Goal: Task Accomplishment & Management: Manage account settings

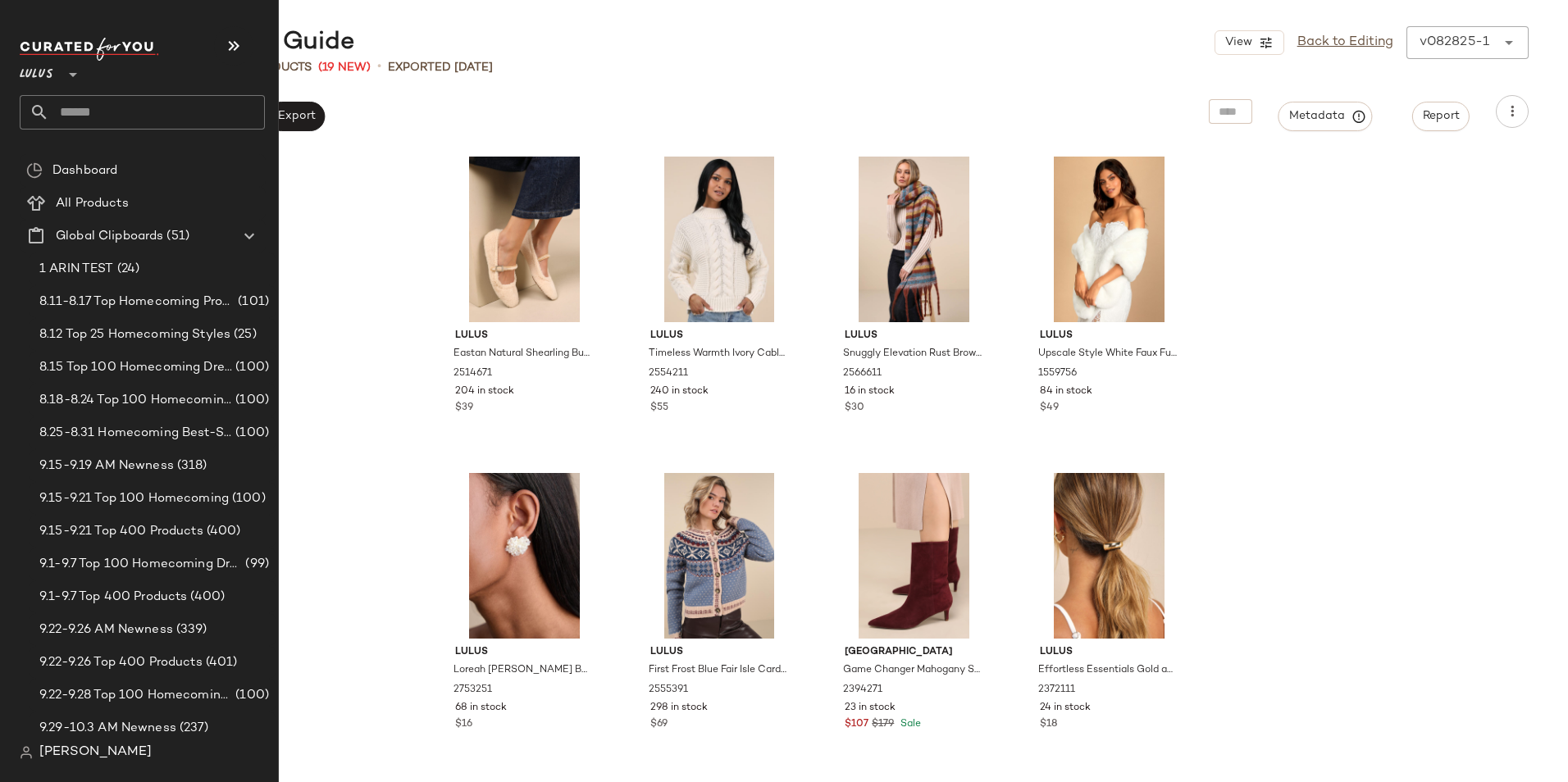
click at [104, 109] on input "text" at bounding box center [157, 112] width 215 height 34
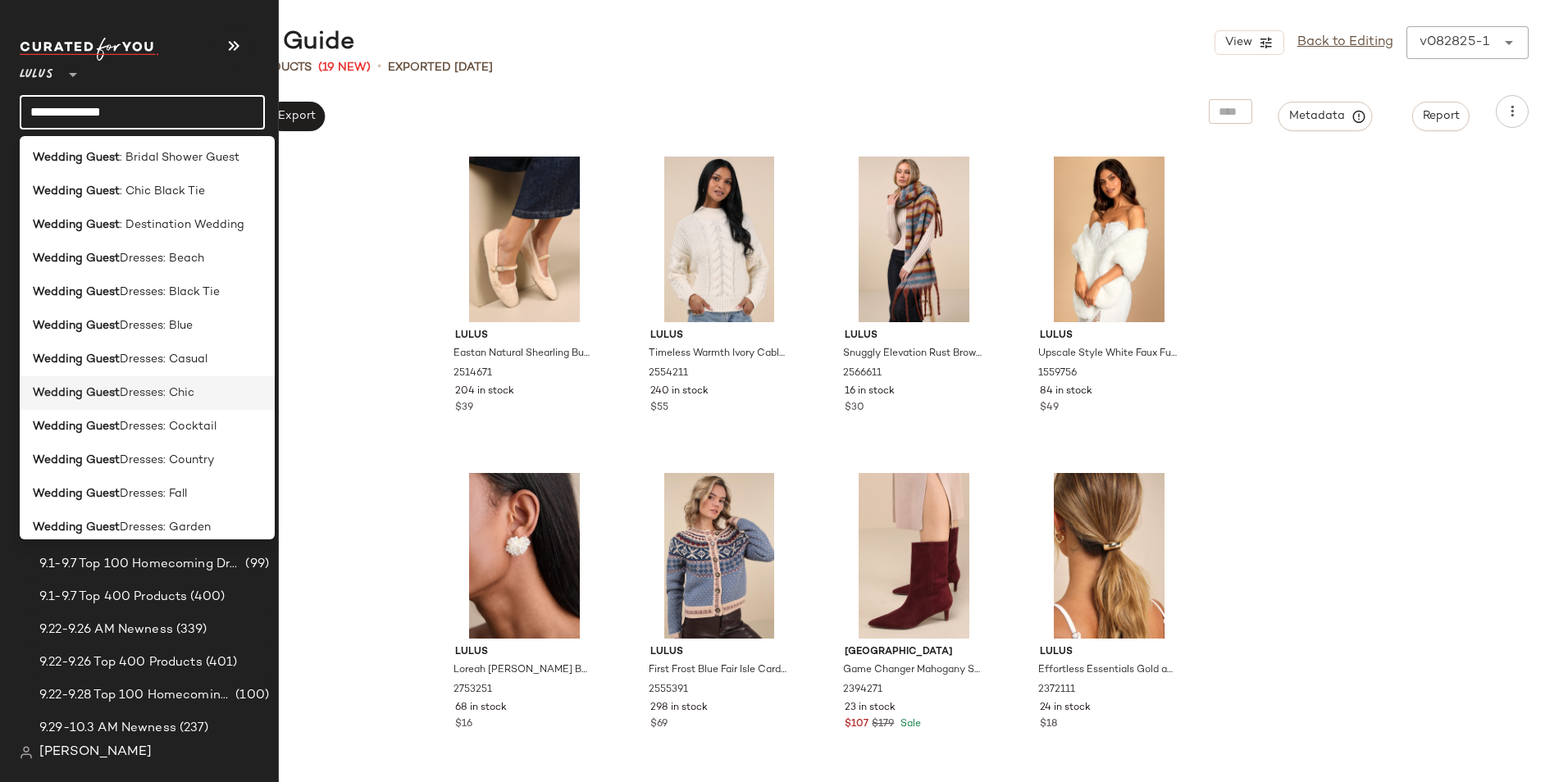
scroll to position [327, 0]
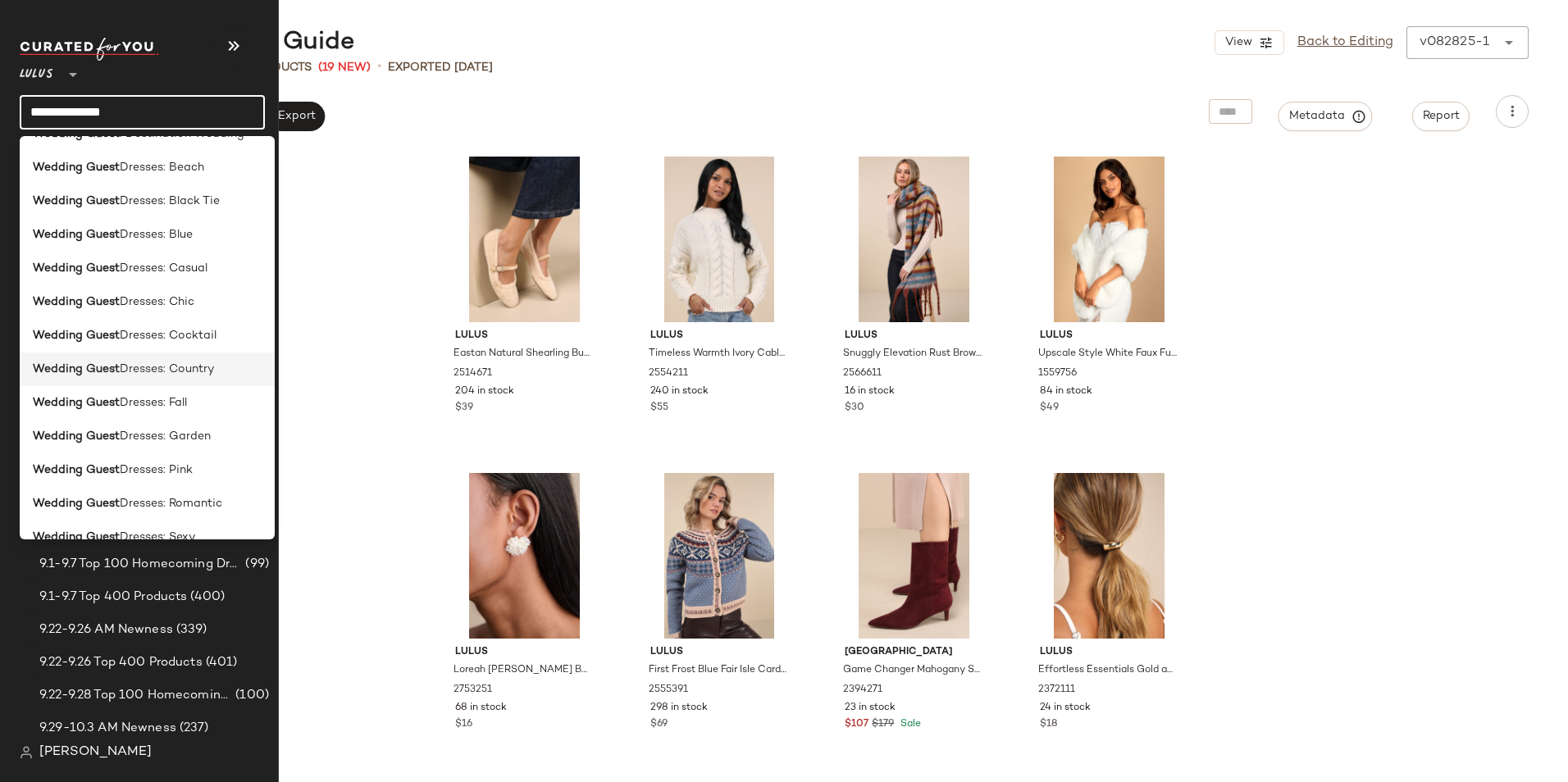
type input "**********"
click at [202, 368] on span "Dresses: Country" at bounding box center [167, 370] width 94 height 18
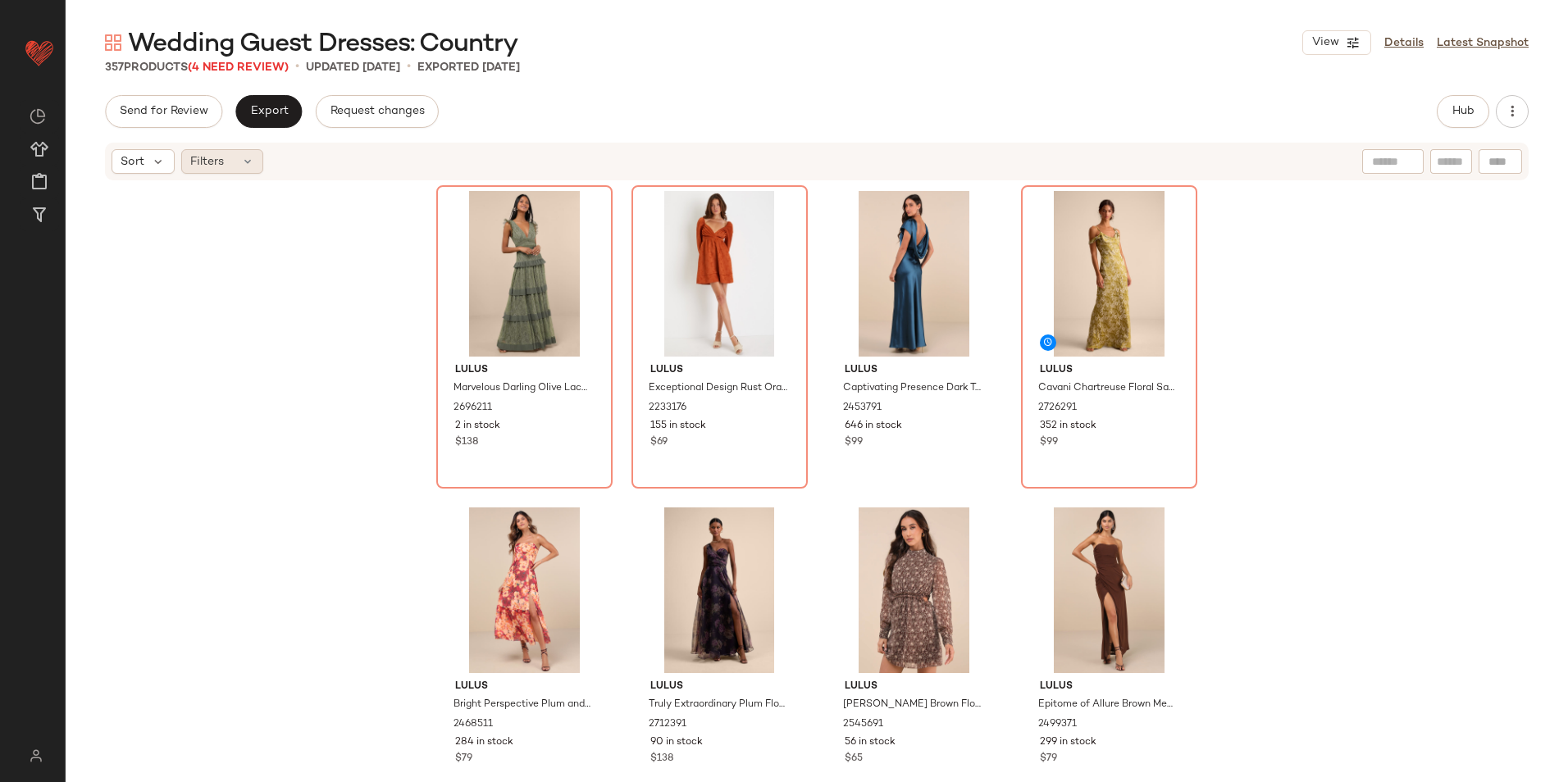
click at [247, 163] on icon at bounding box center [247, 162] width 13 height 13
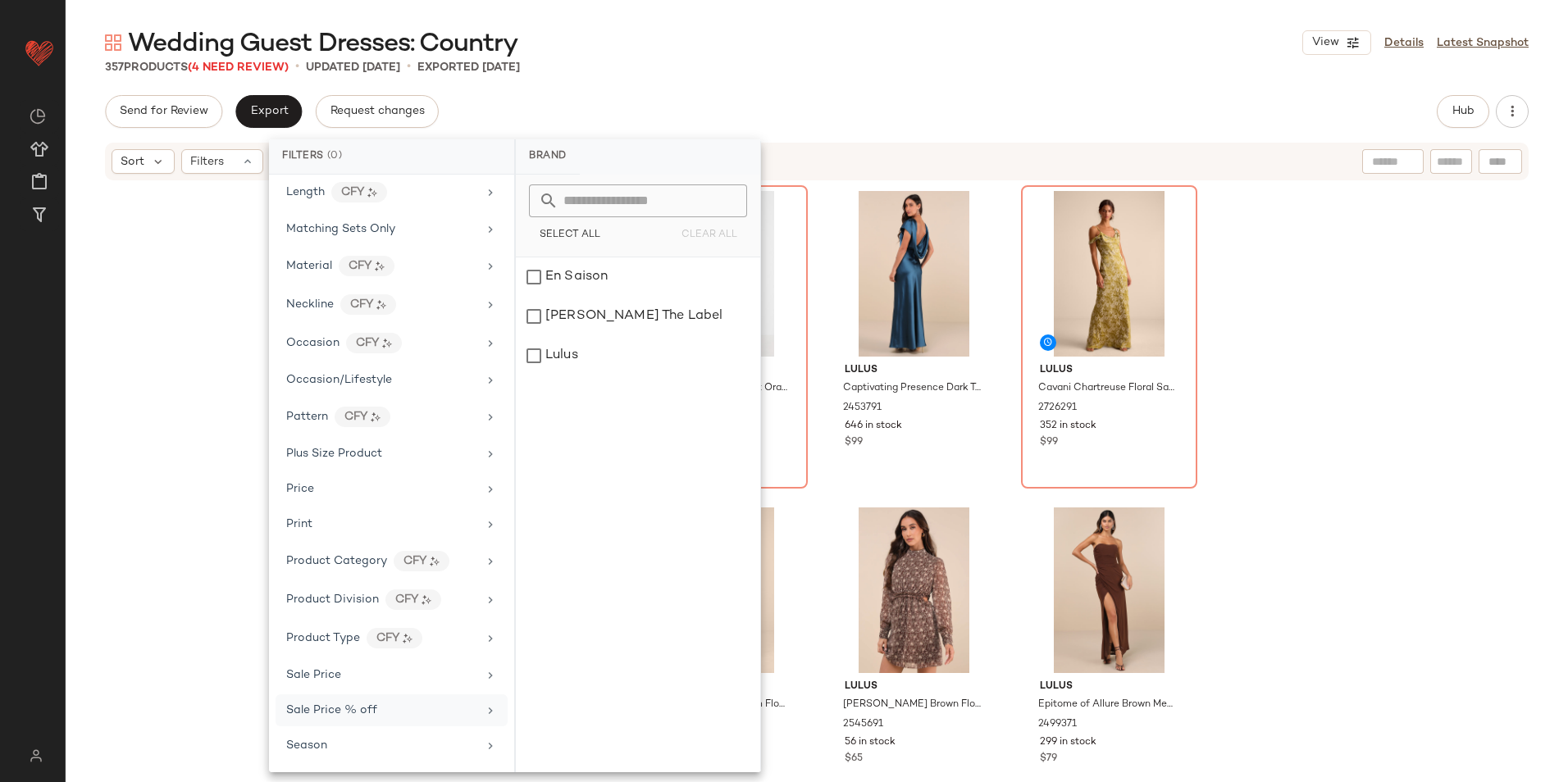
scroll to position [846, 0]
click at [379, 706] on div "Total Inventory" at bounding box center [381, 708] width 191 height 18
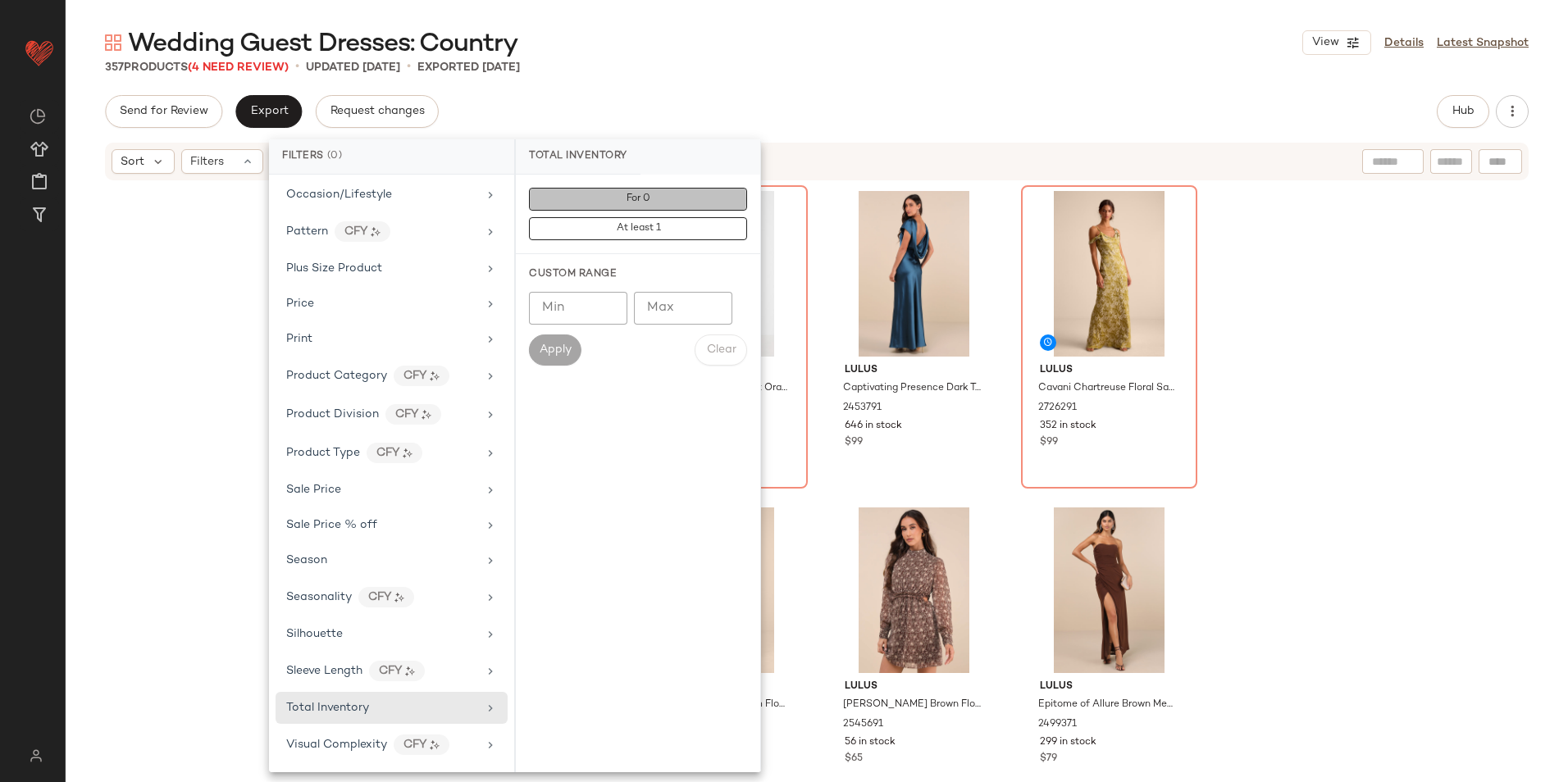
click at [682, 207] on button "For 0" at bounding box center [637, 199] width 218 height 23
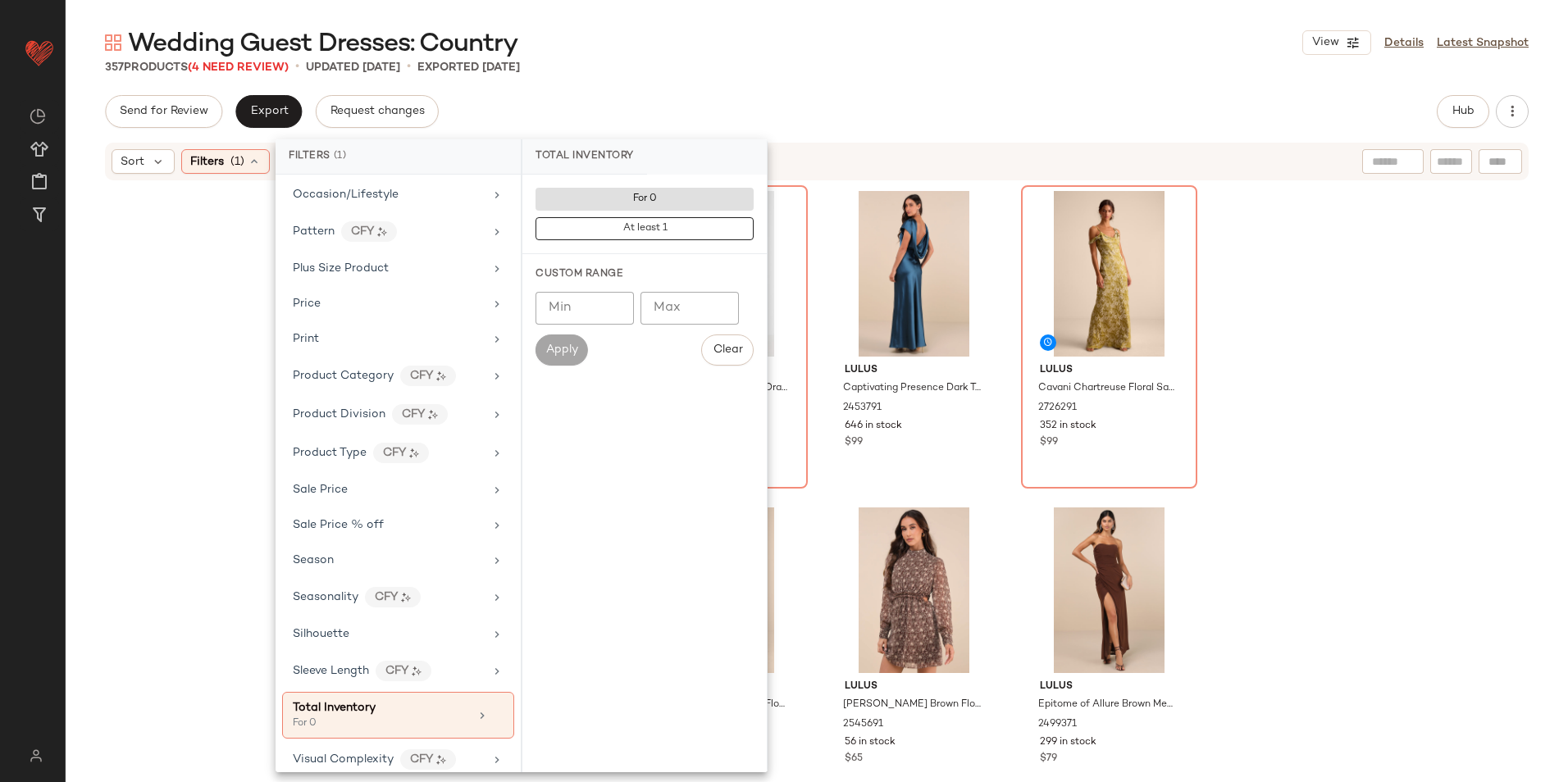
click at [811, 48] on div "Wedding Guest Dresses: Country View Details Latest Snapshot" at bounding box center [816, 42] width 1502 height 33
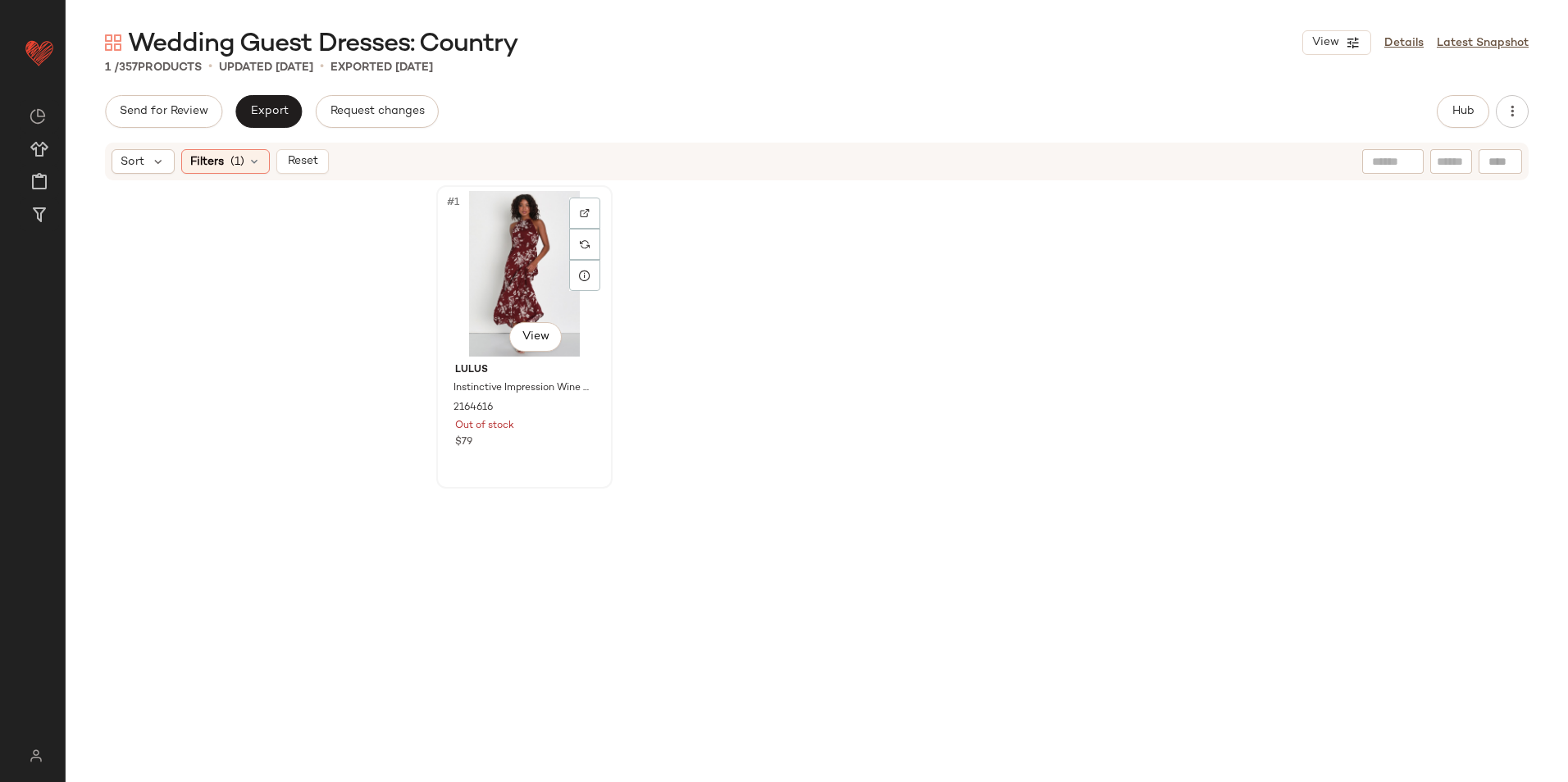
click at [505, 253] on div "#1 View" at bounding box center [524, 274] width 165 height 166
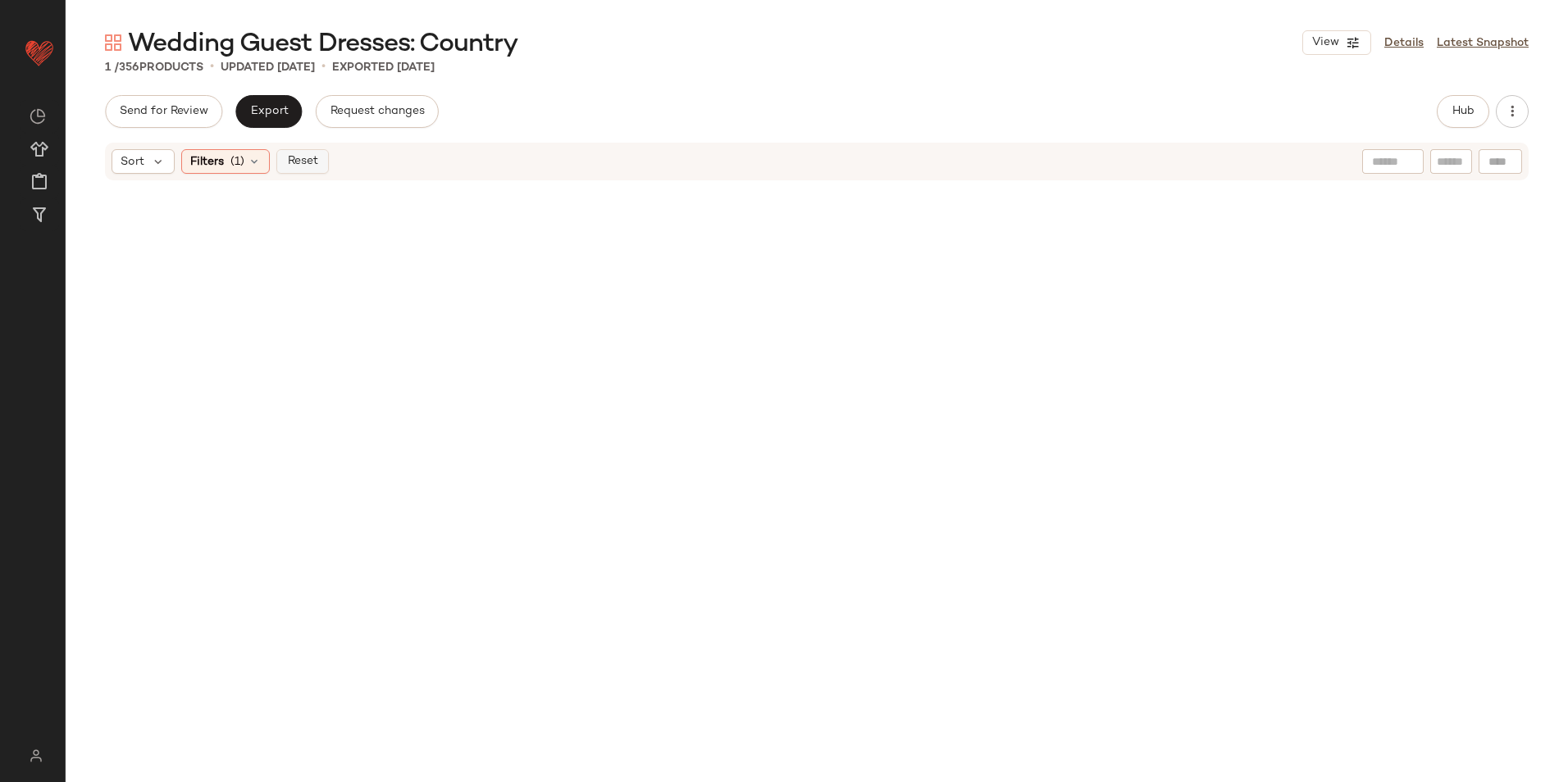
click at [309, 156] on span "Reset" at bounding box center [301, 162] width 31 height 13
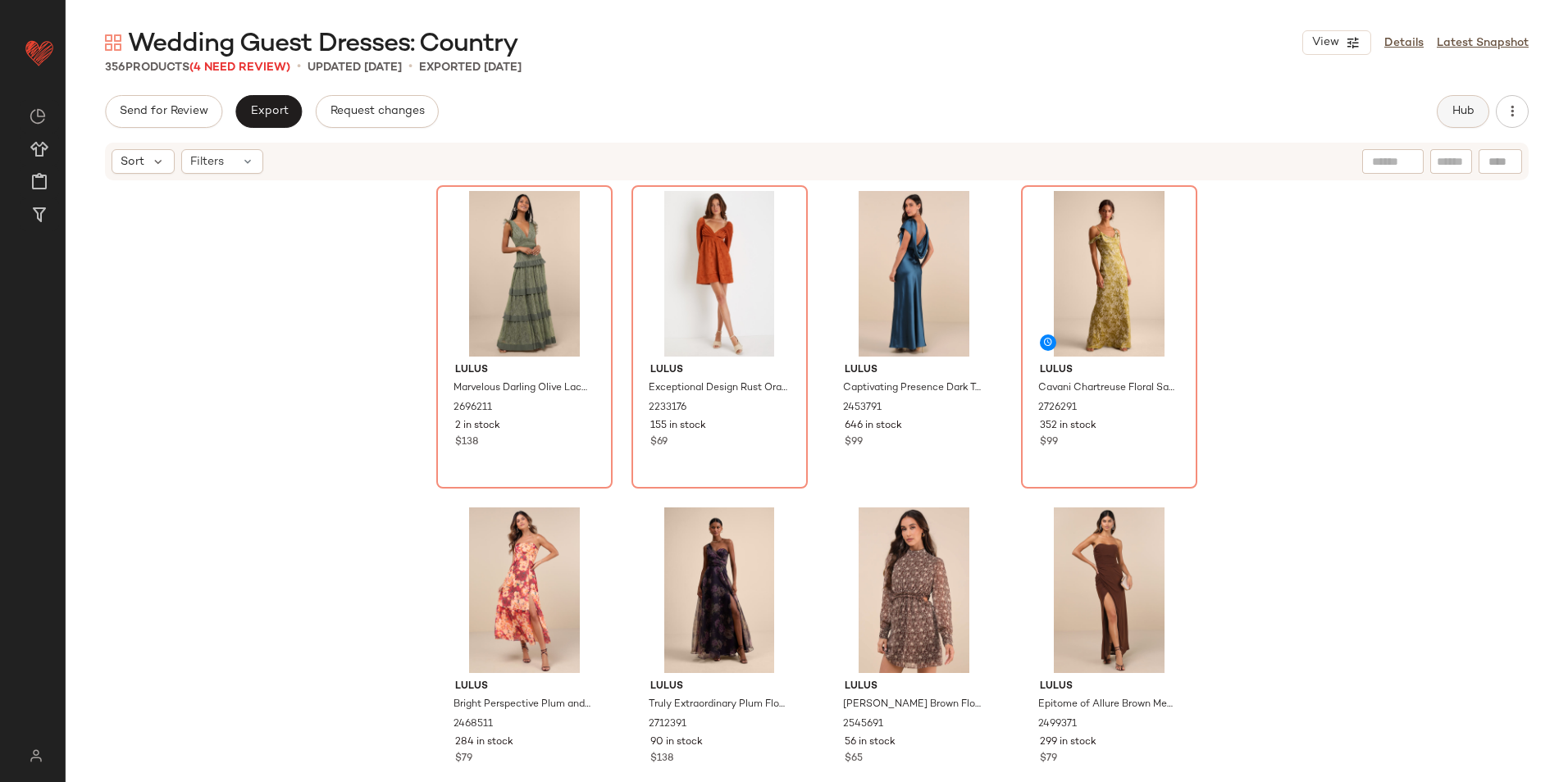
click at [1449, 106] on button "Hub" at bounding box center [1462, 111] width 52 height 33
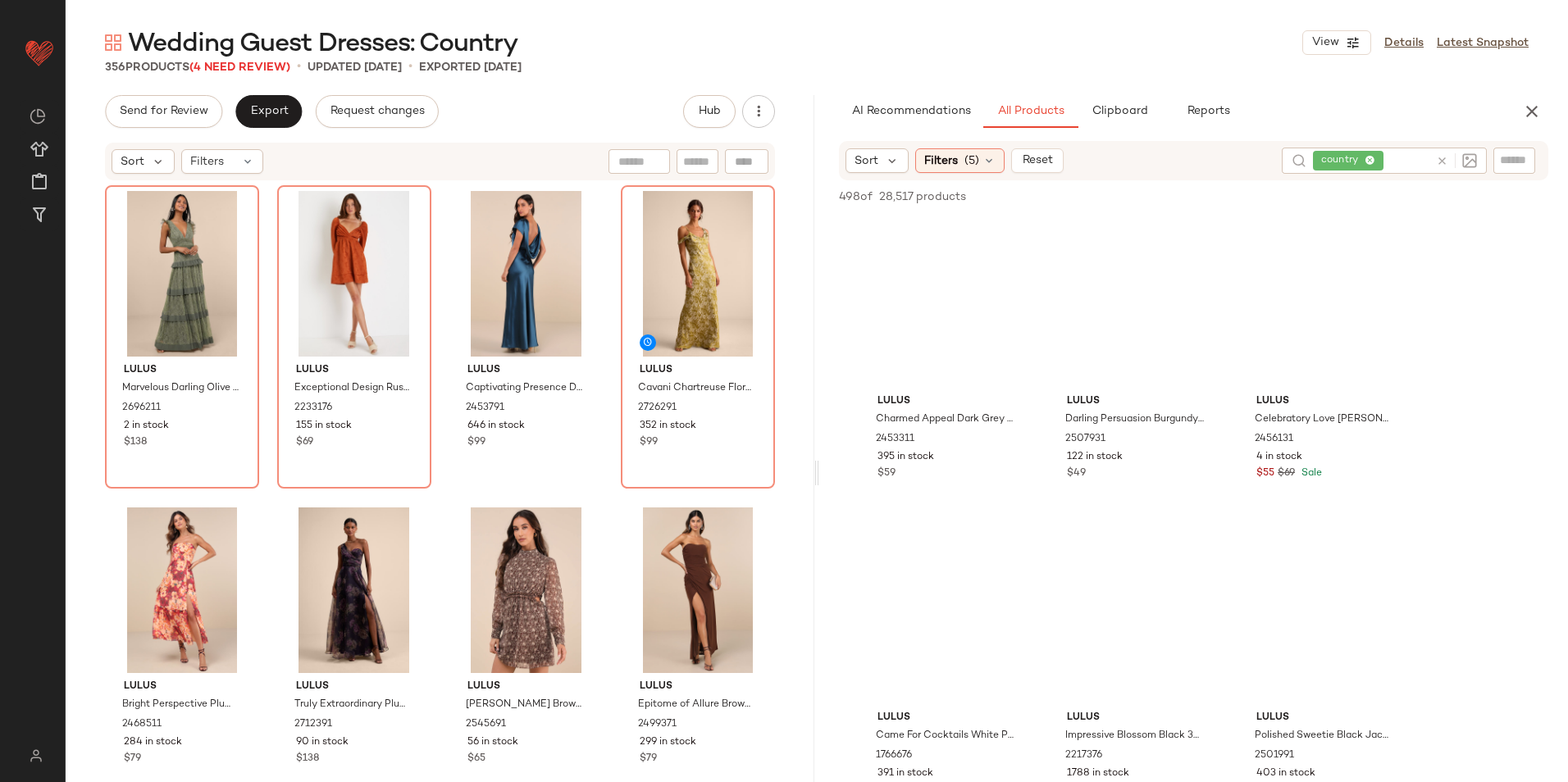
drag, startPoint x: 815, startPoint y: 471, endPoint x: 1091, endPoint y: 474, distance: 276.0
click at [1091, 474] on div "Wedding Guest Dresses: Country View Details Latest Snapshot 356 Products (4 Nee…" at bounding box center [816, 404] width 1502 height 756
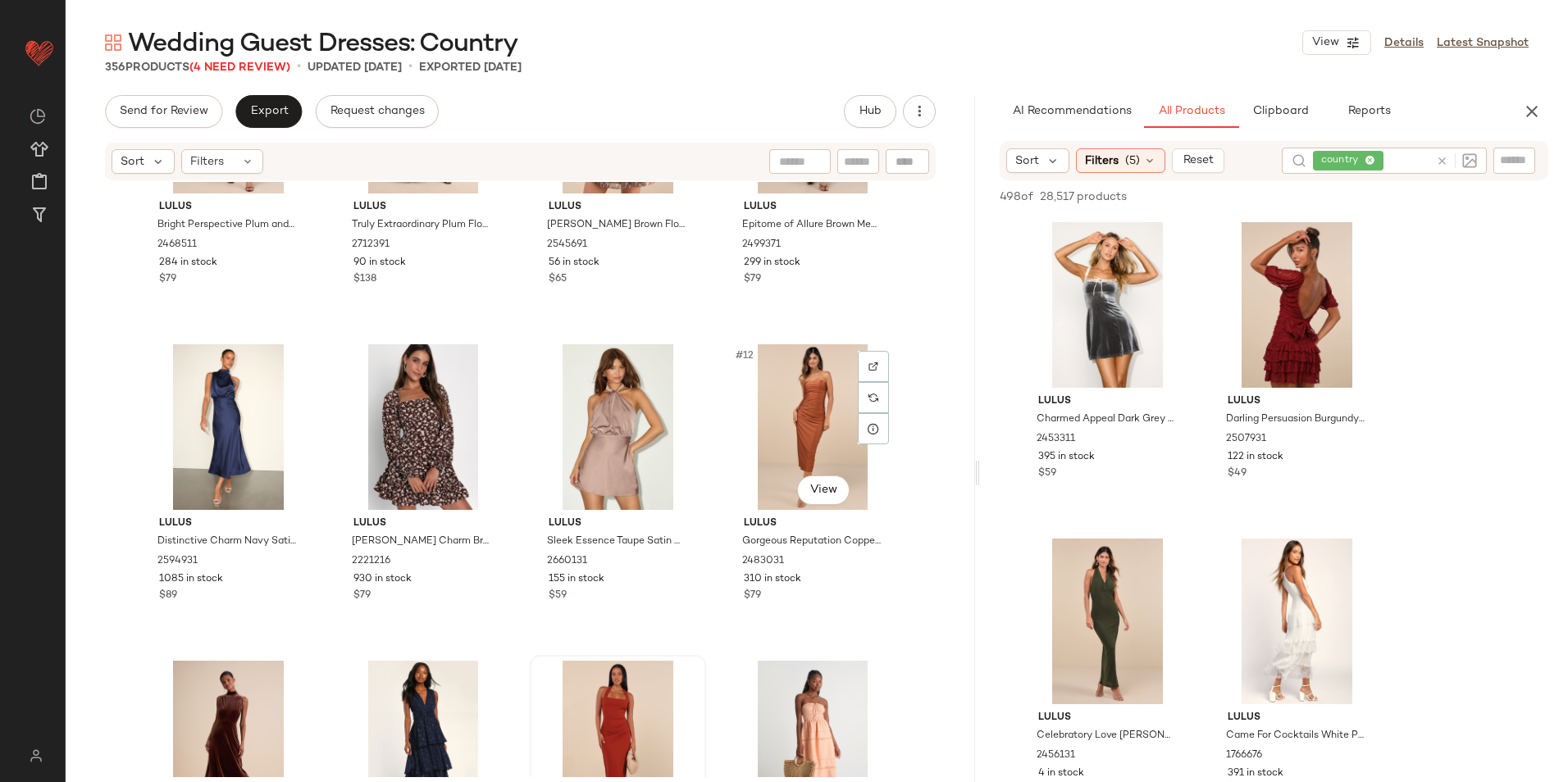
scroll to position [833, 0]
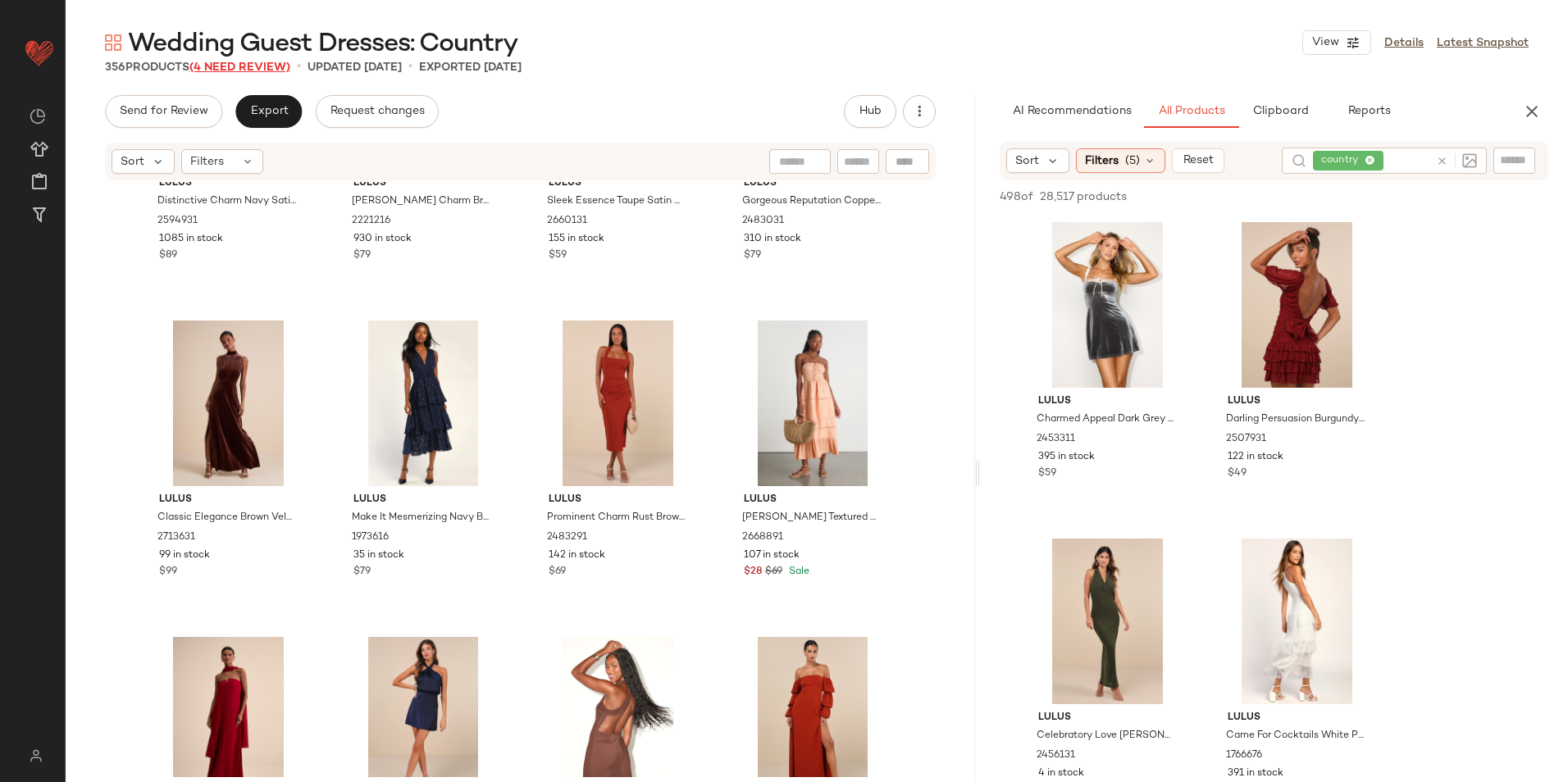
click at [260, 62] on span "(4 Need Review)" at bounding box center [240, 68] width 101 height 12
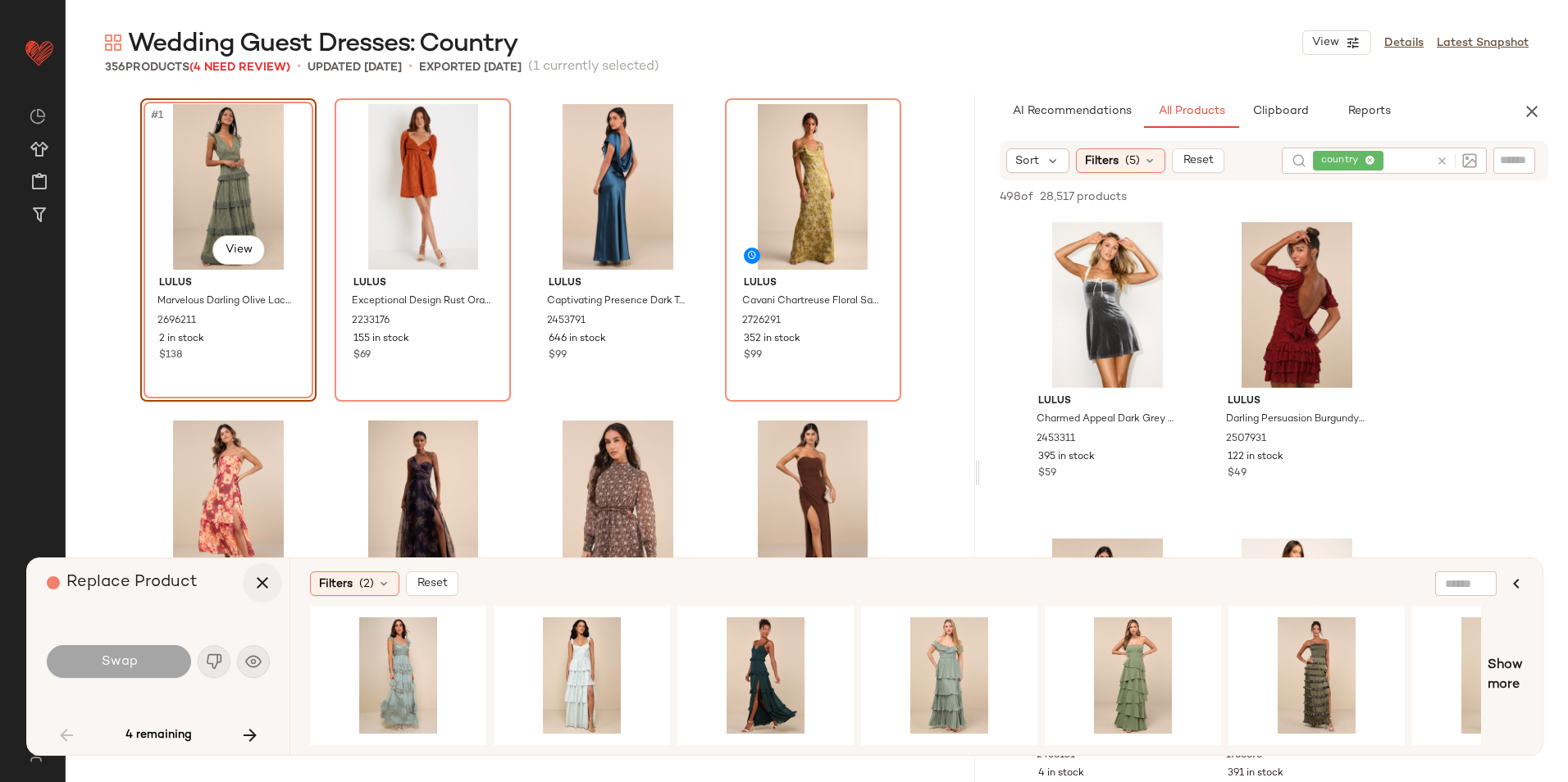
click at [261, 583] on icon "button" at bounding box center [262, 583] width 19 height 19
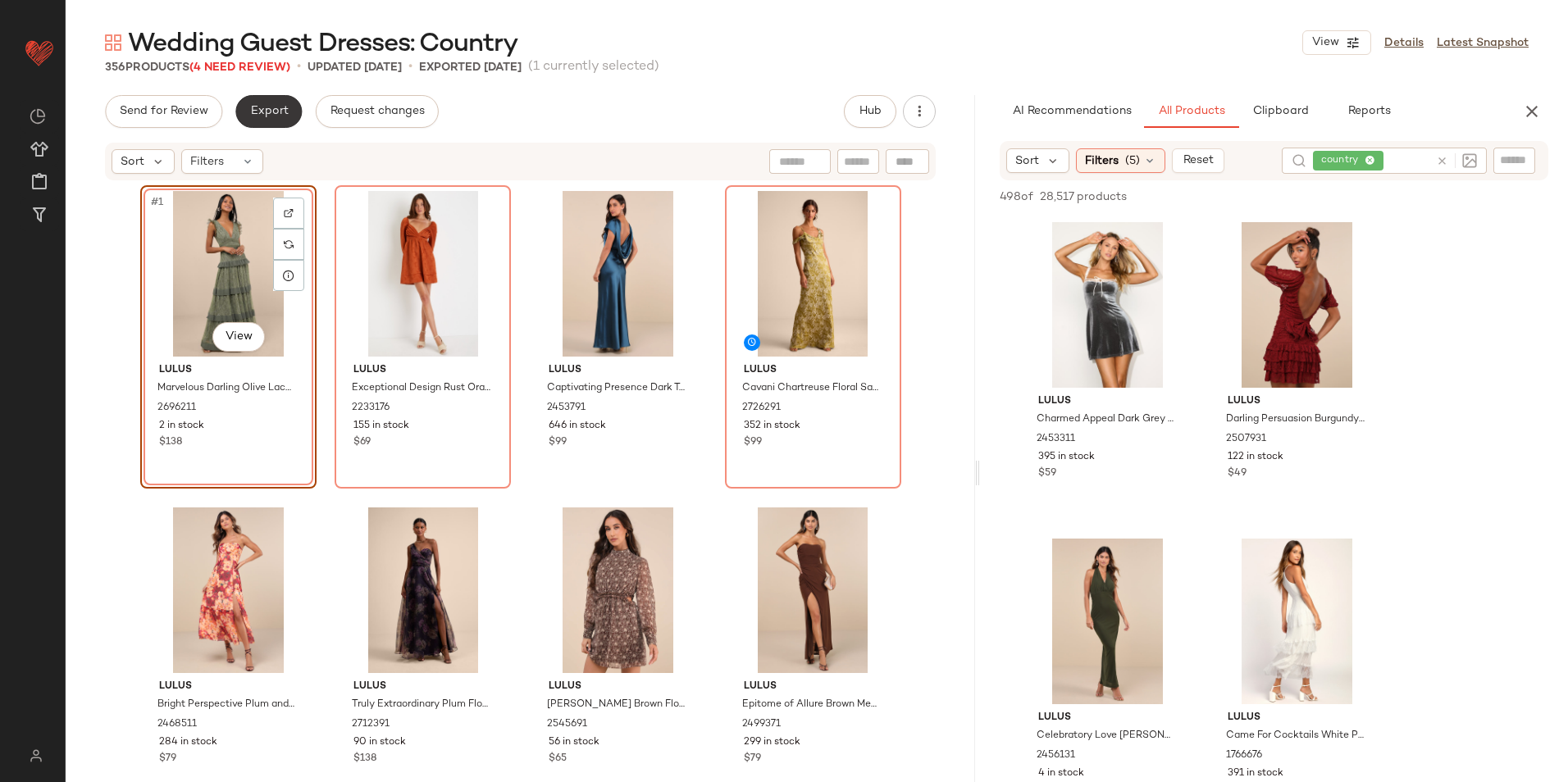
click at [276, 124] on button "Export" at bounding box center [268, 111] width 66 height 33
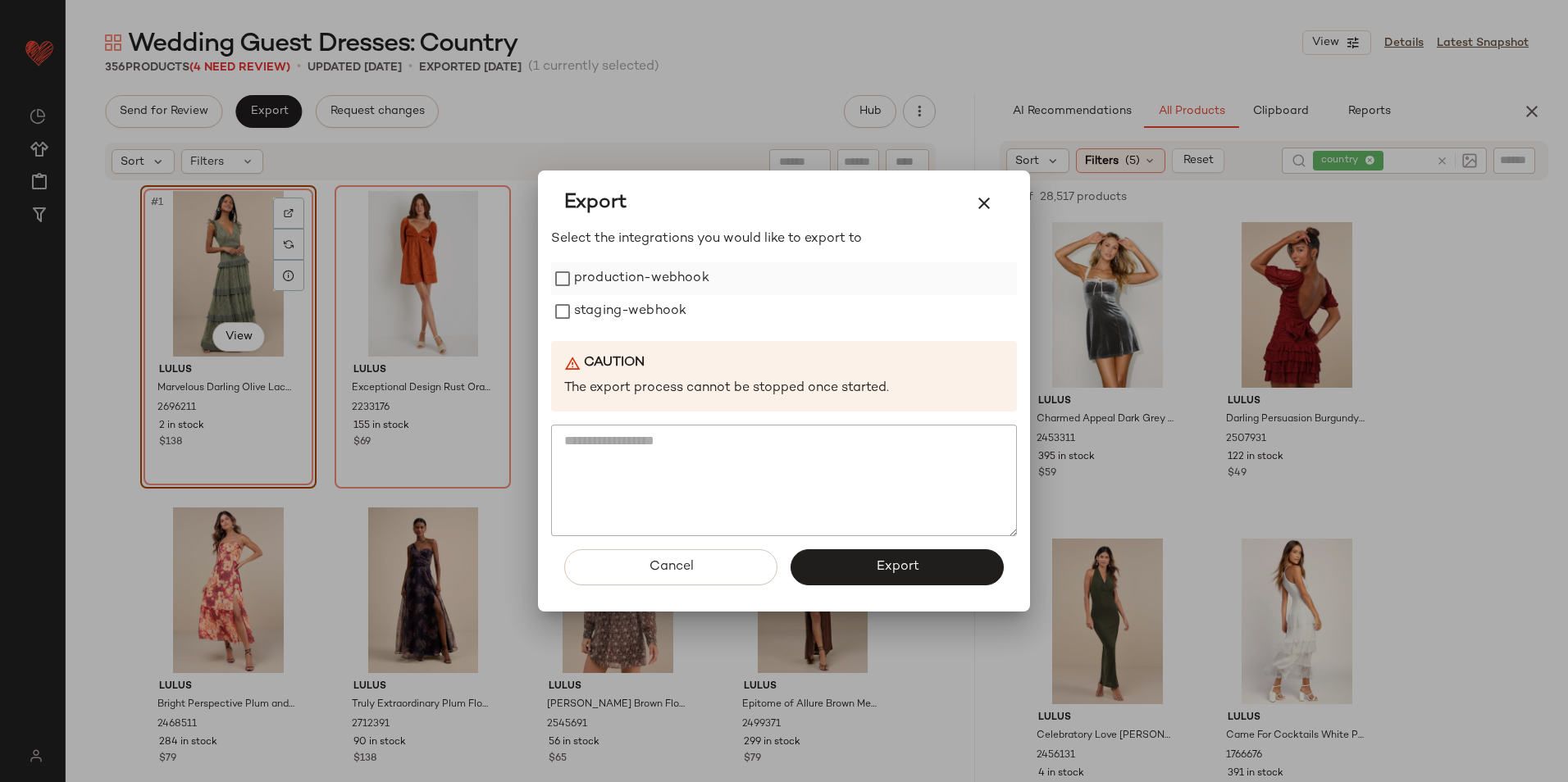
click at [596, 282] on label "production-webhook" at bounding box center [641, 278] width 135 height 33
click at [607, 303] on label "staging-webhook" at bounding box center [629, 311] width 112 height 33
click at [827, 574] on button "Export" at bounding box center [896, 567] width 213 height 36
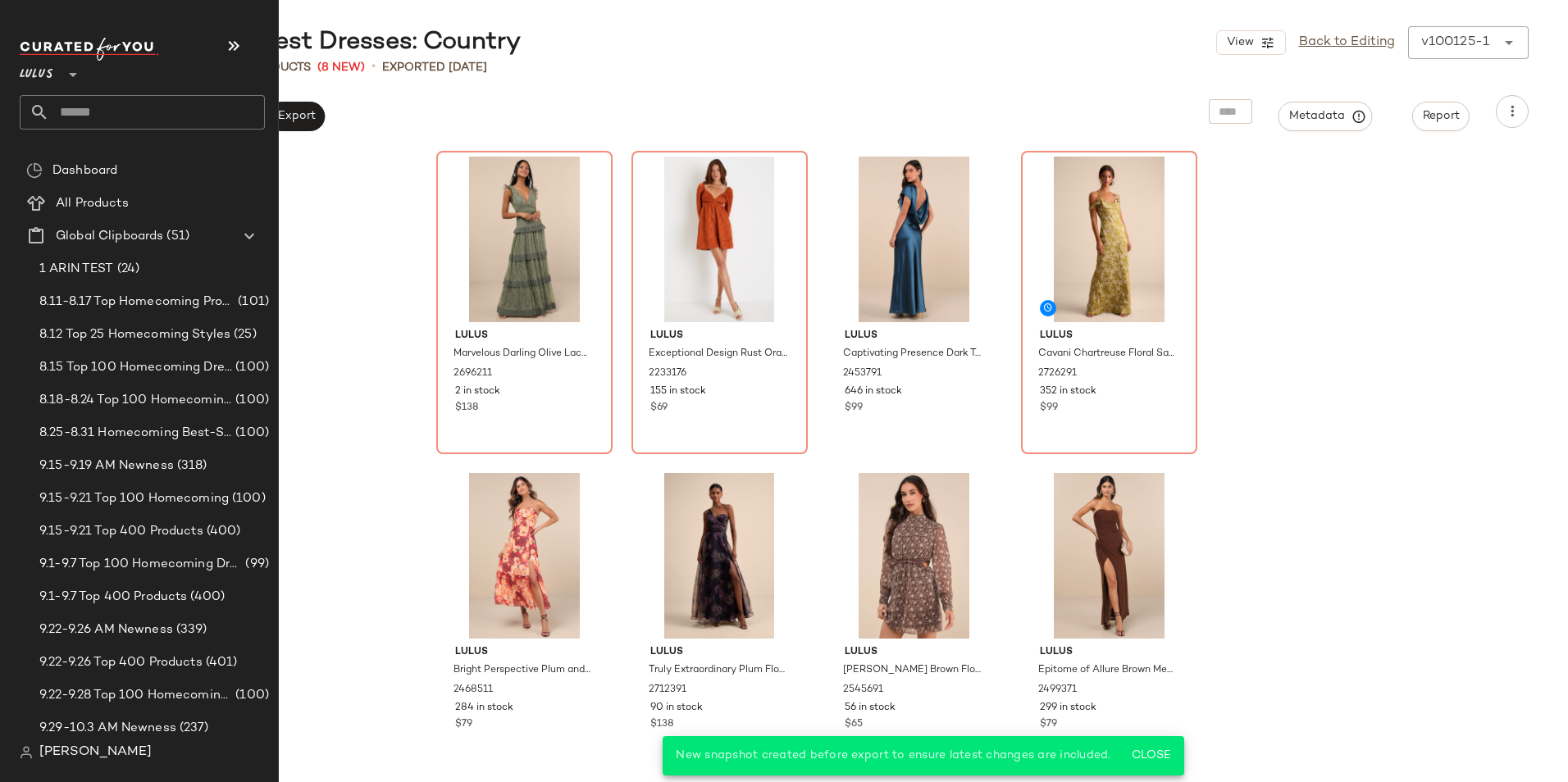
click at [101, 117] on input "text" at bounding box center [157, 112] width 215 height 34
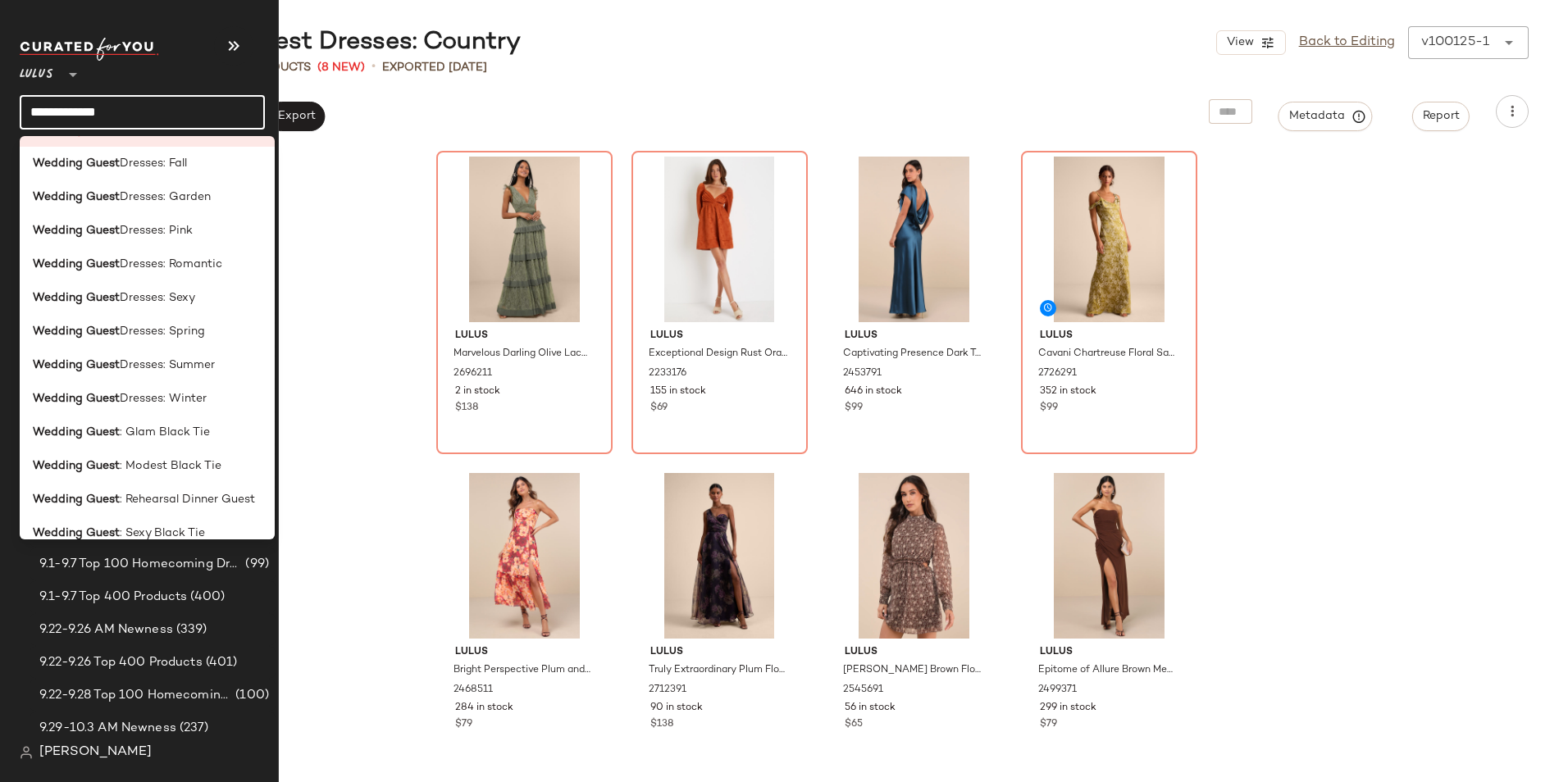
scroll to position [574, 0]
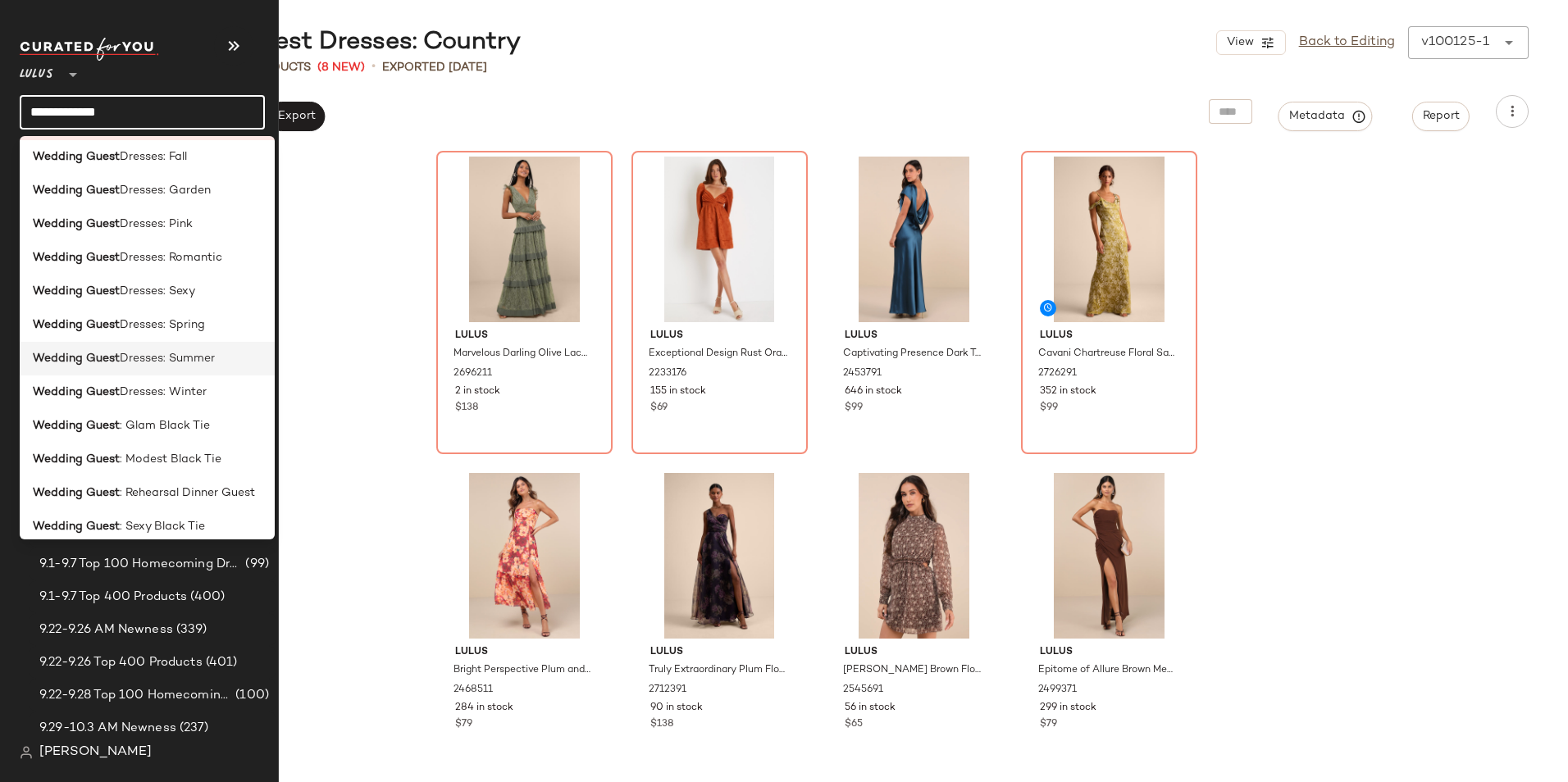
type input "**********"
click at [197, 350] on span "Dresses: Summer" at bounding box center [168, 359] width 95 height 18
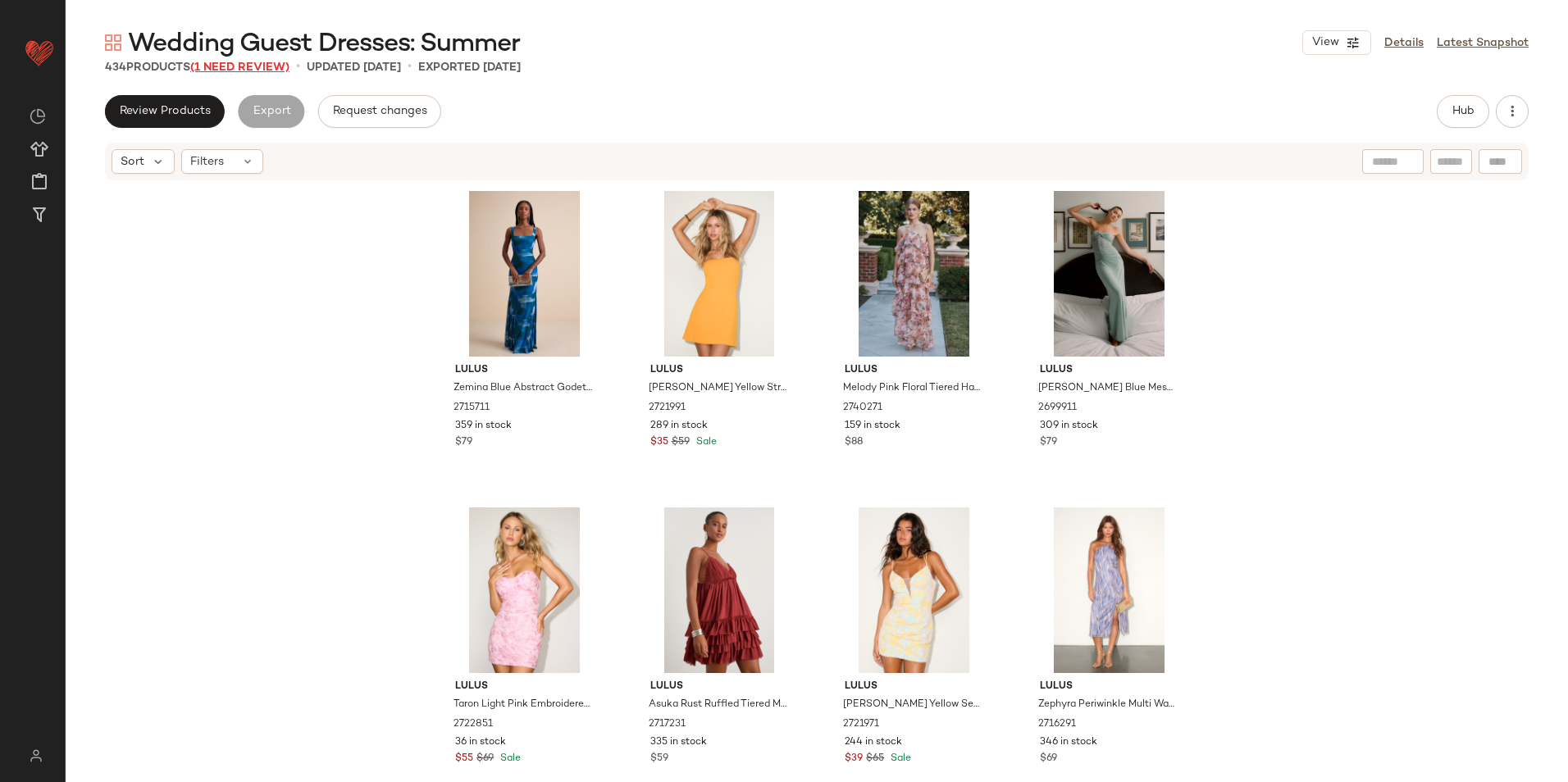
click at [262, 65] on span "(1 Need Review)" at bounding box center [239, 68] width 99 height 12
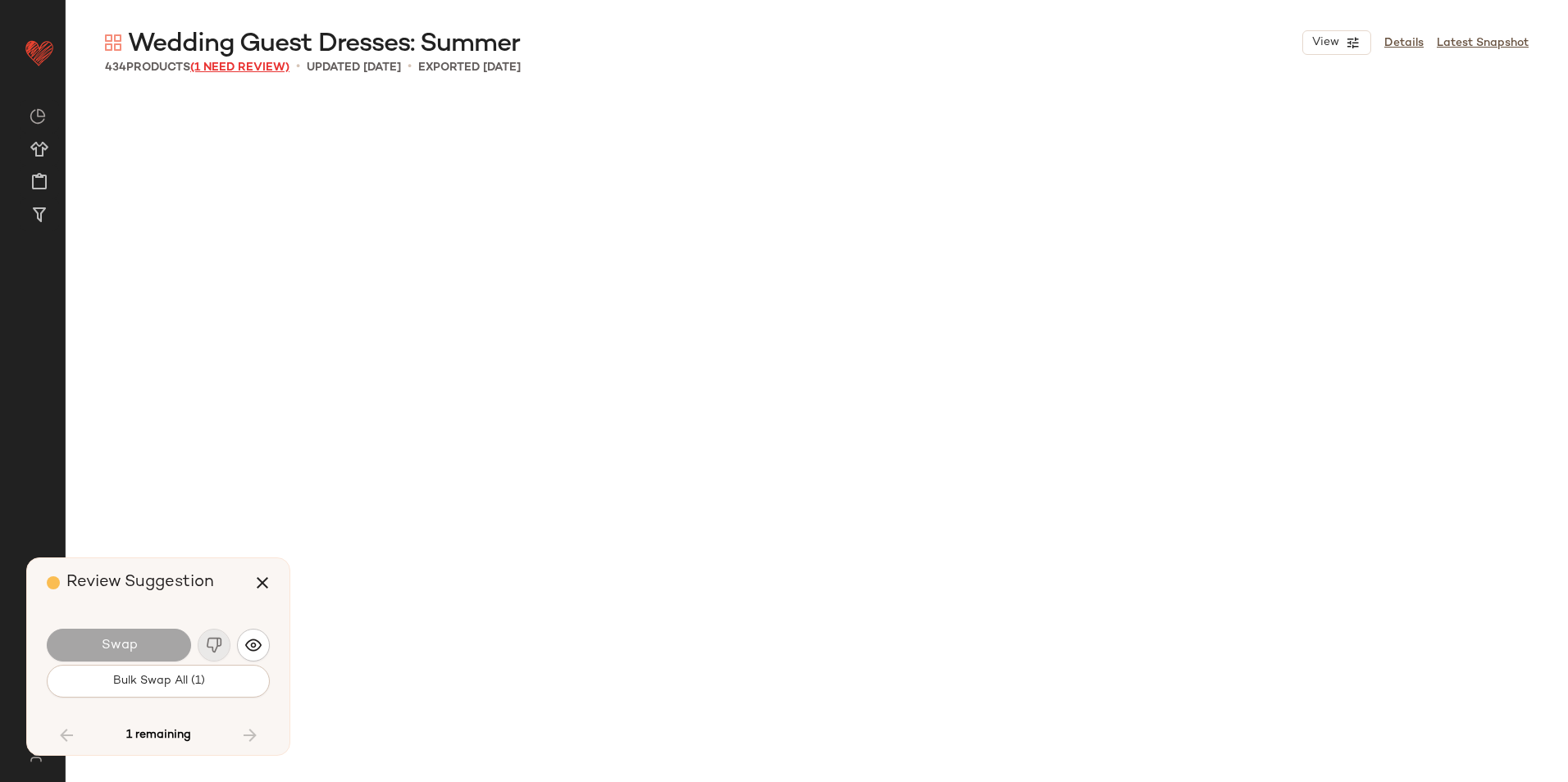
scroll to position [29426, 0]
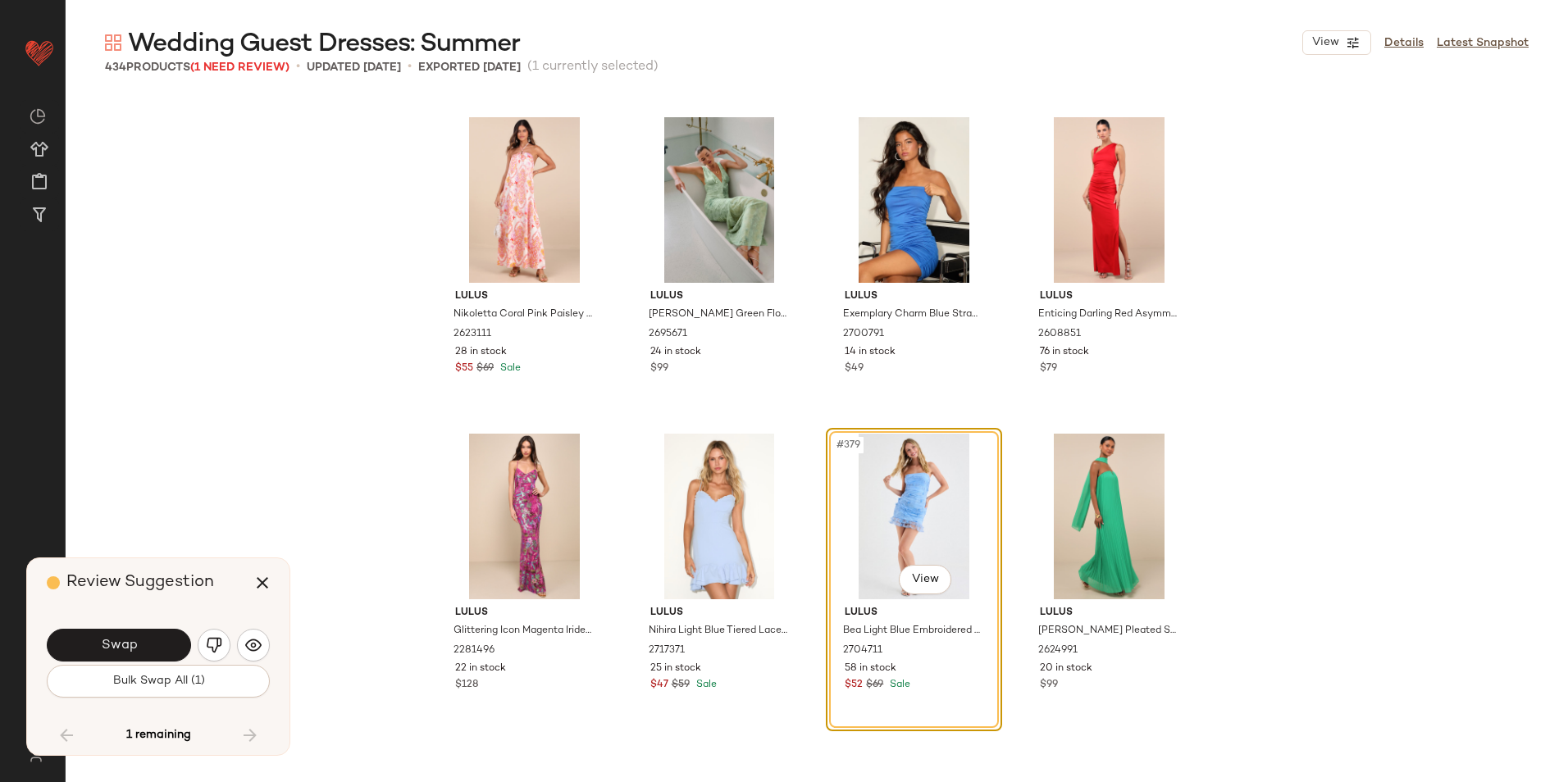
click at [144, 627] on div "Swap" at bounding box center [158, 645] width 223 height 40
click at [125, 643] on span "Swap" at bounding box center [118, 646] width 37 height 16
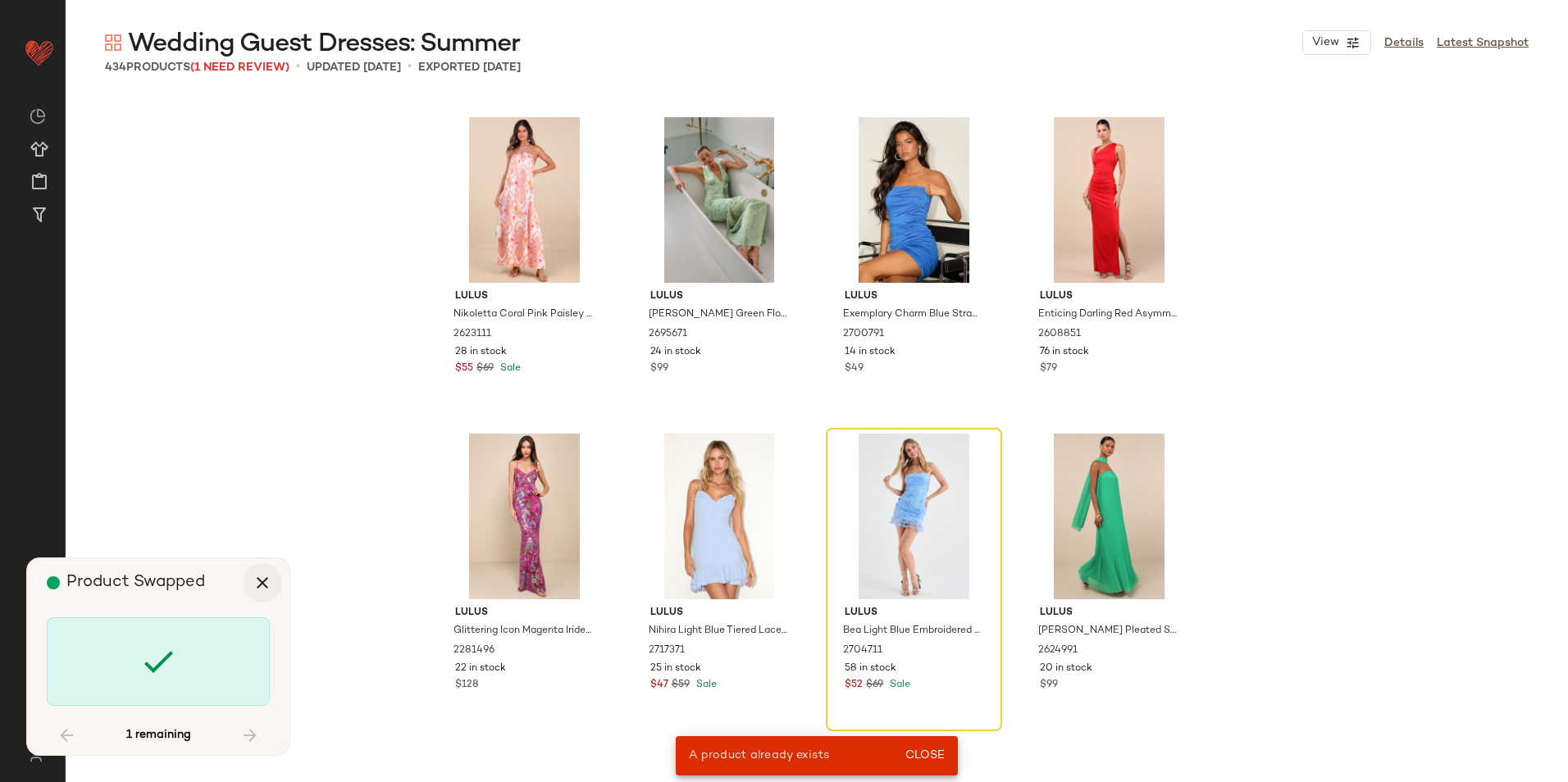
scroll to position [28477, 0]
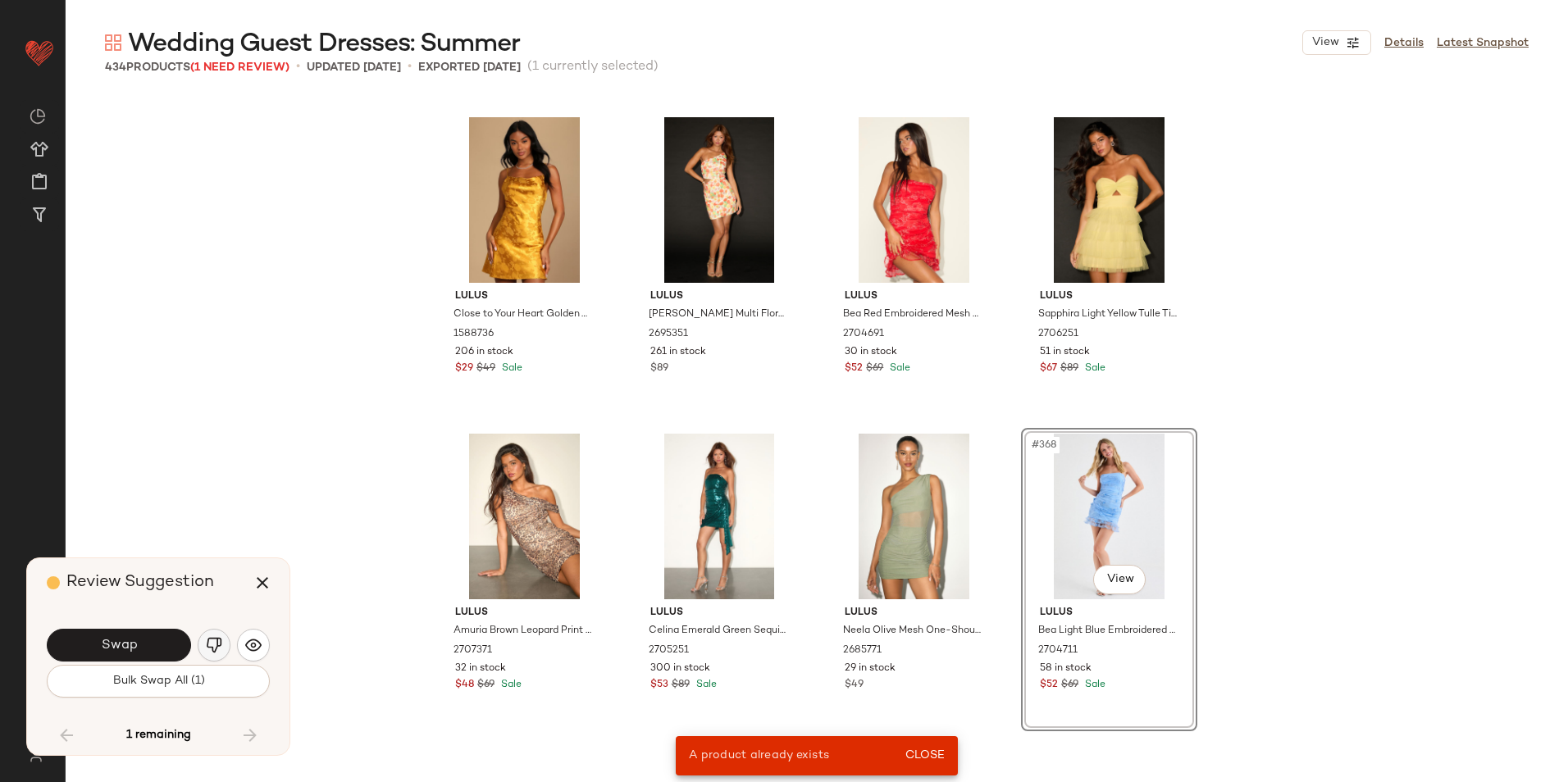
click at [215, 657] on button "button" at bounding box center [214, 644] width 33 height 33
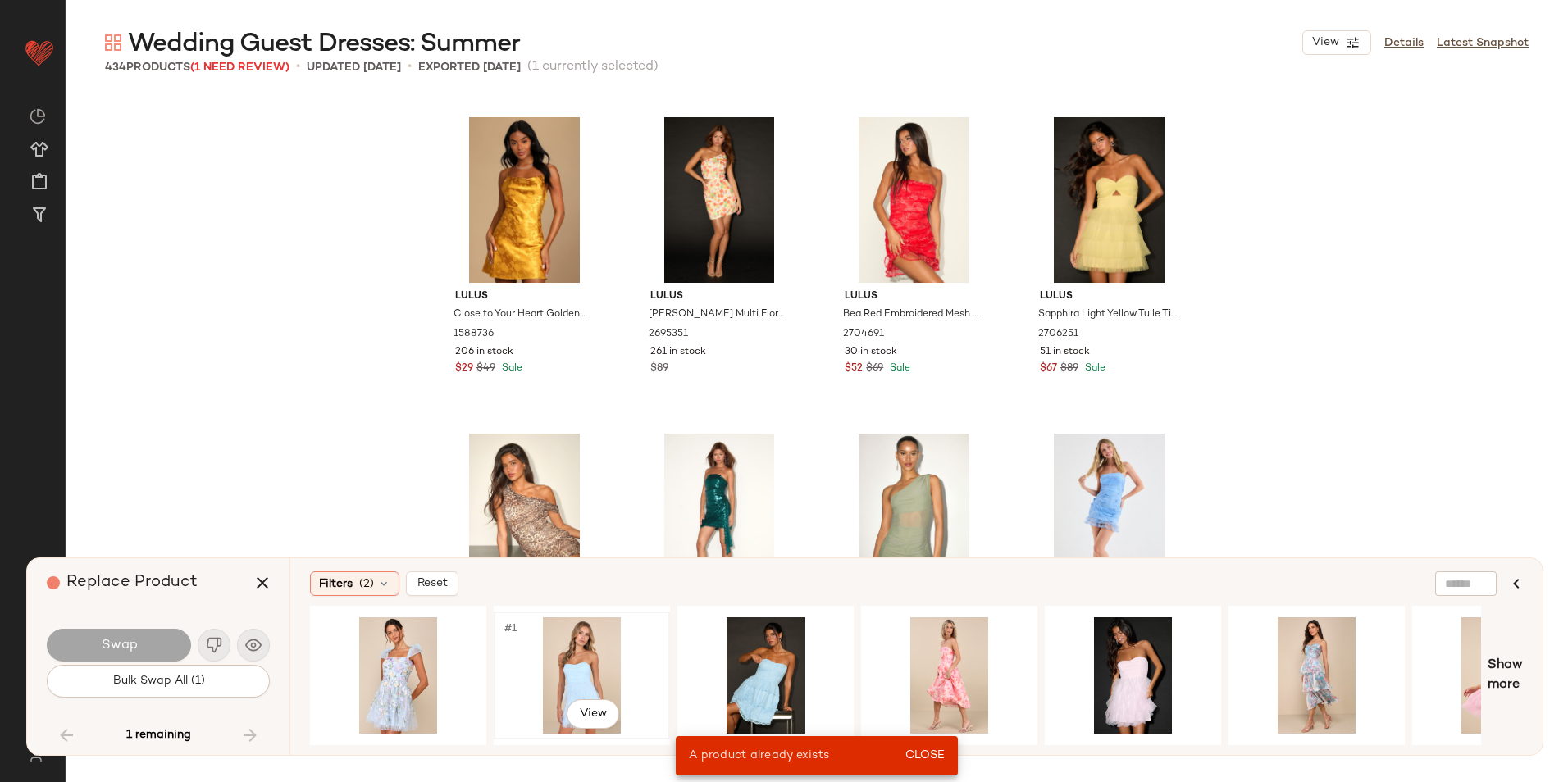
click at [570, 656] on div "#1 View" at bounding box center [582, 675] width 165 height 117
click at [145, 638] on button "Swap" at bounding box center [118, 644] width 144 height 33
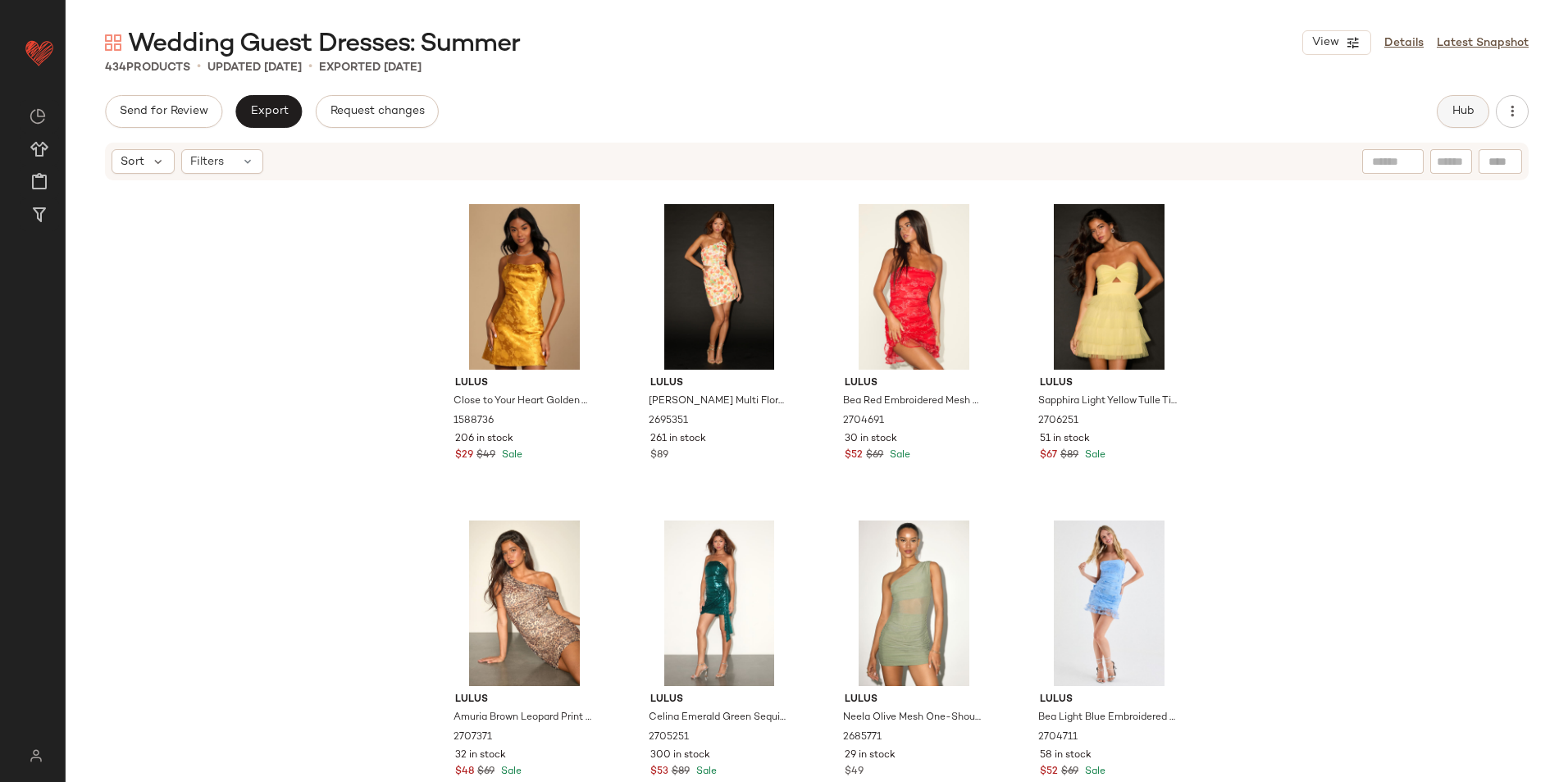
click at [1470, 111] on span "Hub" at bounding box center [1463, 111] width 23 height 13
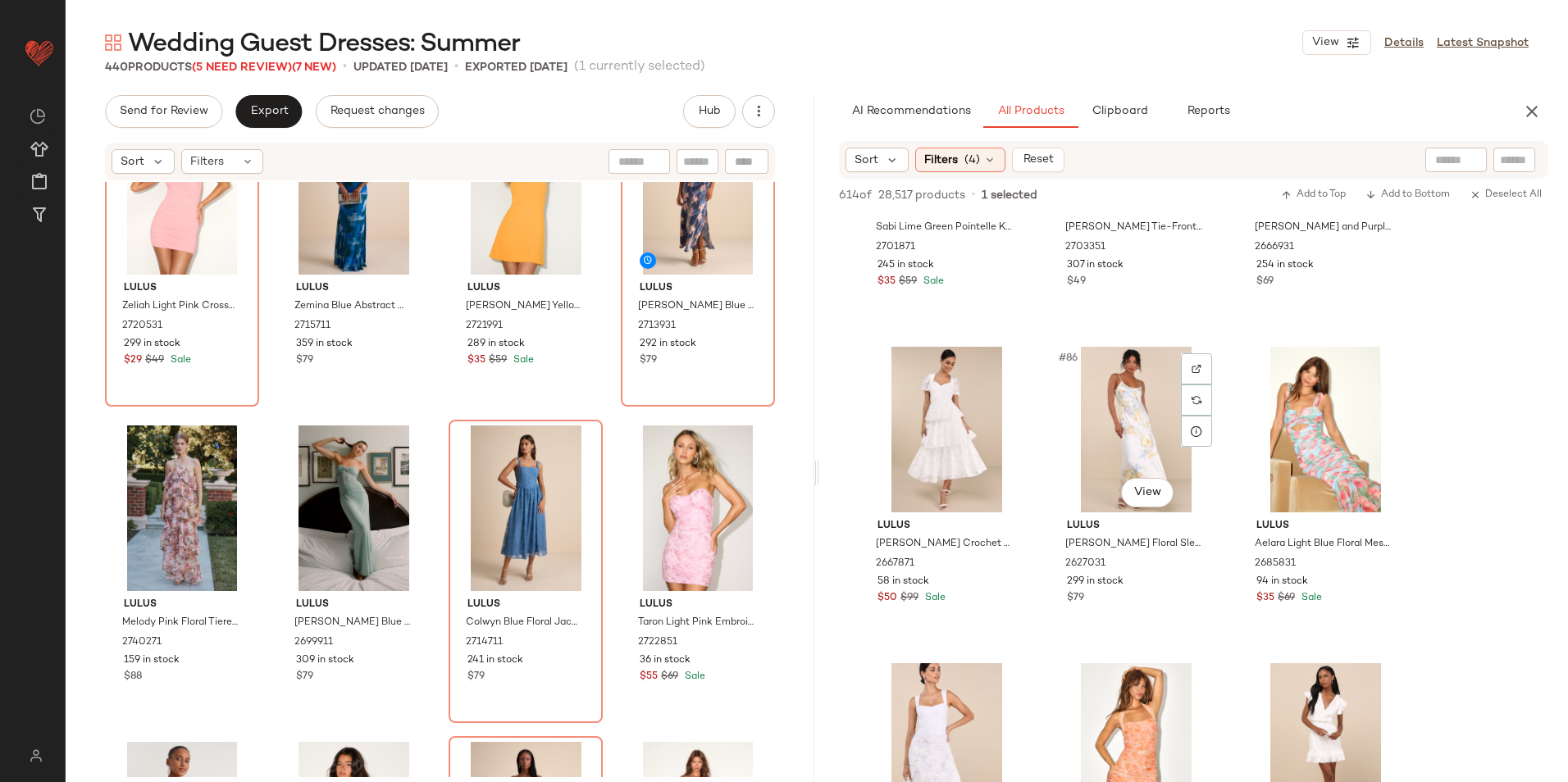
scroll to position [8853, 0]
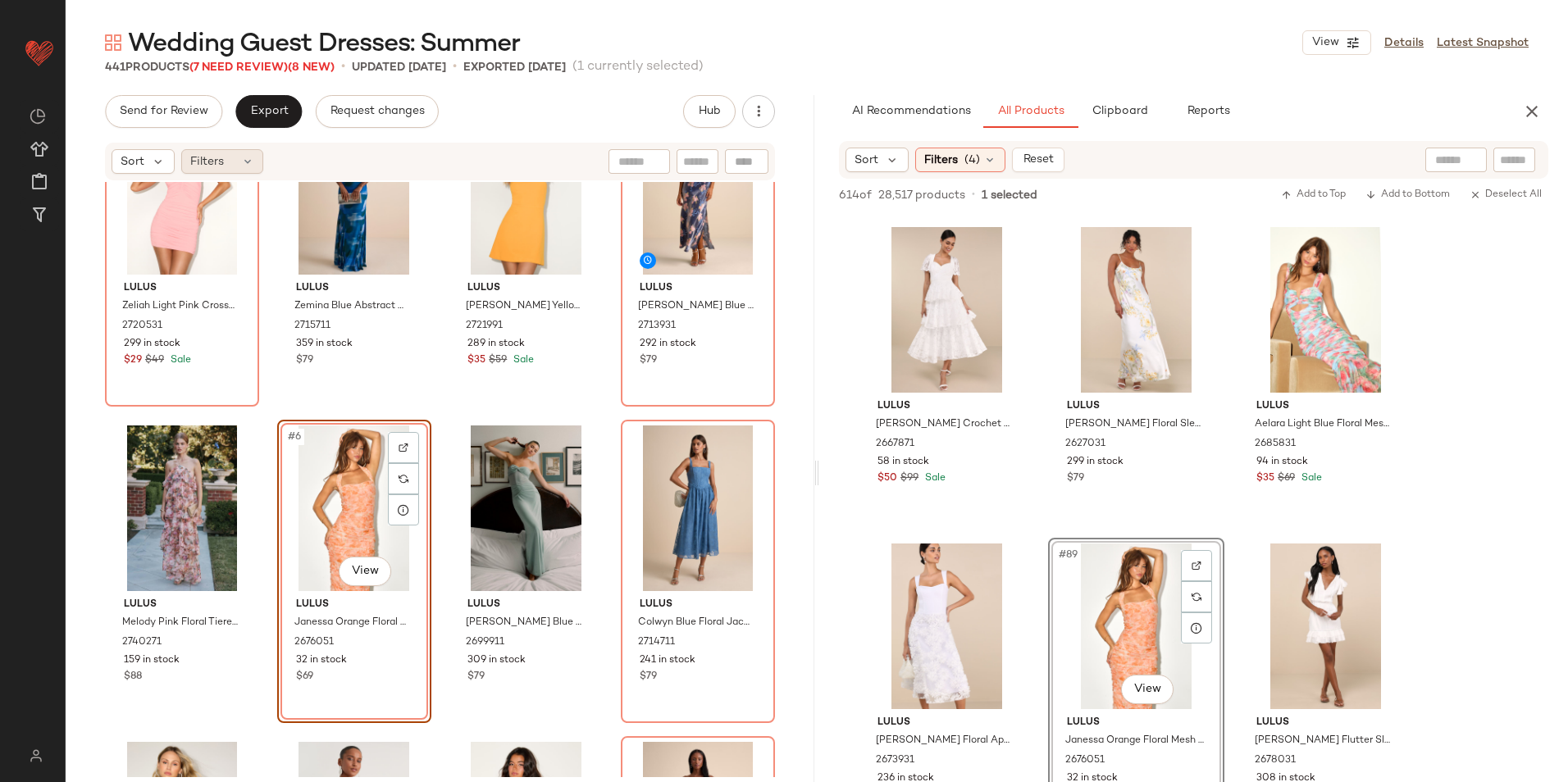
click at [210, 158] on span "Filters" at bounding box center [207, 162] width 34 height 18
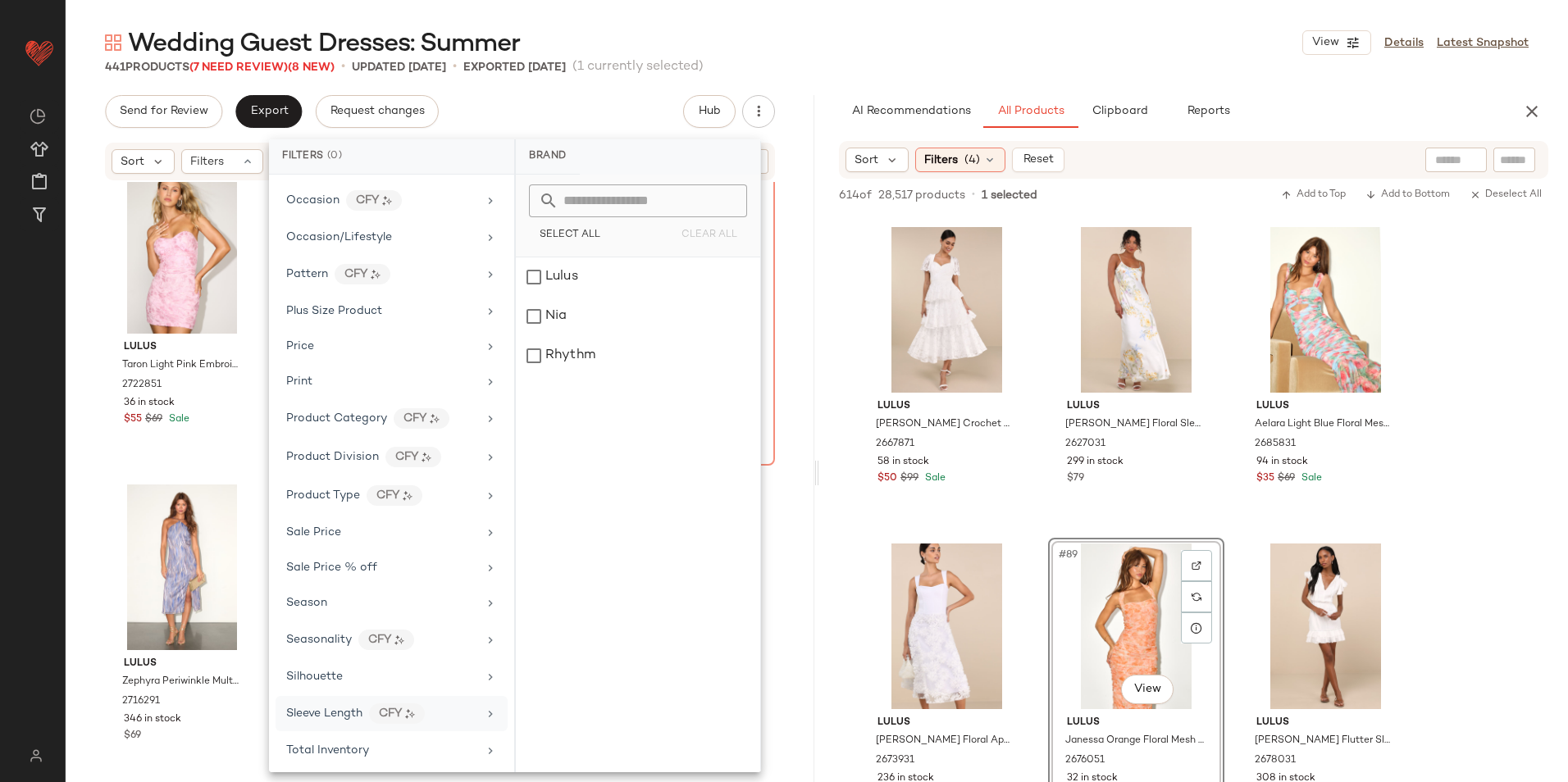
scroll to position [846, 0]
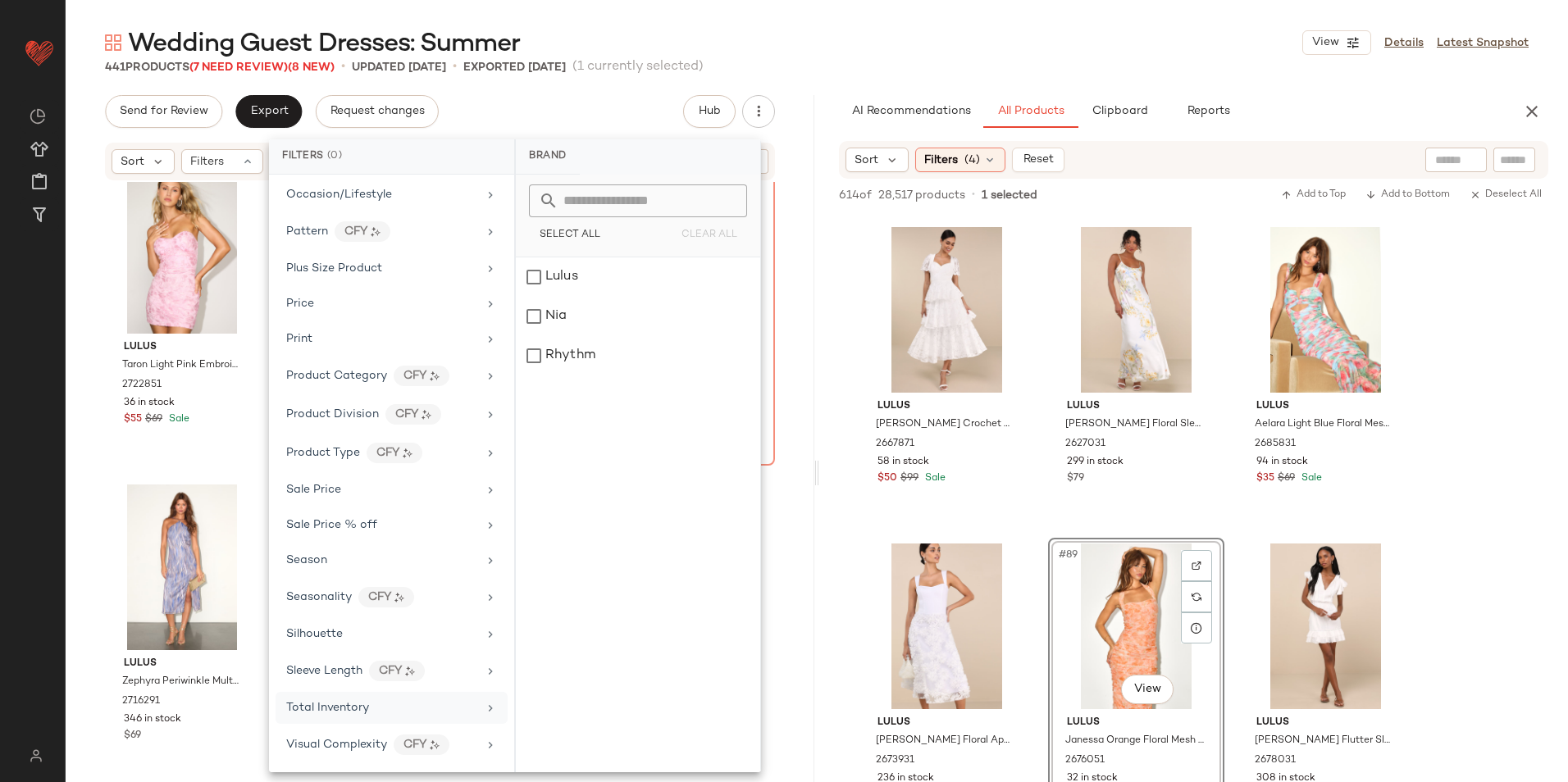
click at [331, 702] on span "Total Inventory" at bounding box center [328, 708] width 83 height 12
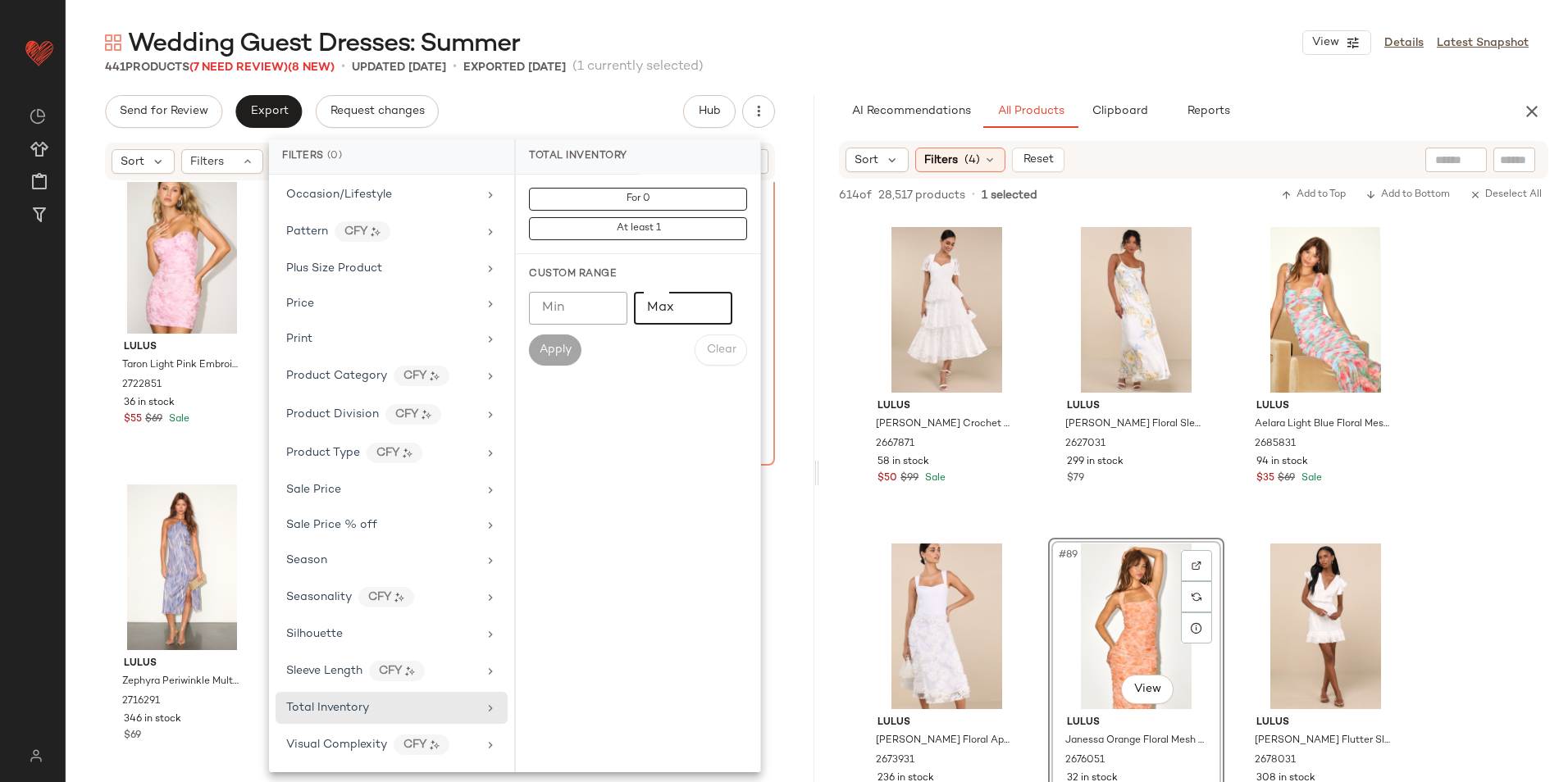
click at [661, 302] on input "Max" at bounding box center [682, 308] width 98 height 33
type input "**"
click at [532, 361] on div "Apply" at bounding box center [554, 350] width 52 height 31
click at [558, 348] on span "Apply" at bounding box center [554, 350] width 33 height 13
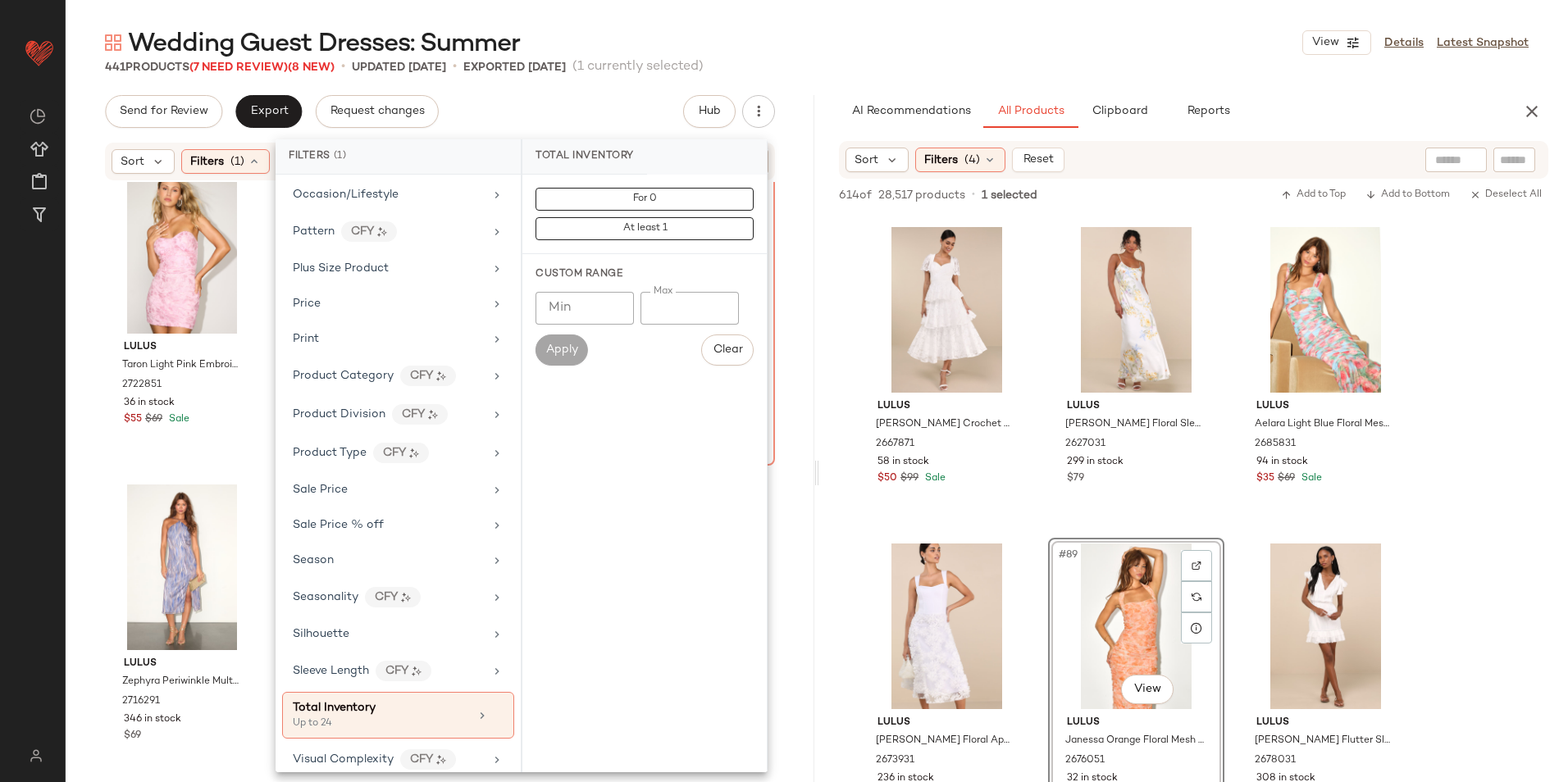
click at [853, 46] on div "Wedding Guest Dresses: Summer View Details Latest Snapshot" at bounding box center [816, 42] width 1502 height 33
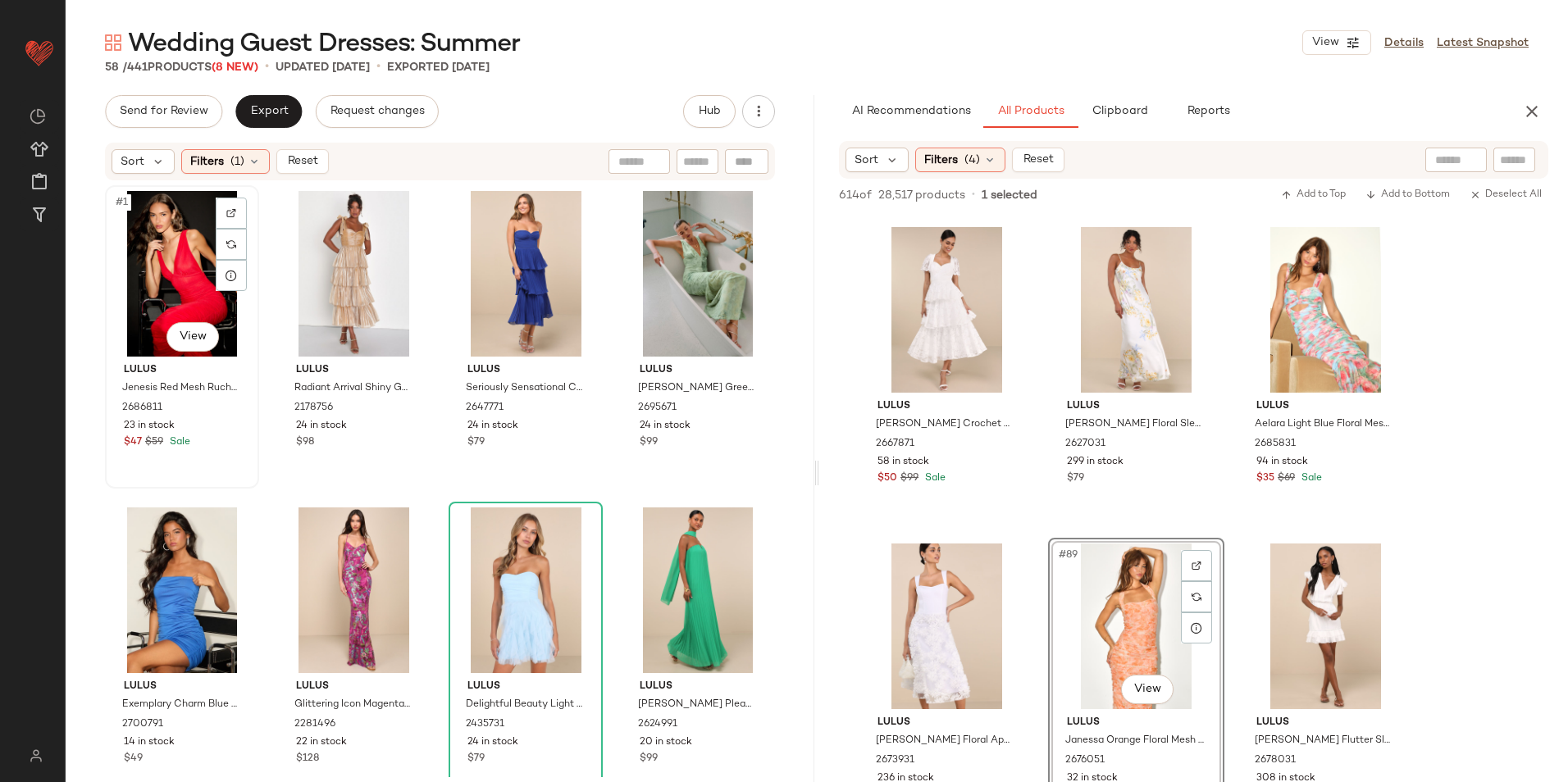
click at [155, 233] on div "#1 View" at bounding box center [182, 274] width 143 height 166
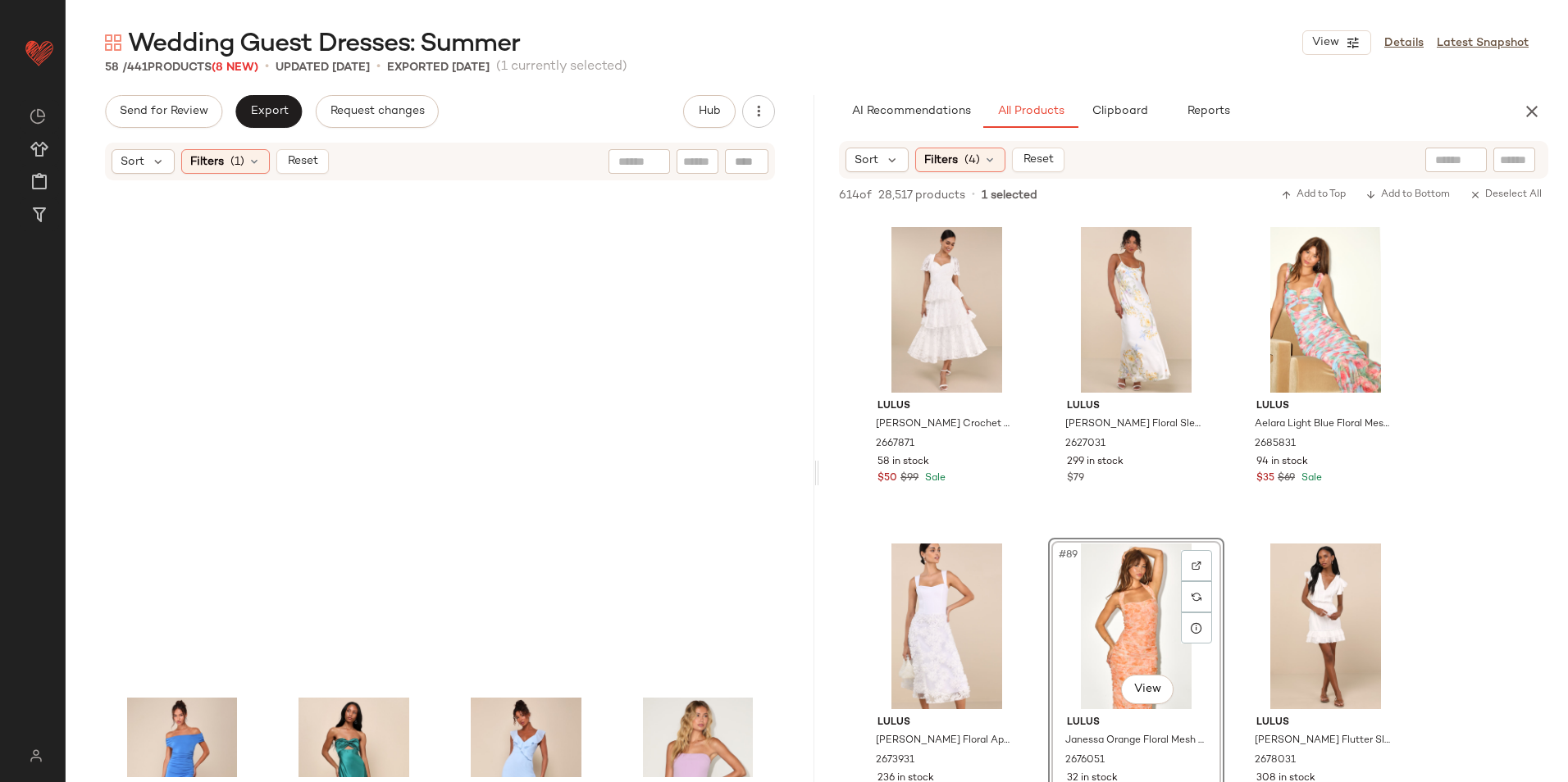
scroll to position [4154, 0]
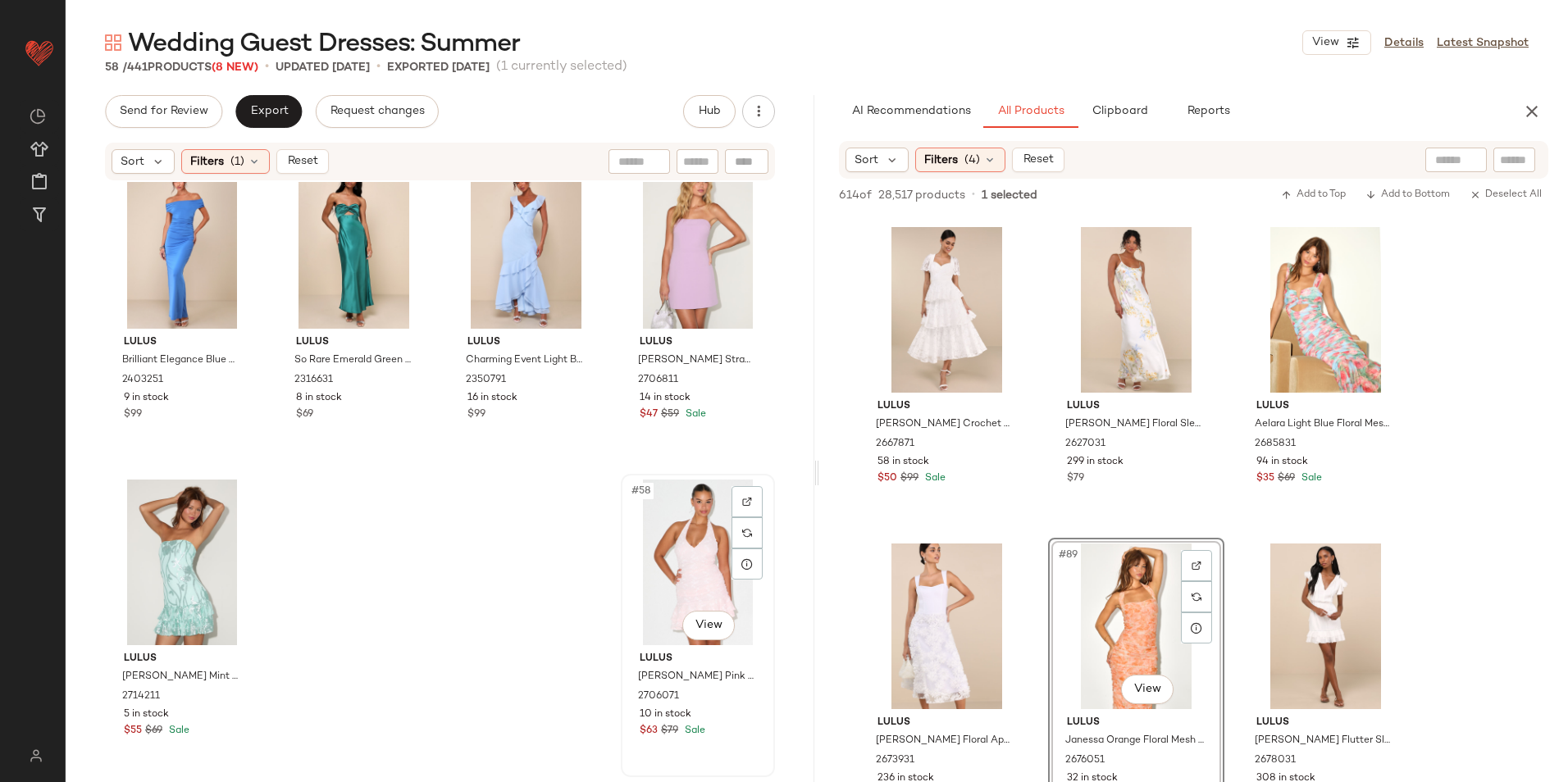
click at [667, 538] on div "#58 View" at bounding box center [698, 562] width 143 height 166
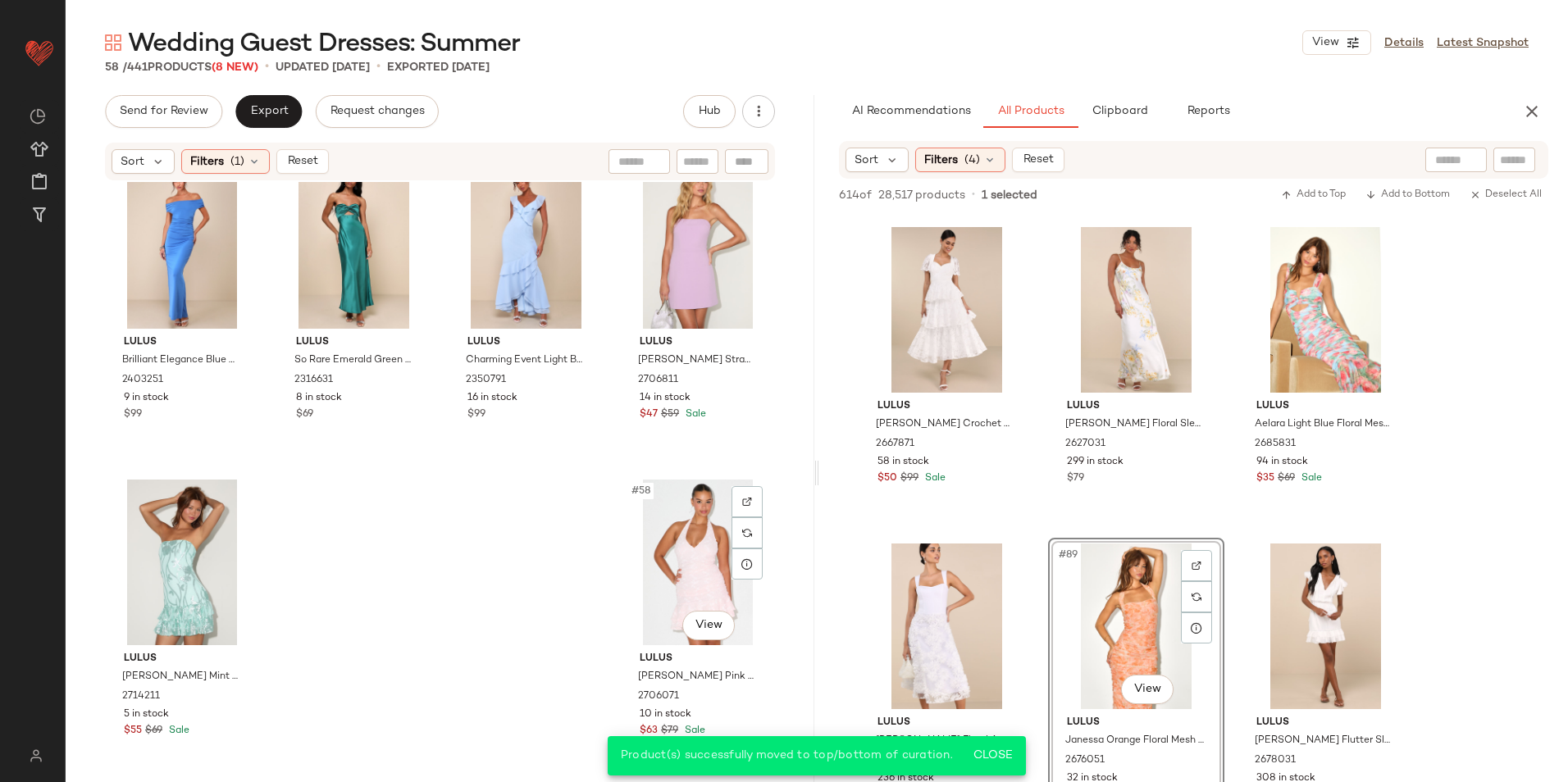
click at [299, 159] on span "Reset" at bounding box center [301, 162] width 31 height 13
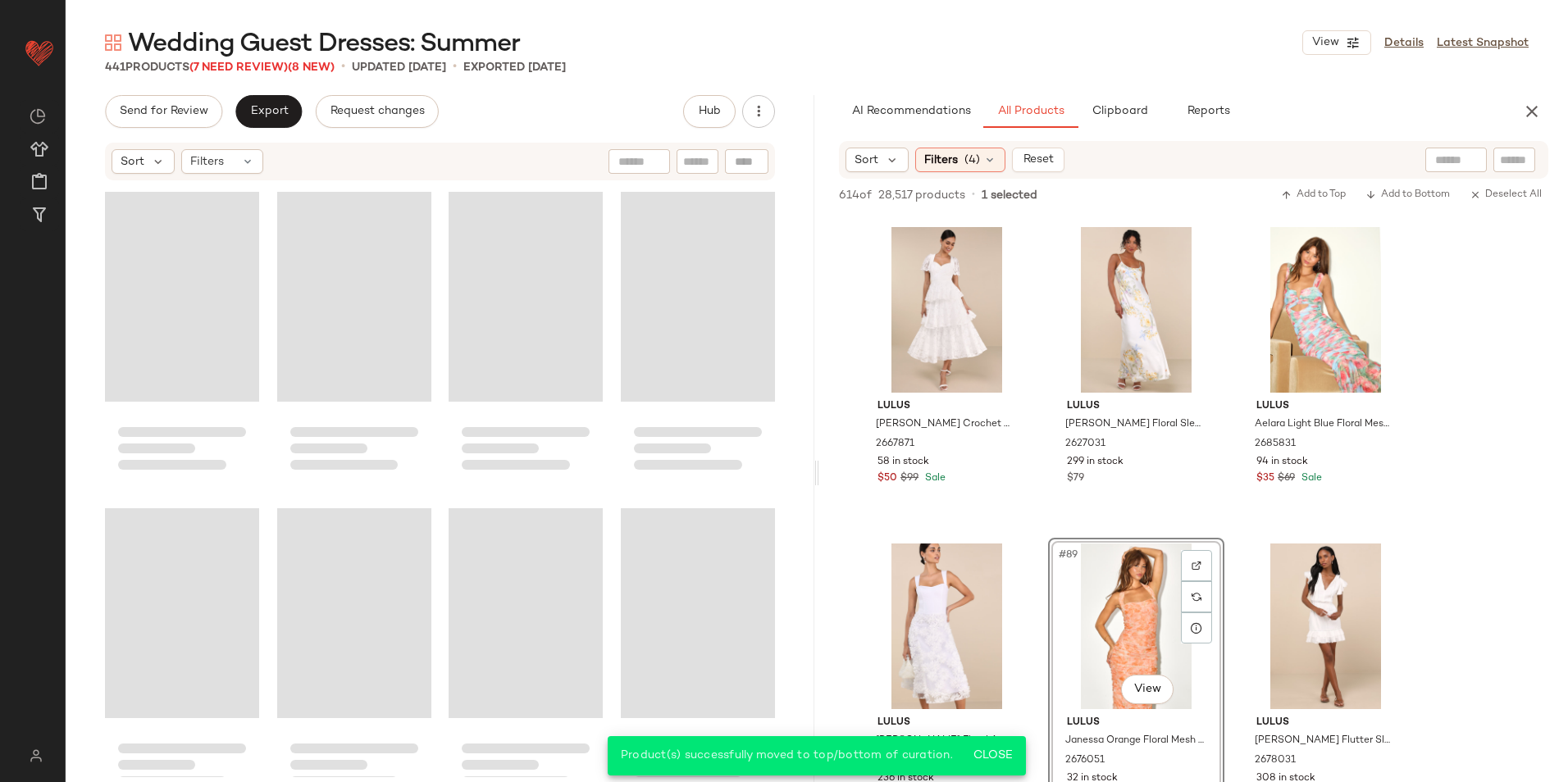
click at [569, 91] on div "Wedding Guest Dresses: Summer View Details Latest Snapshot 441 Products (7 Need…" at bounding box center [816, 404] width 1502 height 756
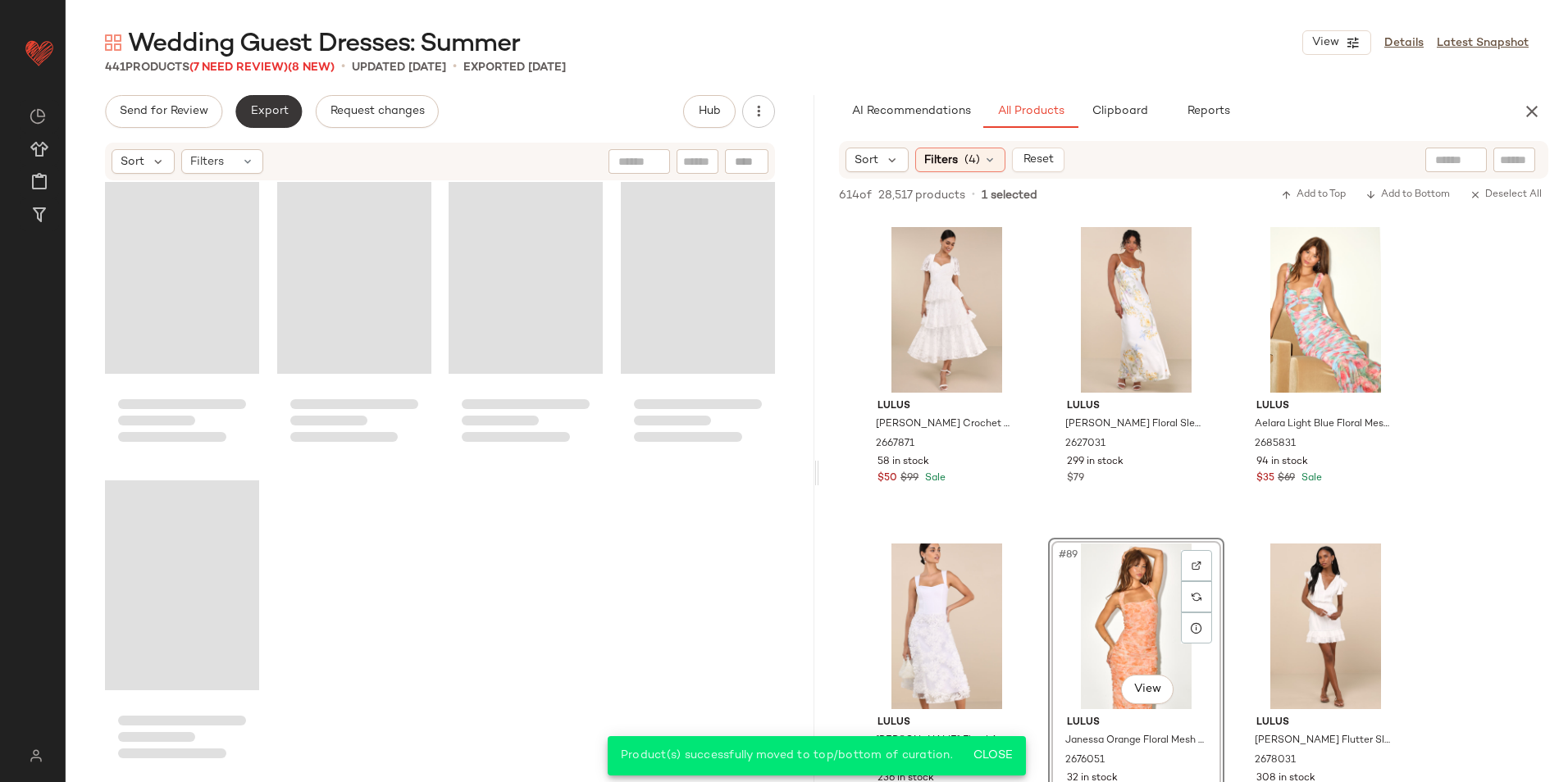
click at [260, 109] on span "Export" at bounding box center [268, 111] width 39 height 13
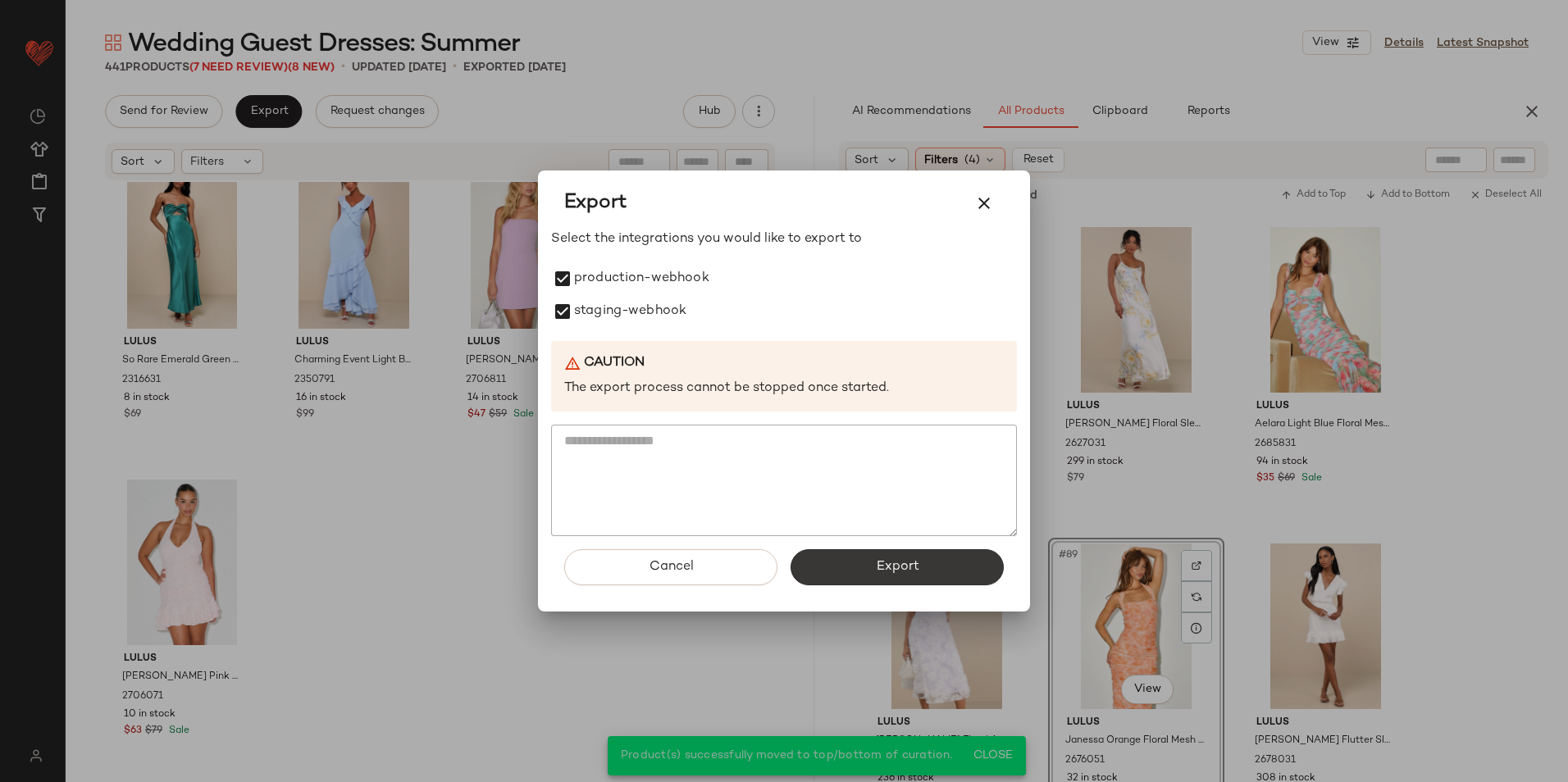
click at [846, 579] on button "Export" at bounding box center [896, 567] width 213 height 36
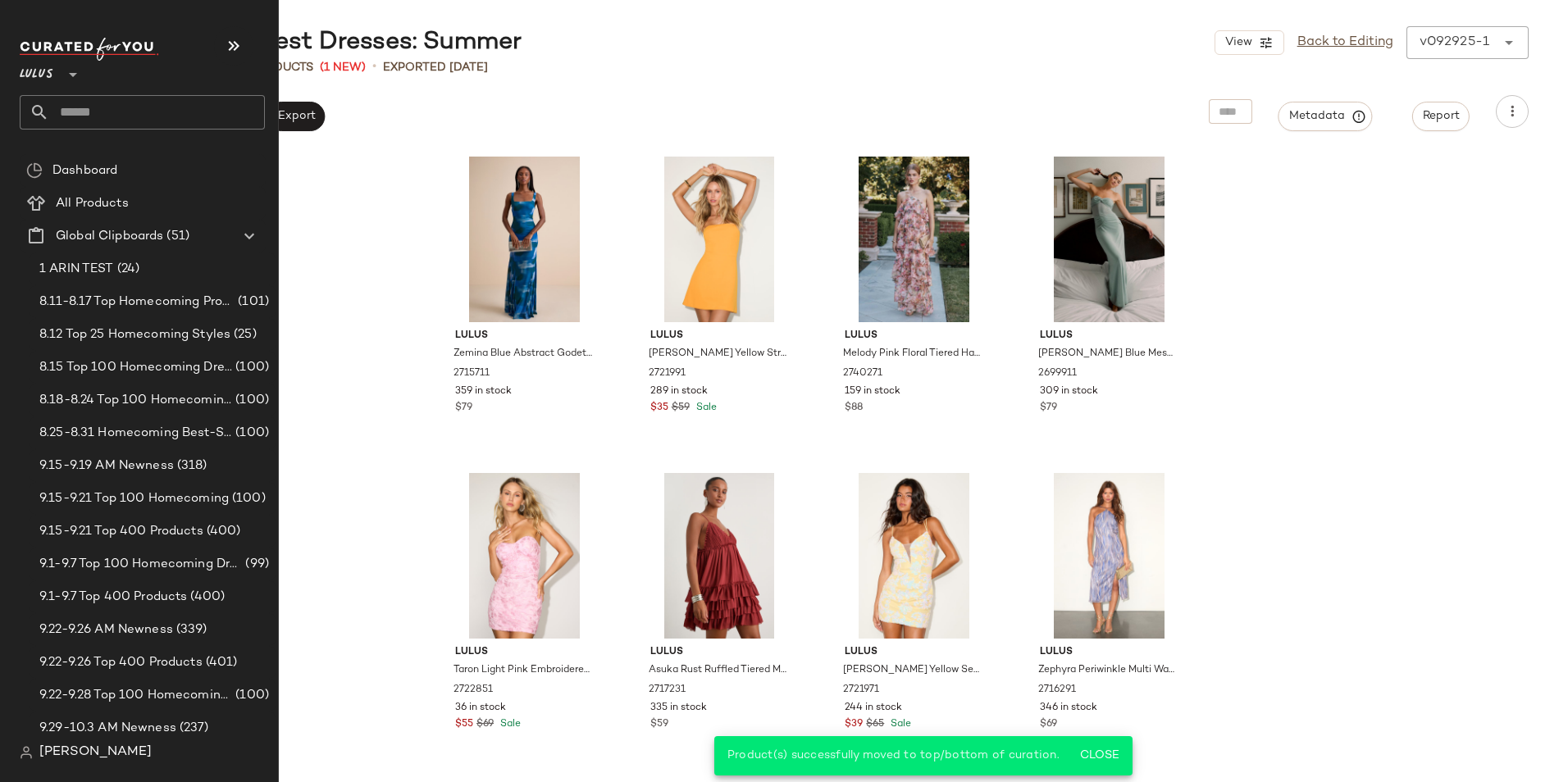
click at [86, 117] on input "text" at bounding box center [157, 112] width 215 height 34
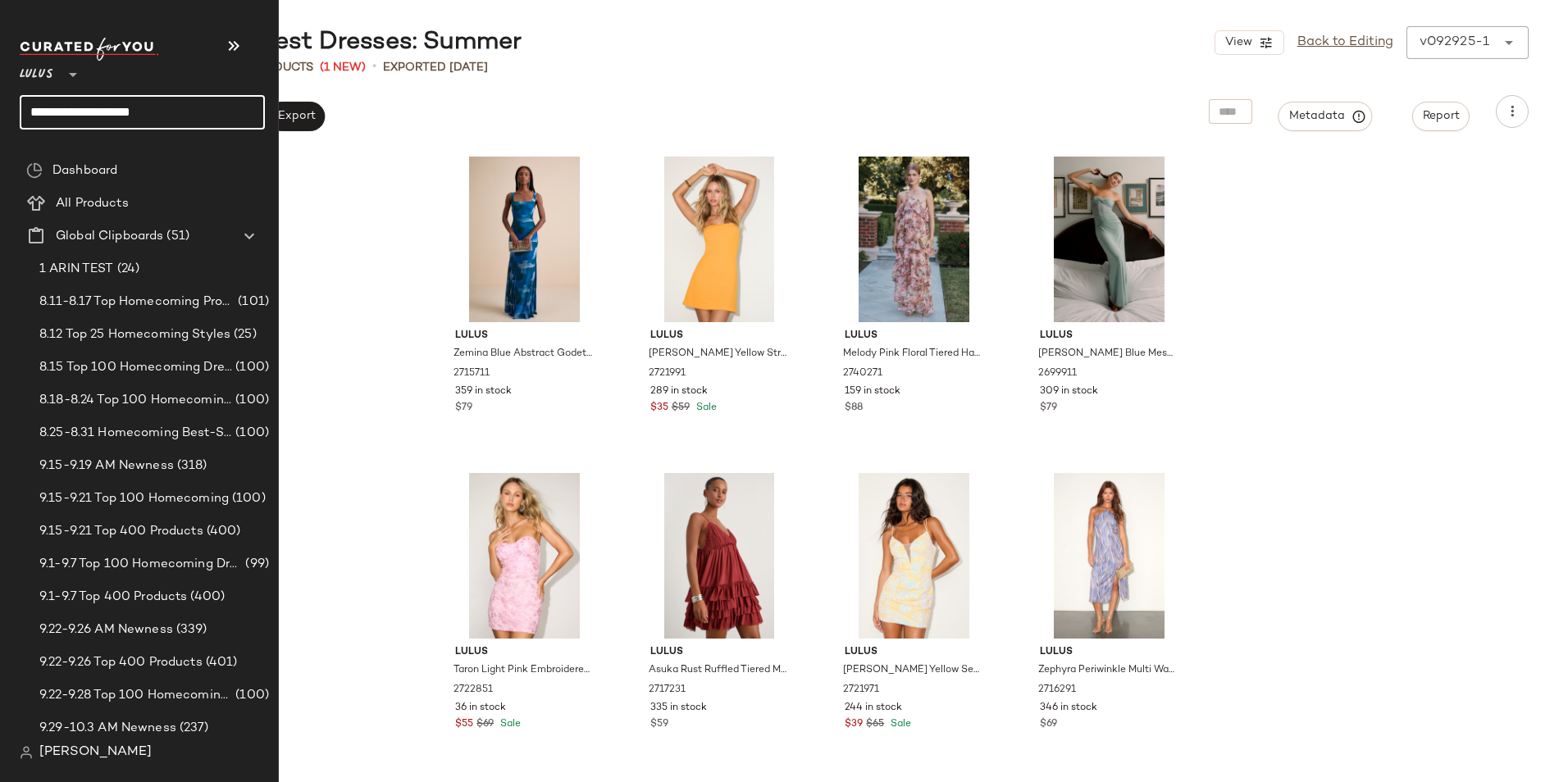
click at [121, 112] on input "**********" at bounding box center [142, 112] width 245 height 34
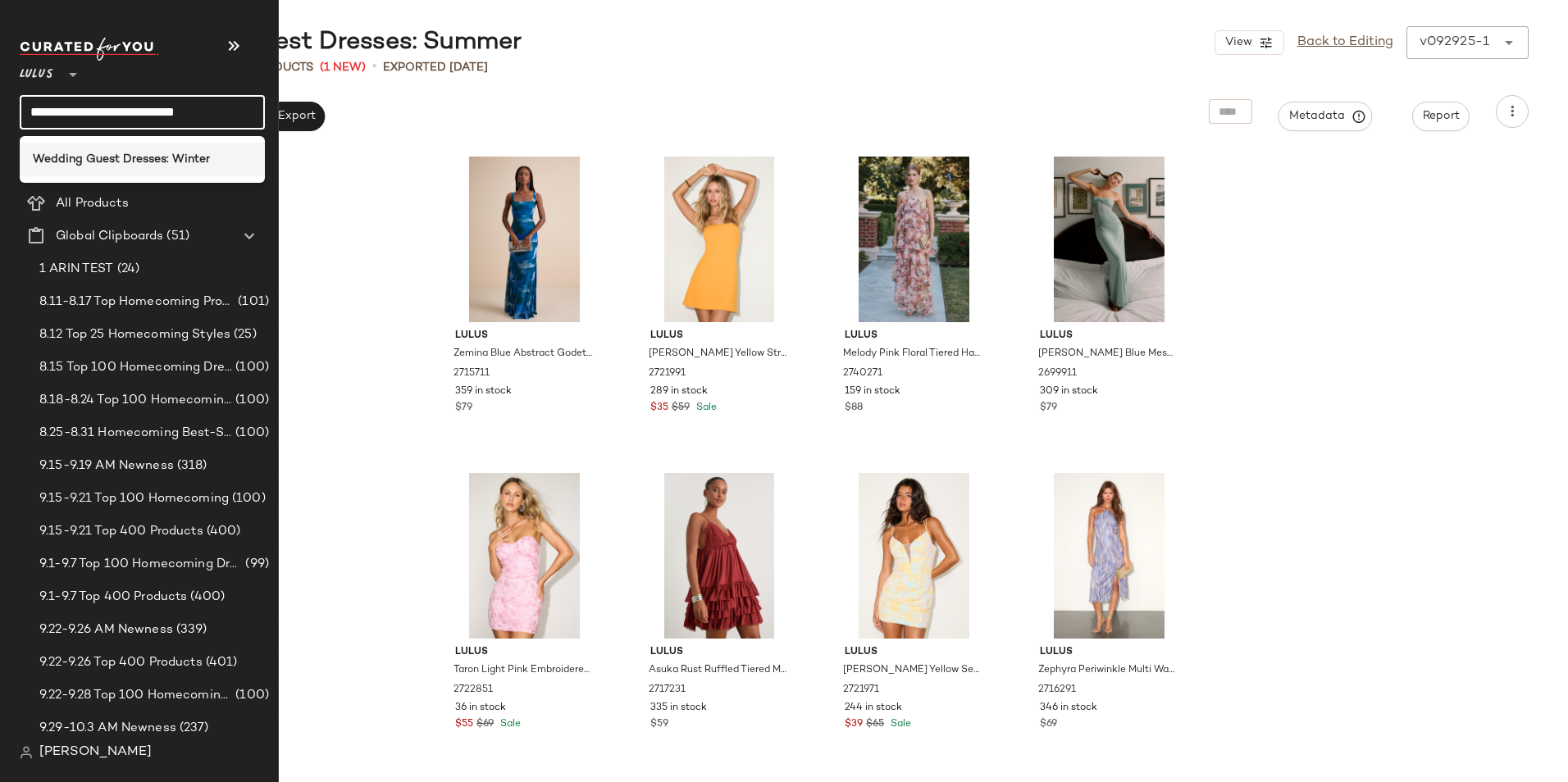
type input "**********"
click at [170, 154] on b "Wedding Guest Dresses: Winter" at bounding box center [121, 160] width 177 height 18
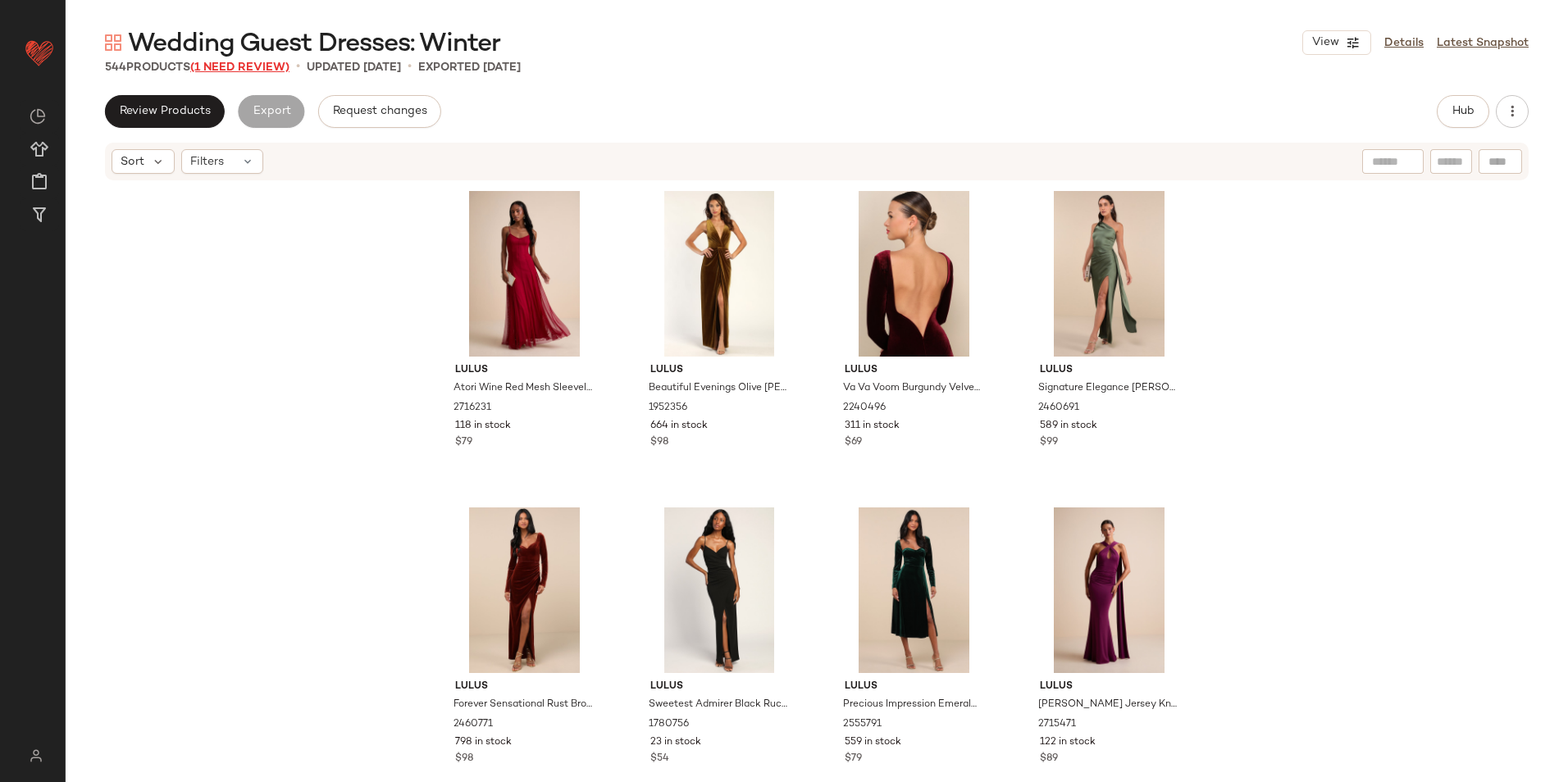
click at [237, 65] on span "(1 Need Review)" at bounding box center [239, 68] width 99 height 12
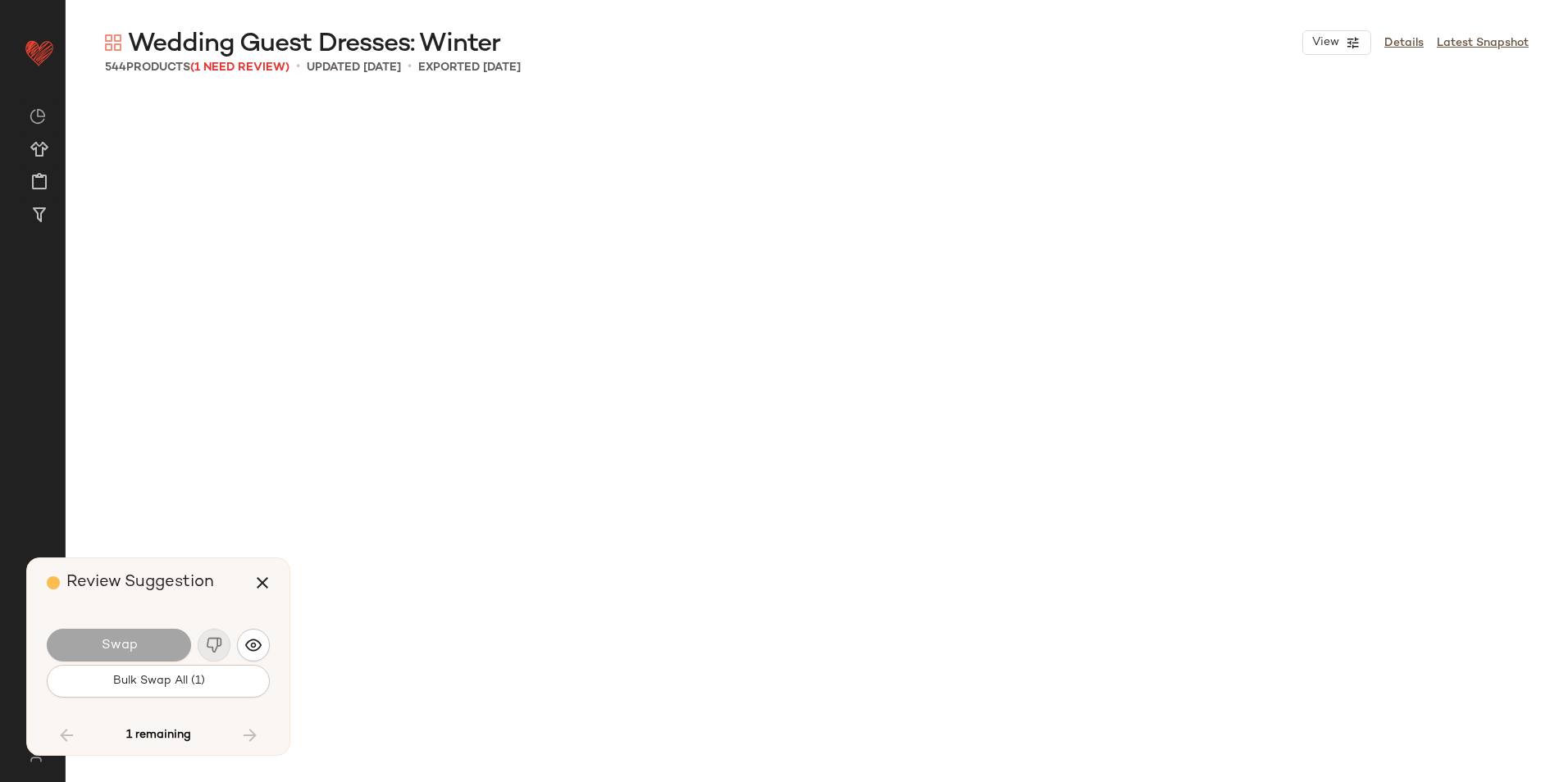
scroll to position [38285, 0]
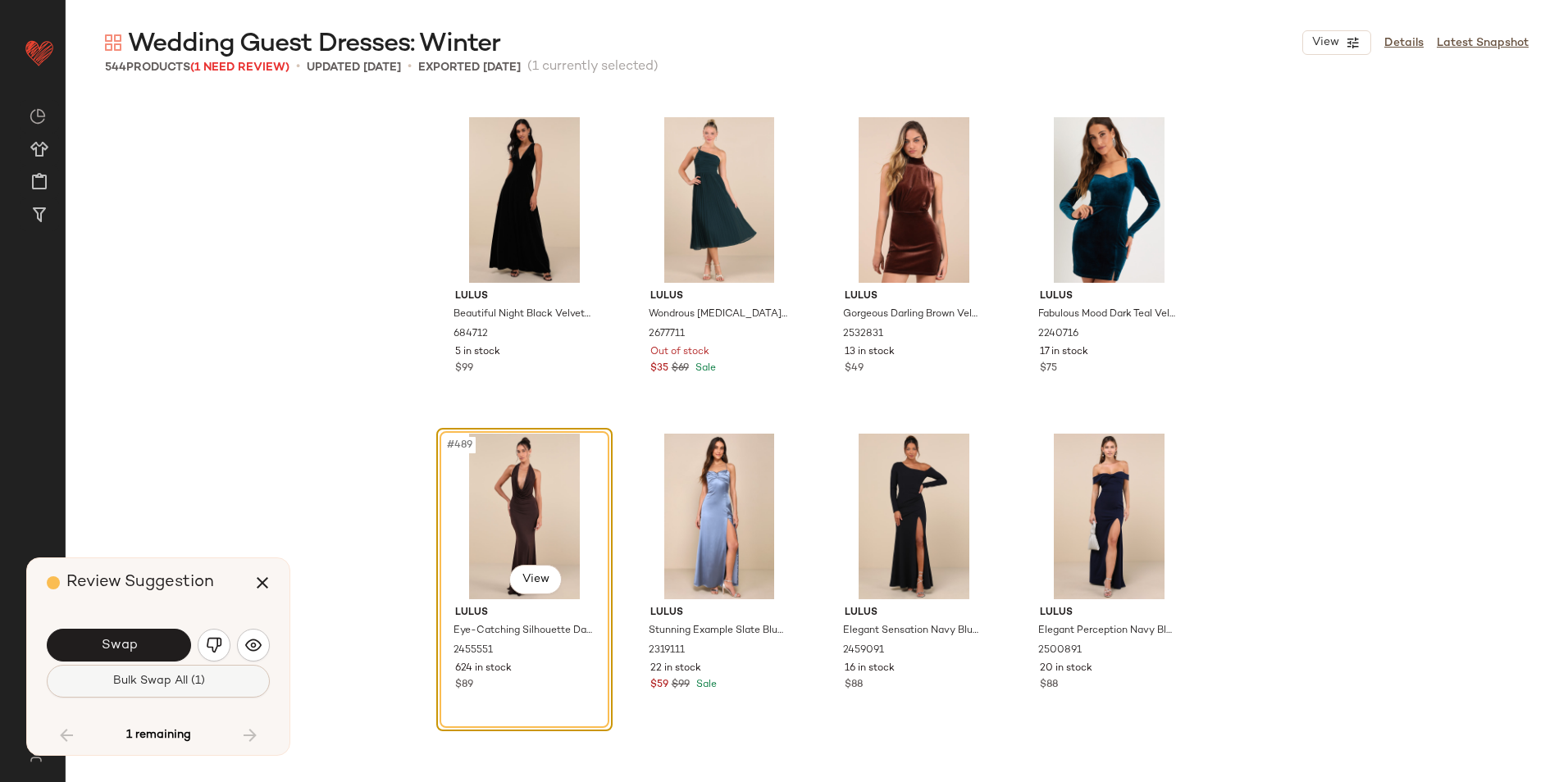
click at [230, 675] on button "Bulk Swap All (1)" at bounding box center [158, 680] width 223 height 33
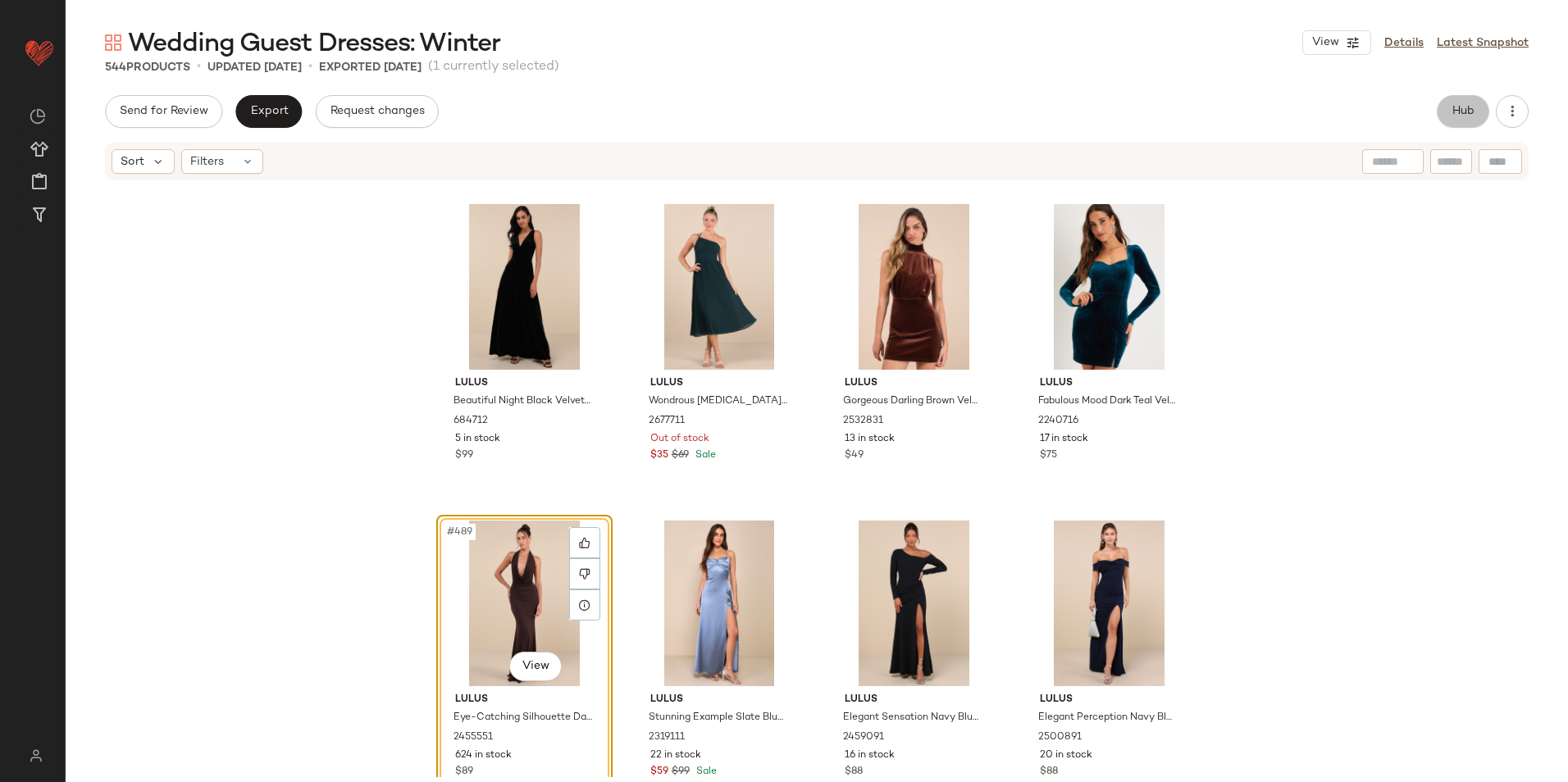
click at [1469, 117] on span "Hub" at bounding box center [1463, 111] width 23 height 13
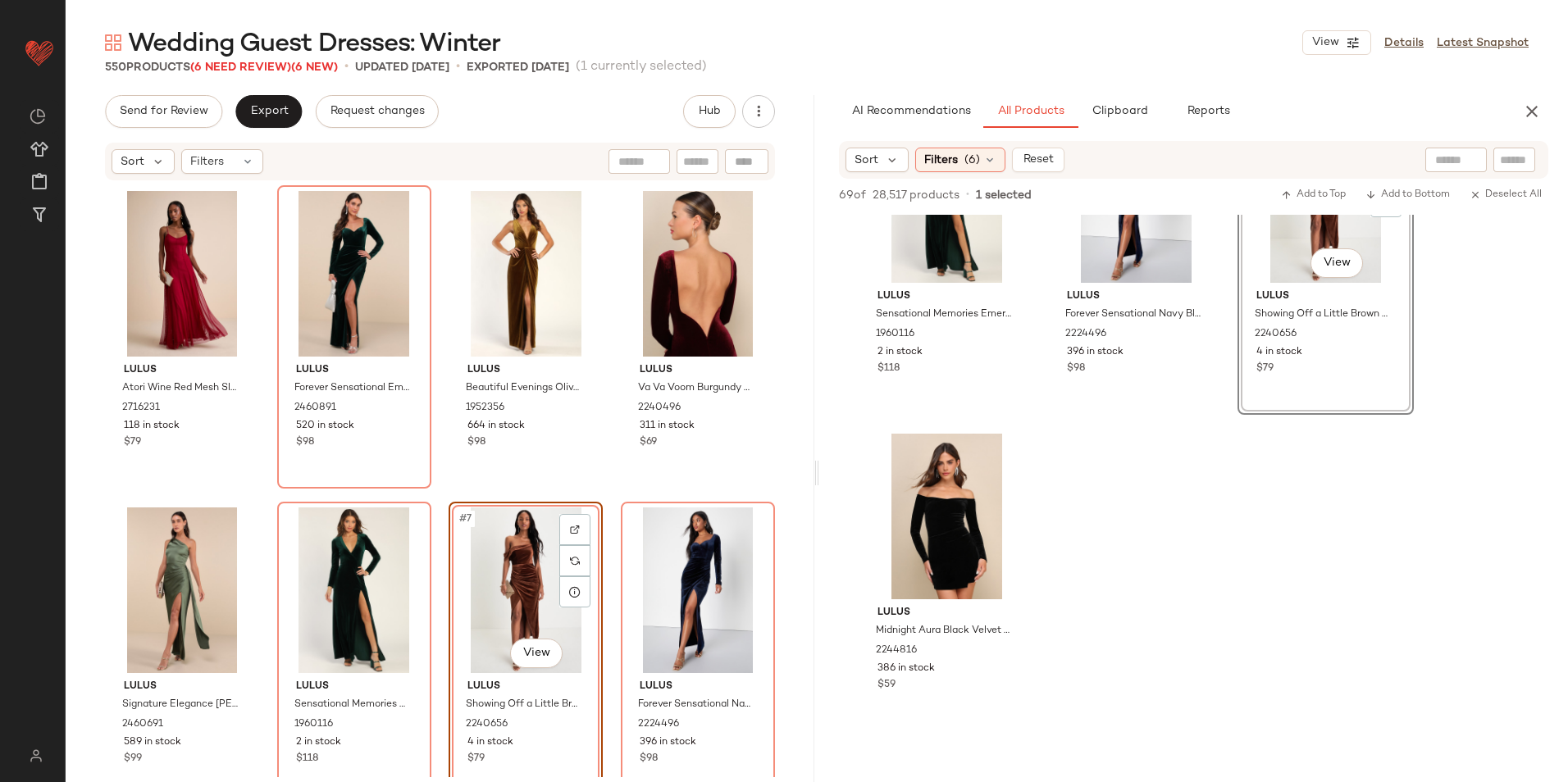
scroll to position [902, 0]
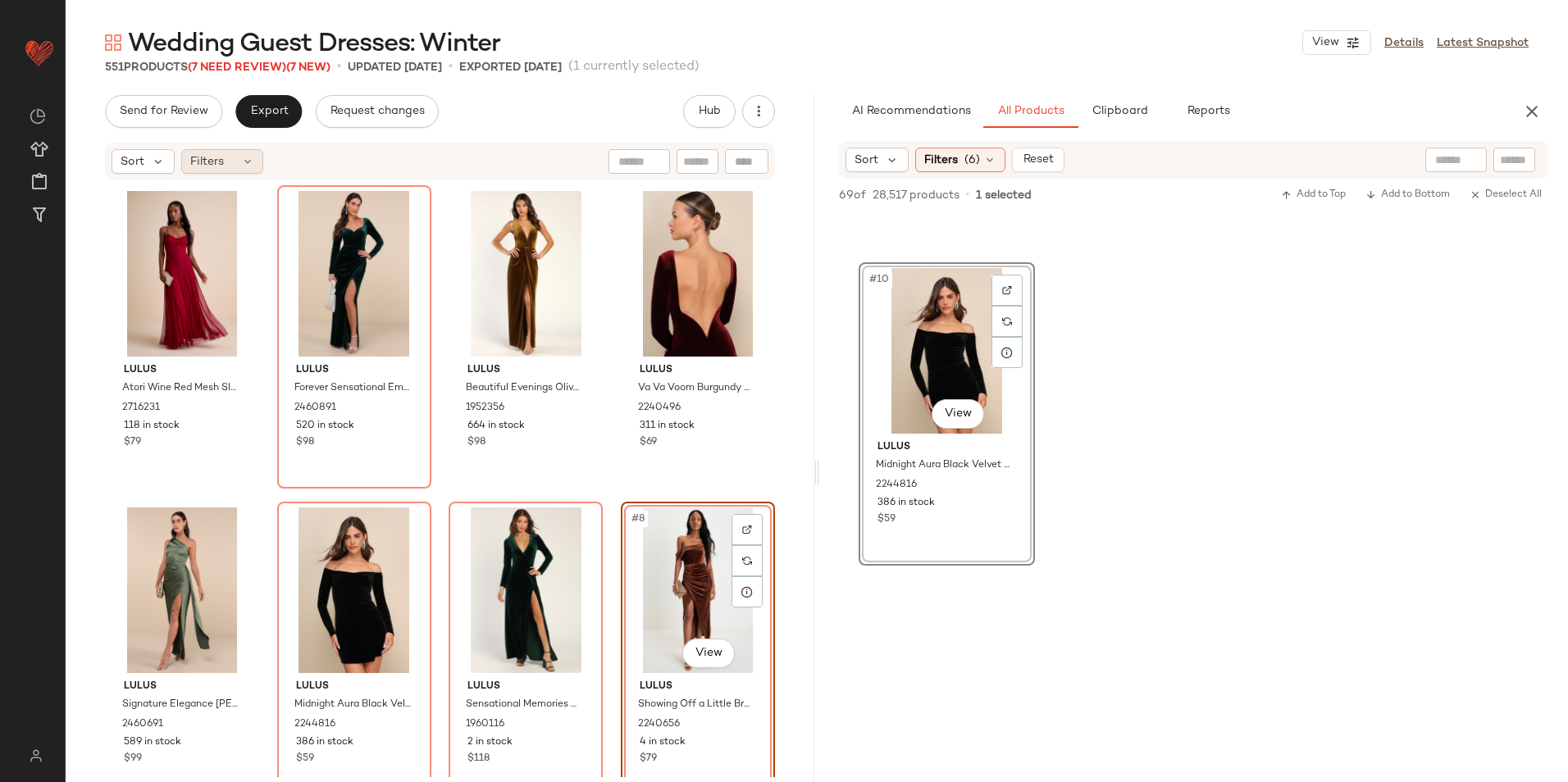
click at [197, 167] on span "Filters" at bounding box center [207, 162] width 34 height 18
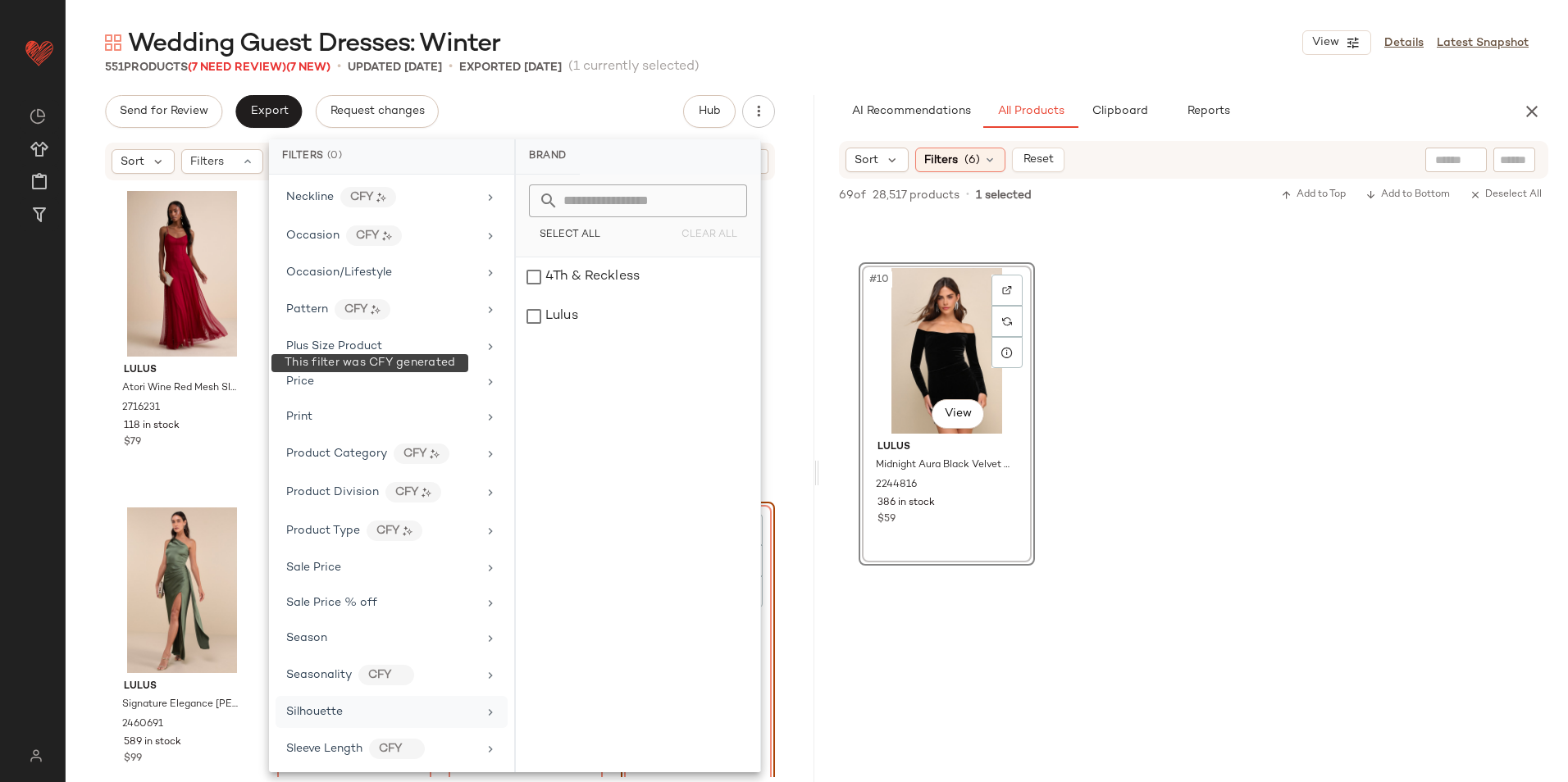
scroll to position [846, 0]
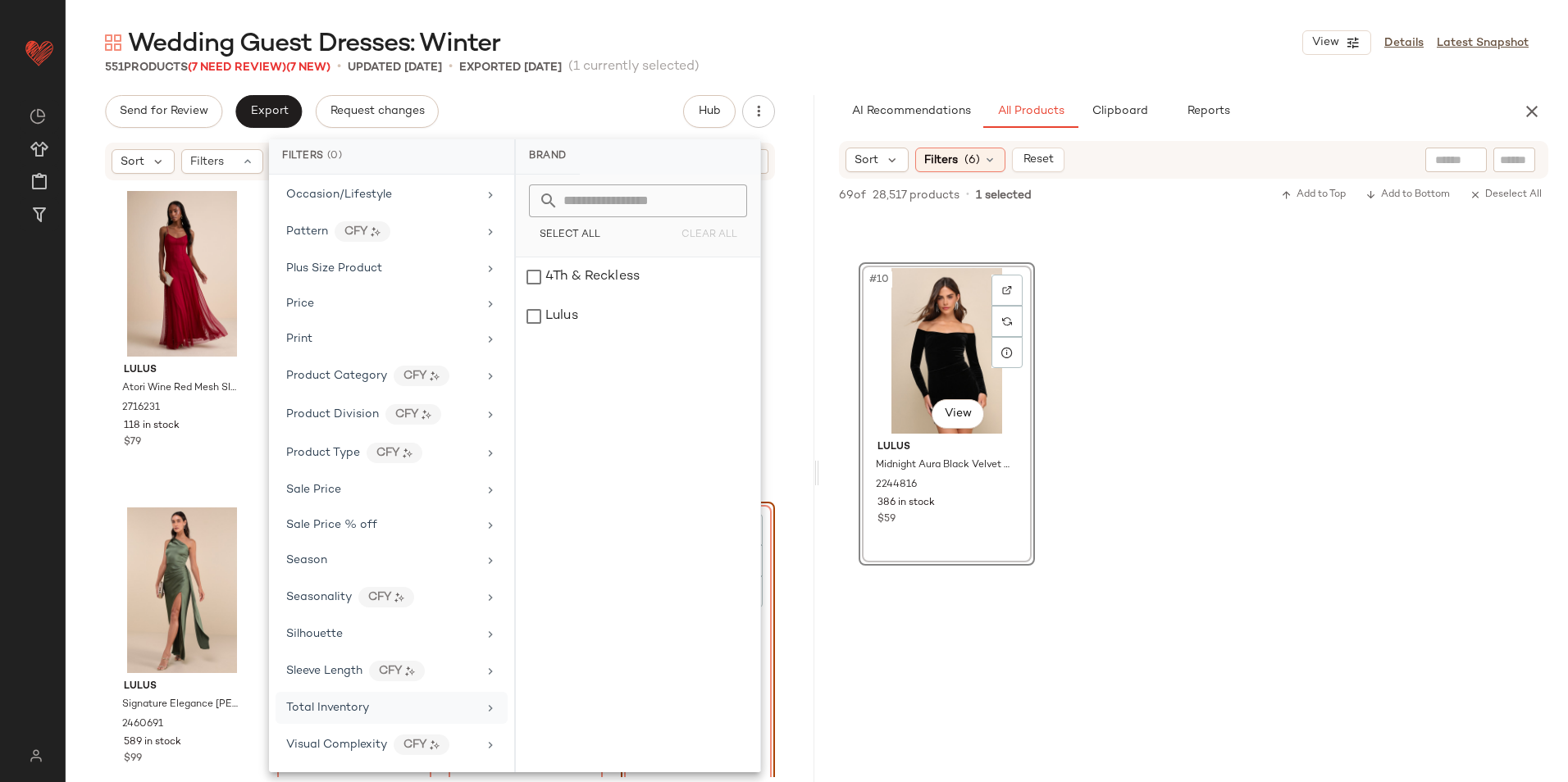
click at [375, 707] on div "Total Inventory" at bounding box center [381, 708] width 191 height 18
click at [681, 305] on input "Max" at bounding box center [682, 308] width 98 height 33
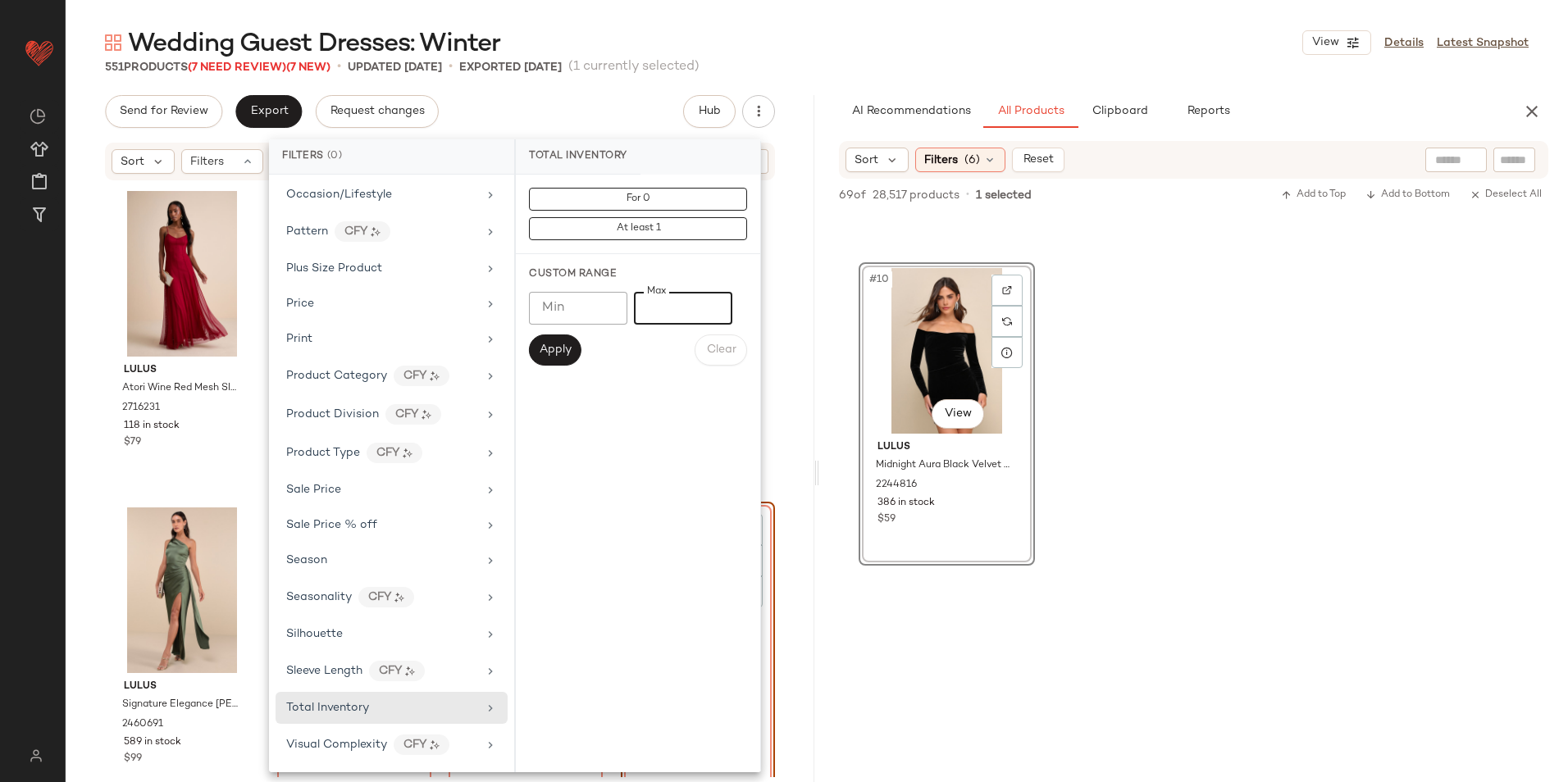
type input "**"
click at [546, 351] on span "Apply" at bounding box center [554, 350] width 33 height 13
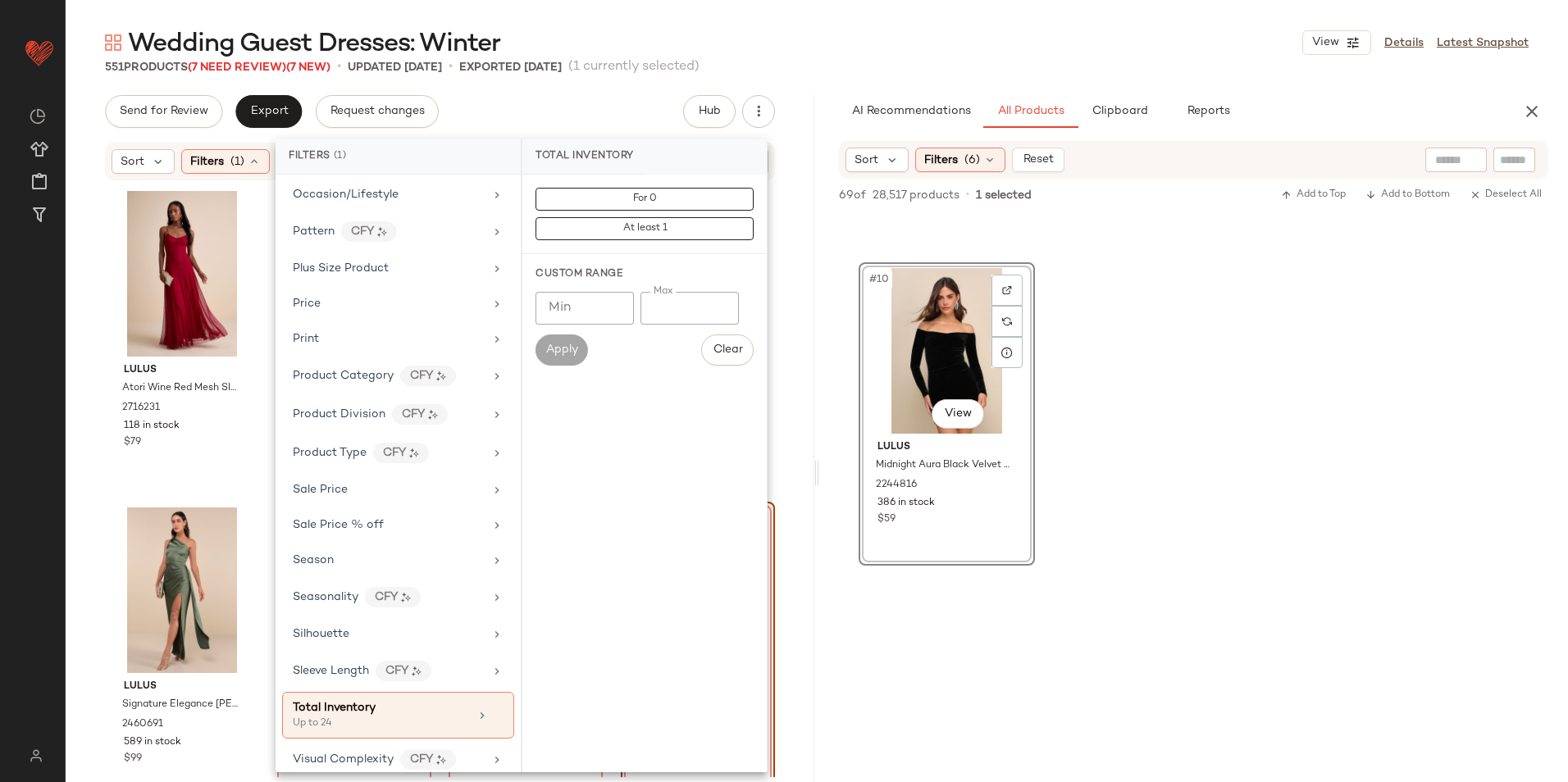
click at [823, 41] on div "Wedding Guest Dresses: Winter View Details Latest Snapshot" at bounding box center [816, 42] width 1502 height 33
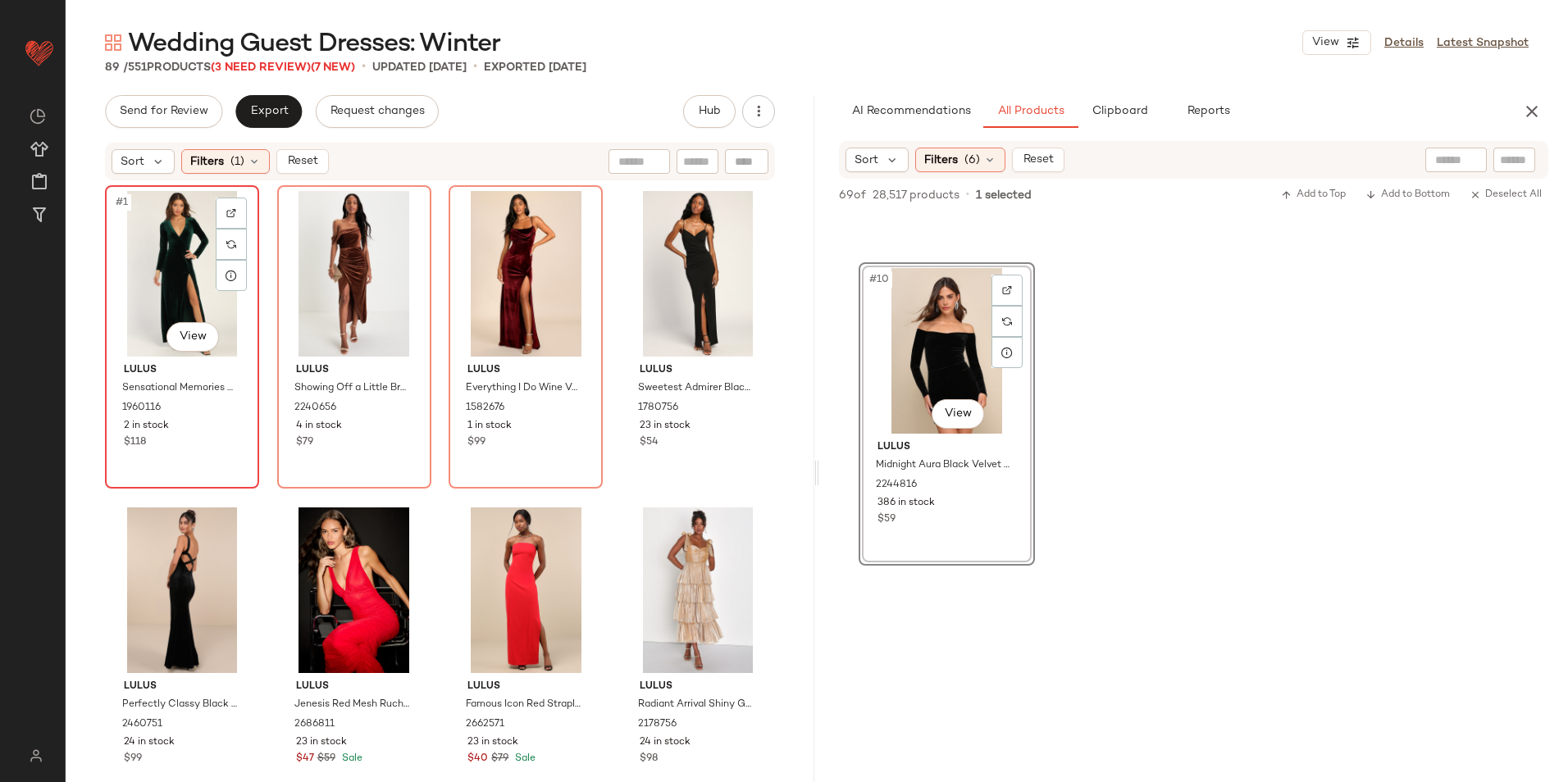
click at [164, 251] on div "#1 View" at bounding box center [182, 274] width 143 height 166
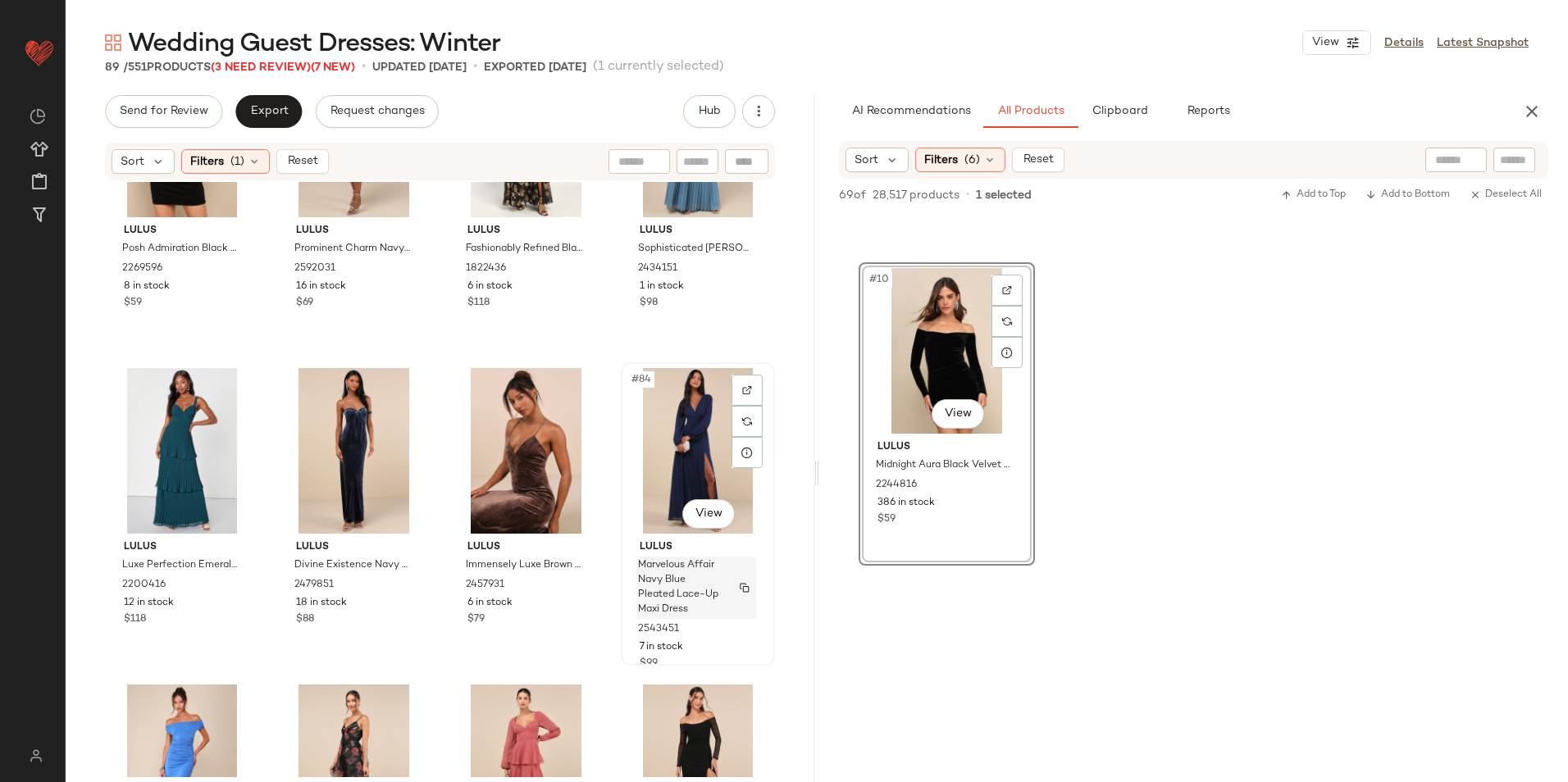
scroll to position [6686, 0]
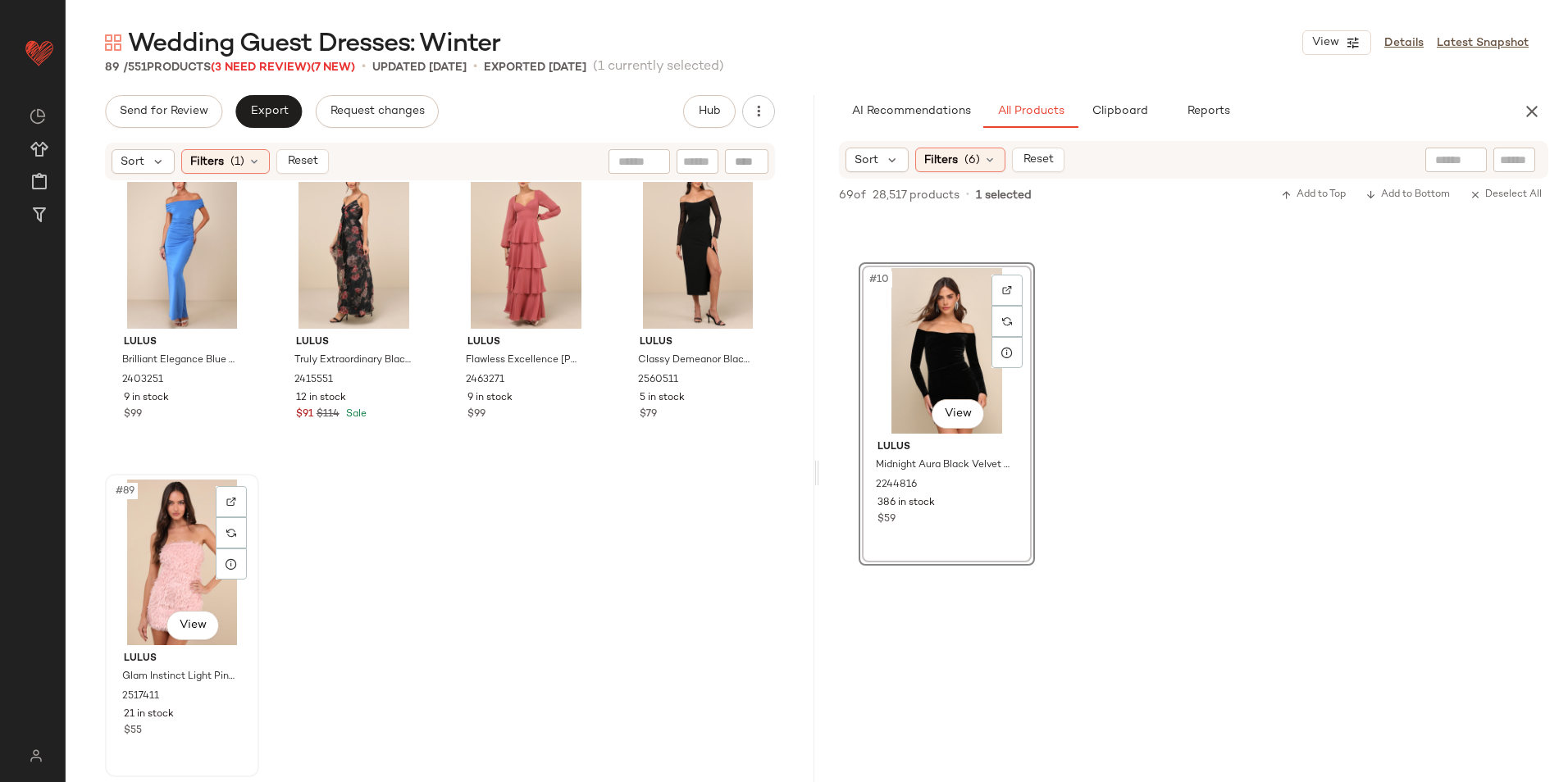
click at [165, 515] on div "#89 View" at bounding box center [182, 562] width 143 height 166
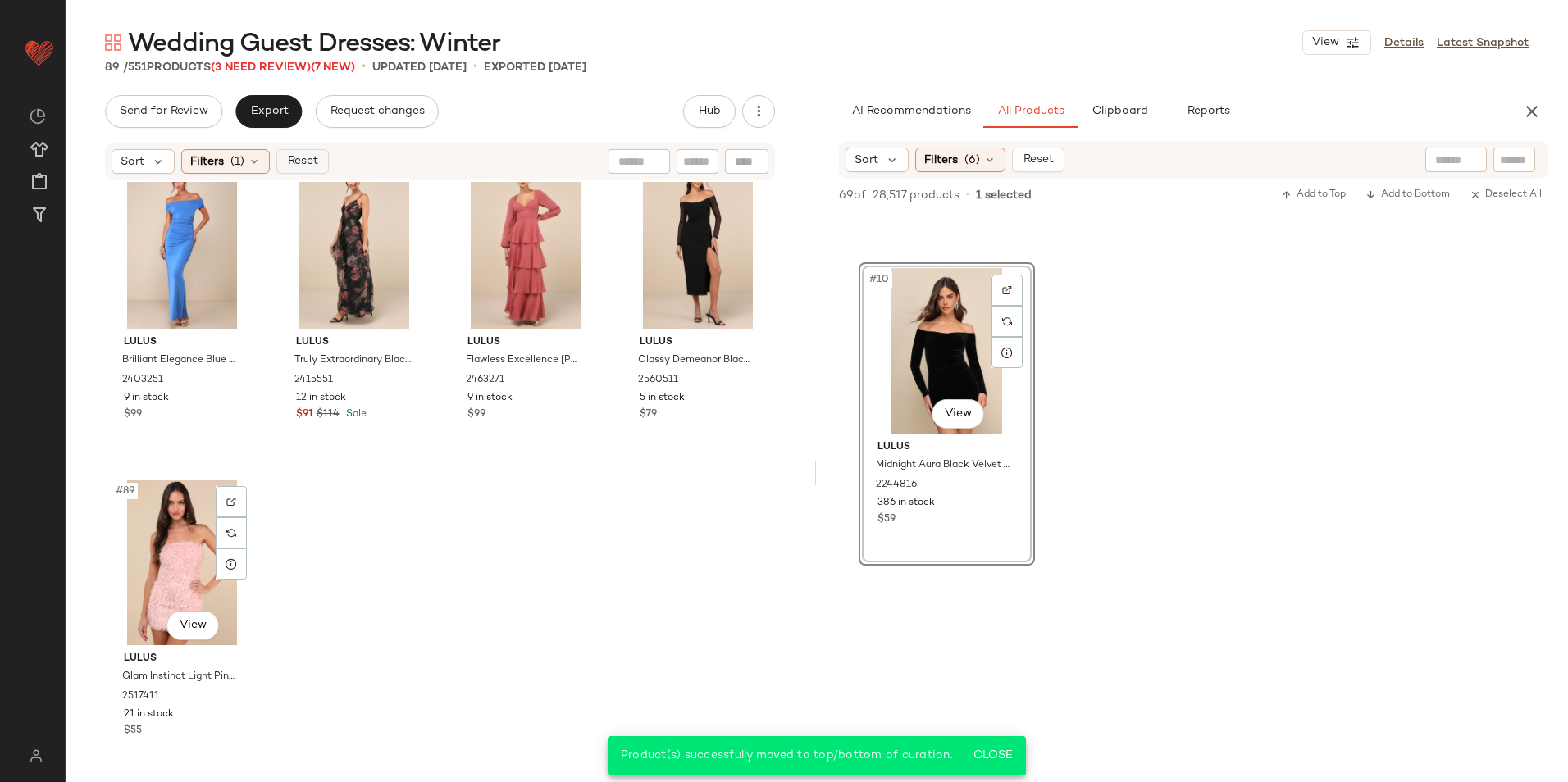
click at [306, 166] on span "Reset" at bounding box center [301, 162] width 31 height 13
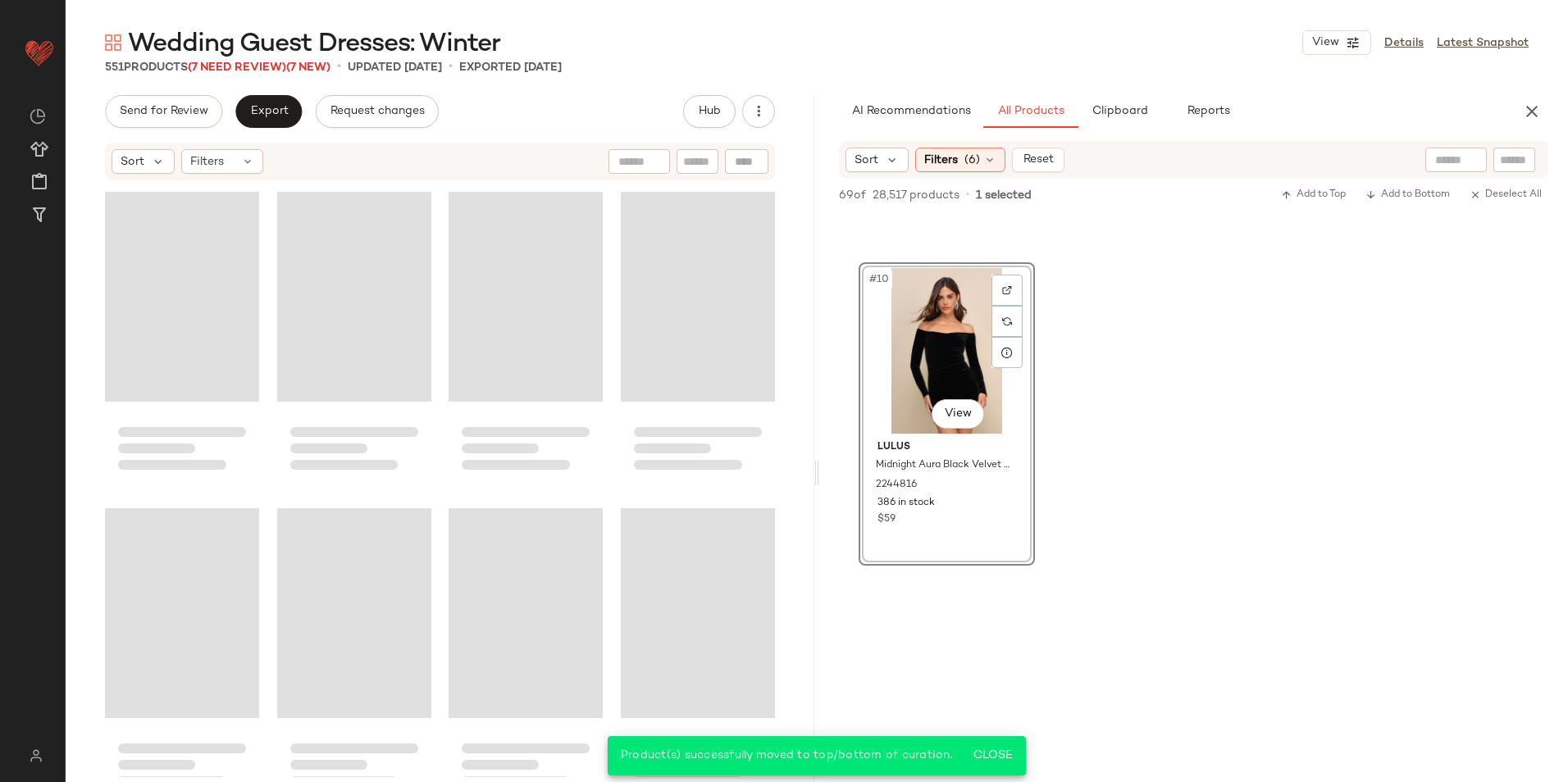
scroll to position [43072, 0]
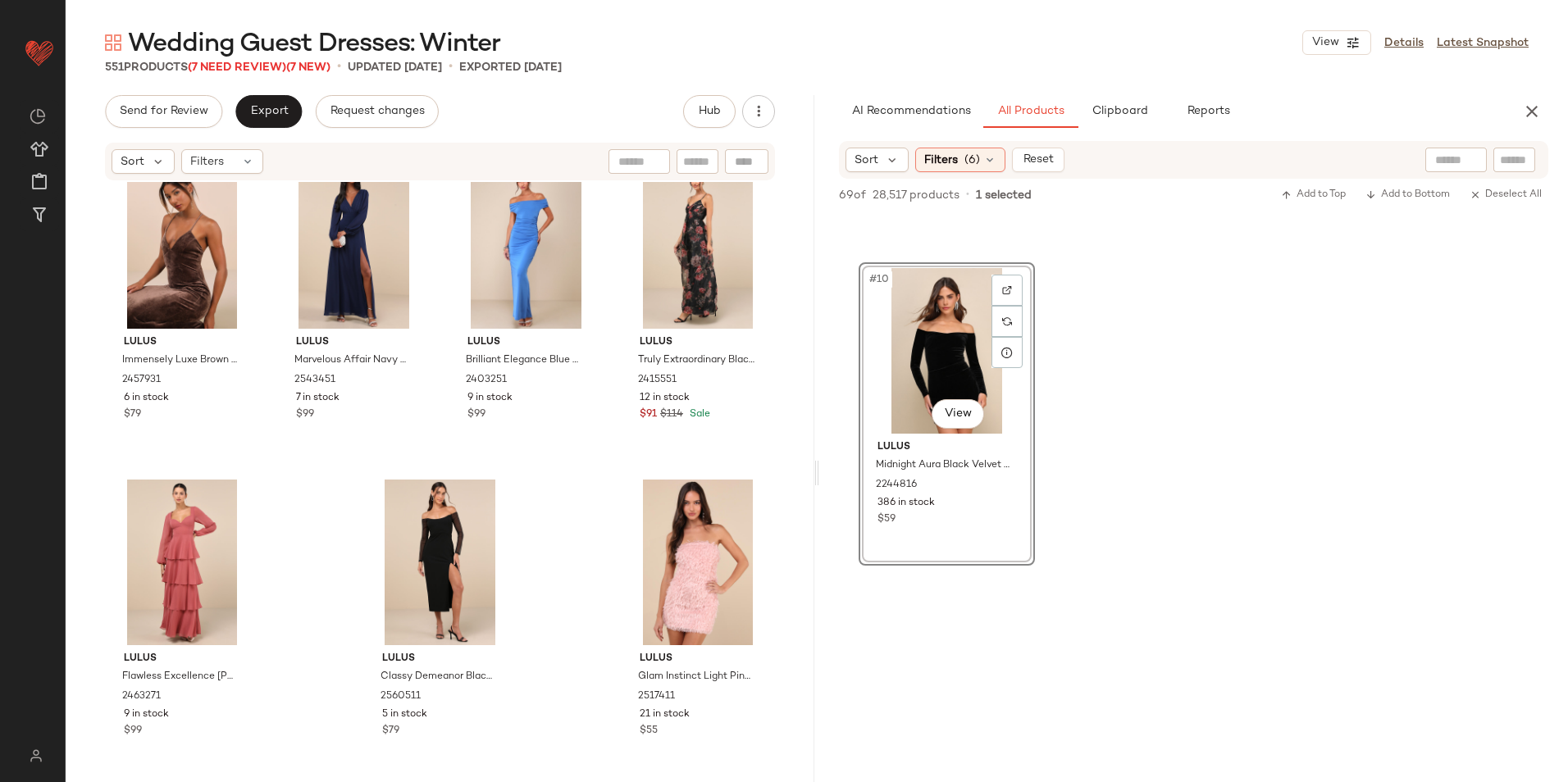
click at [885, 72] on div "551 Products (7 Need Review) (7 New) • updated Oct 1st • Exported Sep 29th" at bounding box center [816, 67] width 1502 height 17
click at [260, 110] on span "Export" at bounding box center [268, 111] width 39 height 13
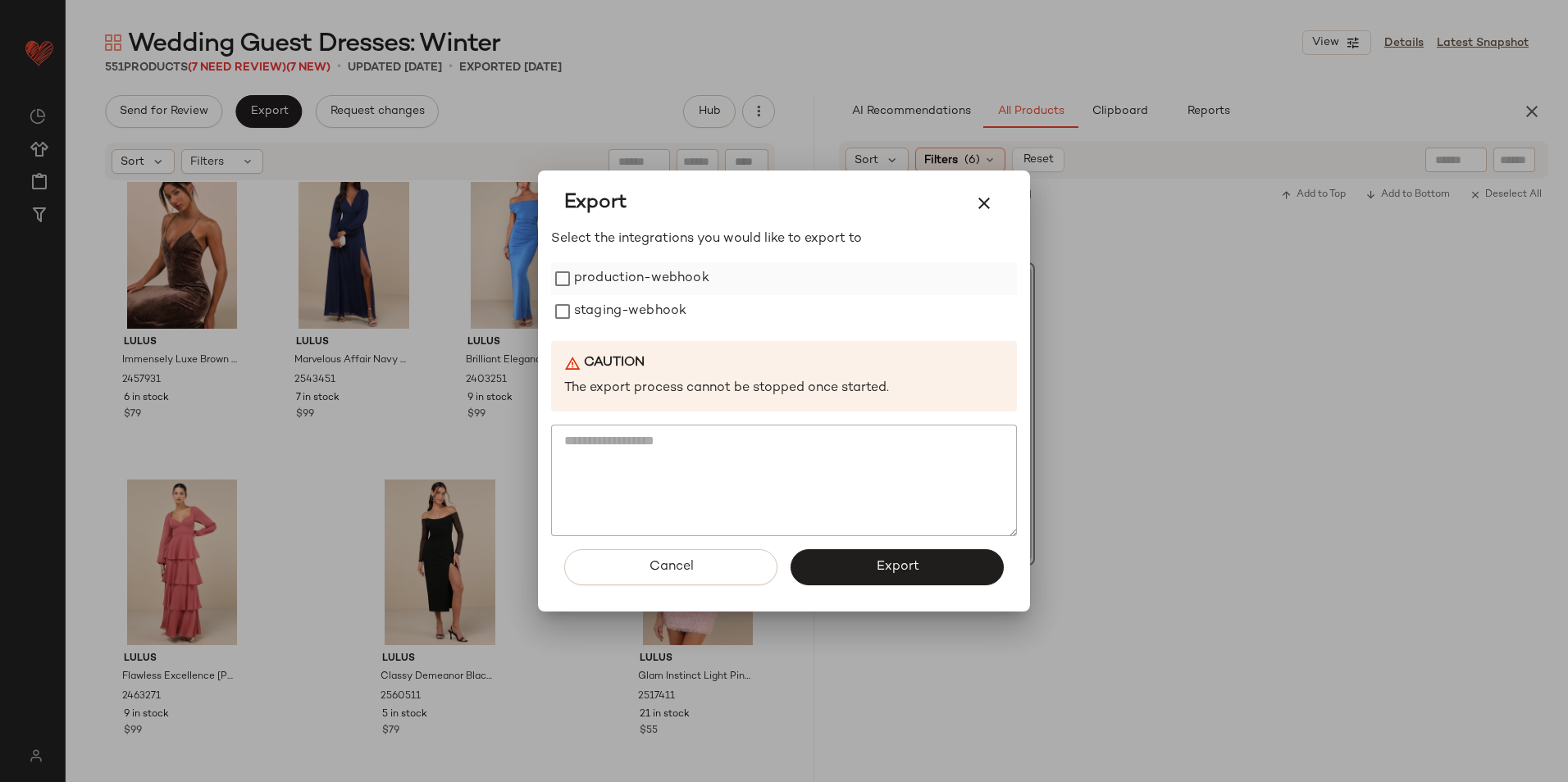
click at [577, 274] on label "production-webhook" at bounding box center [641, 278] width 135 height 33
click at [586, 312] on label "staging-webhook" at bounding box center [629, 311] width 112 height 33
click at [880, 563] on span "Export" at bounding box center [896, 567] width 43 height 16
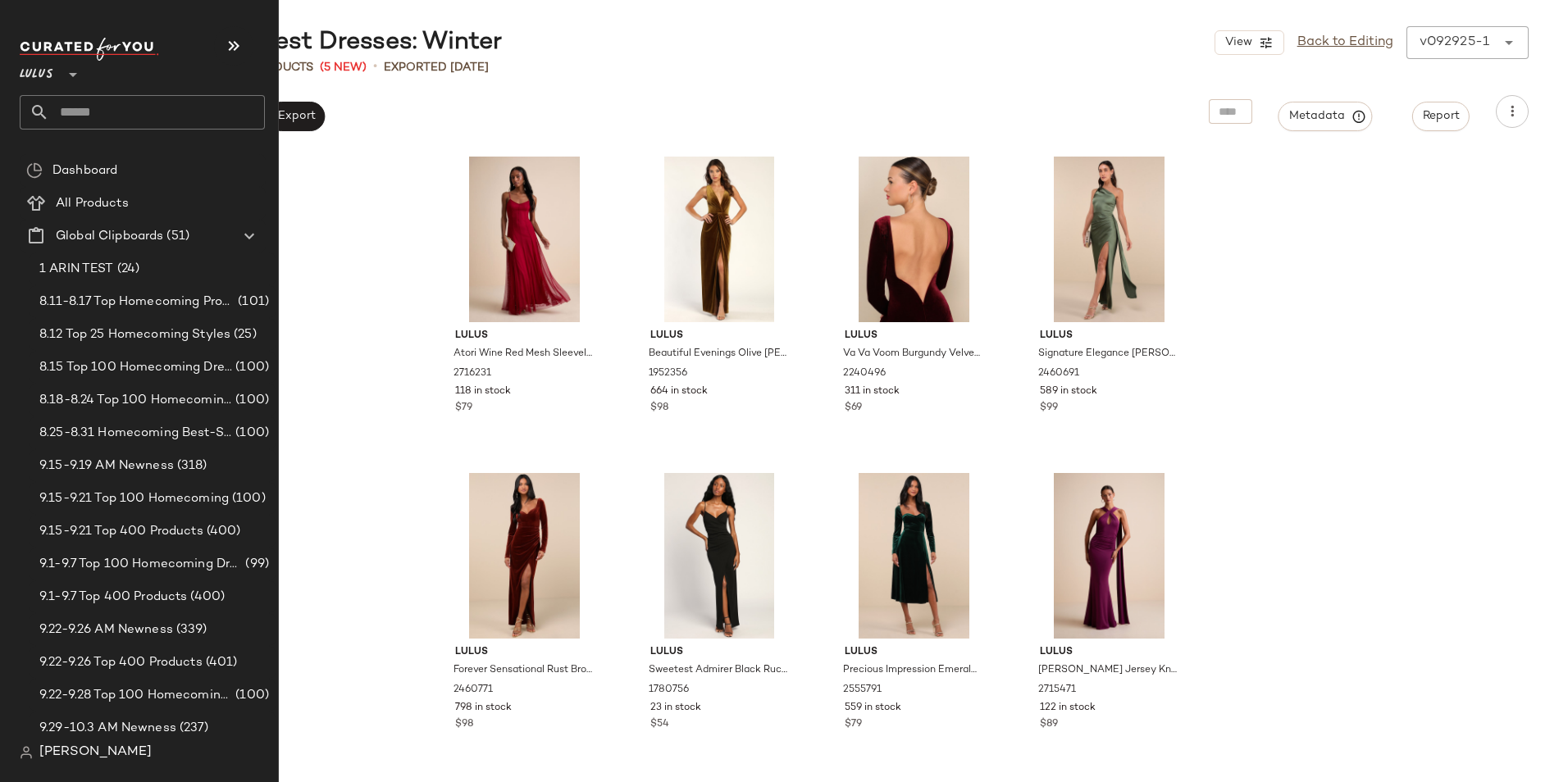
click at [79, 112] on input "text" at bounding box center [157, 112] width 215 height 34
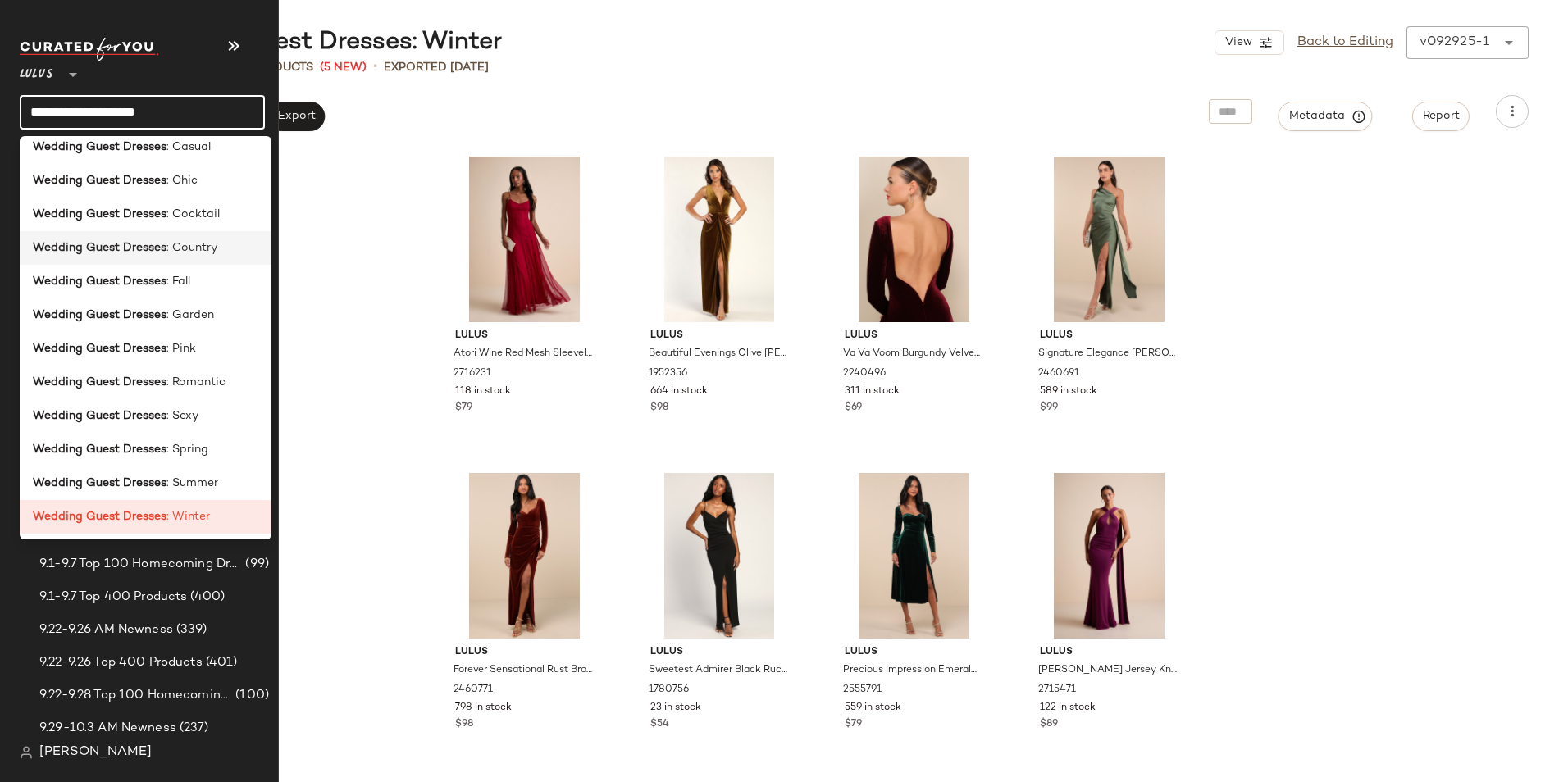
scroll to position [248, 0]
type input "**********"
click at [150, 289] on b "Wedding Guest Dresses" at bounding box center [99, 281] width 133 height 18
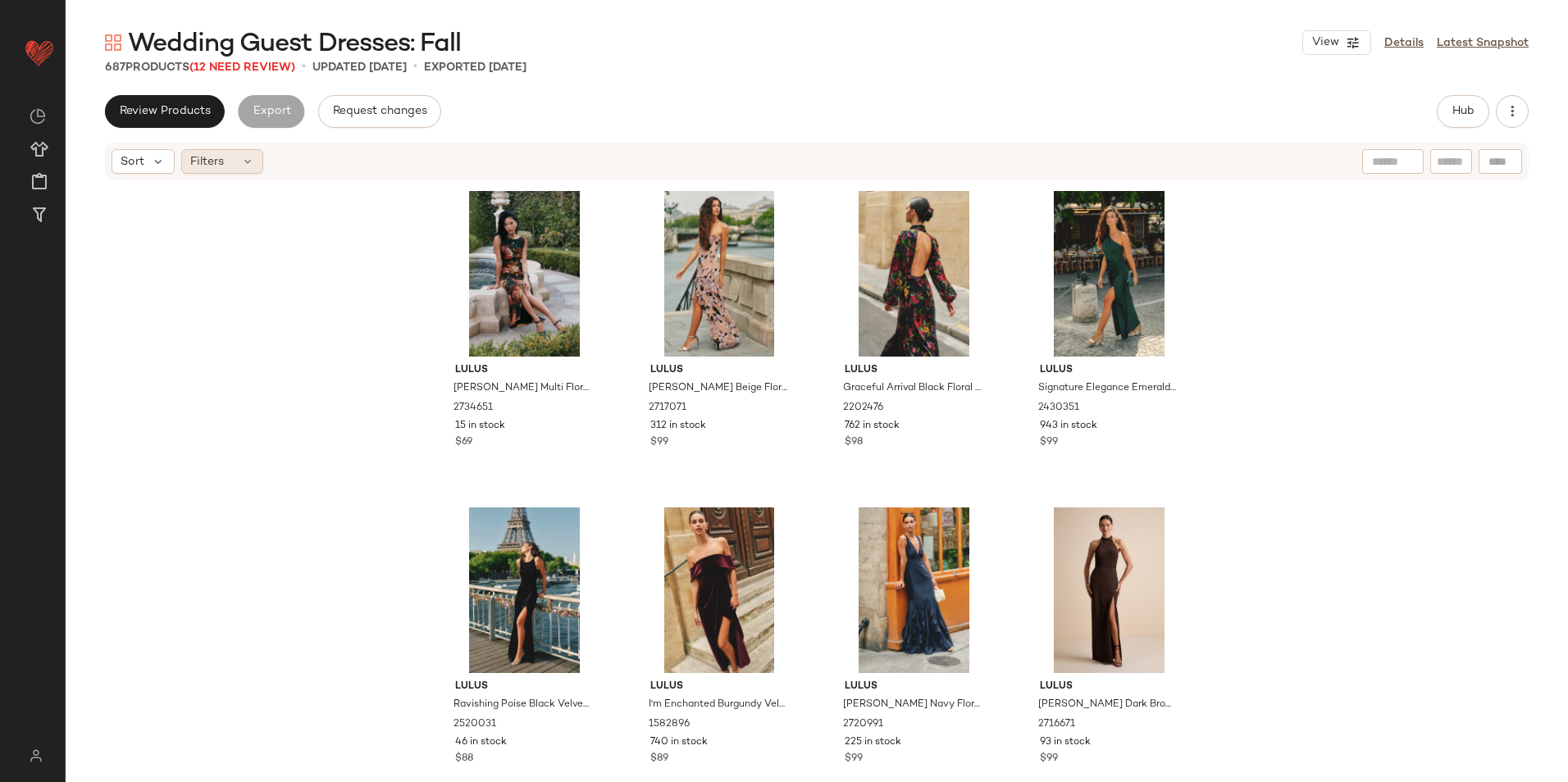
click at [225, 155] on div "Filters" at bounding box center [222, 162] width 82 height 25
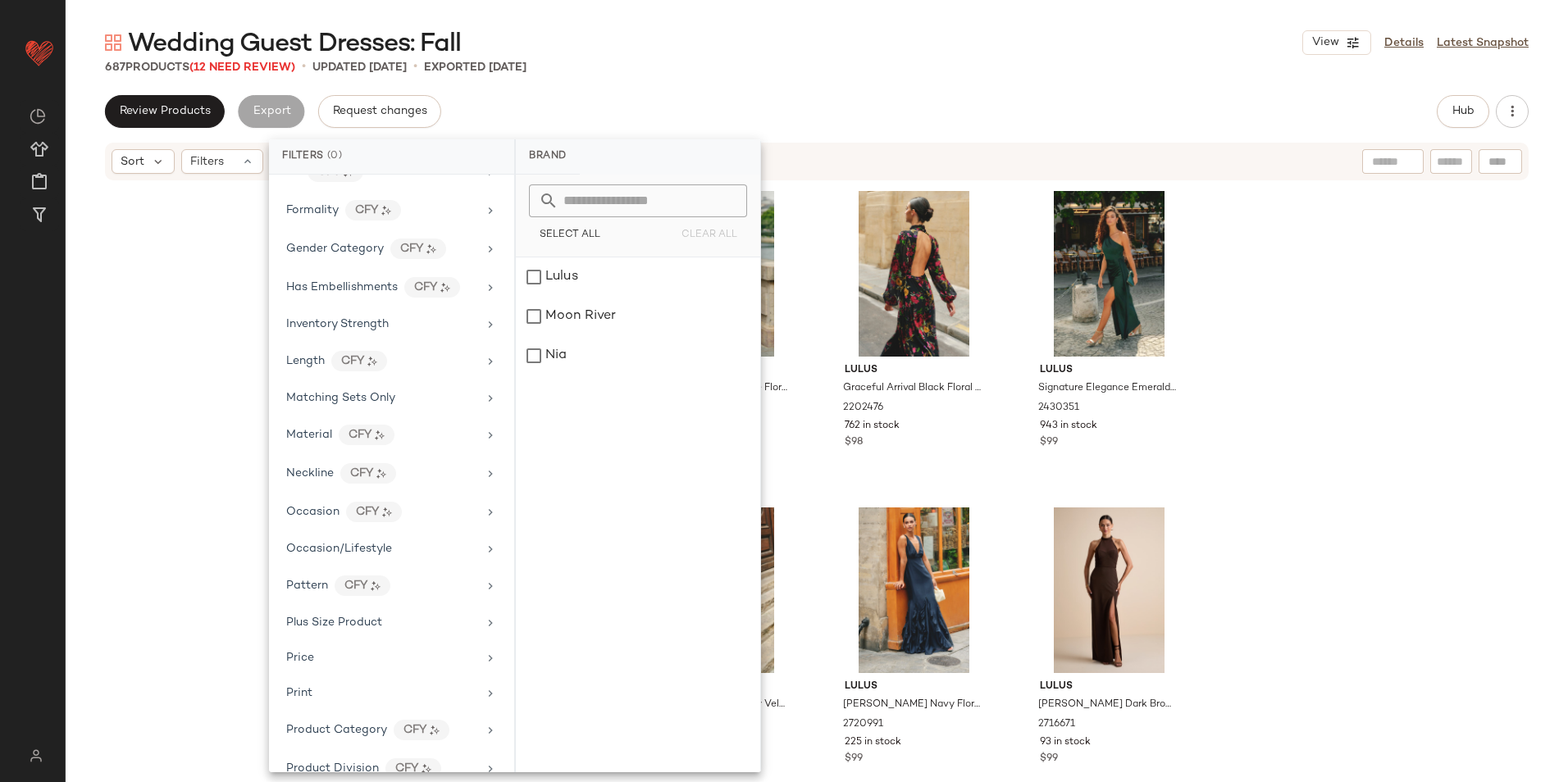
scroll to position [846, 0]
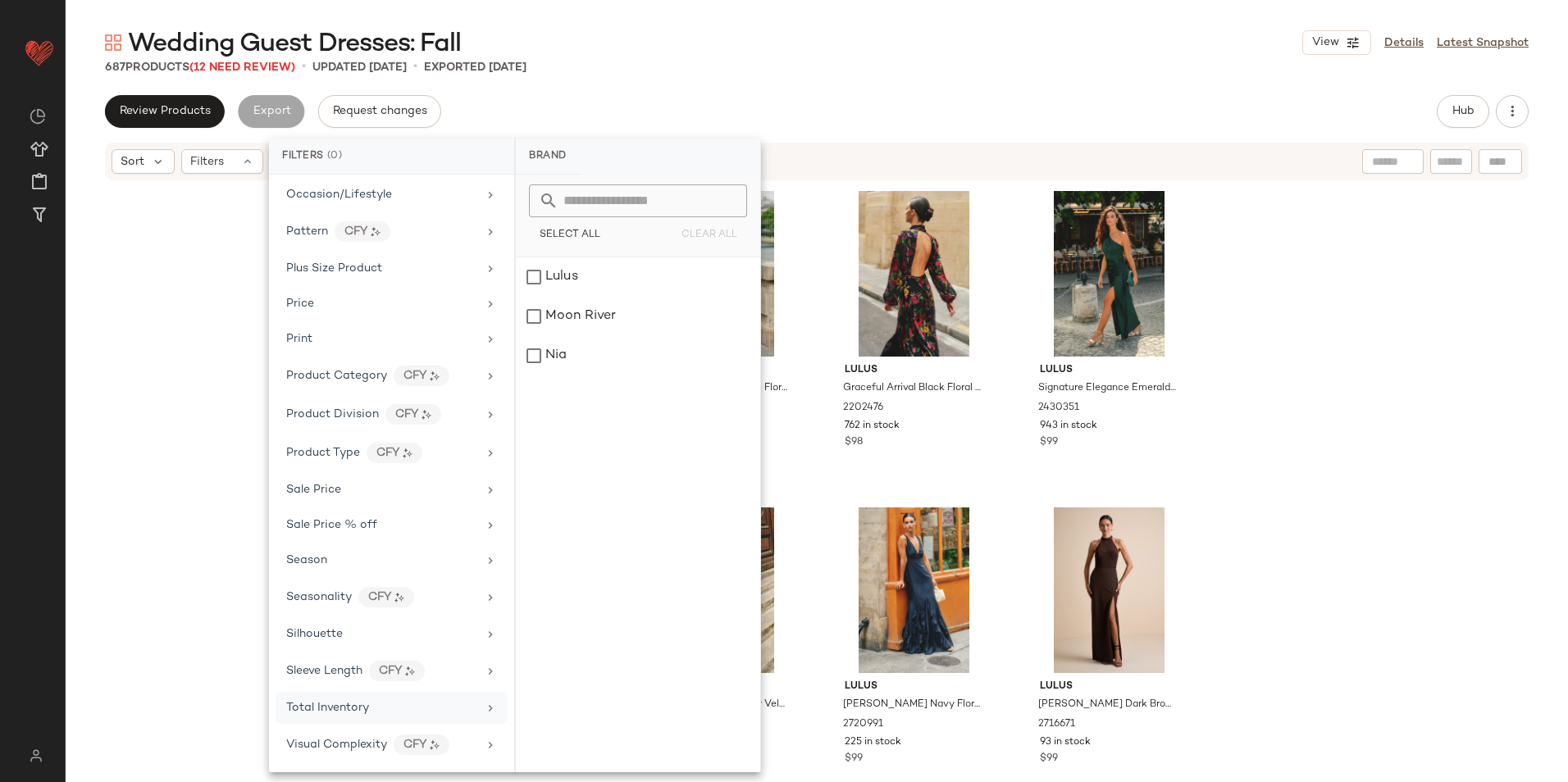
click at [372, 705] on div "Total Inventory" at bounding box center [381, 708] width 191 height 18
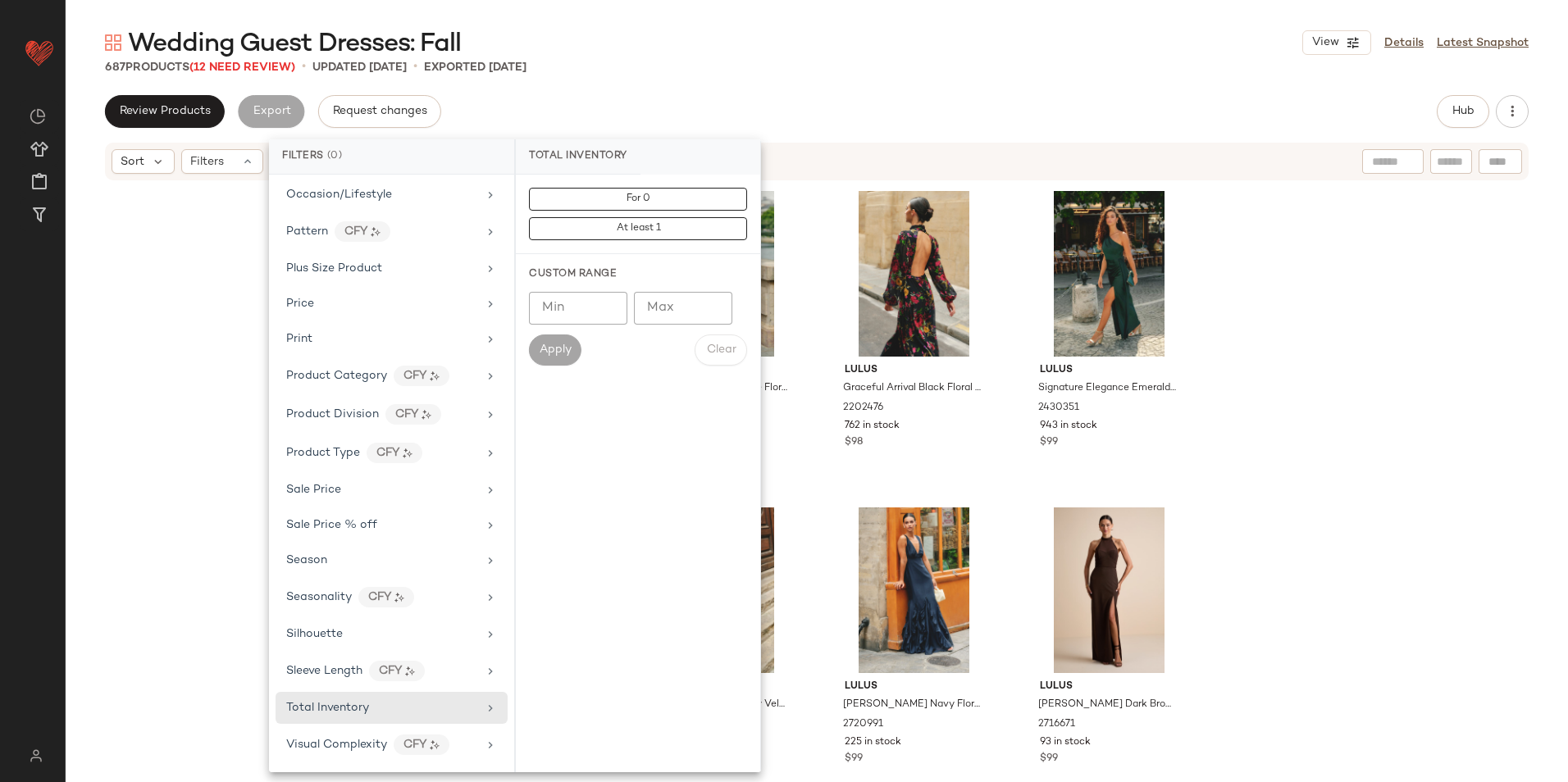
click at [677, 311] on input "Max" at bounding box center [682, 308] width 98 height 33
type input "**"
click at [563, 346] on span "Apply" at bounding box center [554, 350] width 33 height 13
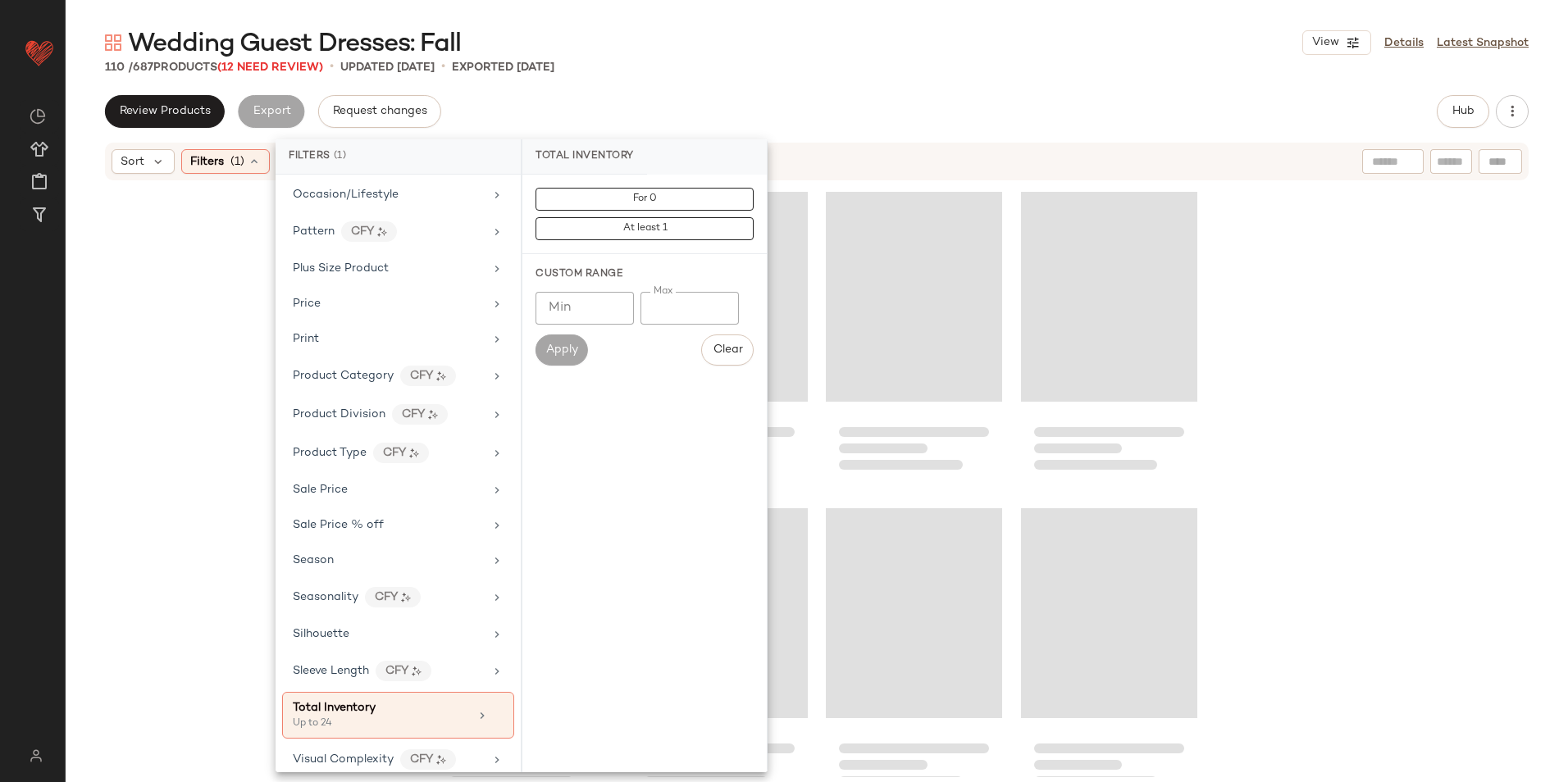
click at [776, 86] on div "Wedding Guest Dresses: Fall View Details Latest Snapshot 110 / 687 Products (12…" at bounding box center [816, 404] width 1502 height 756
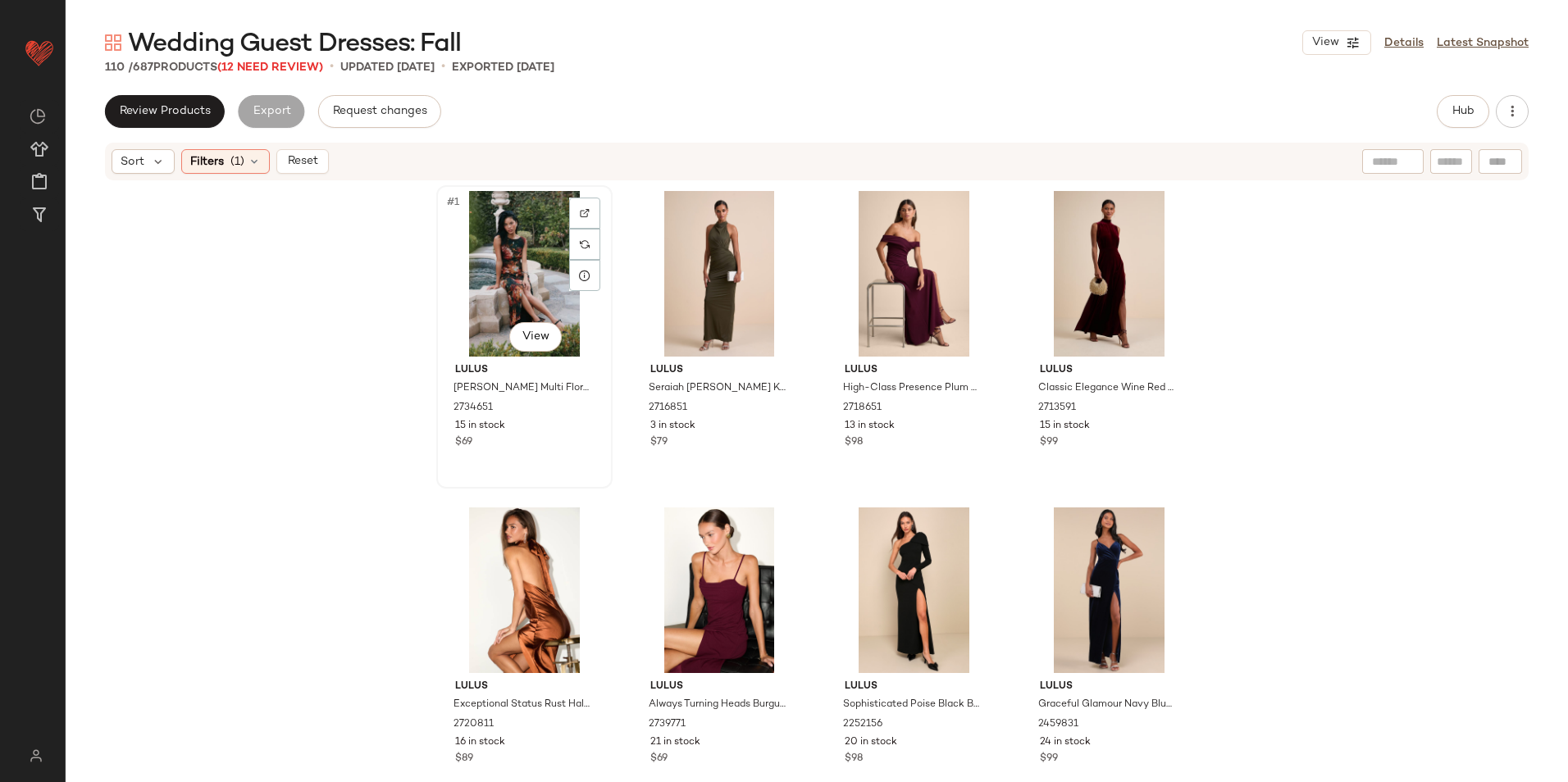
click at [488, 267] on div "#1 View" at bounding box center [524, 274] width 165 height 166
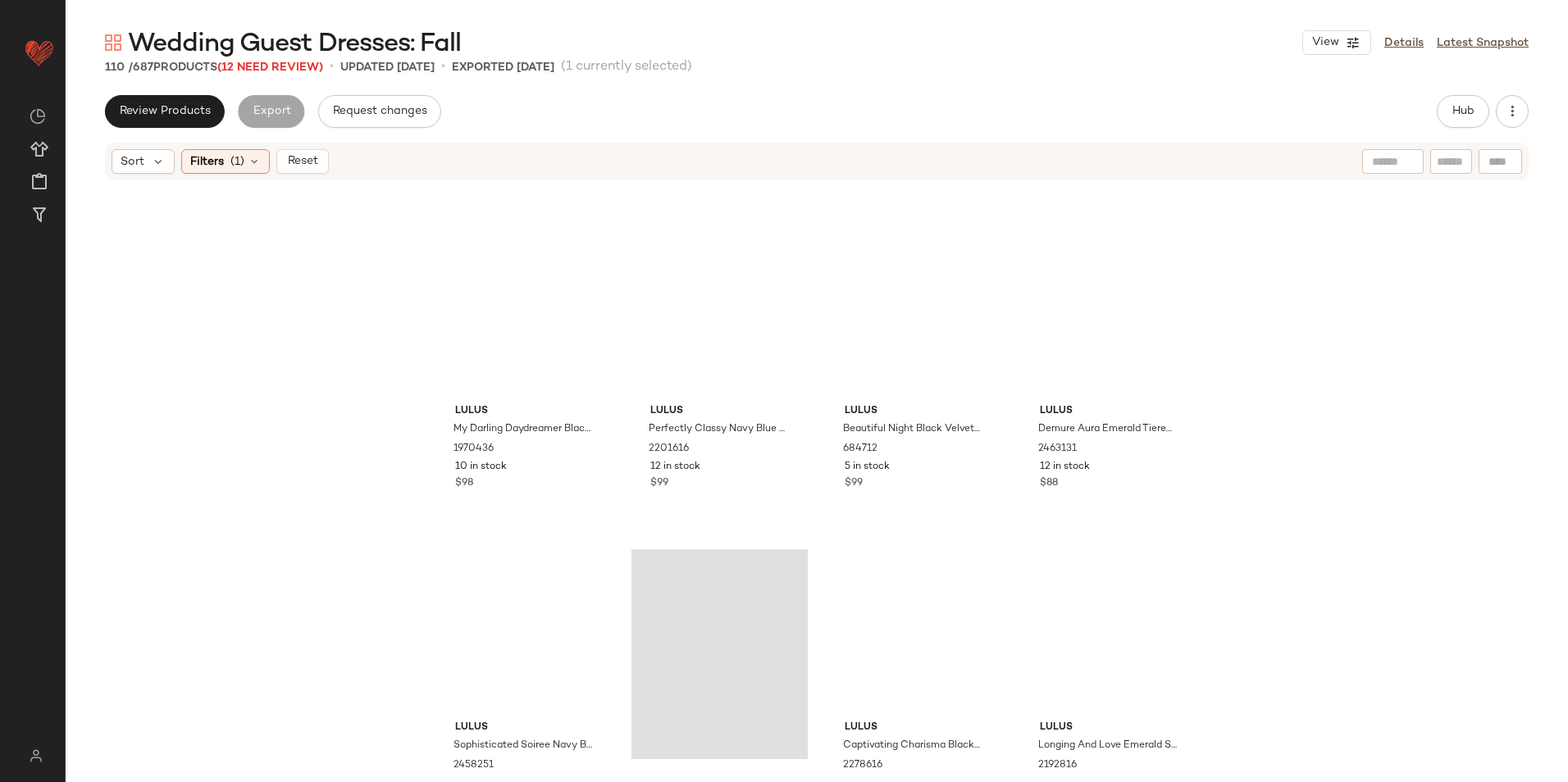
scroll to position [8267, 0]
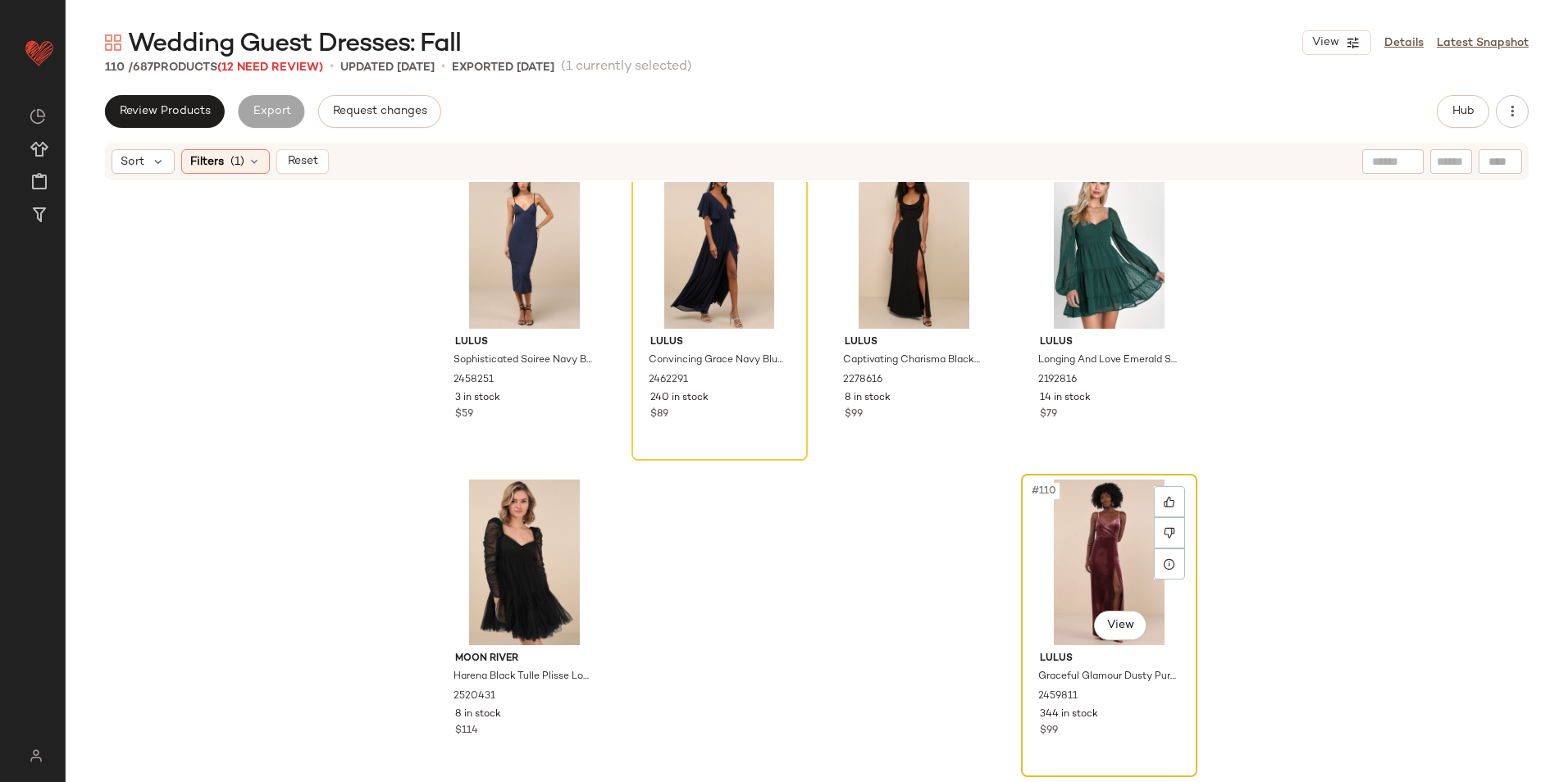
click at [1087, 534] on div "#110 View" at bounding box center [1109, 562] width 165 height 166
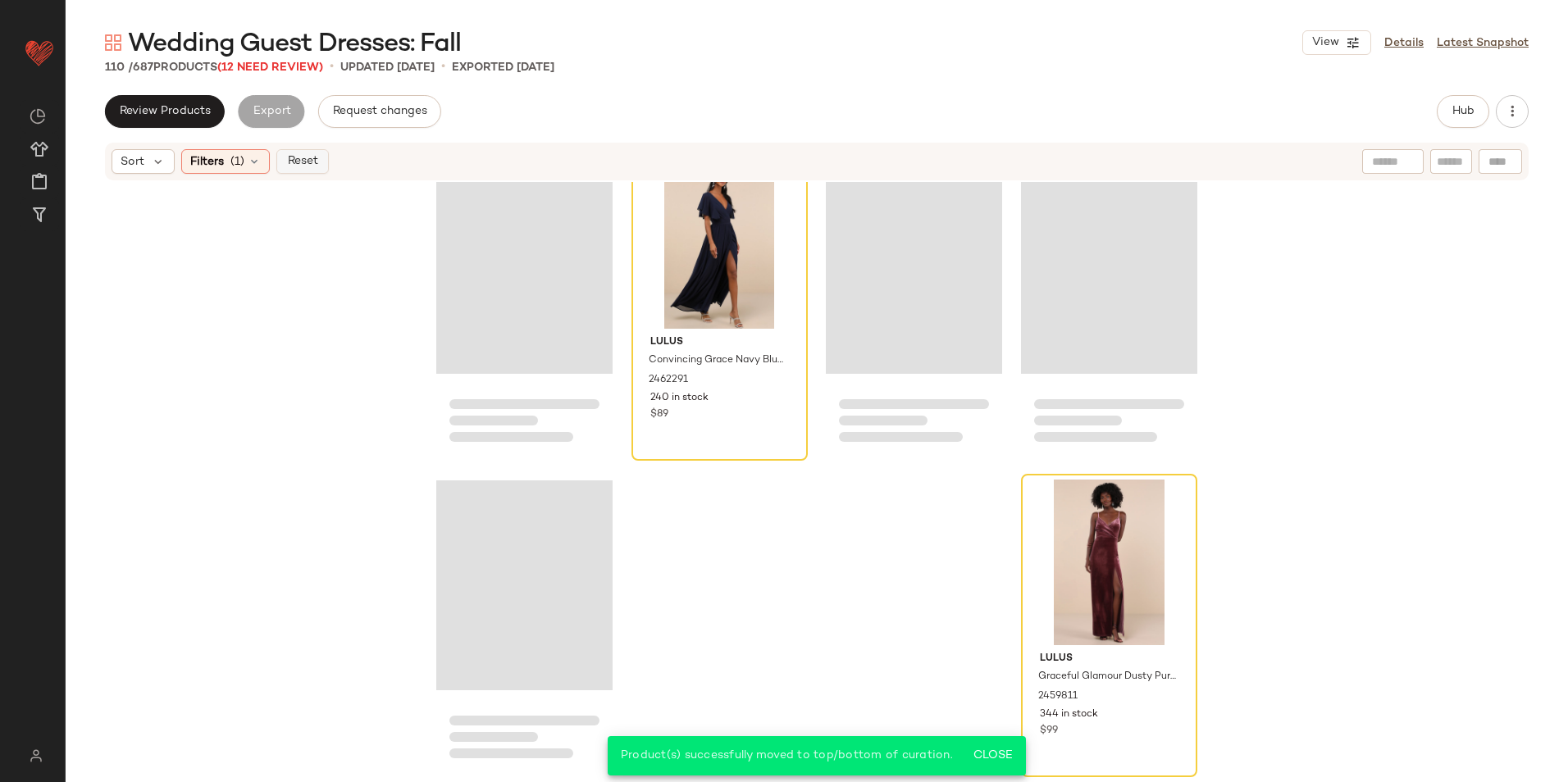
click at [284, 158] on button "Reset" at bounding box center [302, 162] width 52 height 25
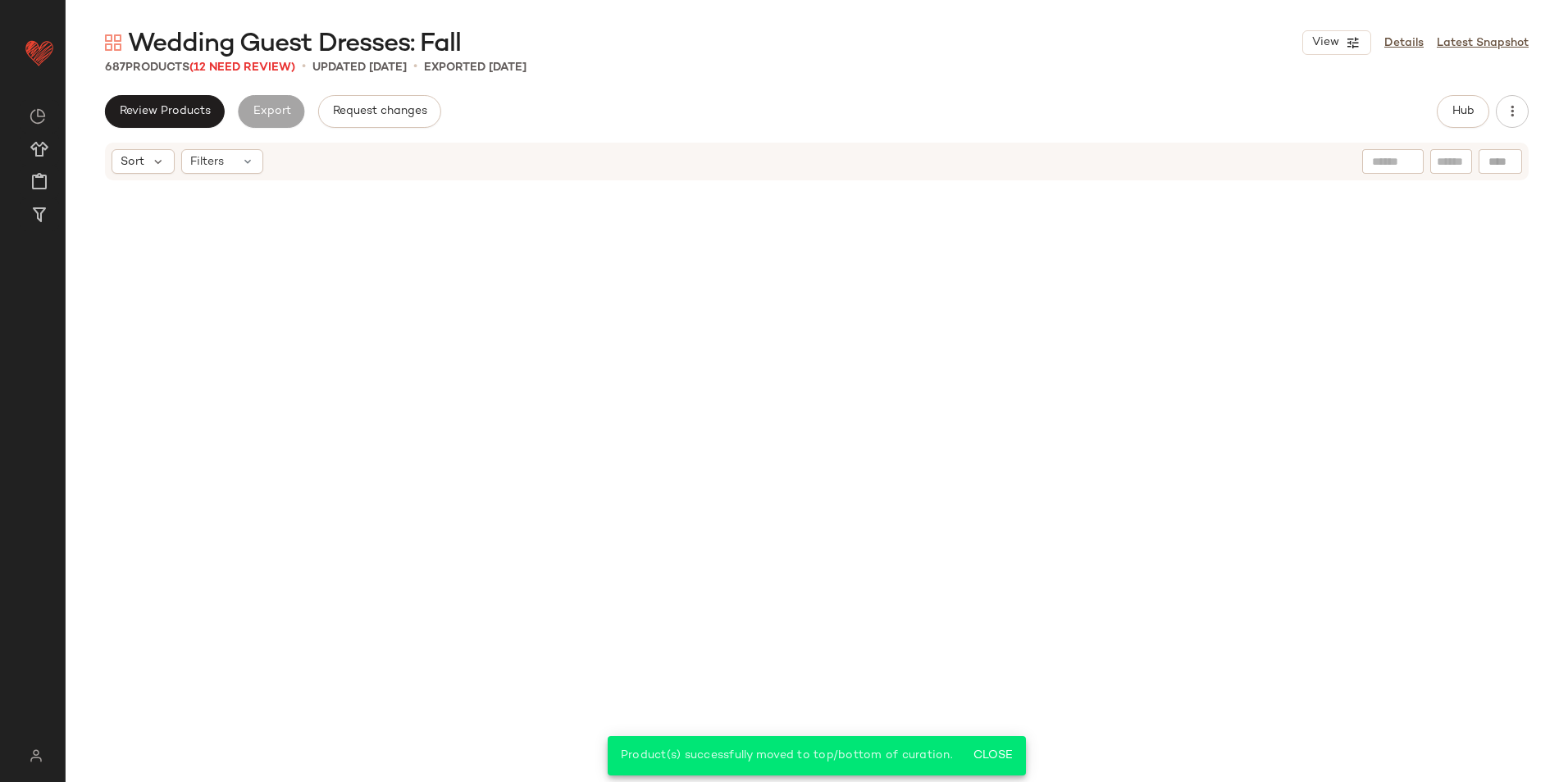
scroll to position [14871, 0]
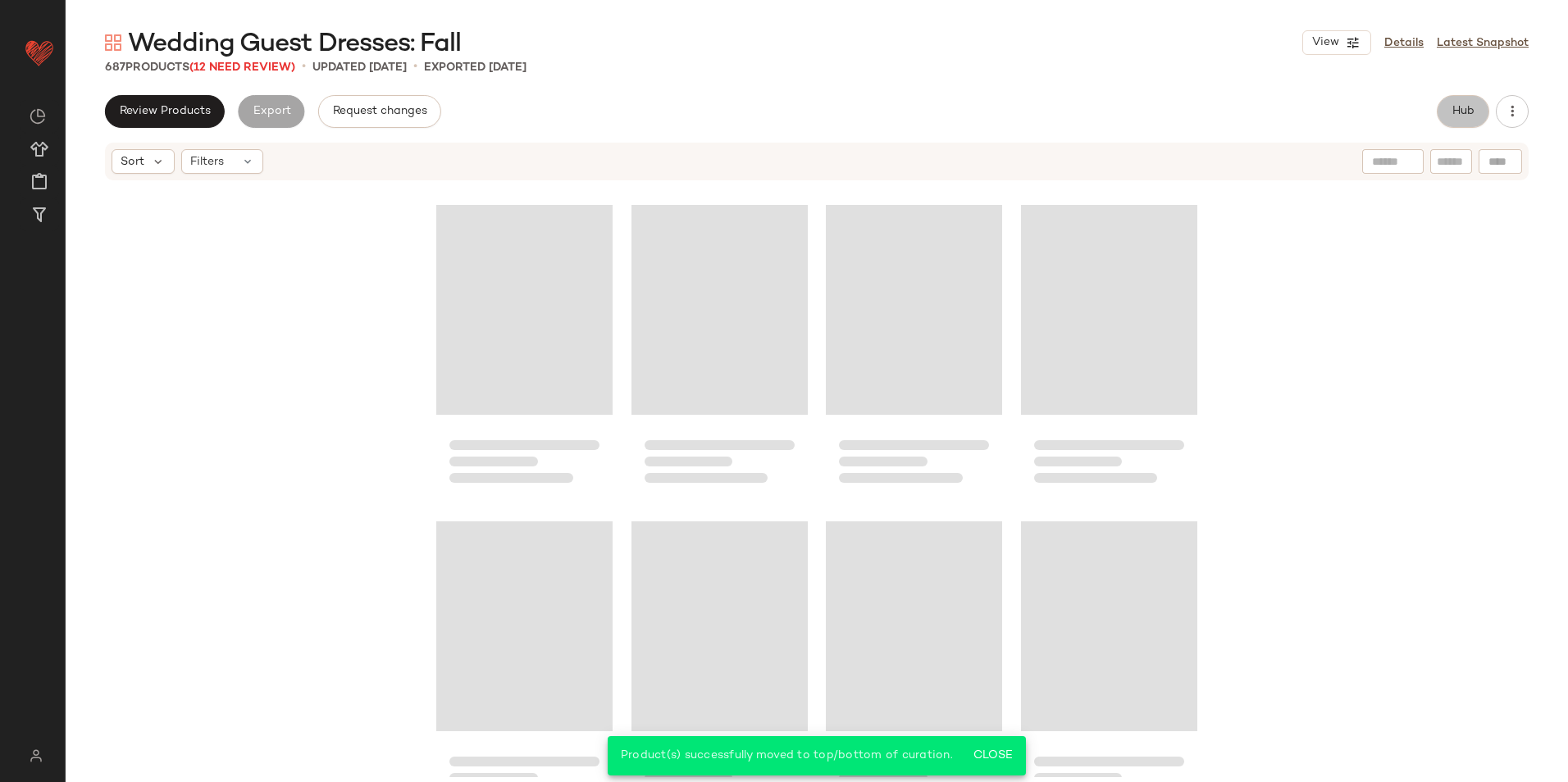
click at [1448, 108] on button "Hub" at bounding box center [1462, 111] width 52 height 33
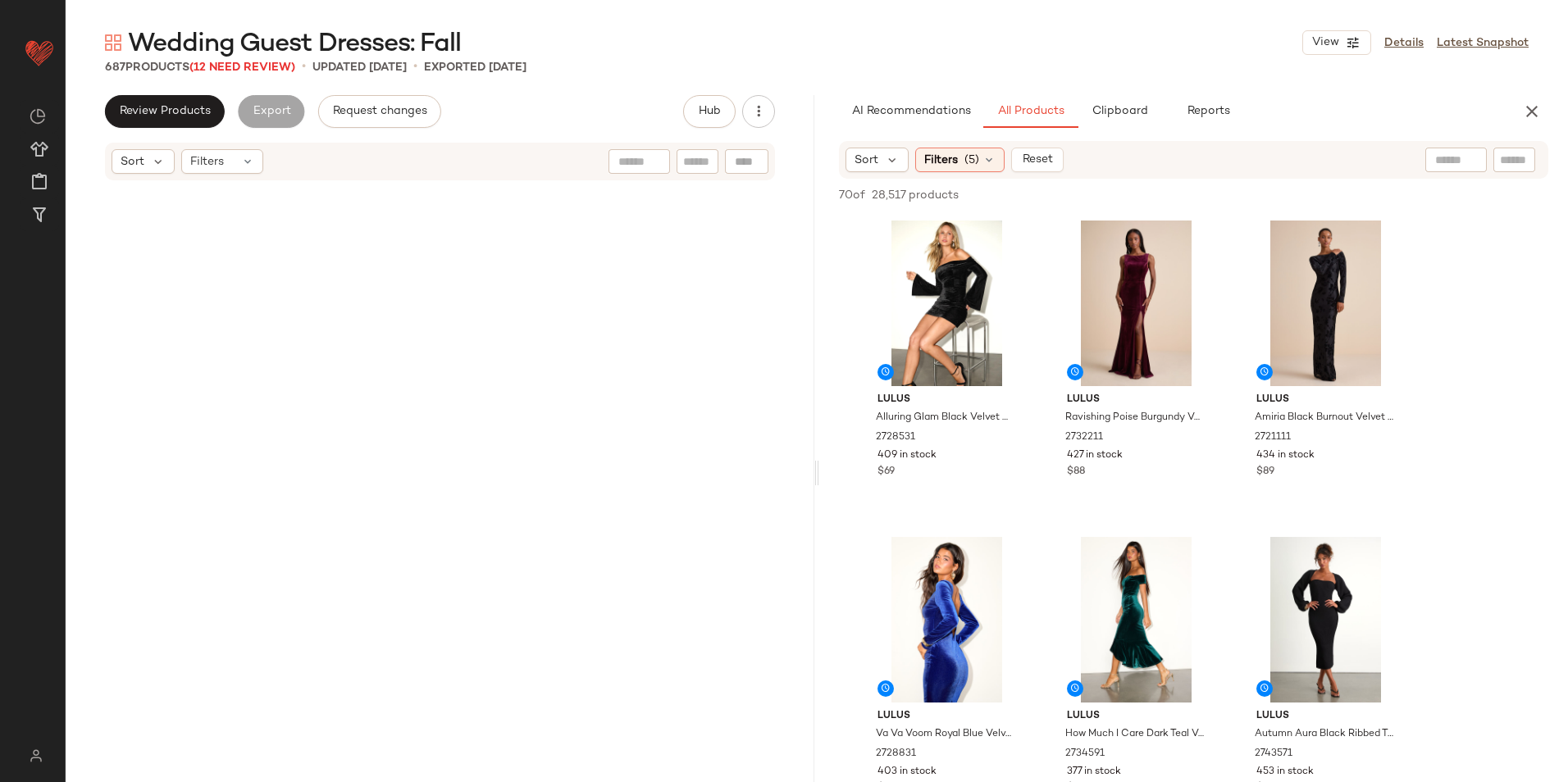
scroll to position [0, 0]
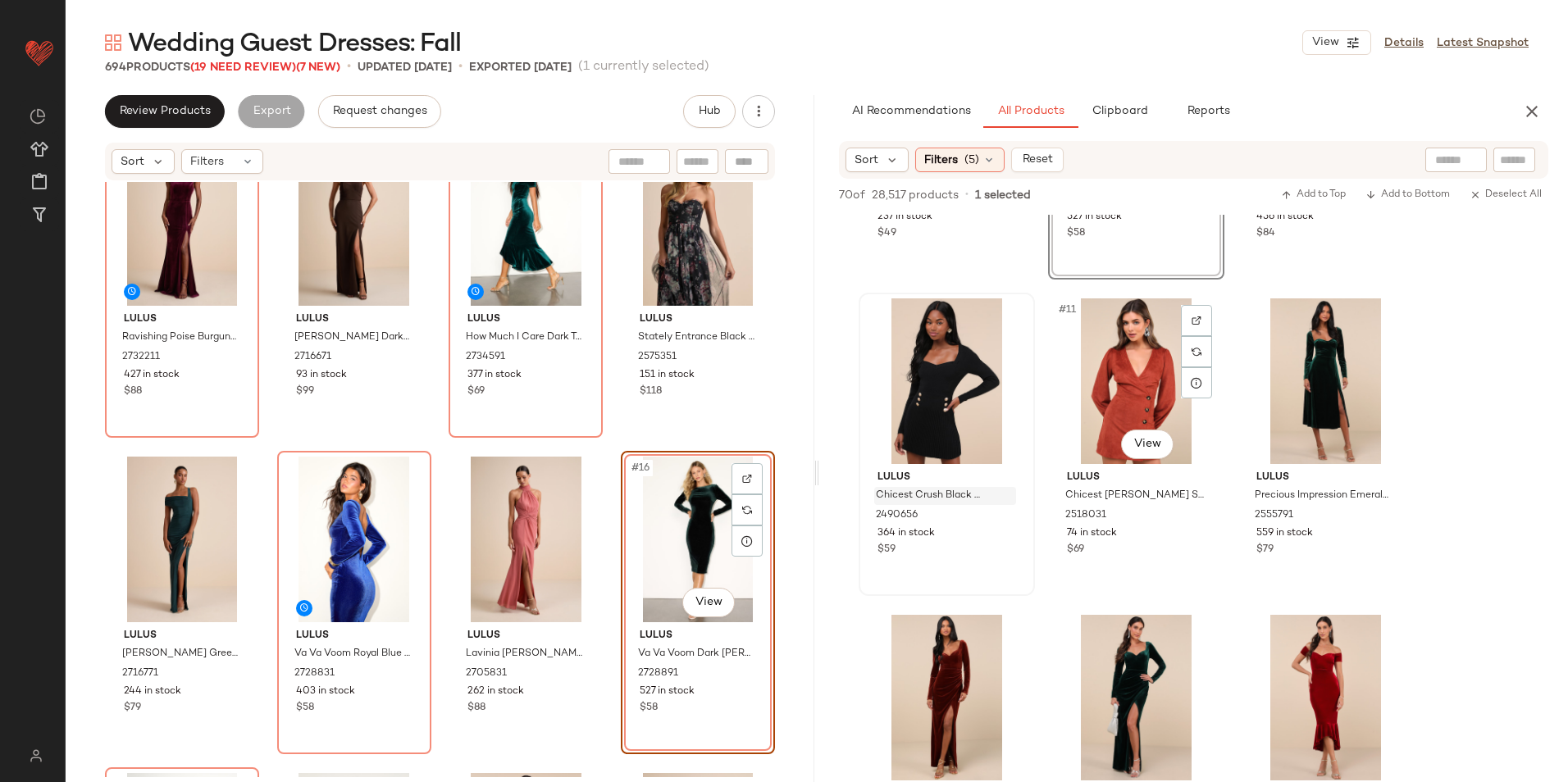
scroll to position [902, 0]
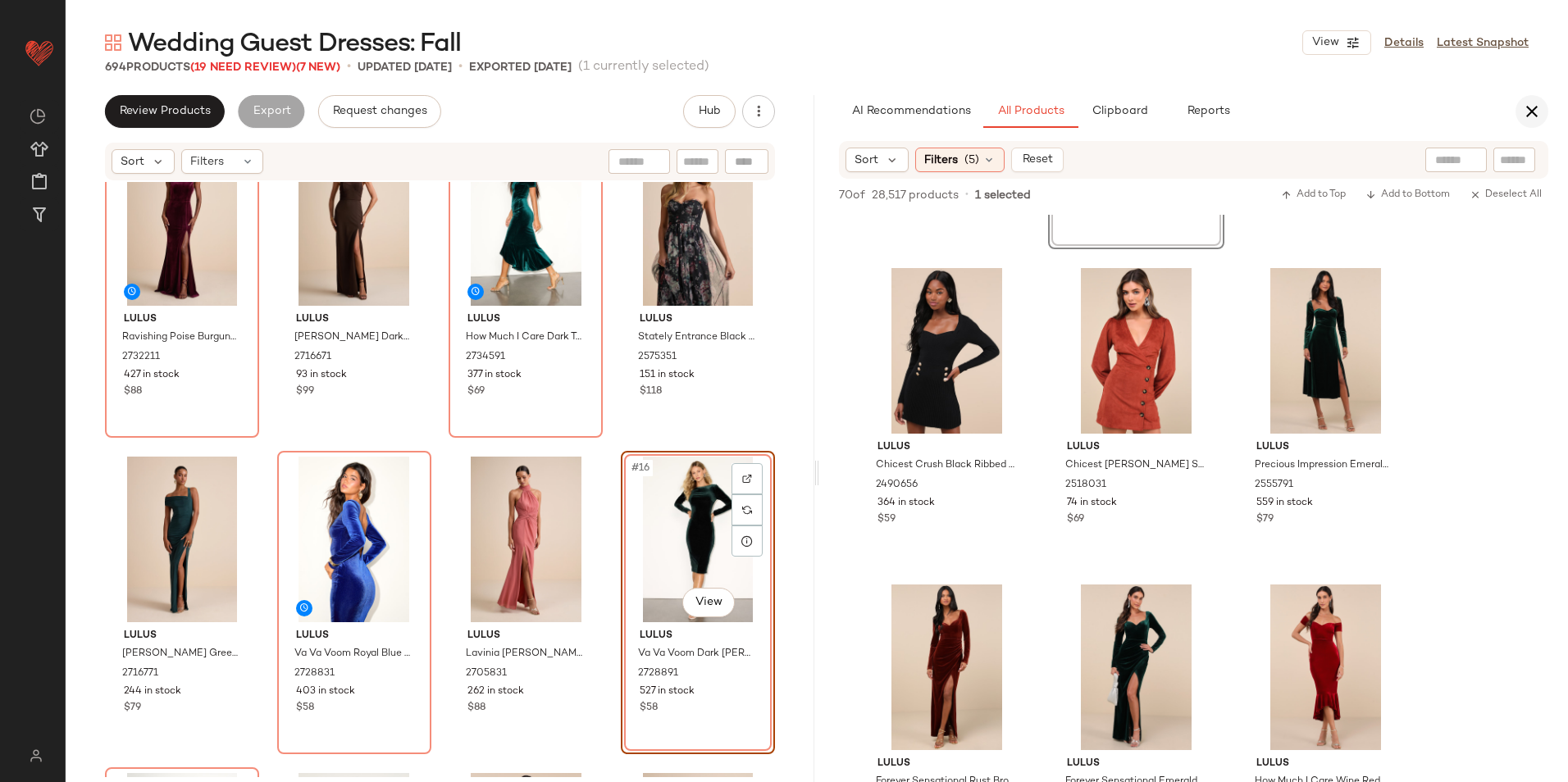
click at [1537, 108] on icon "button" at bounding box center [1532, 111] width 19 height 19
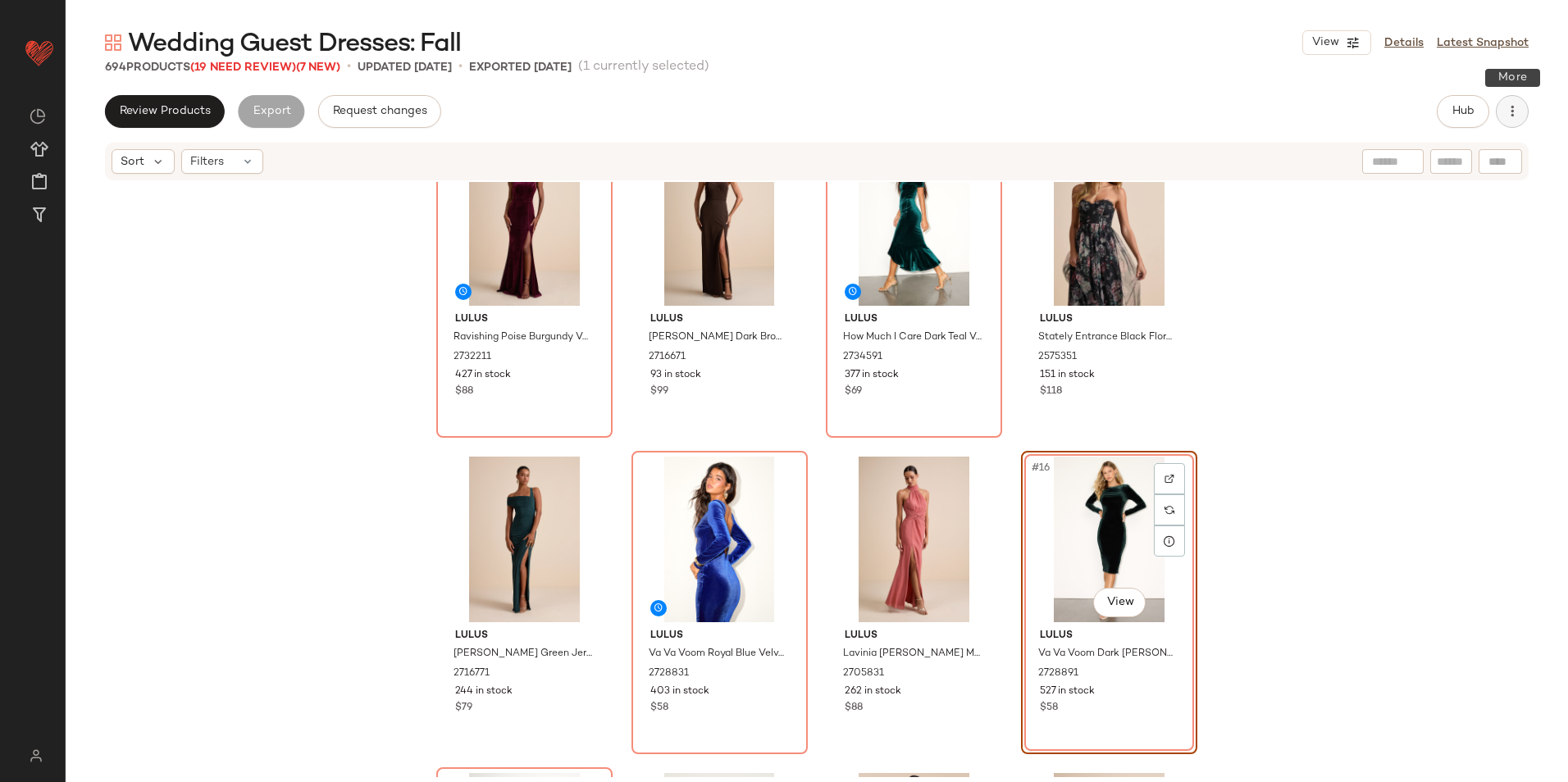
click at [1519, 109] on icon "button" at bounding box center [1511, 111] width 17 height 17
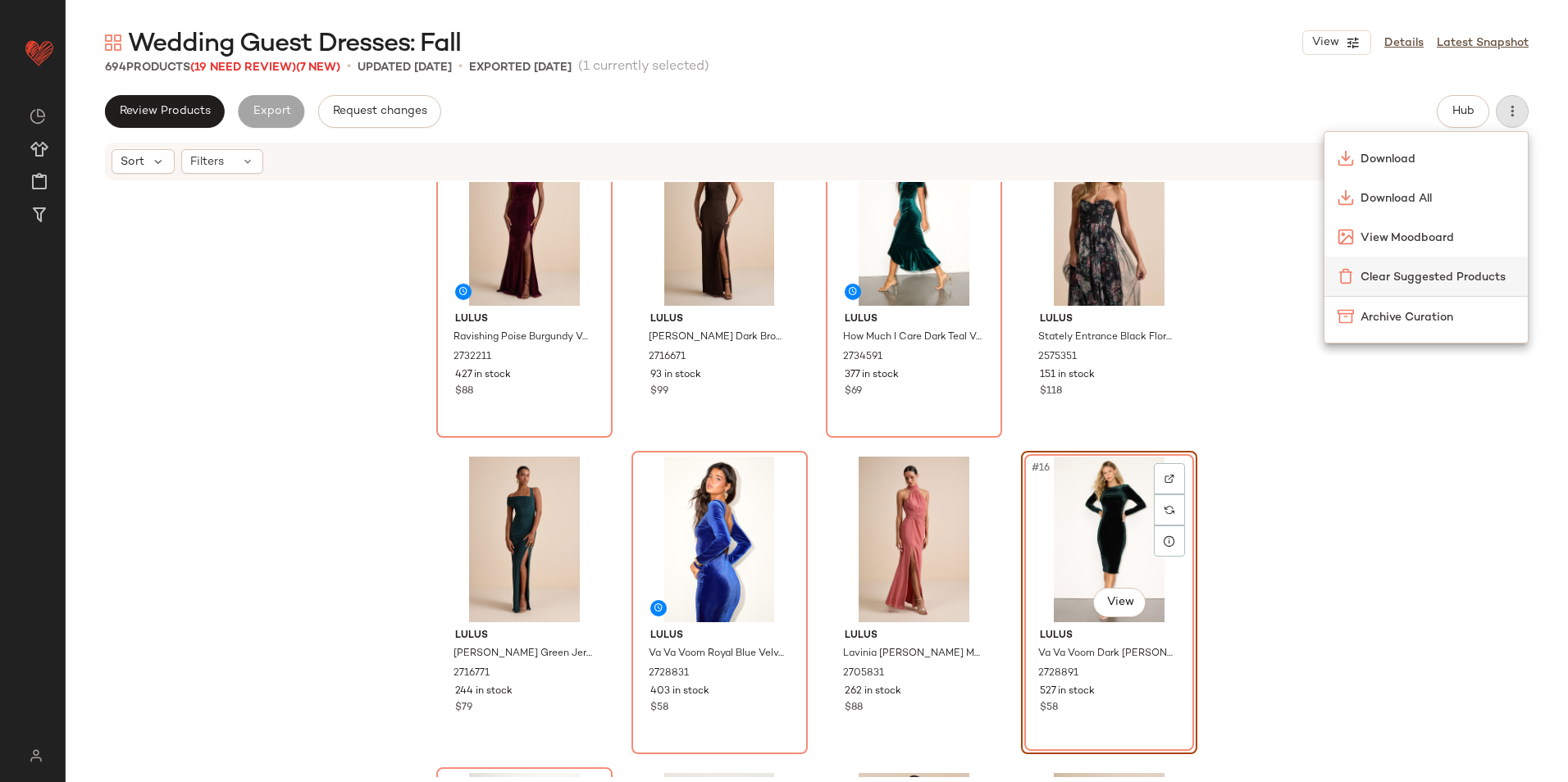
click at [1452, 269] on span "Clear Suggested Products" at bounding box center [1437, 278] width 155 height 18
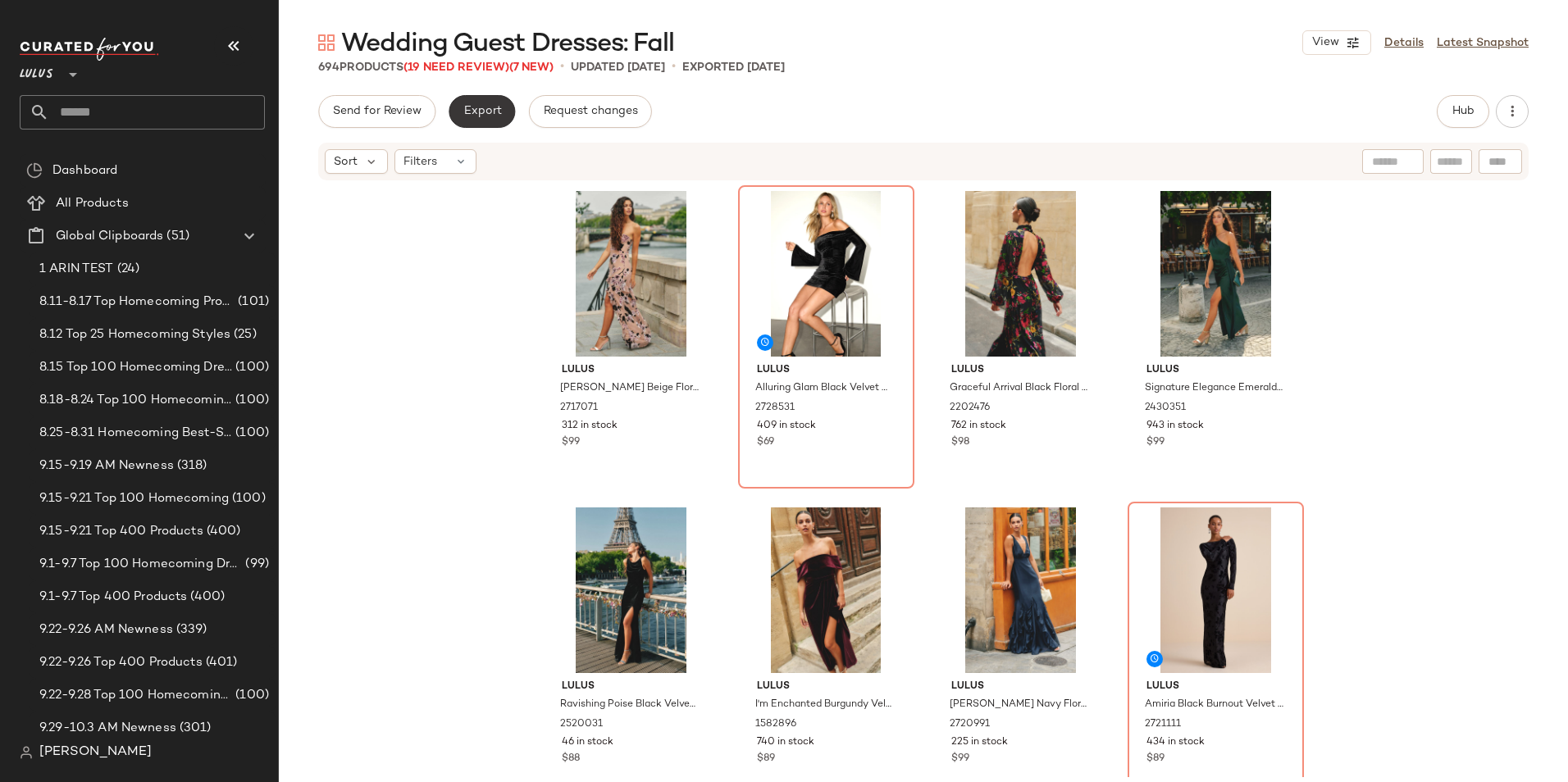
click at [479, 111] on span "Export" at bounding box center [482, 111] width 39 height 13
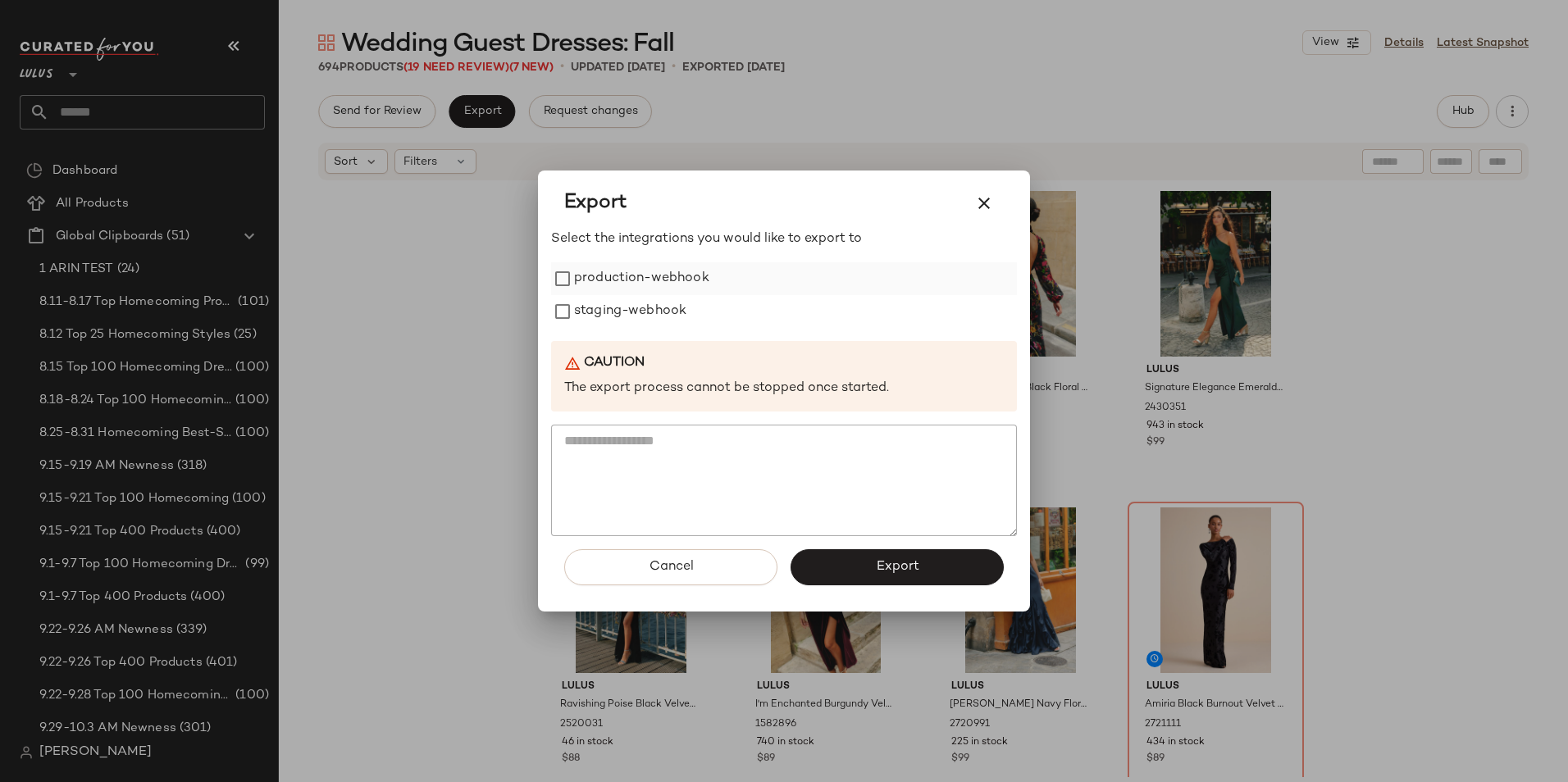
click at [615, 271] on label "production-webhook" at bounding box center [641, 278] width 135 height 33
click at [621, 306] on label "staging-webhook" at bounding box center [629, 311] width 112 height 33
click at [848, 554] on button "Export" at bounding box center [896, 567] width 213 height 36
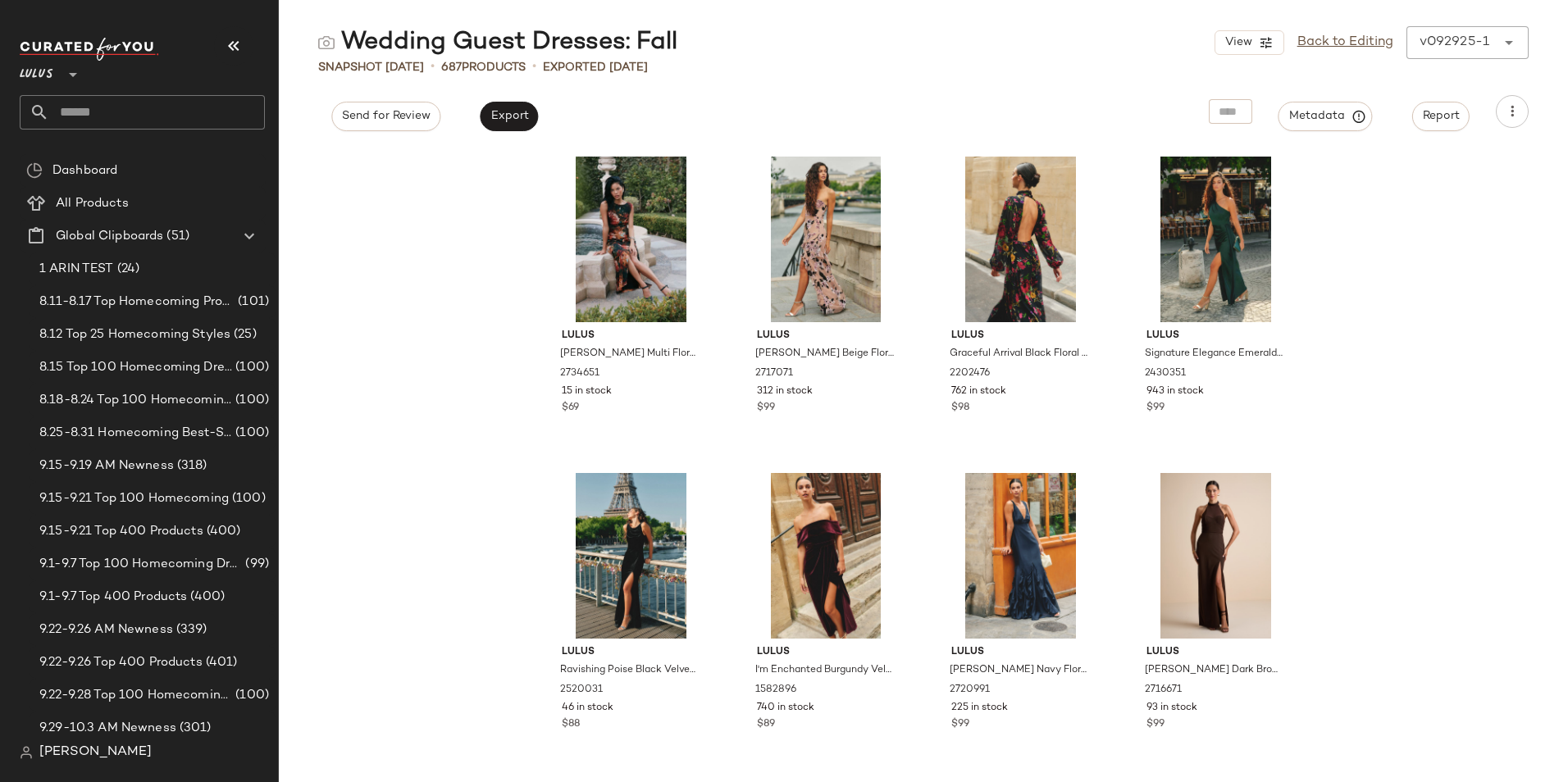
click at [91, 109] on input "text" at bounding box center [157, 112] width 215 height 34
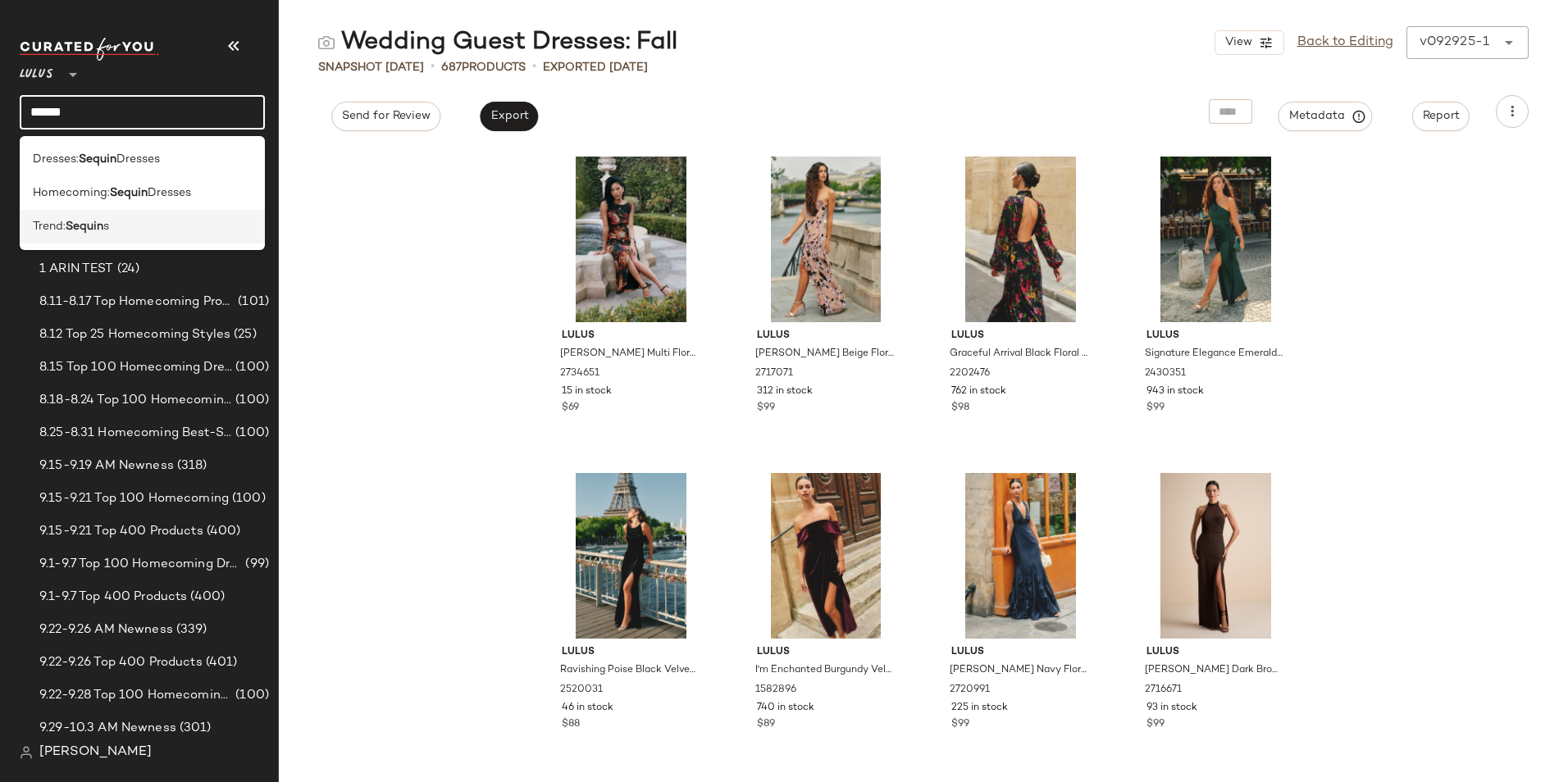
type input "******"
click at [94, 224] on b "Sequin" at bounding box center [84, 227] width 38 height 18
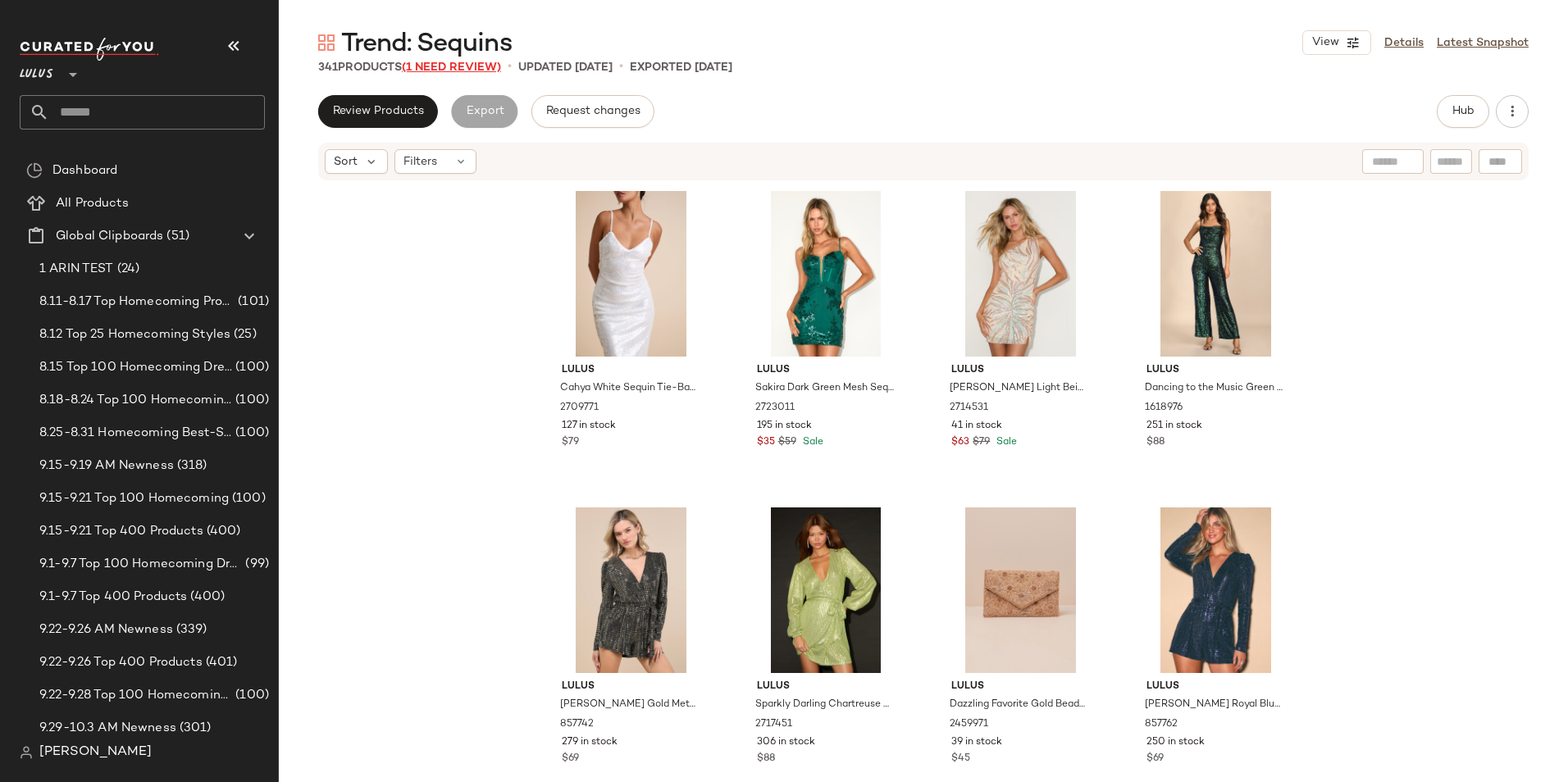
click at [438, 68] on span "(1 Need Review)" at bounding box center [451, 68] width 99 height 12
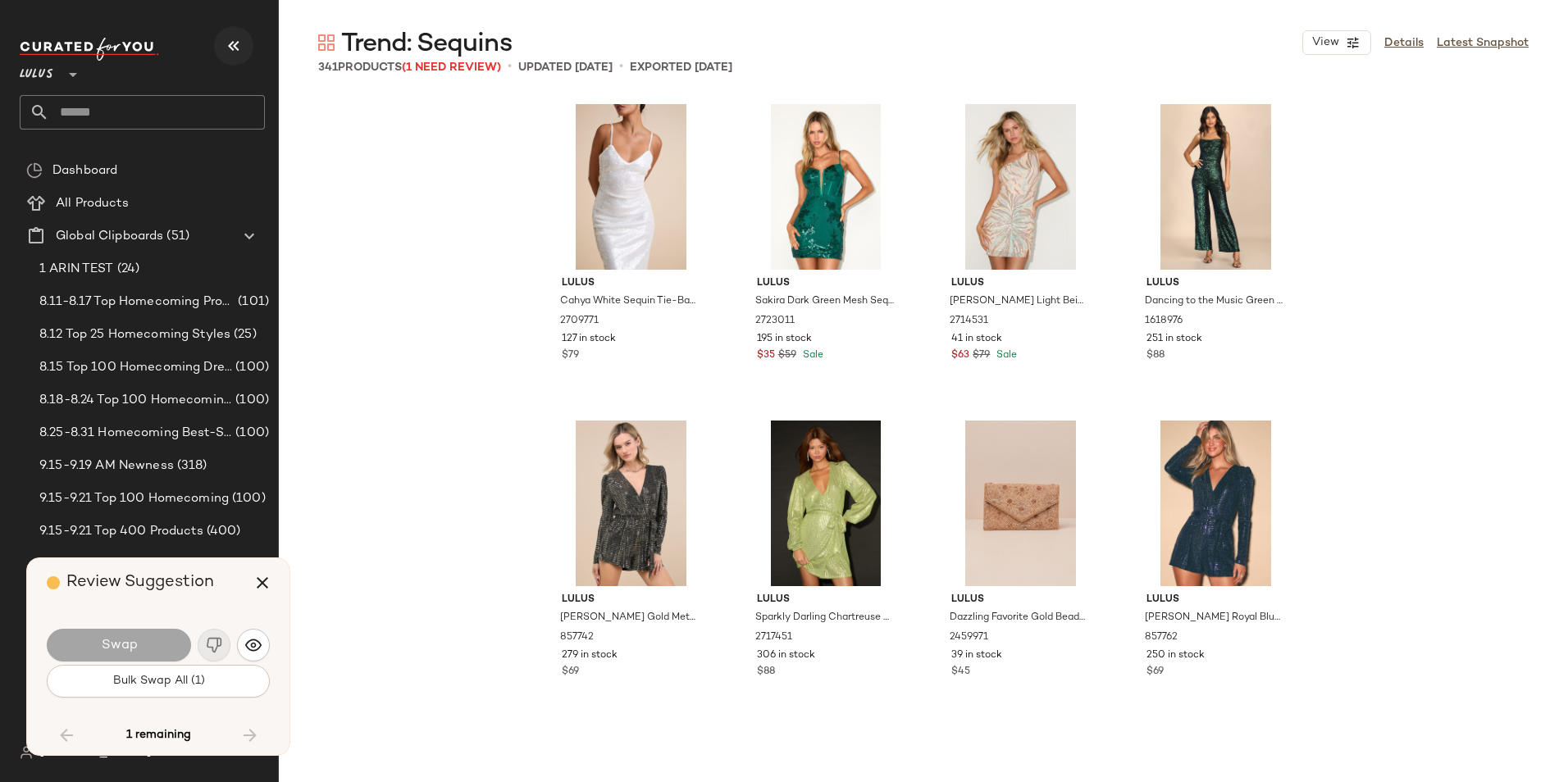
scroll to position [23097, 0]
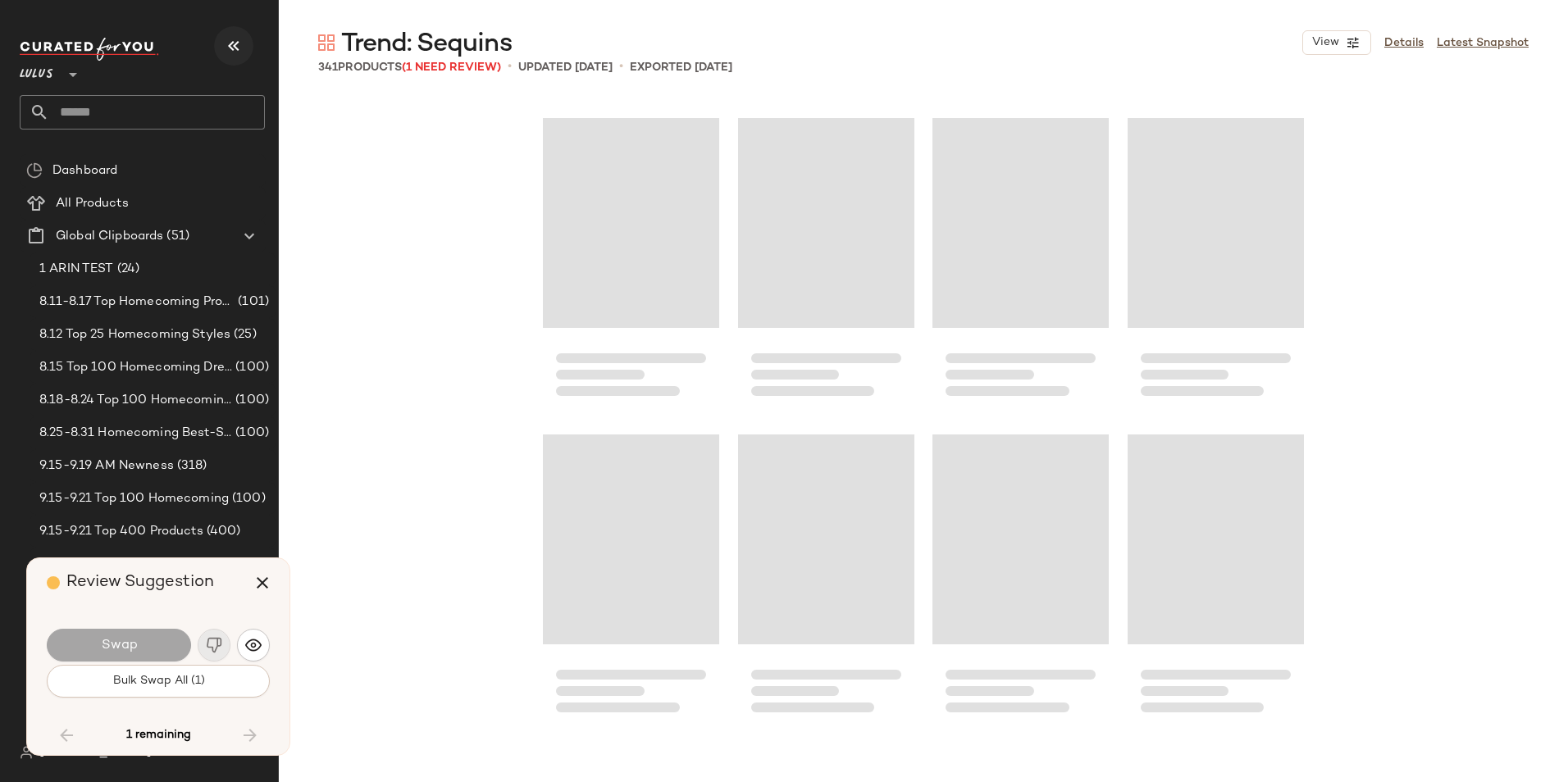
click at [219, 49] on button "button" at bounding box center [233, 46] width 40 height 40
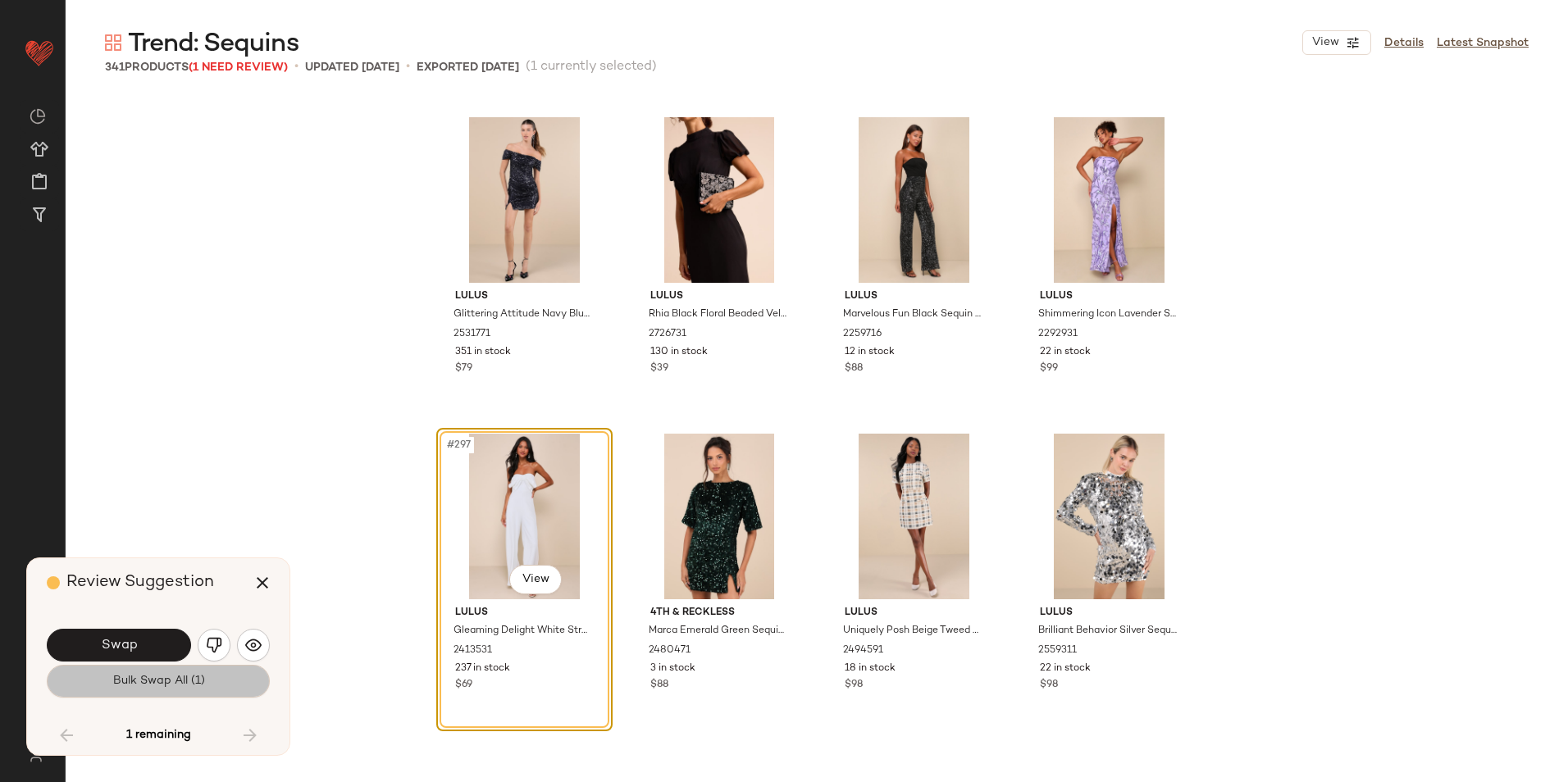
click at [163, 691] on button "Bulk Swap All (1)" at bounding box center [158, 680] width 223 height 33
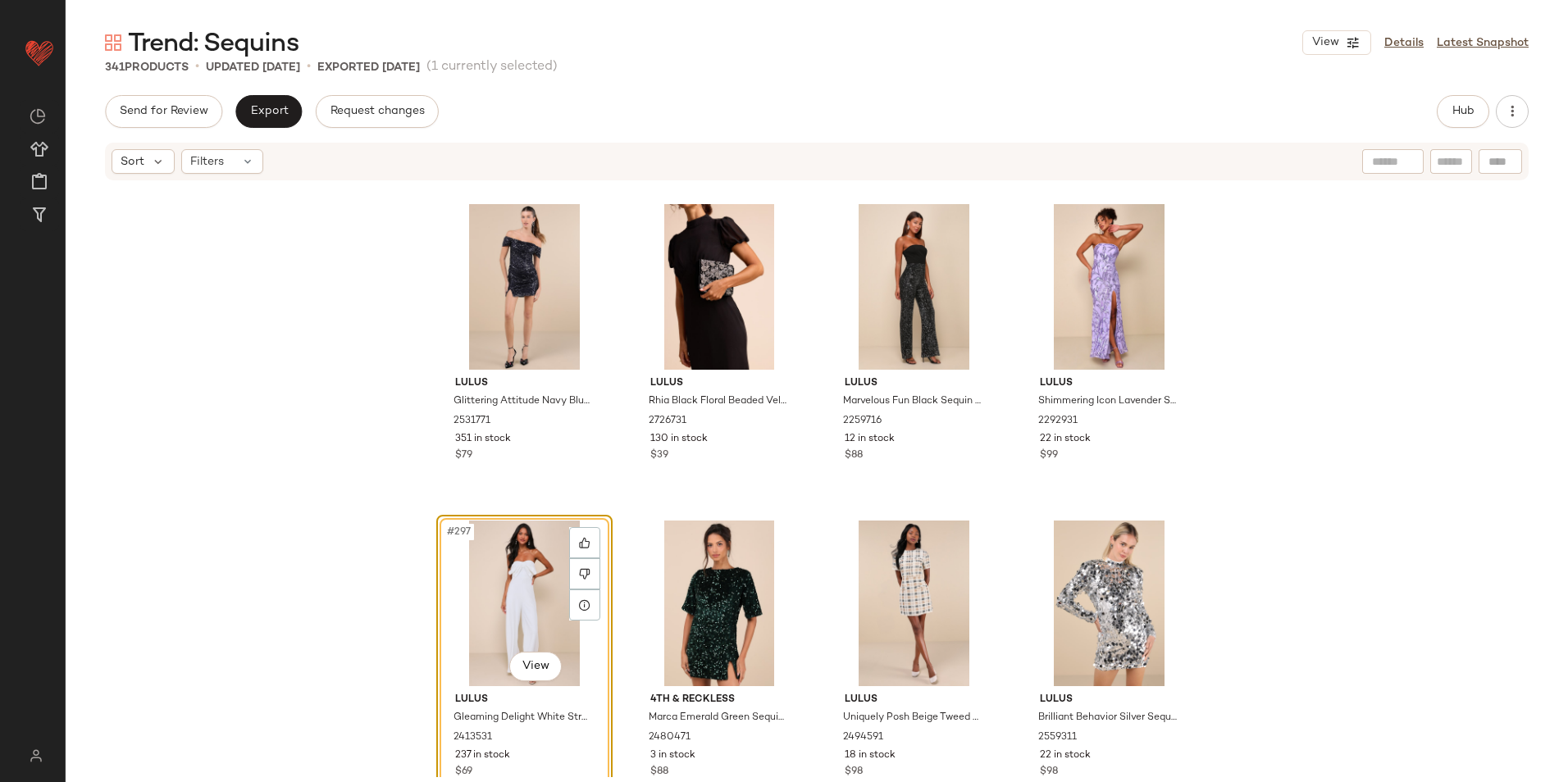
scroll to position [23261, 0]
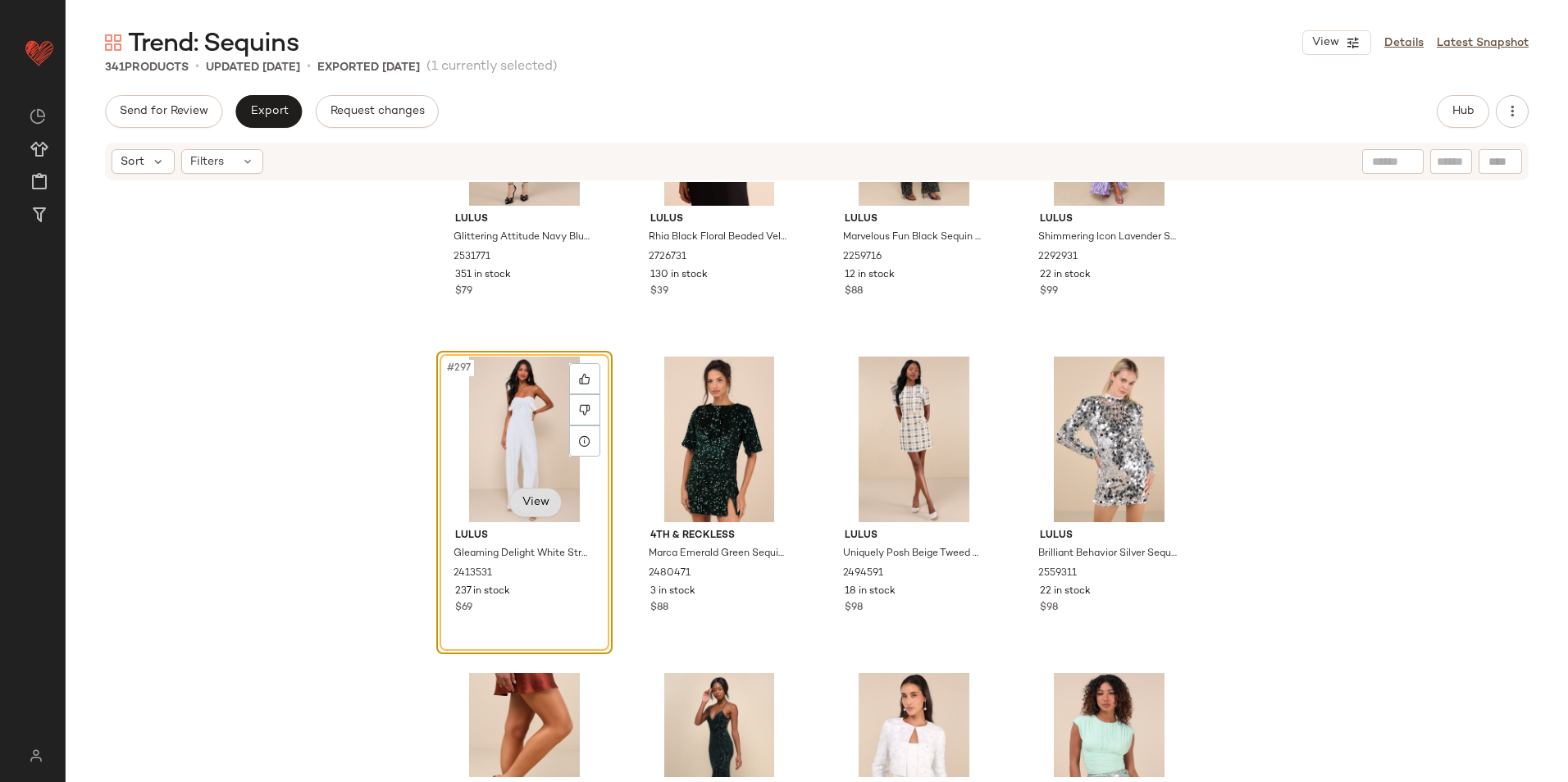
click at [534, 498] on body "Lulus ** Dashboard All Products Global Clipboards (51) Curations (815) Jordan C…" at bounding box center [784, 391] width 1568 height 782
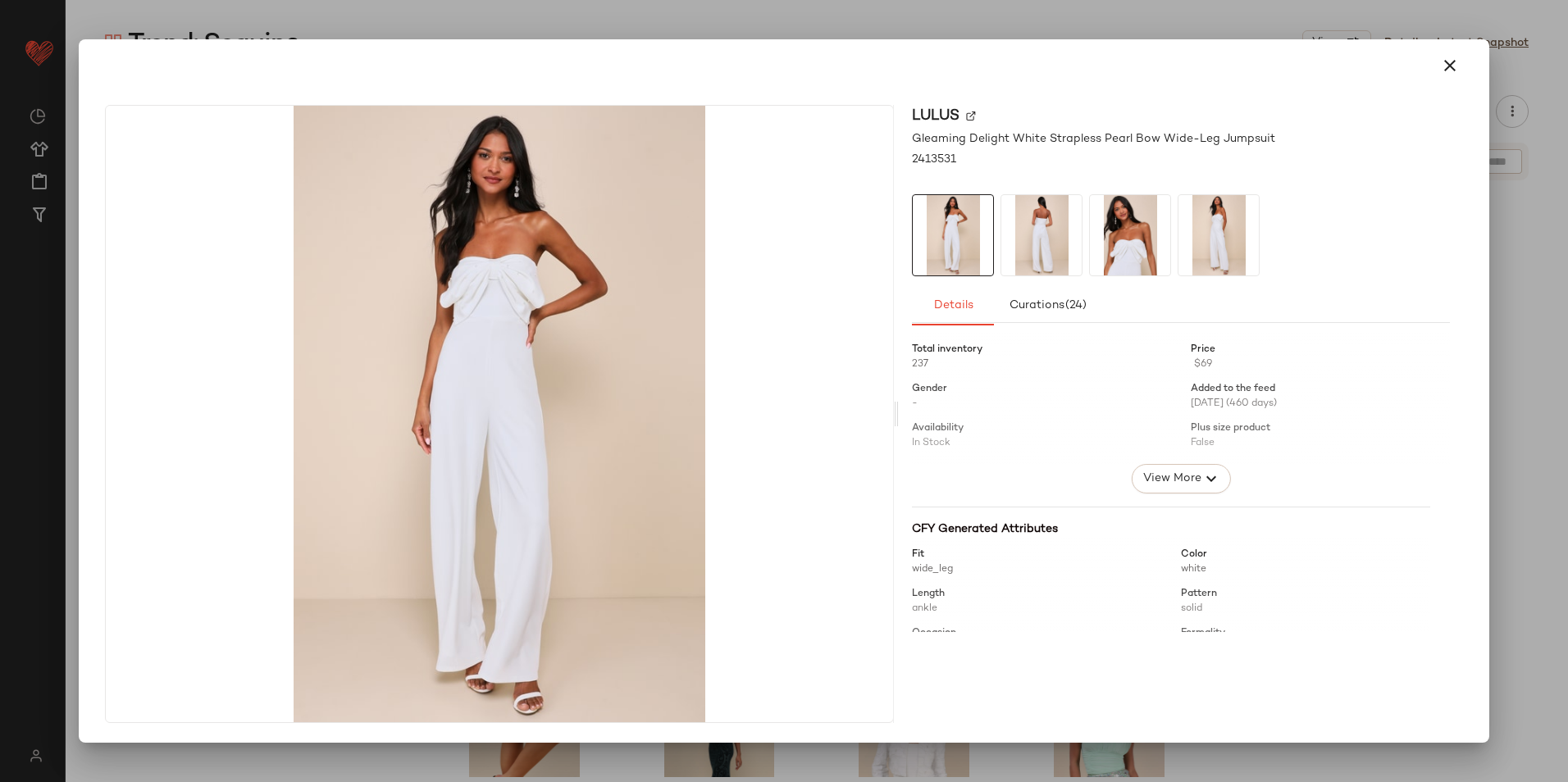
click at [1037, 245] on img at bounding box center [1041, 235] width 80 height 80
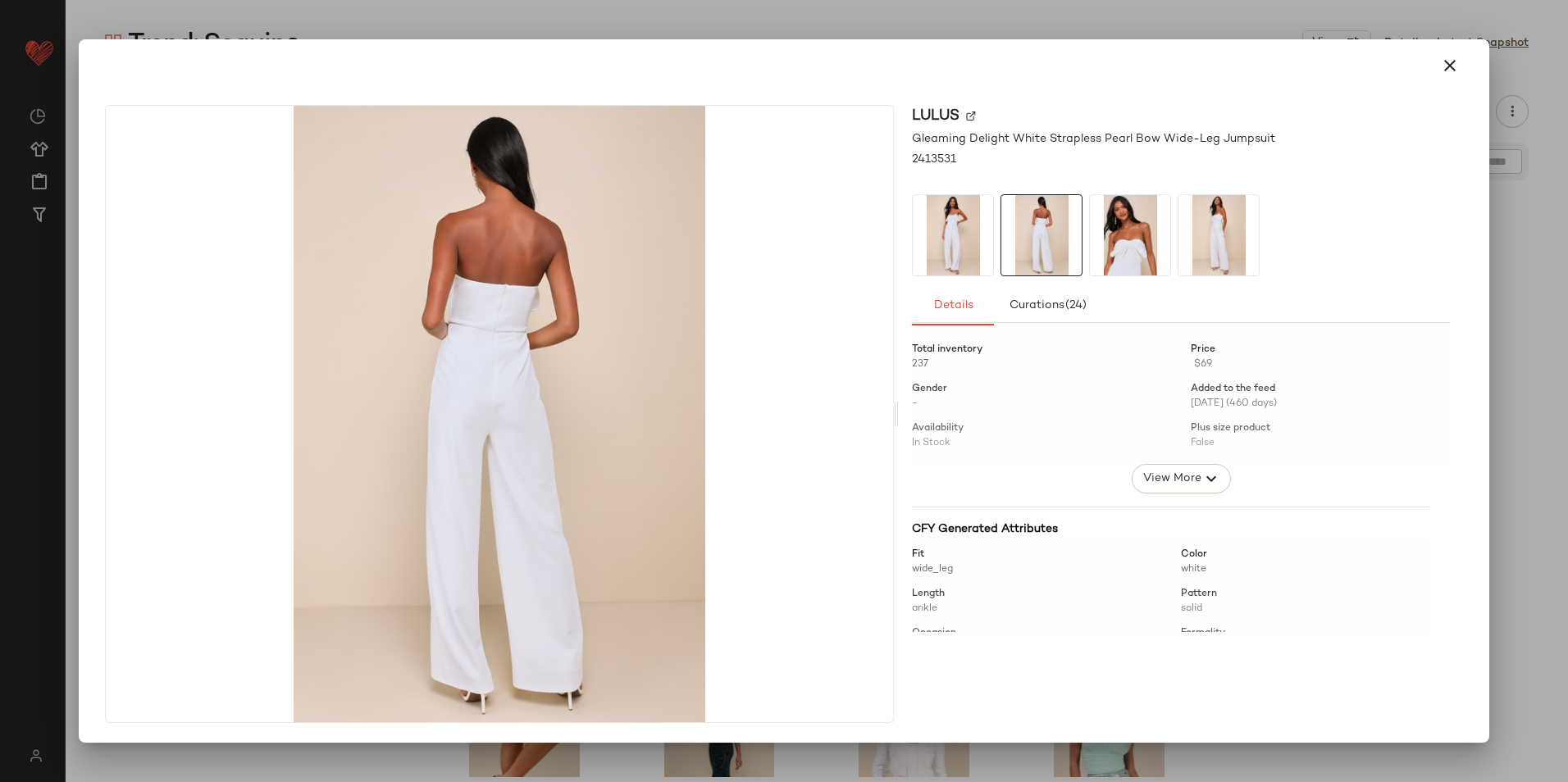
click at [1121, 239] on img at bounding box center [1129, 235] width 80 height 80
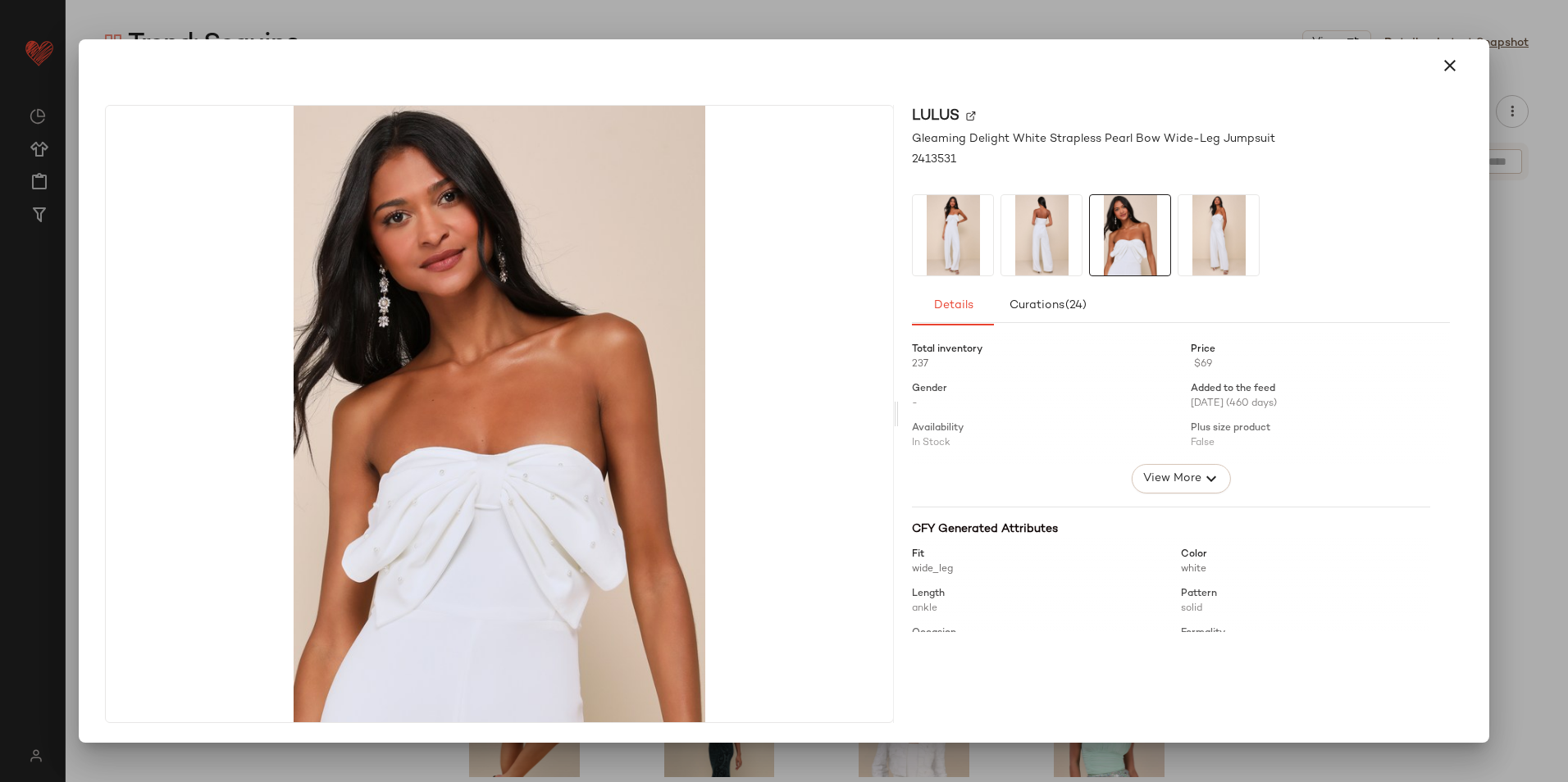
click at [1173, 251] on div at bounding box center [1180, 235] width 538 height 82
click at [1457, 60] on icon "button" at bounding box center [1450, 65] width 19 height 19
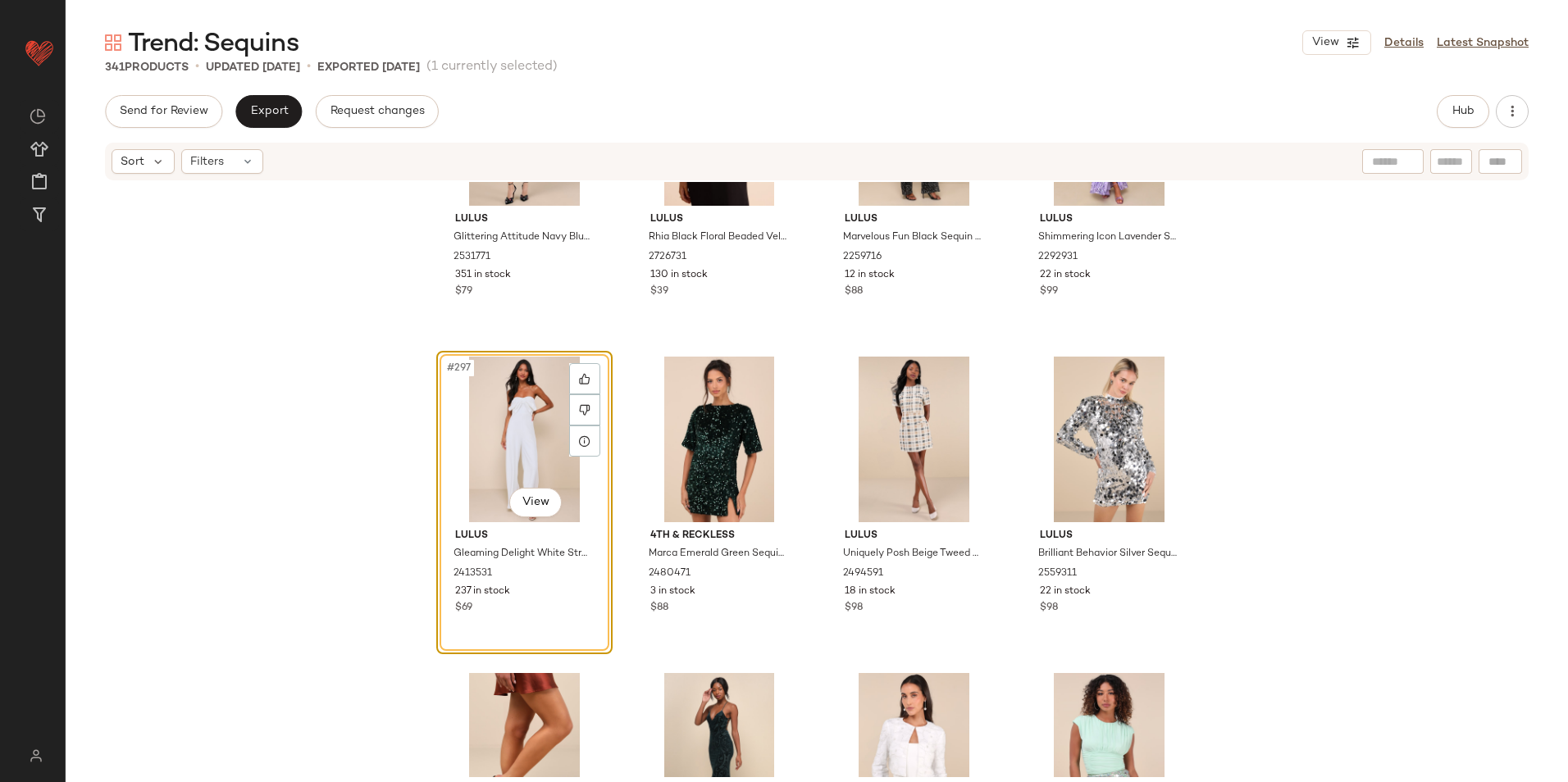
click at [501, 431] on div "#297 View" at bounding box center [524, 440] width 165 height 166
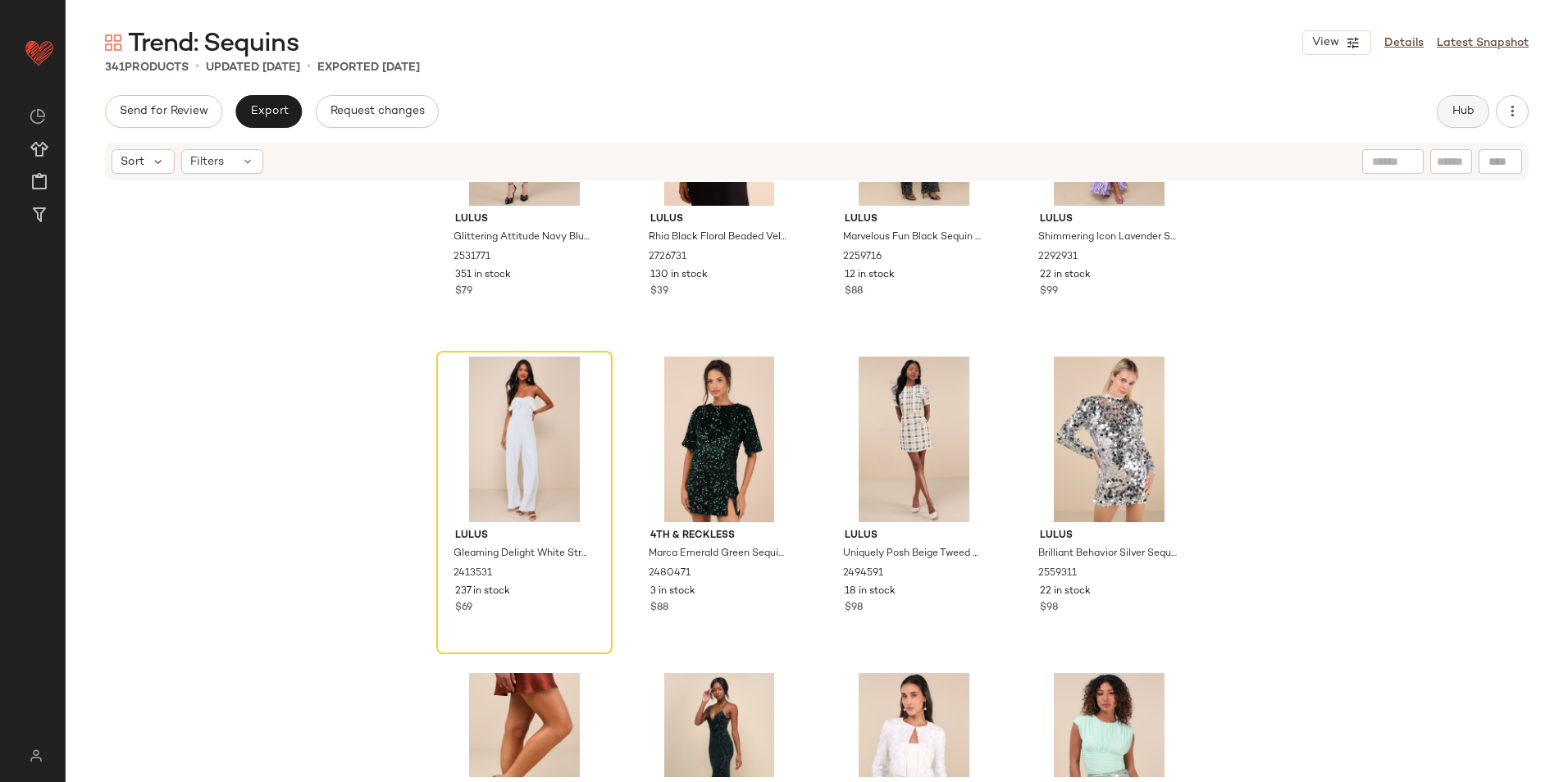
click at [1471, 109] on span "Hub" at bounding box center [1463, 111] width 23 height 13
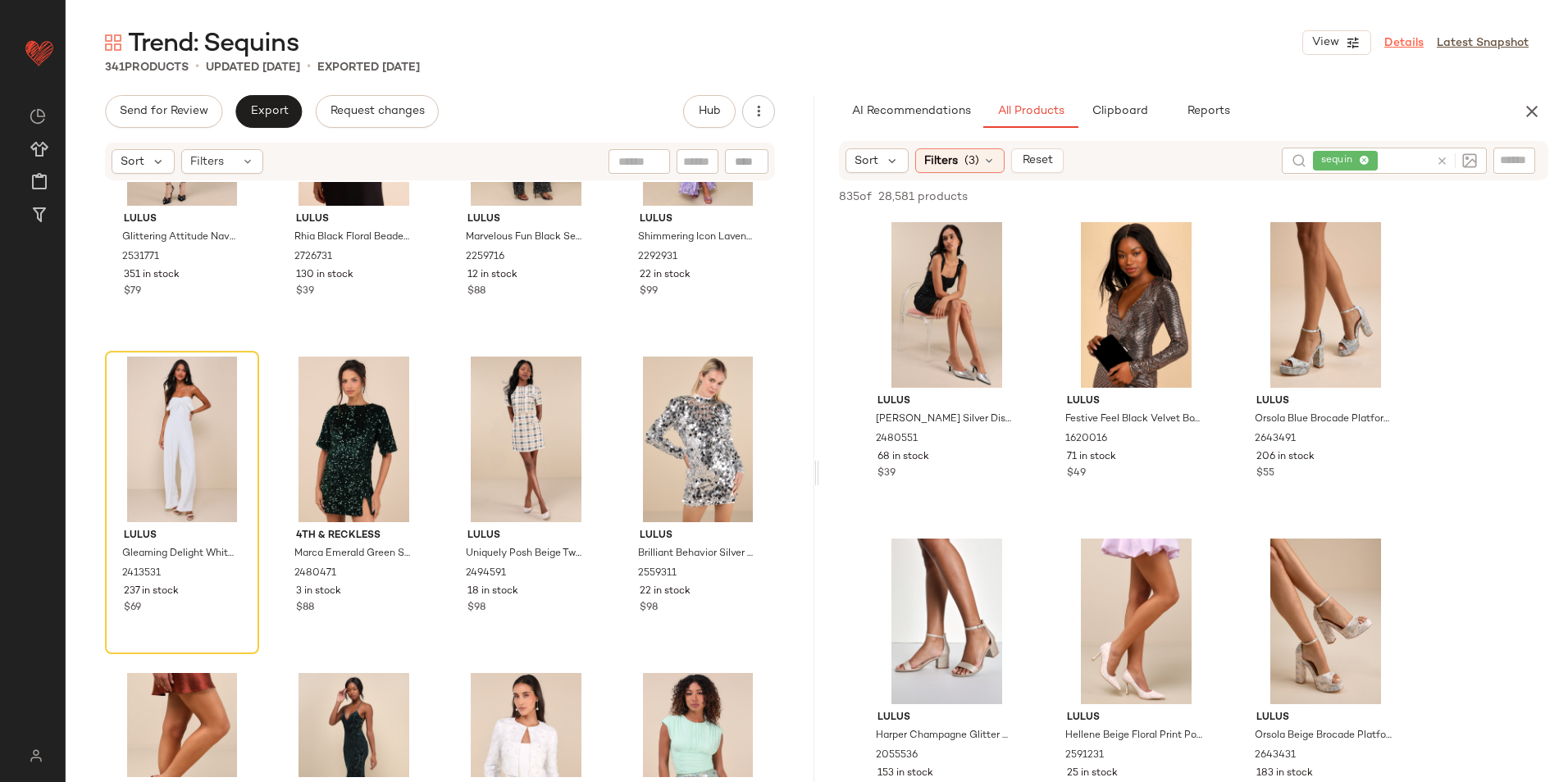
click at [1403, 36] on link "Details" at bounding box center [1404, 43] width 40 height 18
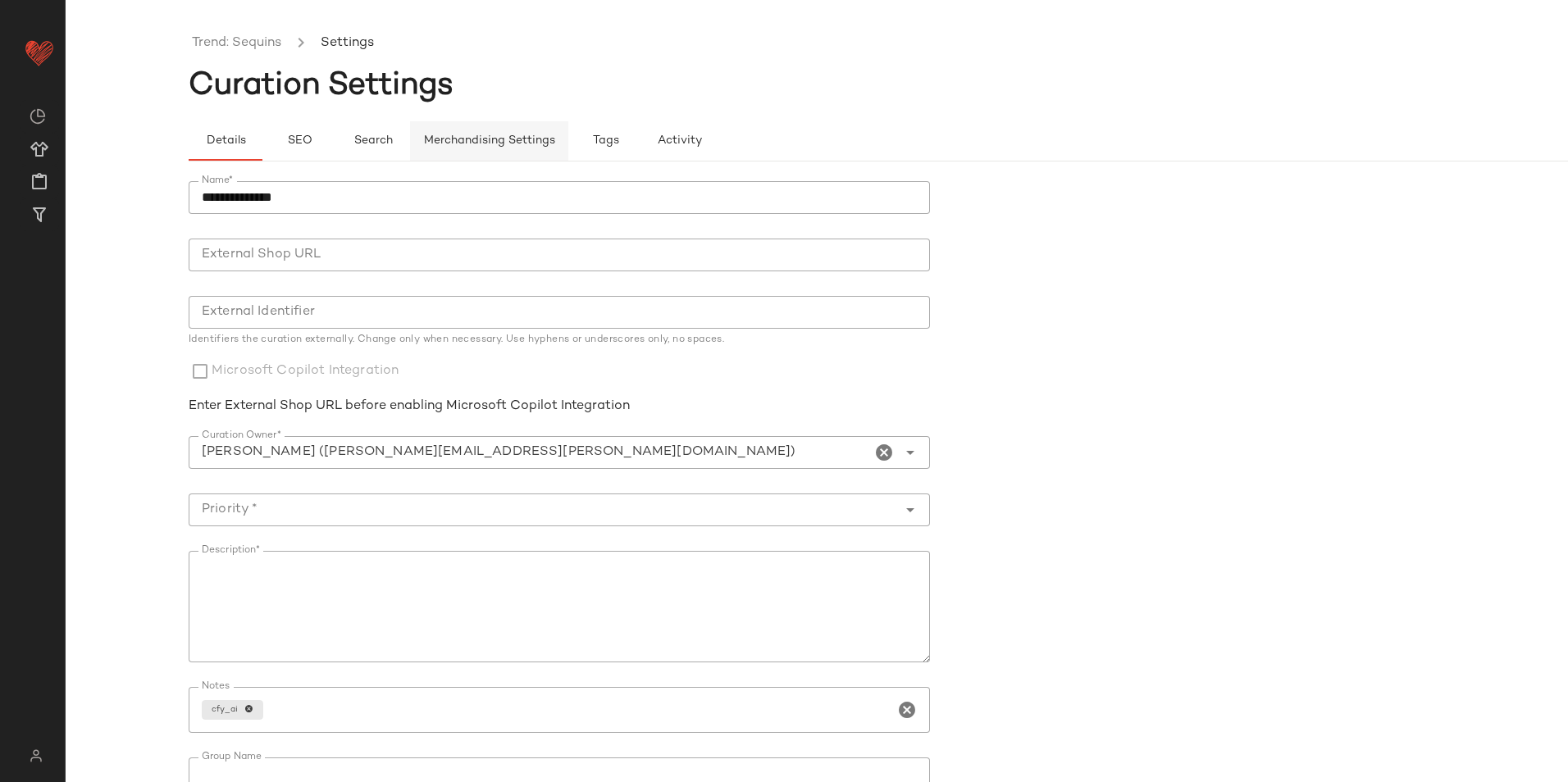
click at [485, 144] on span "Merchandising Settings" at bounding box center [489, 140] width 132 height 13
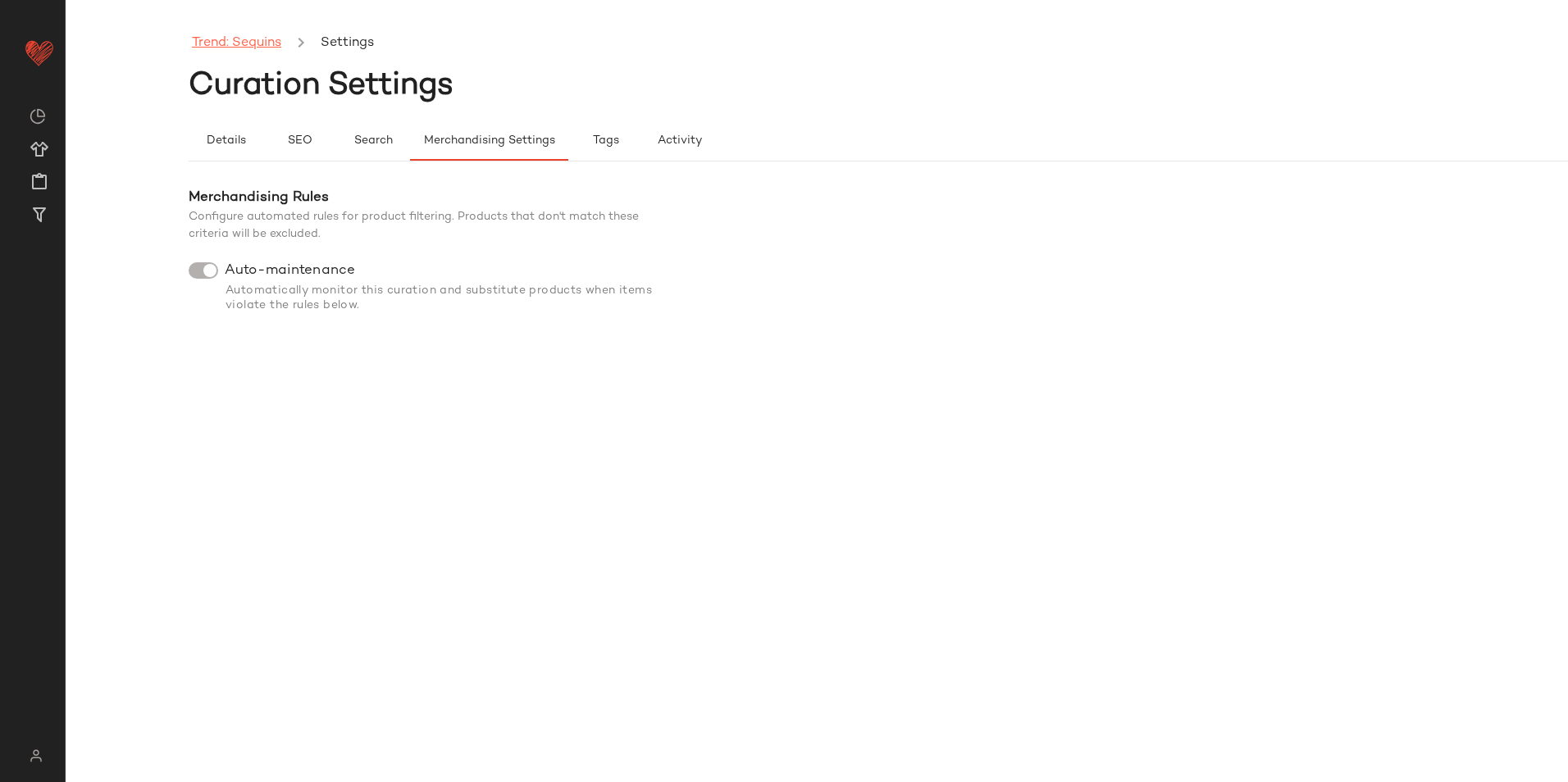
click at [250, 41] on link "Trend: Sequins" at bounding box center [236, 43] width 89 height 21
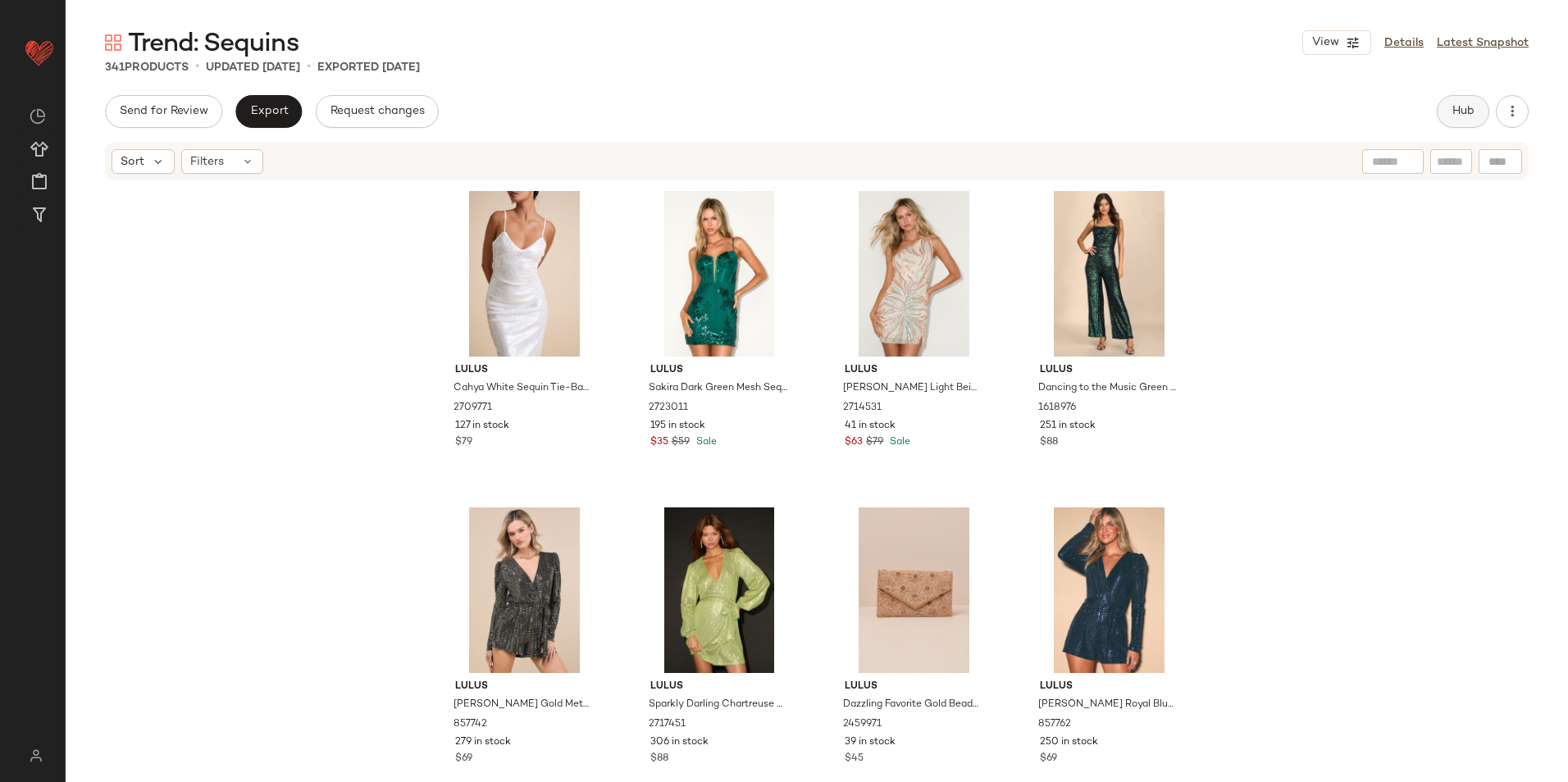
click at [1455, 115] on span "Hub" at bounding box center [1463, 111] width 23 height 13
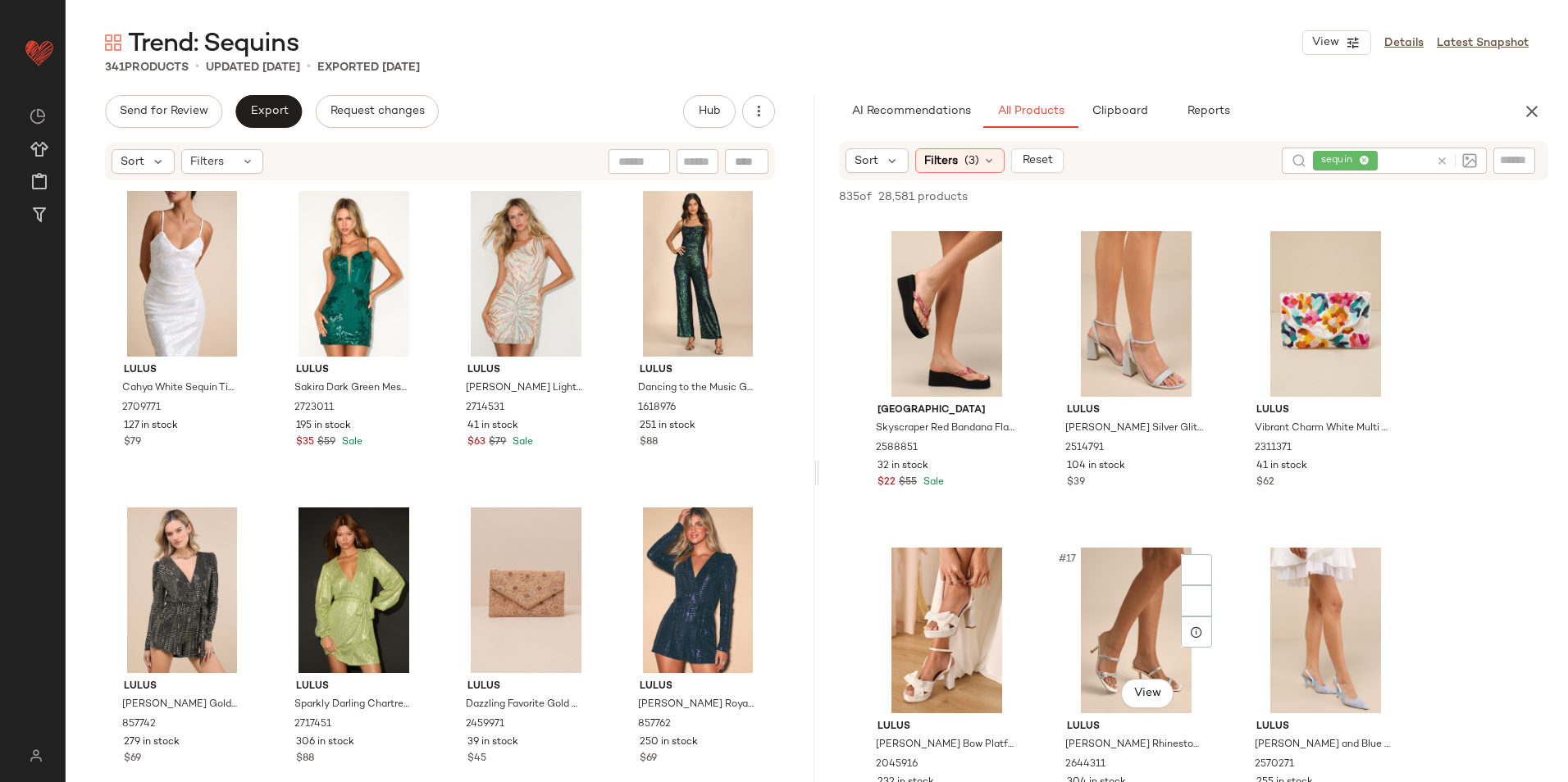
scroll to position [1394, 0]
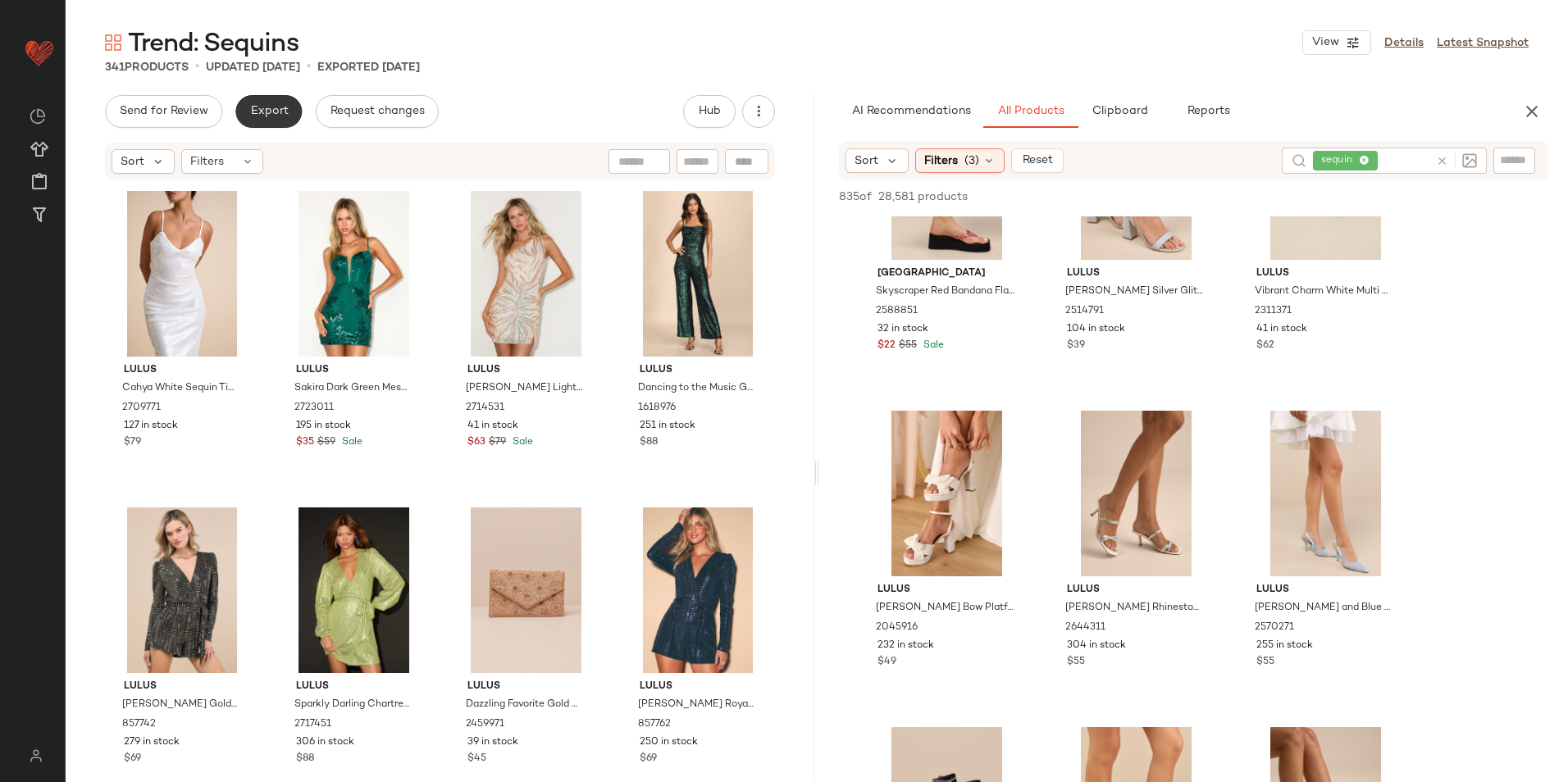
click at [287, 102] on button "Export" at bounding box center [268, 111] width 66 height 33
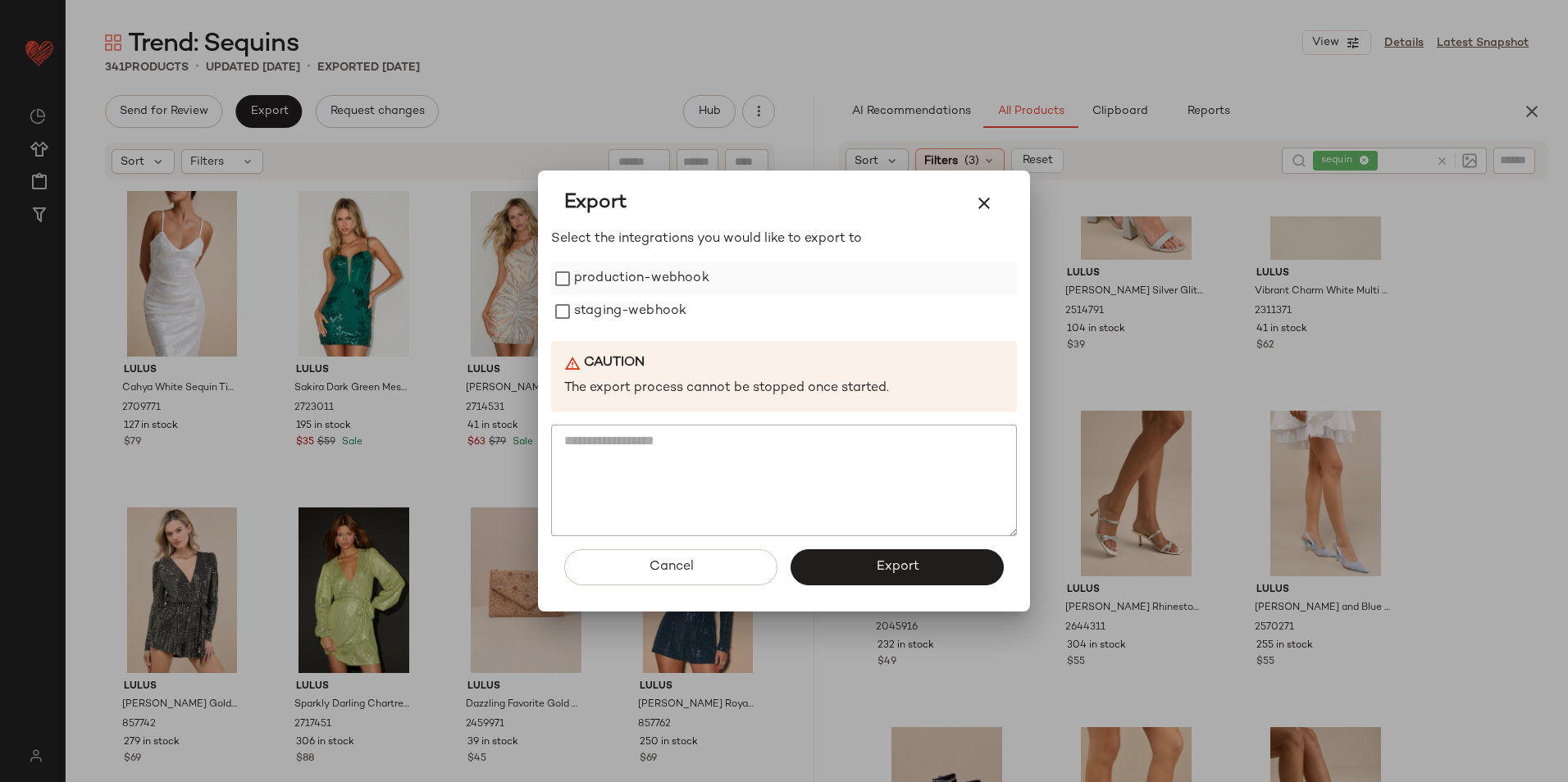
click at [590, 280] on label "production-webhook" at bounding box center [641, 278] width 135 height 33
click at [592, 309] on label "staging-webhook" at bounding box center [629, 311] width 112 height 33
click at [864, 575] on button "Export" at bounding box center [896, 567] width 213 height 36
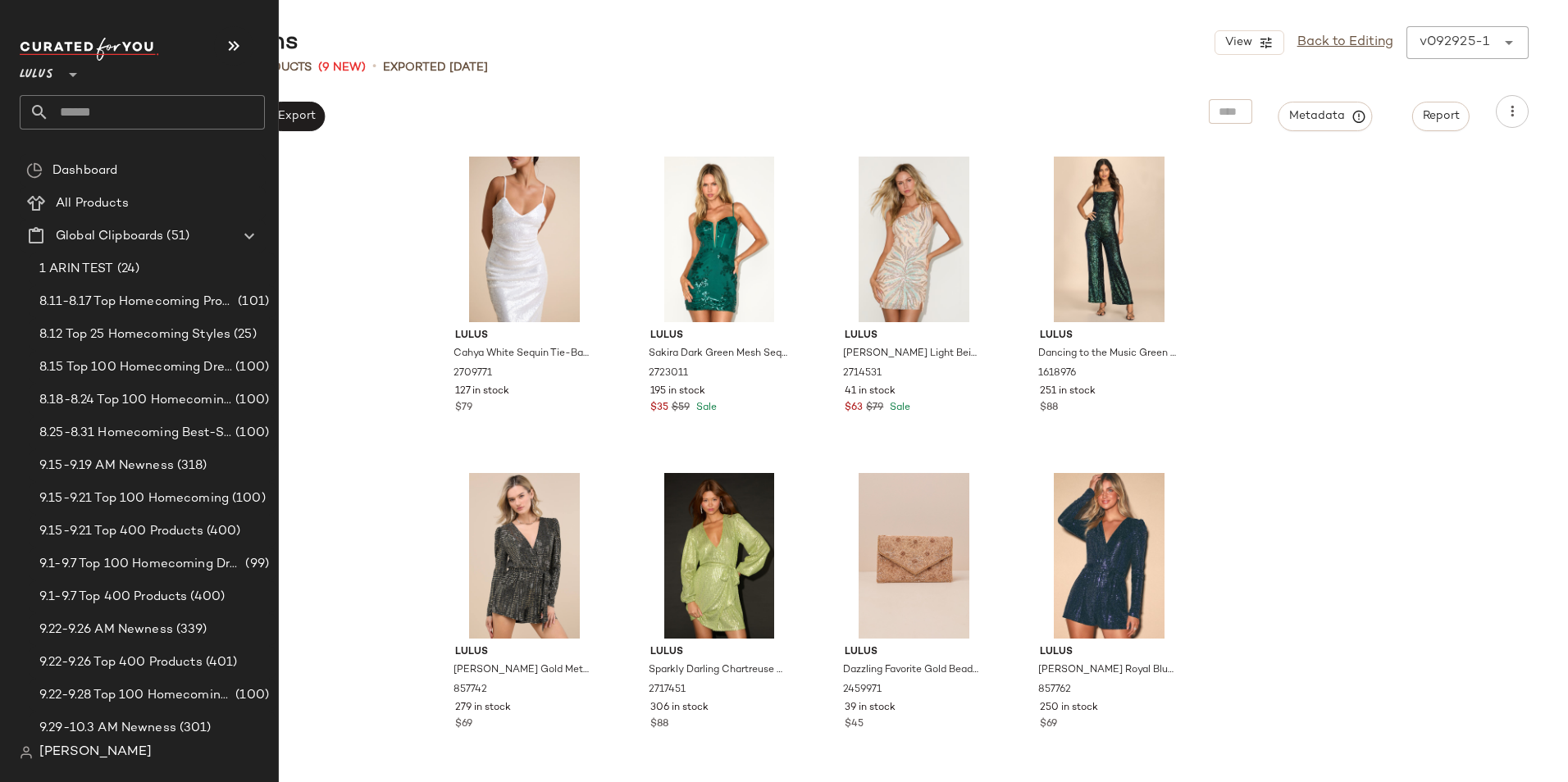
click at [88, 118] on input "text" at bounding box center [157, 112] width 215 height 34
click at [96, 119] on input "text" at bounding box center [157, 112] width 215 height 34
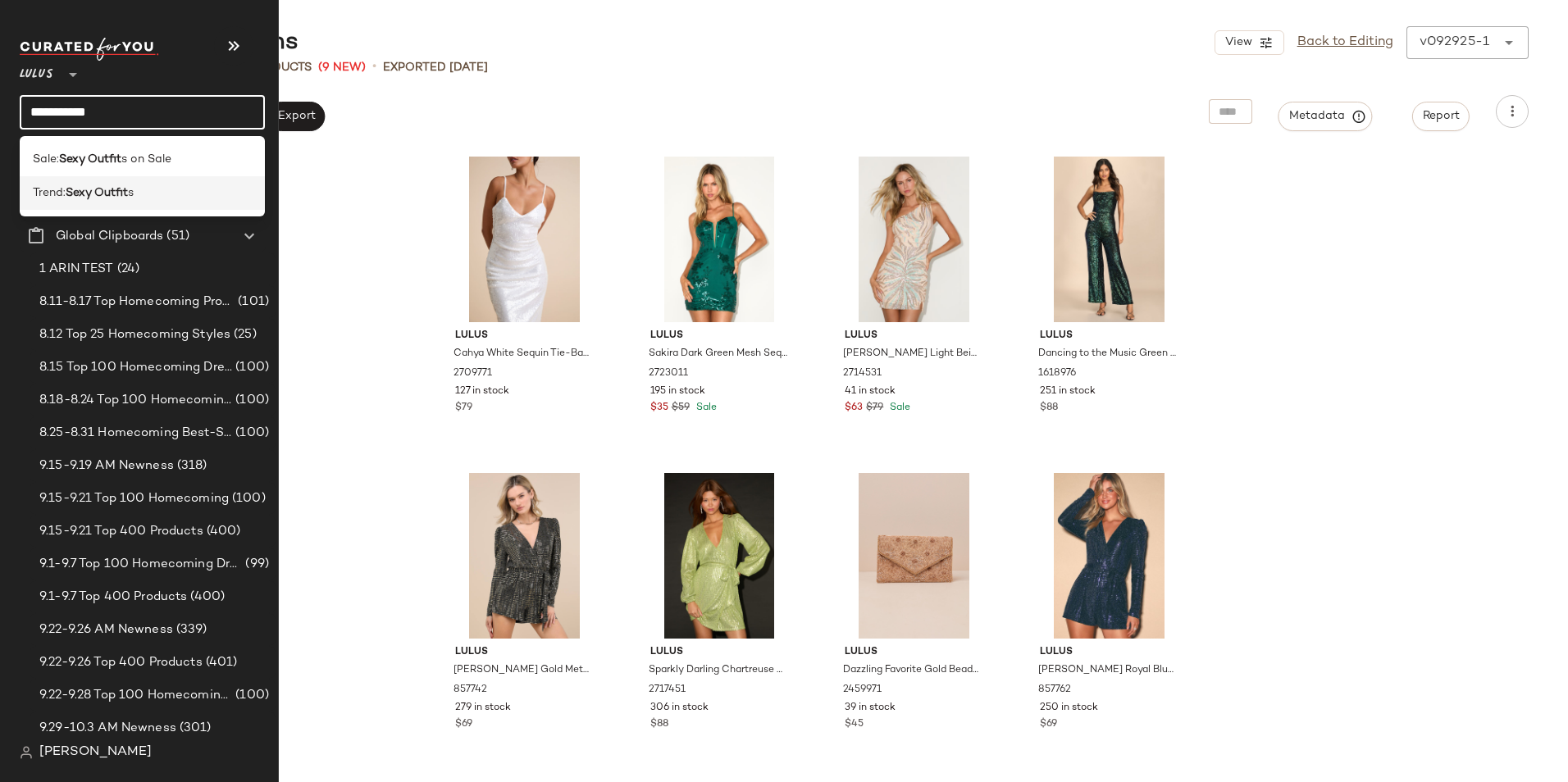
type input "**********"
click at [97, 195] on b "Sexy Outfit" at bounding box center [96, 193] width 63 height 18
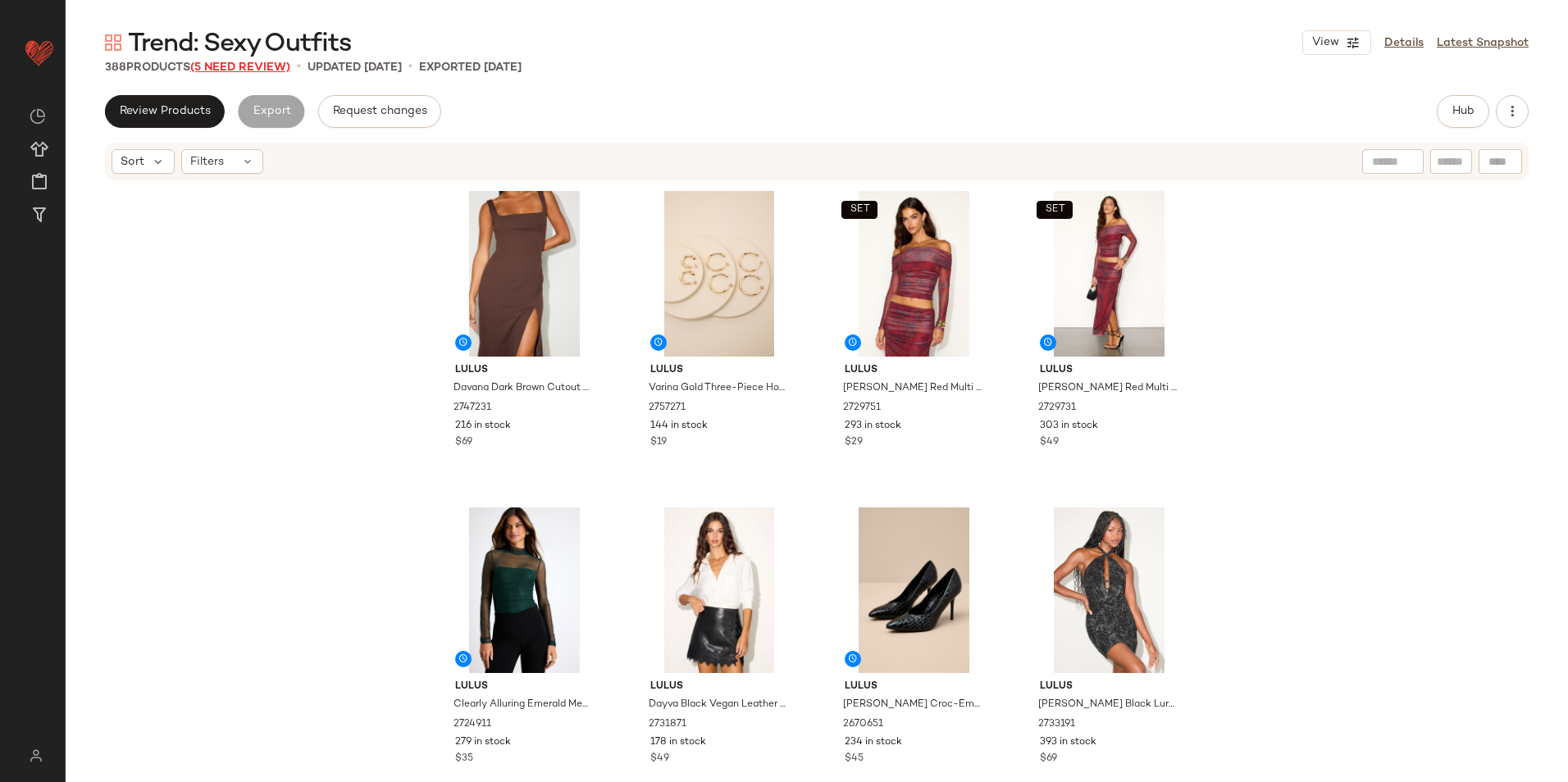
click at [243, 67] on span "(5 Need Review)" at bounding box center [239, 68] width 100 height 12
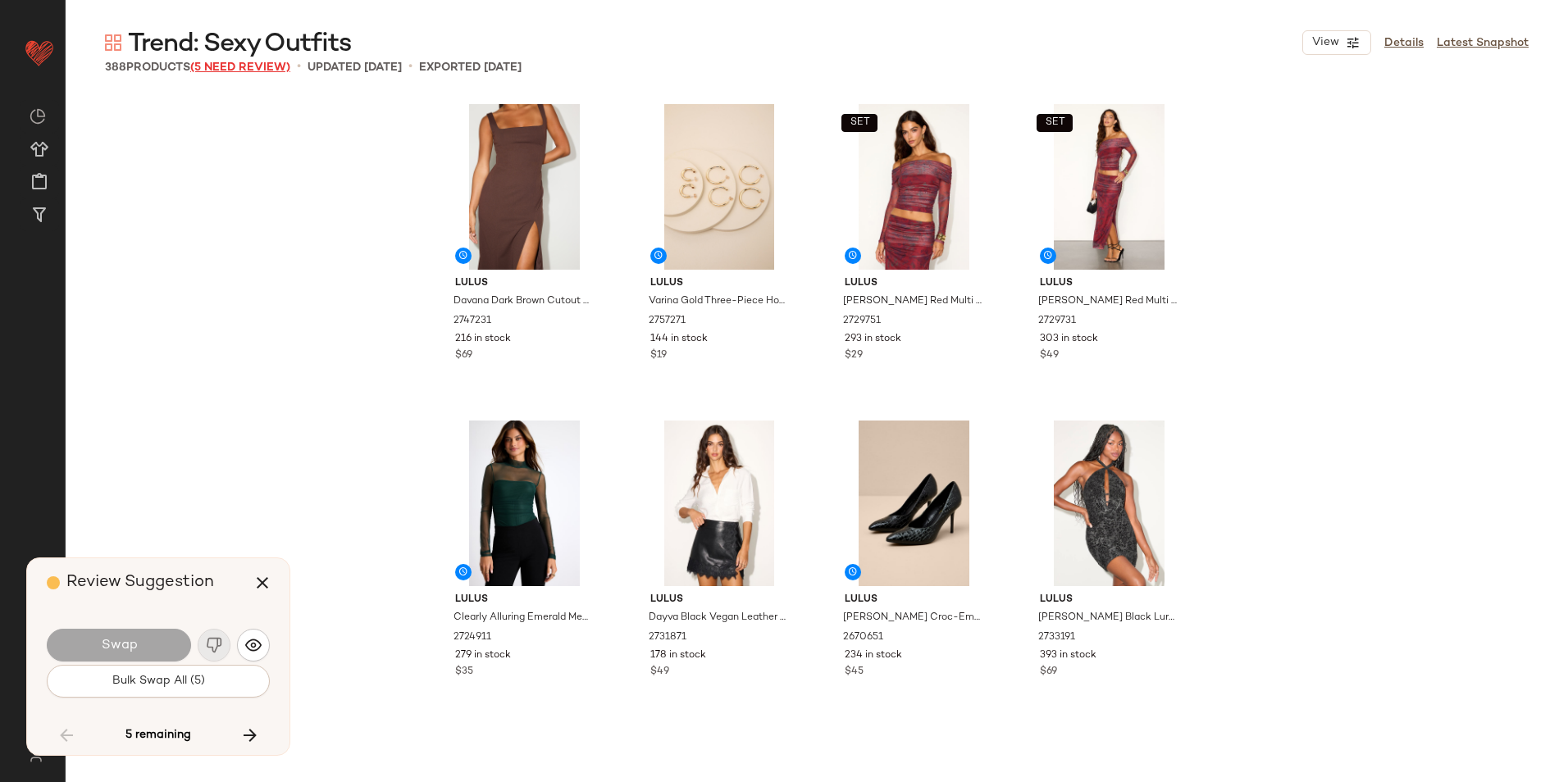
scroll to position [9809, 0]
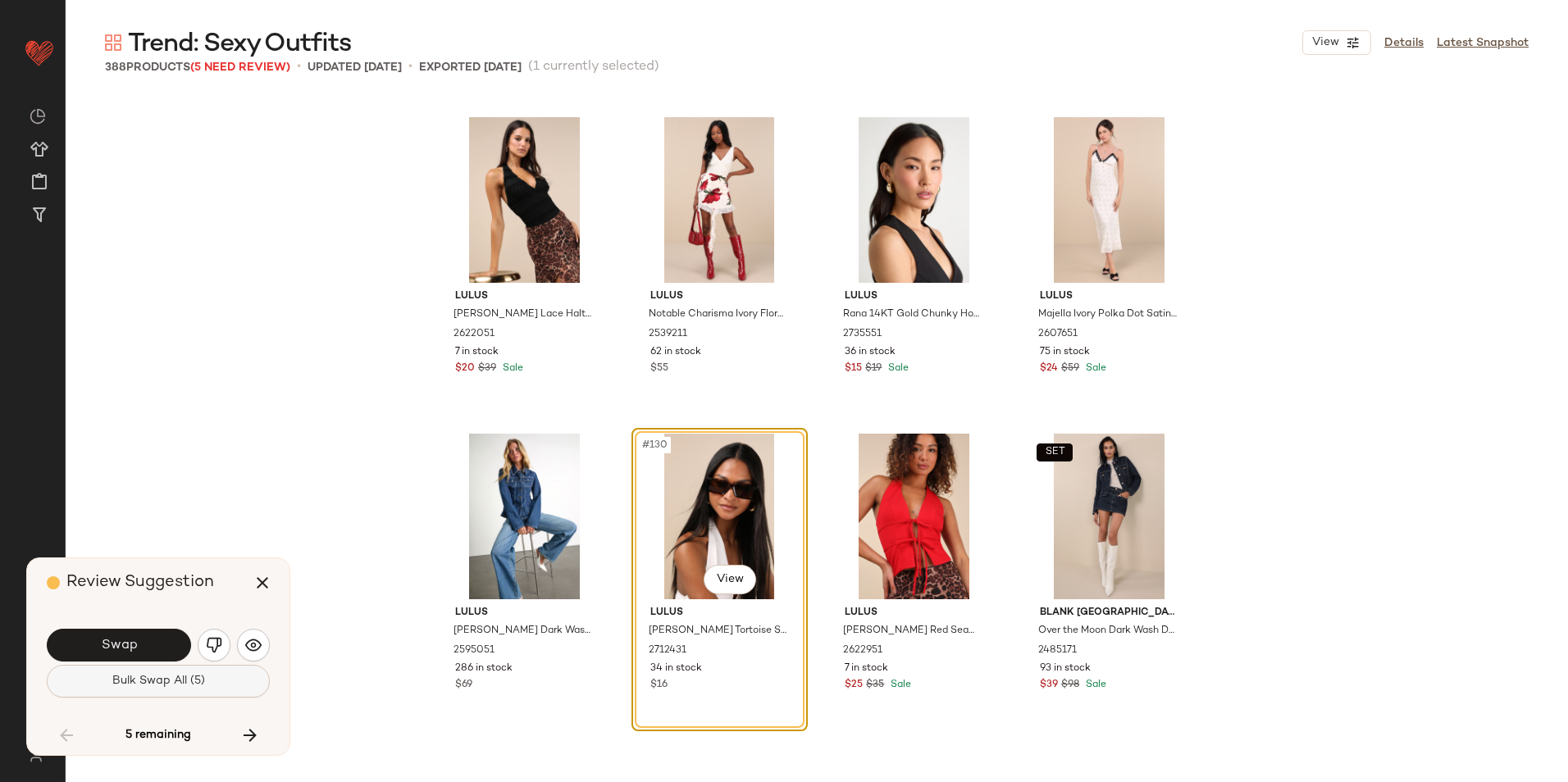
click at [183, 682] on span "Bulk Swap All (5)" at bounding box center [158, 680] width 94 height 13
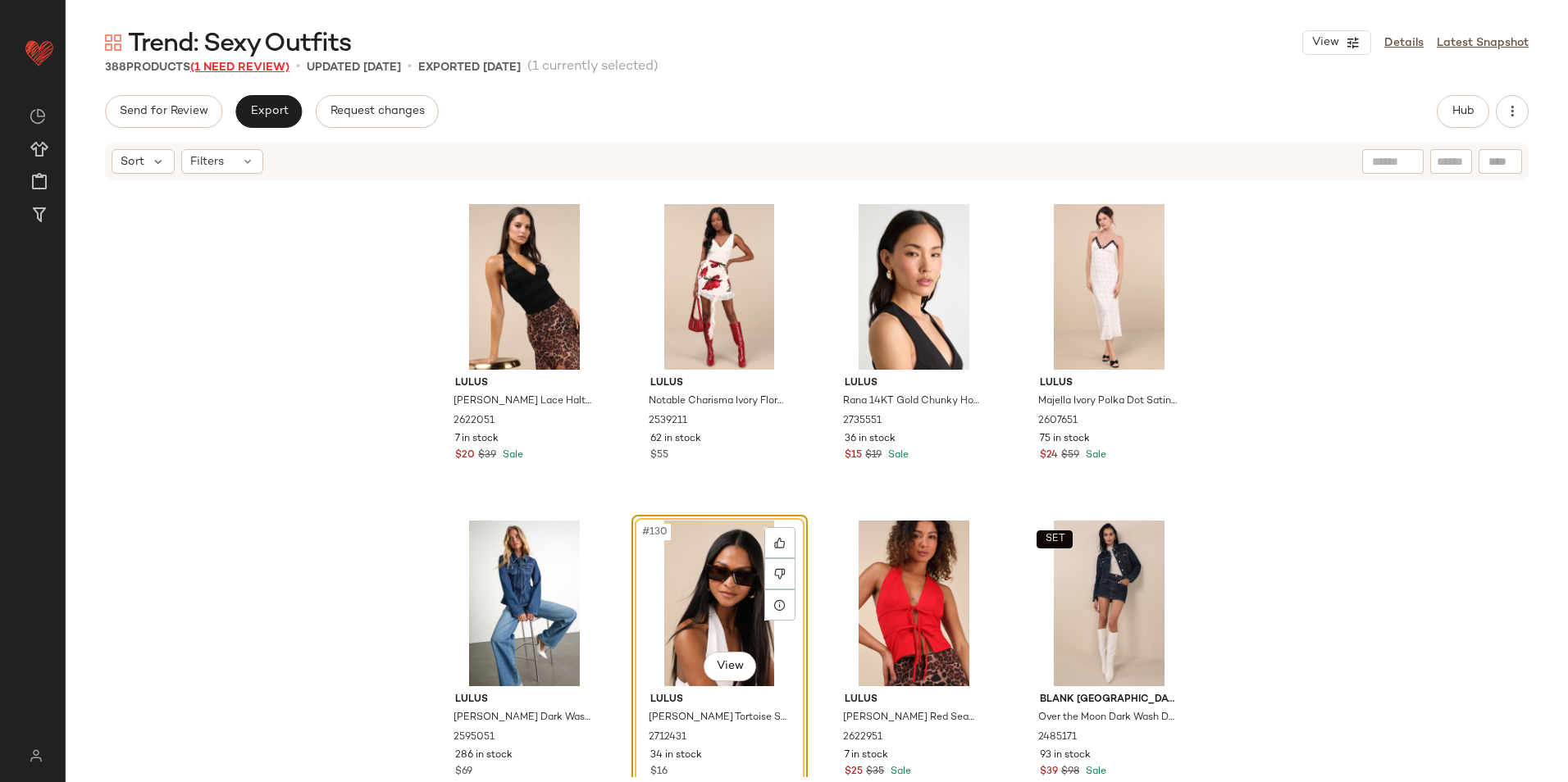
click at [258, 71] on span "(1 Need Review)" at bounding box center [239, 68] width 99 height 12
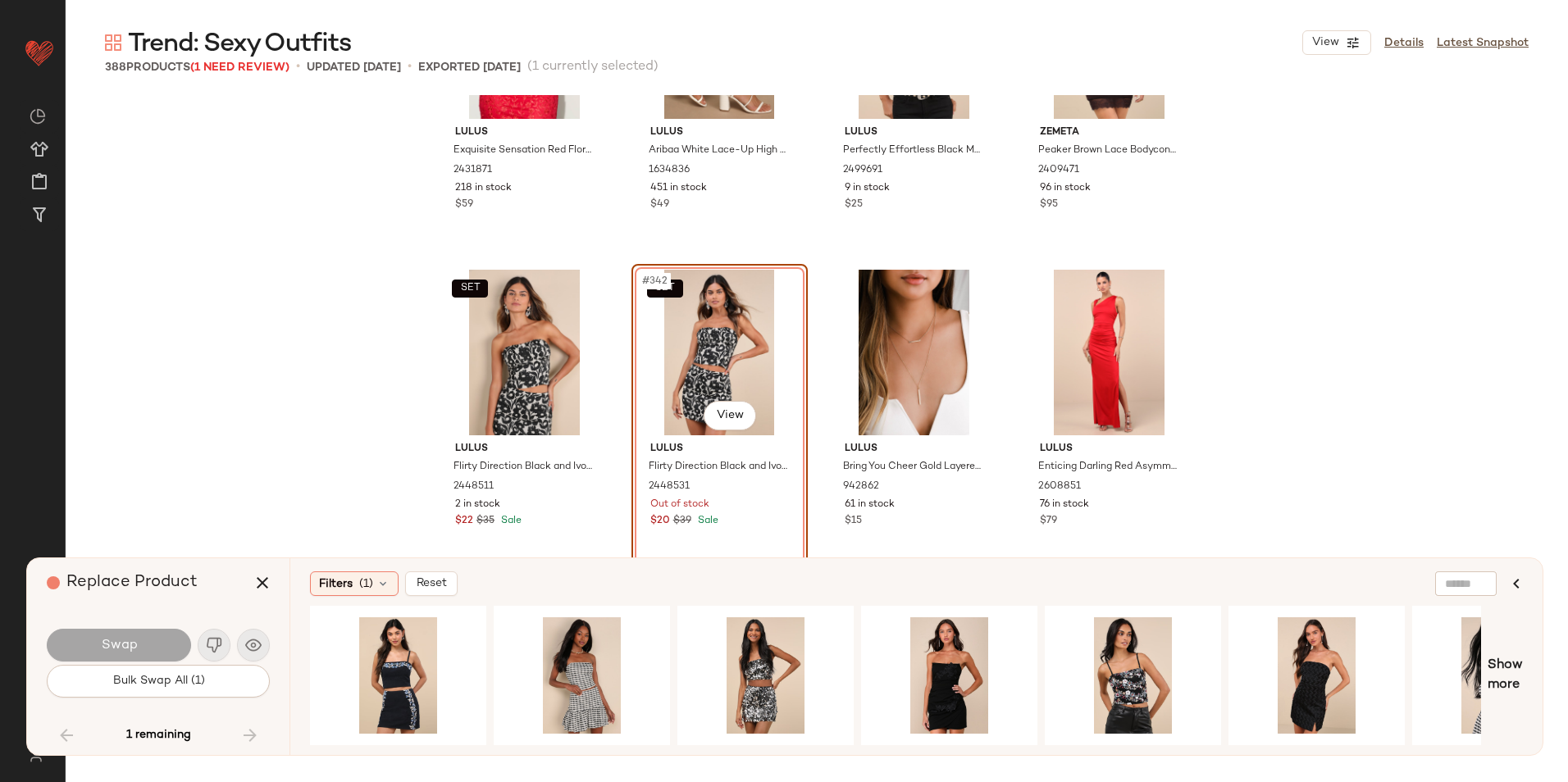
scroll to position [26824, 0]
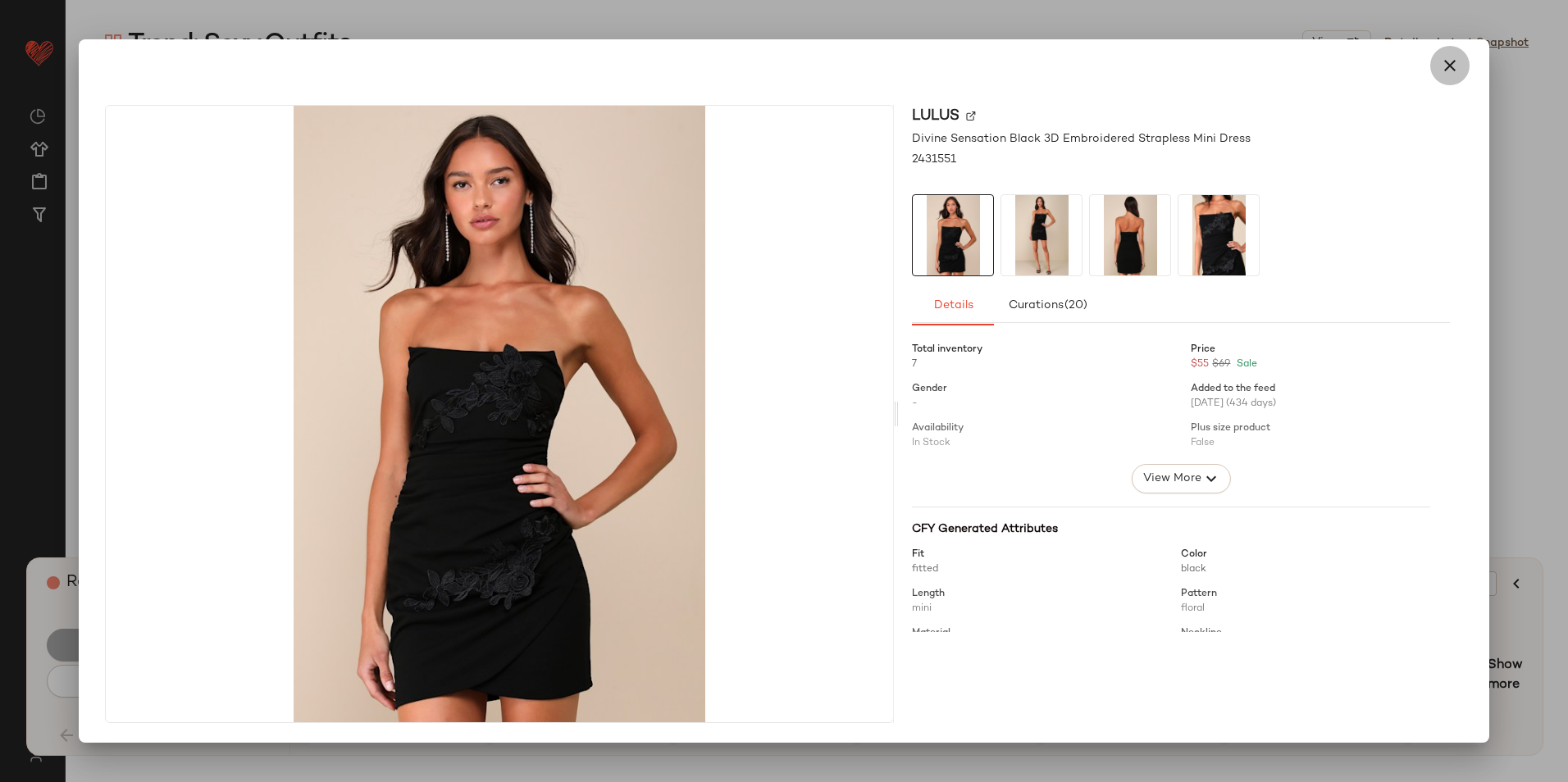
click at [1454, 64] on icon "button" at bounding box center [1450, 65] width 19 height 19
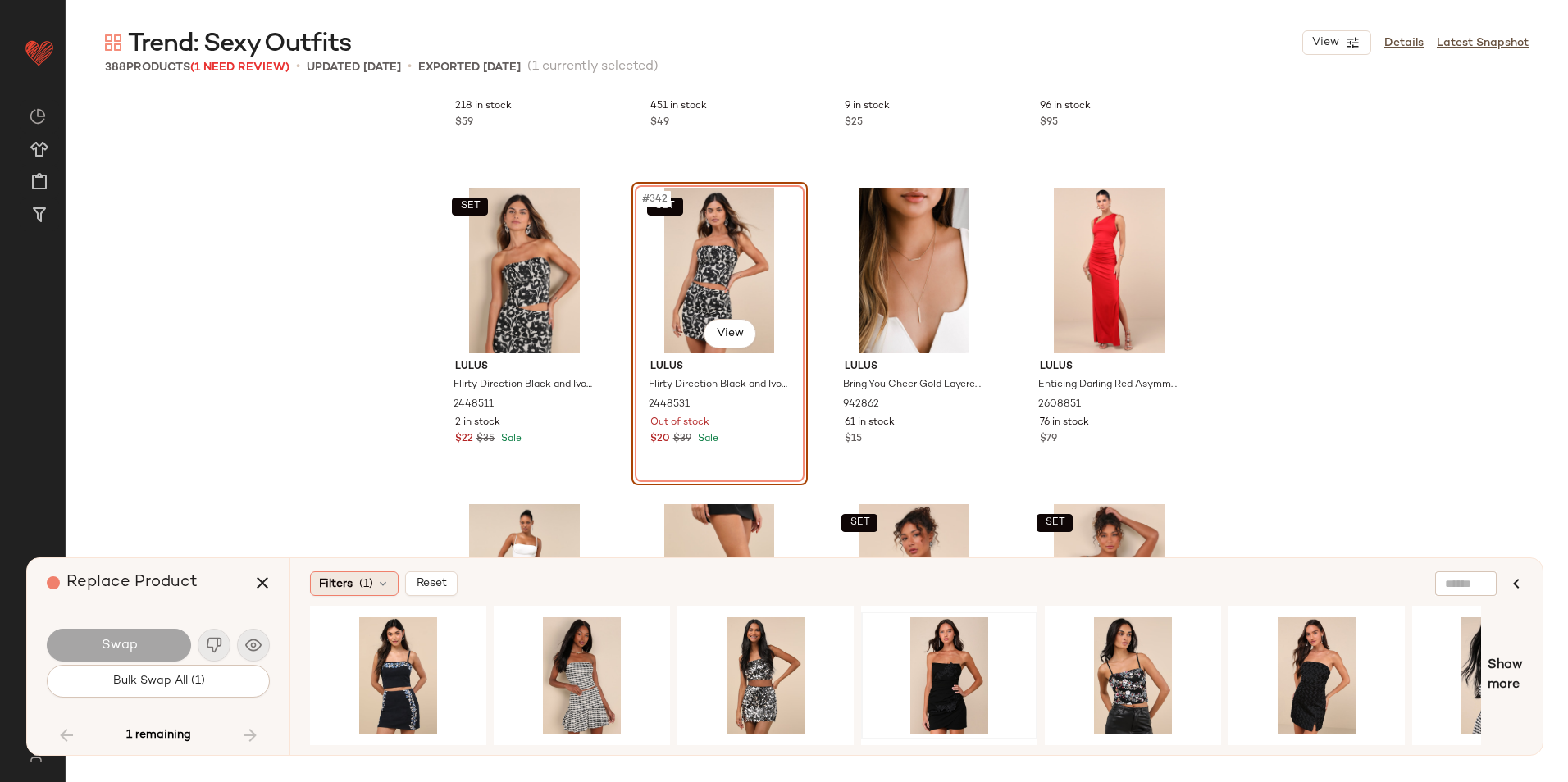
click at [378, 587] on icon at bounding box center [382, 583] width 13 height 13
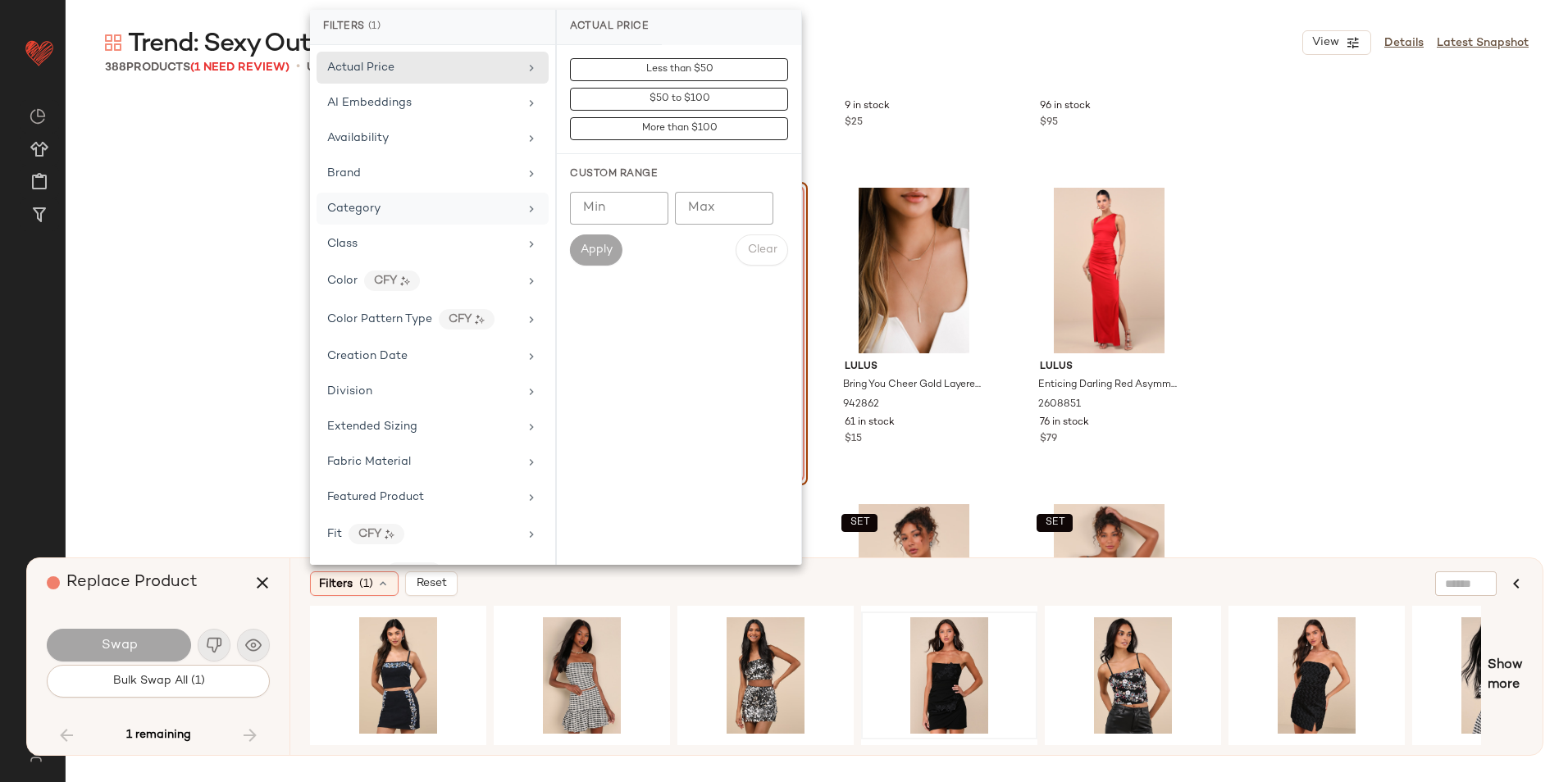
click at [421, 214] on div "Category" at bounding box center [423, 209] width 191 height 18
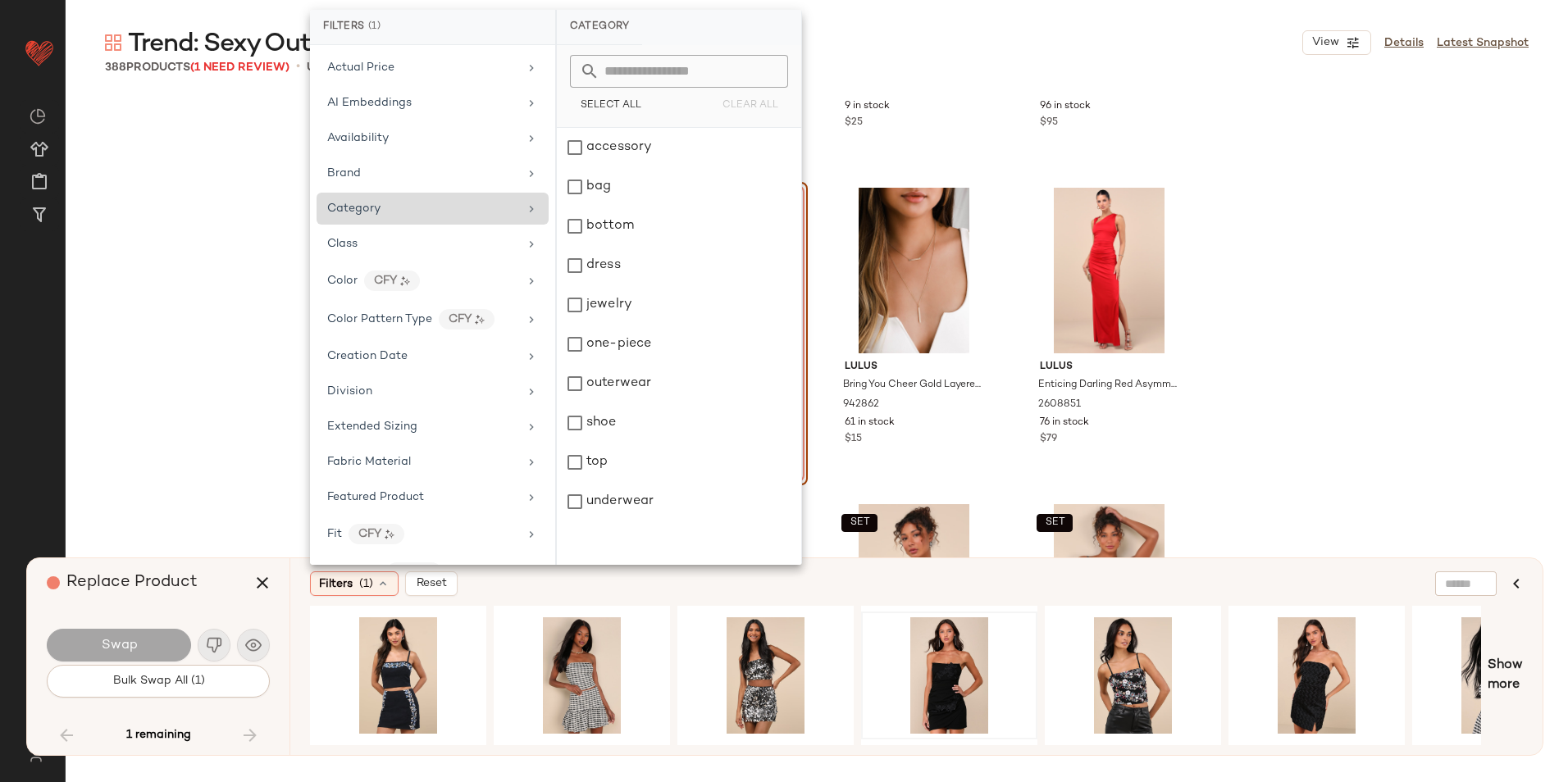
click at [390, 201] on div "Category" at bounding box center [423, 209] width 191 height 18
click at [650, 222] on div "bottom" at bounding box center [679, 226] width 245 height 40
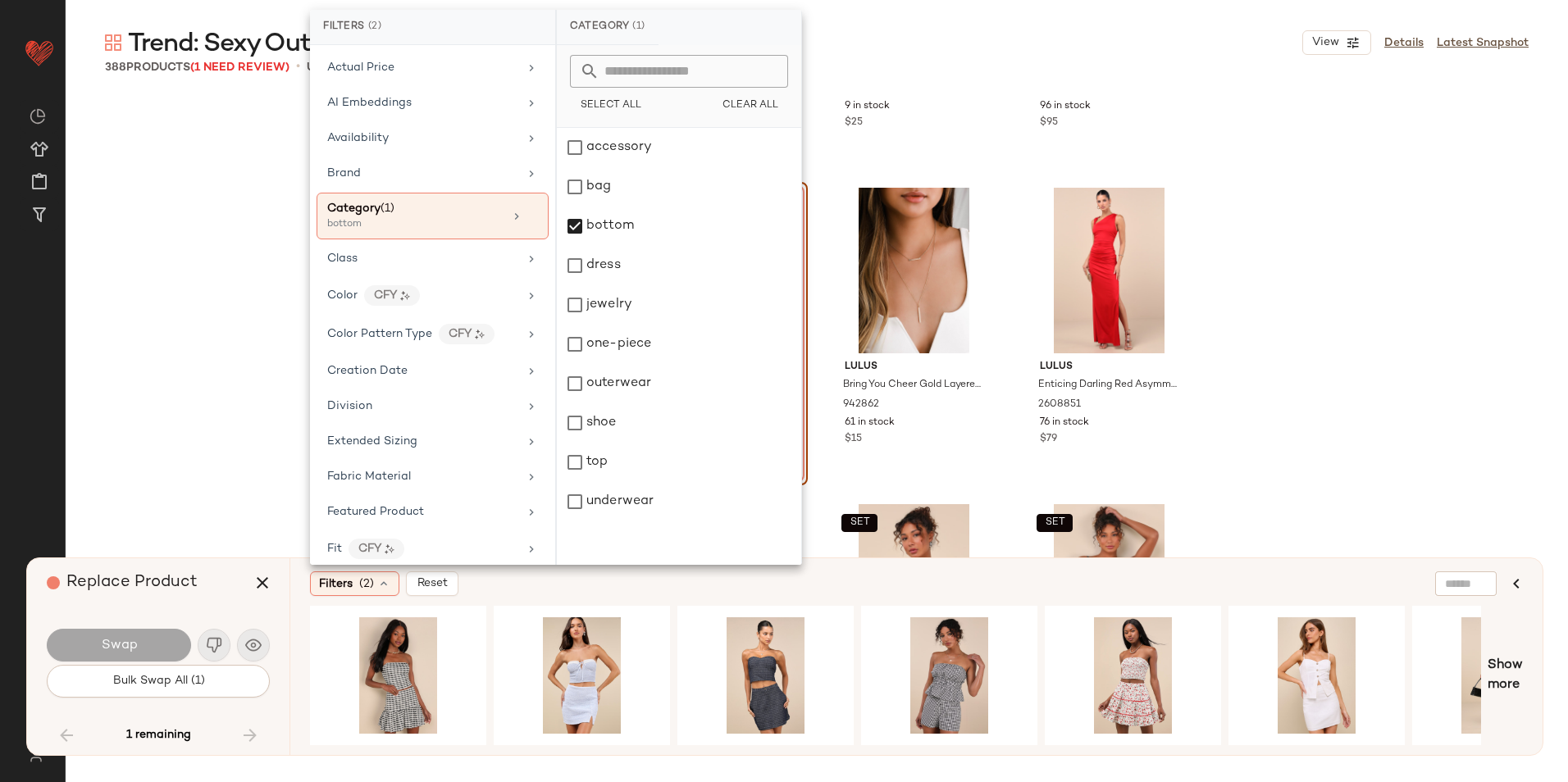
click at [222, 593] on div "Replace Product" at bounding box center [164, 583] width 236 height 49
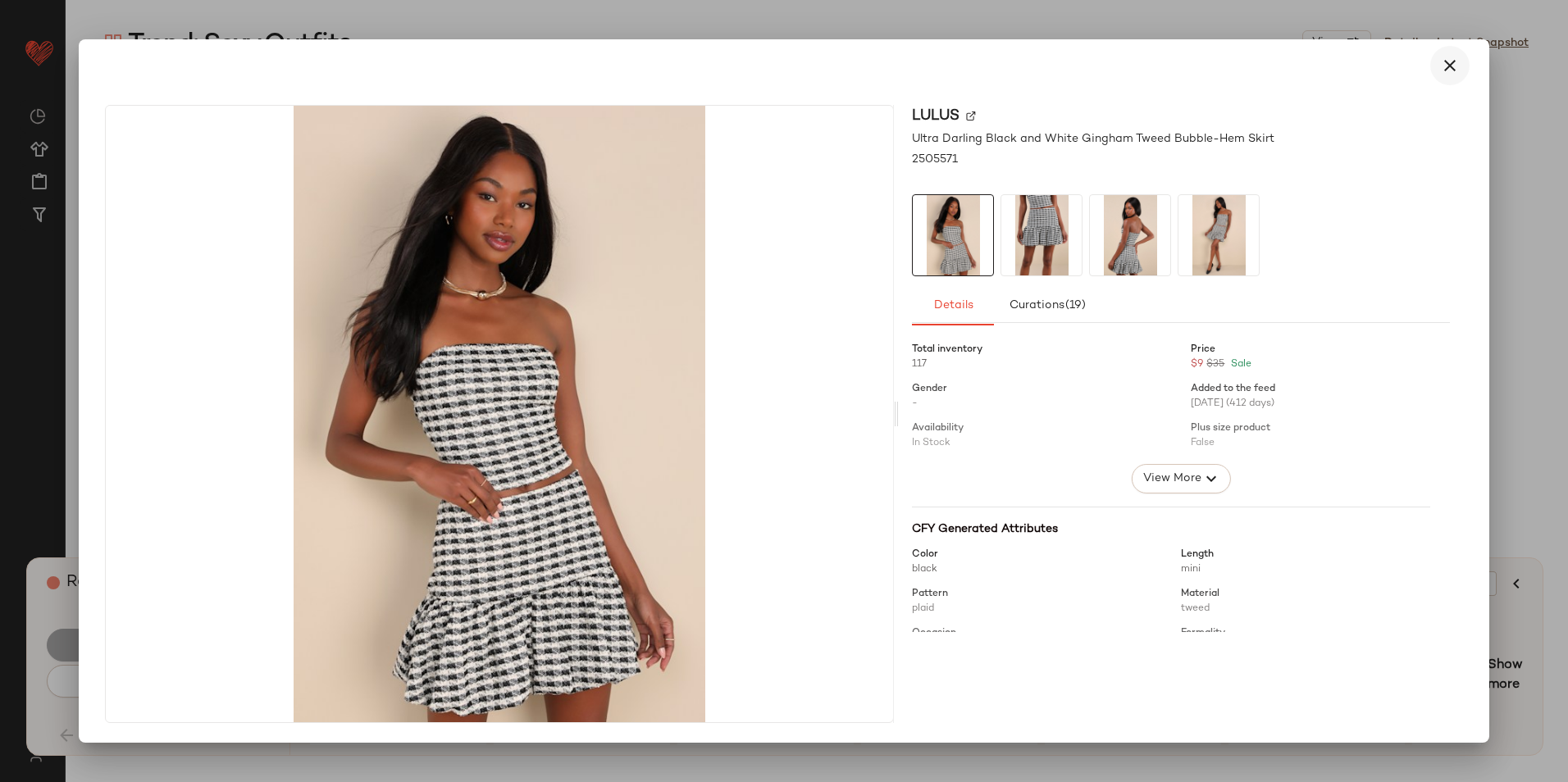
click at [1445, 56] on icon "button" at bounding box center [1450, 65] width 19 height 19
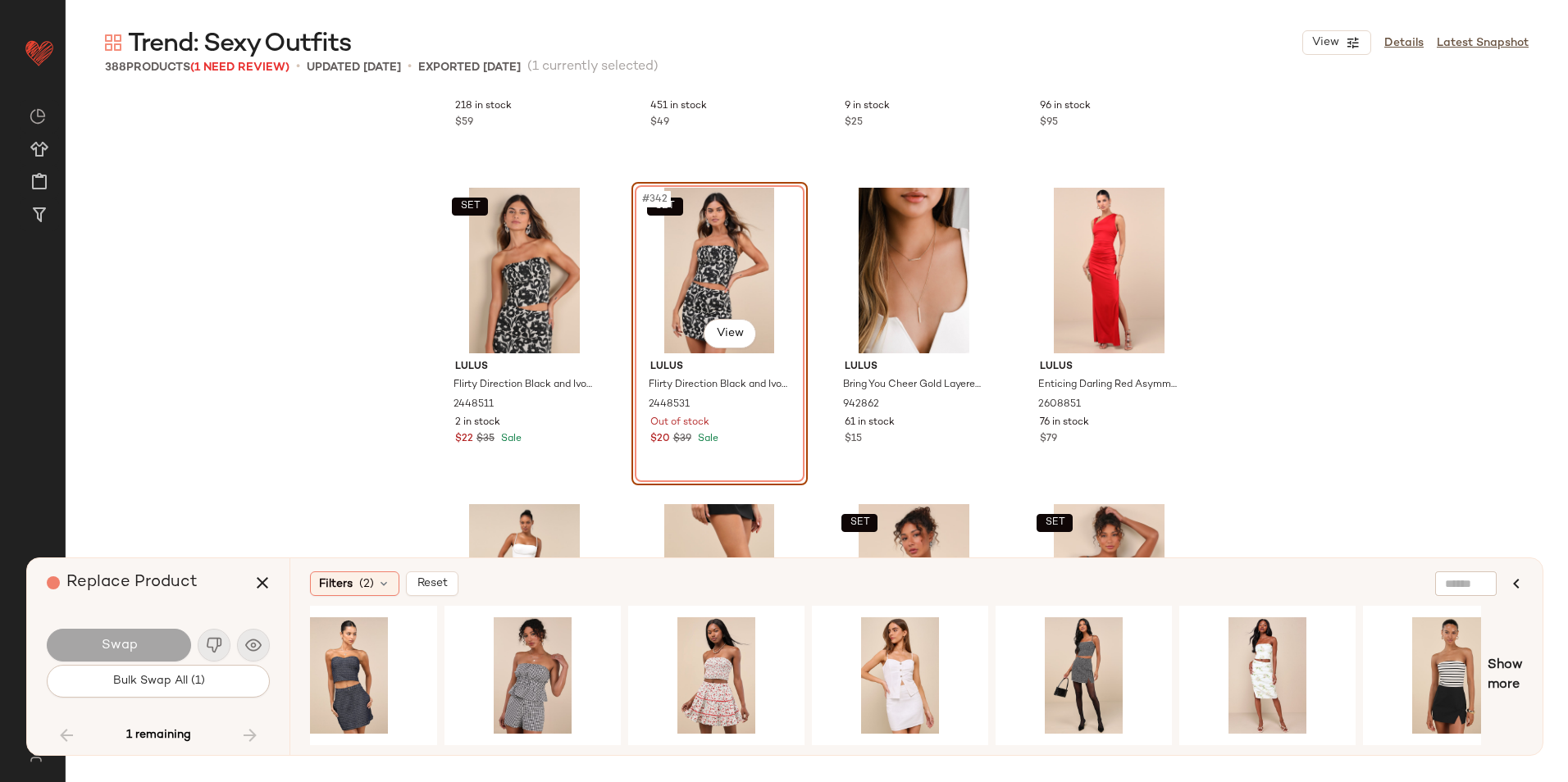
scroll to position [0, 475]
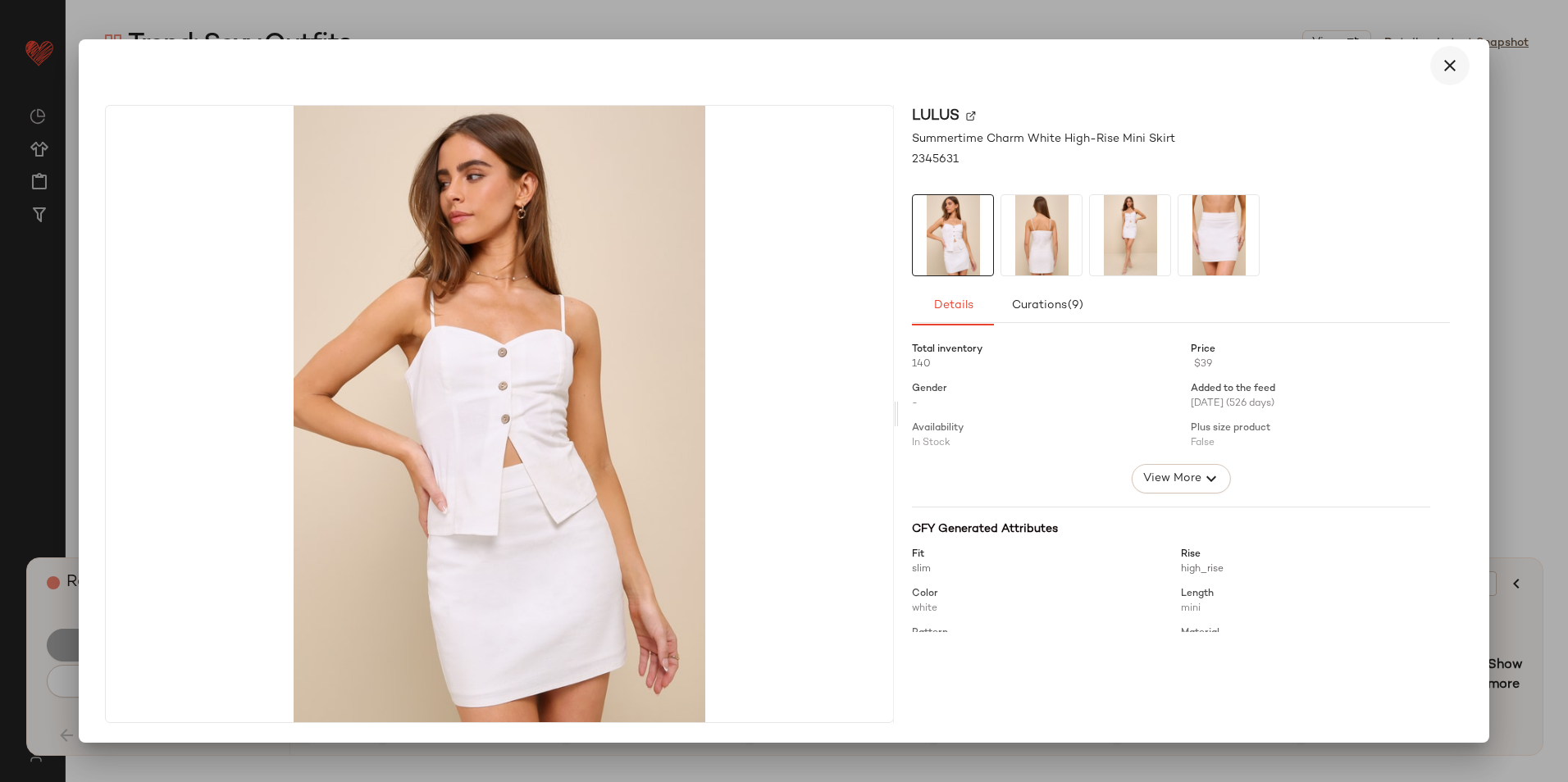
click at [1464, 56] on button "button" at bounding box center [1450, 65] width 40 height 40
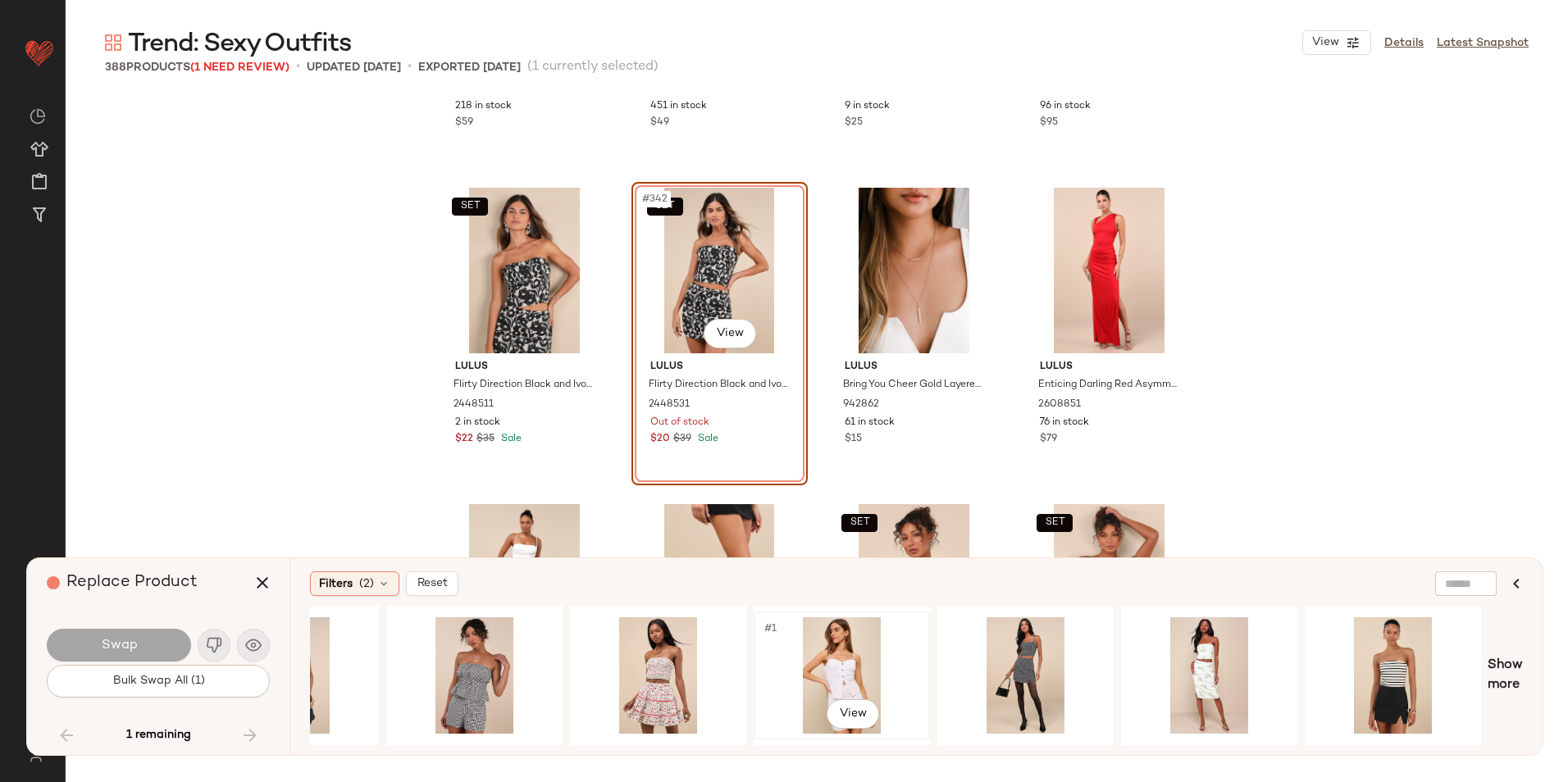
drag, startPoint x: 834, startPoint y: 638, endPoint x: 625, endPoint y: 669, distance: 211.3
click at [834, 639] on div "#1 View" at bounding box center [841, 675] width 165 height 117
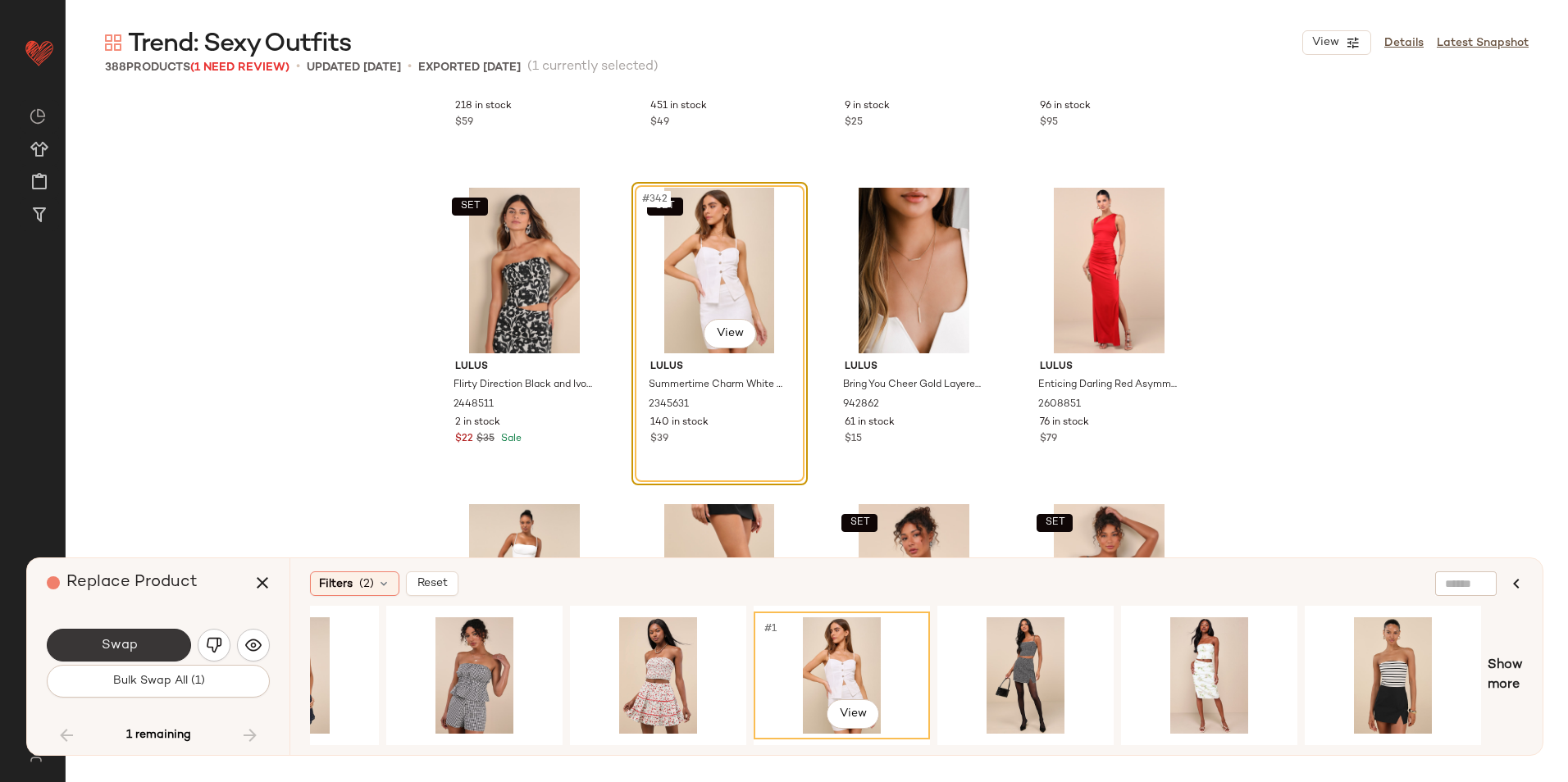
click at [97, 644] on button "Swap" at bounding box center [118, 644] width 144 height 33
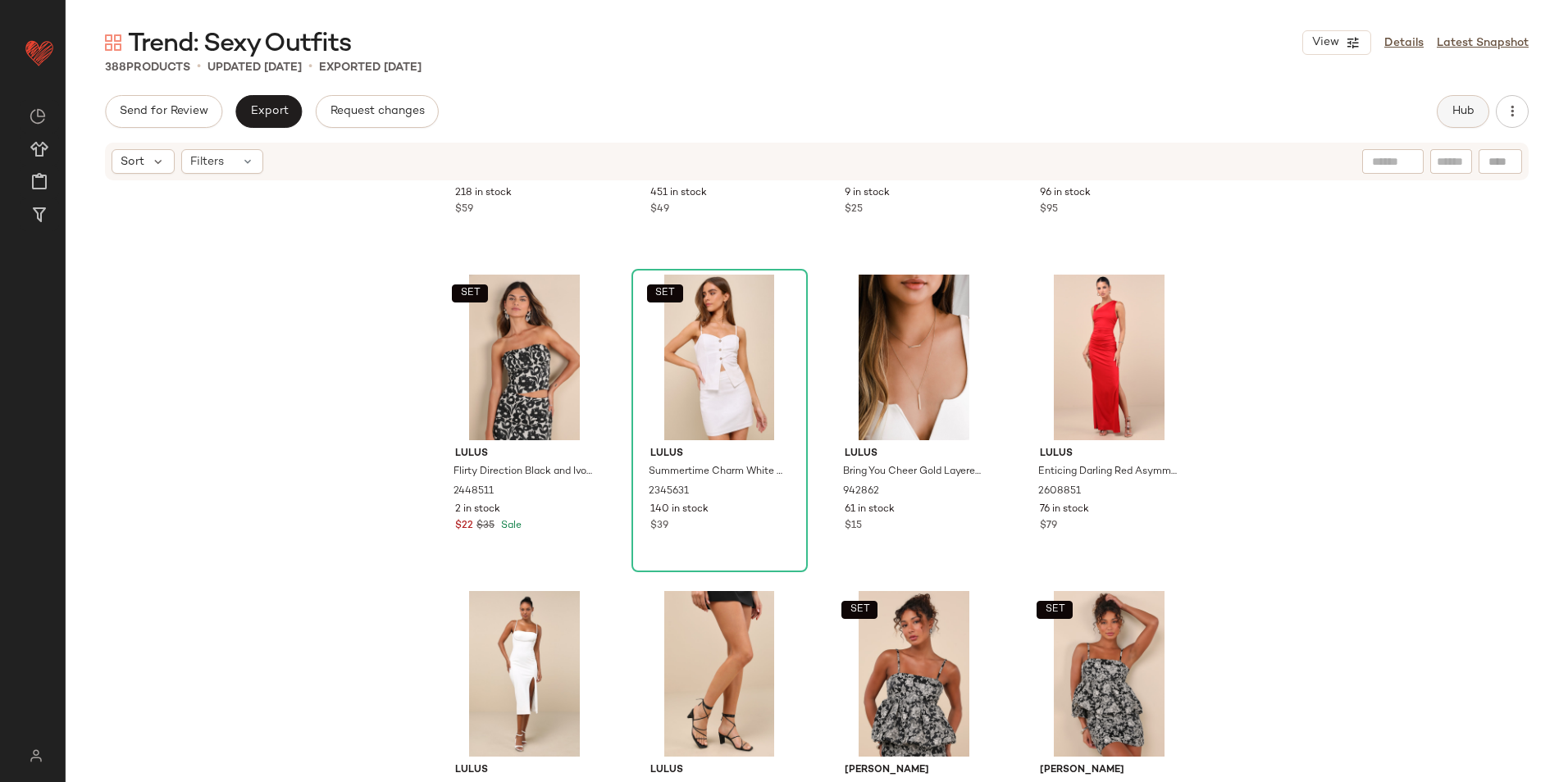
click at [1466, 109] on span "Hub" at bounding box center [1463, 111] width 23 height 13
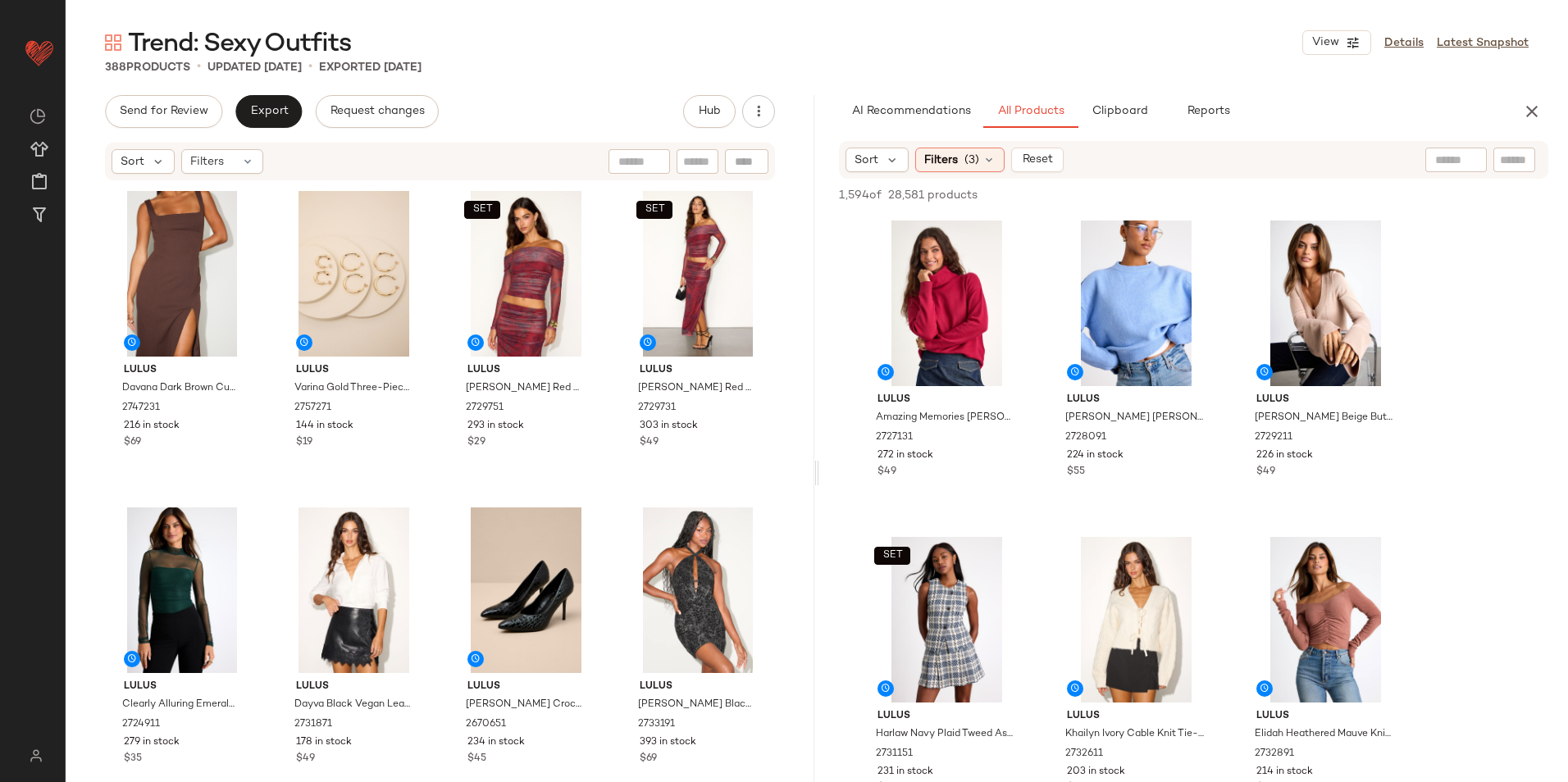
click at [1457, 165] on div at bounding box center [1456, 160] width 62 height 25
type input "****"
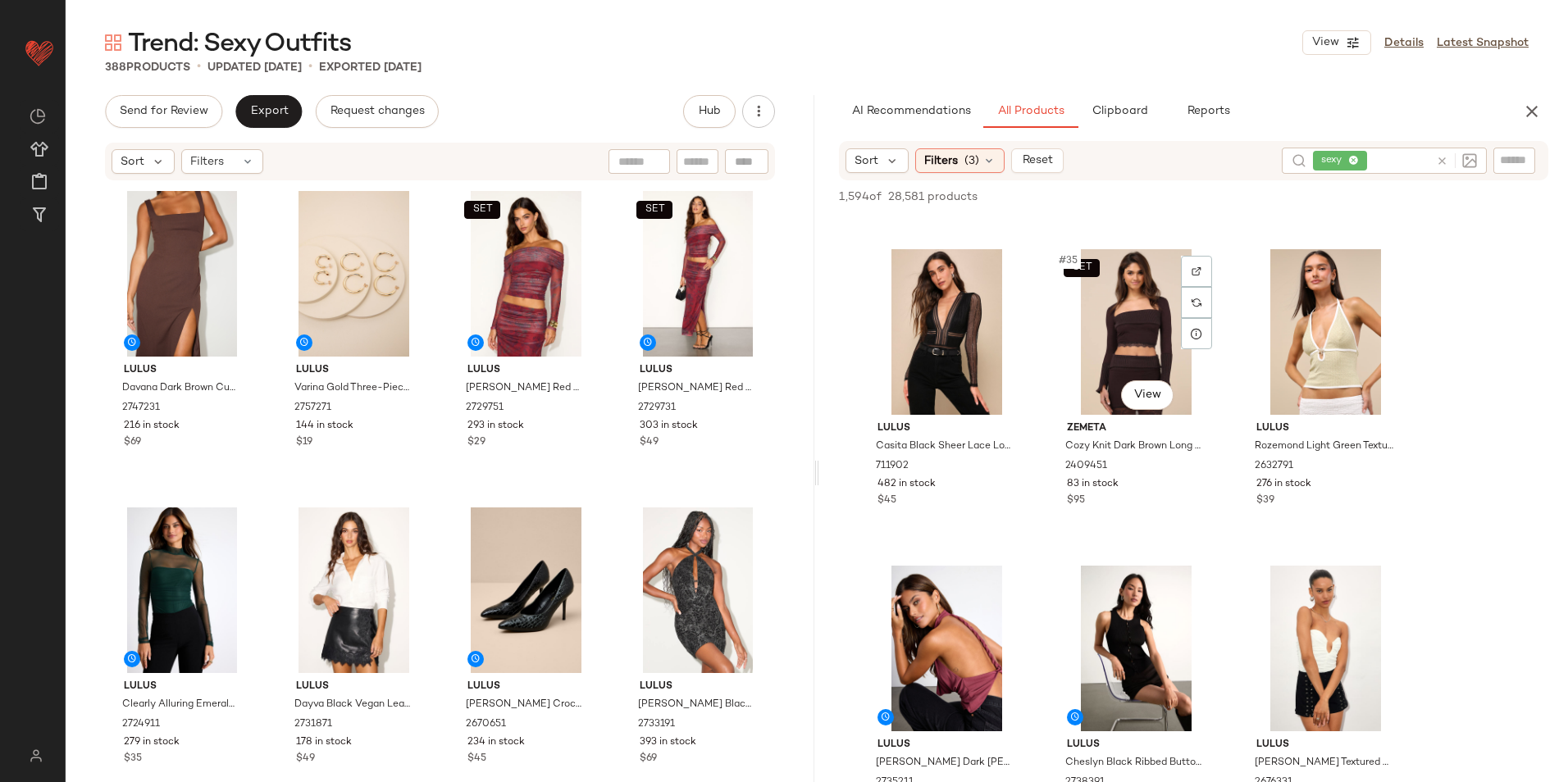
scroll to position [3524, 0]
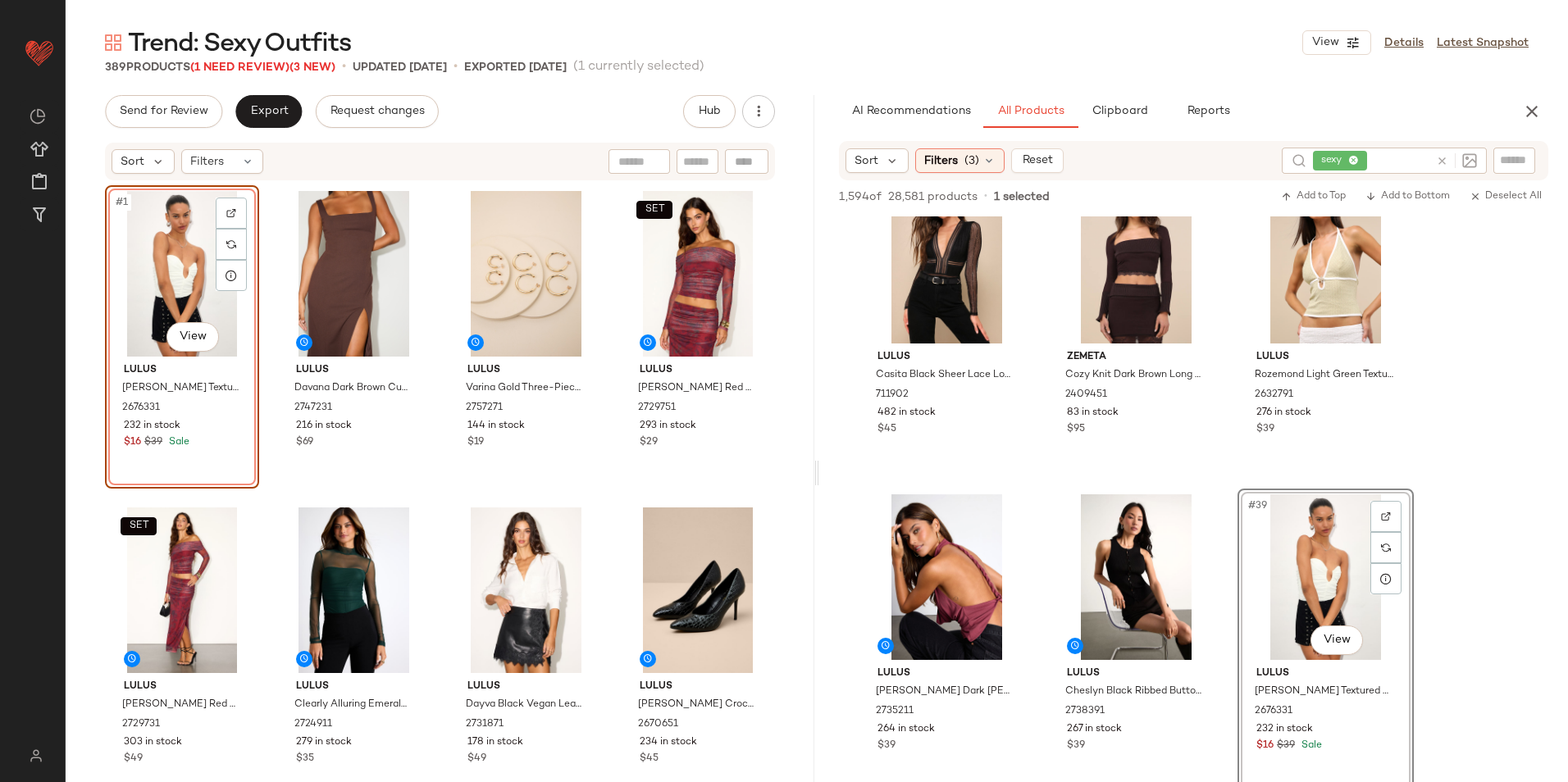
click at [983, 160] on icon at bounding box center [989, 161] width 13 height 13
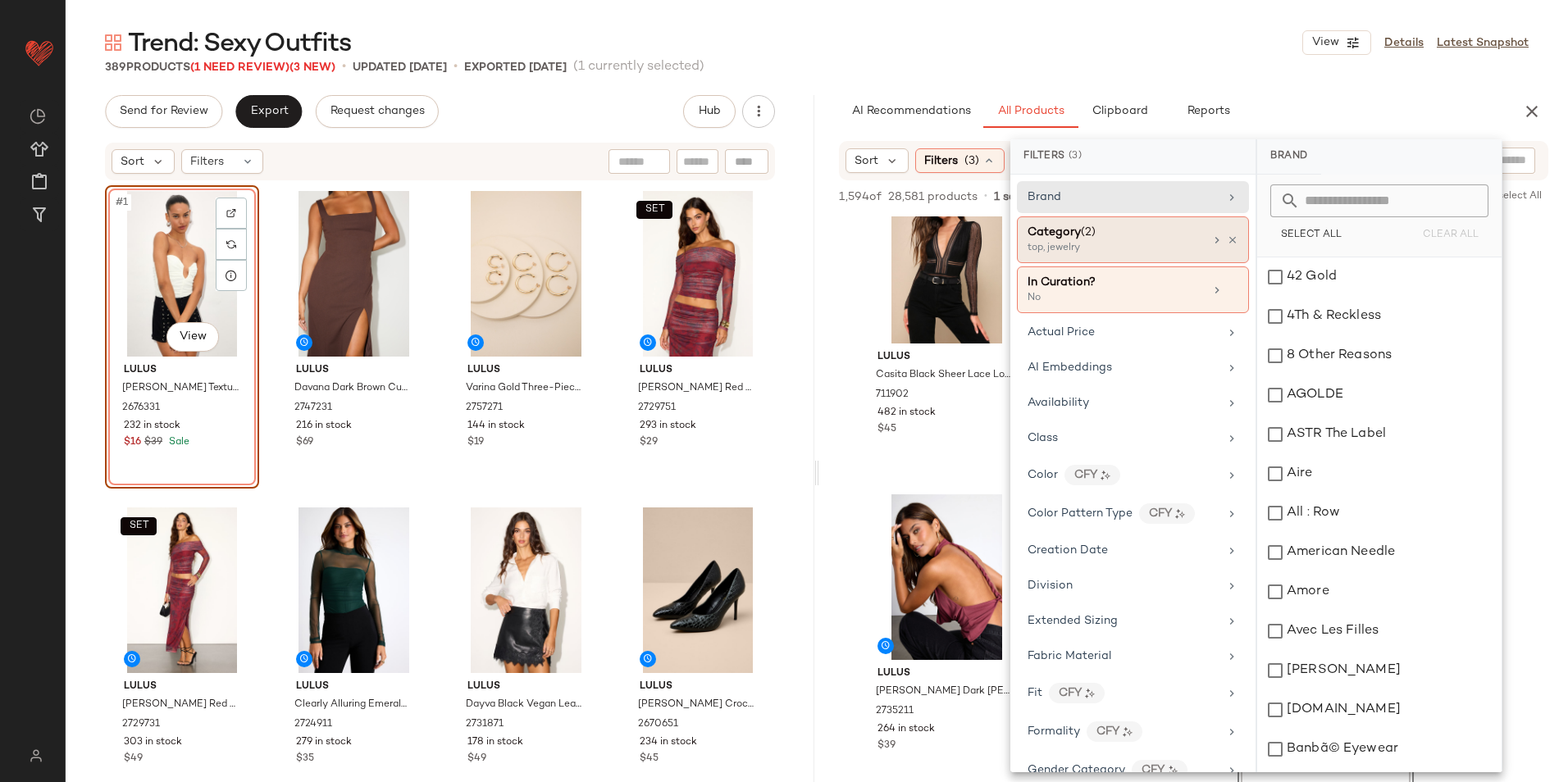
click at [1061, 233] on span "Category" at bounding box center [1054, 232] width 53 height 12
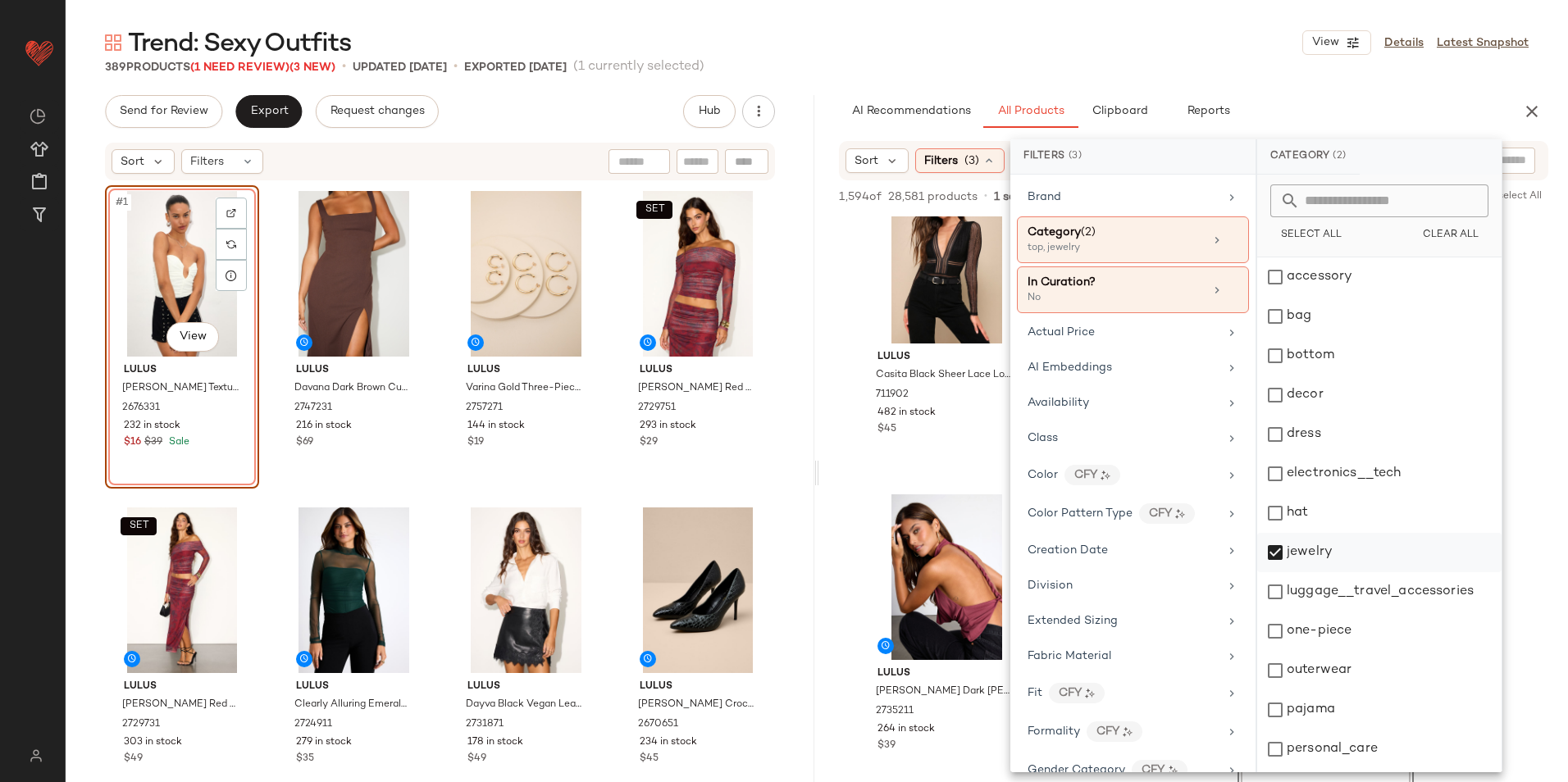
click at [1328, 559] on div "jewelry" at bounding box center [1379, 553] width 245 height 40
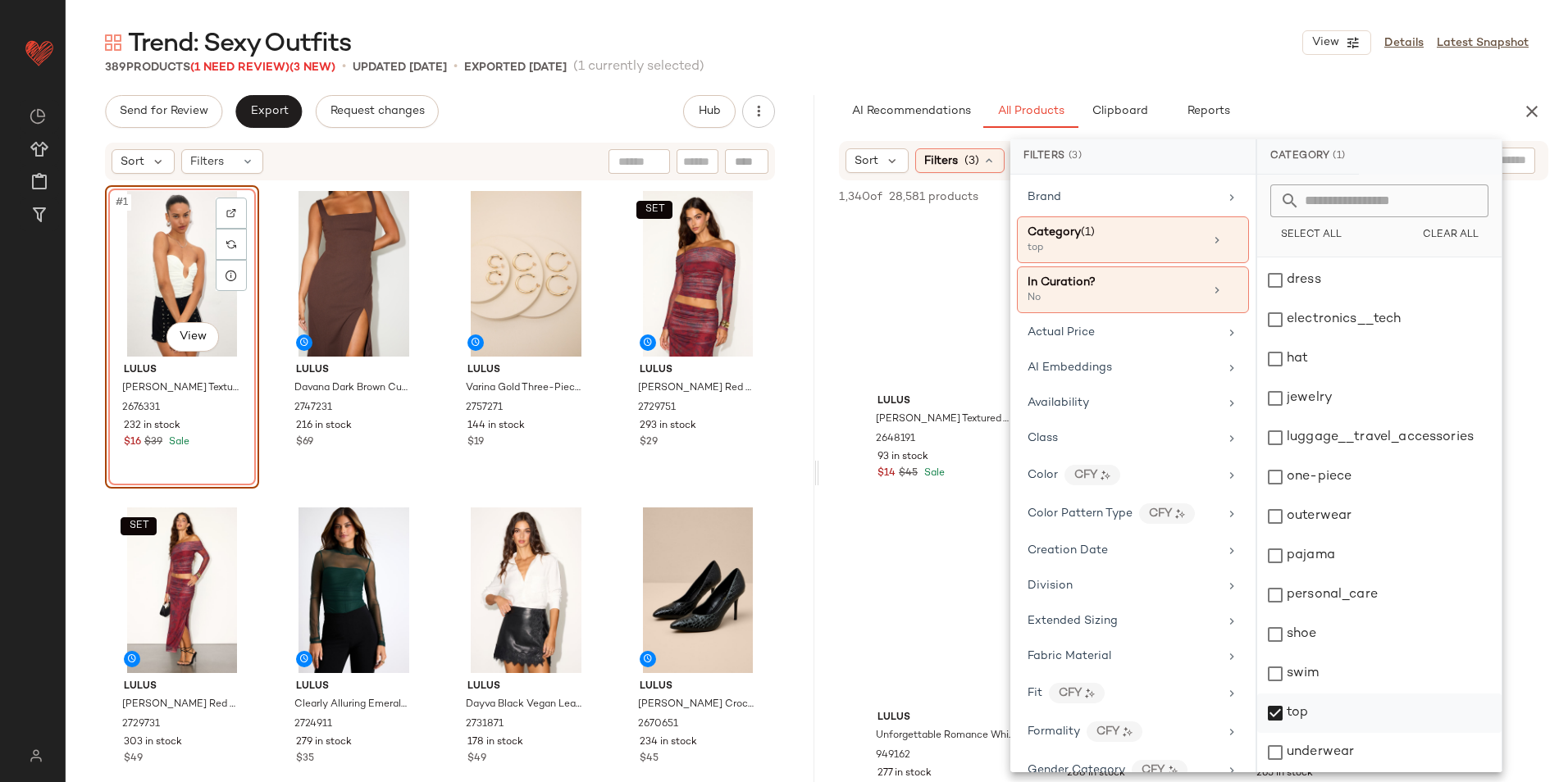
click at [1285, 706] on div "top" at bounding box center [1379, 713] width 245 height 40
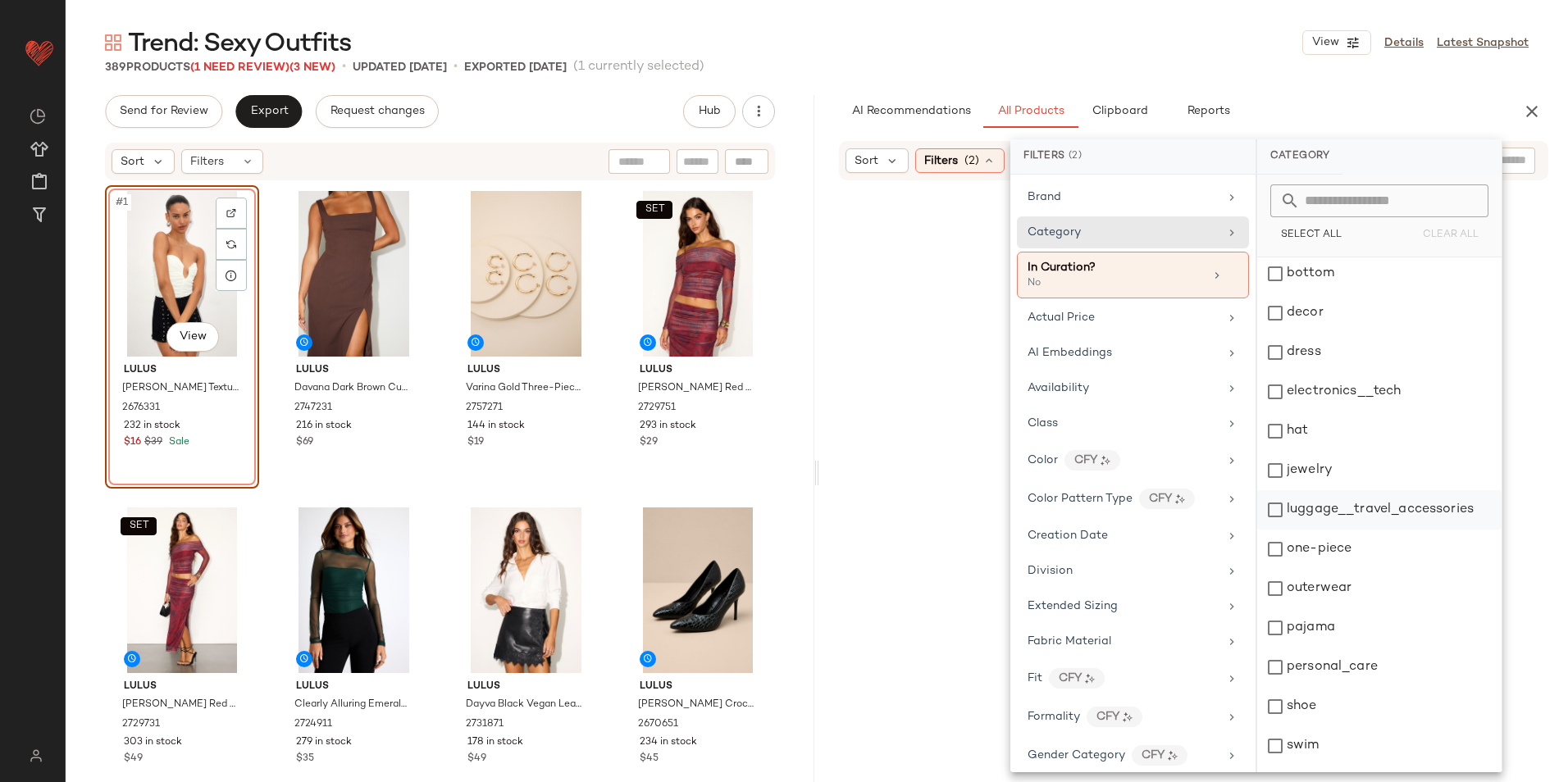
scroll to position [0, 0]
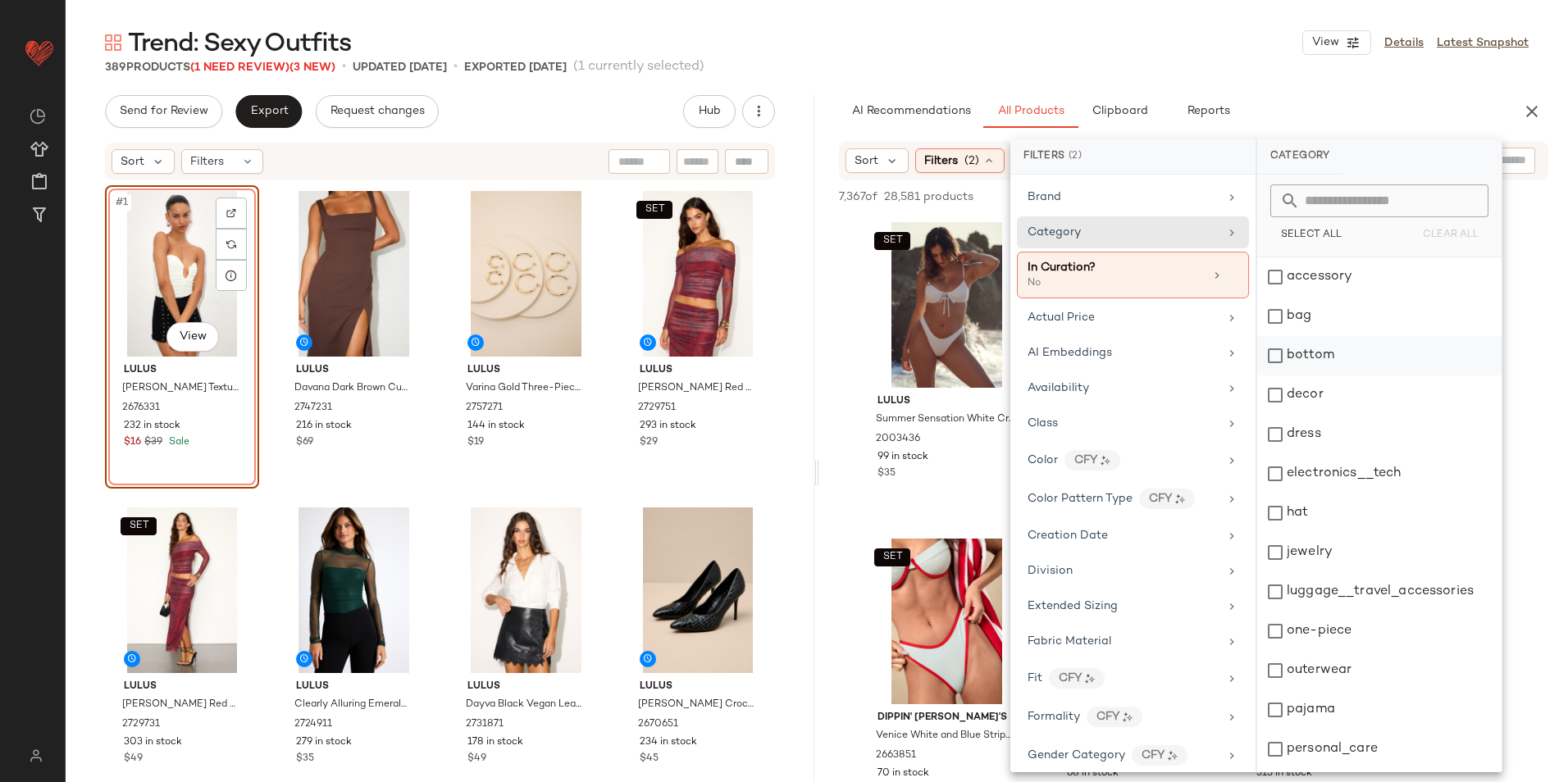
click at [1340, 357] on div "bottom" at bounding box center [1379, 356] width 245 height 40
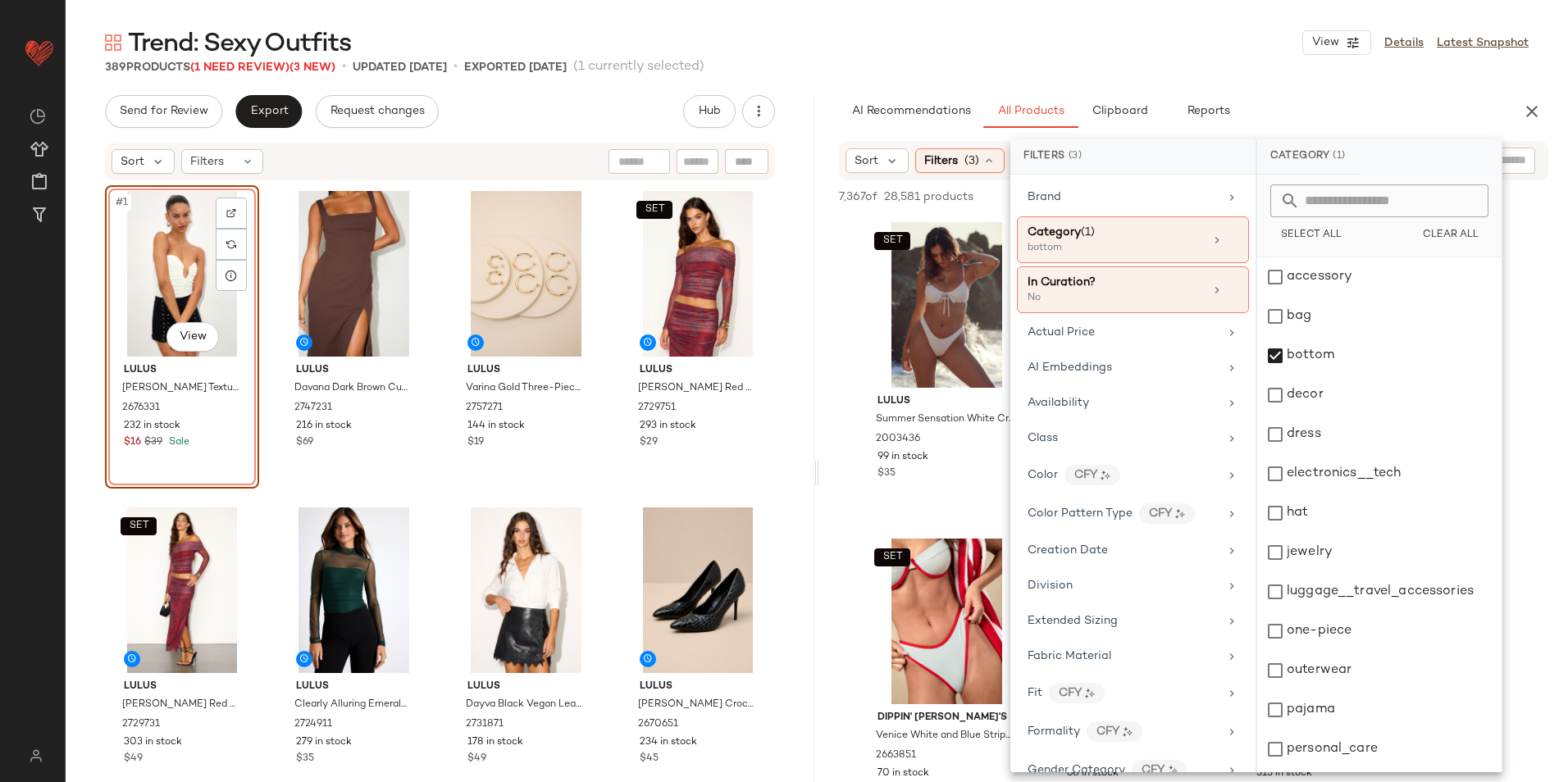
click at [1139, 59] on div "389 Products (1 Need Review) (3 New) • updated Oct 1st • Exported Sep 29th (1 c…" at bounding box center [816, 67] width 1502 height 17
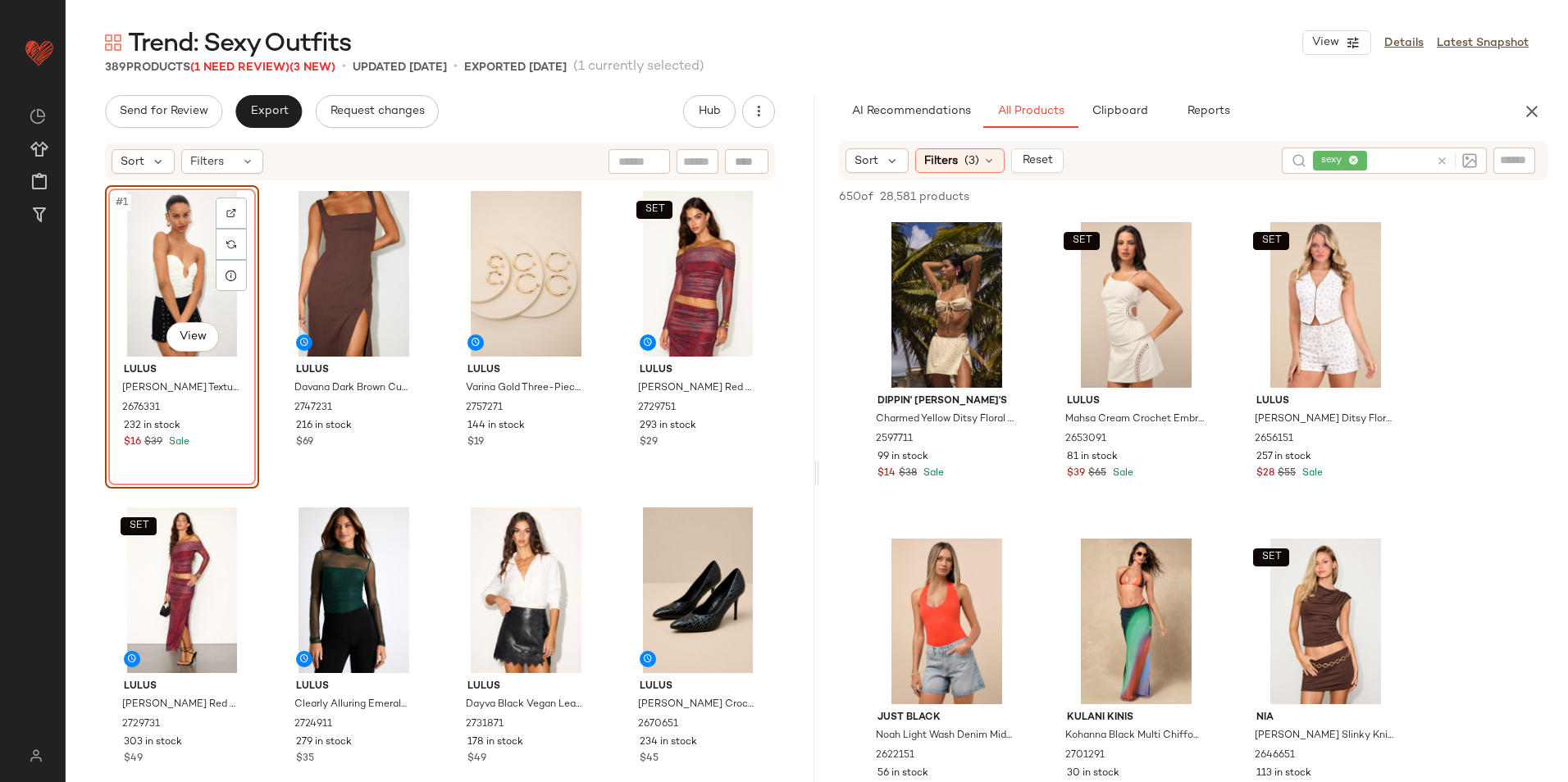
click at [1363, 156] on span "sexy" at bounding box center [1339, 161] width 54 height 19
click at [1350, 156] on icon at bounding box center [1354, 161] width 11 height 11
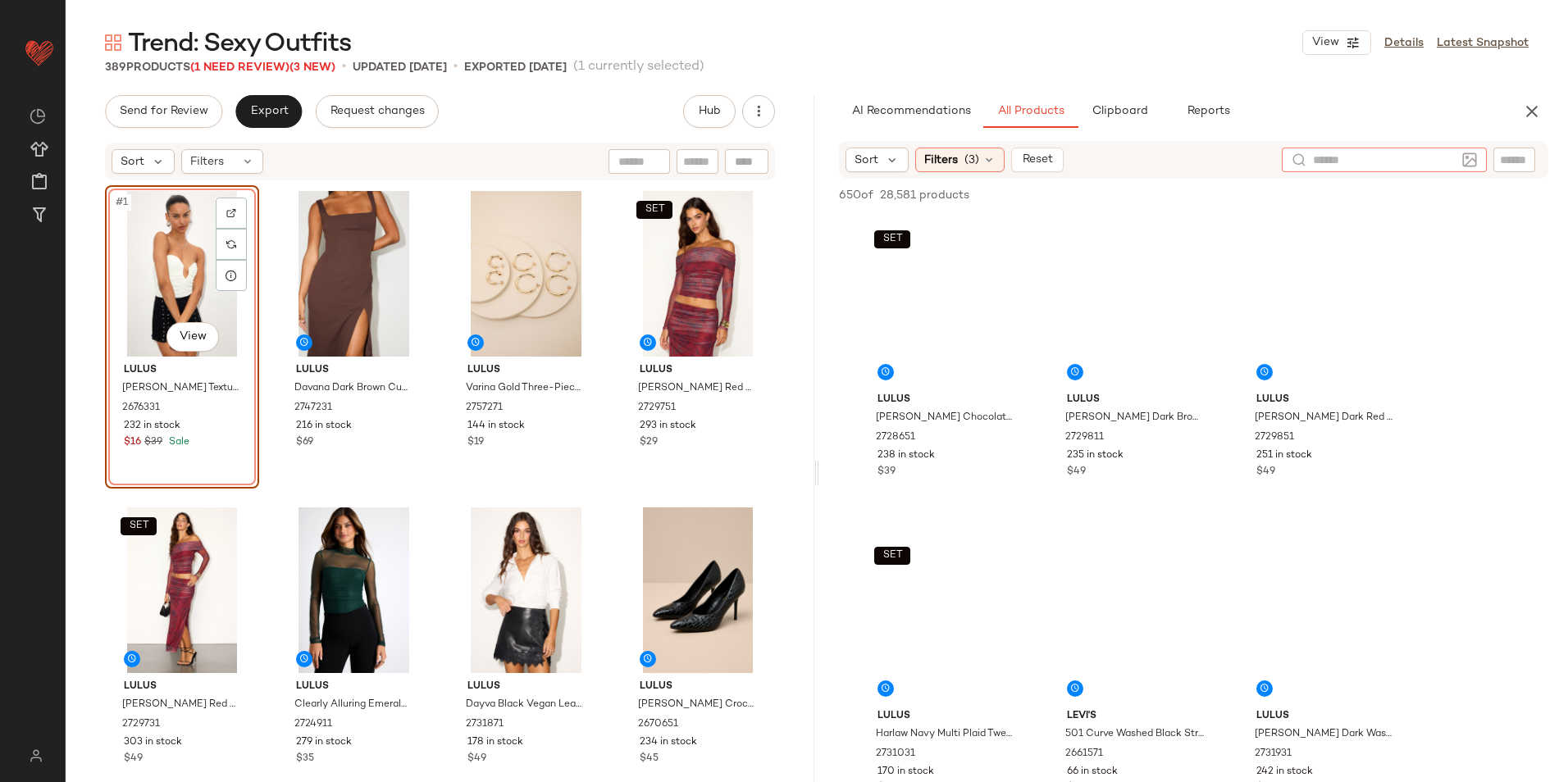
click at [1504, 157] on input "text" at bounding box center [1514, 161] width 29 height 18
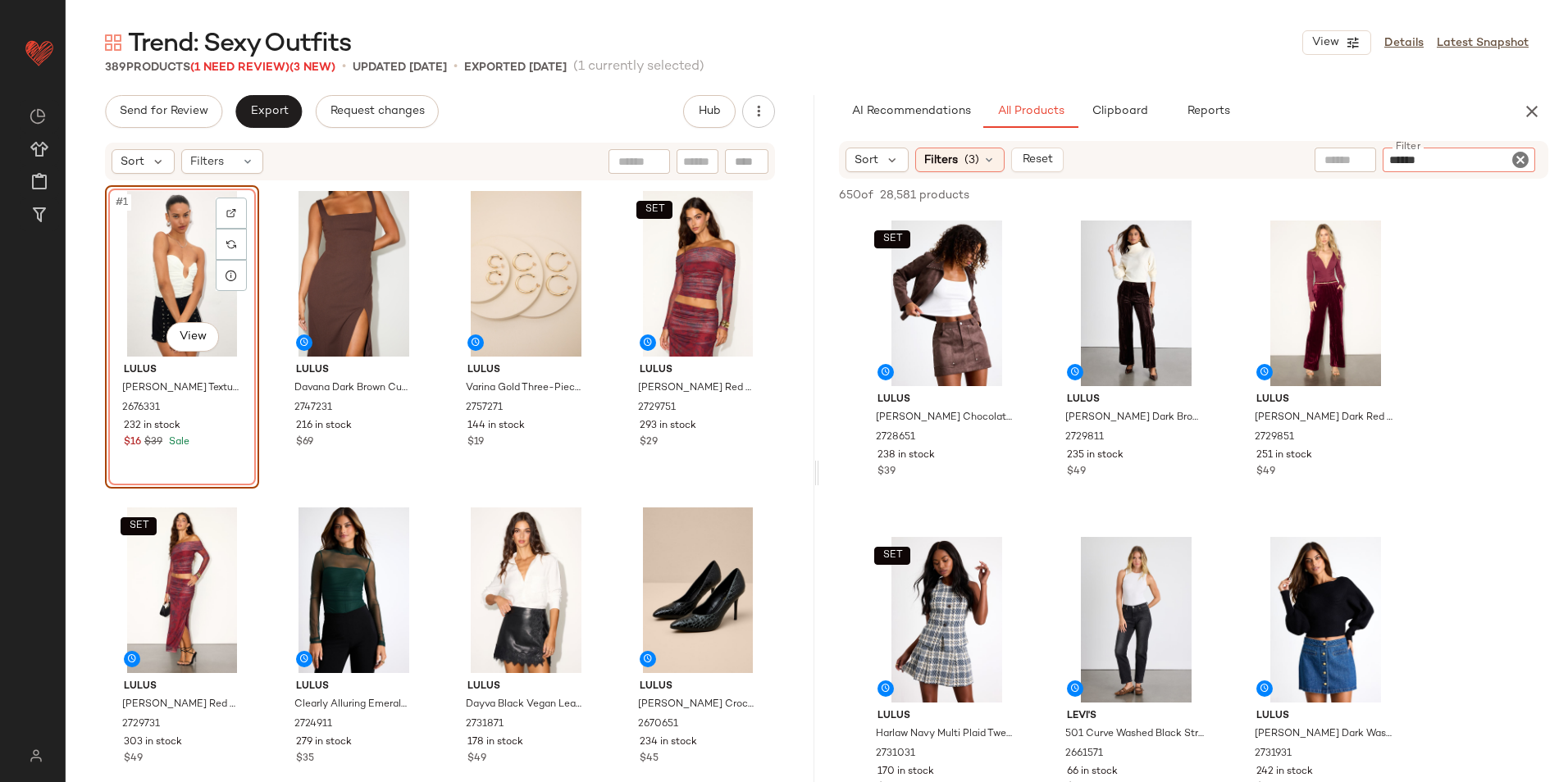
type input "*******"
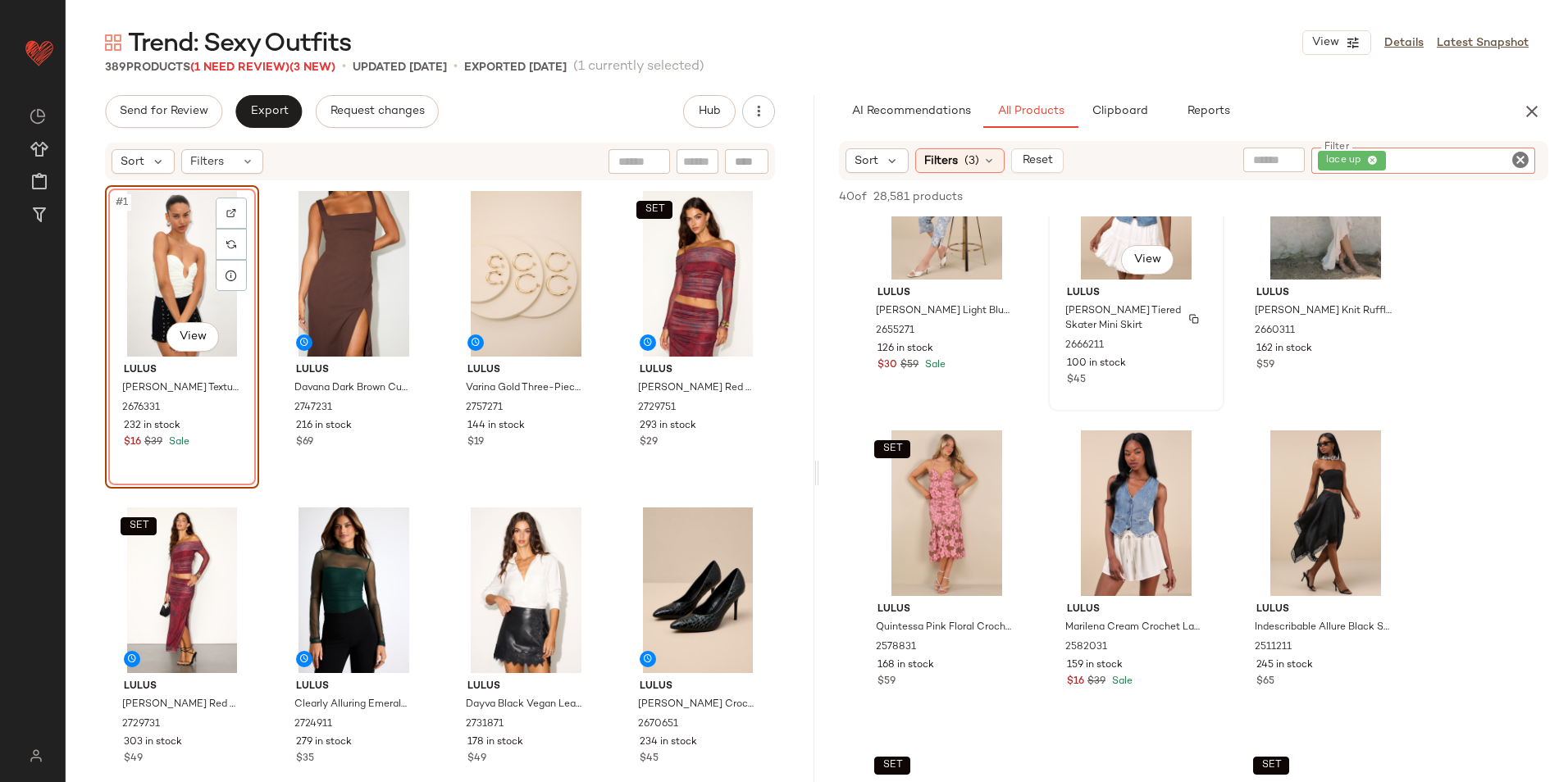
scroll to position [1229, 0]
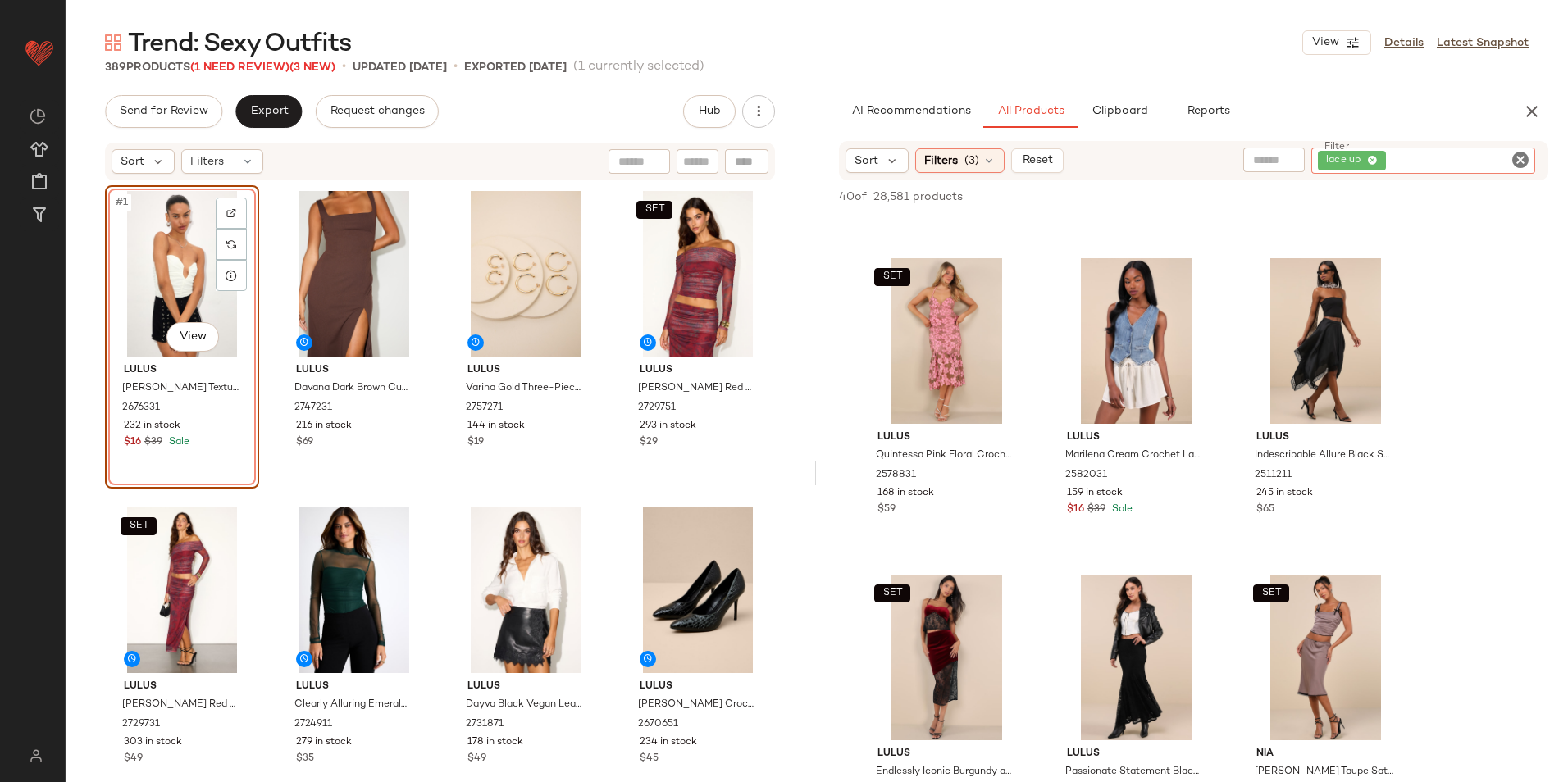
click at [1524, 160] on icon "Clear Filter" at bounding box center [1520, 160] width 19 height 19
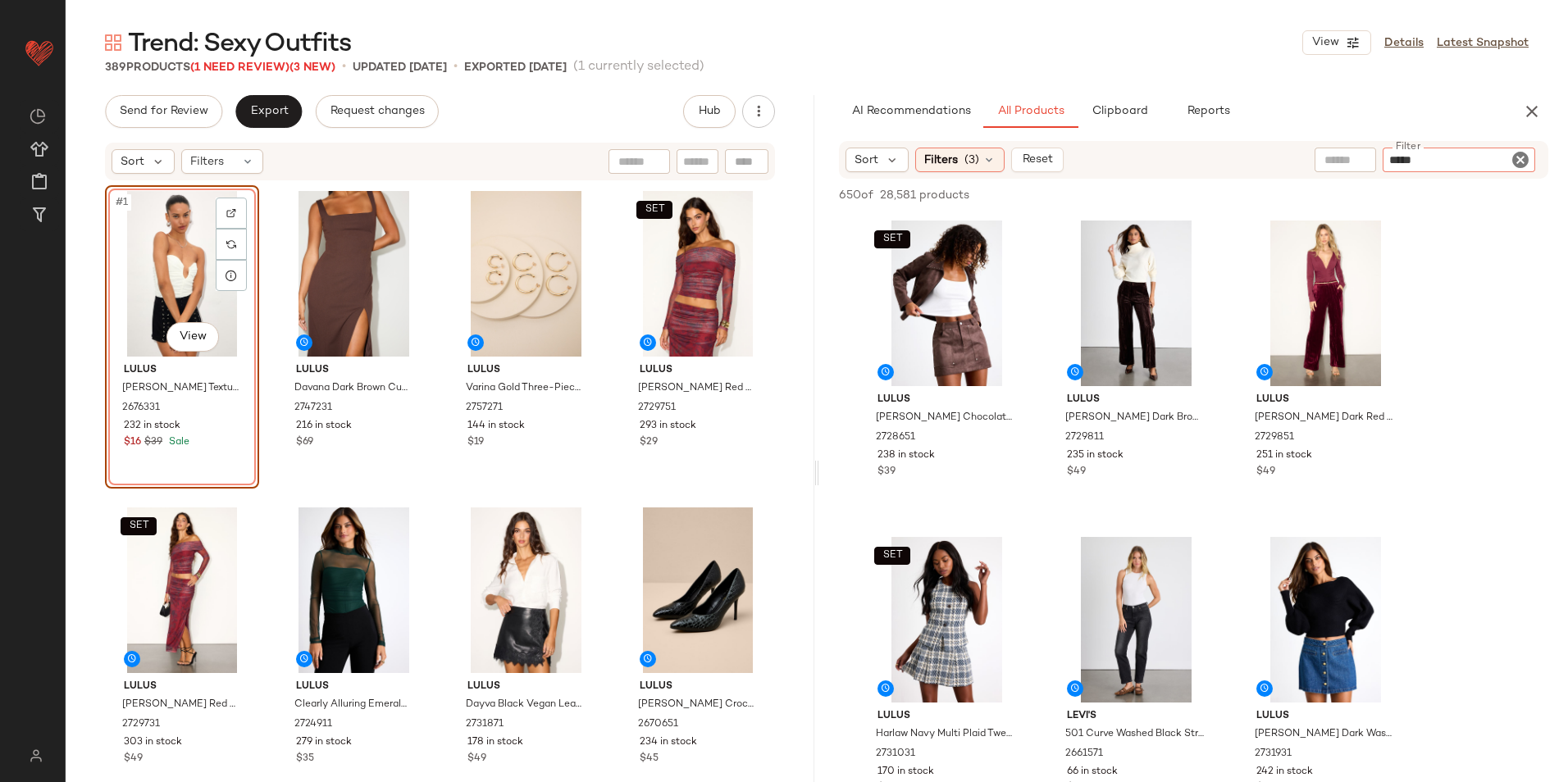
type input "******"
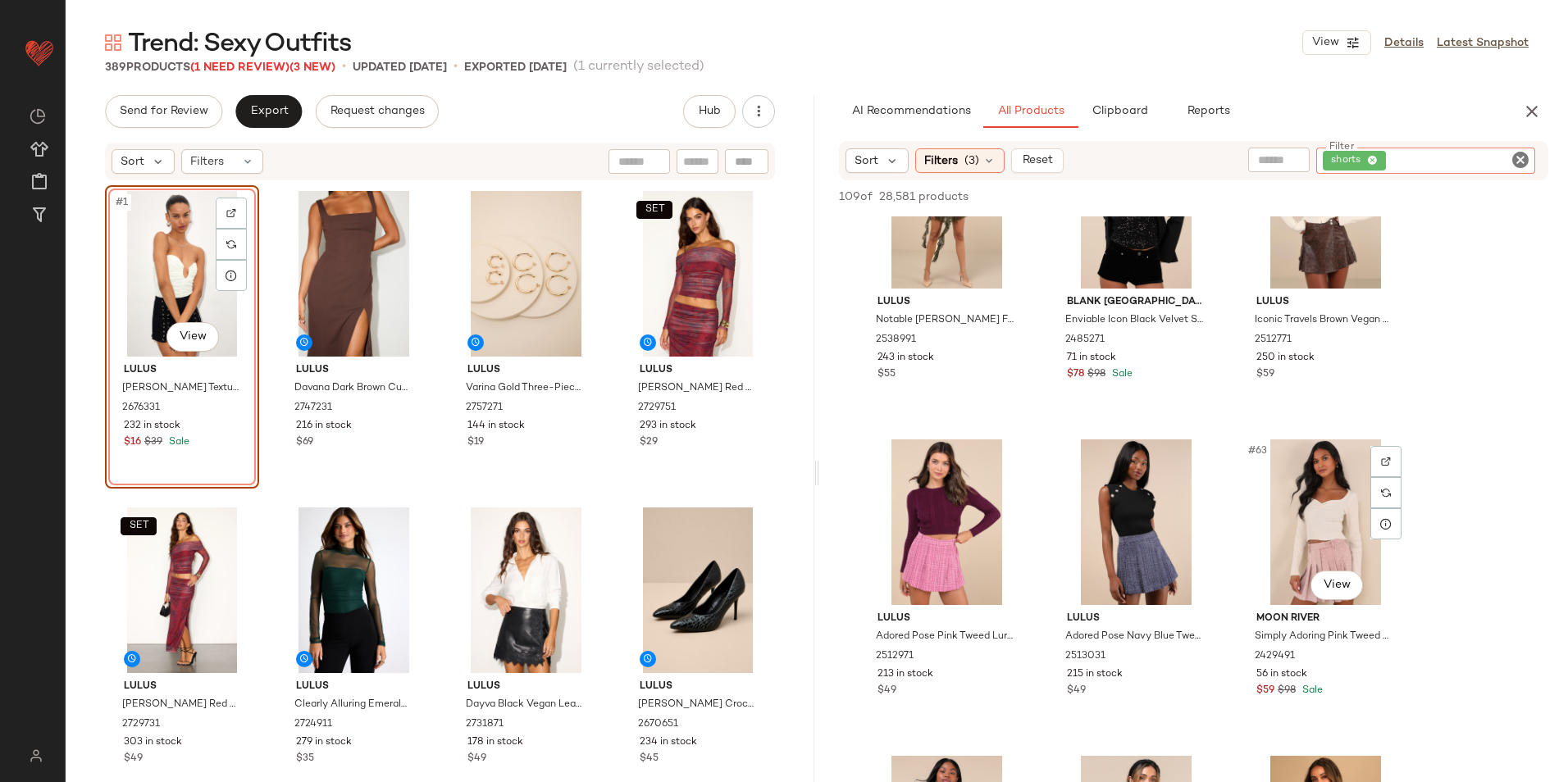
scroll to position [6230, 0]
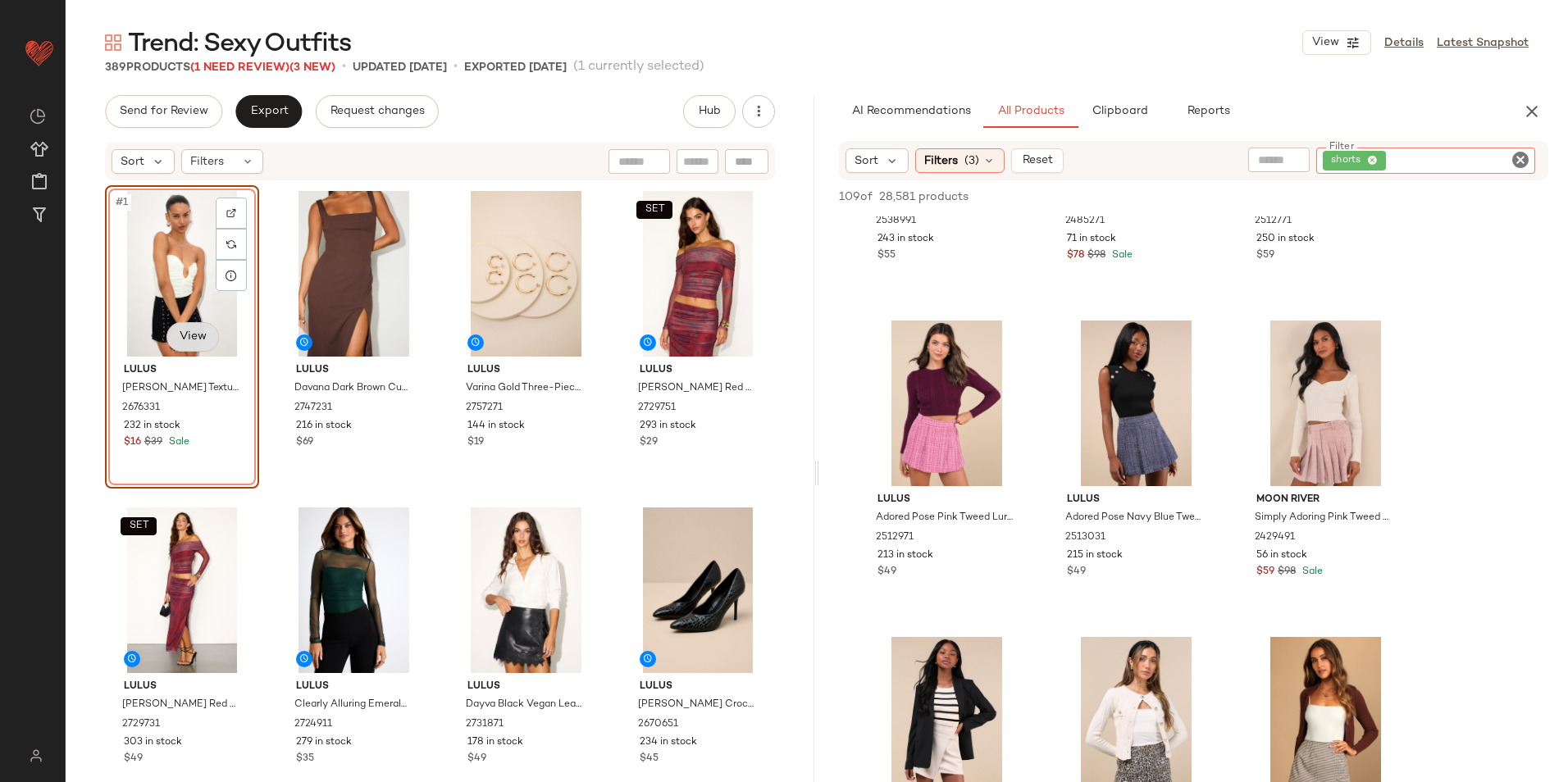
click at [206, 335] on body "Lulus ** Dashboard All Products Global Clipboards (51) Curations (815) Jordan C…" at bounding box center [784, 391] width 1568 height 782
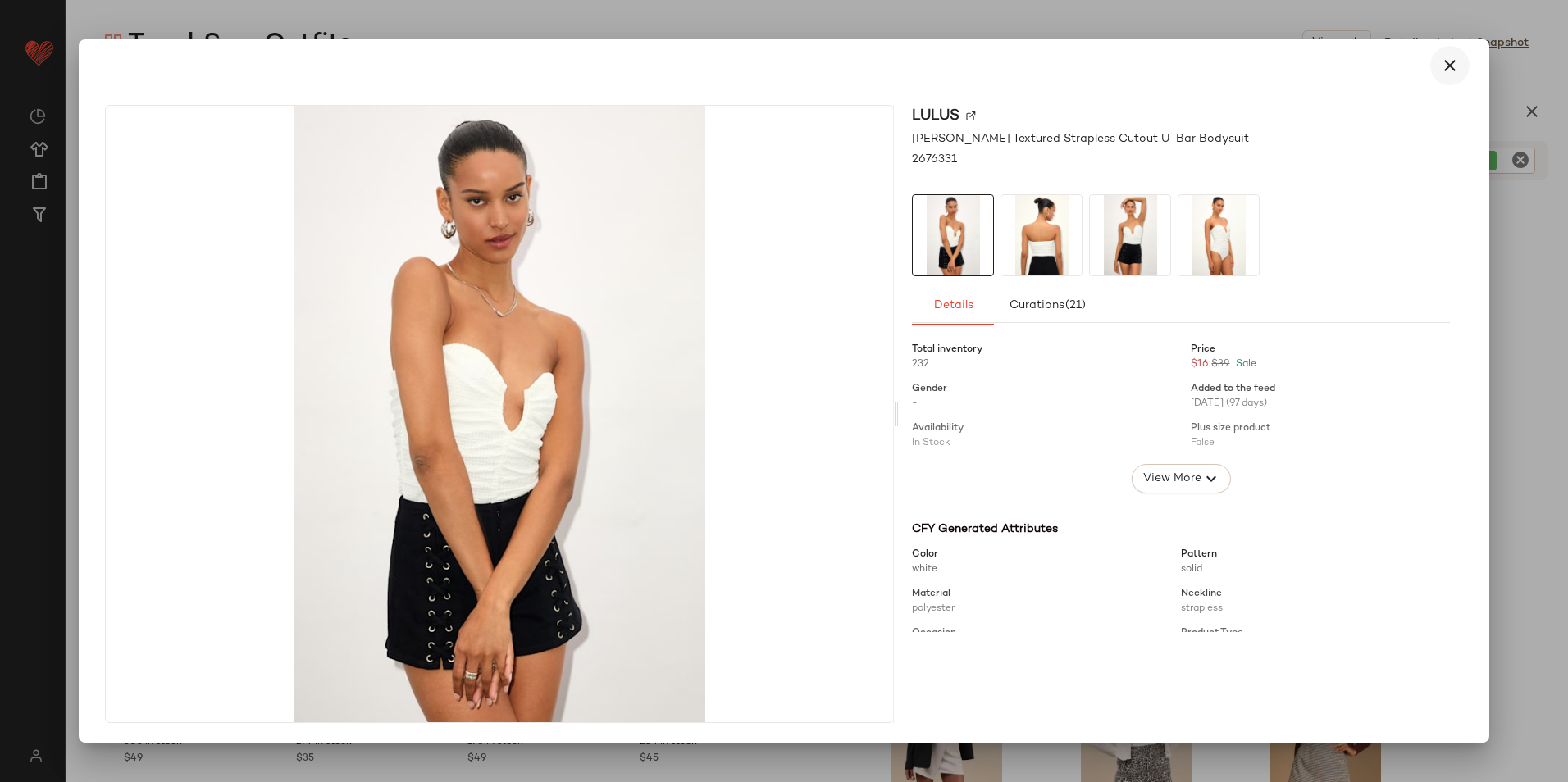
click at [1444, 64] on icon "button" at bounding box center [1450, 65] width 19 height 19
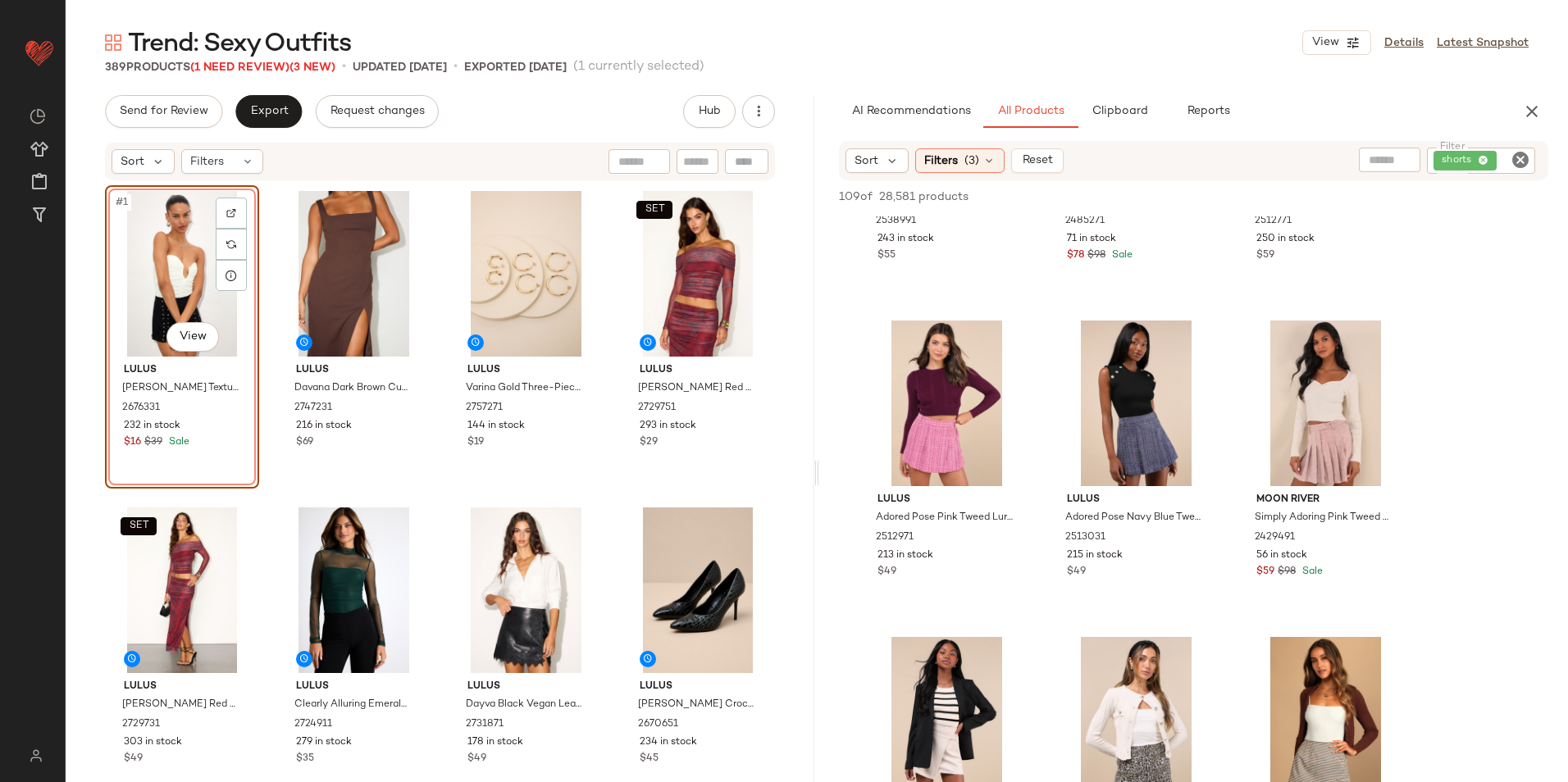
click at [1525, 161] on icon "Clear Filter" at bounding box center [1520, 160] width 19 height 19
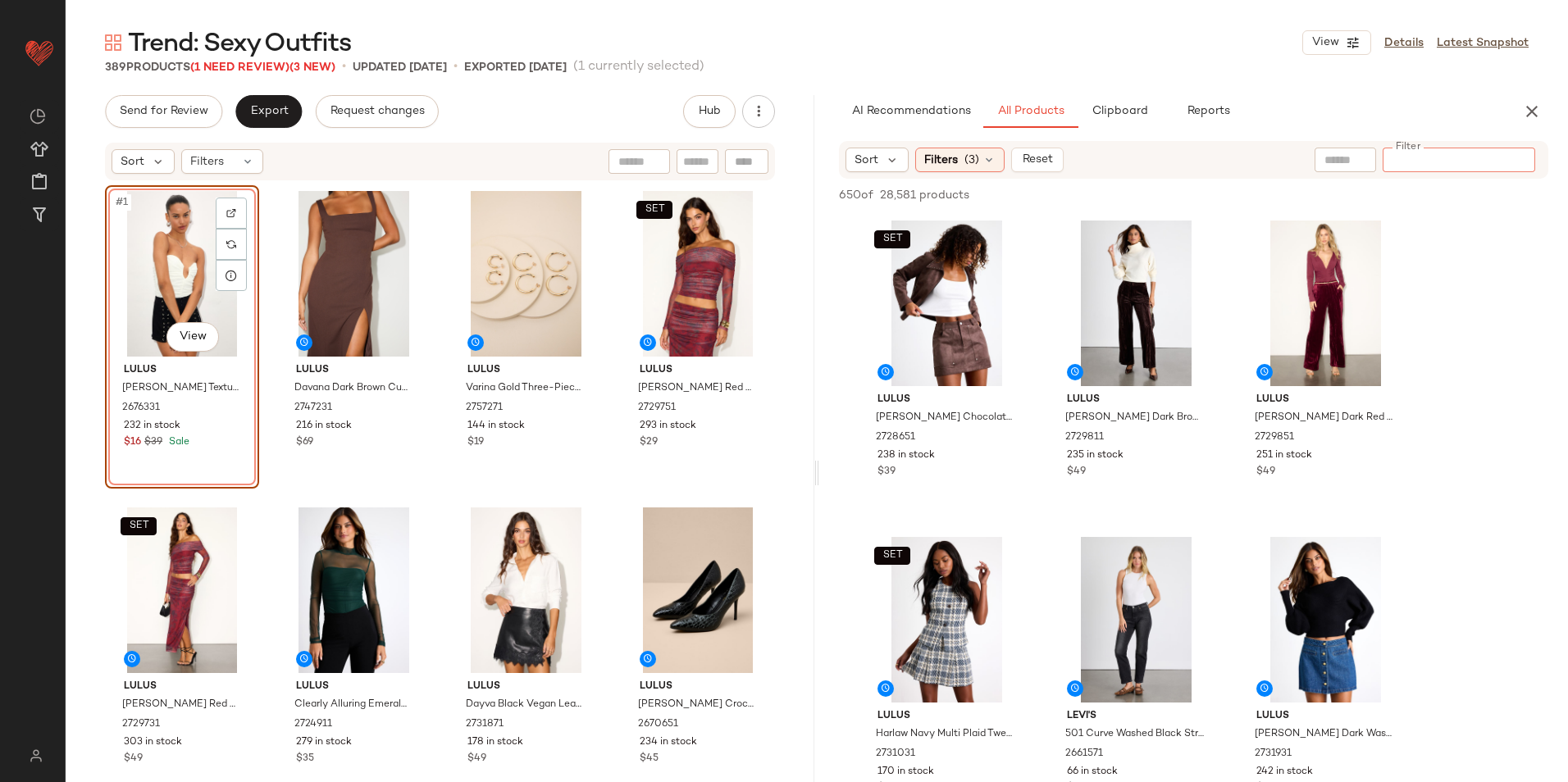
click at [1360, 160] on input "text" at bounding box center [1345, 161] width 41 height 18
click at [1474, 162] on img at bounding box center [1469, 160] width 15 height 15
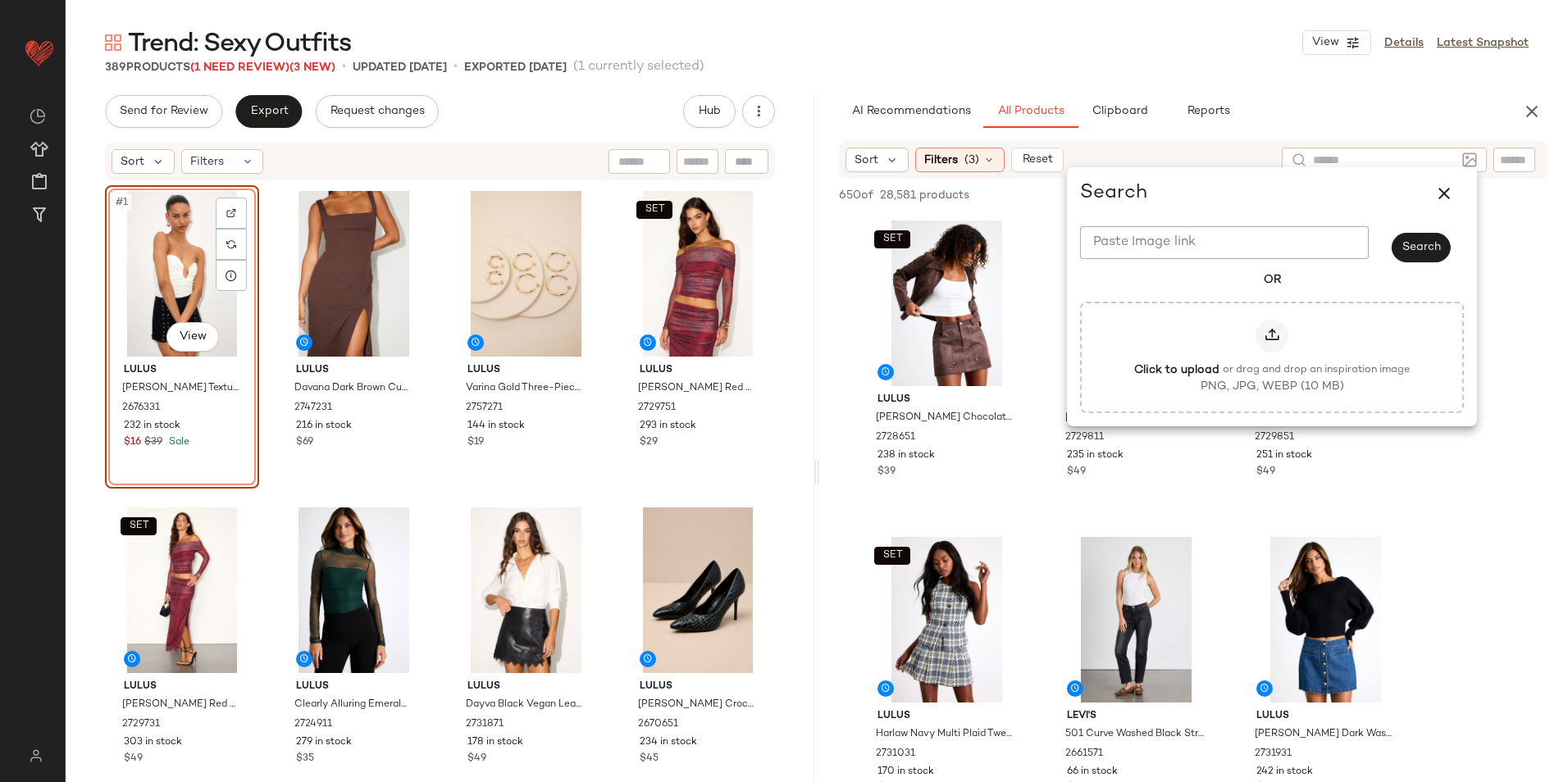
click at [1195, 236] on input "Paste Image link" at bounding box center [1224, 242] width 289 height 33
click at [1424, 242] on span "Search" at bounding box center [1421, 247] width 40 height 13
click at [1121, 64] on div "389 Products (1 Need Review) (3 New) • updated Oct 1st • Exported Sep 29th (1 c…" at bounding box center [816, 67] width 1502 height 17
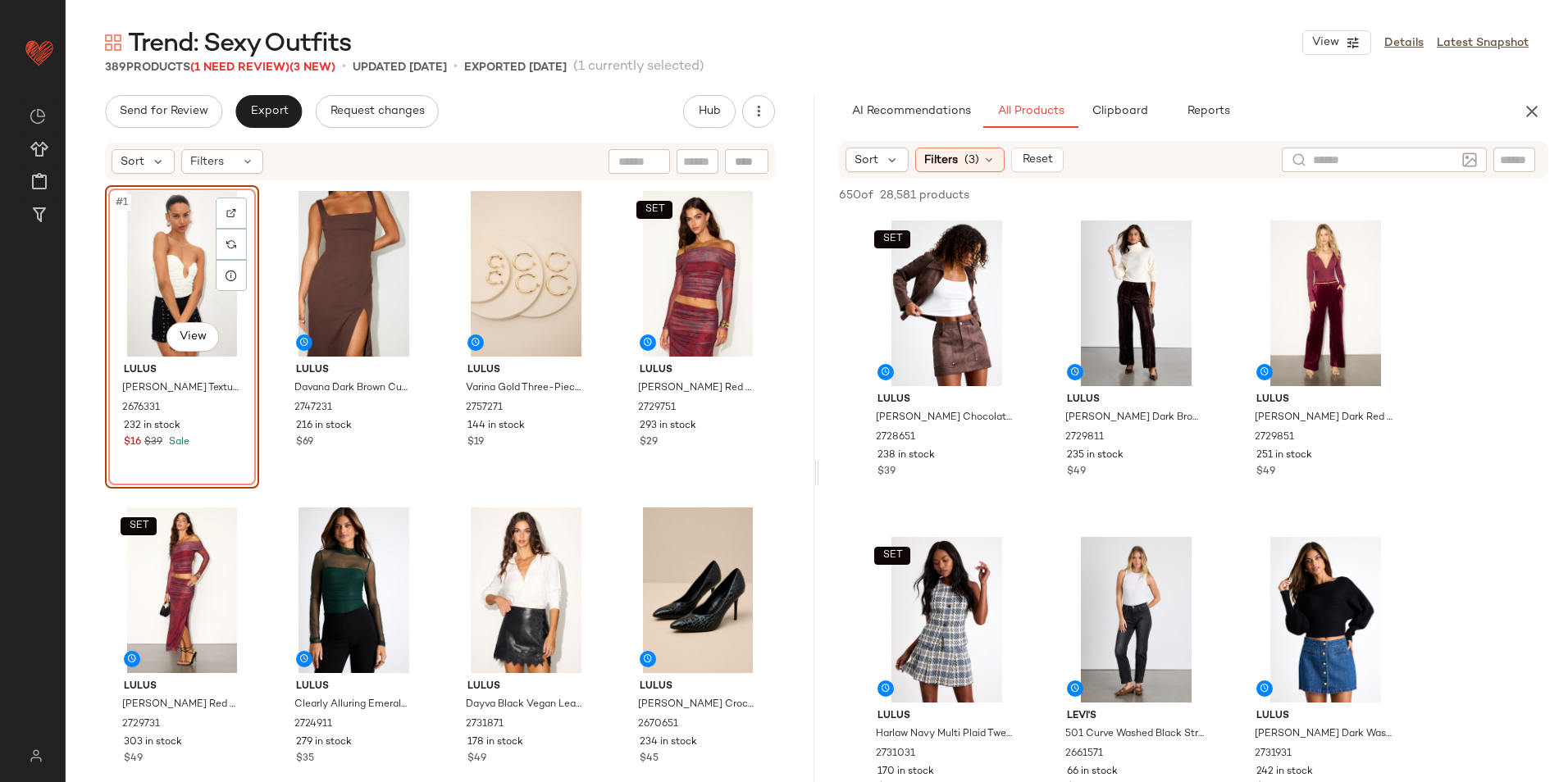
click at [1410, 164] on input "text" at bounding box center [1384, 161] width 143 height 18
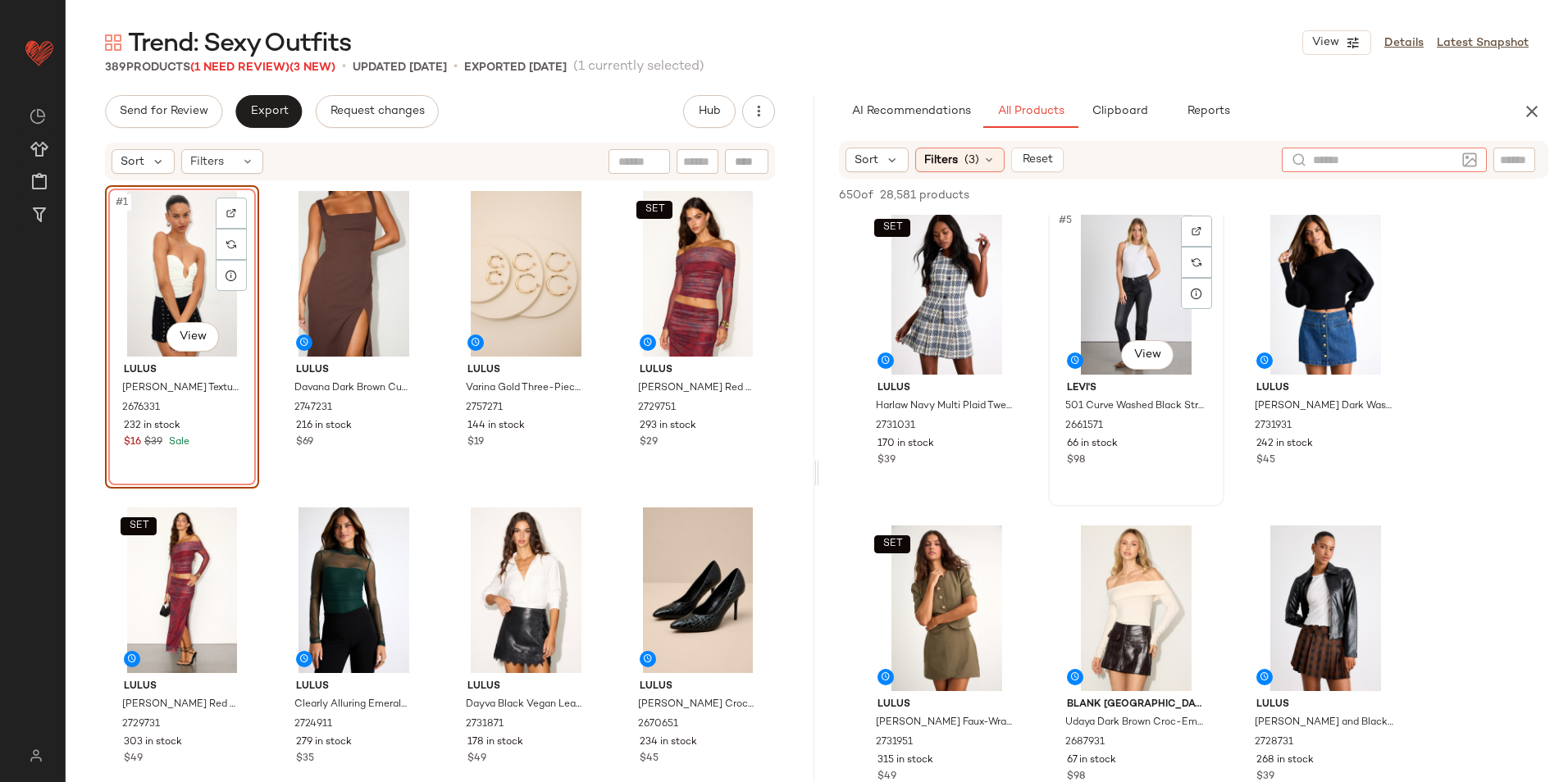
scroll to position [0, 0]
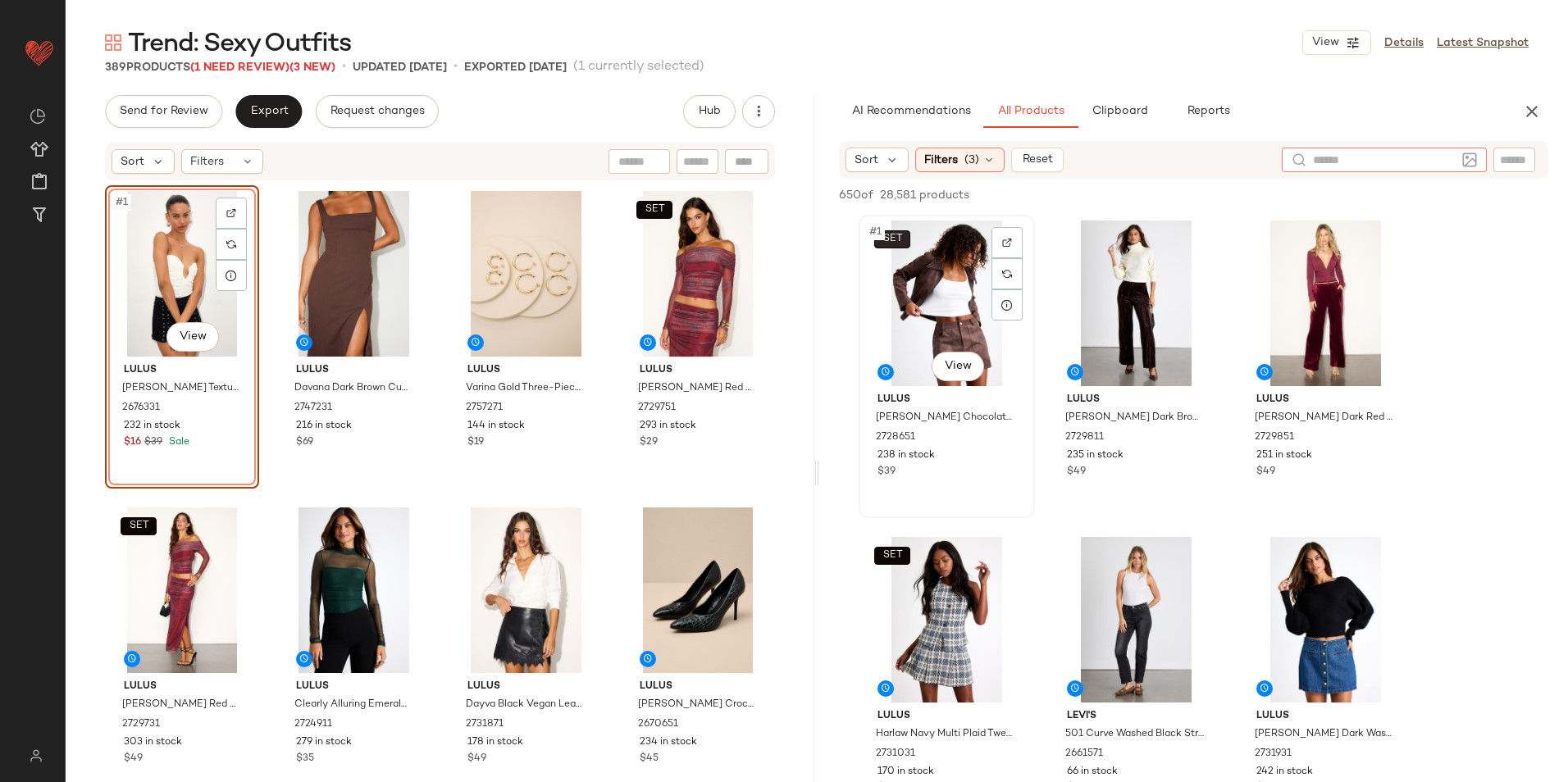
click at [892, 235] on body "Lulus ** Dashboard All Products Global Clipboards (51) Curations (815) Jordan C…" at bounding box center [784, 391] width 1568 height 782
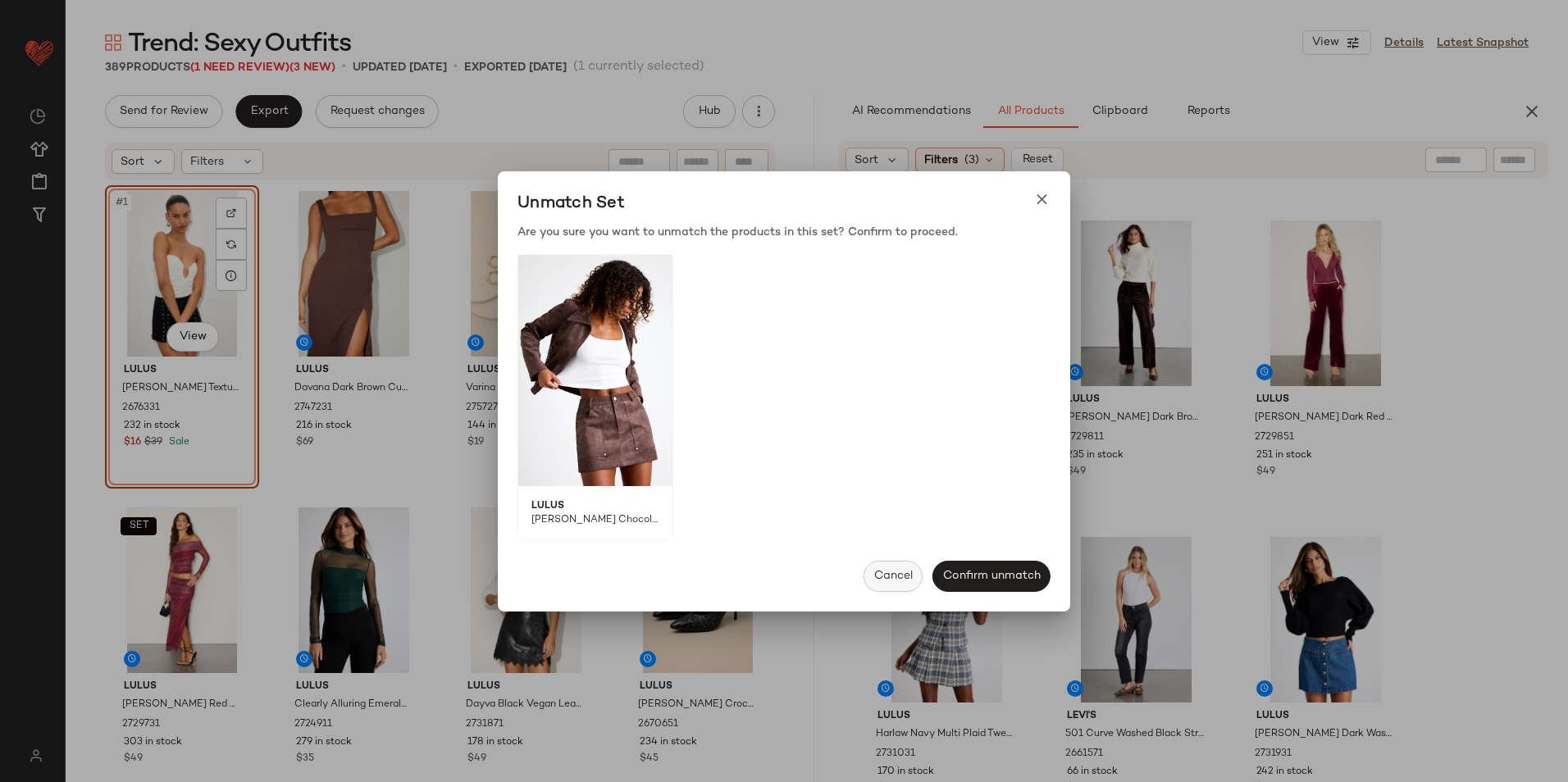
click at [890, 570] on span "Cancel" at bounding box center [893, 575] width 40 height 13
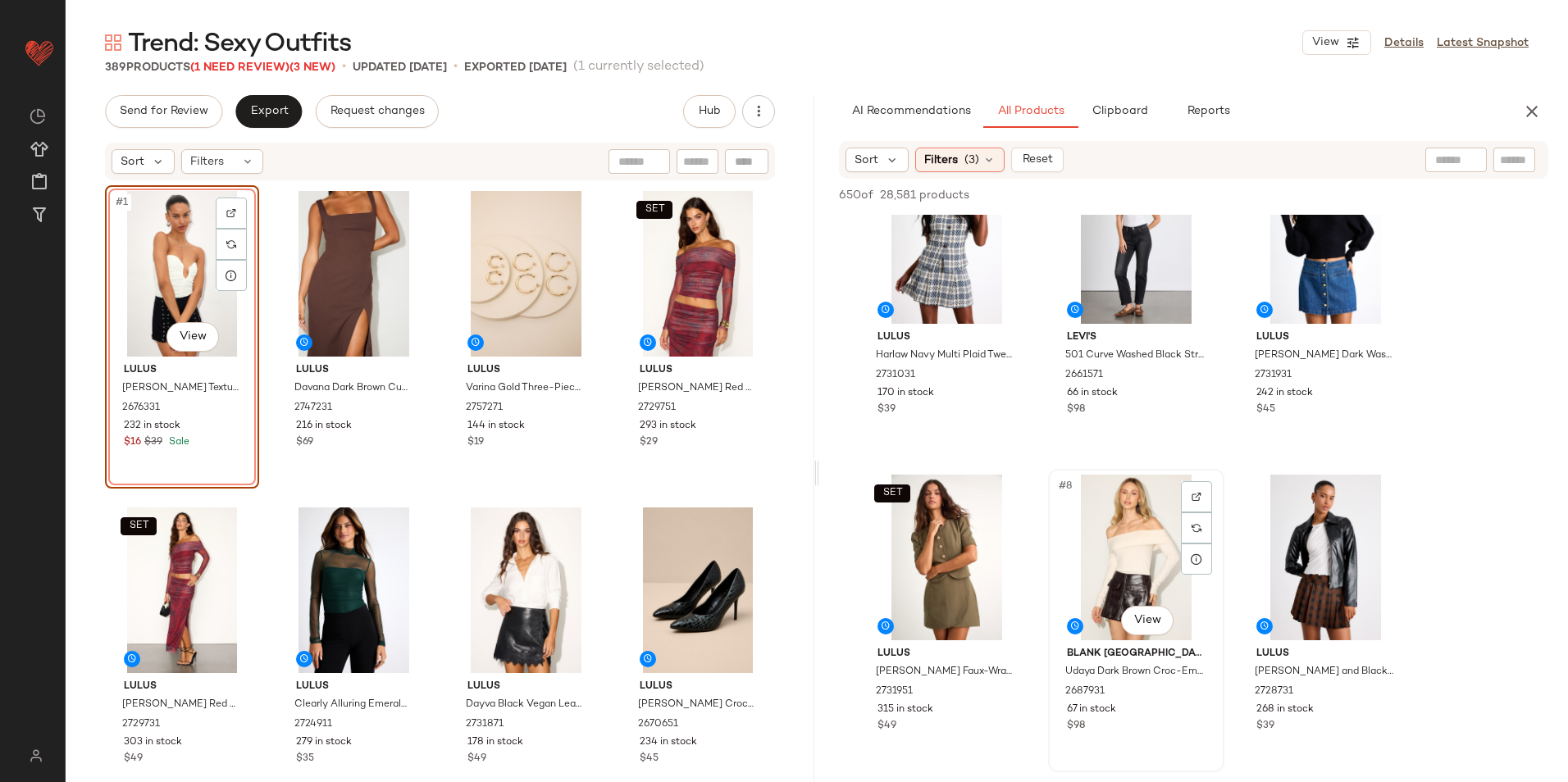
scroll to position [410, 0]
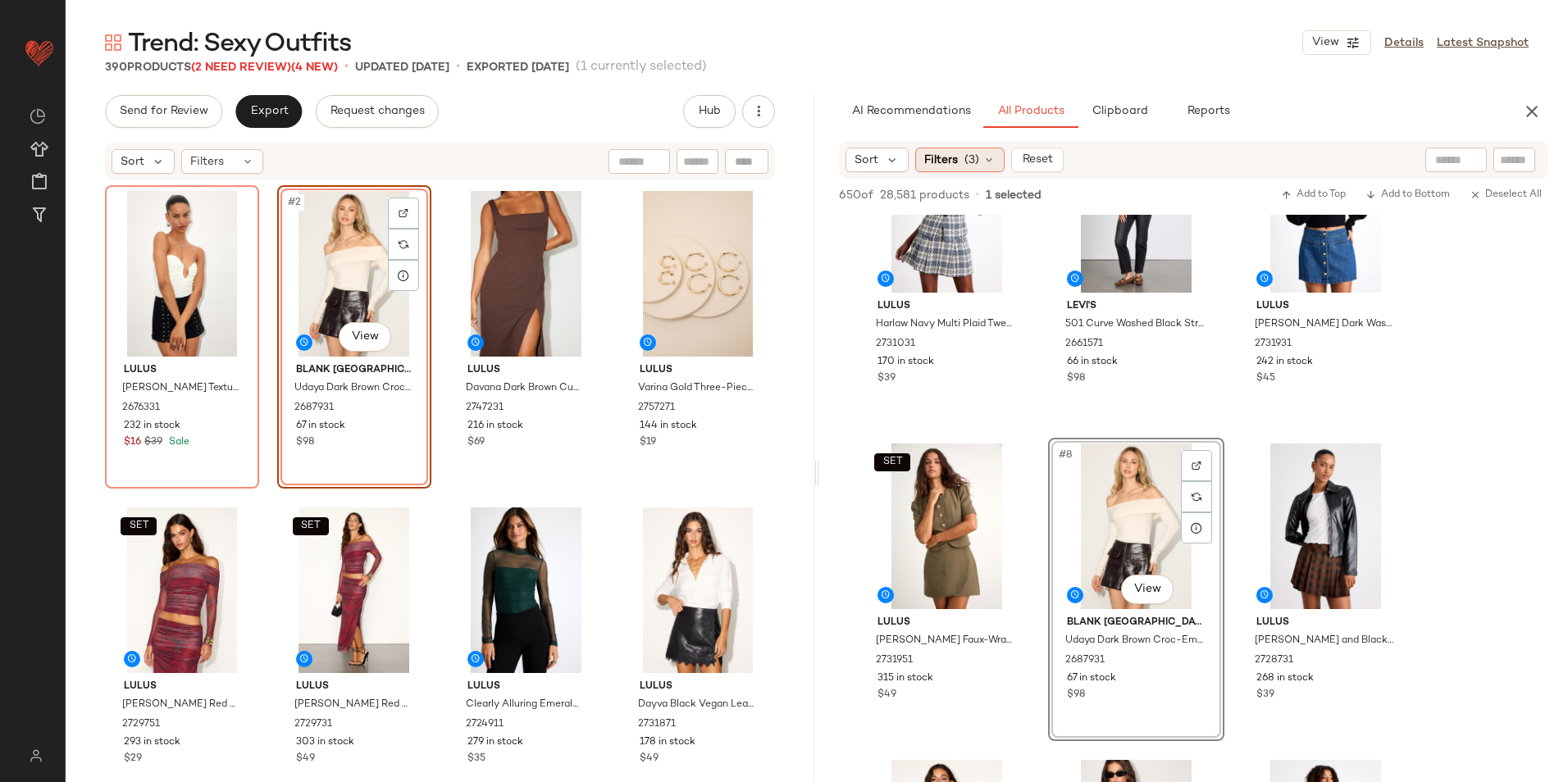
click at [970, 153] on span "(3)" at bounding box center [971, 161] width 15 height 18
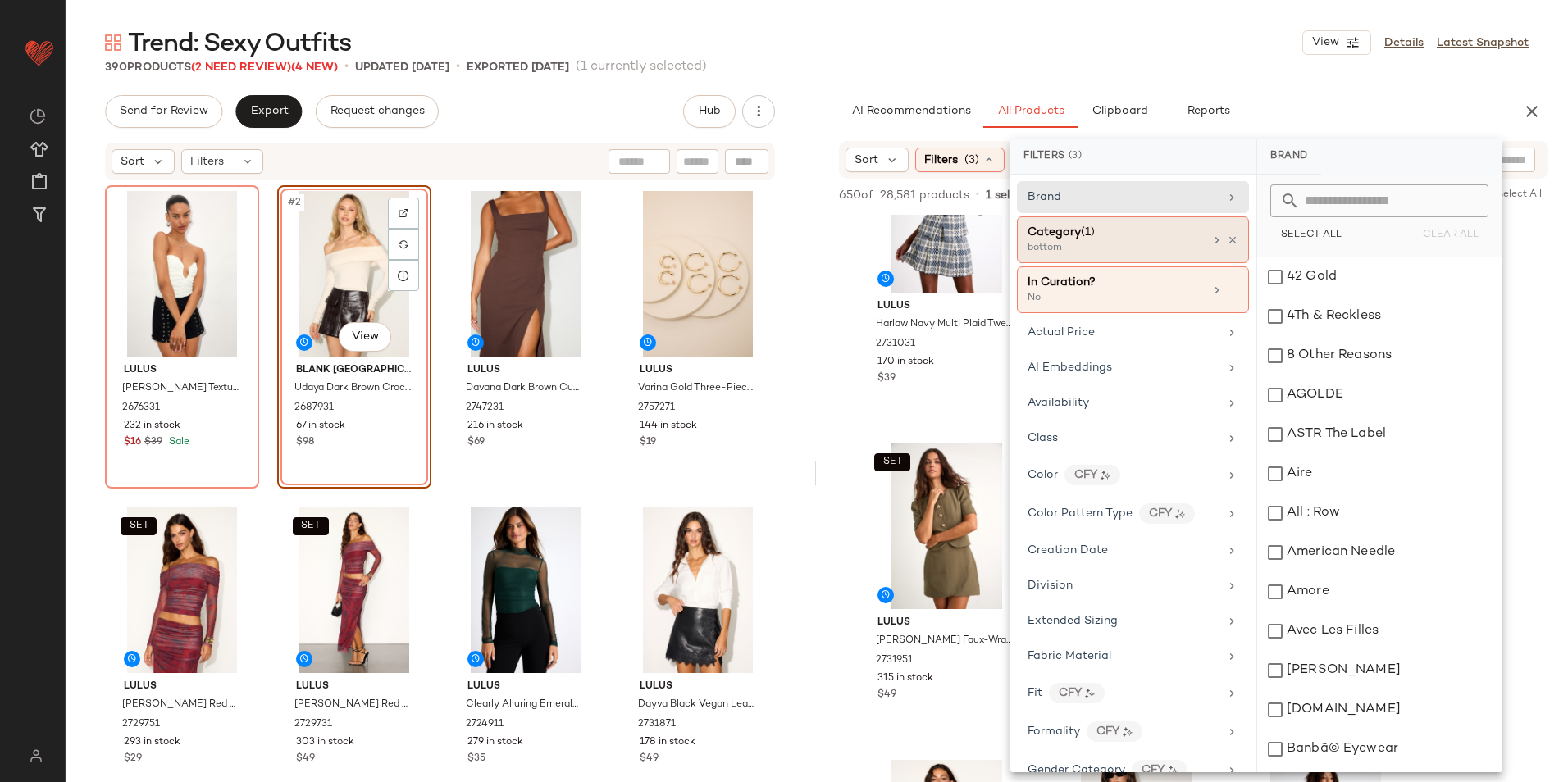
click at [1116, 241] on div "bottom" at bounding box center [1110, 248] width 164 height 15
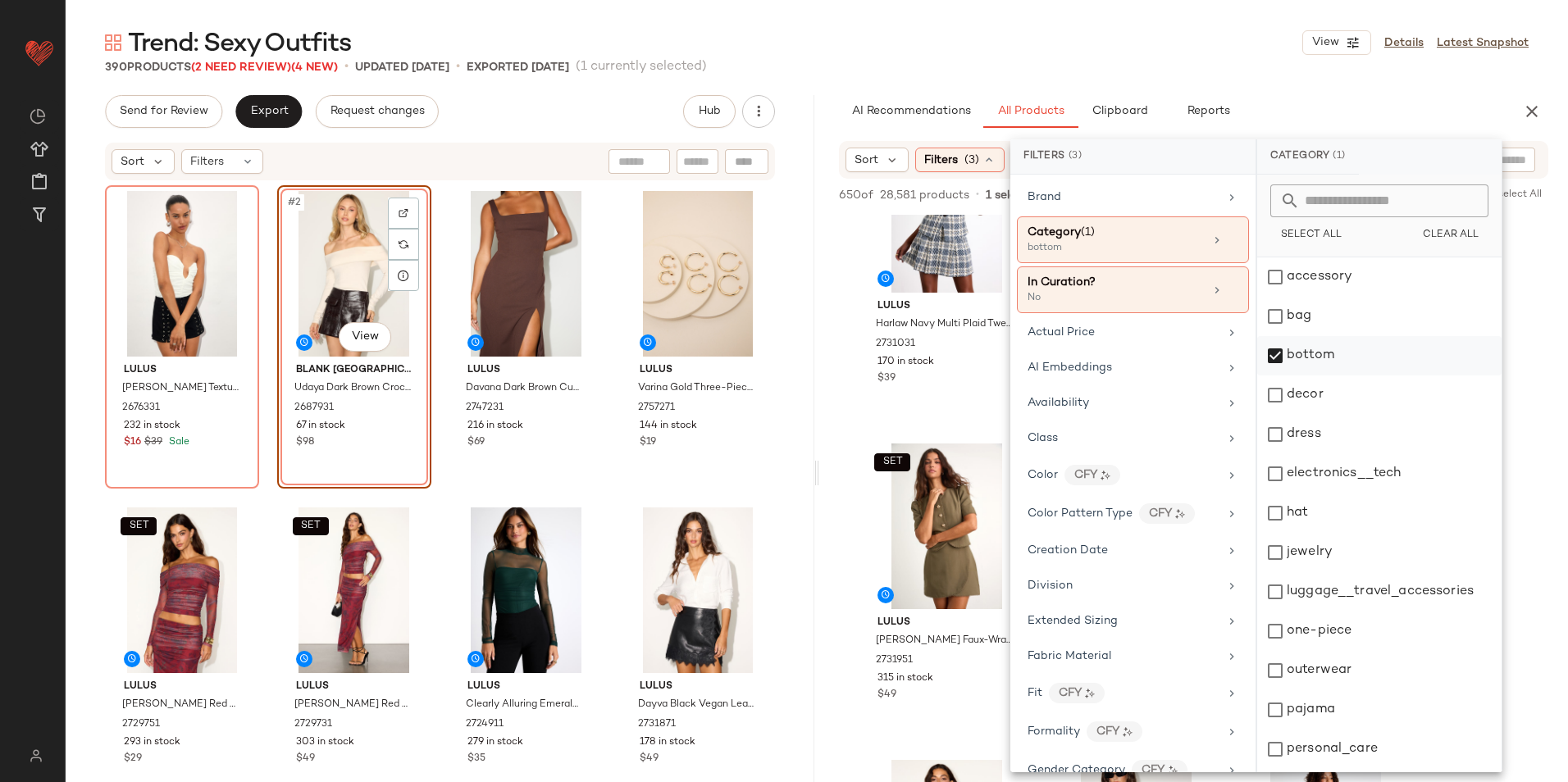
click at [1308, 365] on div "bottom" at bounding box center [1379, 356] width 245 height 40
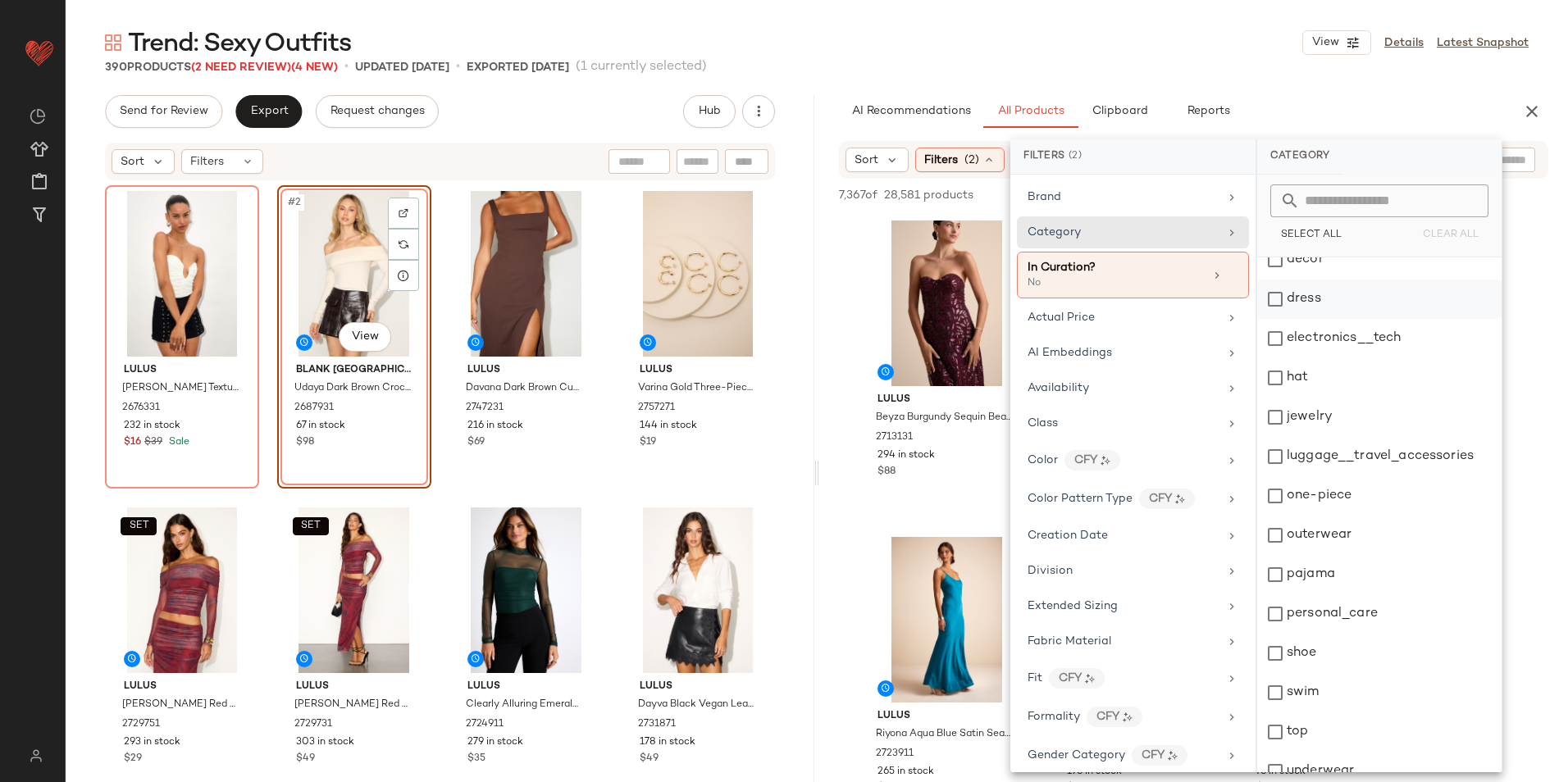
scroll to position [154, 0]
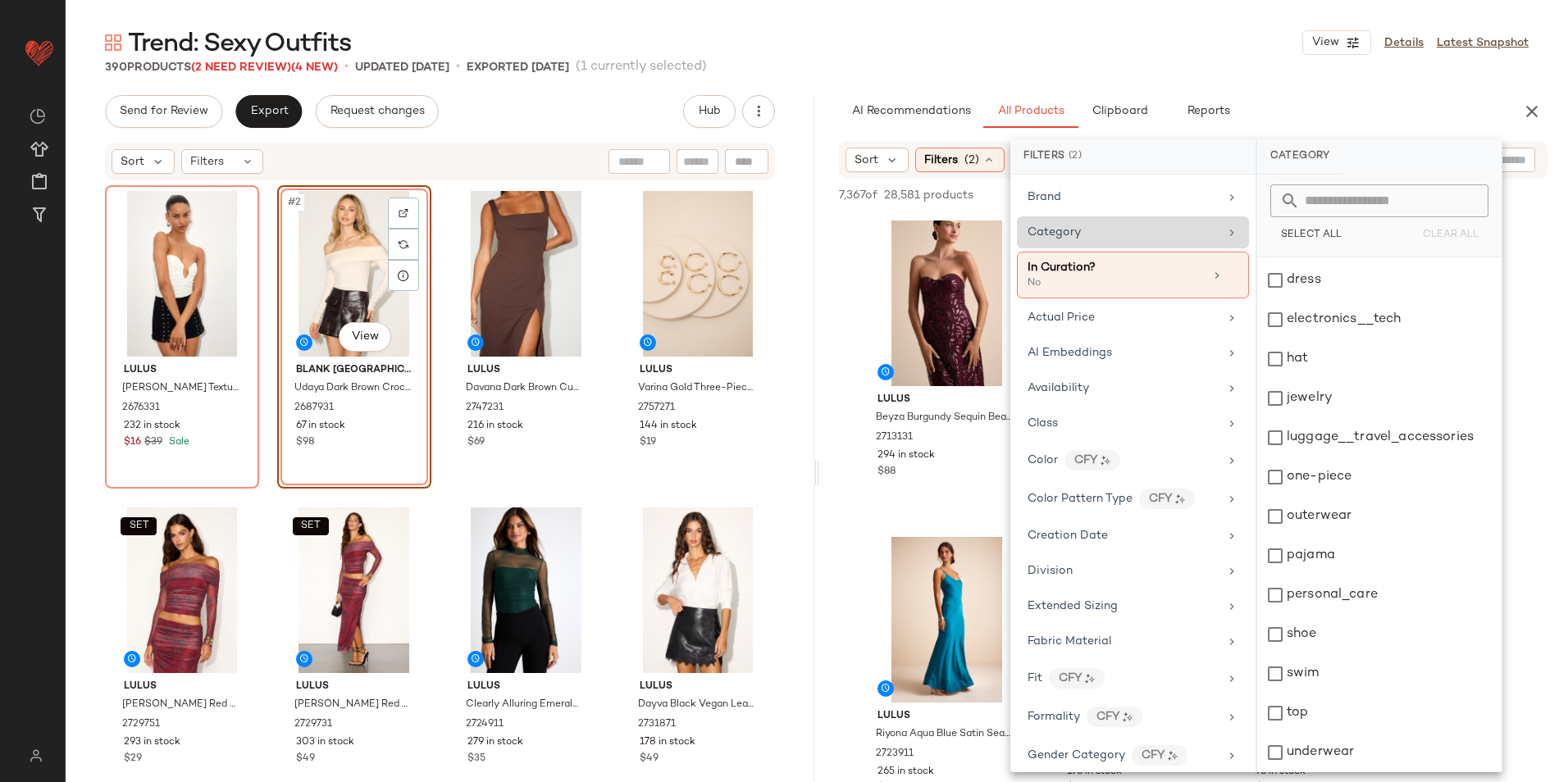
click at [1157, 234] on div "Category" at bounding box center [1123, 233] width 191 height 18
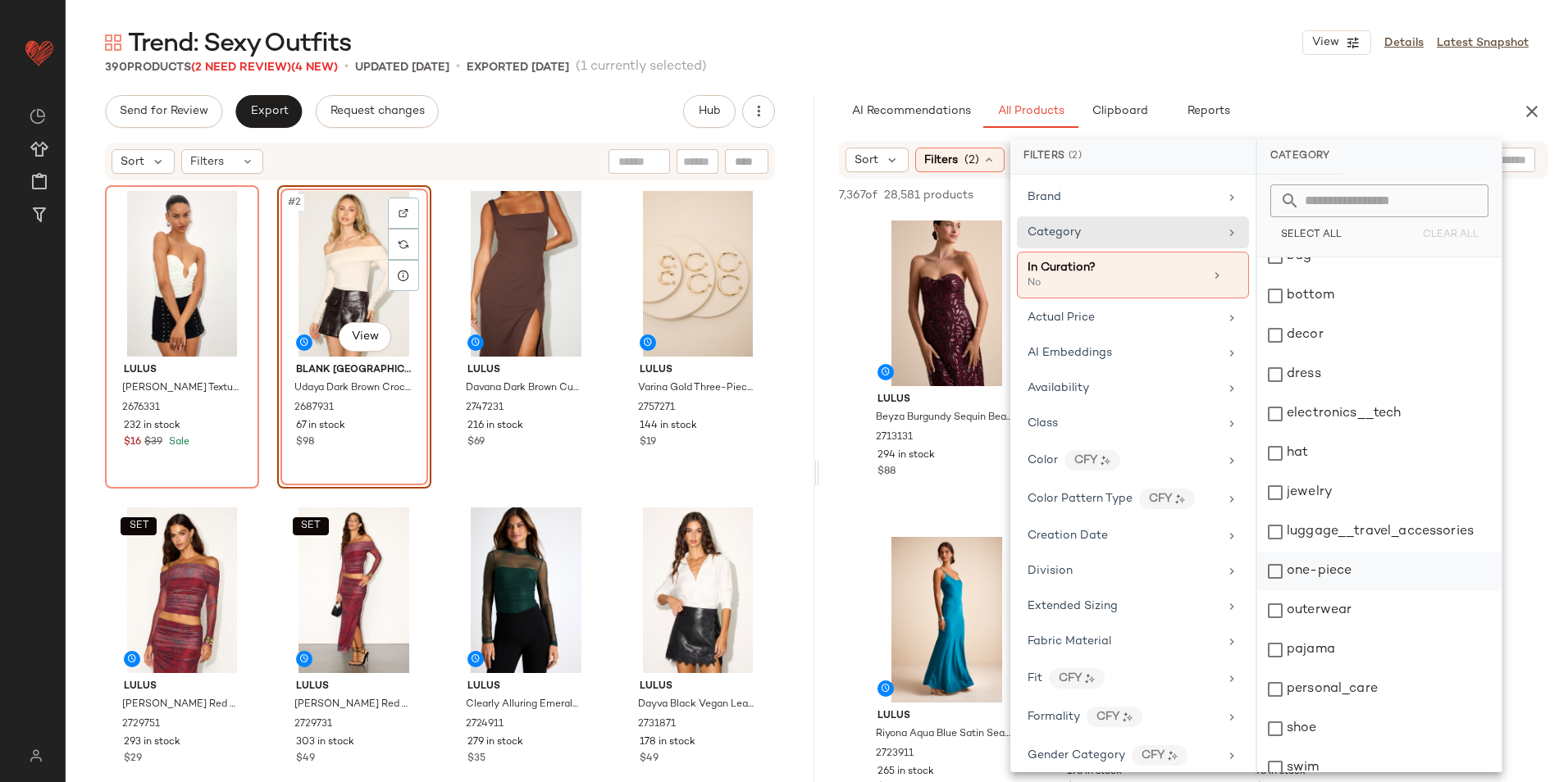
scroll to position [0, 0]
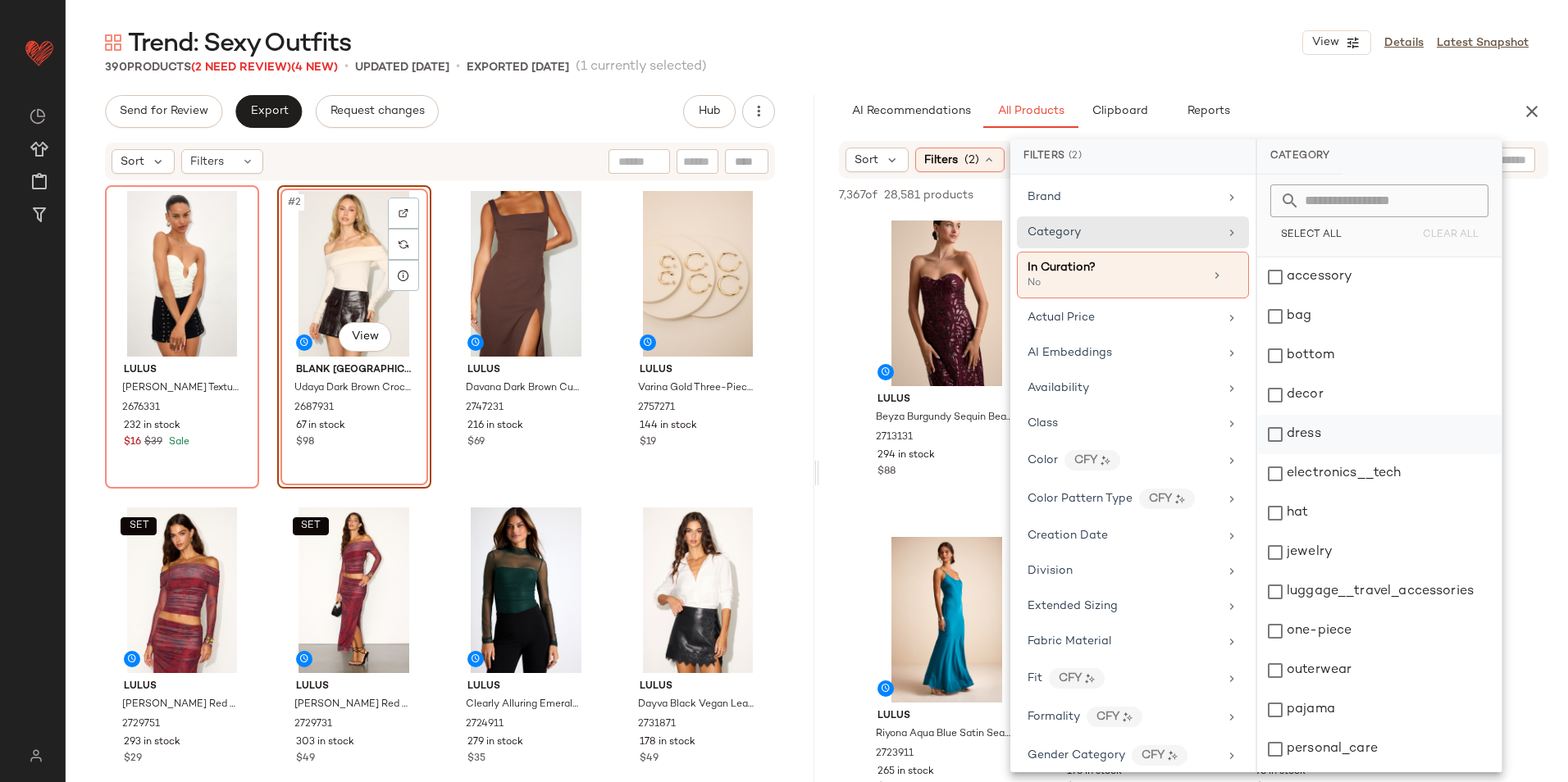
click at [1328, 435] on div "dress" at bounding box center [1379, 434] width 245 height 40
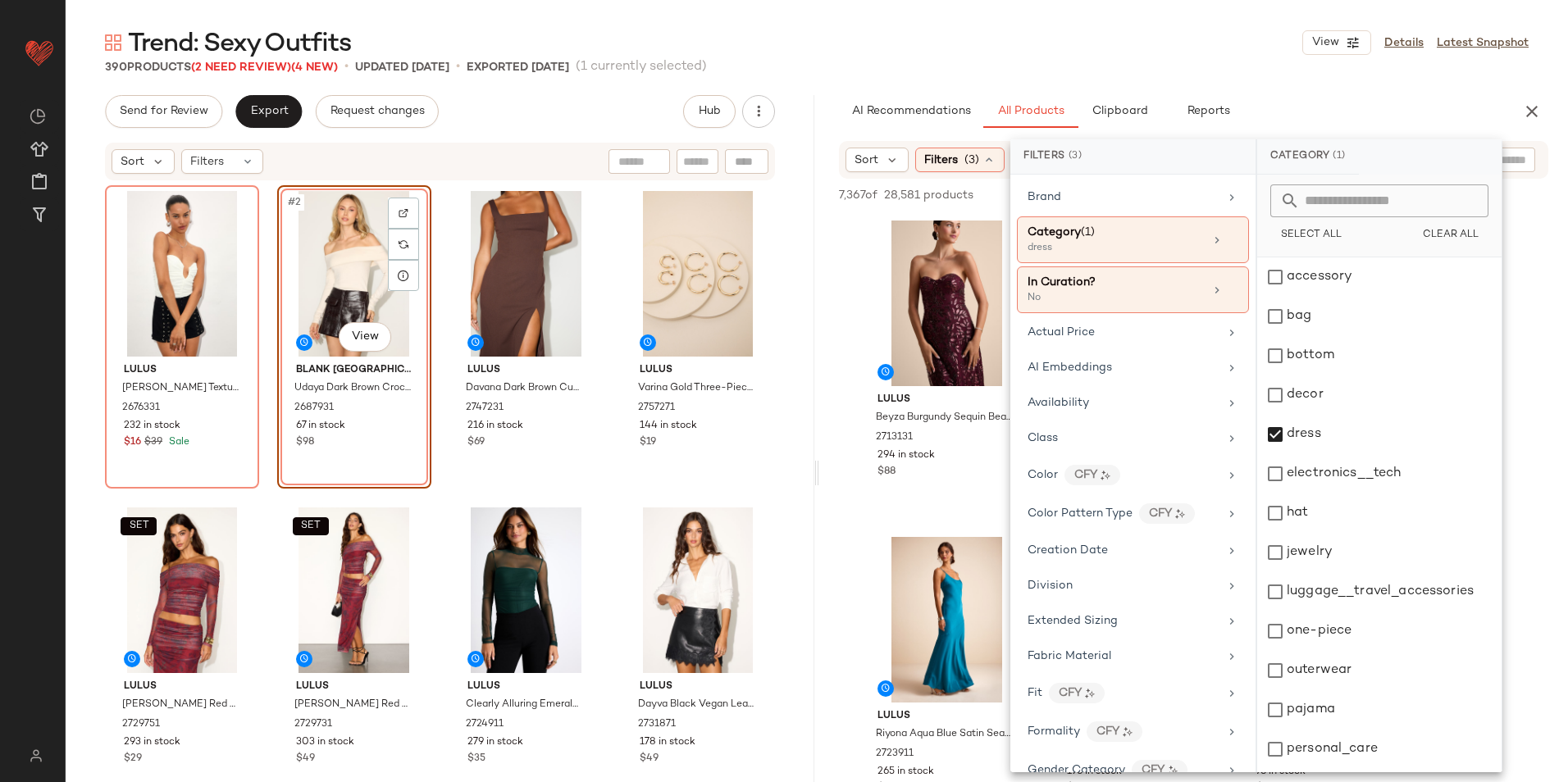
click at [1108, 64] on div "390 Products (2 Need Review) (4 New) • updated Oct 1st • Exported Sep 29th (1 c…" at bounding box center [816, 67] width 1502 height 17
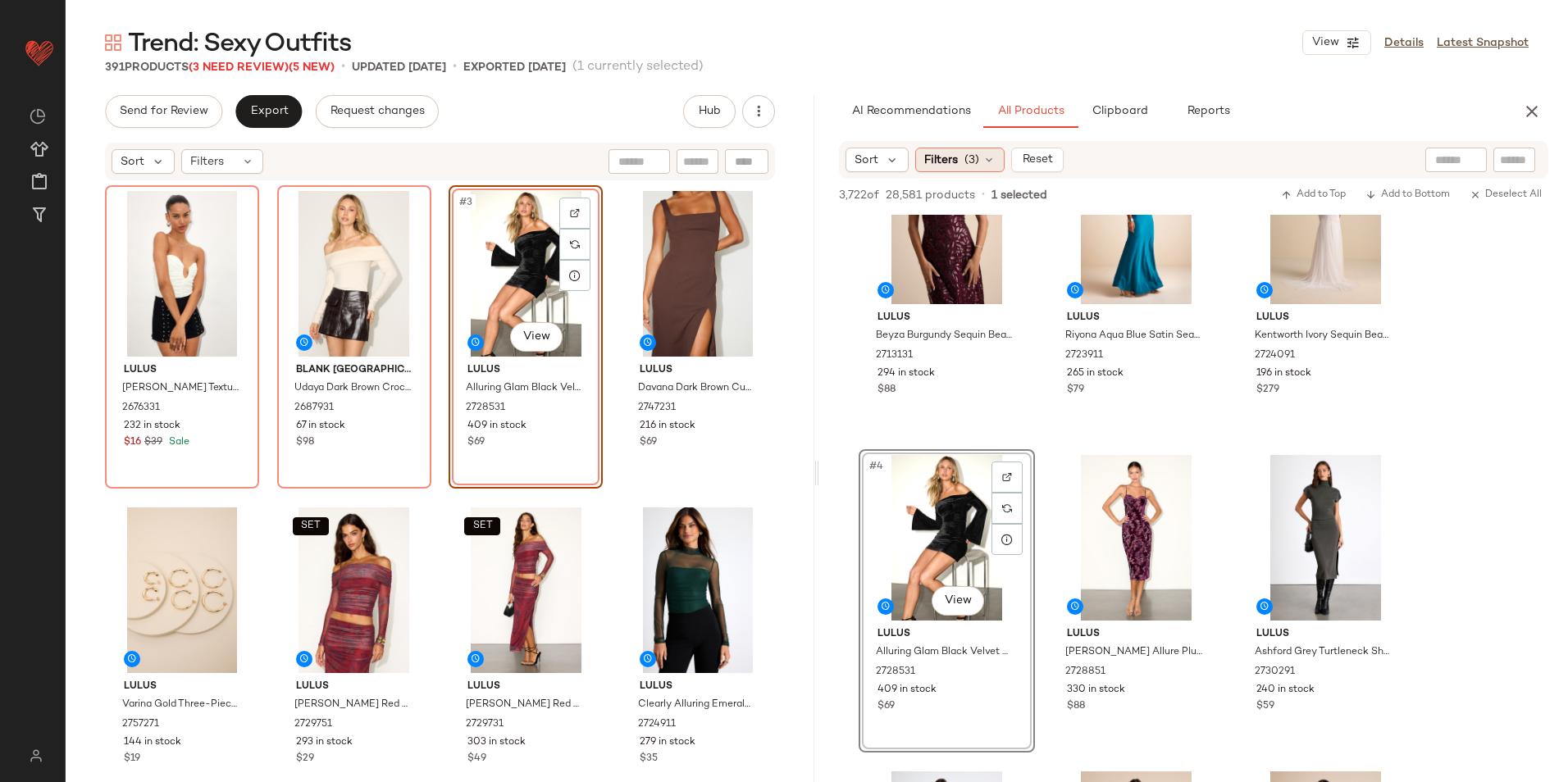
click at [993, 166] on icon at bounding box center [989, 160] width 13 height 13
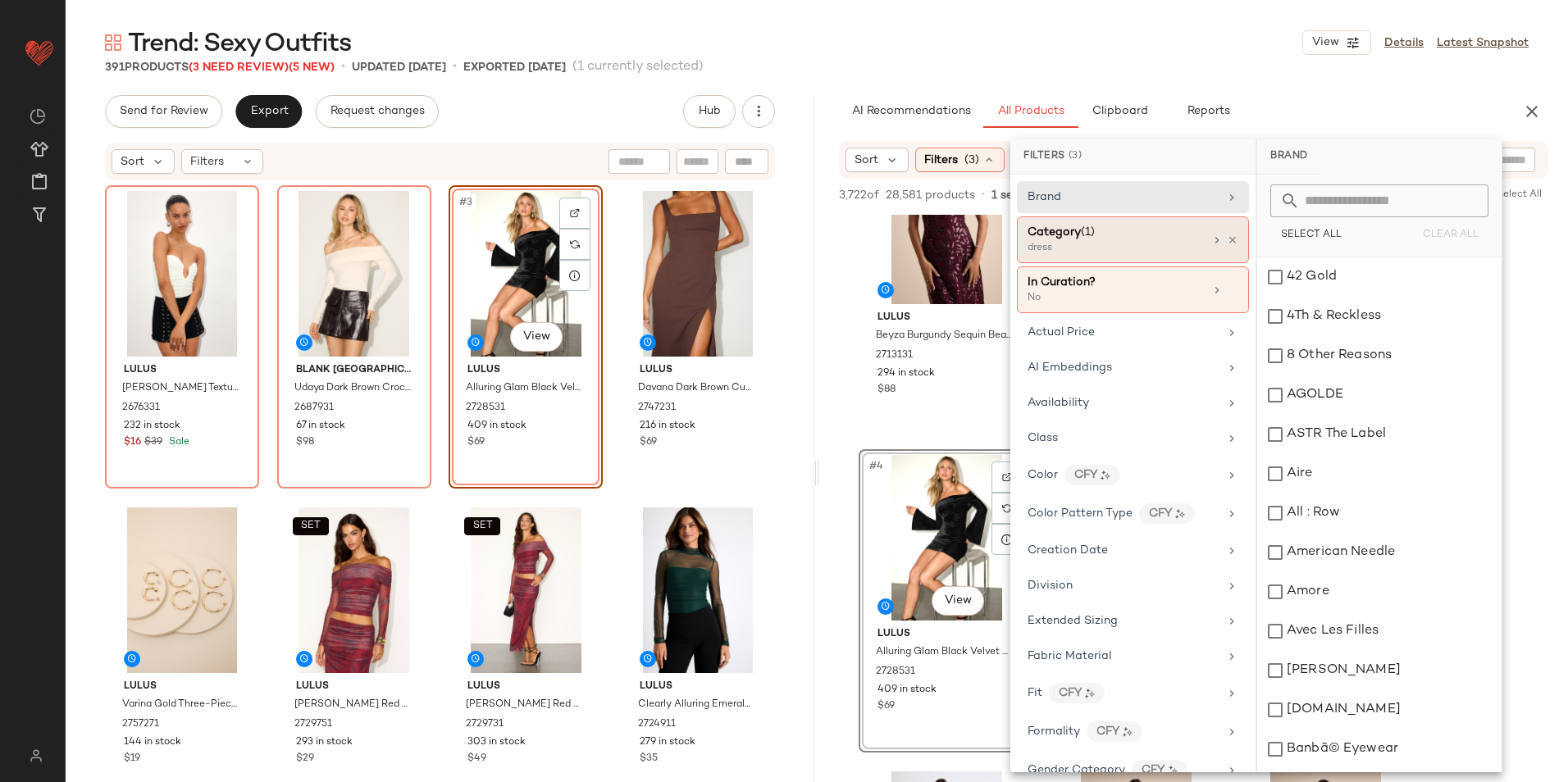
click at [1064, 239] on div "Category (1)" at bounding box center [1061, 233] width 67 height 18
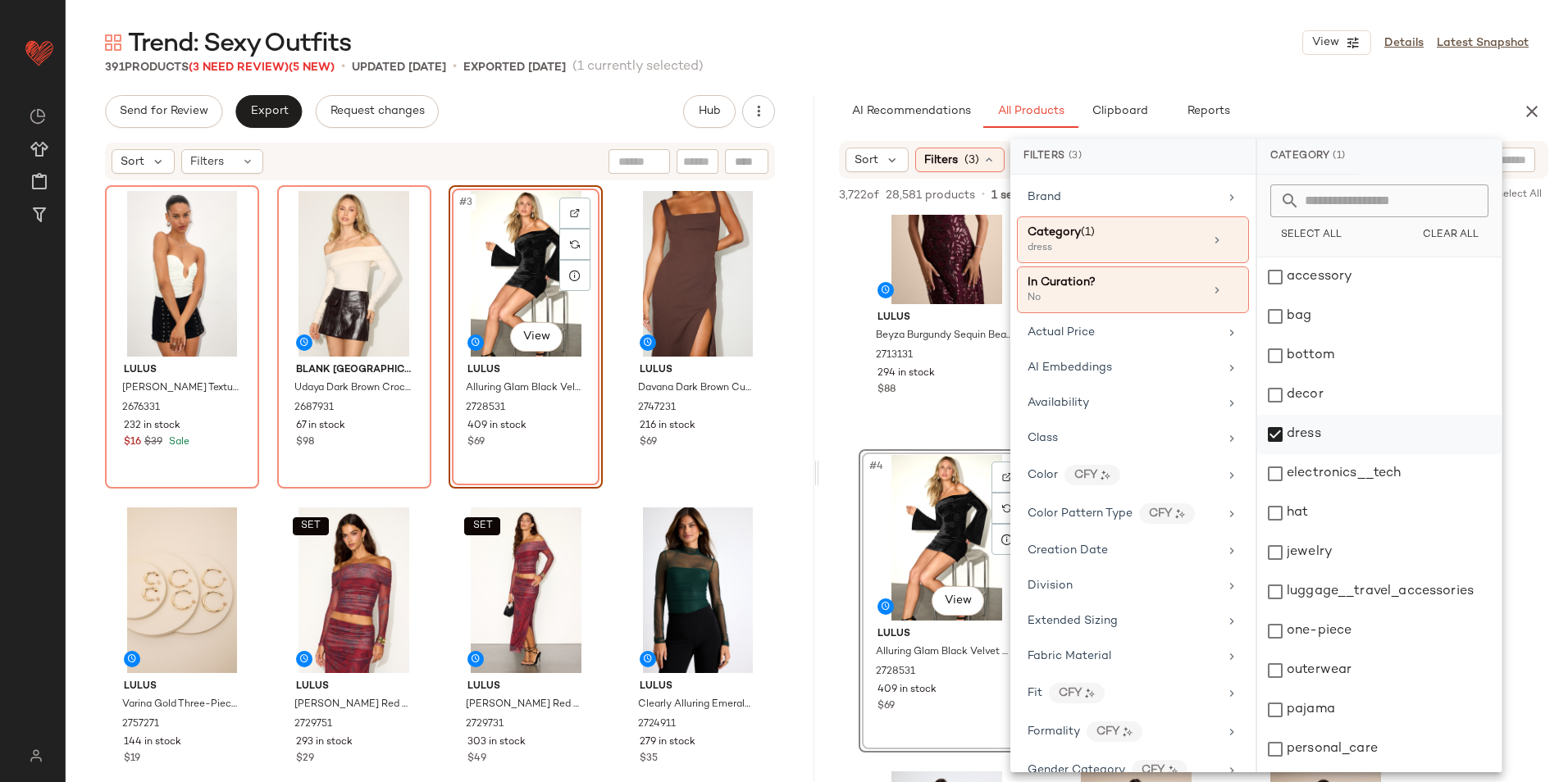
click at [1299, 430] on div "dress" at bounding box center [1379, 434] width 245 height 40
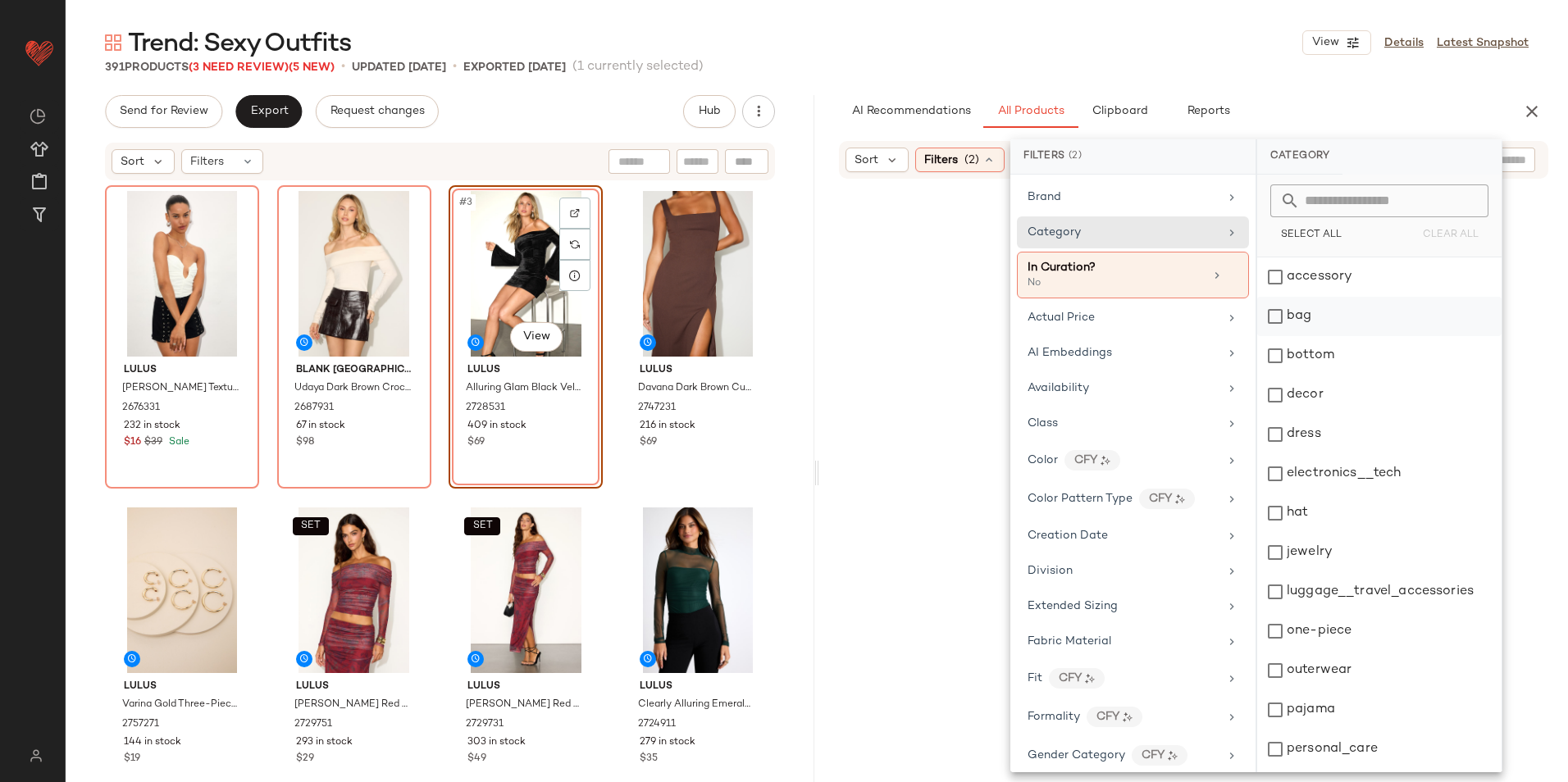
click at [1310, 321] on div "bag" at bounding box center [1379, 316] width 245 height 40
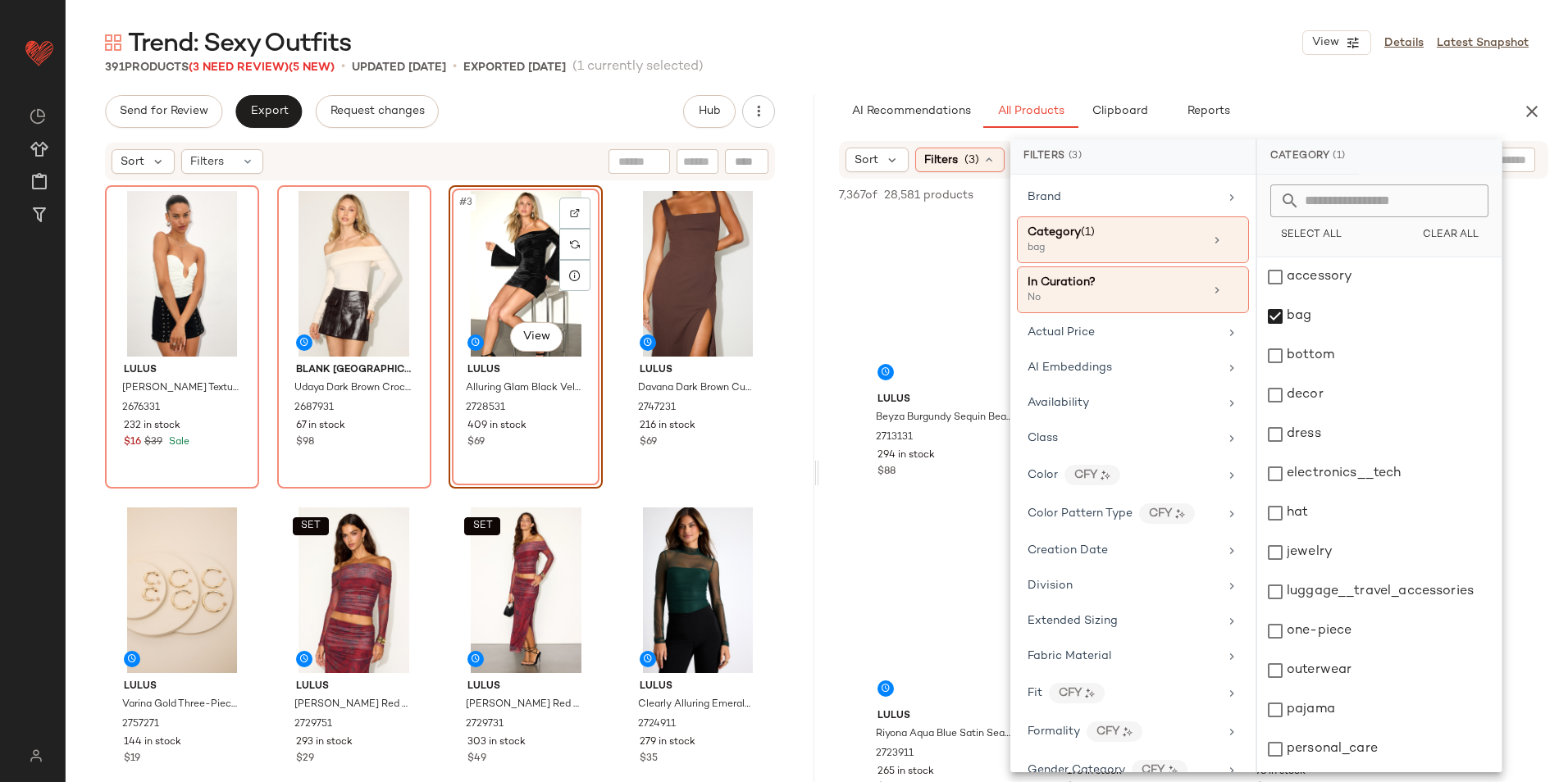
click at [1150, 31] on div "Trend: Sexy Outfits View Details Latest Snapshot" at bounding box center [816, 42] width 1502 height 33
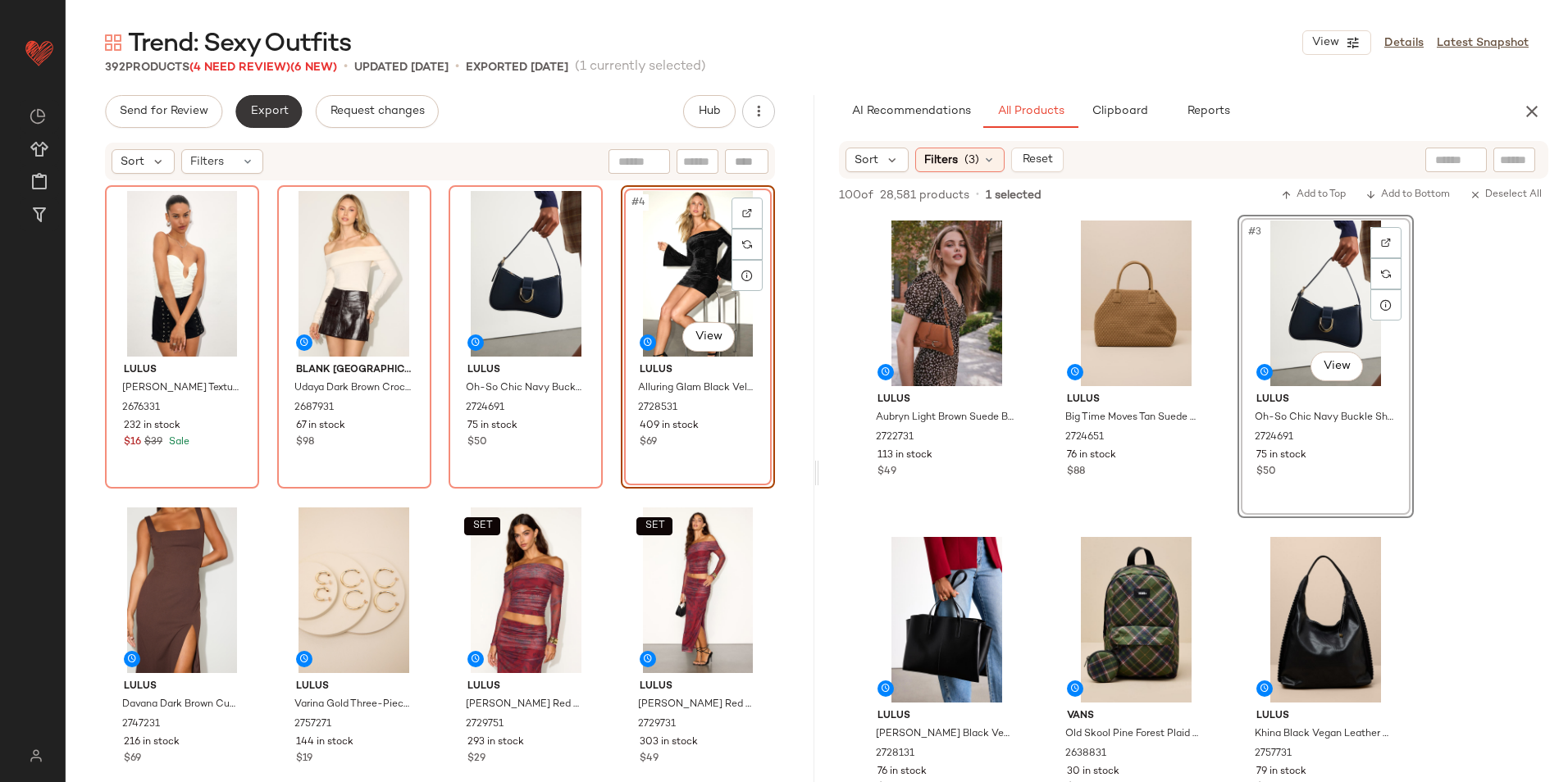
click at [249, 113] on span "Export" at bounding box center [268, 111] width 39 height 13
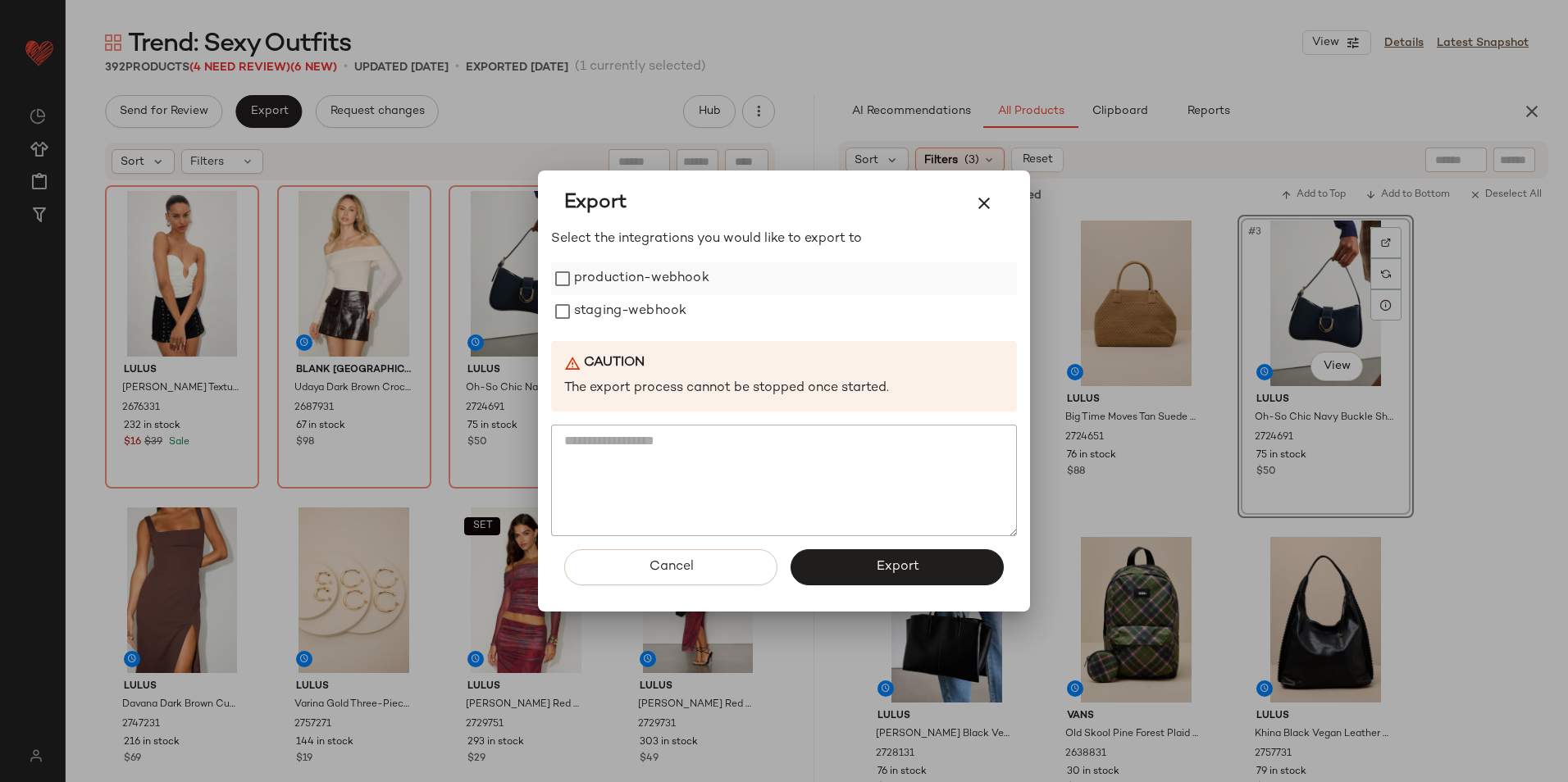
click at [575, 281] on div "production-webhook" at bounding box center [784, 278] width 466 height 33
drag, startPoint x: 580, startPoint y: 310, endPoint x: 589, endPoint y: 320, distance: 13.5
click at [581, 311] on label "staging-webhook" at bounding box center [629, 311] width 112 height 33
click at [878, 580] on button "Export" at bounding box center [896, 567] width 213 height 36
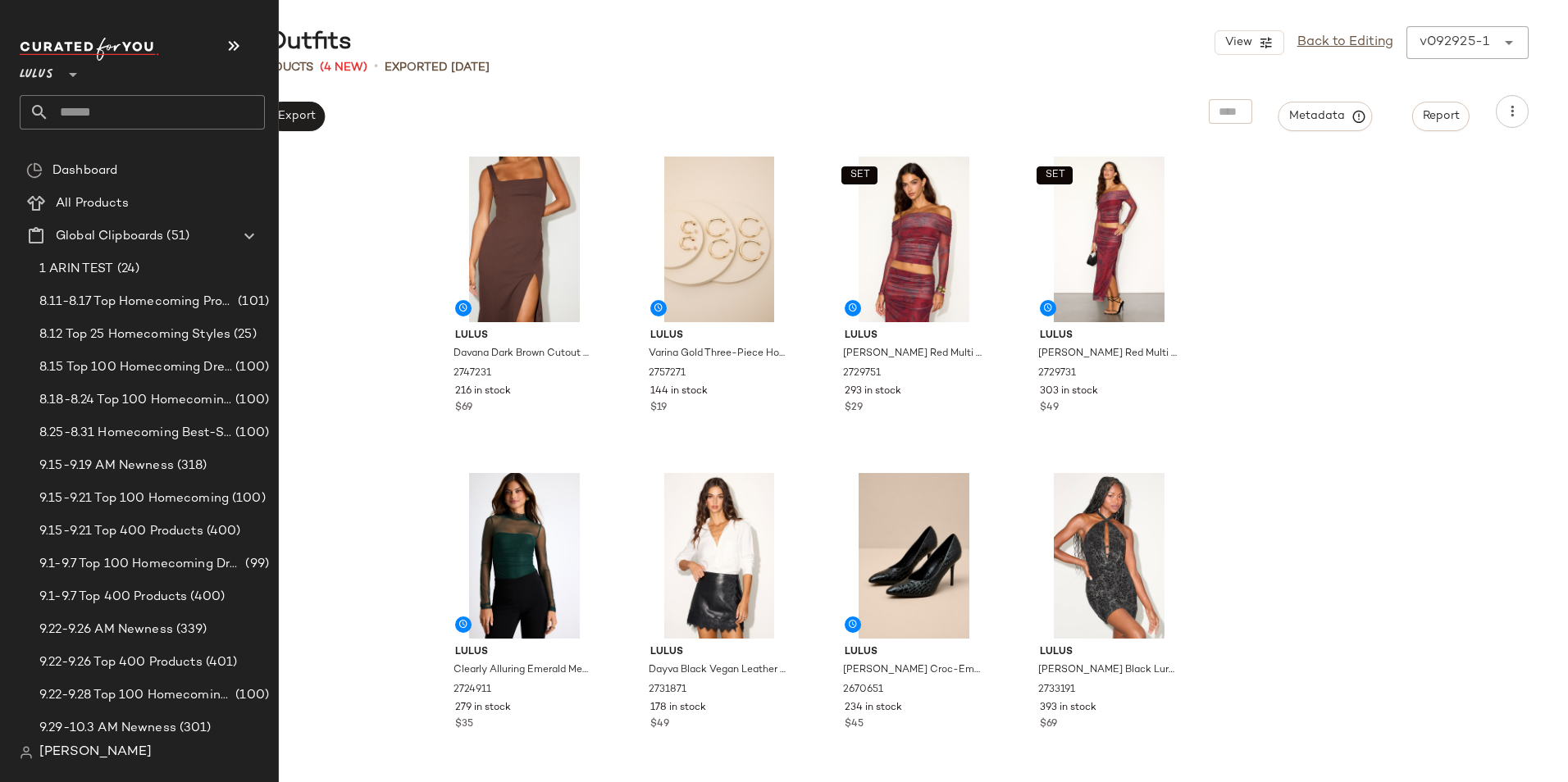
click at [98, 102] on input "text" at bounding box center [157, 112] width 215 height 34
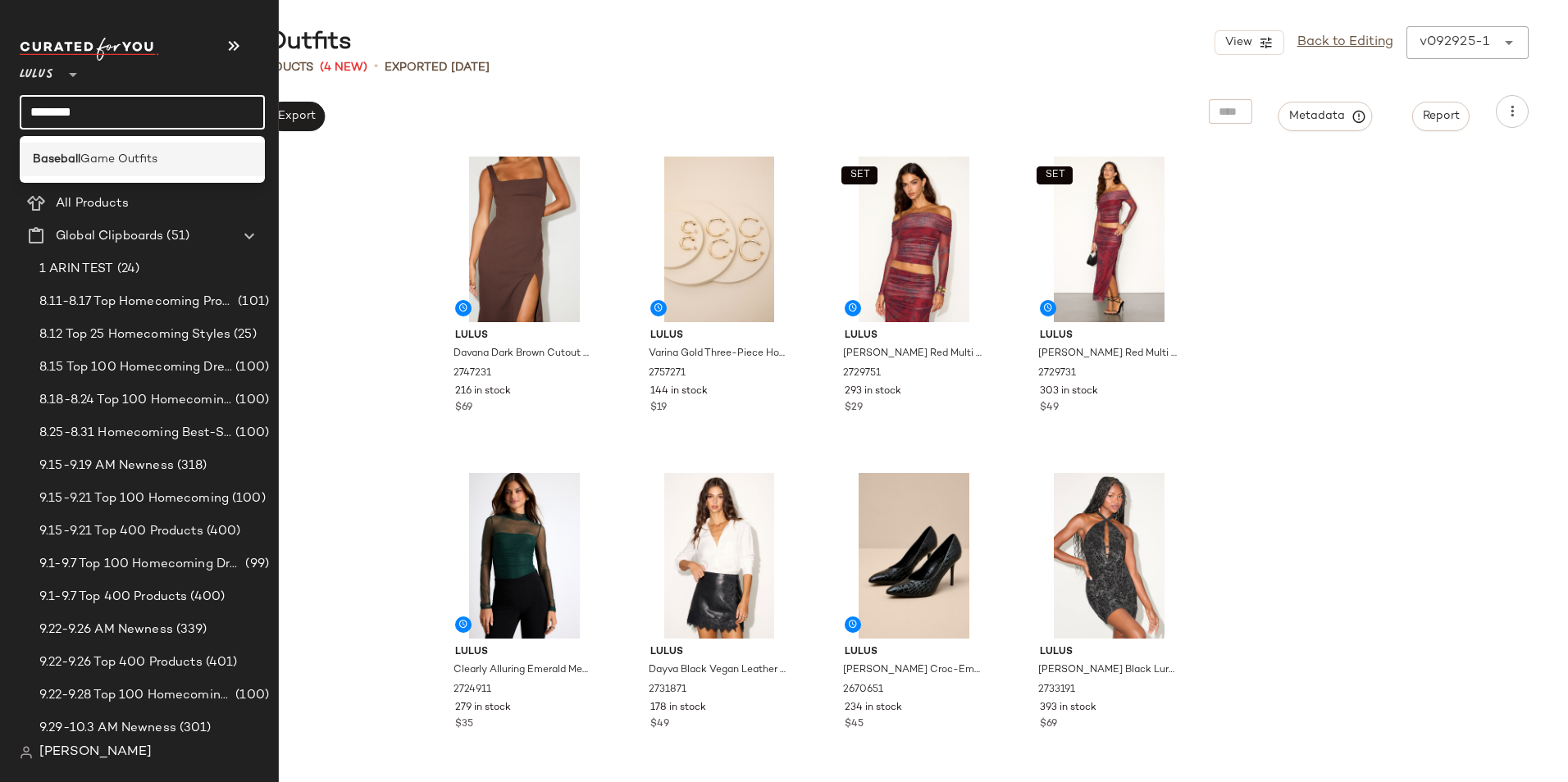
type input "********"
click at [106, 154] on span "Game Outfits" at bounding box center [118, 160] width 77 height 18
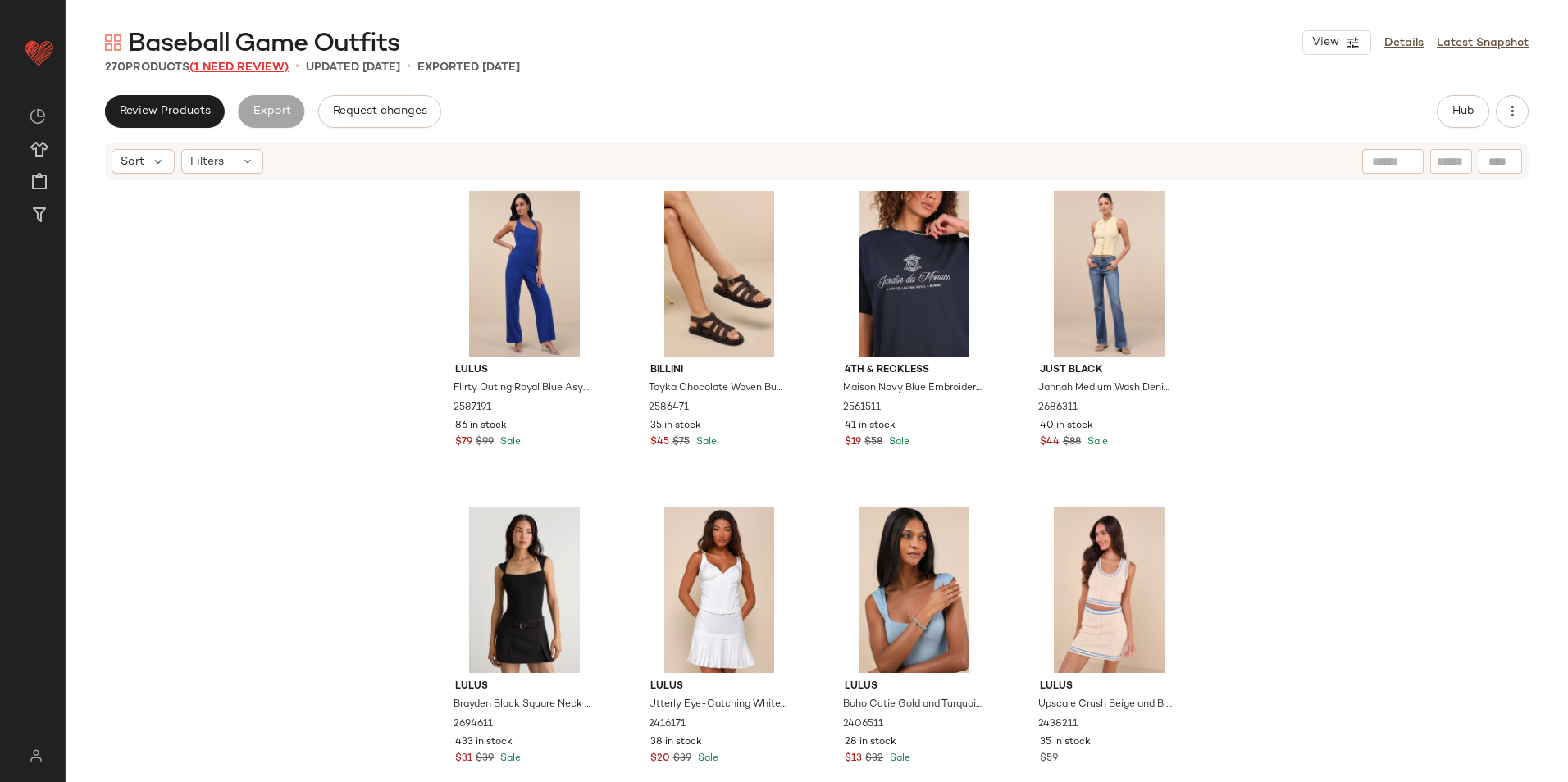
click at [270, 65] on span "(1 Need Review)" at bounding box center [239, 68] width 99 height 12
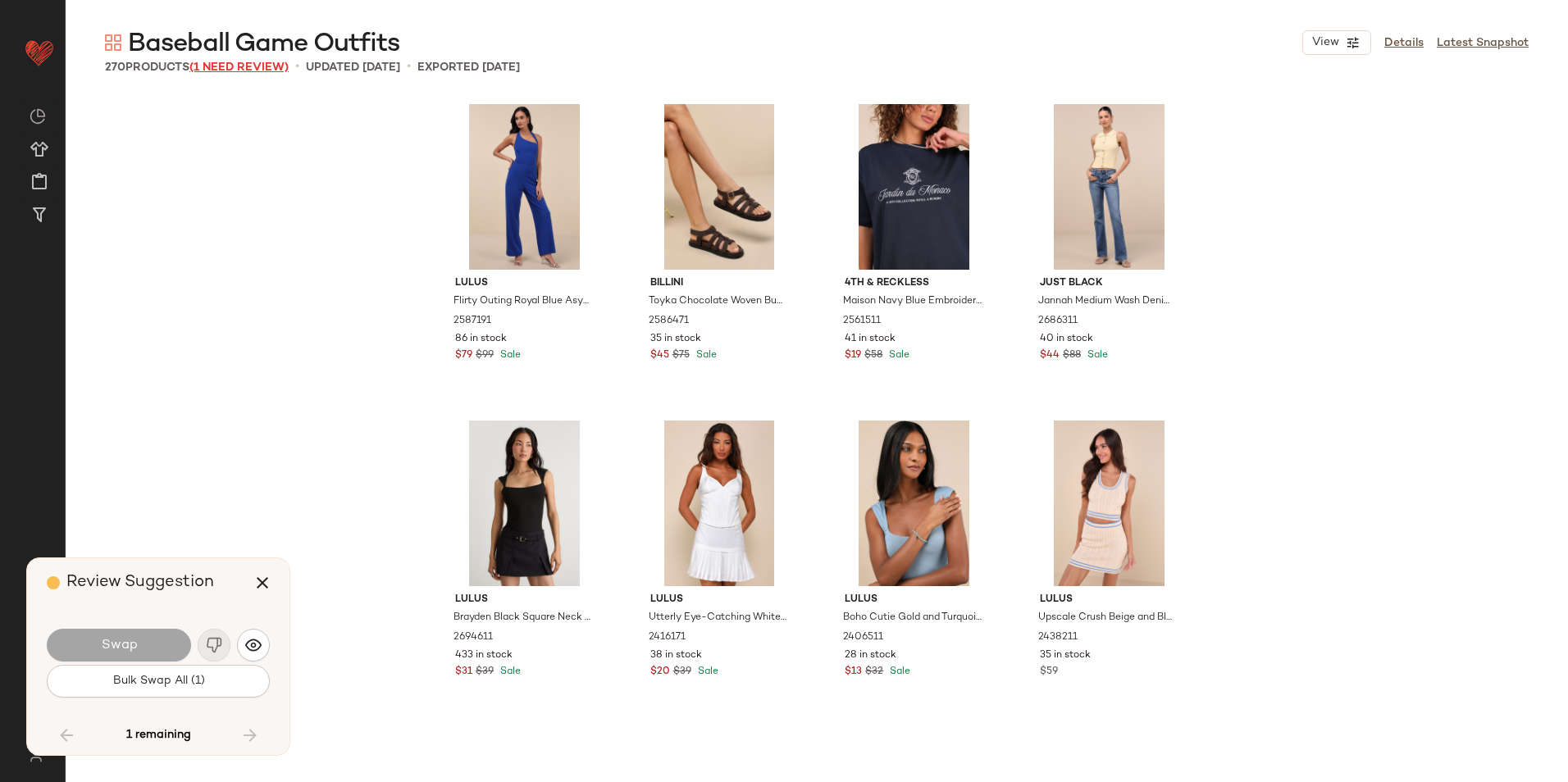
scroll to position [19934, 0]
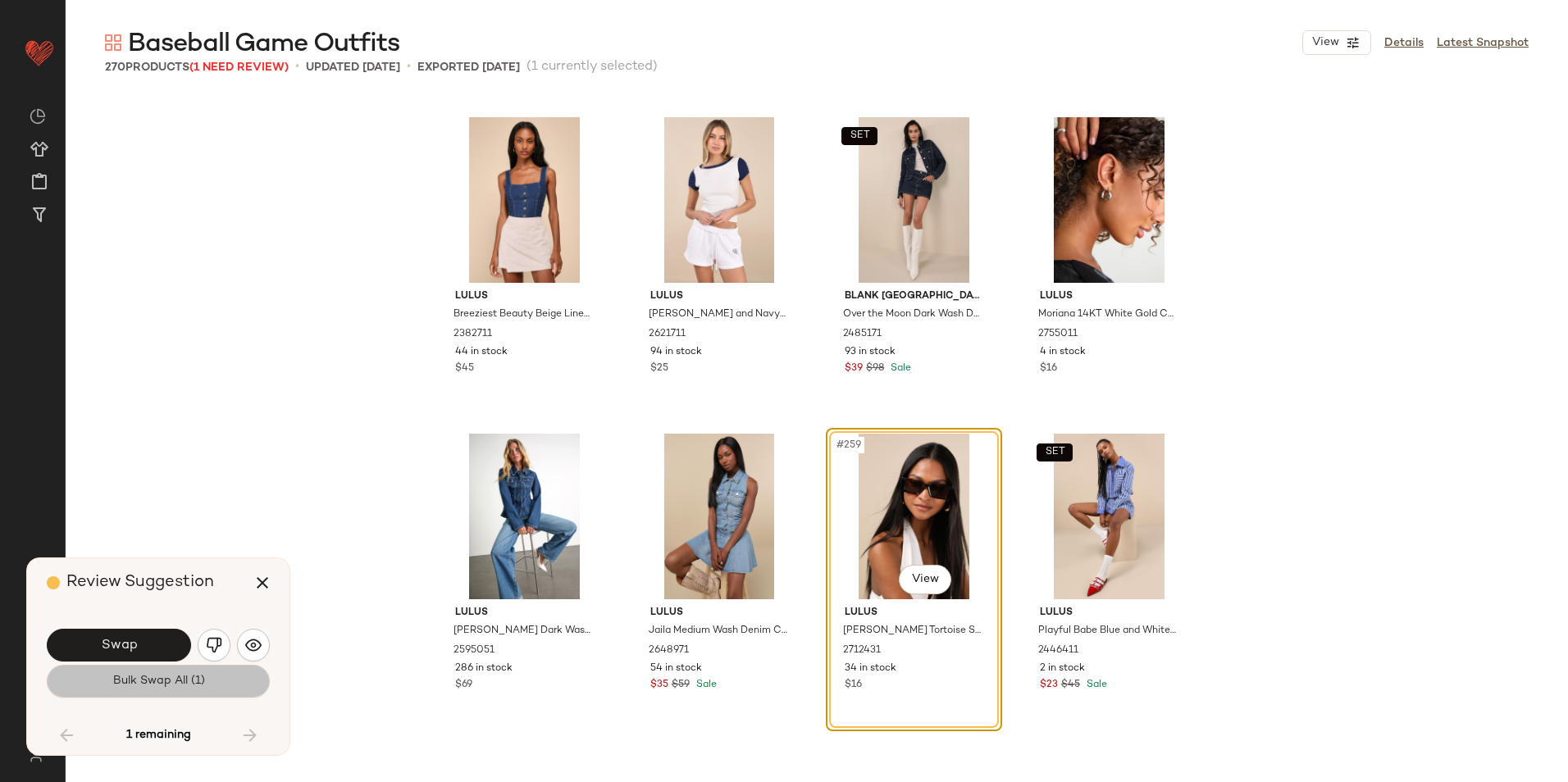
click at [233, 684] on button "Bulk Swap All (1)" at bounding box center [158, 680] width 223 height 33
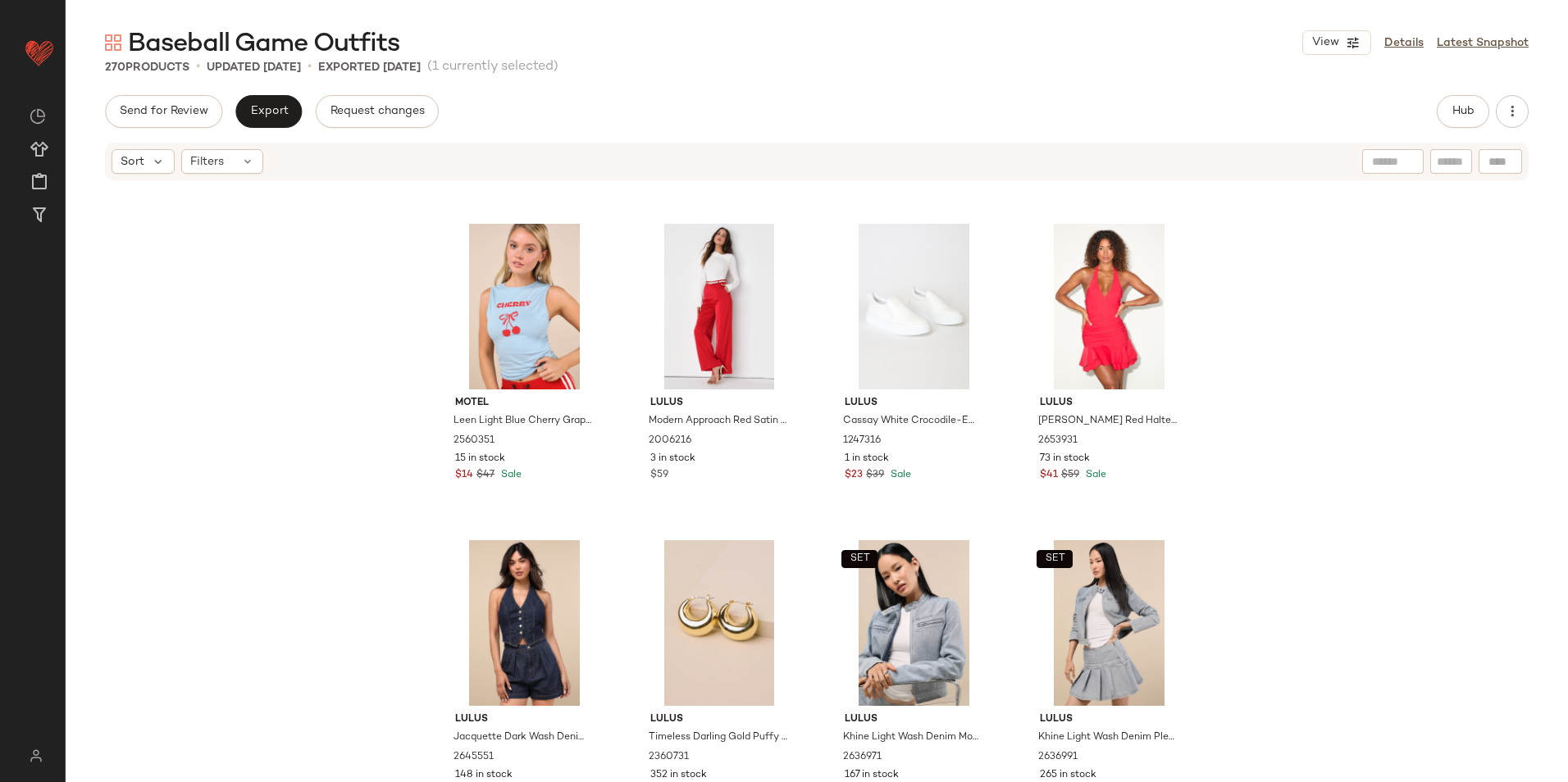
scroll to position [12310, 0]
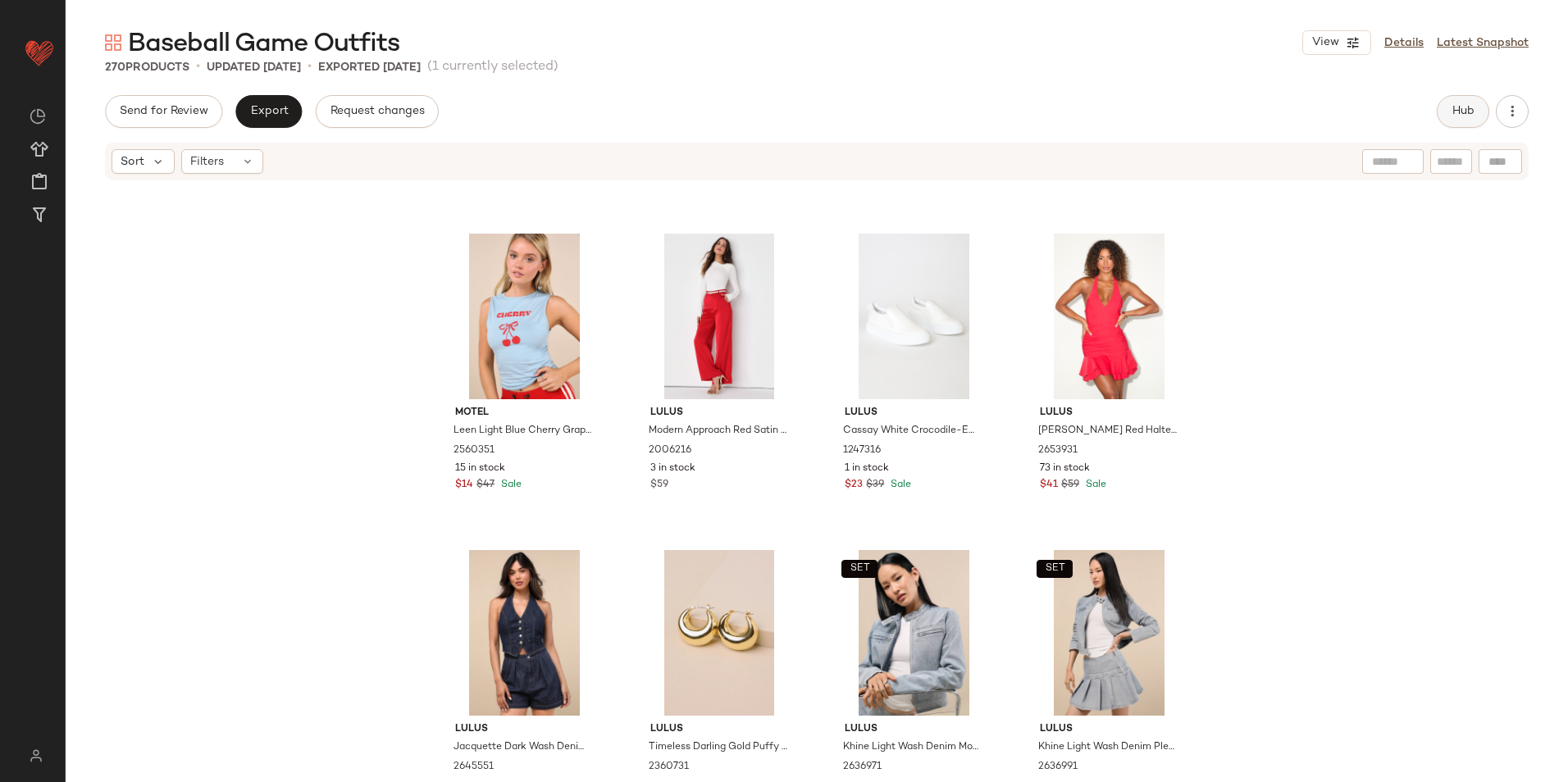
click at [1469, 111] on span "Hub" at bounding box center [1463, 111] width 23 height 13
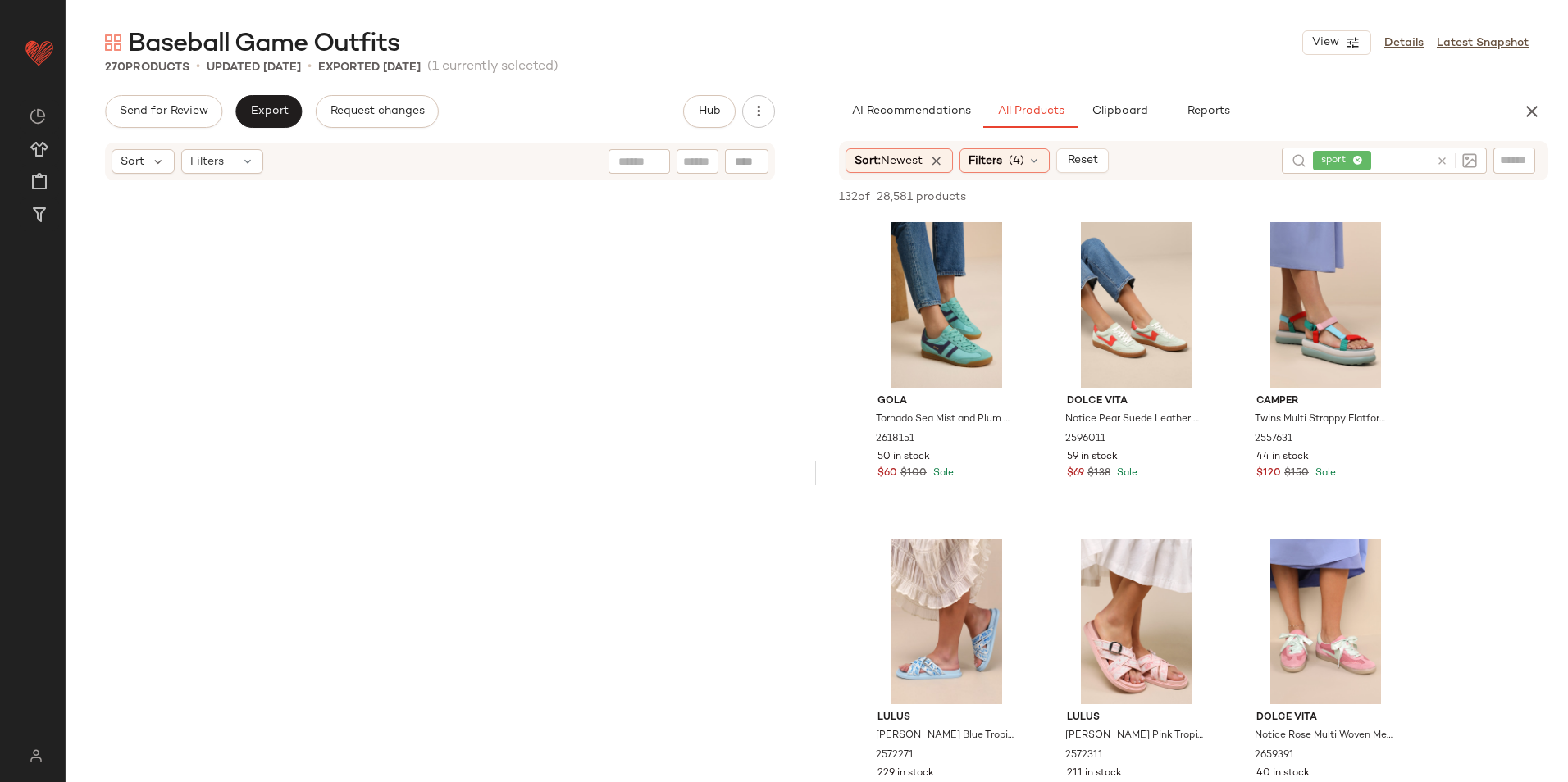
scroll to position [0, 0]
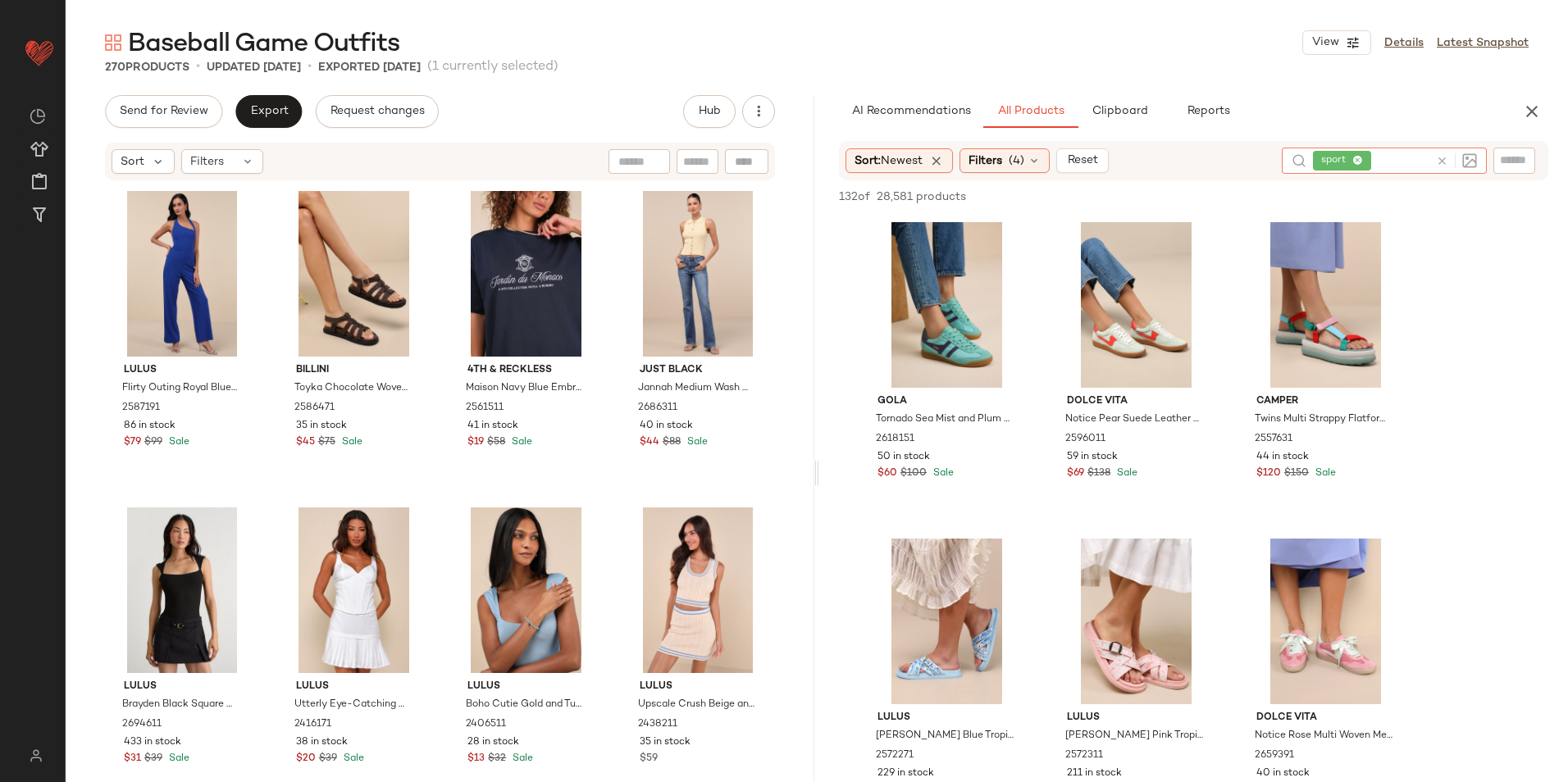
click at [1446, 158] on icon at bounding box center [1442, 162] width 12 height 12
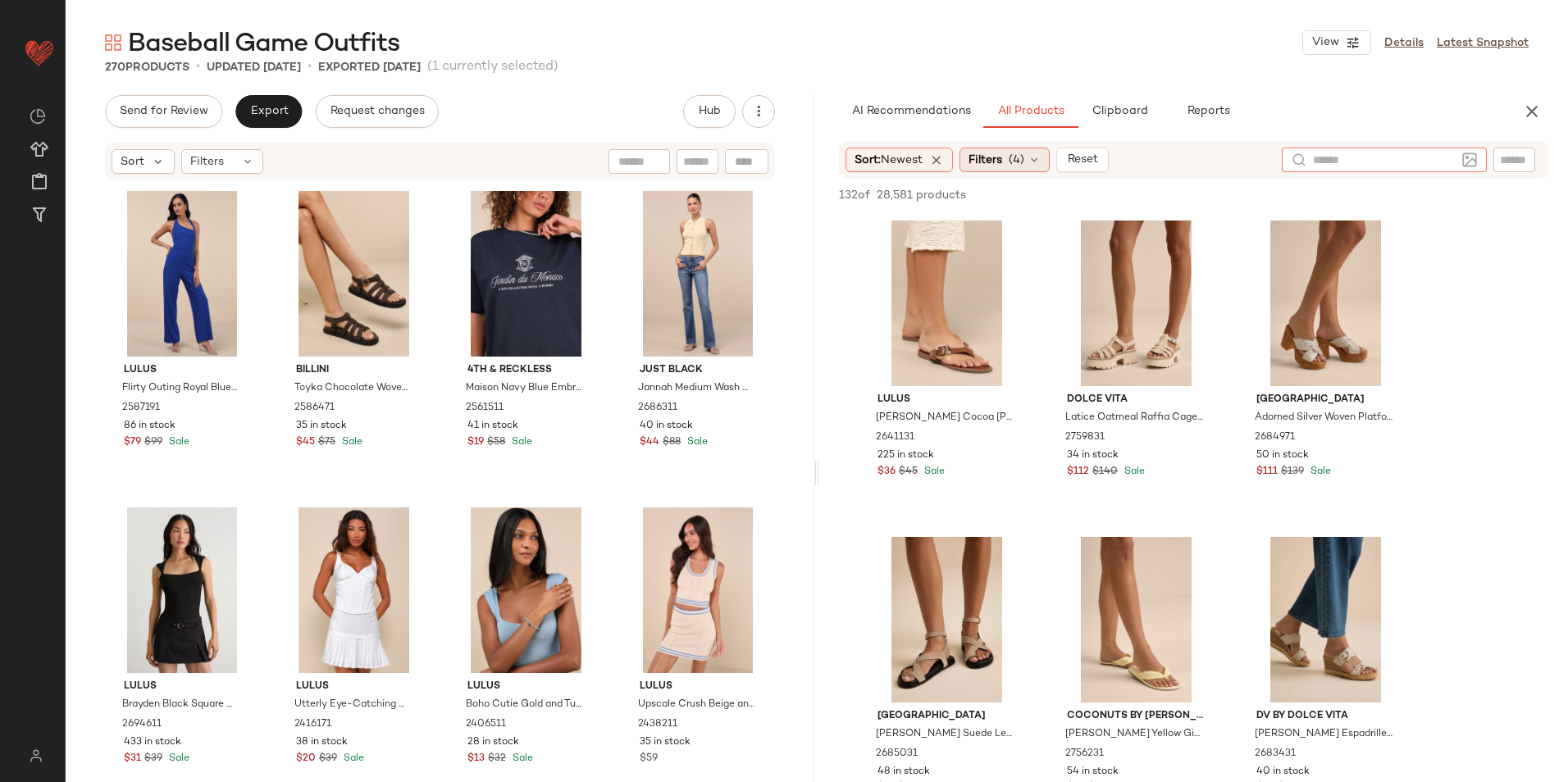
click at [1002, 156] on span "Filters" at bounding box center [985, 161] width 34 height 18
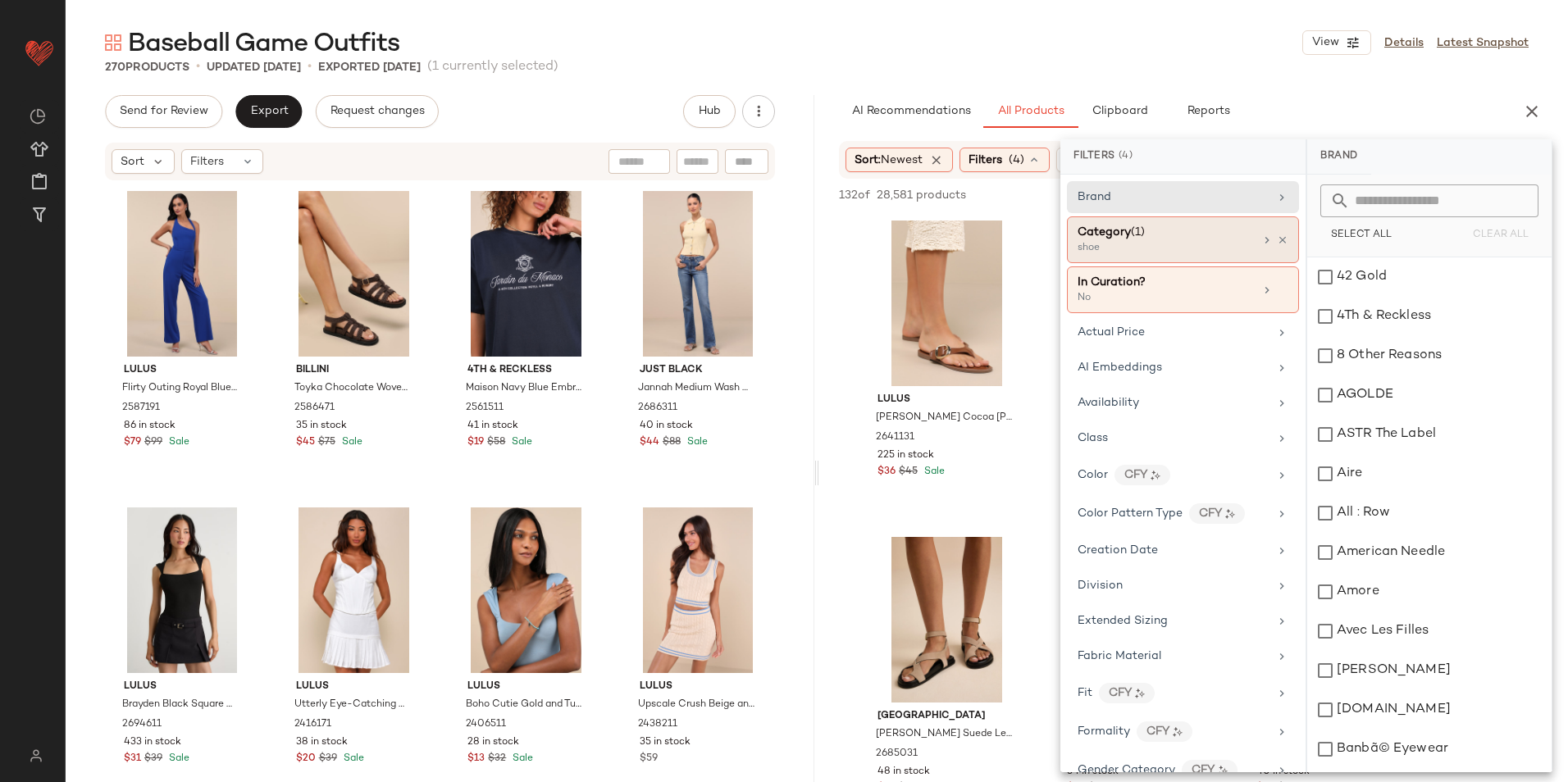
click at [1111, 234] on span "Category" at bounding box center [1104, 232] width 53 height 12
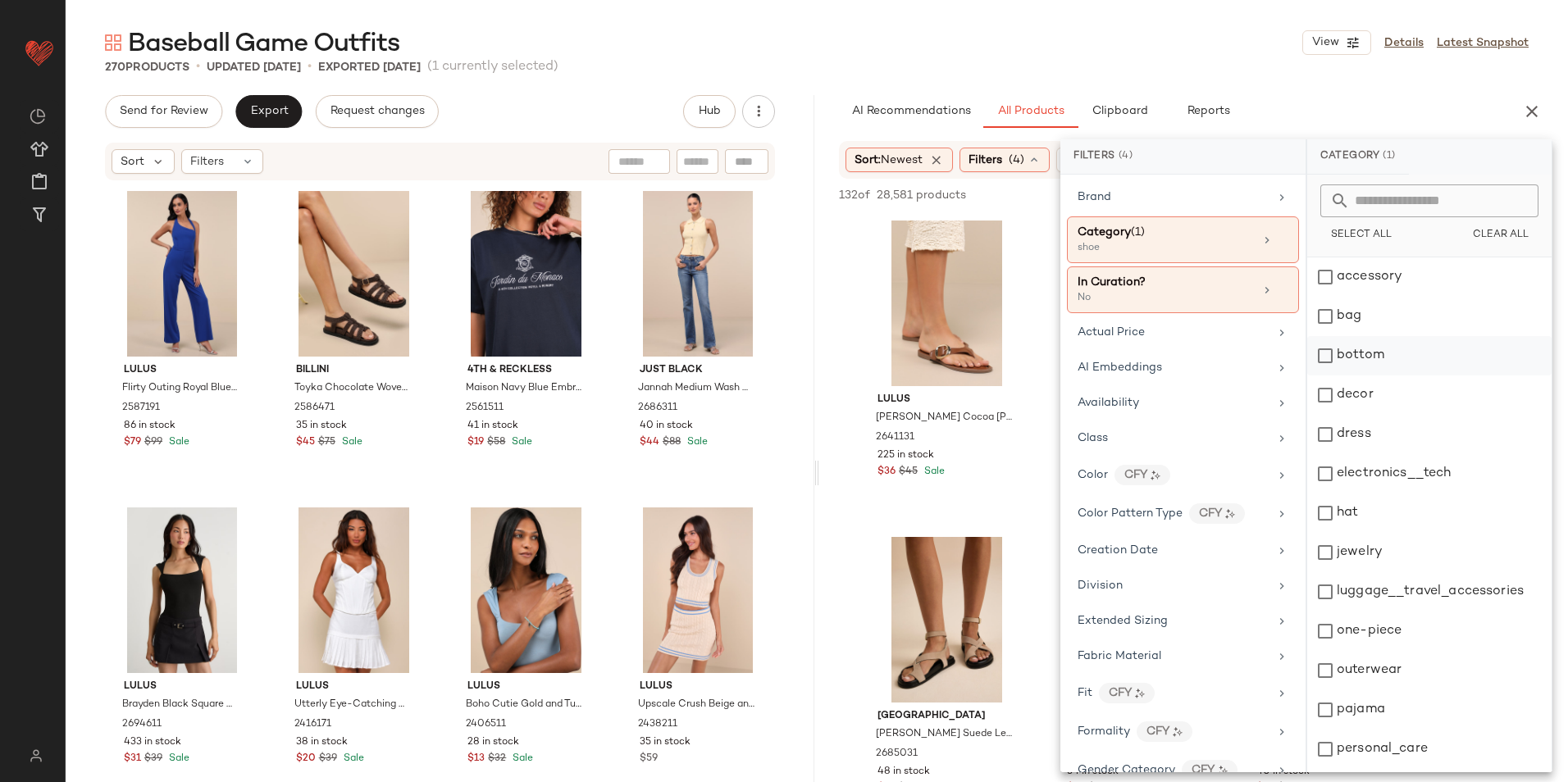
click at [1370, 352] on div "bottom" at bounding box center [1429, 356] width 245 height 40
click at [1351, 725] on div "top" at bounding box center [1429, 713] width 245 height 40
click at [1372, 623] on div "shoe" at bounding box center [1429, 635] width 245 height 40
click at [1236, 48] on div "Baseball Game Outfits View Details Latest Snapshot" at bounding box center [816, 42] width 1502 height 33
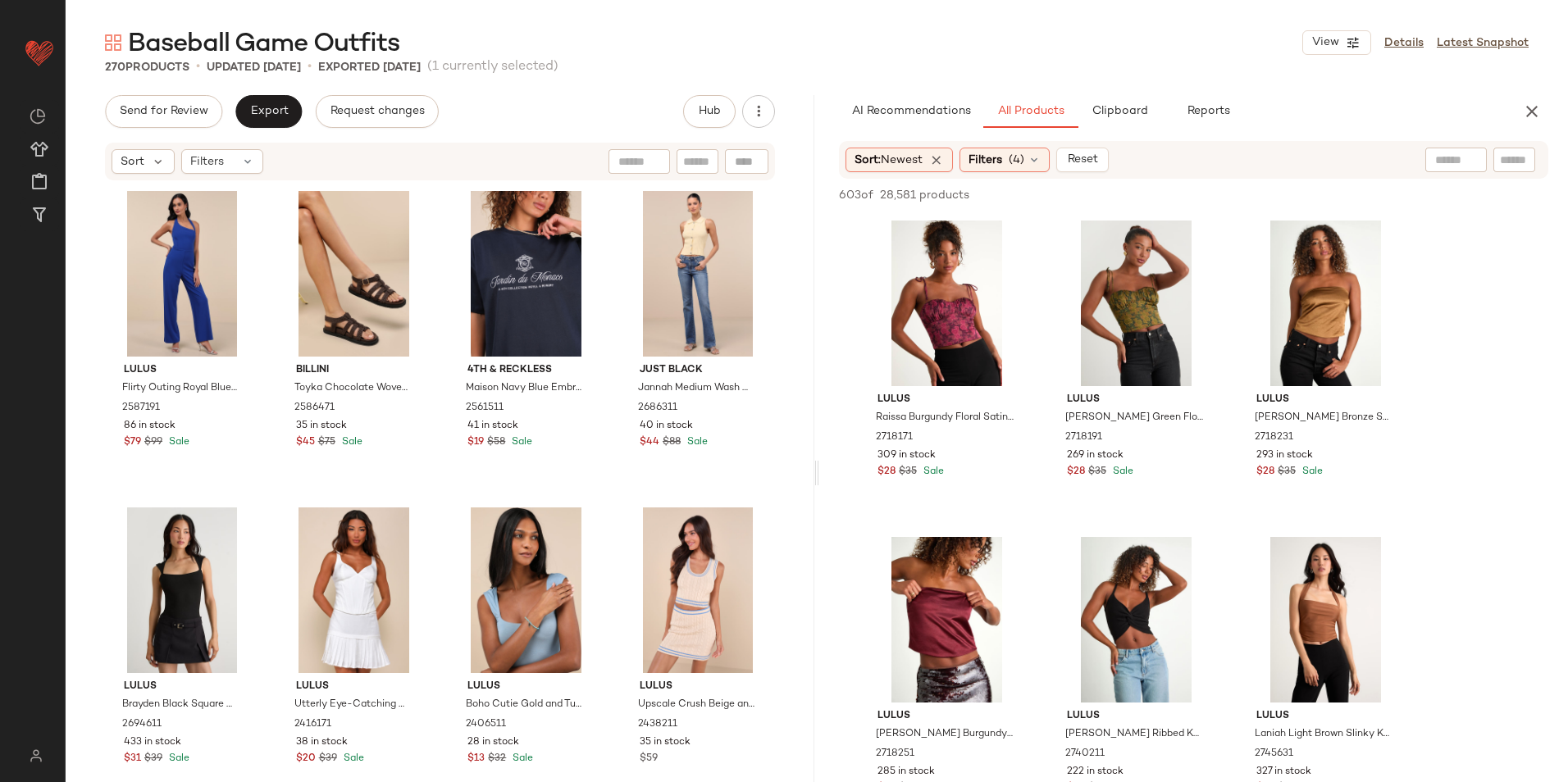
click at [1462, 156] on div at bounding box center [1456, 160] width 62 height 25
type input "*****"
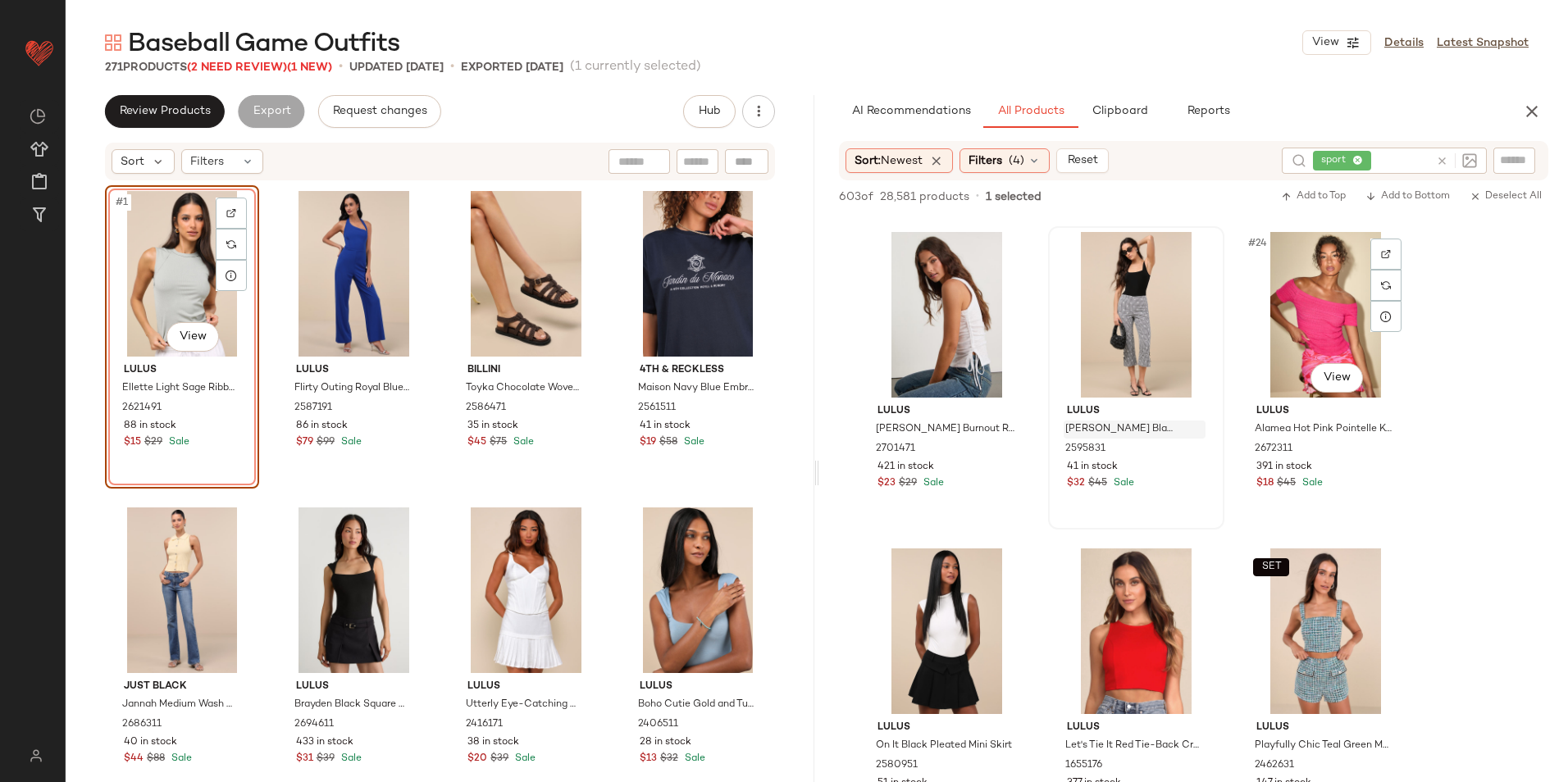
scroll to position [2214, 0]
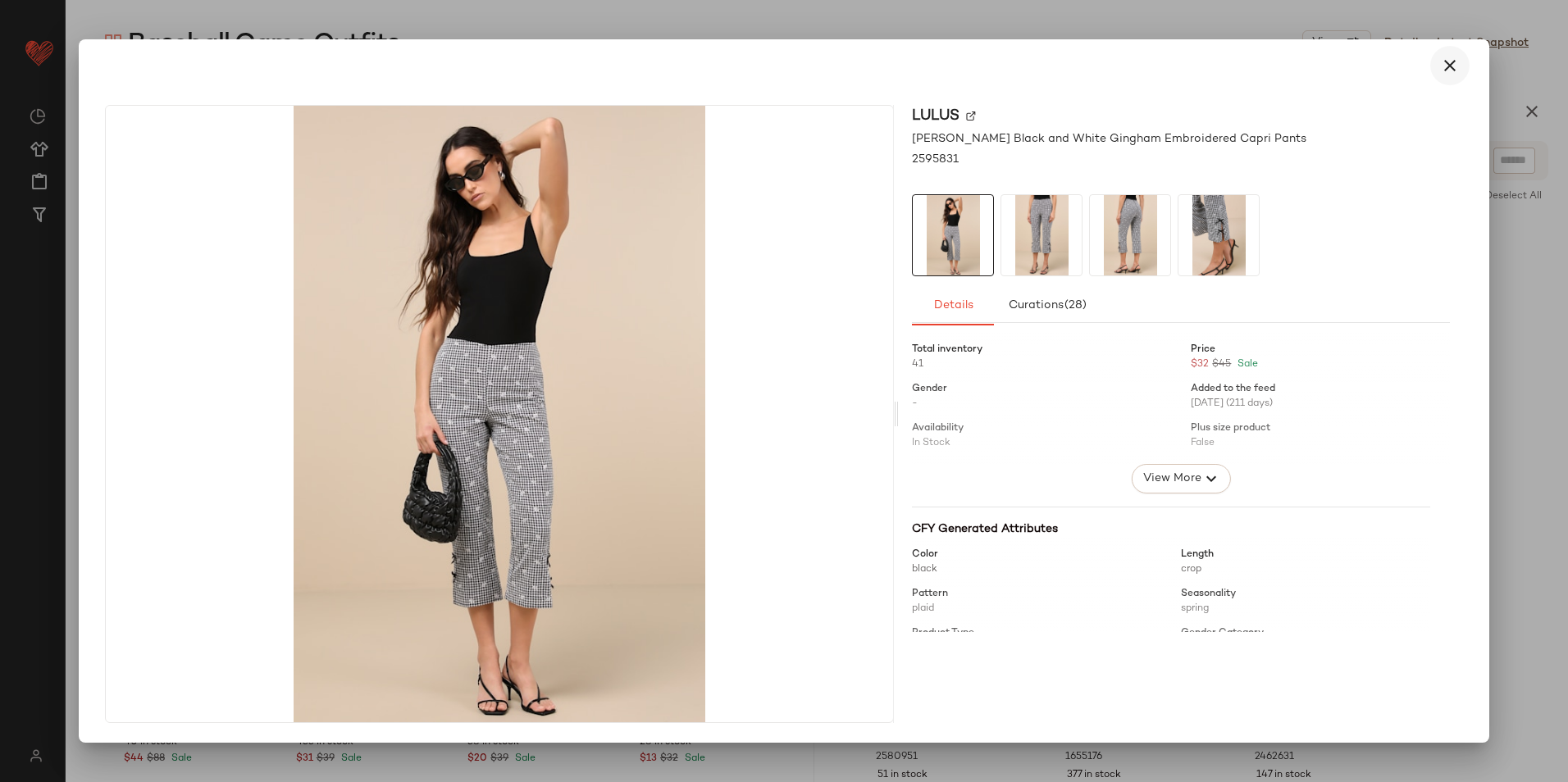
click at [1444, 65] on icon "button" at bounding box center [1450, 65] width 19 height 19
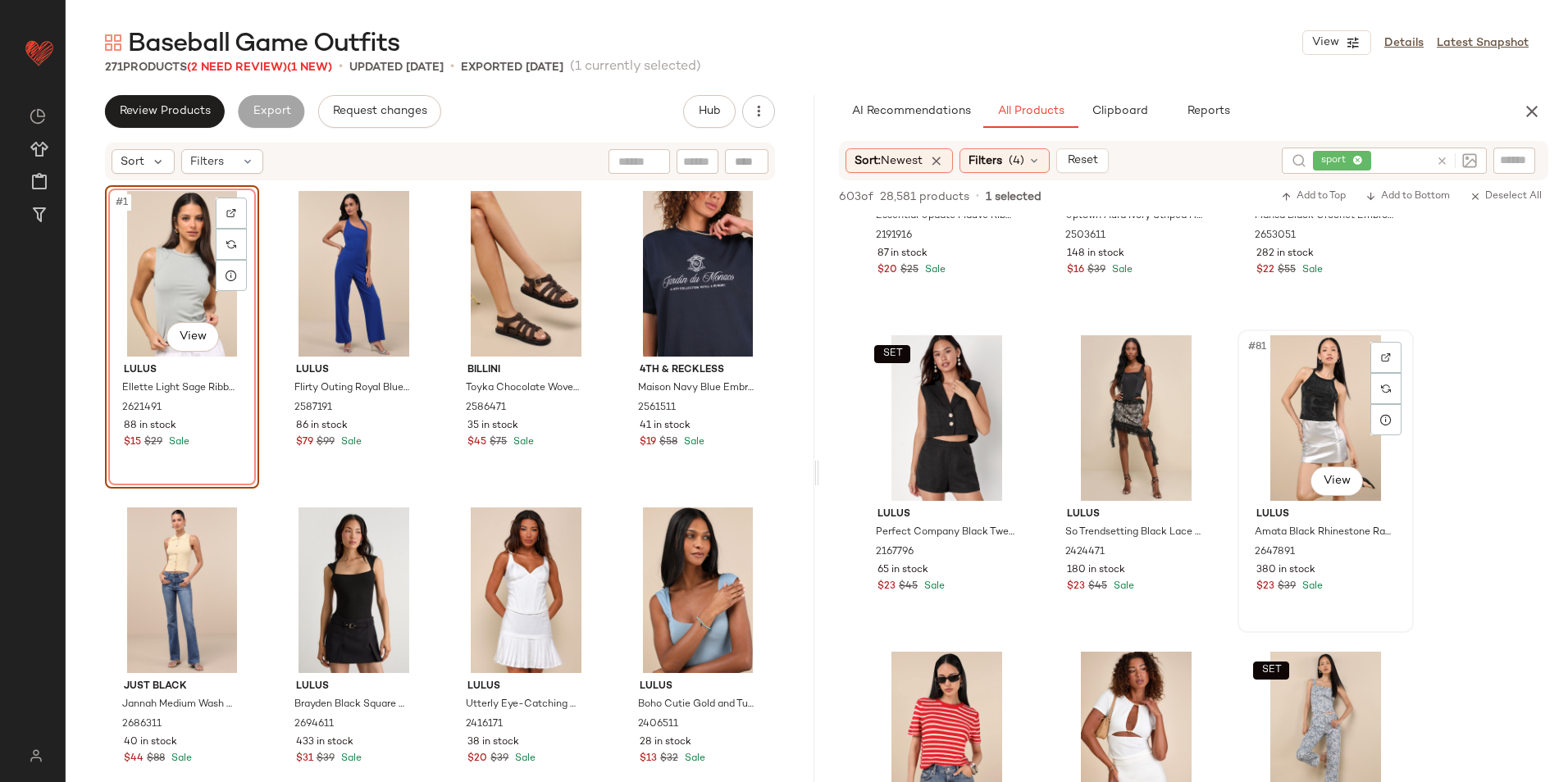
scroll to position [8115, 0]
click at [1002, 155] on span "Filters" at bounding box center [985, 162] width 34 height 18
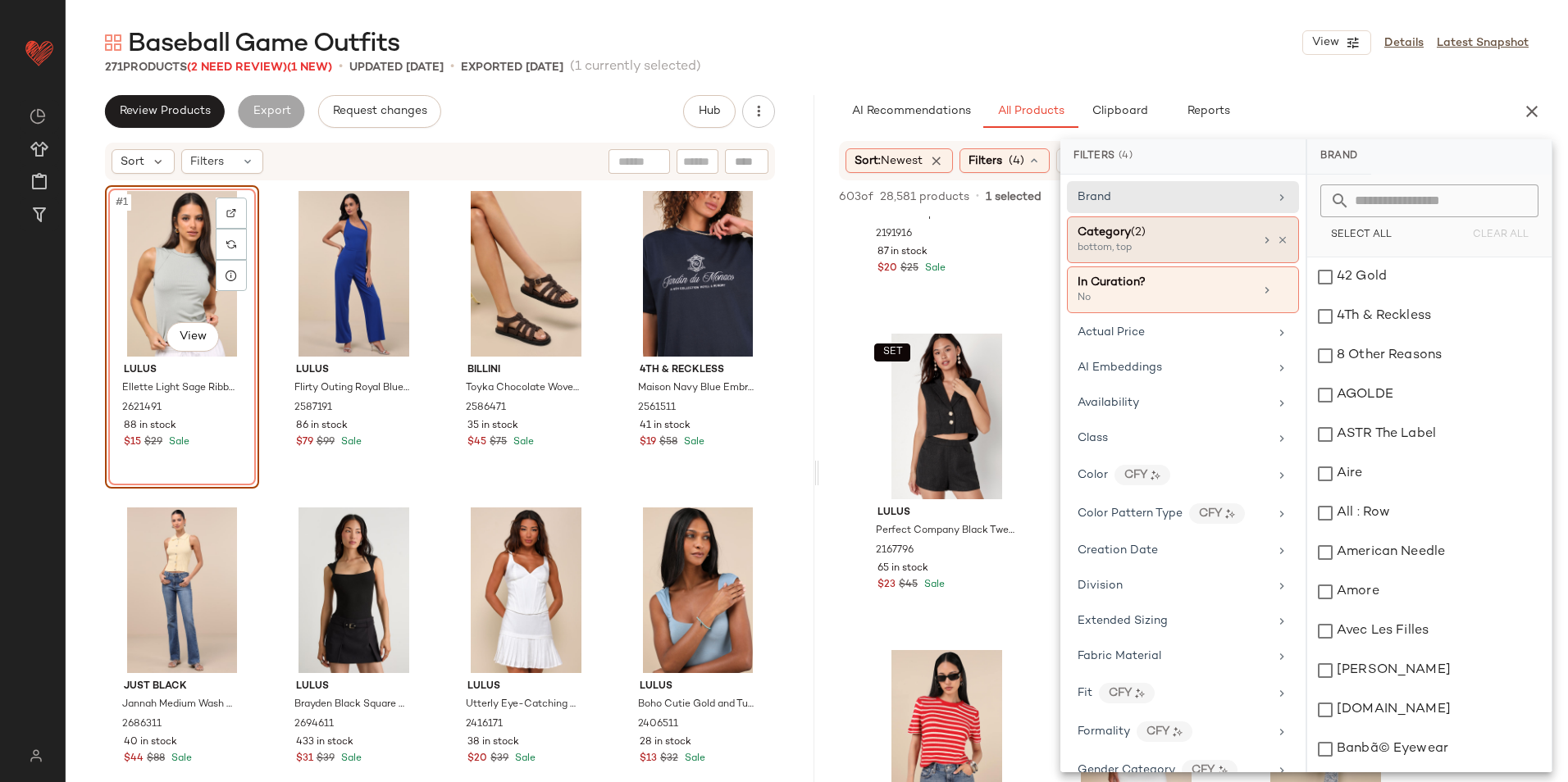
click at [1173, 258] on div "Category (2) bottom, top" at bounding box center [1182, 239] width 232 height 47
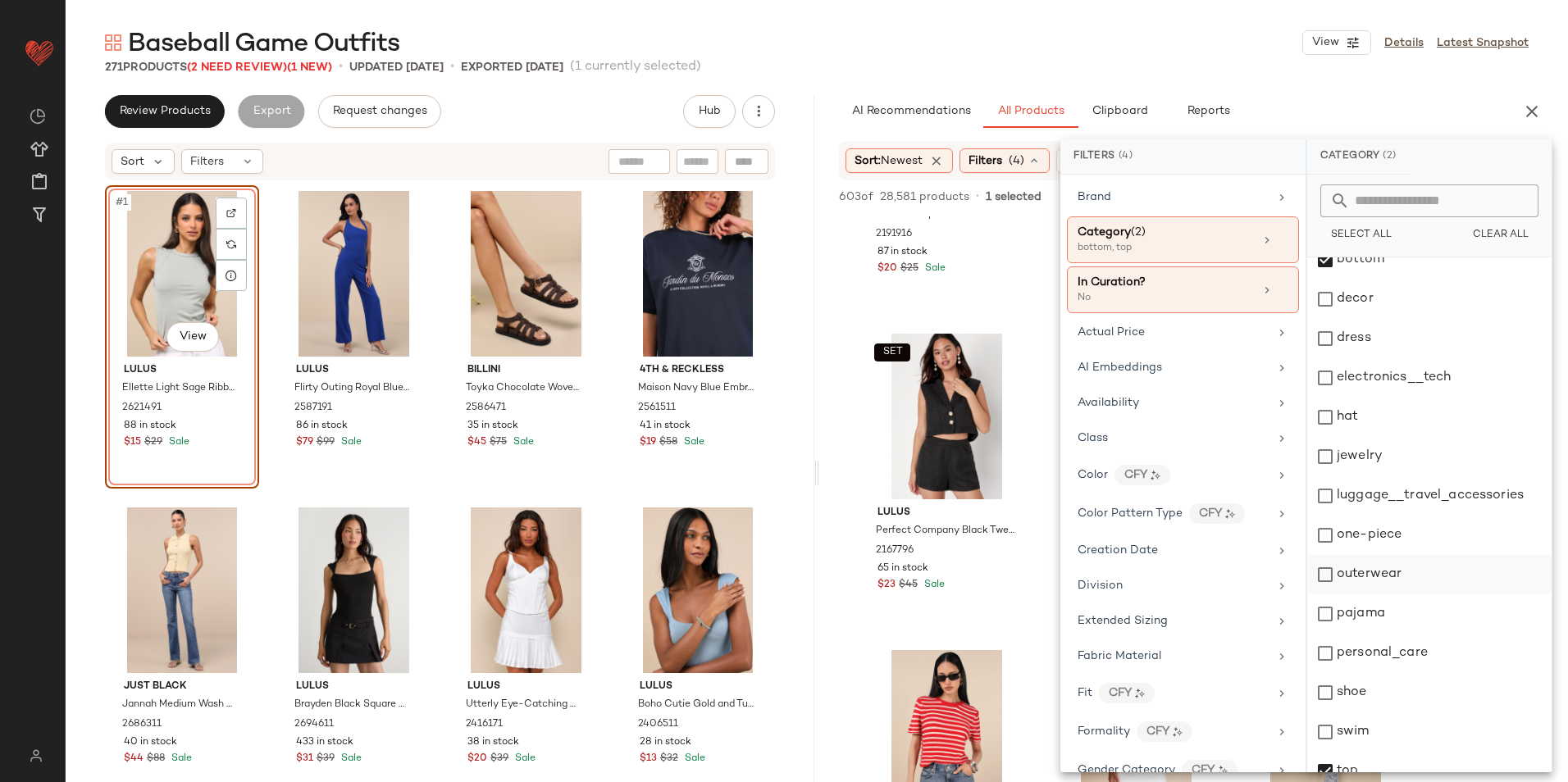
scroll to position [154, 0]
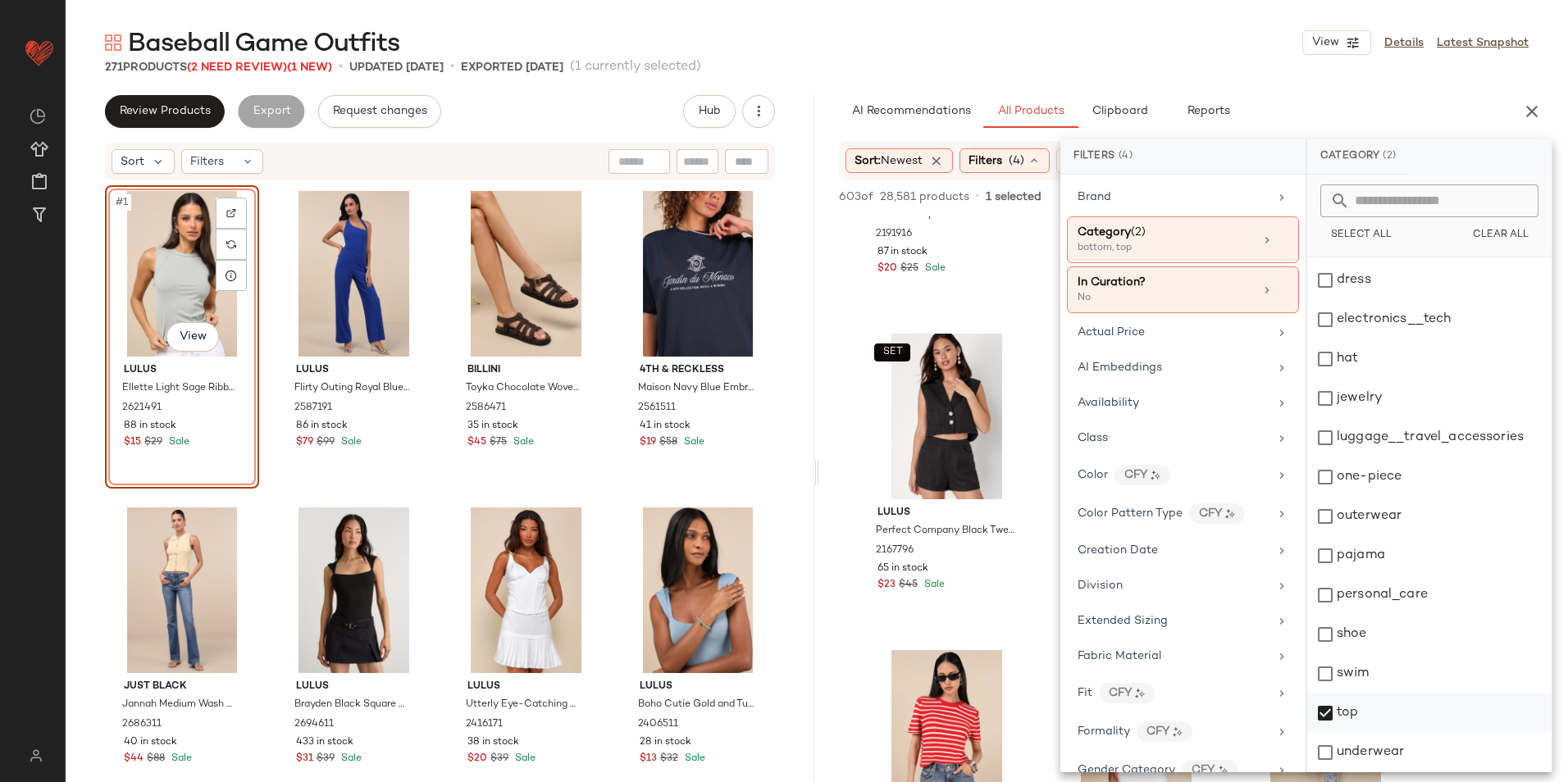
click at [1380, 709] on div "top" at bounding box center [1429, 713] width 245 height 40
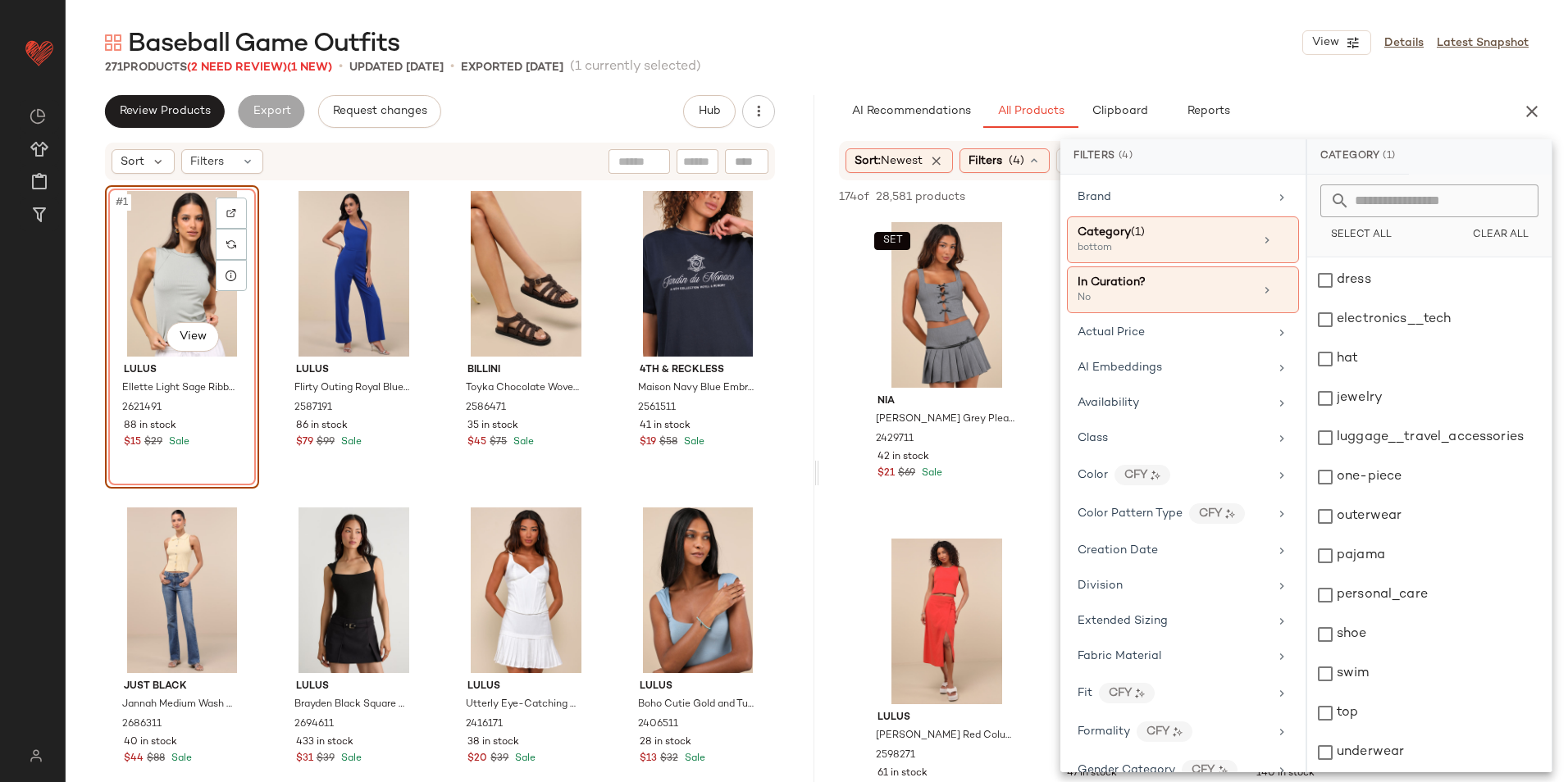
click at [1116, 42] on div "Baseball Game Outfits View Details Latest Snapshot" at bounding box center [816, 42] width 1502 height 33
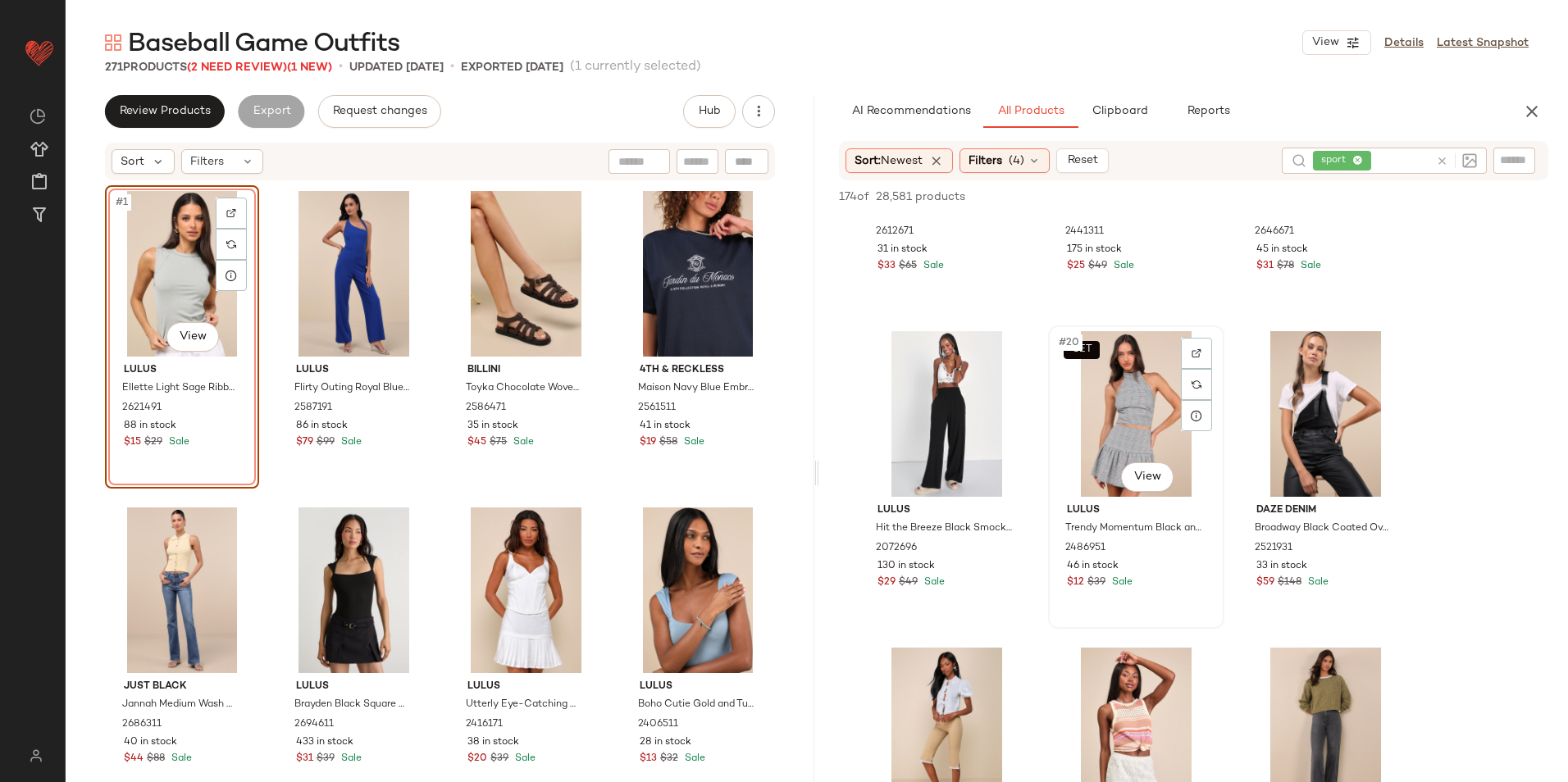
scroll to position [1885, 0]
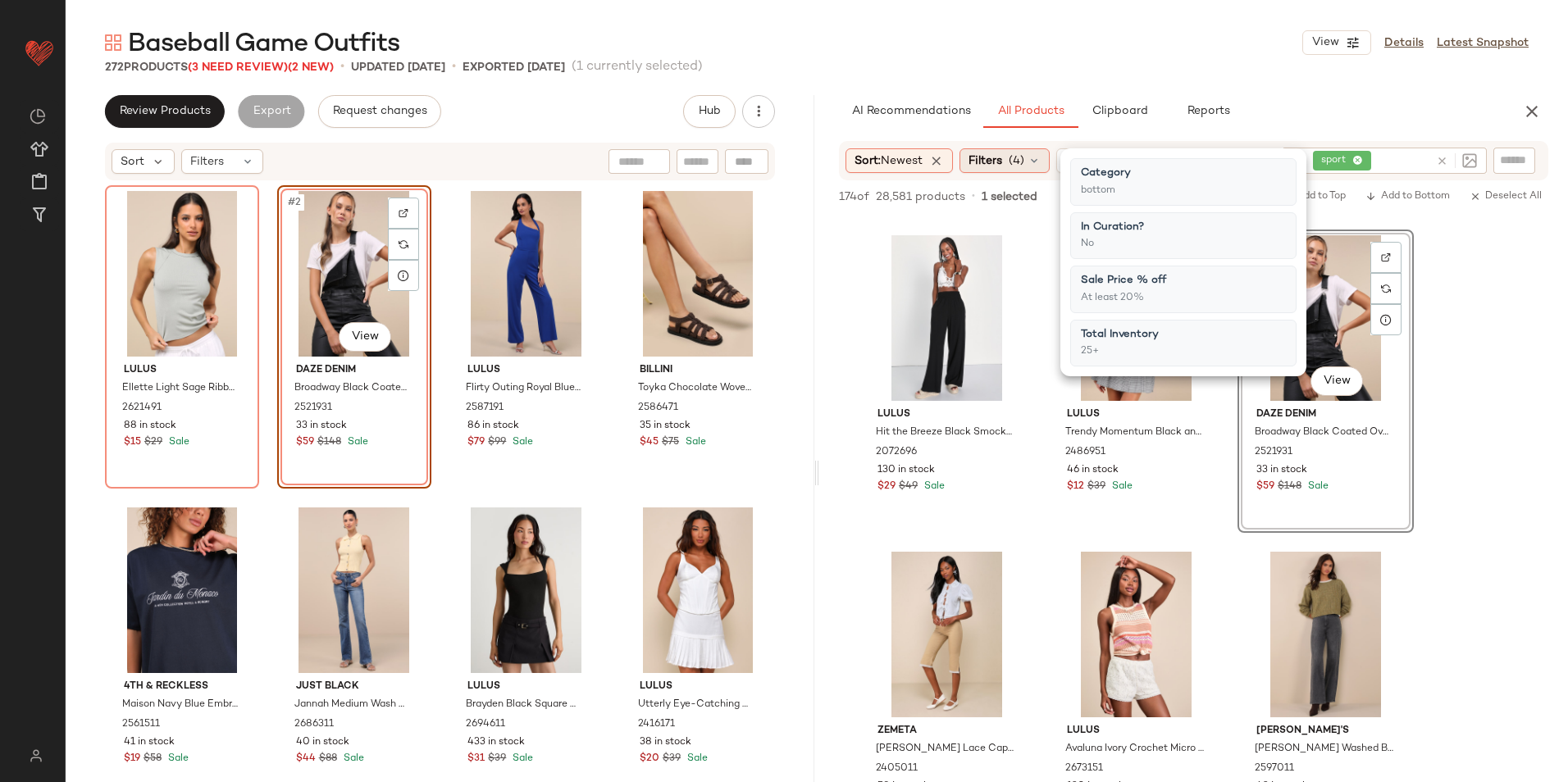
click at [1001, 165] on span "Filters" at bounding box center [985, 162] width 34 height 18
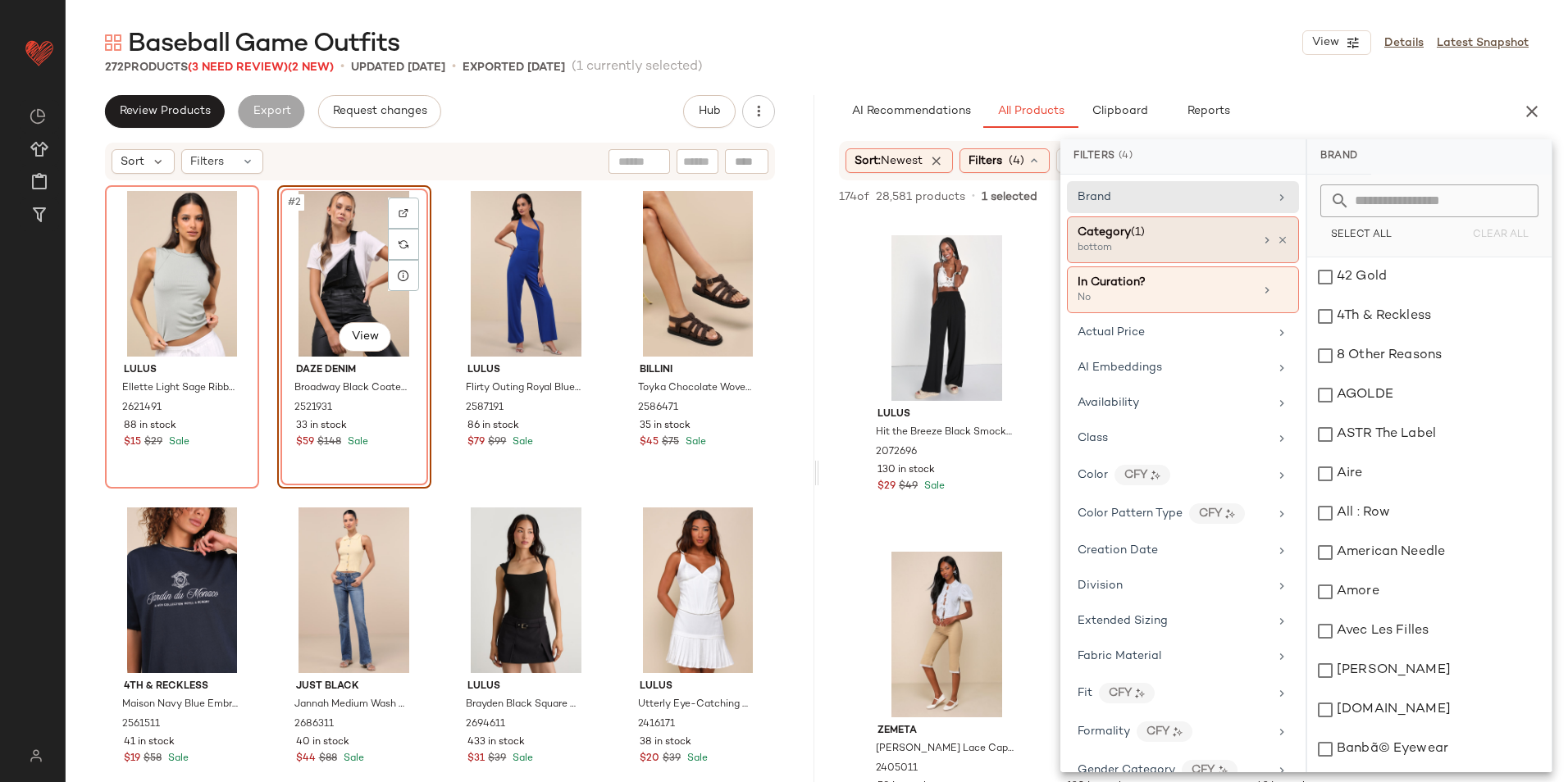
click at [1142, 252] on div "bottom" at bounding box center [1159, 248] width 164 height 15
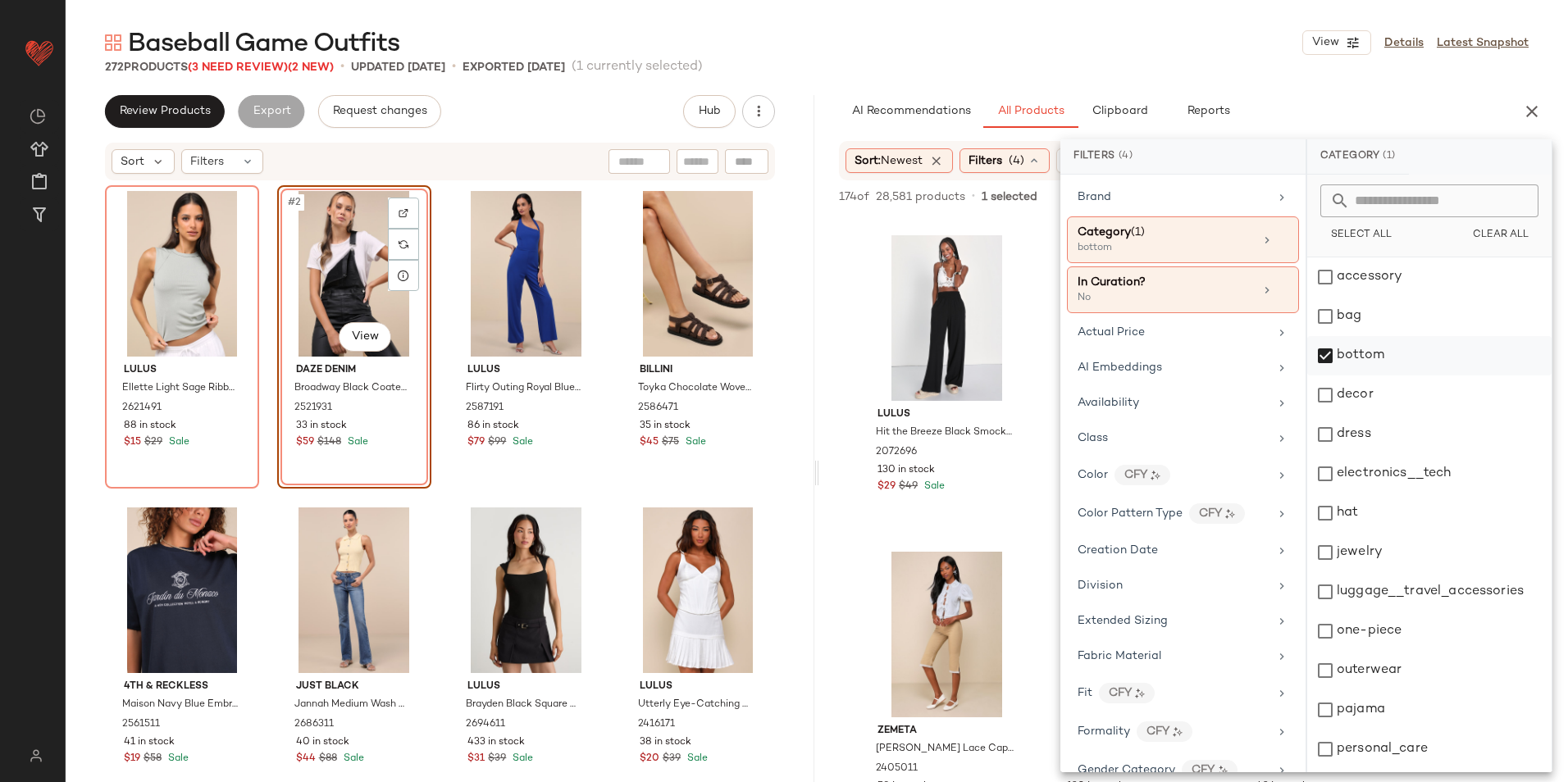
click at [1356, 360] on div "bottom" at bounding box center [1429, 356] width 245 height 40
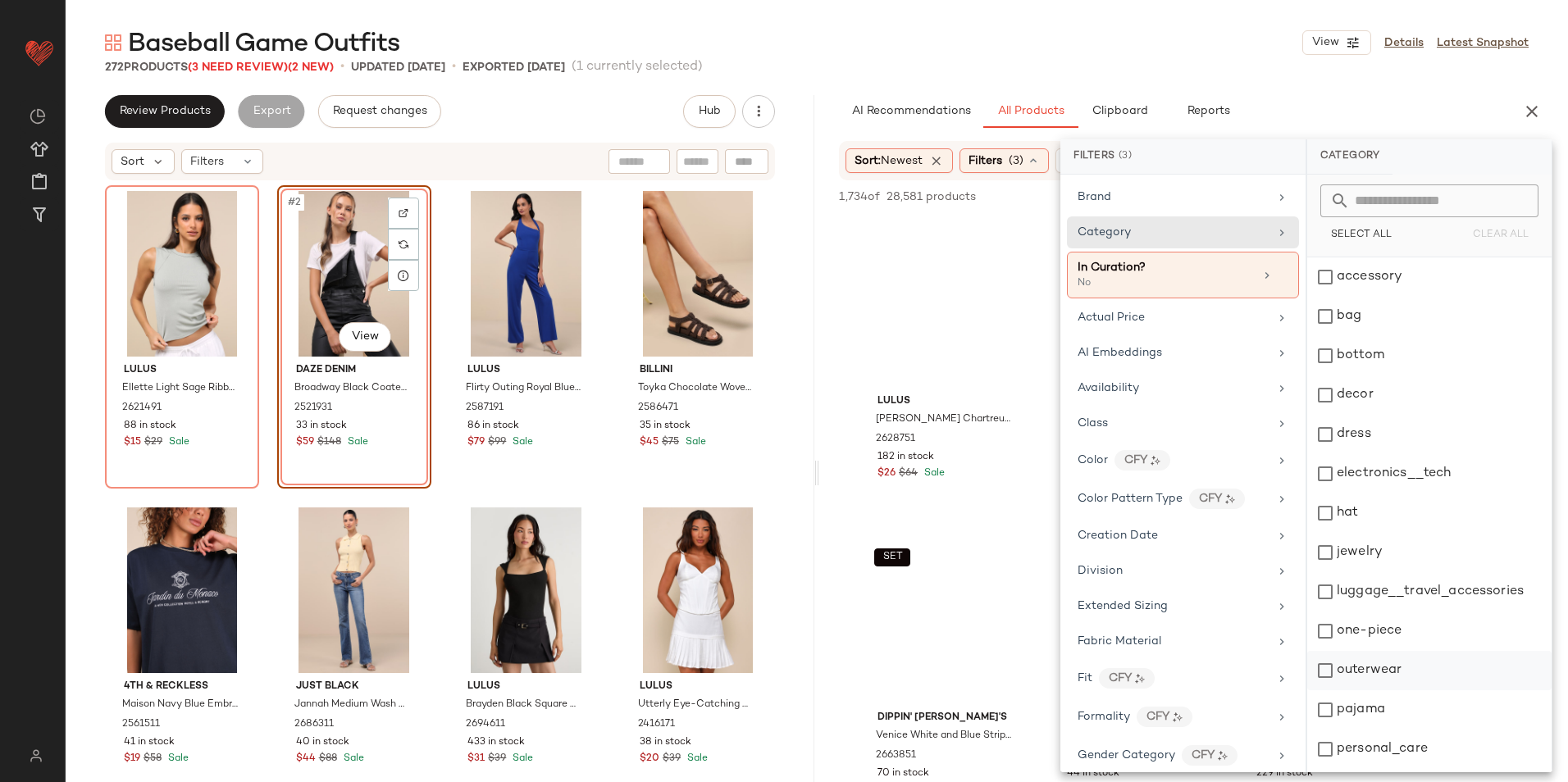
click at [1404, 679] on div "outerwear" at bounding box center [1429, 670] width 245 height 40
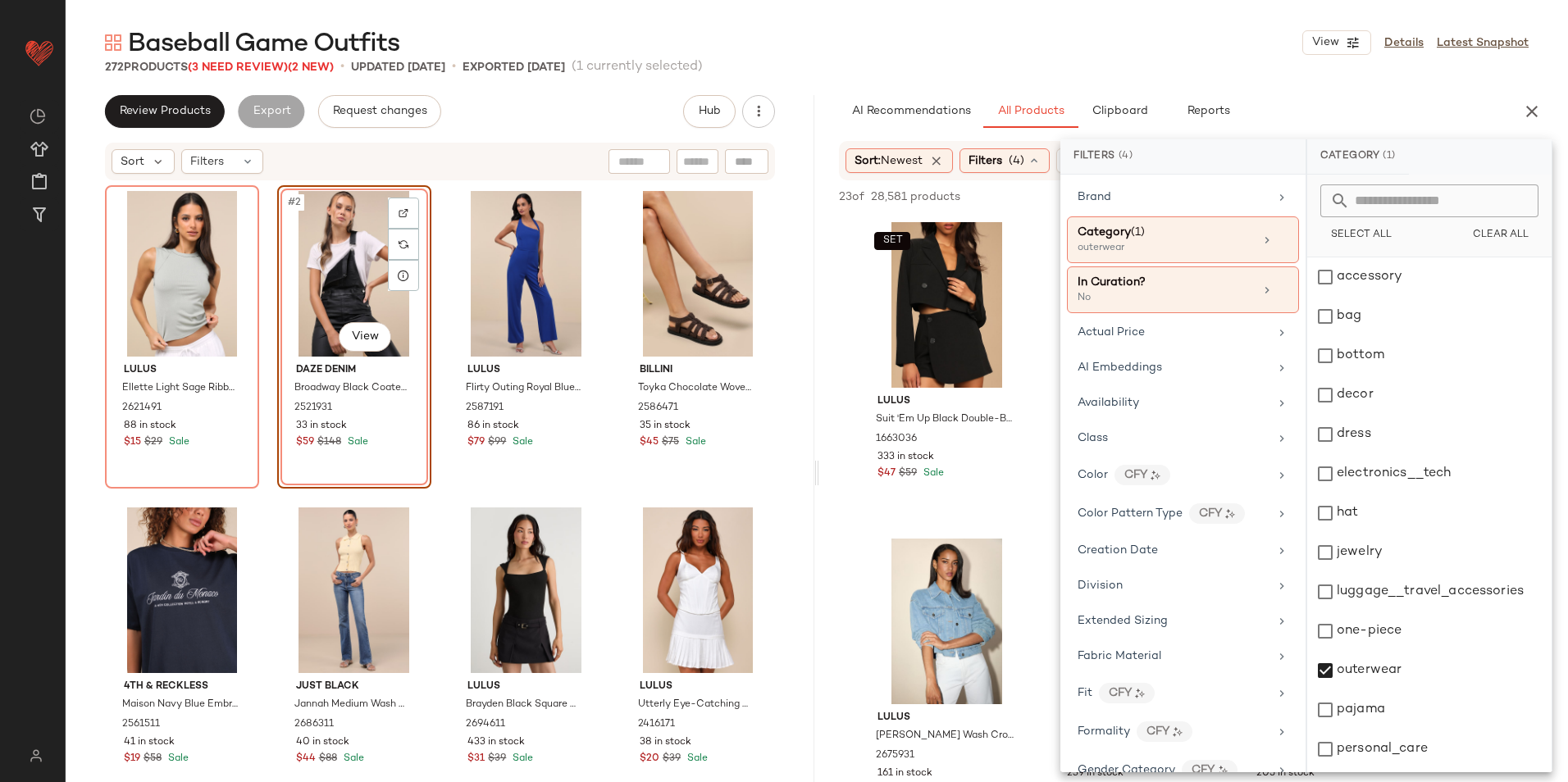
click at [1008, 38] on div "Baseball Game Outfits View Details Latest Snapshot" at bounding box center [816, 42] width 1502 height 33
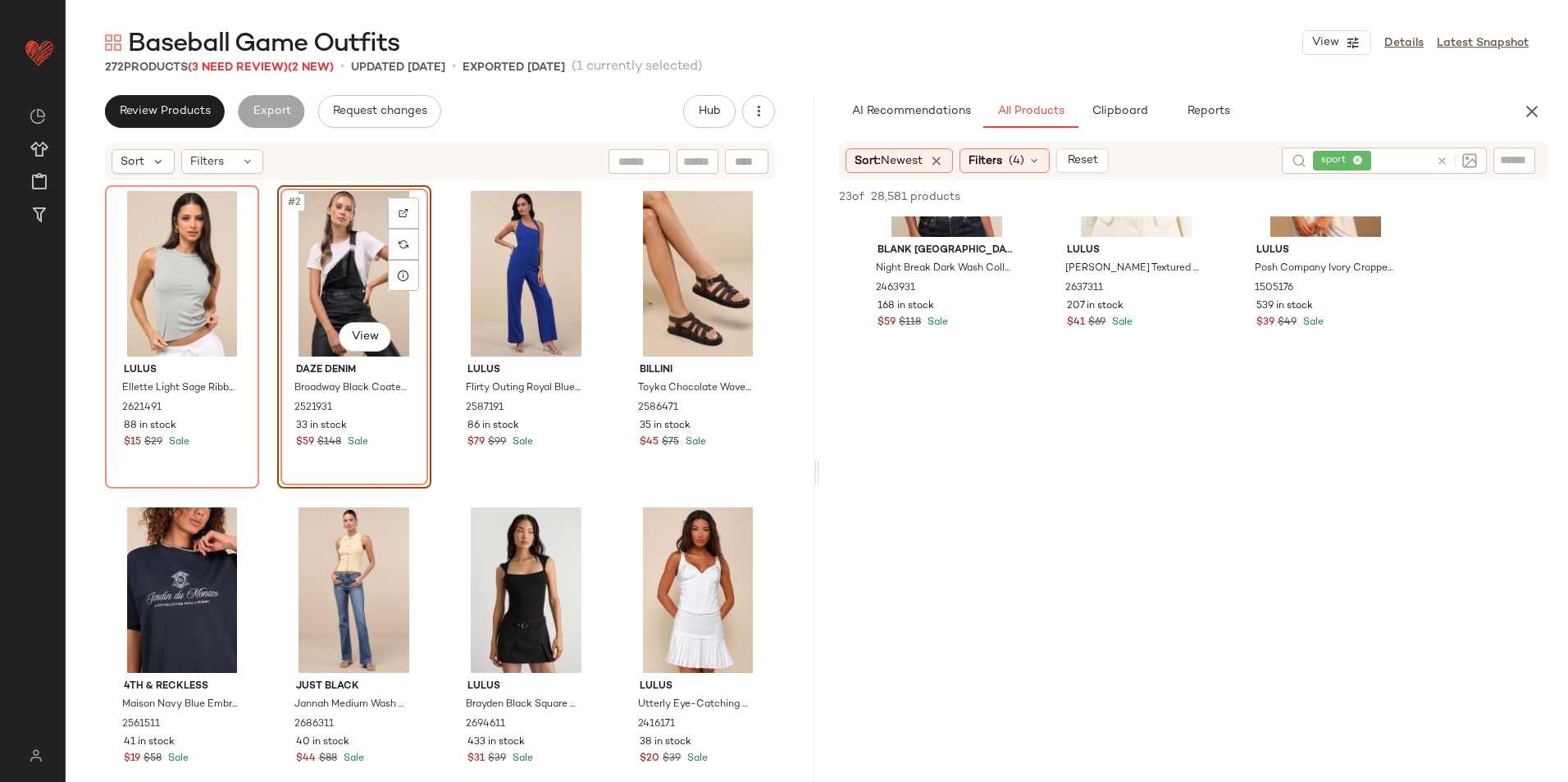
scroll to position [1721, 0]
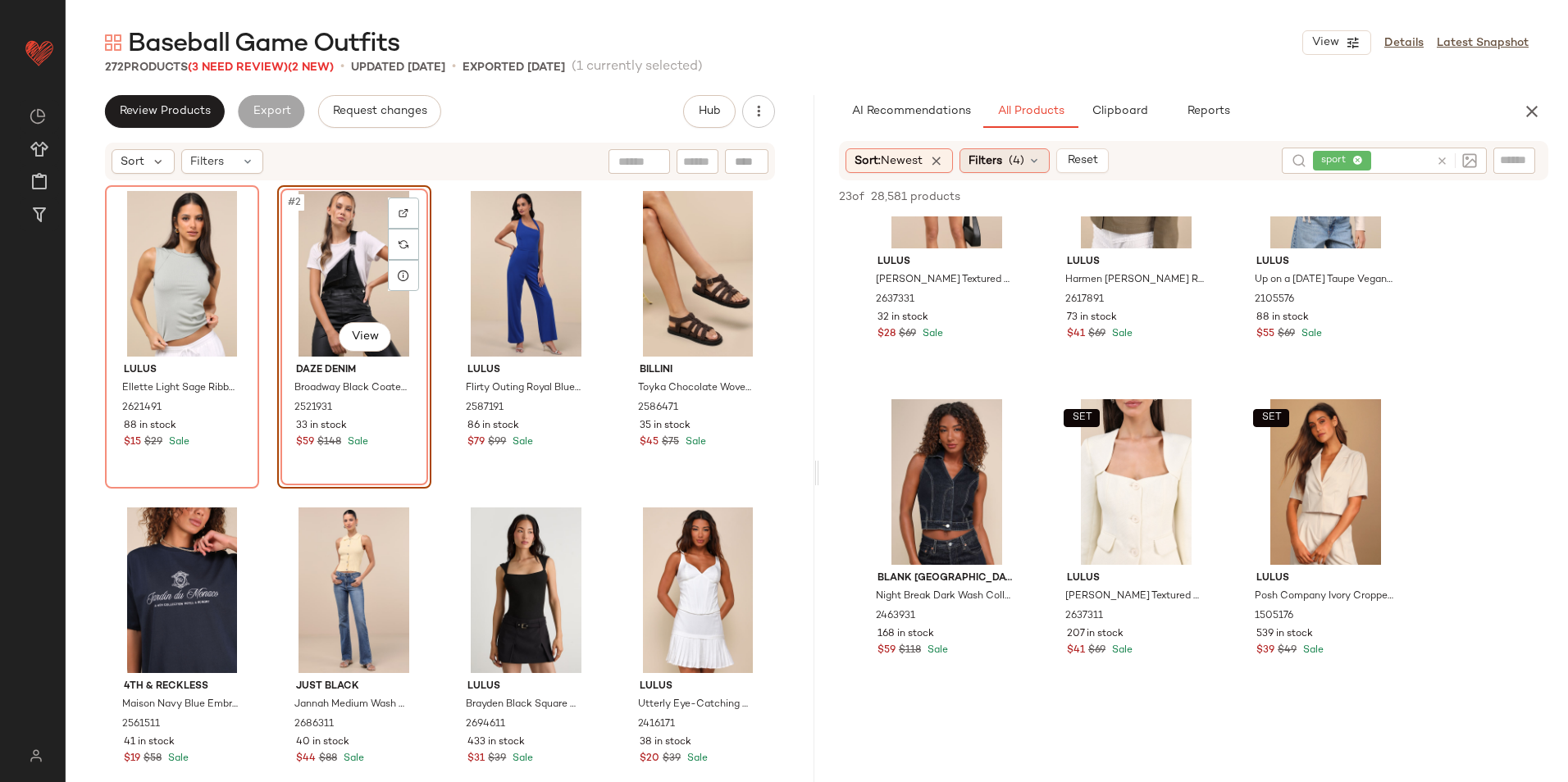
click at [1023, 160] on span "(4)" at bounding box center [1016, 162] width 16 height 18
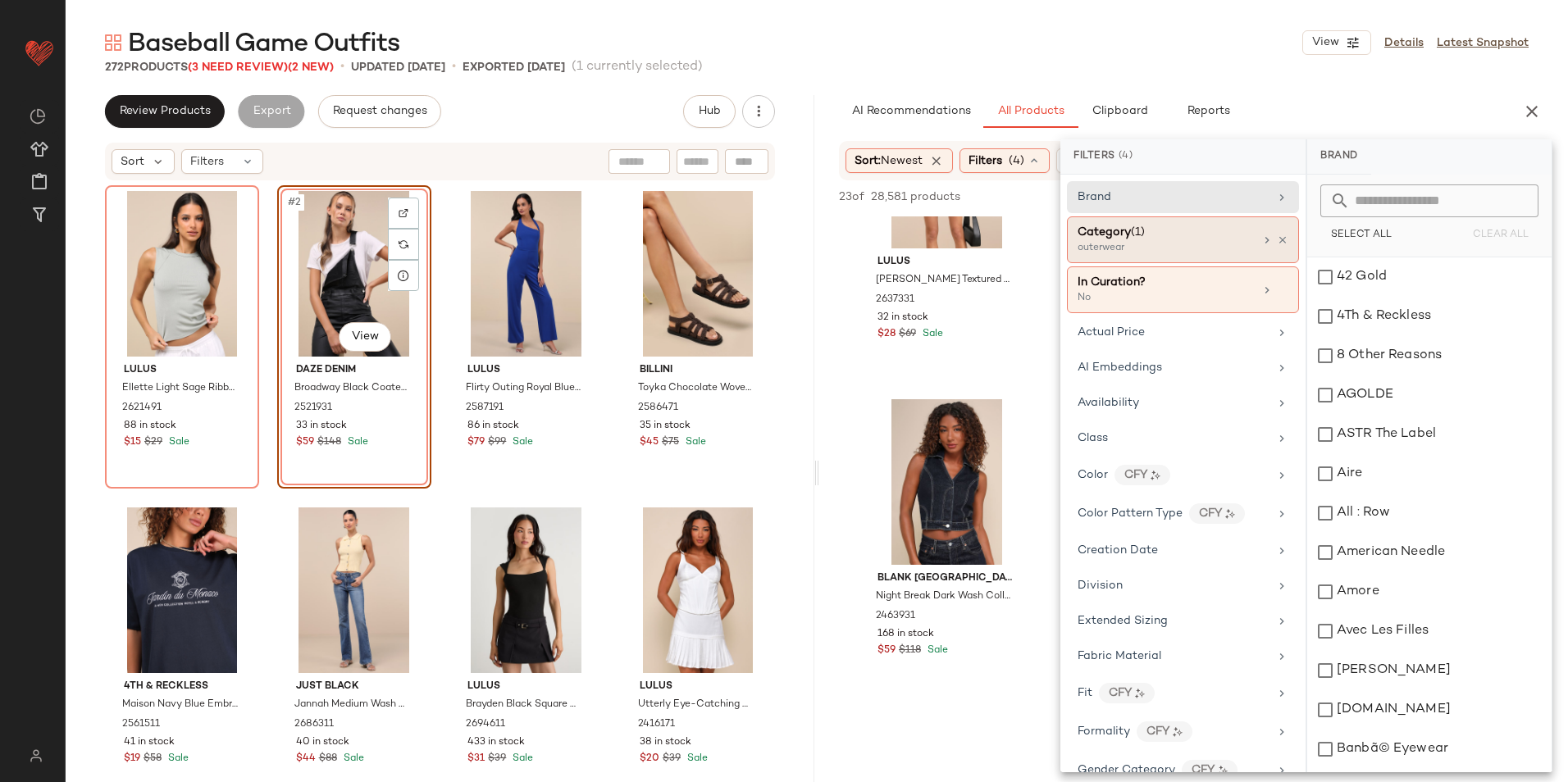
click at [1123, 237] on span "Category" at bounding box center [1104, 232] width 53 height 12
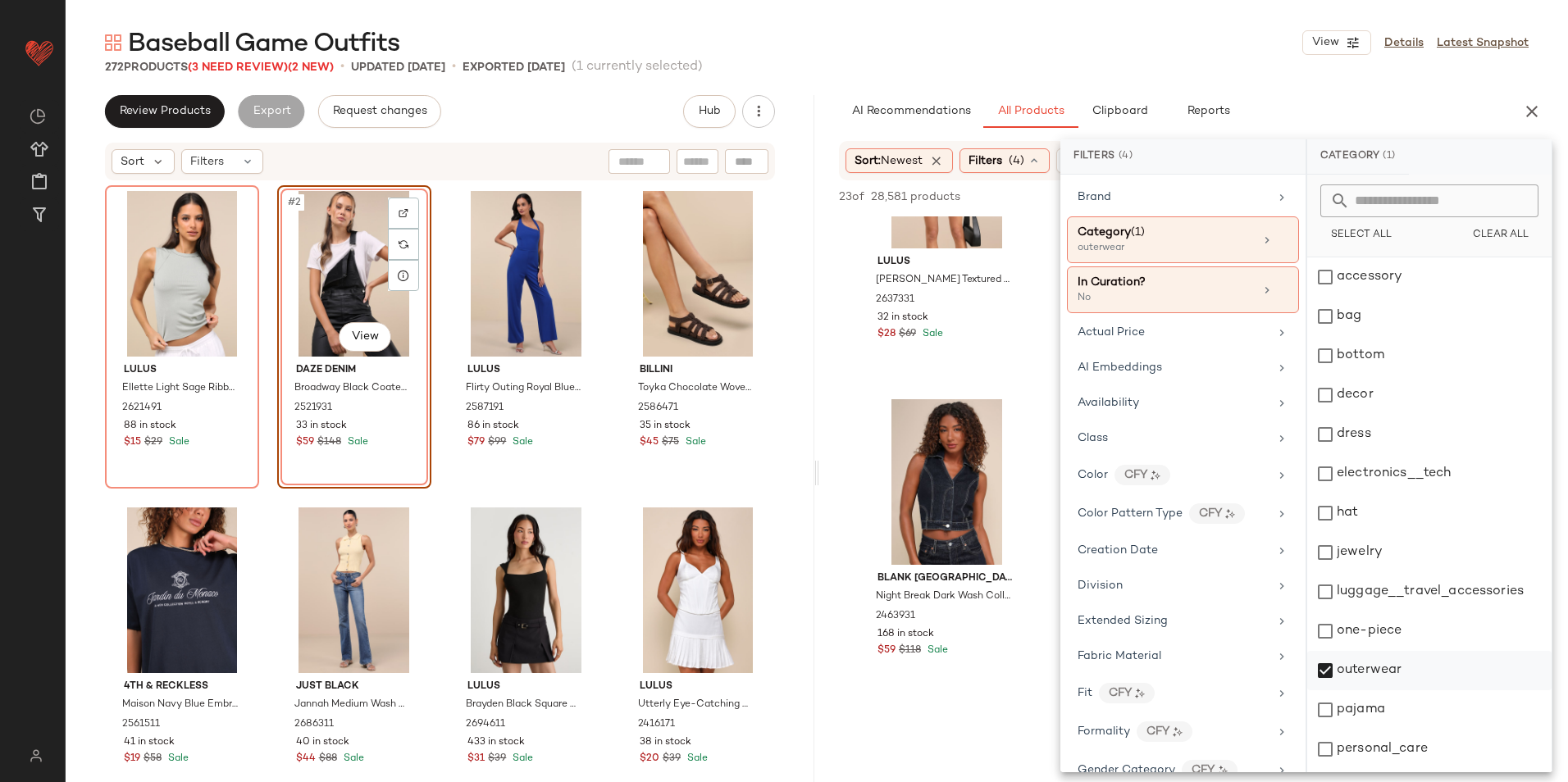
click at [1369, 672] on div "outerwear" at bounding box center [1429, 670] width 245 height 40
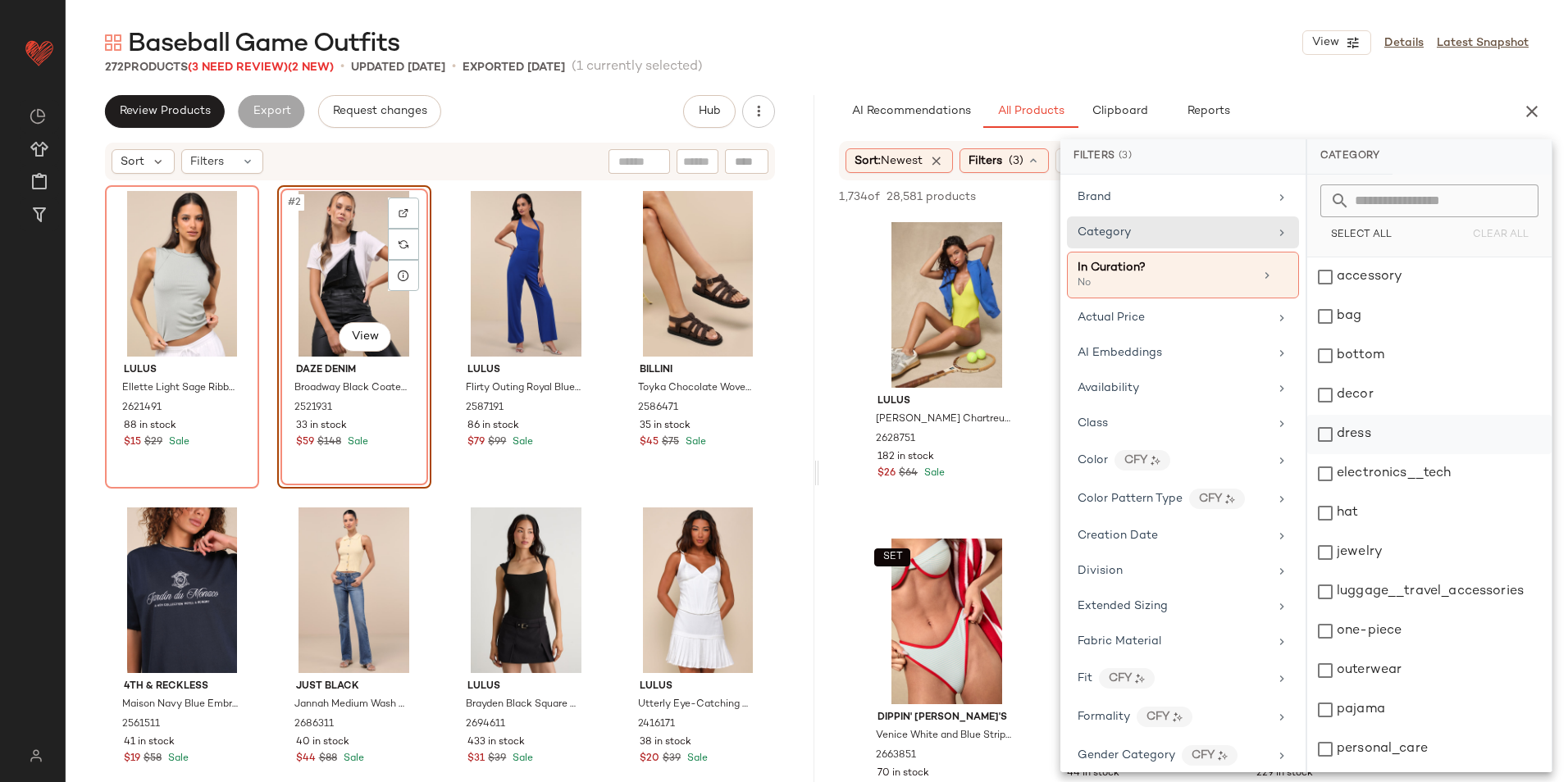
click at [1348, 434] on div "dress" at bounding box center [1429, 434] width 245 height 40
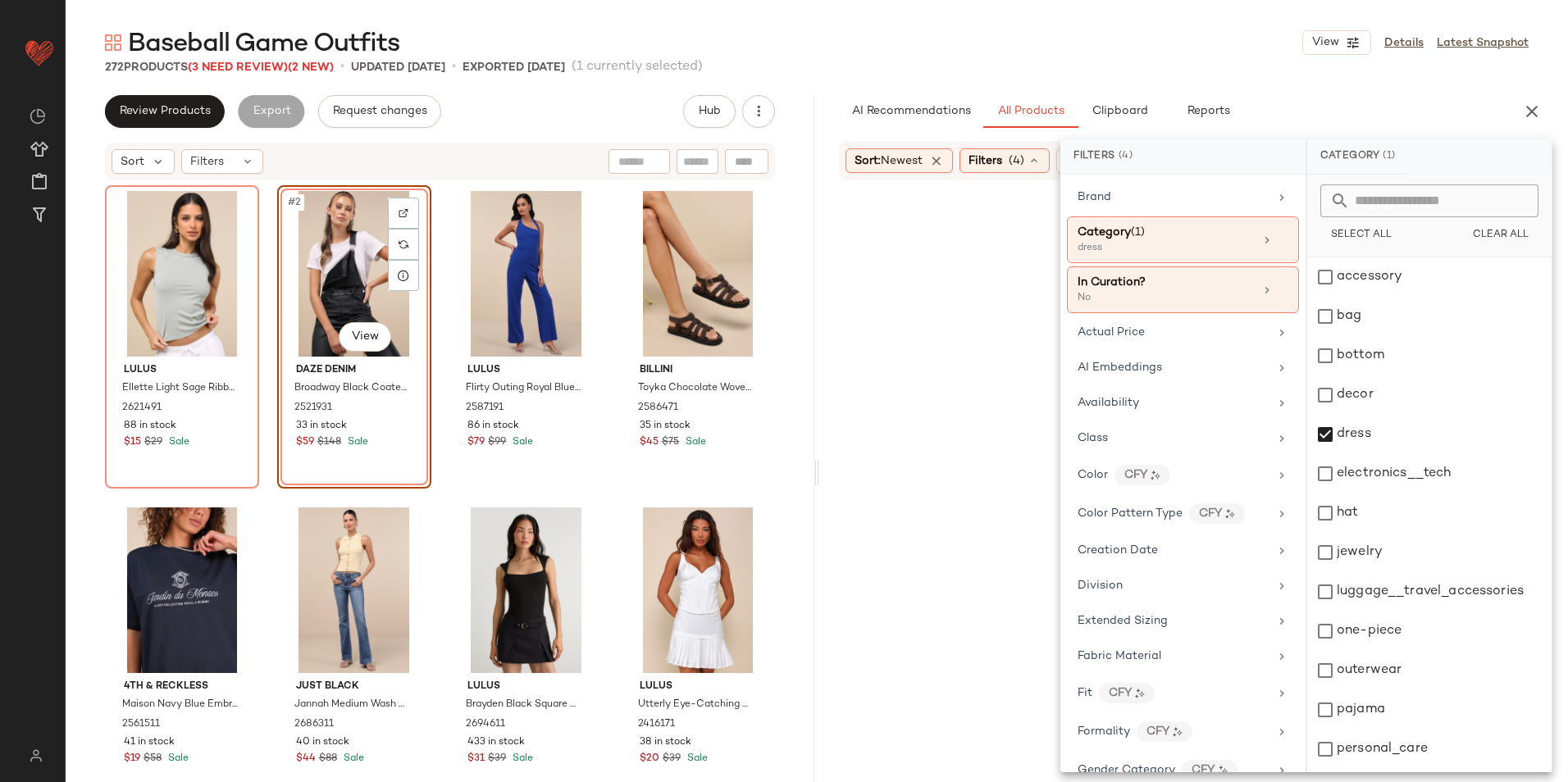
click at [1248, 50] on div "Baseball Game Outfits View Details Latest Snapshot" at bounding box center [816, 42] width 1502 height 33
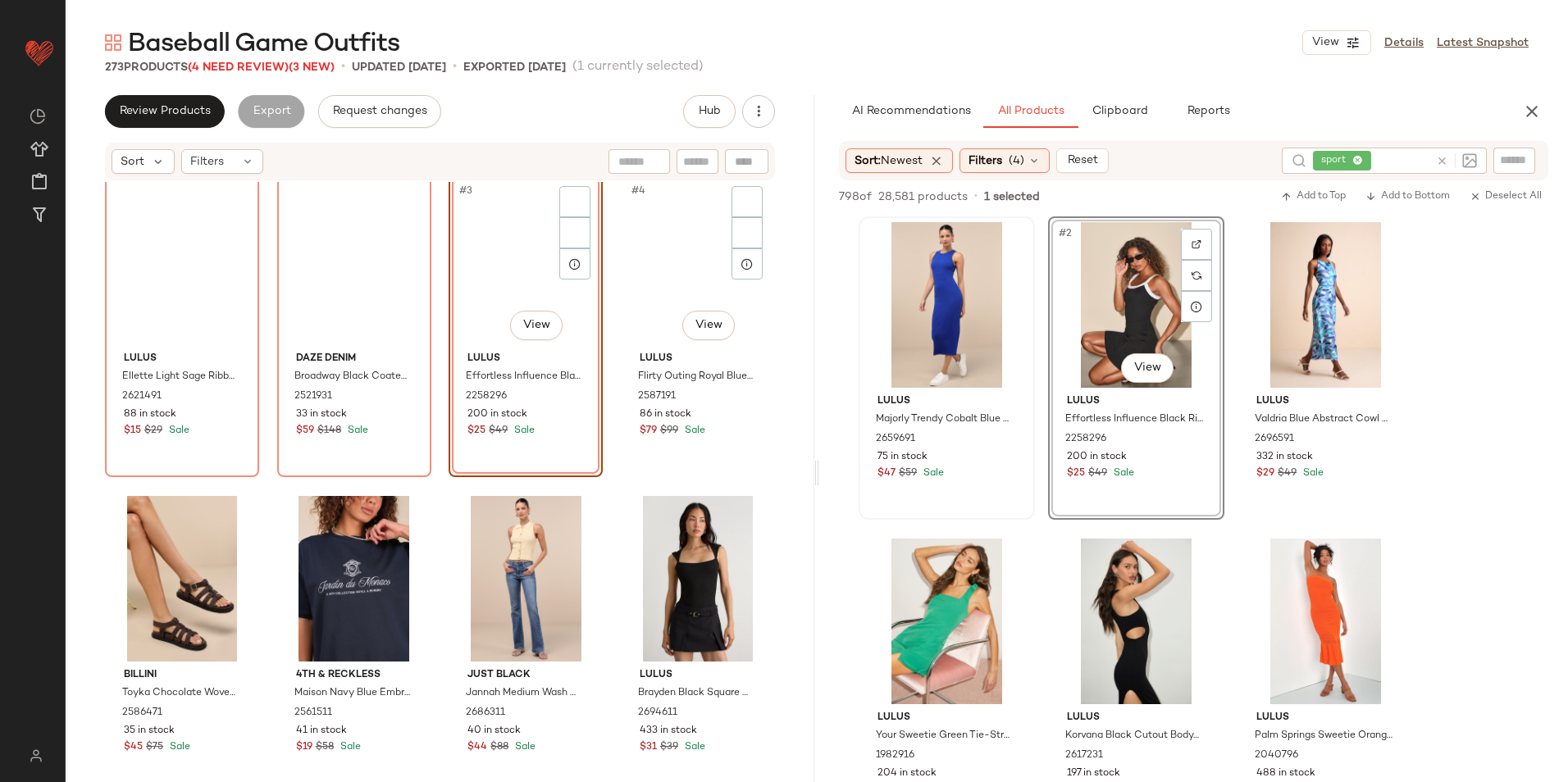
scroll to position [0, 0]
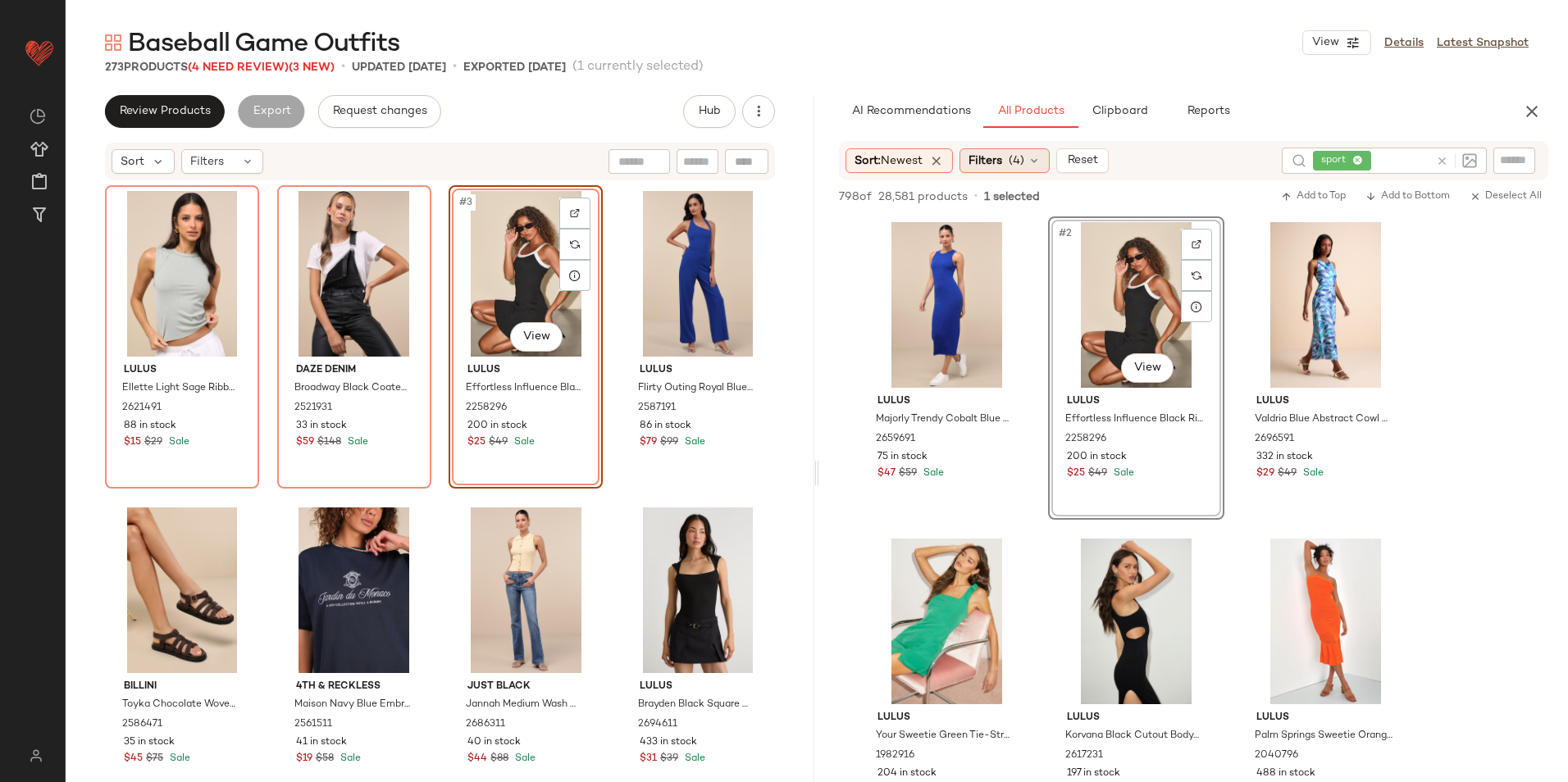
click at [1014, 165] on span "(4)" at bounding box center [1016, 162] width 16 height 18
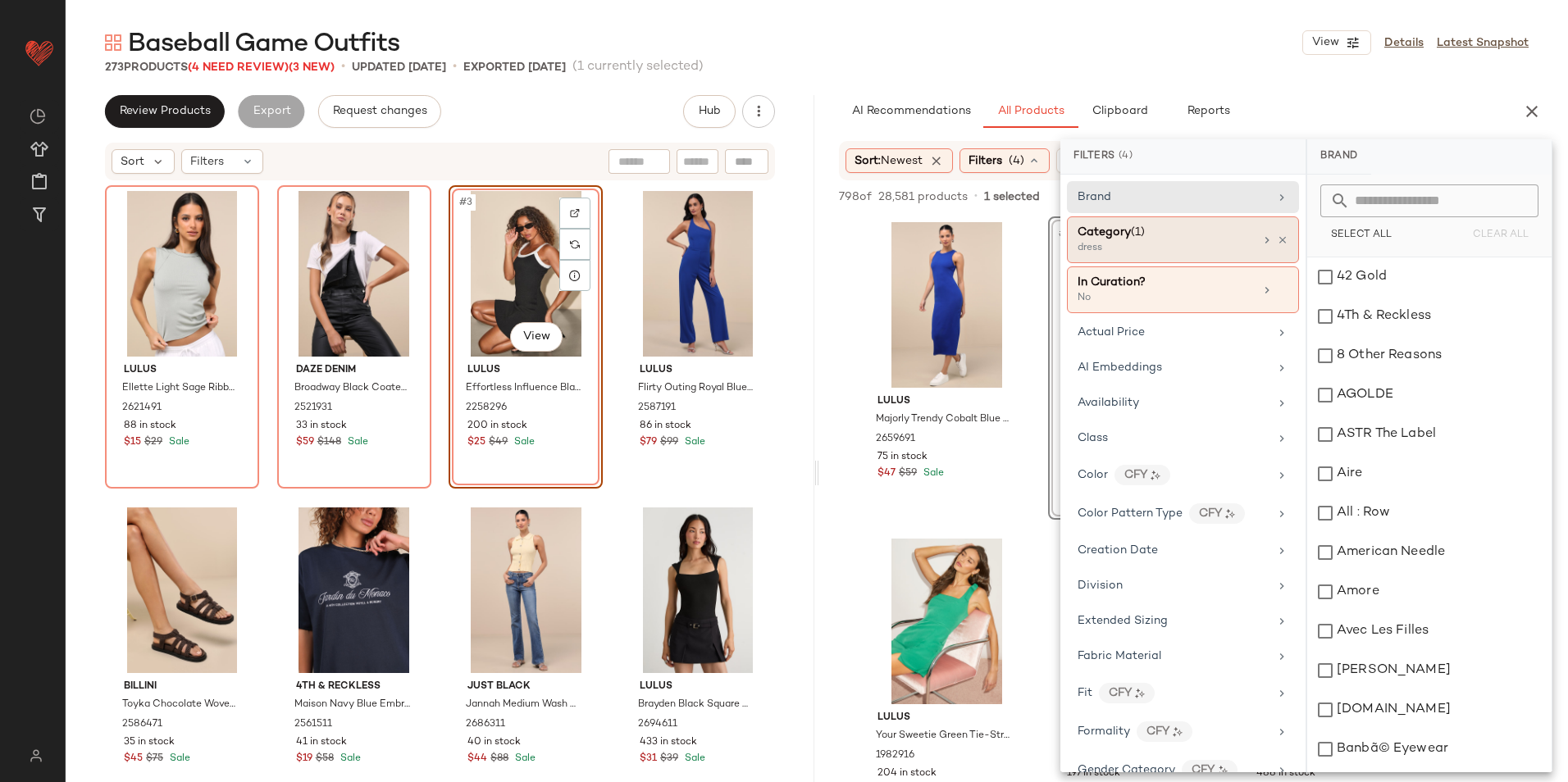
click at [1106, 237] on span "Category" at bounding box center [1104, 232] width 53 height 12
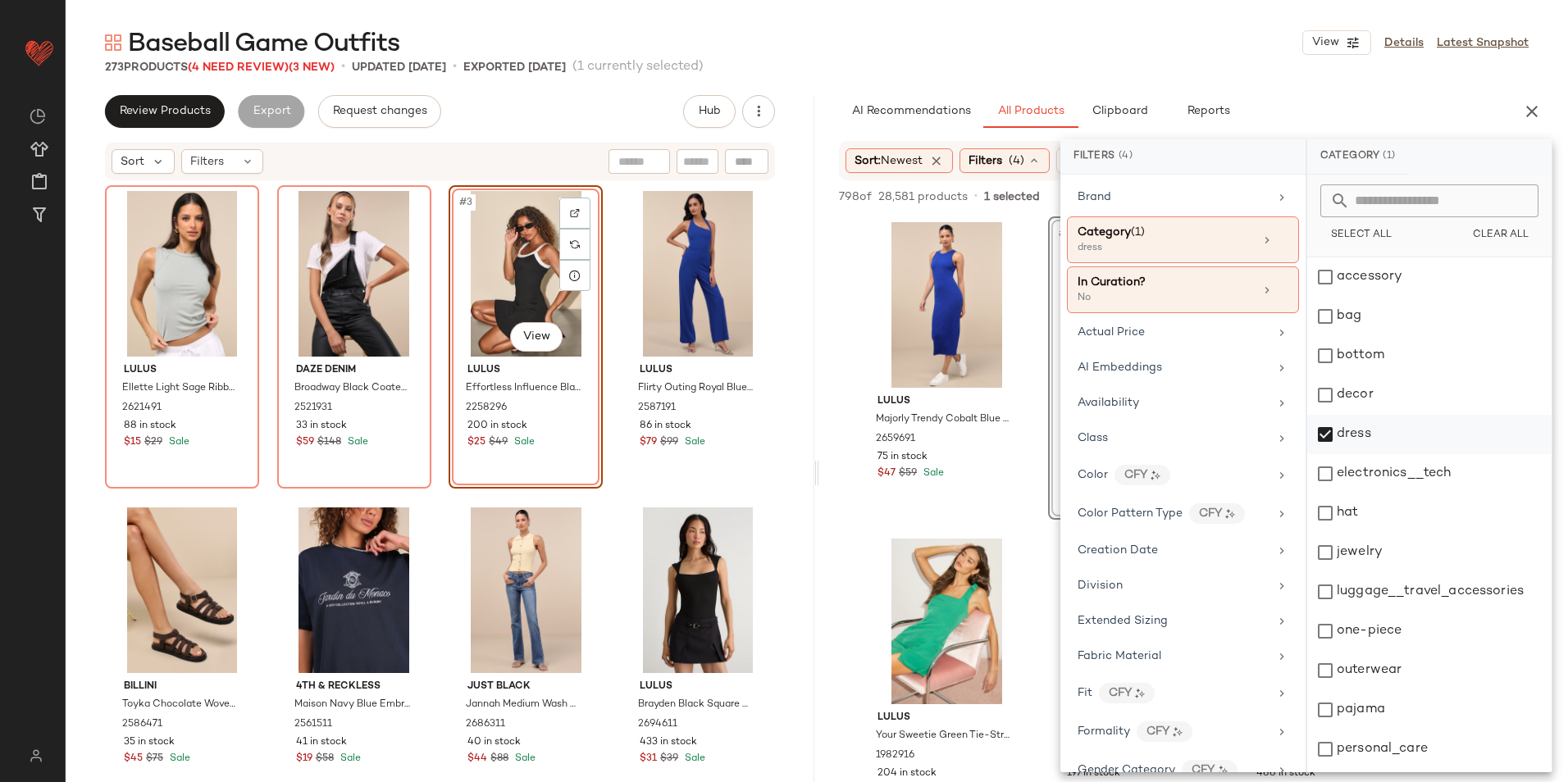
click at [1365, 431] on div "dress" at bounding box center [1429, 434] width 245 height 40
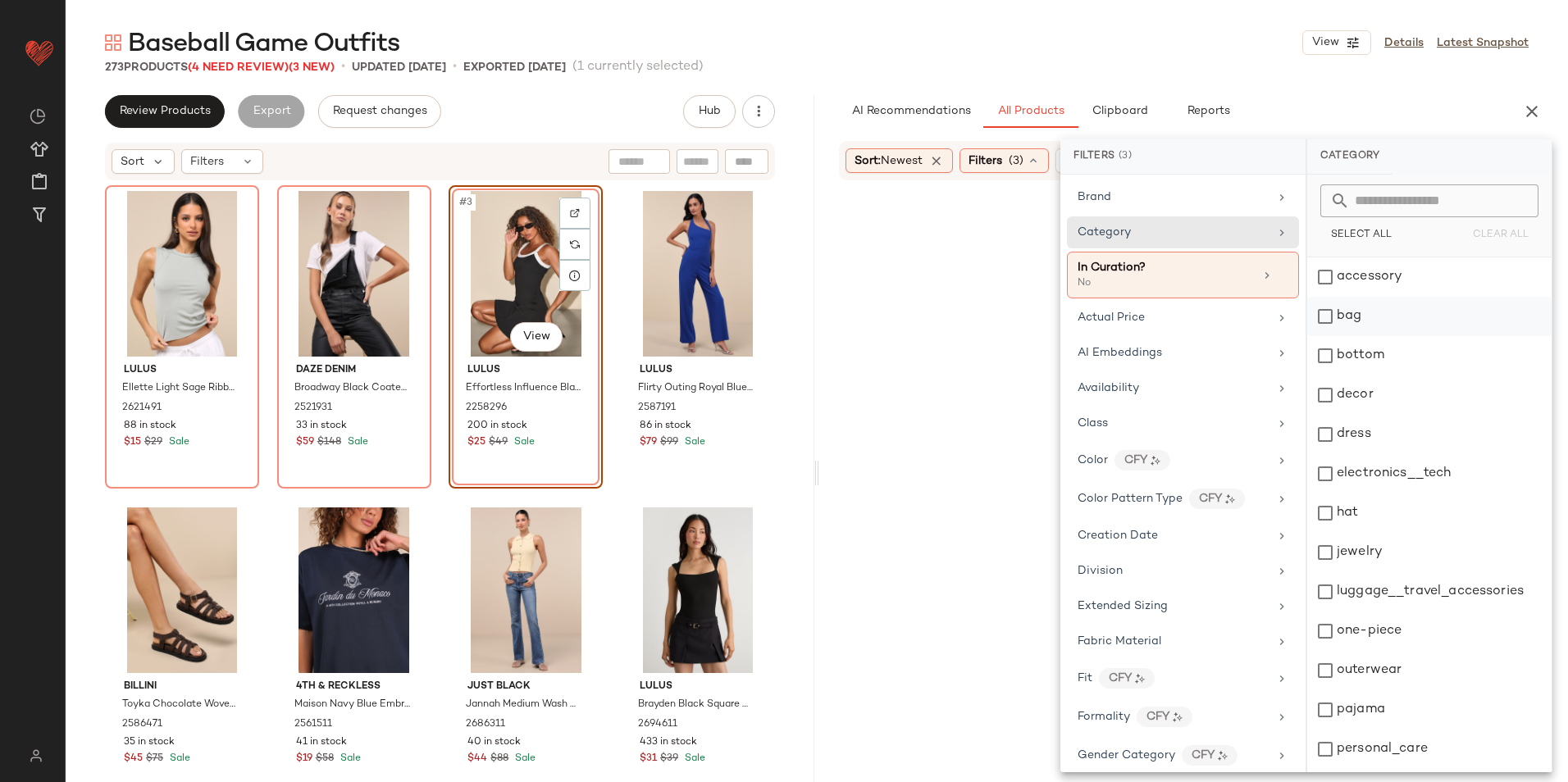
click at [1364, 319] on div "bag" at bounding box center [1429, 316] width 245 height 40
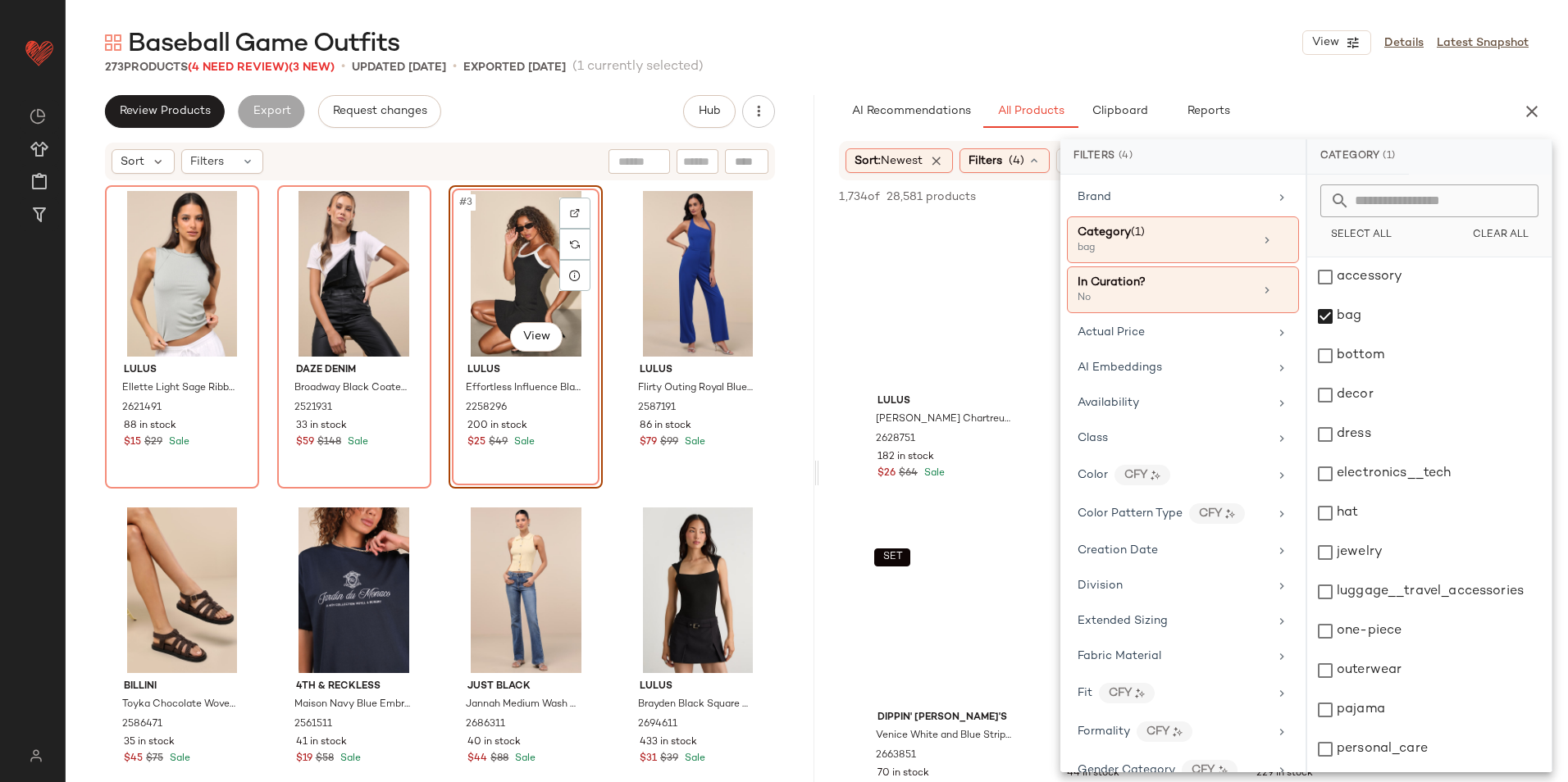
click at [1139, 48] on div "Baseball Game Outfits View Details Latest Snapshot" at bounding box center [816, 42] width 1502 height 33
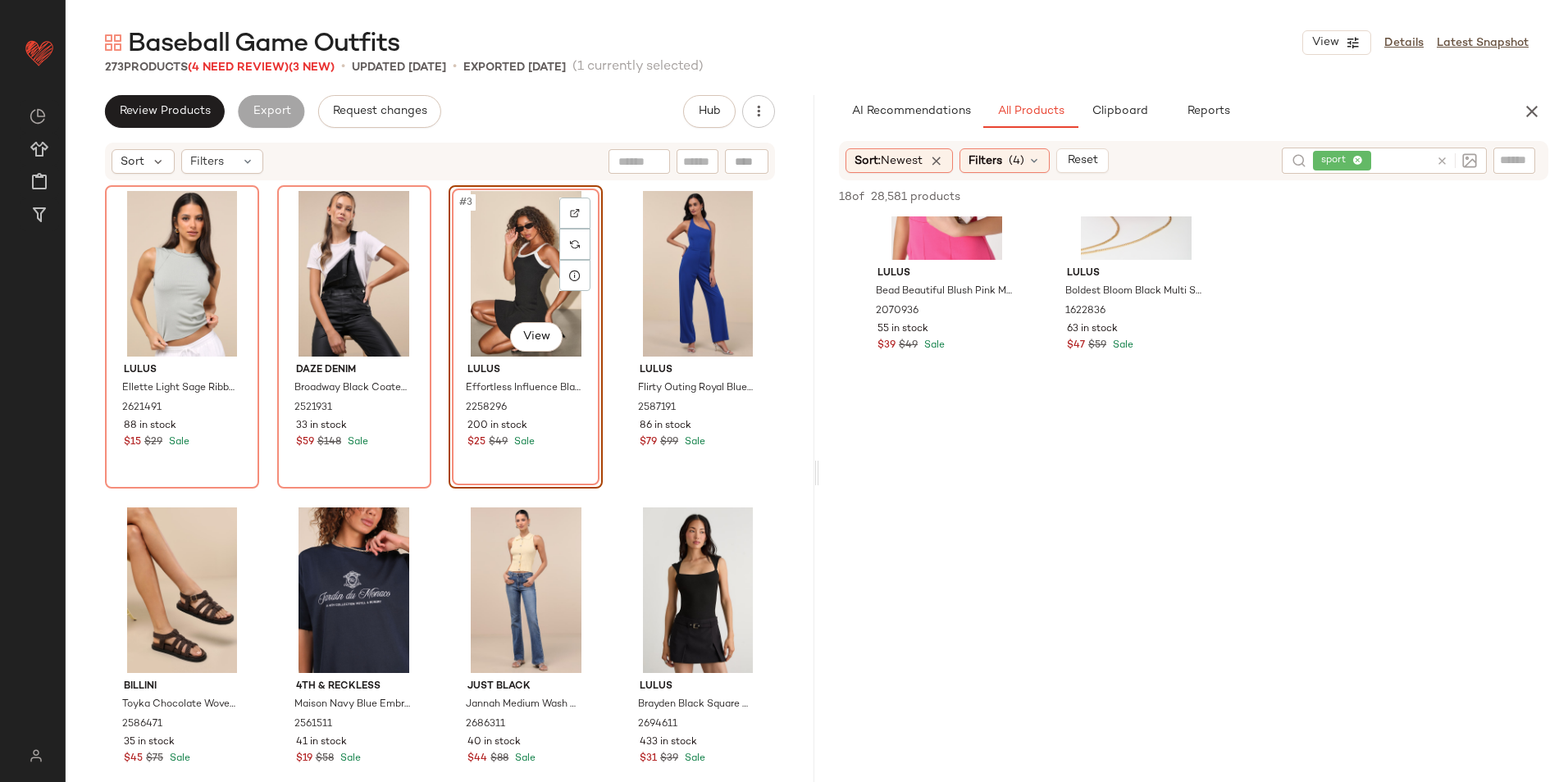
scroll to position [1065, 0]
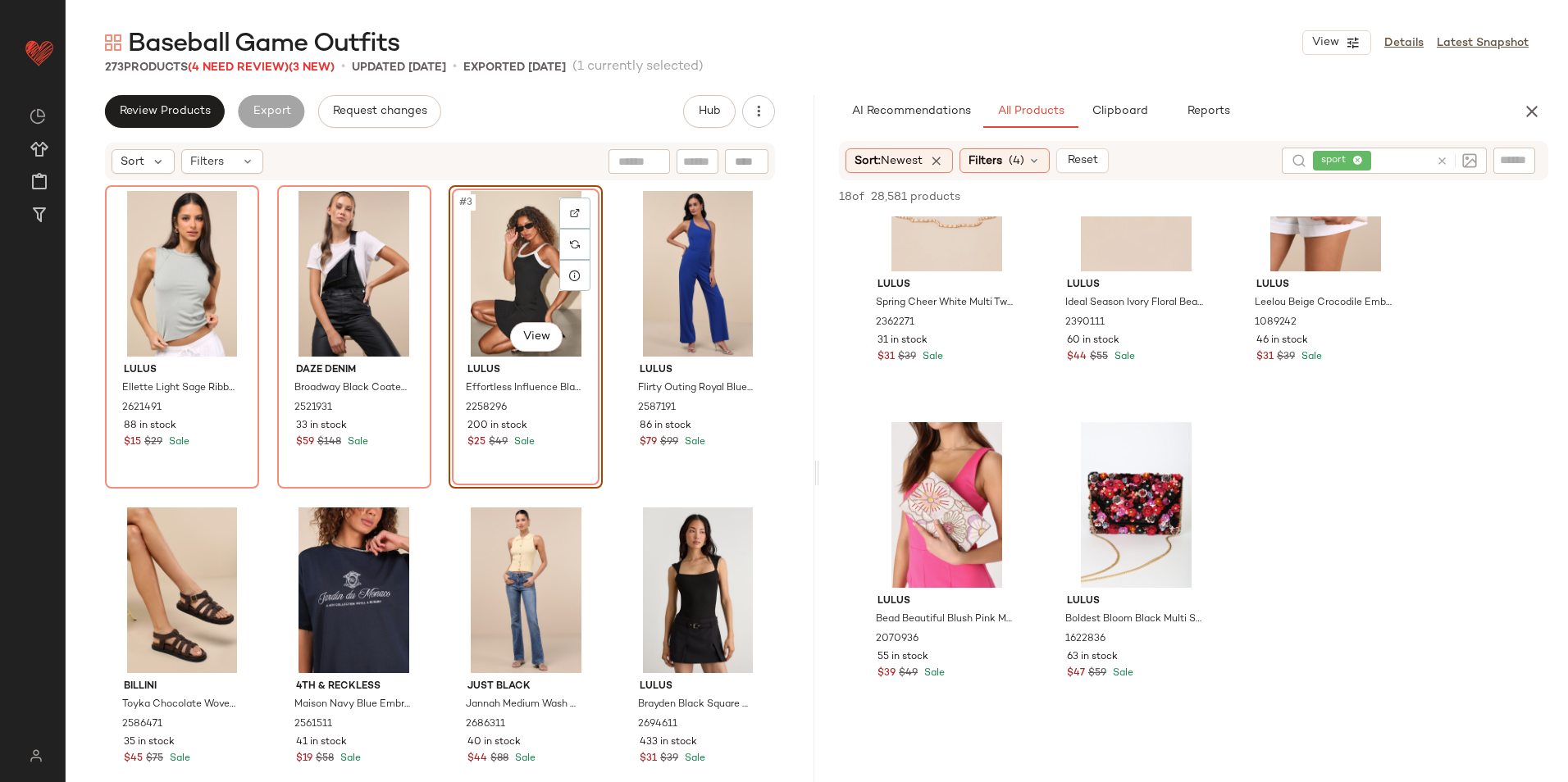
click at [1361, 155] on icon at bounding box center [1357, 161] width 11 height 11
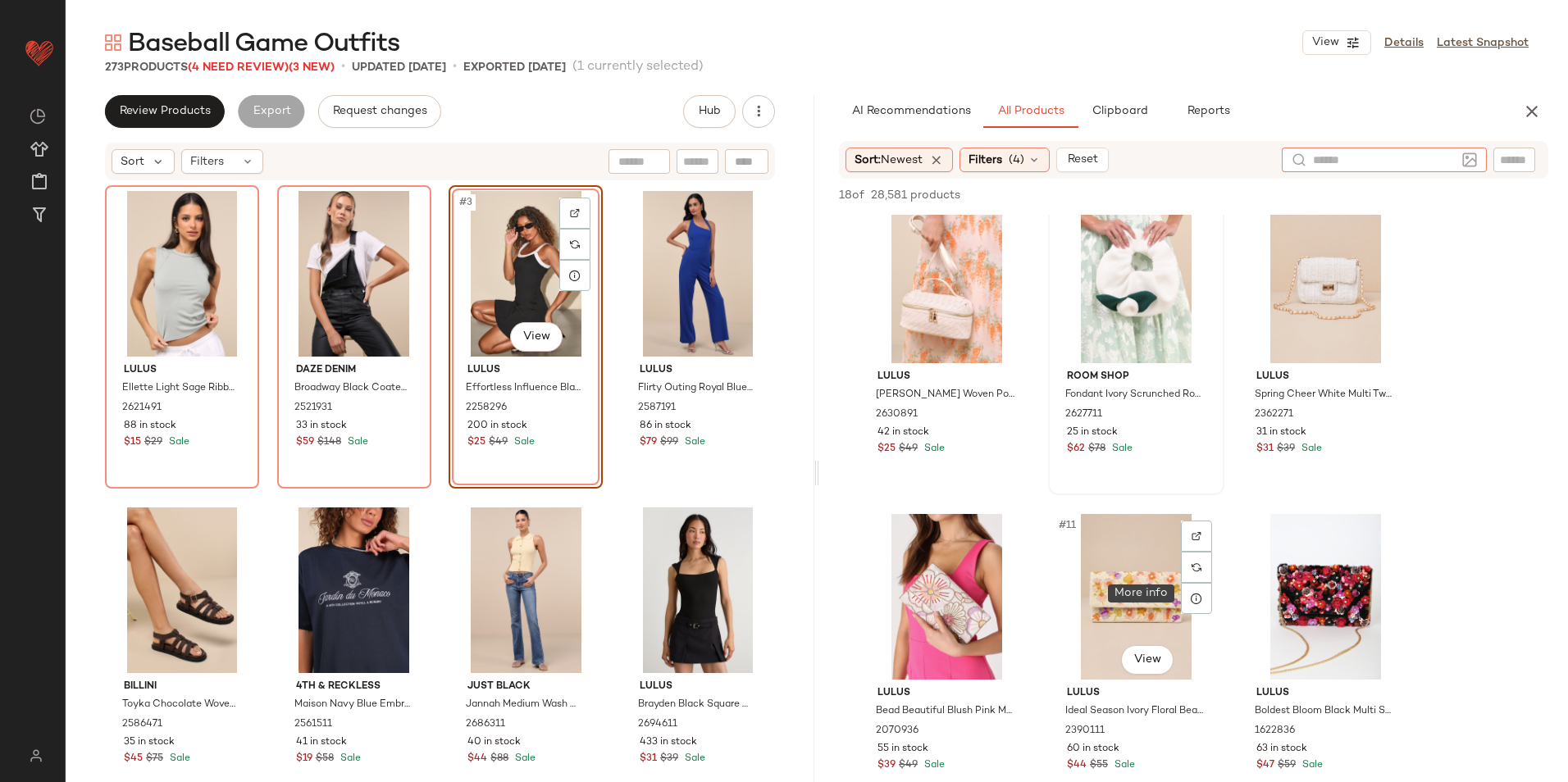
scroll to position [820, 0]
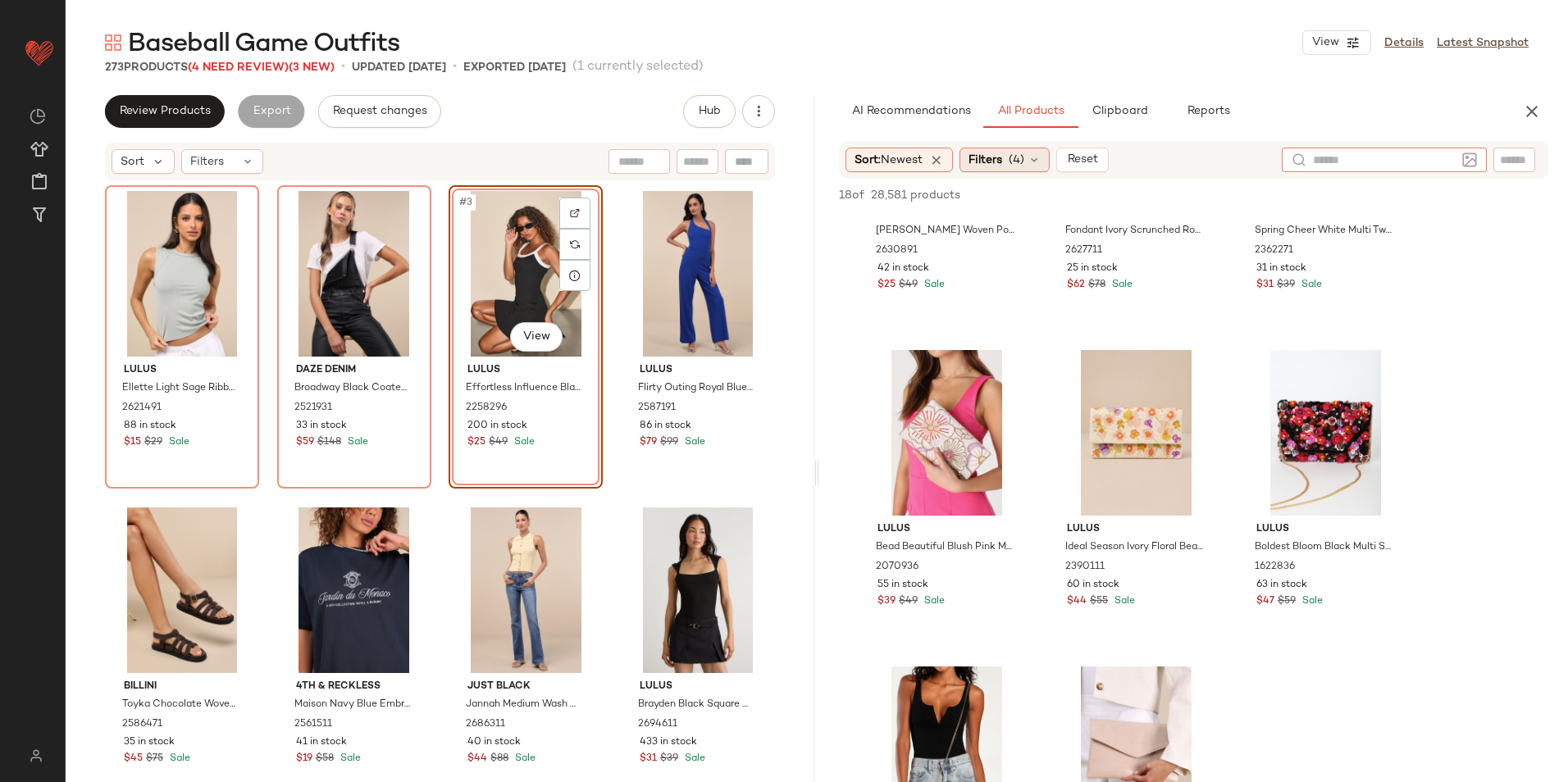
click at [1021, 152] on span "(4)" at bounding box center [1016, 161] width 16 height 18
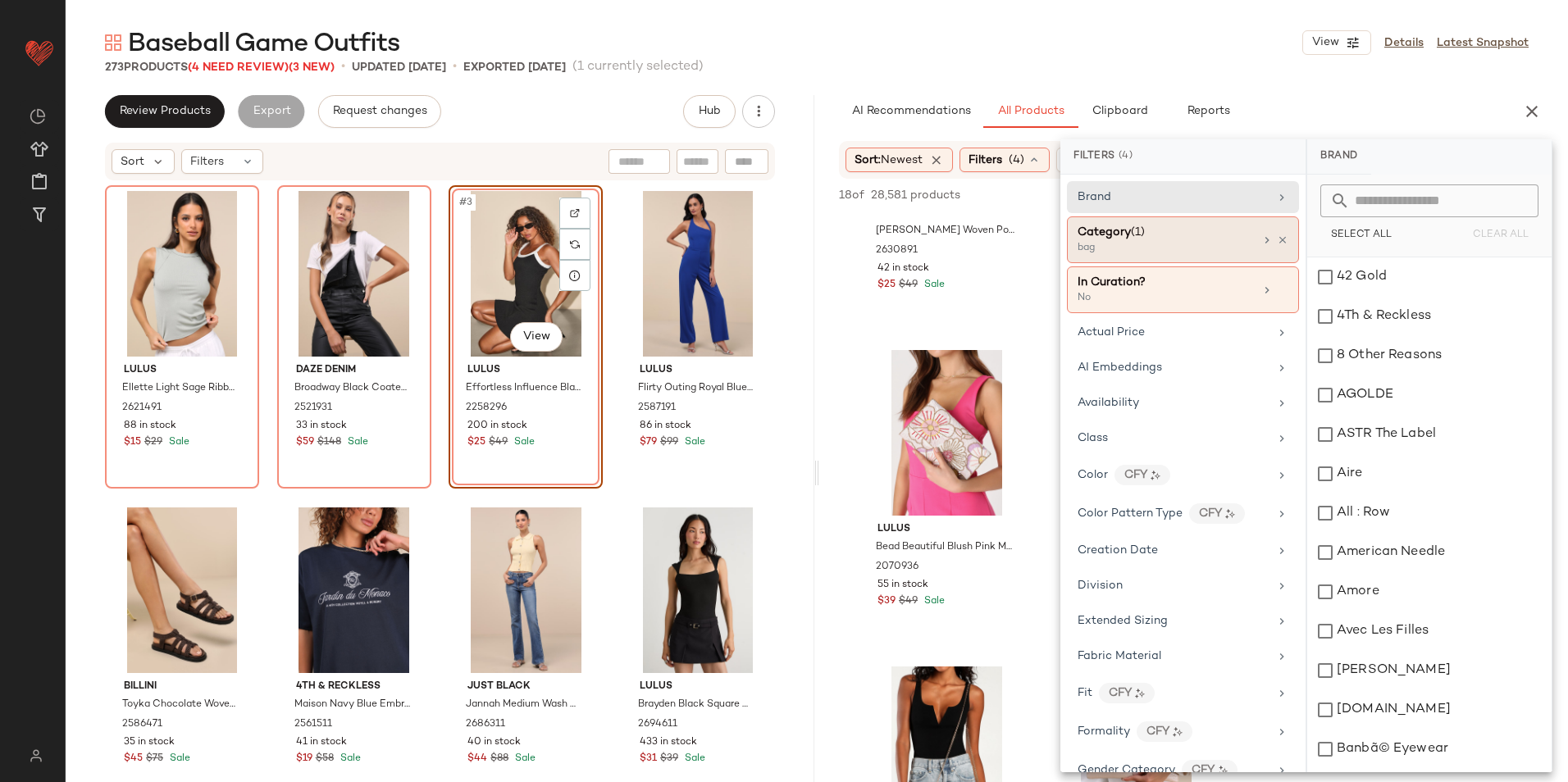
click at [1130, 247] on div "bag" at bounding box center [1159, 248] width 164 height 15
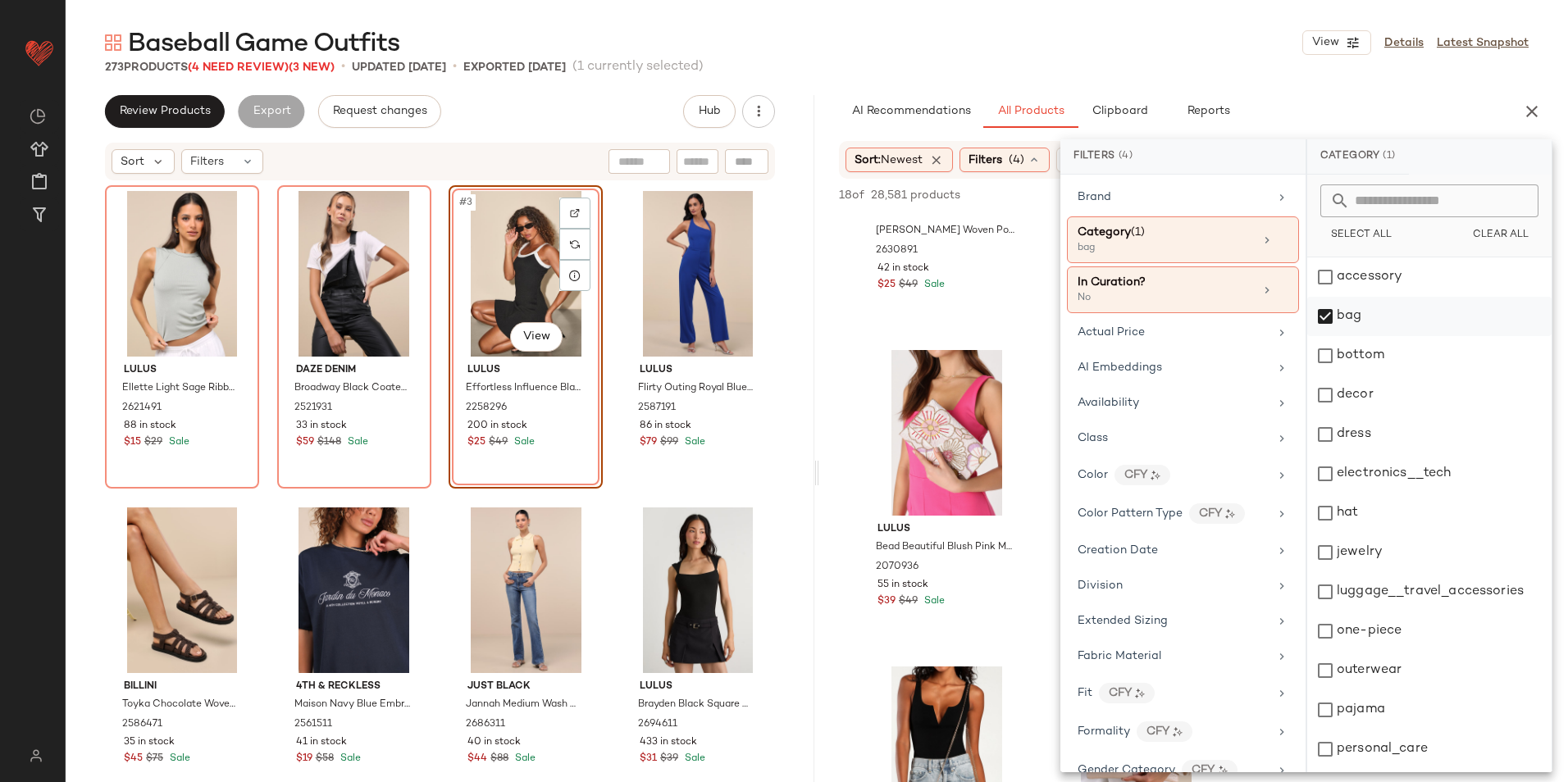
click at [1330, 314] on div "bag" at bounding box center [1429, 316] width 245 height 40
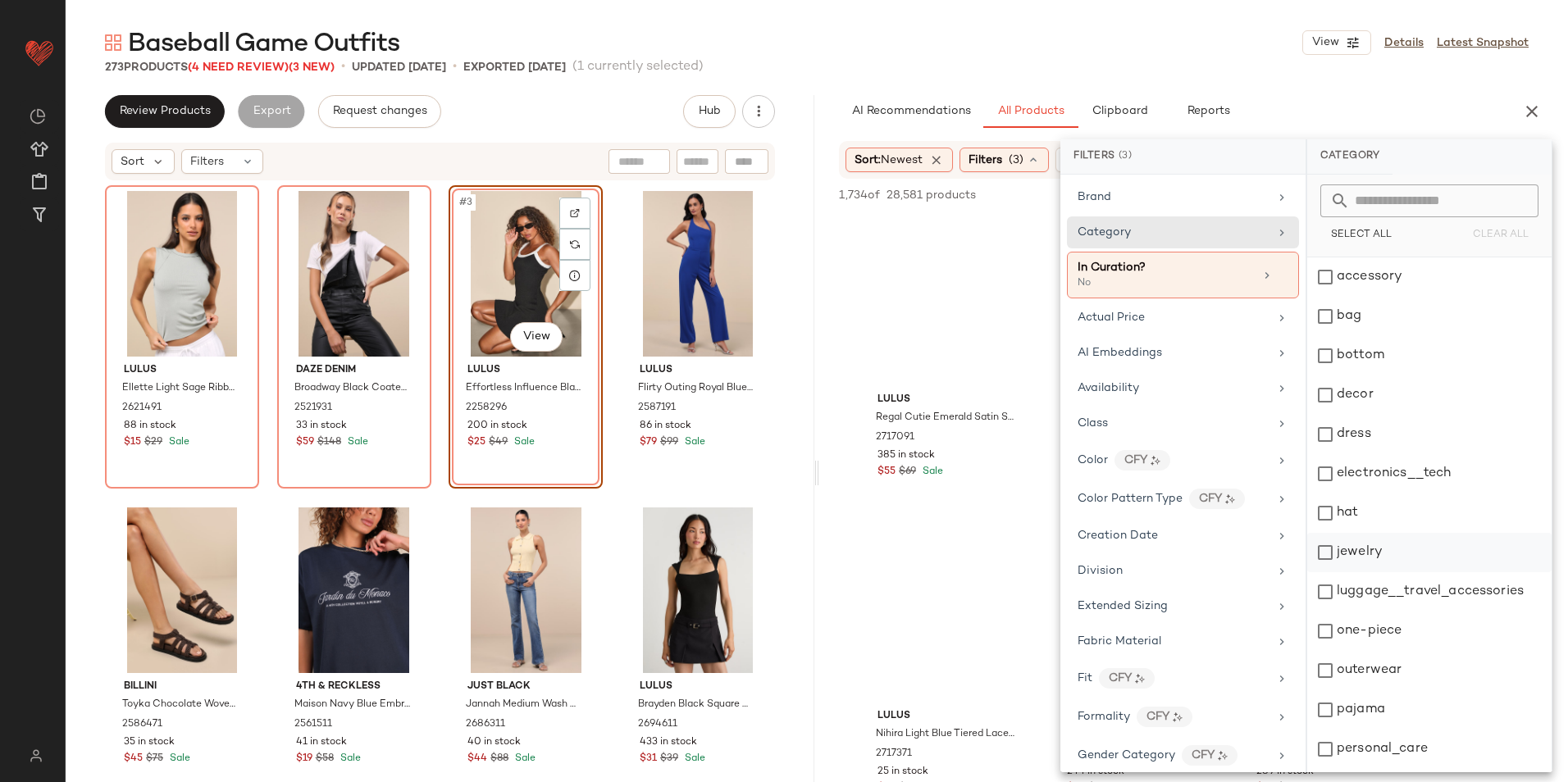
click at [1363, 539] on div "jewelry" at bounding box center [1429, 553] width 245 height 40
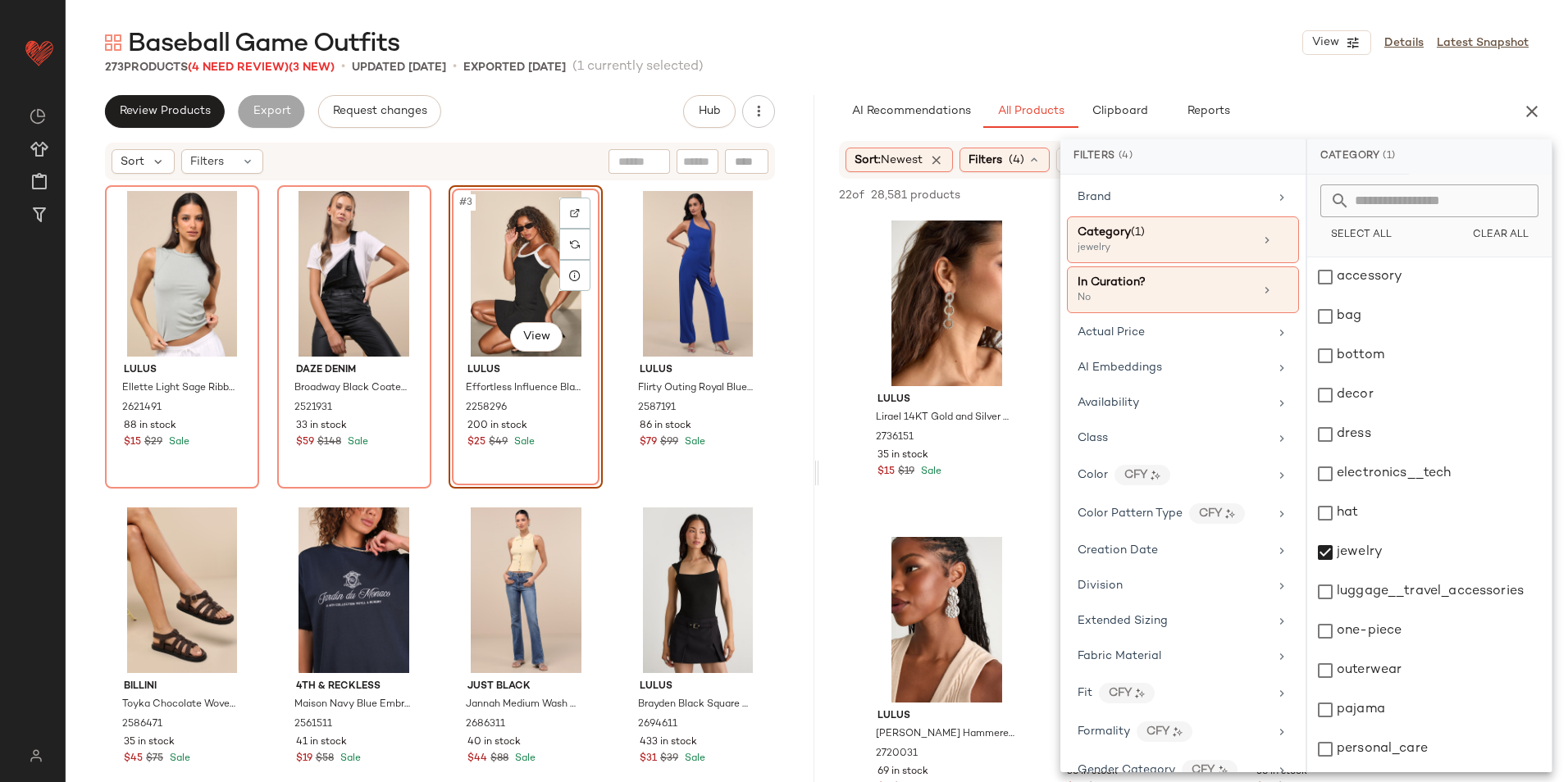
click at [1122, 24] on main "Baseball Game Outfits View Details Latest Snapshot 273 Products (4 Need Review)…" at bounding box center [784, 391] width 1568 height 782
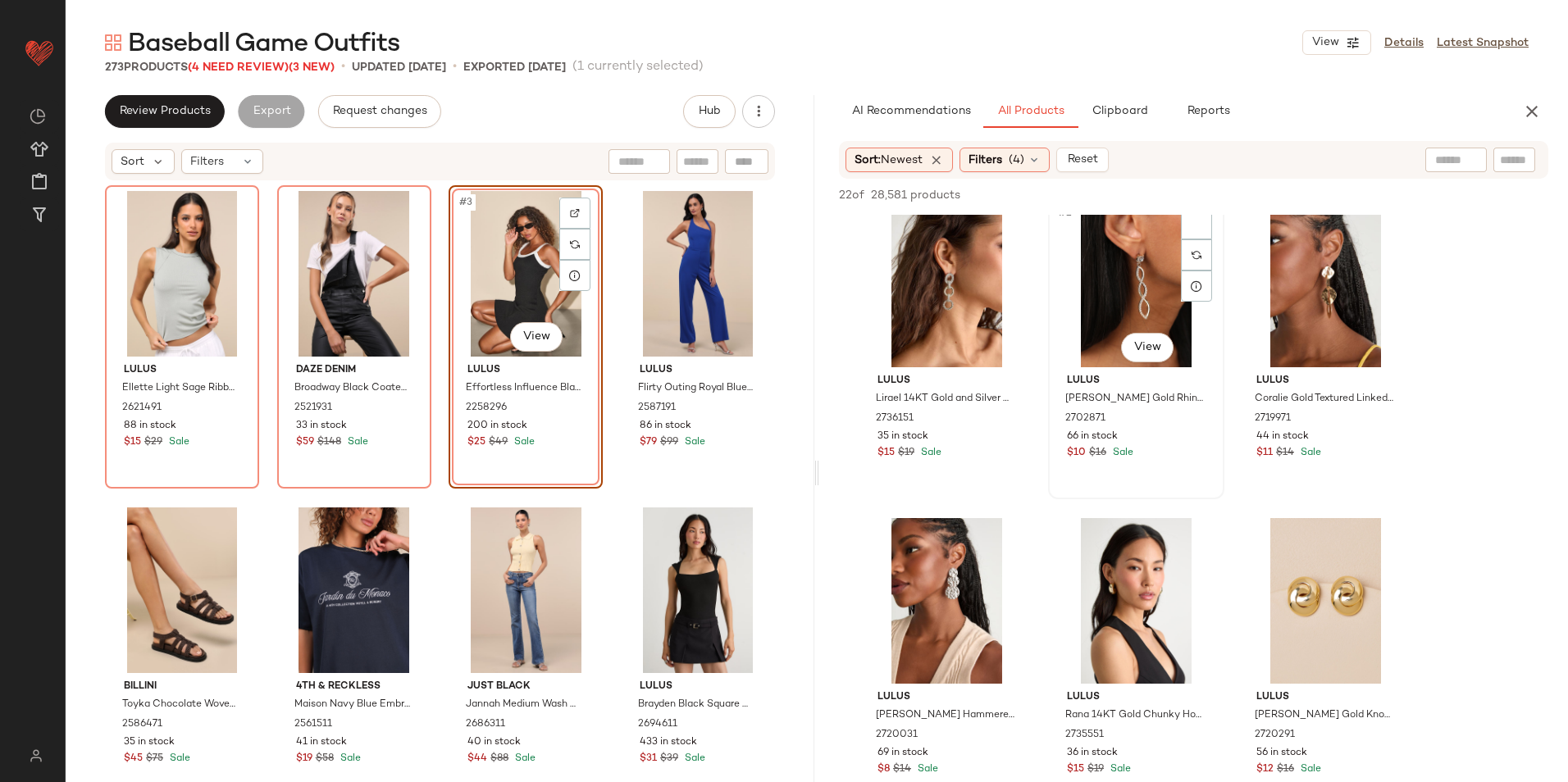
scroll to position [0, 0]
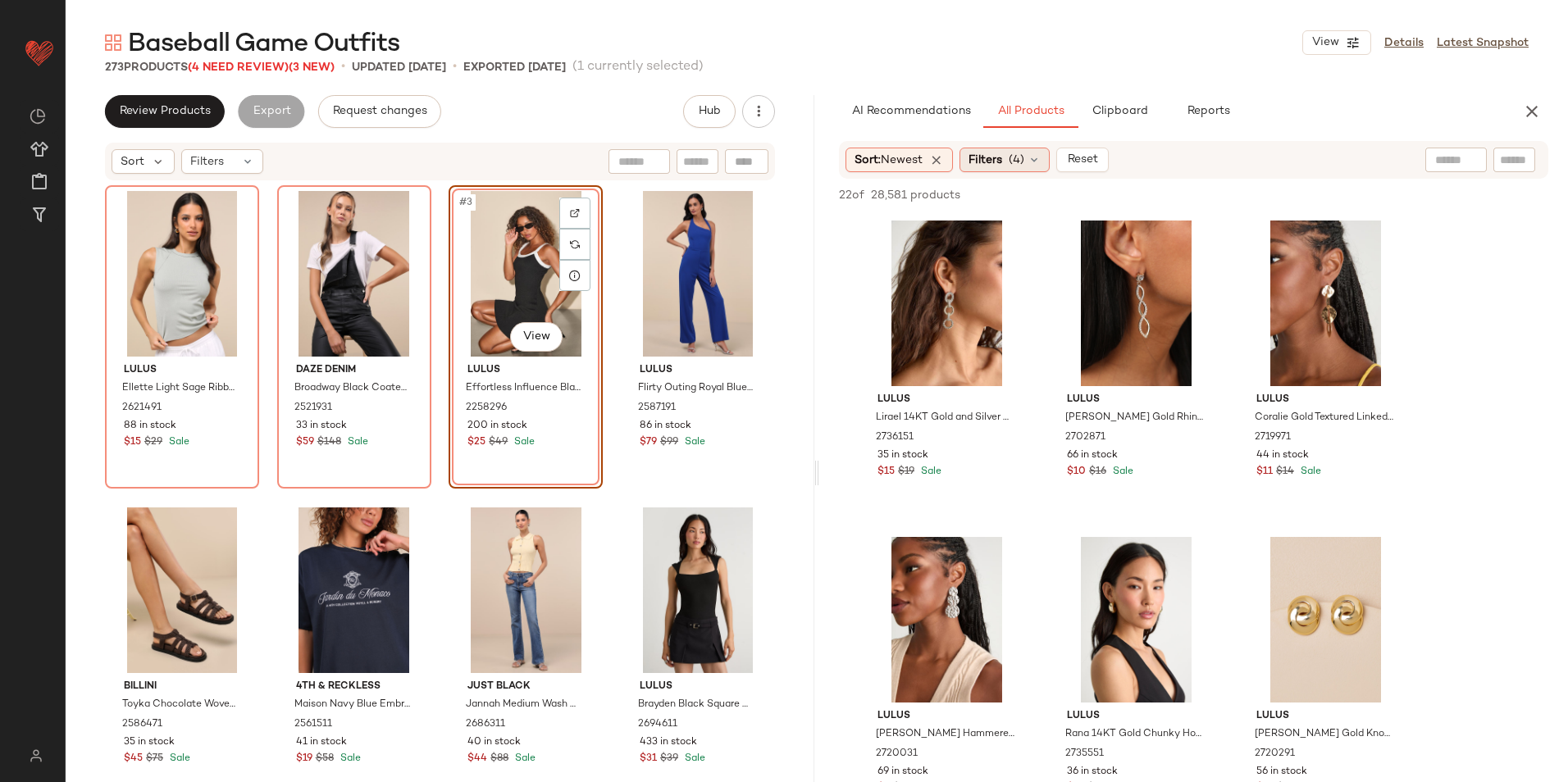
click at [1018, 162] on span "(4)" at bounding box center [1016, 161] width 16 height 18
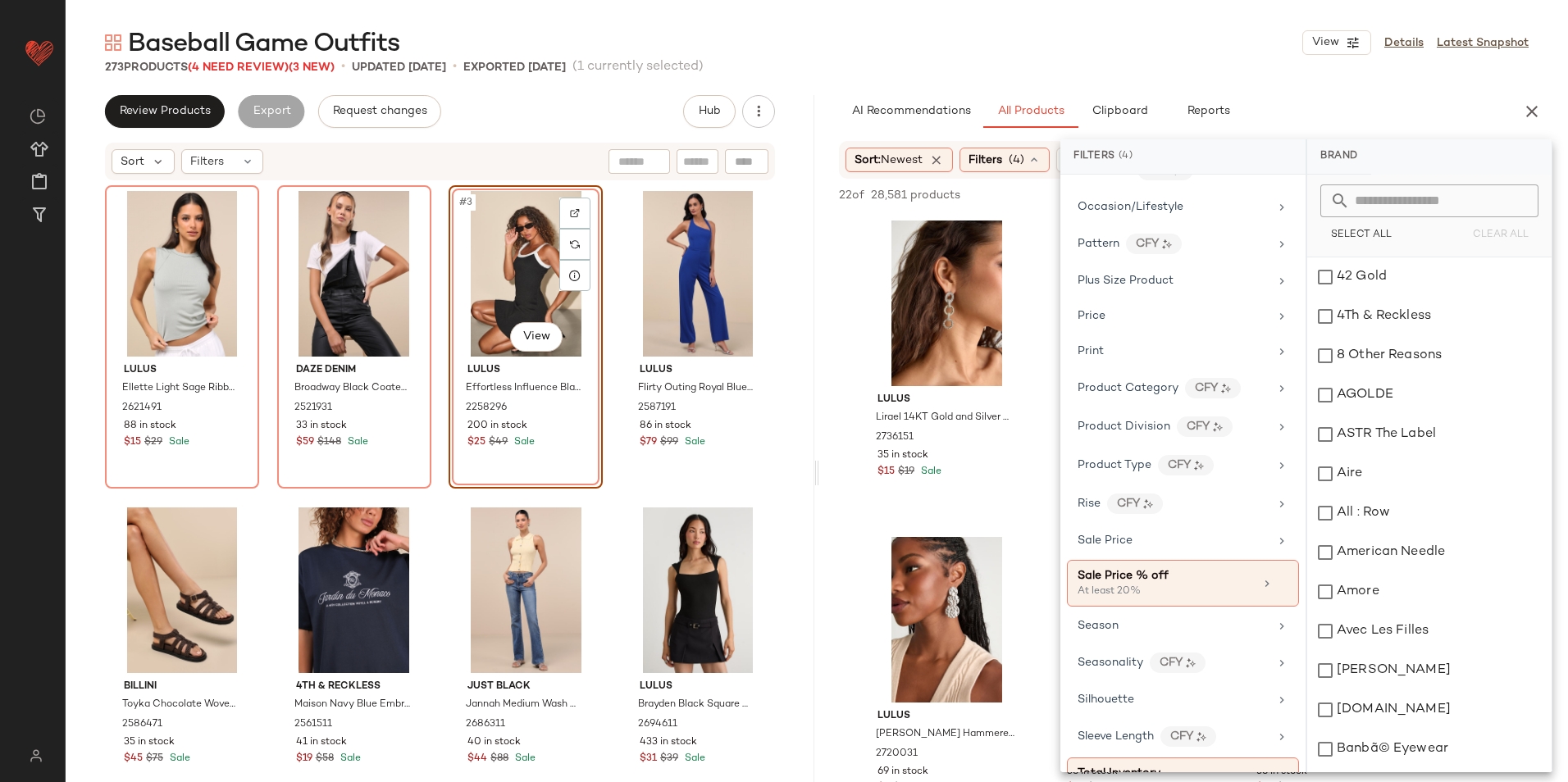
scroll to position [982, 0]
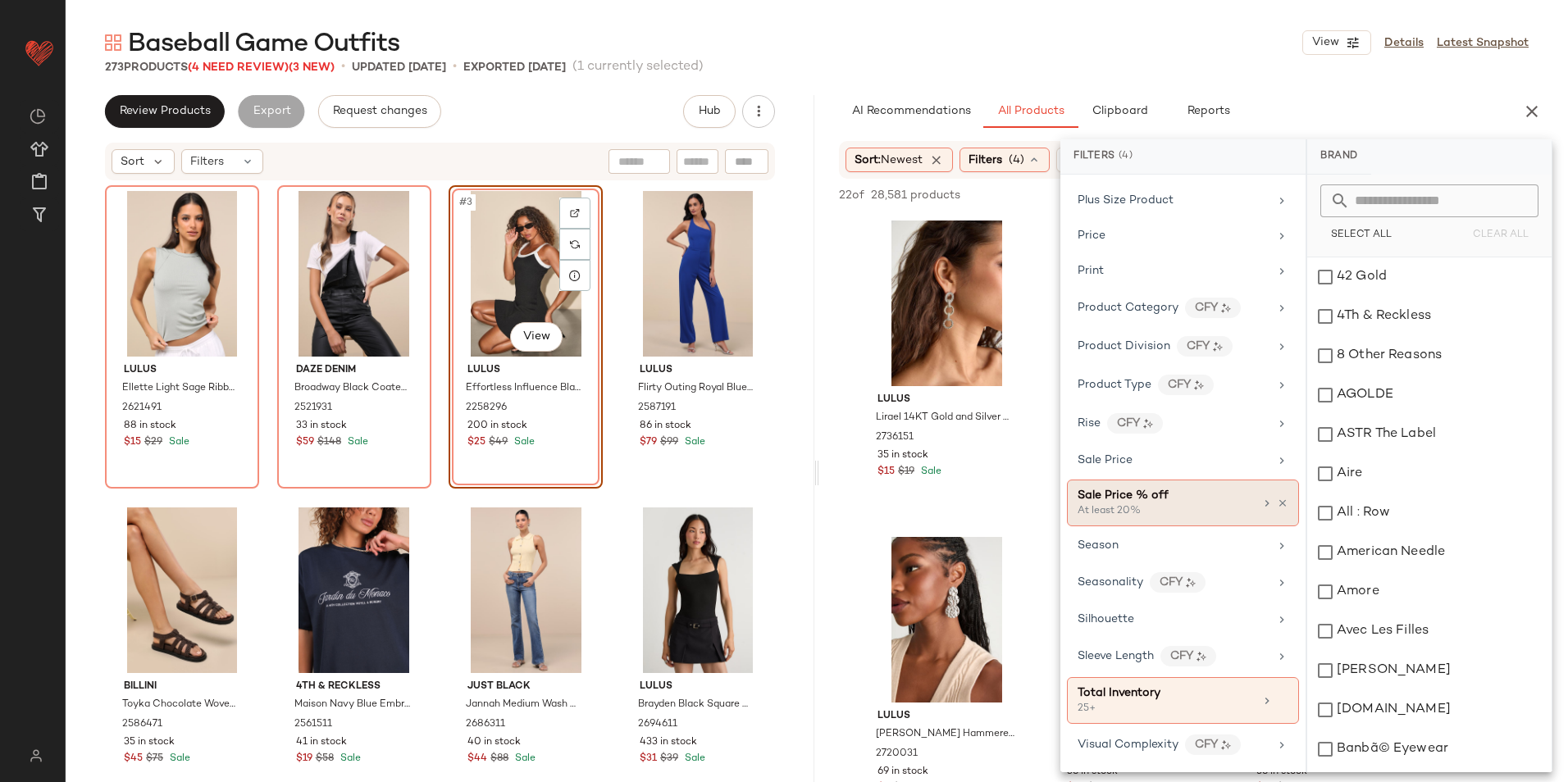
click at [1172, 500] on div "Sale Price % off" at bounding box center [1165, 496] width 177 height 18
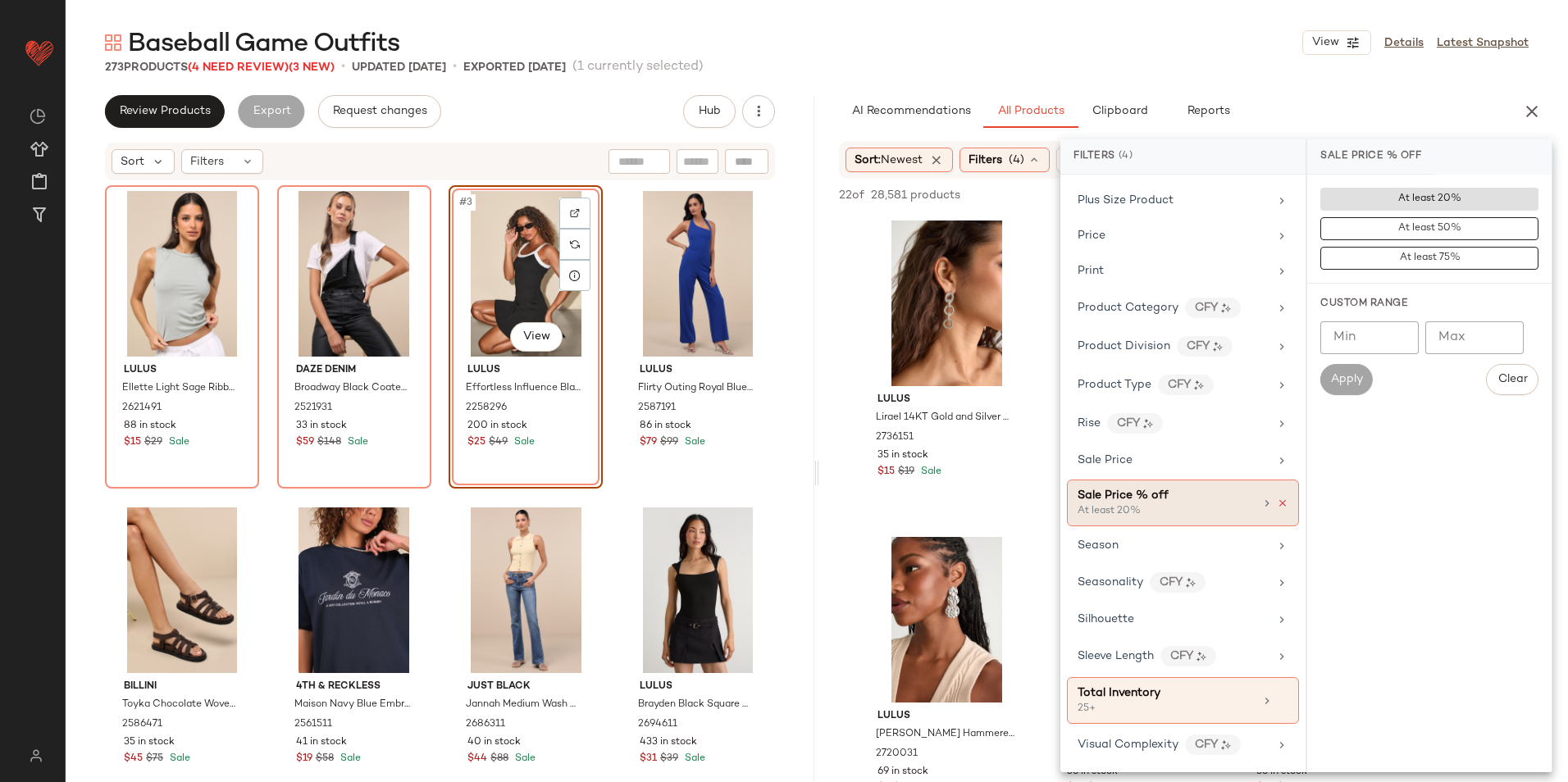
click at [1277, 500] on icon at bounding box center [1282, 503] width 11 height 11
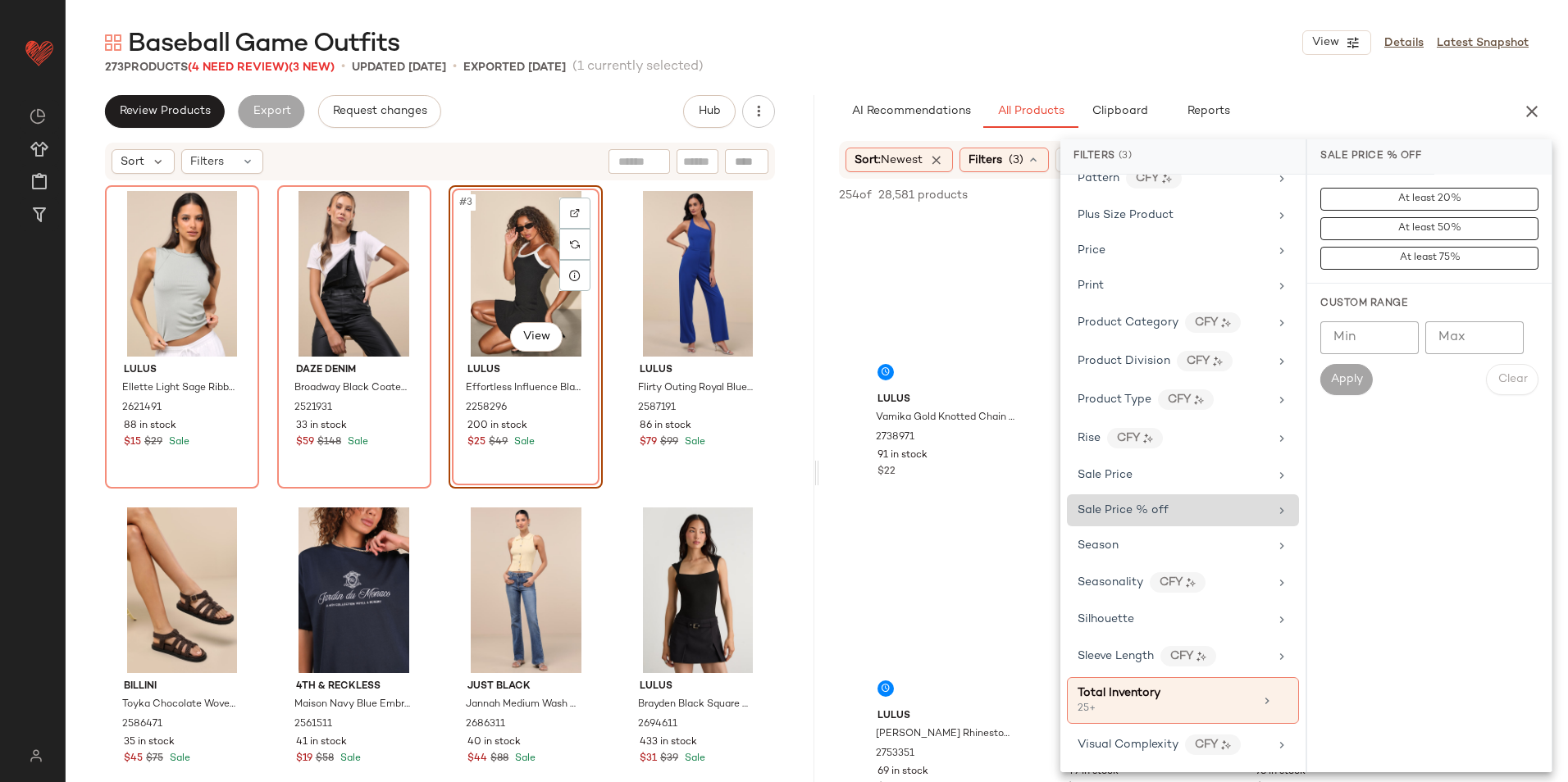
click at [1154, 61] on div "273 Products (4 Need Review) (3 New) • updated Oct 1st • Exported Sep 29th (1 c…" at bounding box center [816, 67] width 1502 height 17
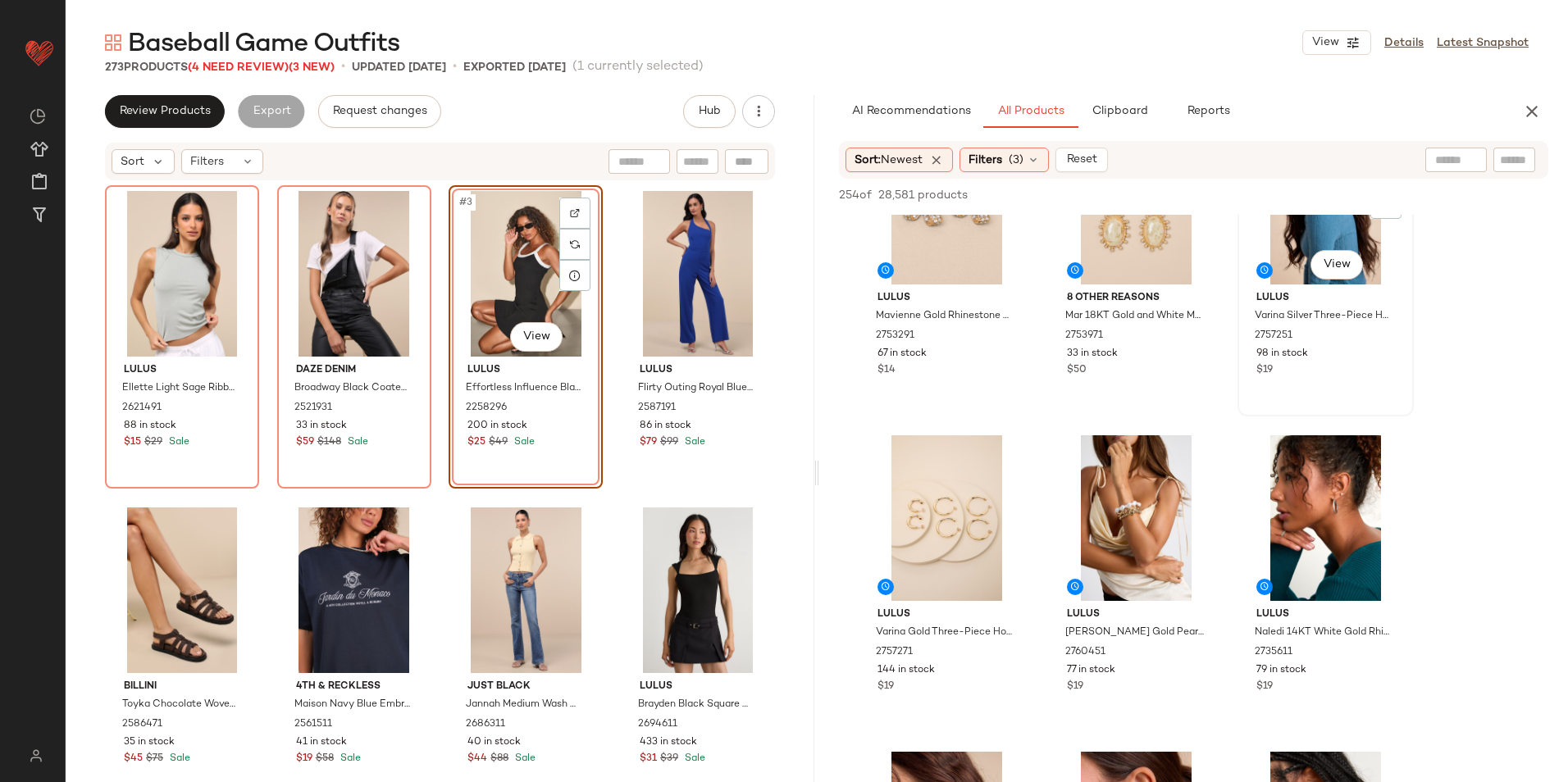
scroll to position [1065, 0]
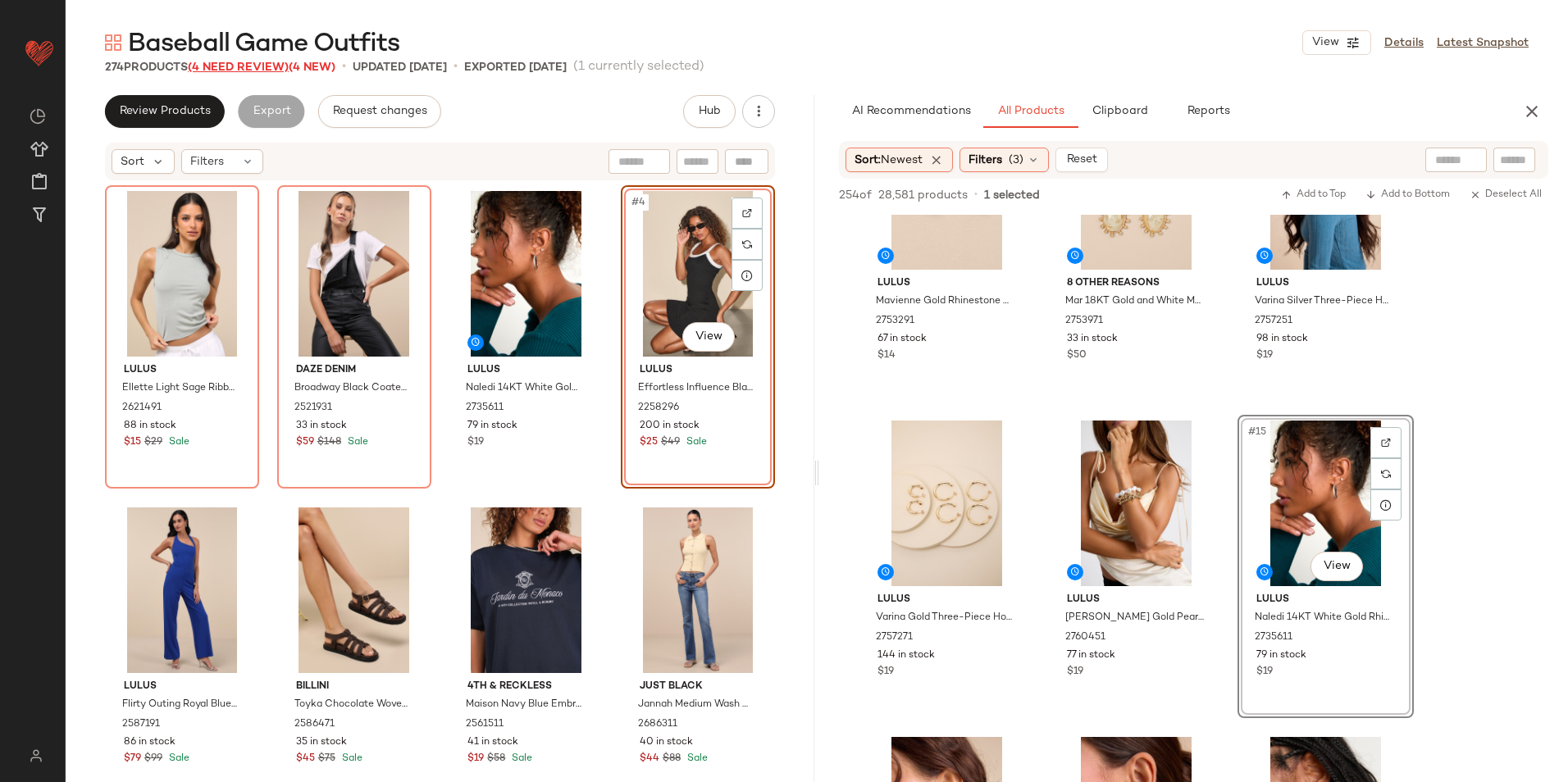
click at [272, 69] on span "(4 Need Review)" at bounding box center [238, 68] width 101 height 12
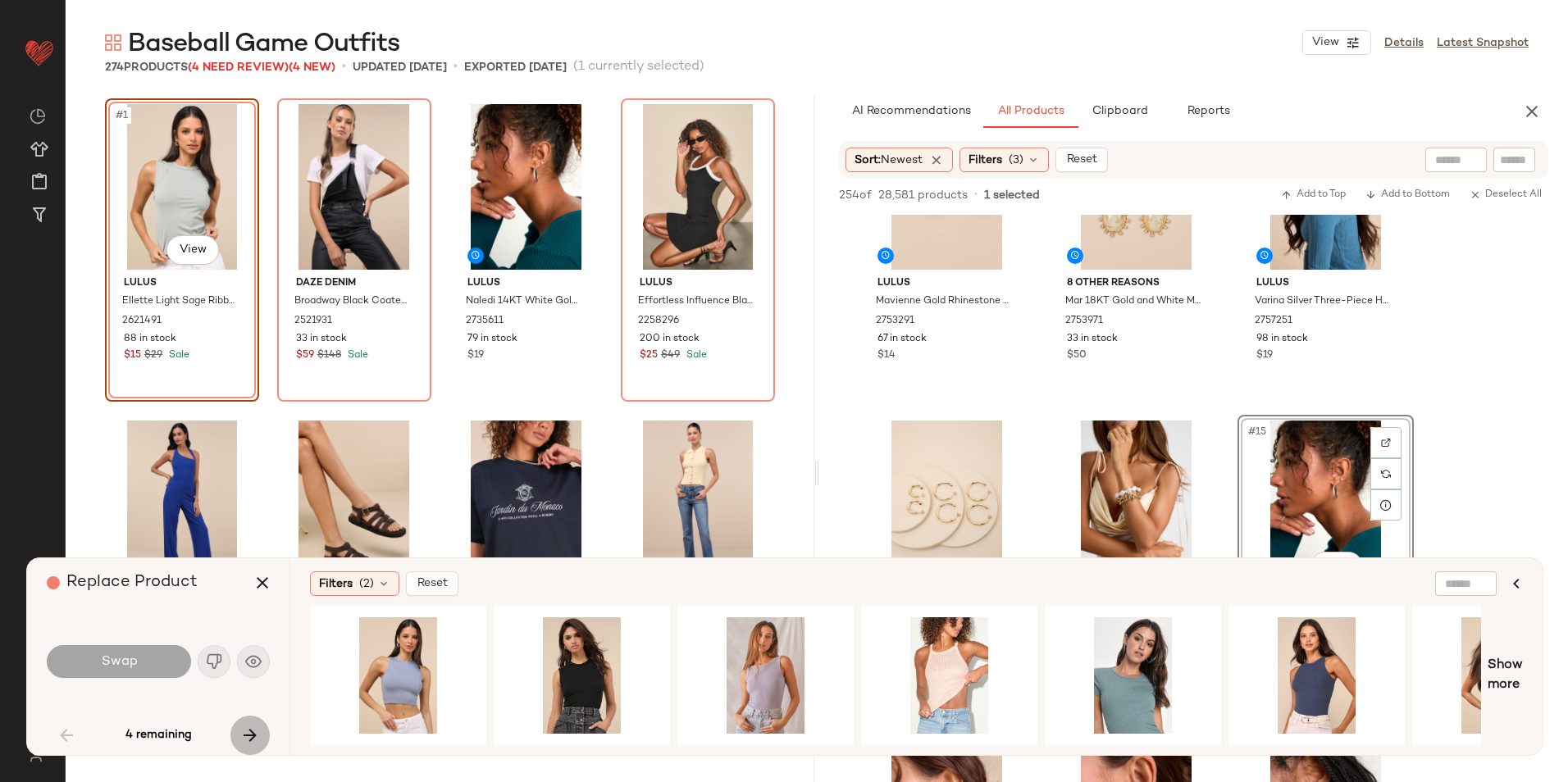
click at [245, 732] on icon "button" at bounding box center [250, 735] width 19 height 19
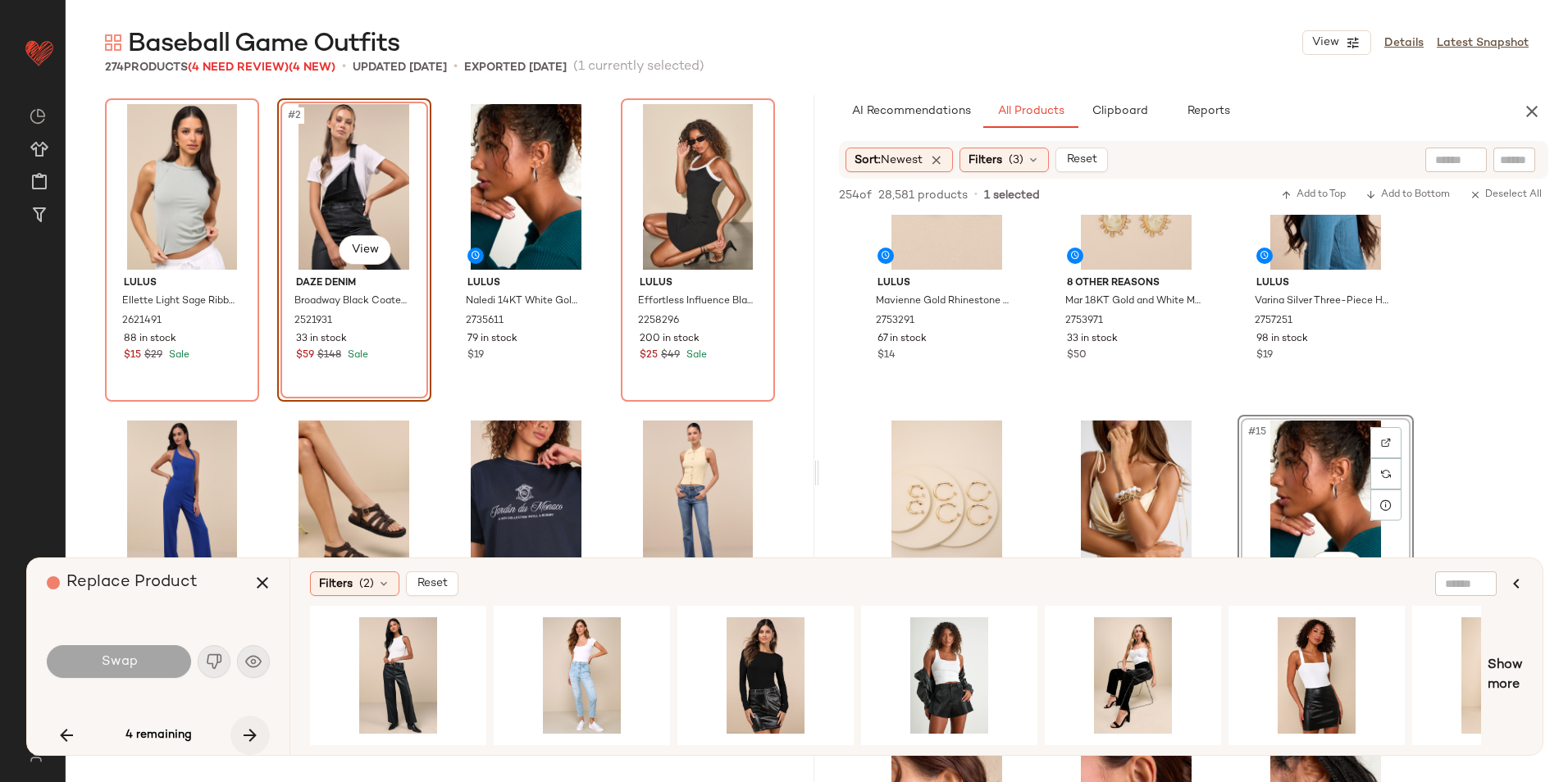
click at [245, 732] on icon "button" at bounding box center [250, 735] width 19 height 19
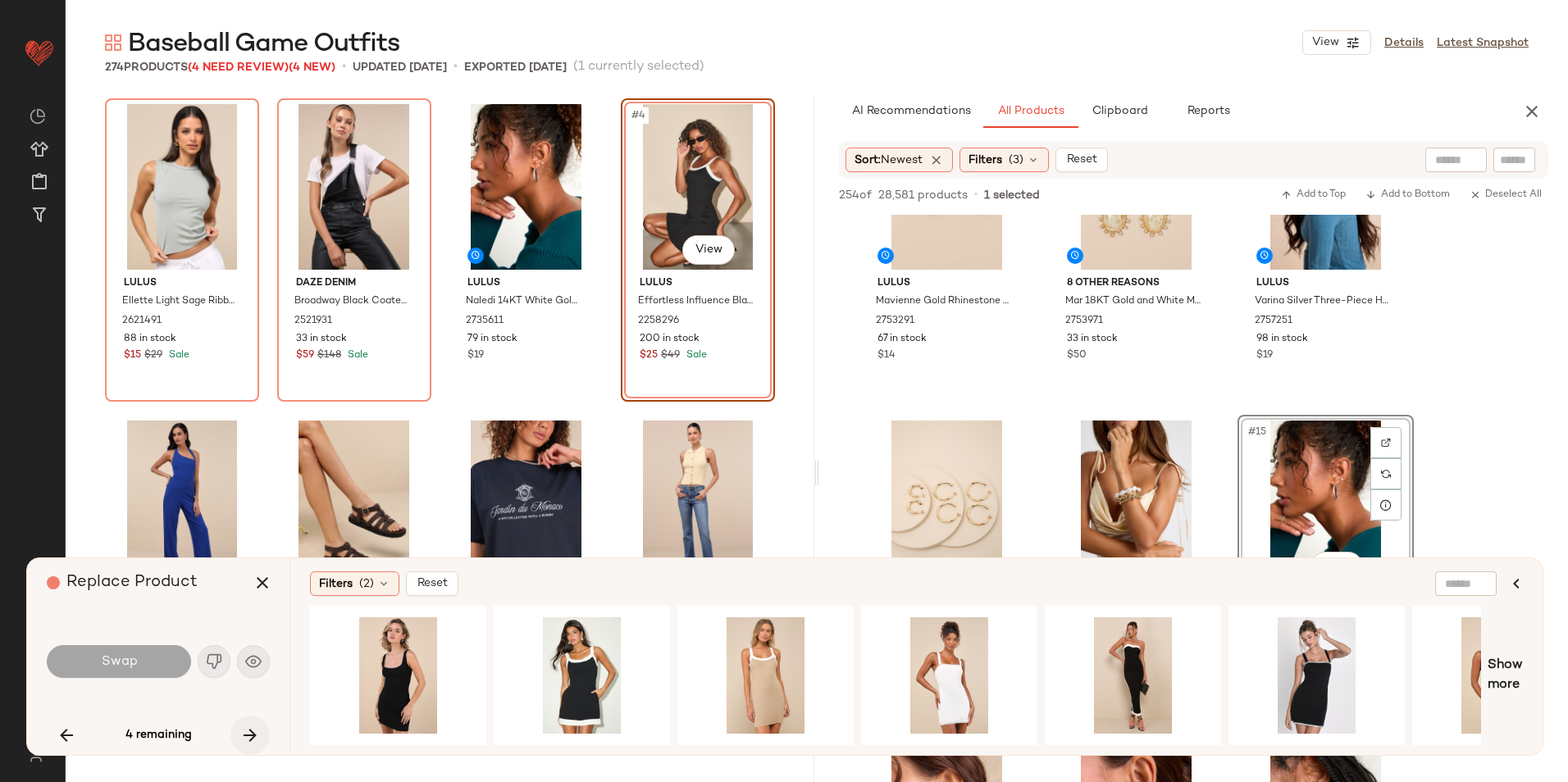
click at [245, 732] on icon "button" at bounding box center [250, 735] width 19 height 19
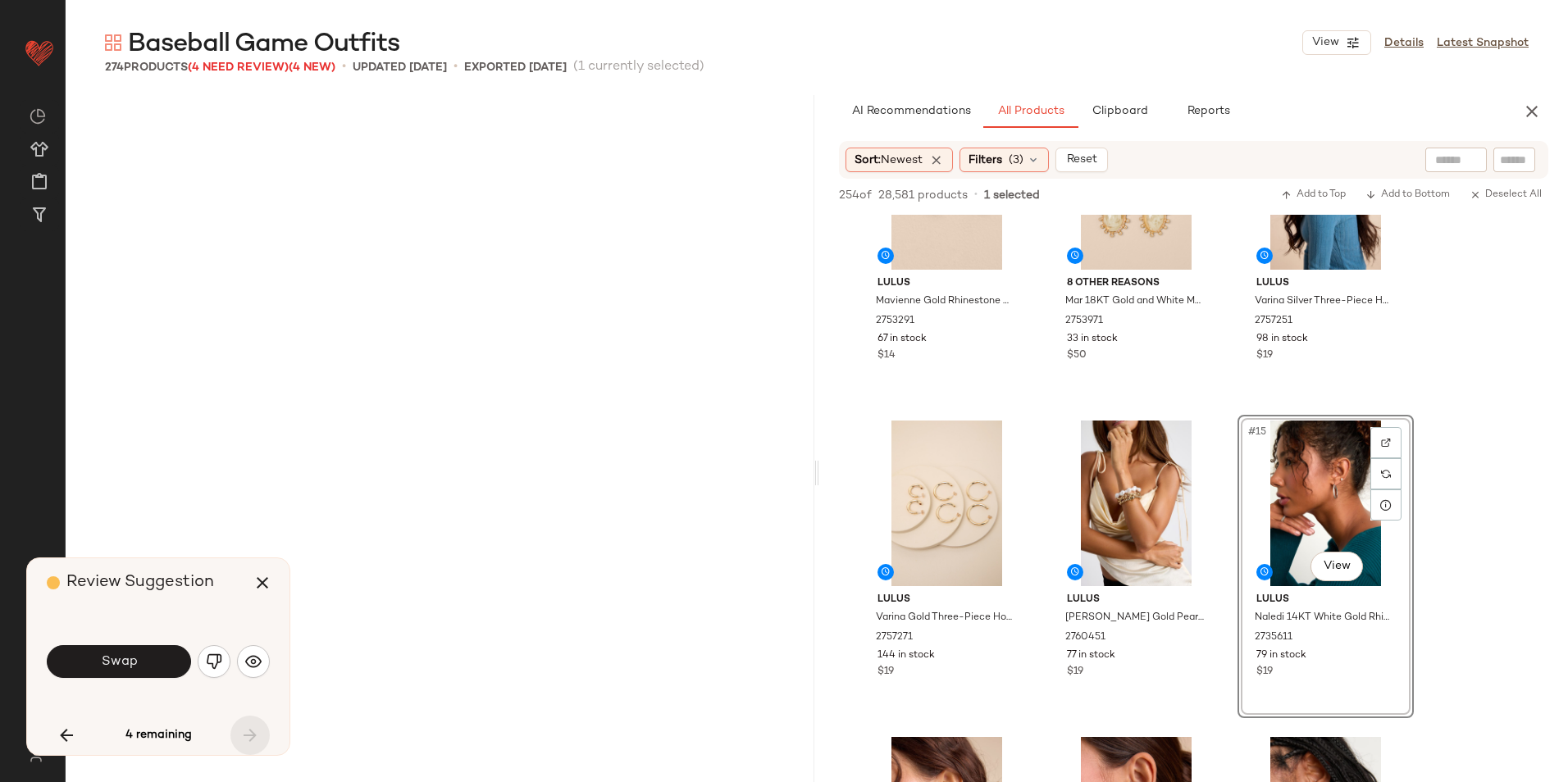
scroll to position [5696, 0]
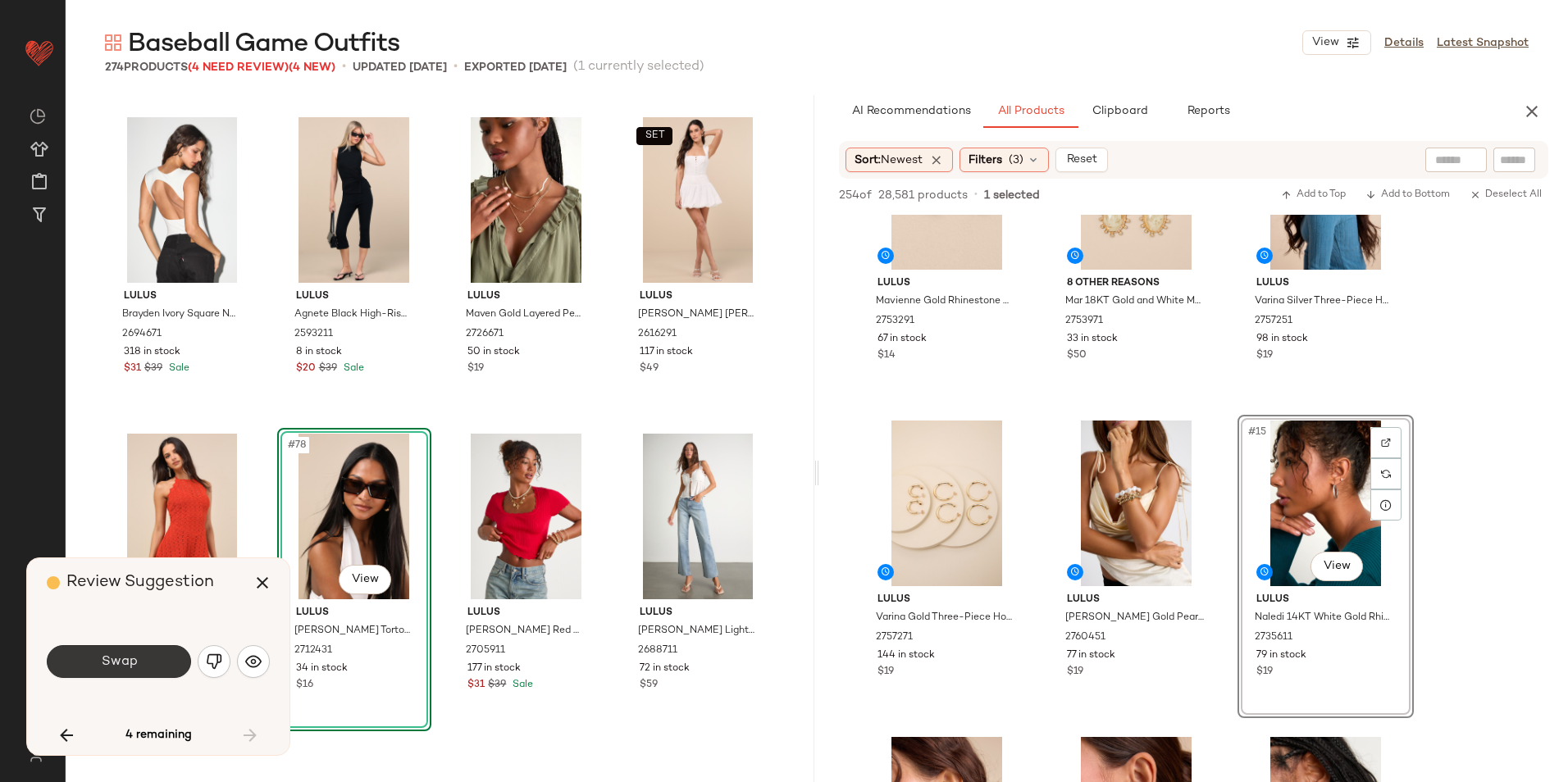
click at [145, 652] on button "Swap" at bounding box center [118, 661] width 144 height 33
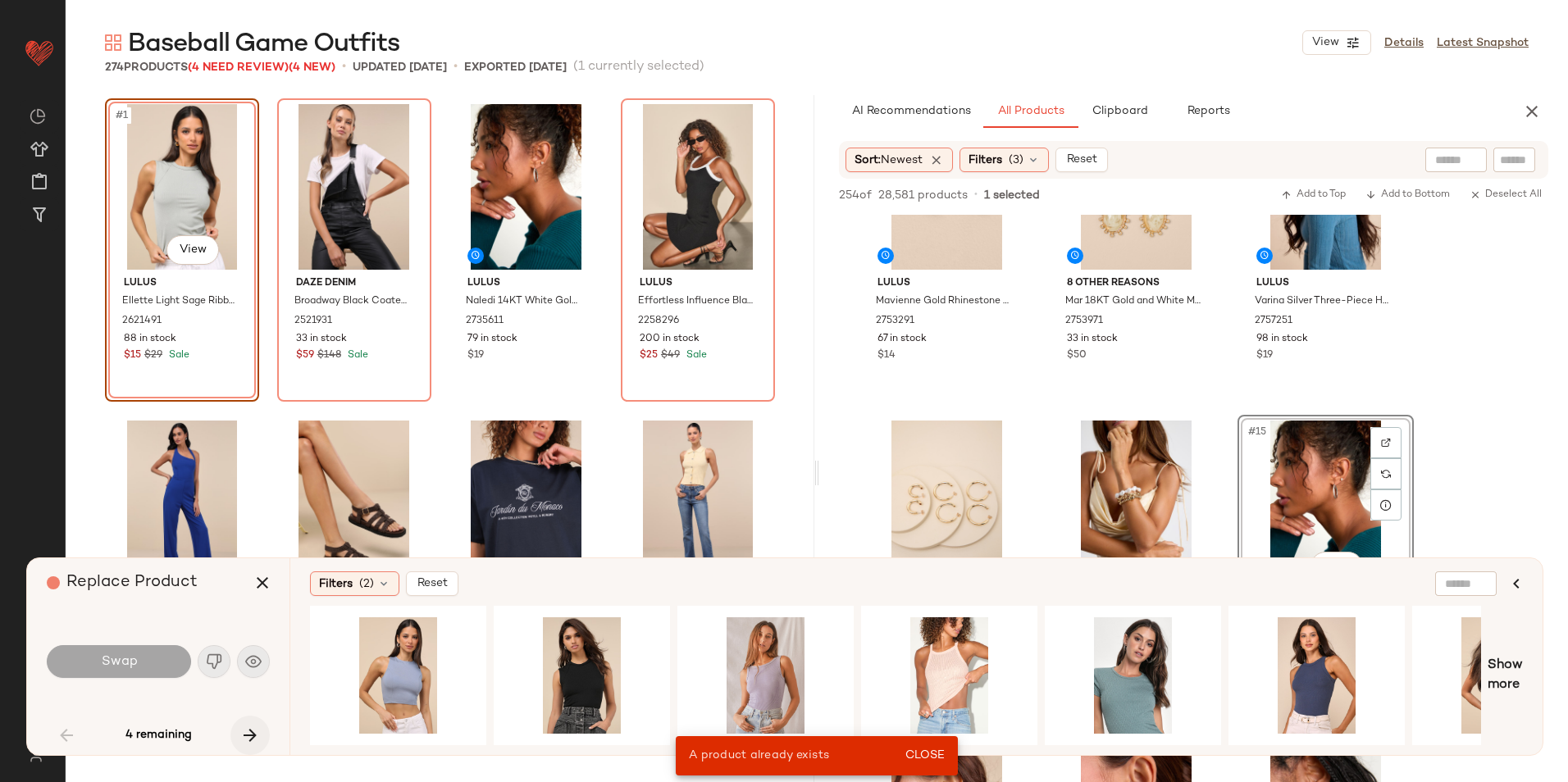
click at [248, 725] on button "button" at bounding box center [250, 735] width 40 height 40
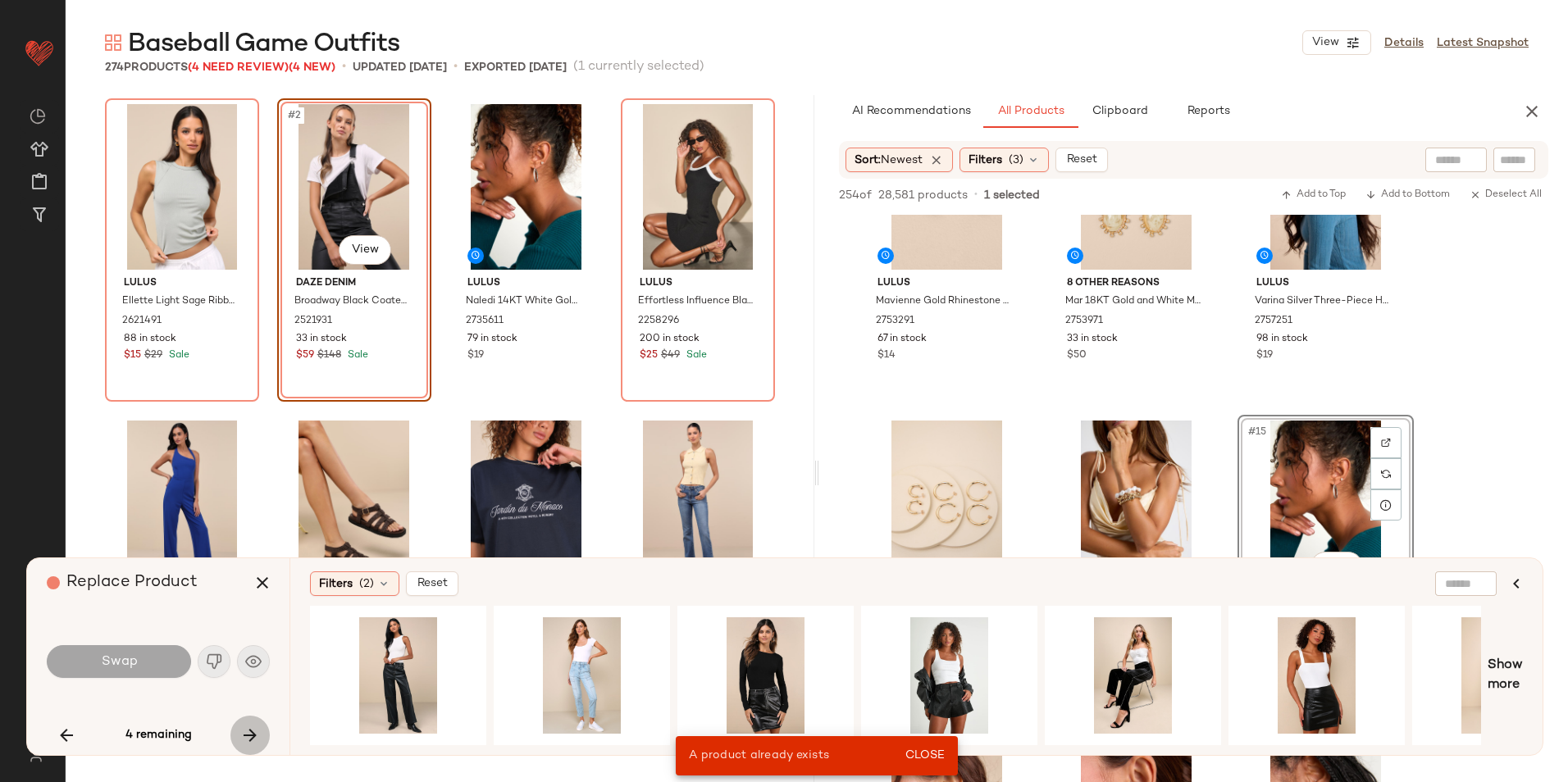
click at [249, 725] on button "button" at bounding box center [250, 735] width 40 height 40
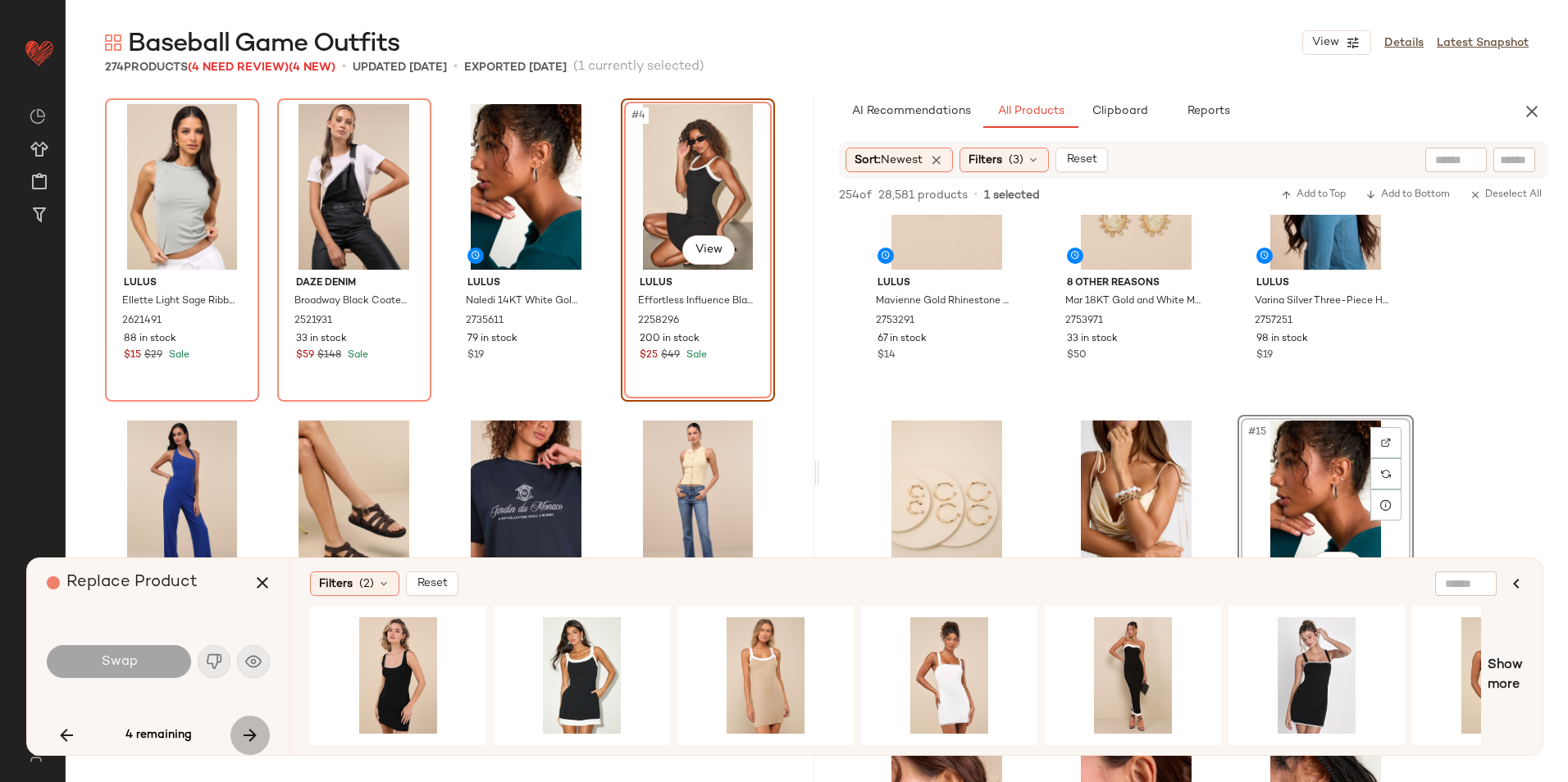
click at [250, 725] on button "button" at bounding box center [250, 735] width 40 height 40
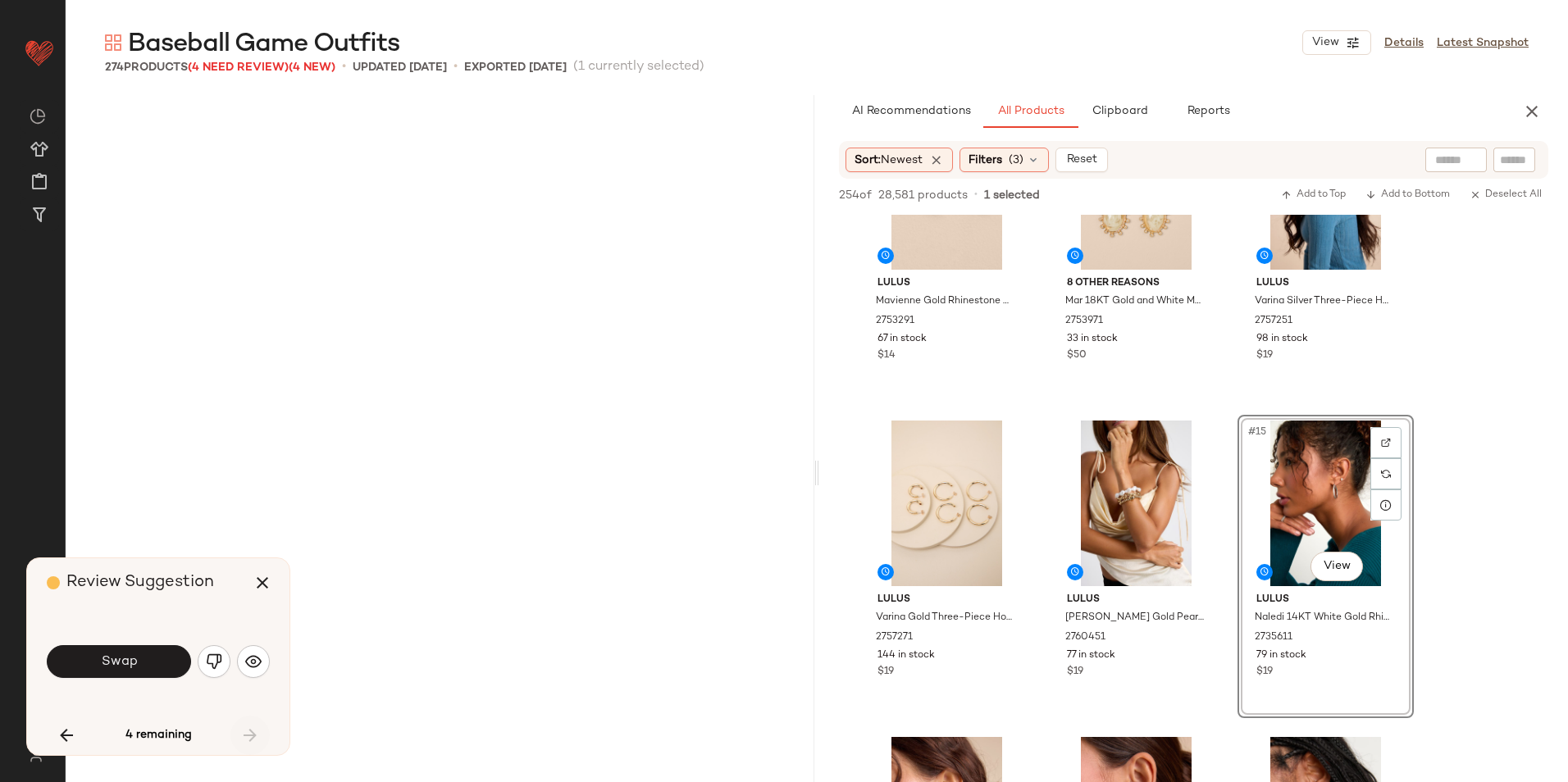
scroll to position [5696, 0]
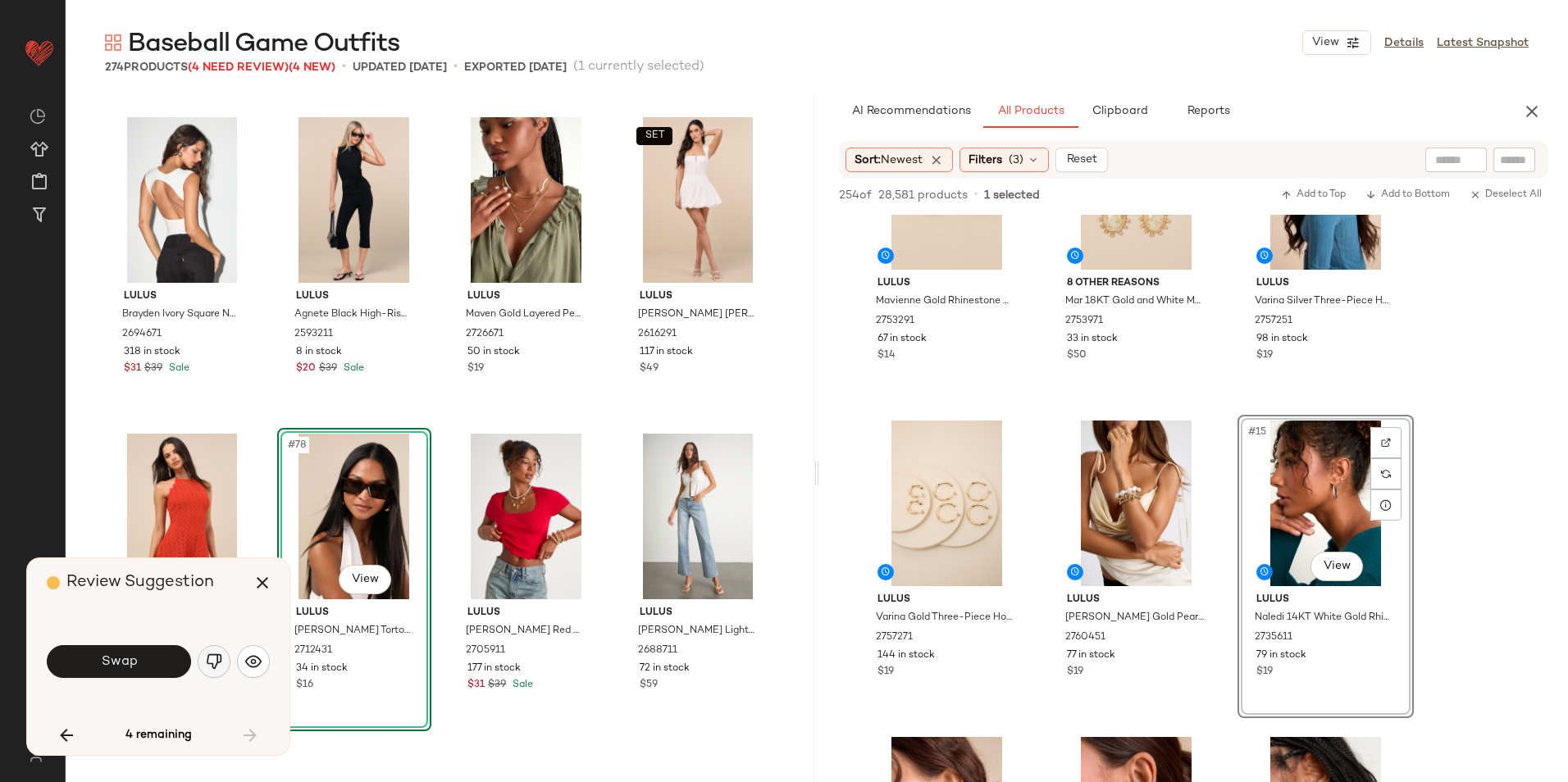
click at [222, 660] on button "button" at bounding box center [214, 661] width 33 height 33
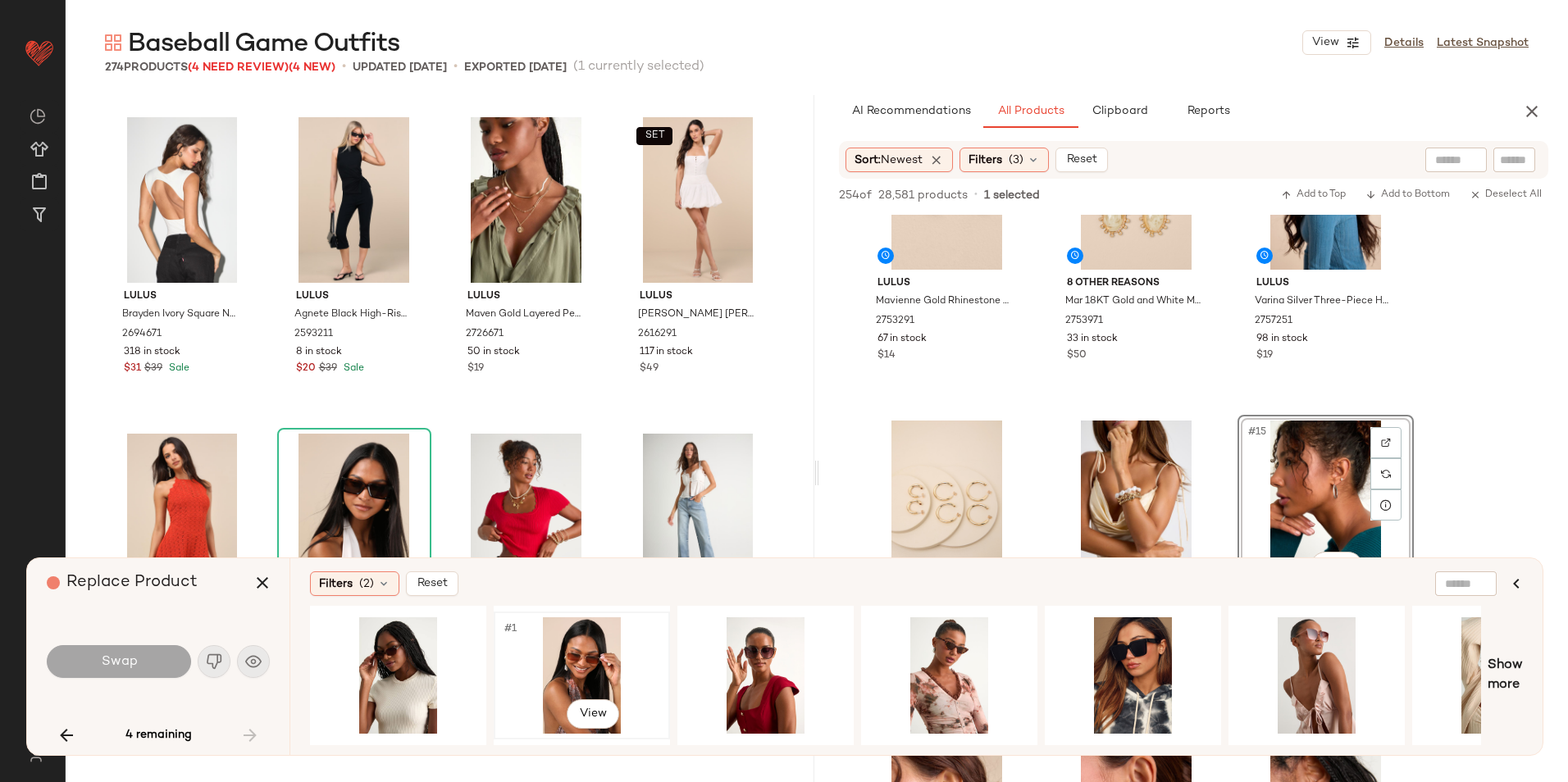
click at [564, 640] on div "#1 View" at bounding box center [582, 675] width 165 height 117
click at [124, 665] on span "Swap" at bounding box center [118, 662] width 37 height 16
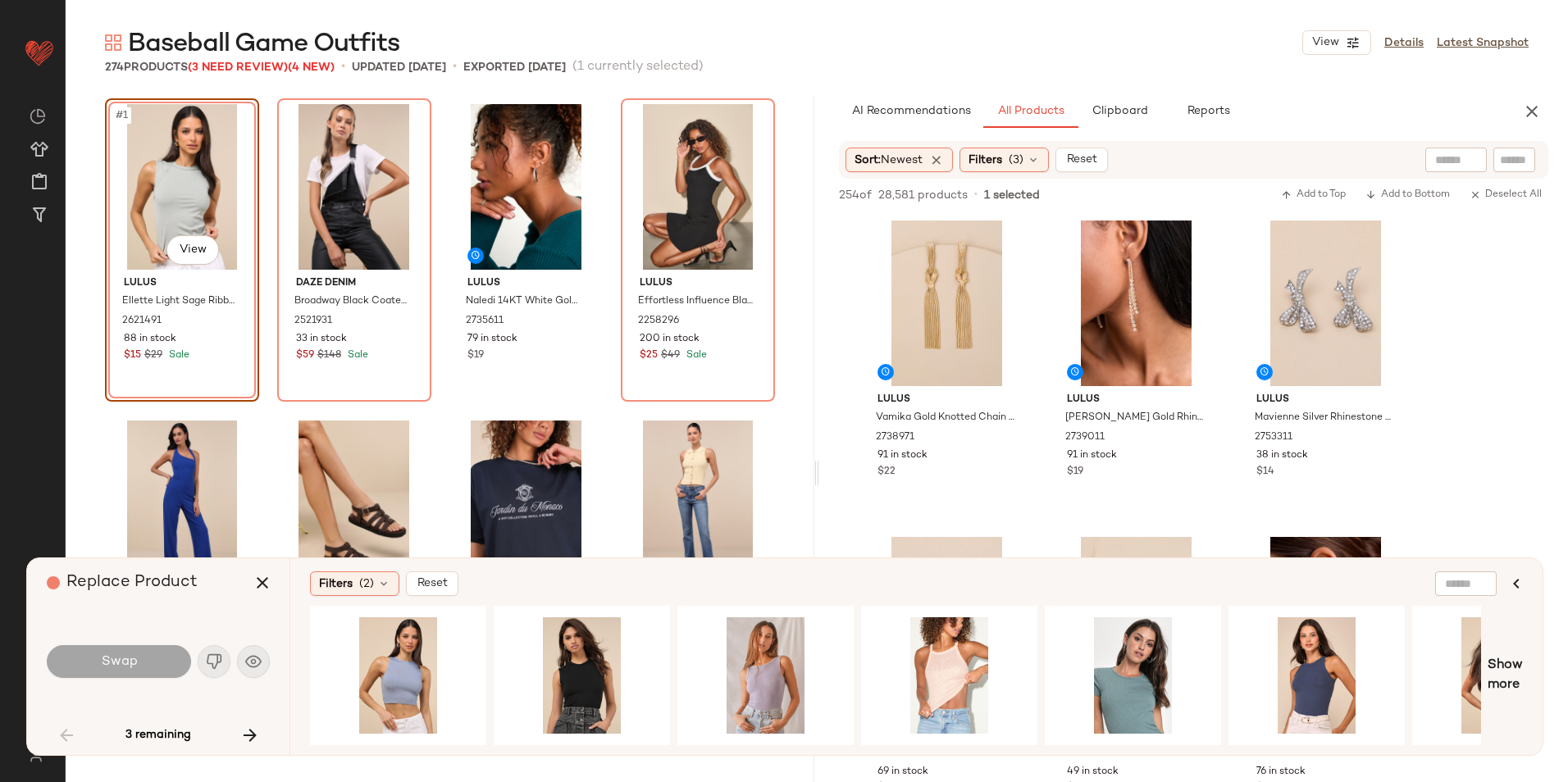
scroll to position [1065, 0]
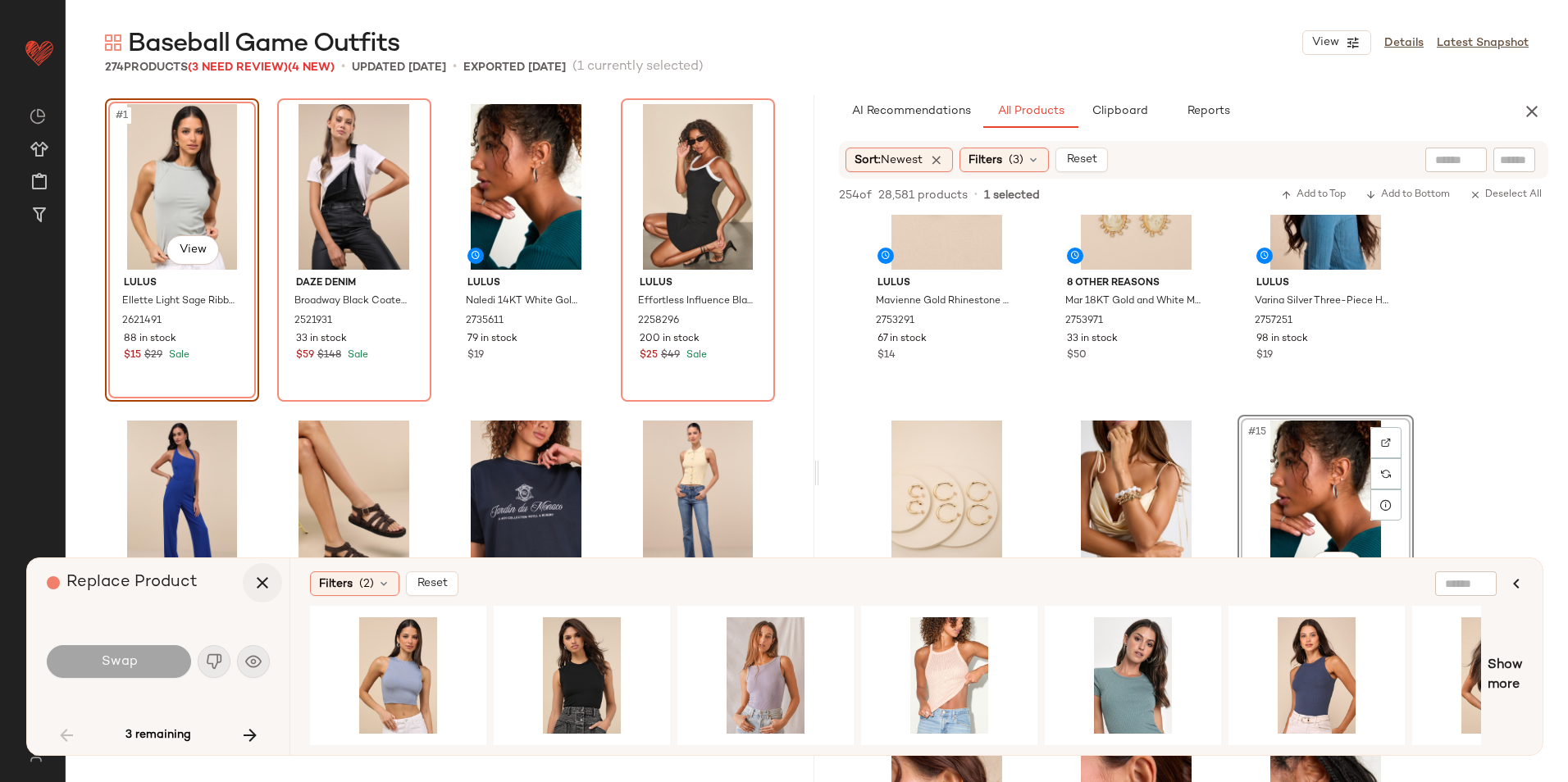
click at [256, 577] on icon "button" at bounding box center [262, 583] width 19 height 19
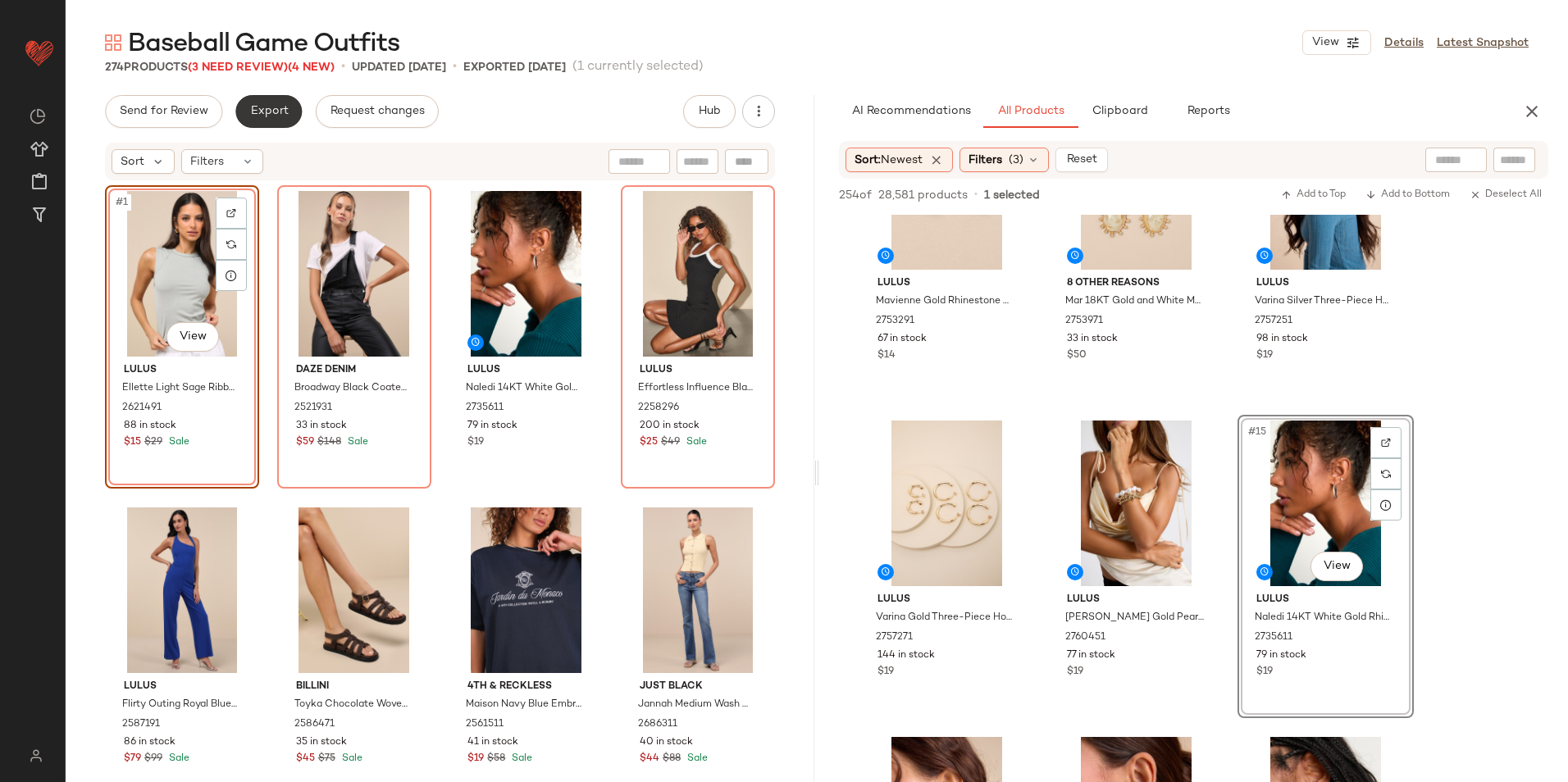
click at [274, 115] on span "Export" at bounding box center [268, 111] width 39 height 13
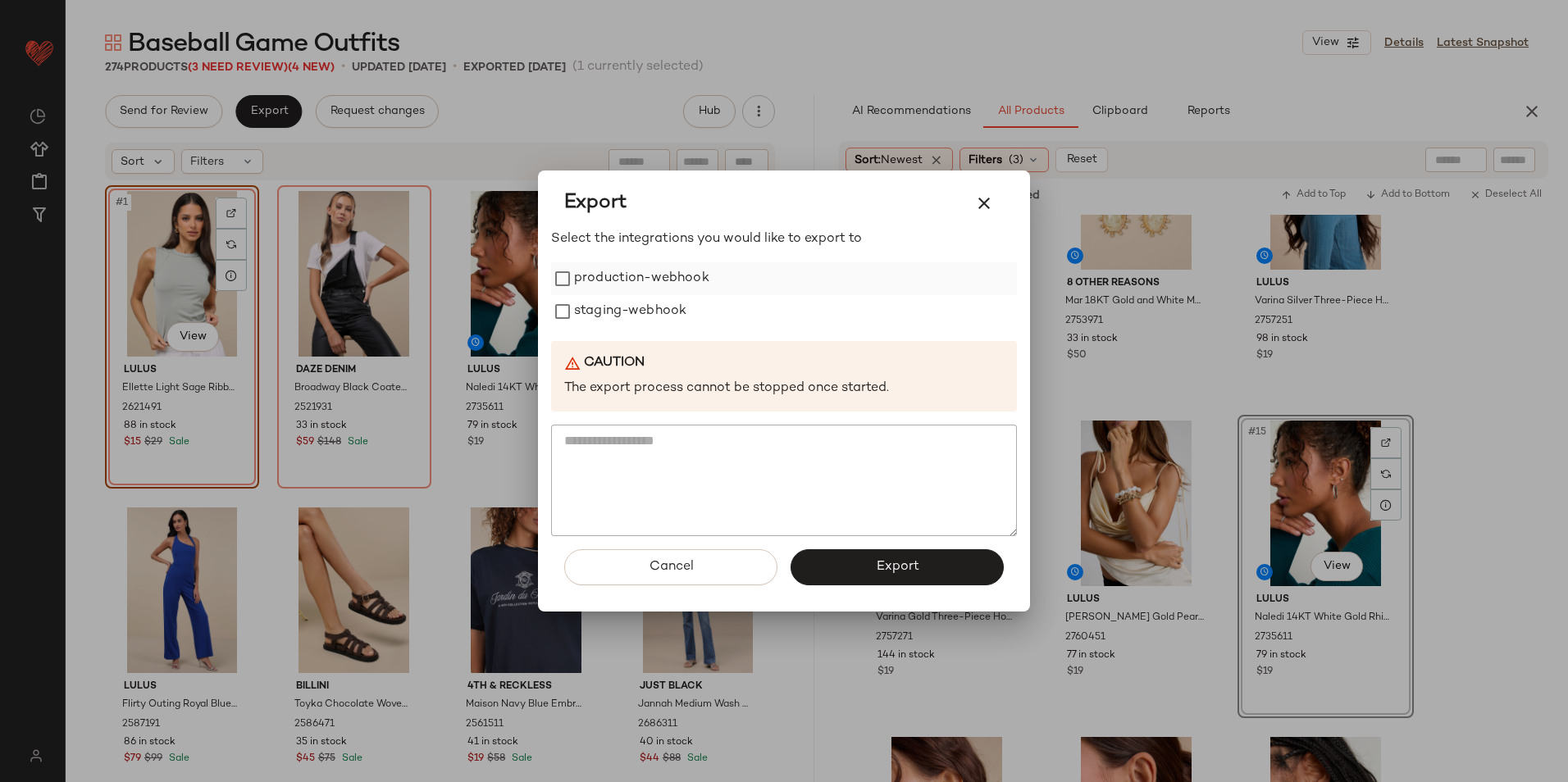
click at [608, 281] on label "production-webhook" at bounding box center [641, 278] width 135 height 33
click at [609, 316] on label "staging-webhook" at bounding box center [629, 311] width 112 height 33
click at [875, 564] on span "Export" at bounding box center [896, 567] width 43 height 16
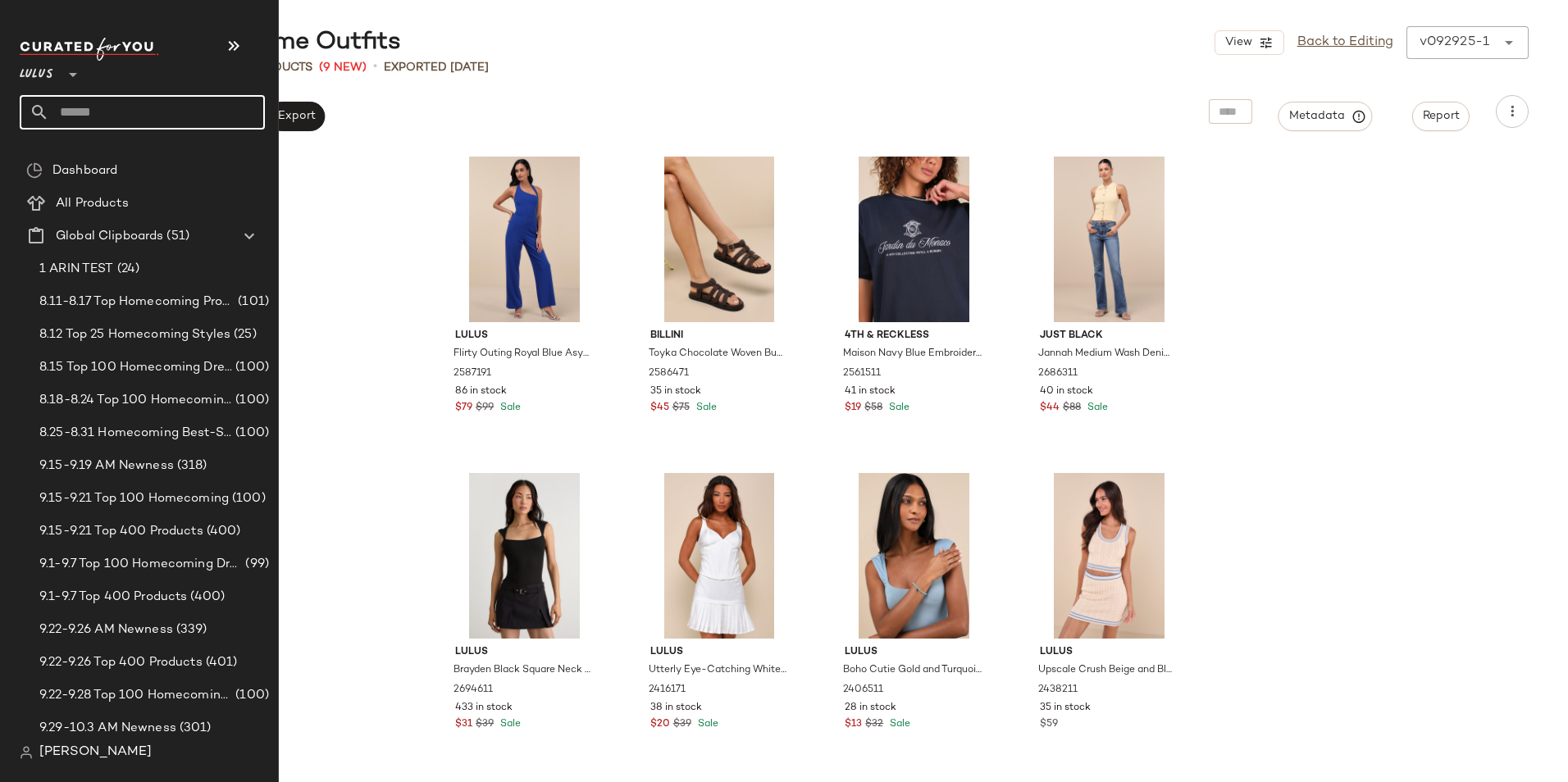
click at [110, 109] on input "text" at bounding box center [157, 112] width 215 height 34
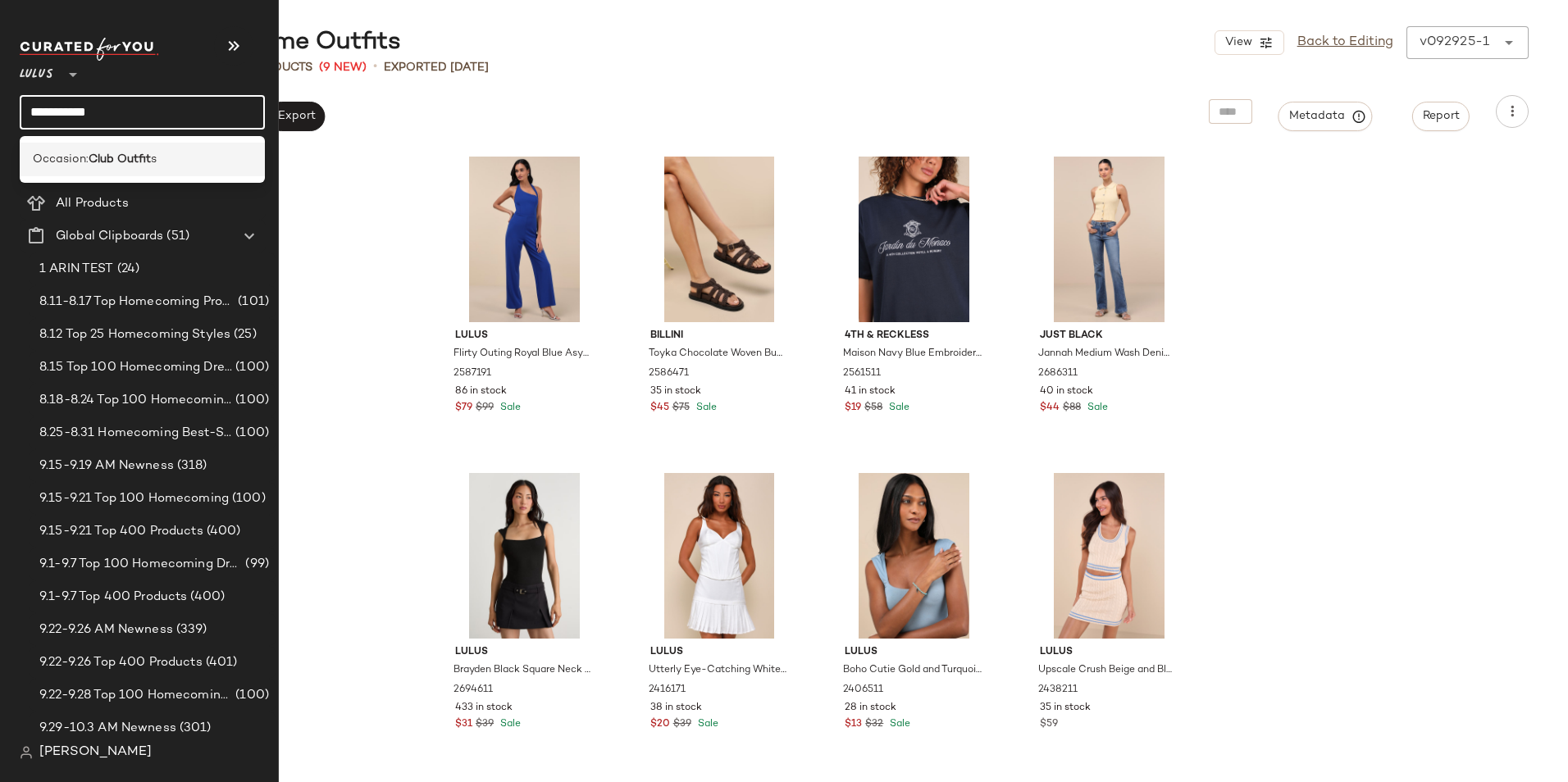
type input "**********"
click at [98, 147] on div "Occasion: Club Outfit s" at bounding box center [142, 160] width 245 height 34
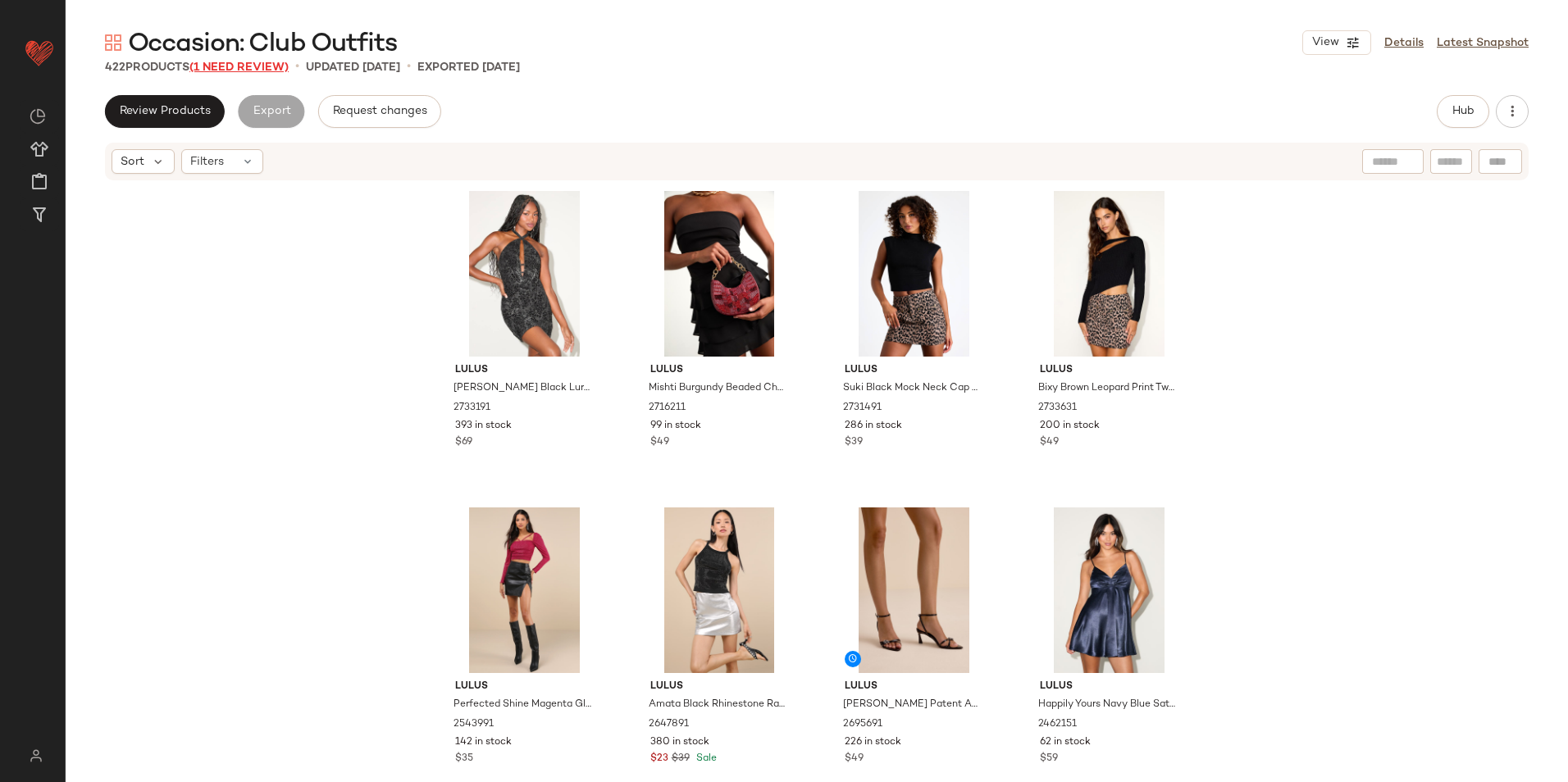
click at [204, 68] on span "(1 Need Review)" at bounding box center [239, 68] width 99 height 12
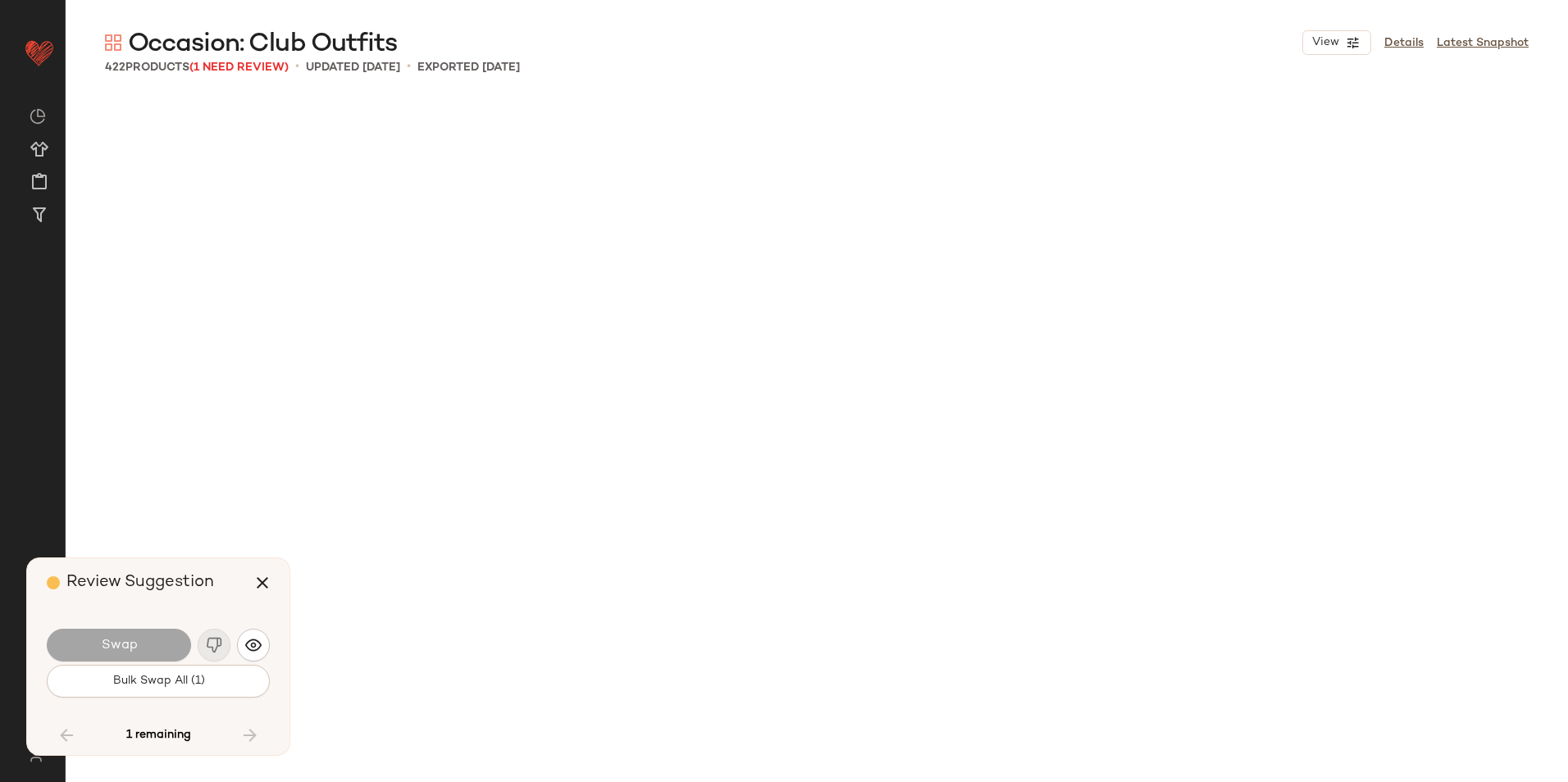
scroll to position [5696, 0]
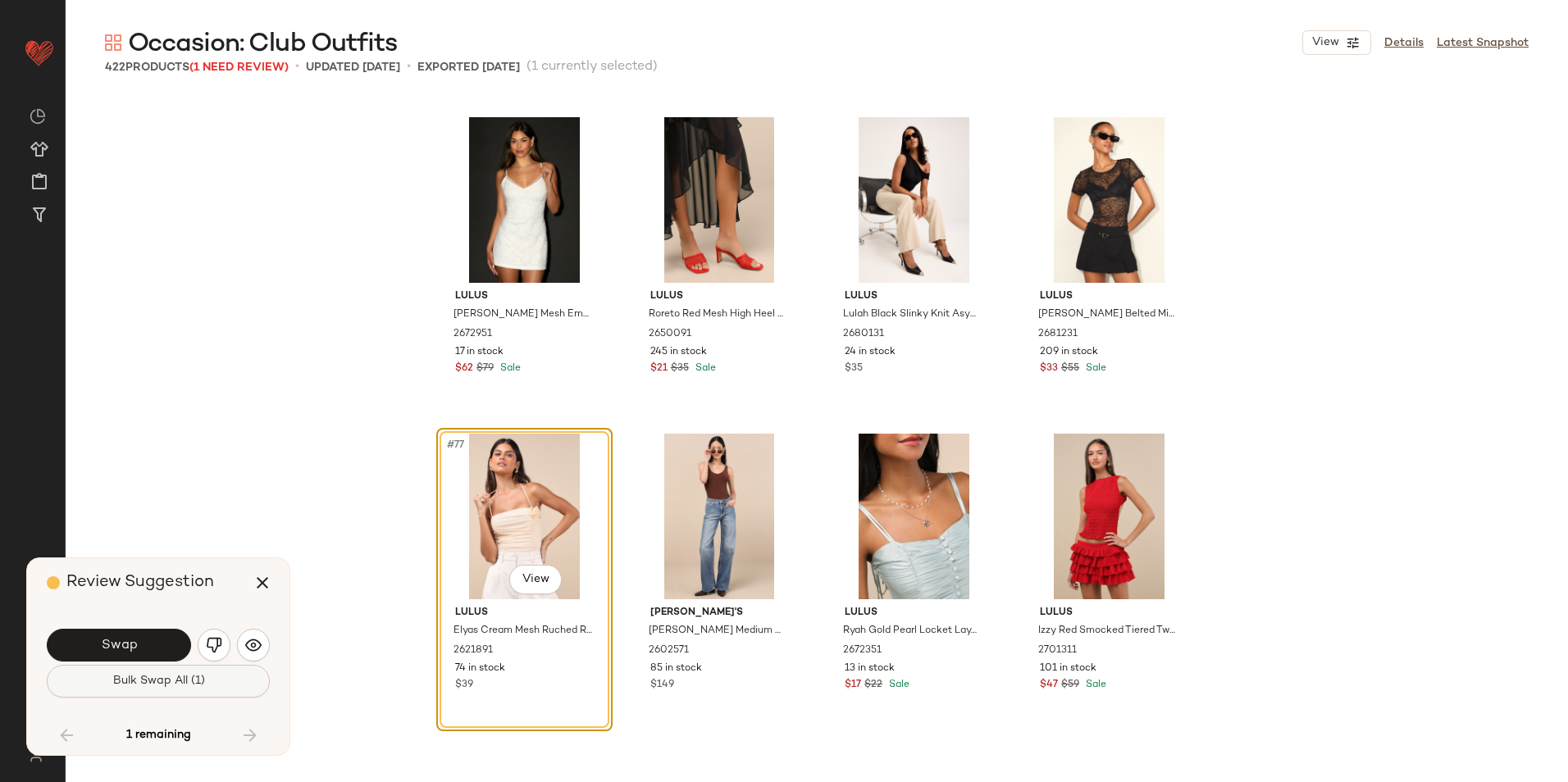
click at [185, 681] on span "Bulk Swap All (1)" at bounding box center [157, 680] width 93 height 13
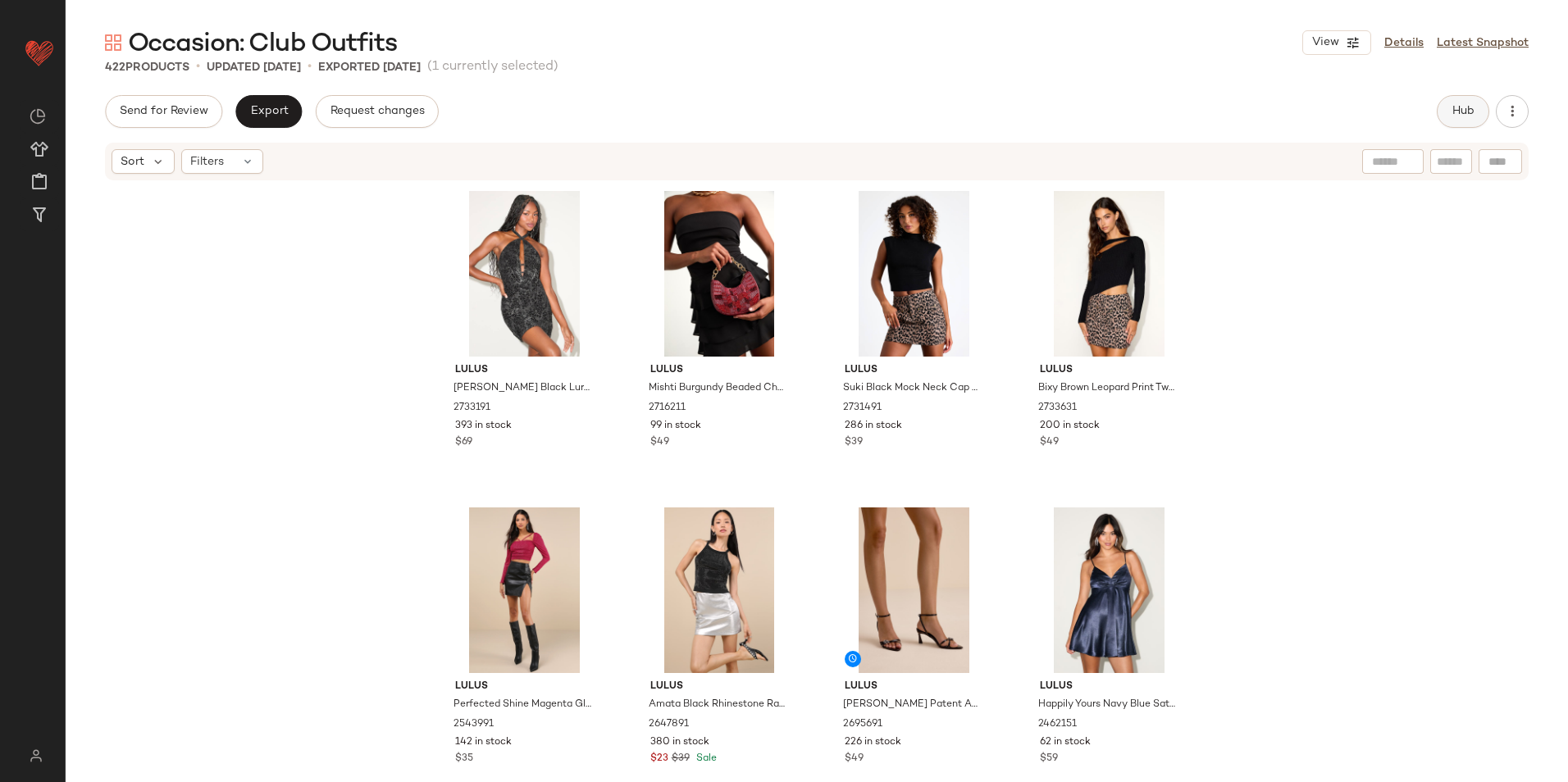
click at [1452, 106] on span "Hub" at bounding box center [1463, 111] width 23 height 13
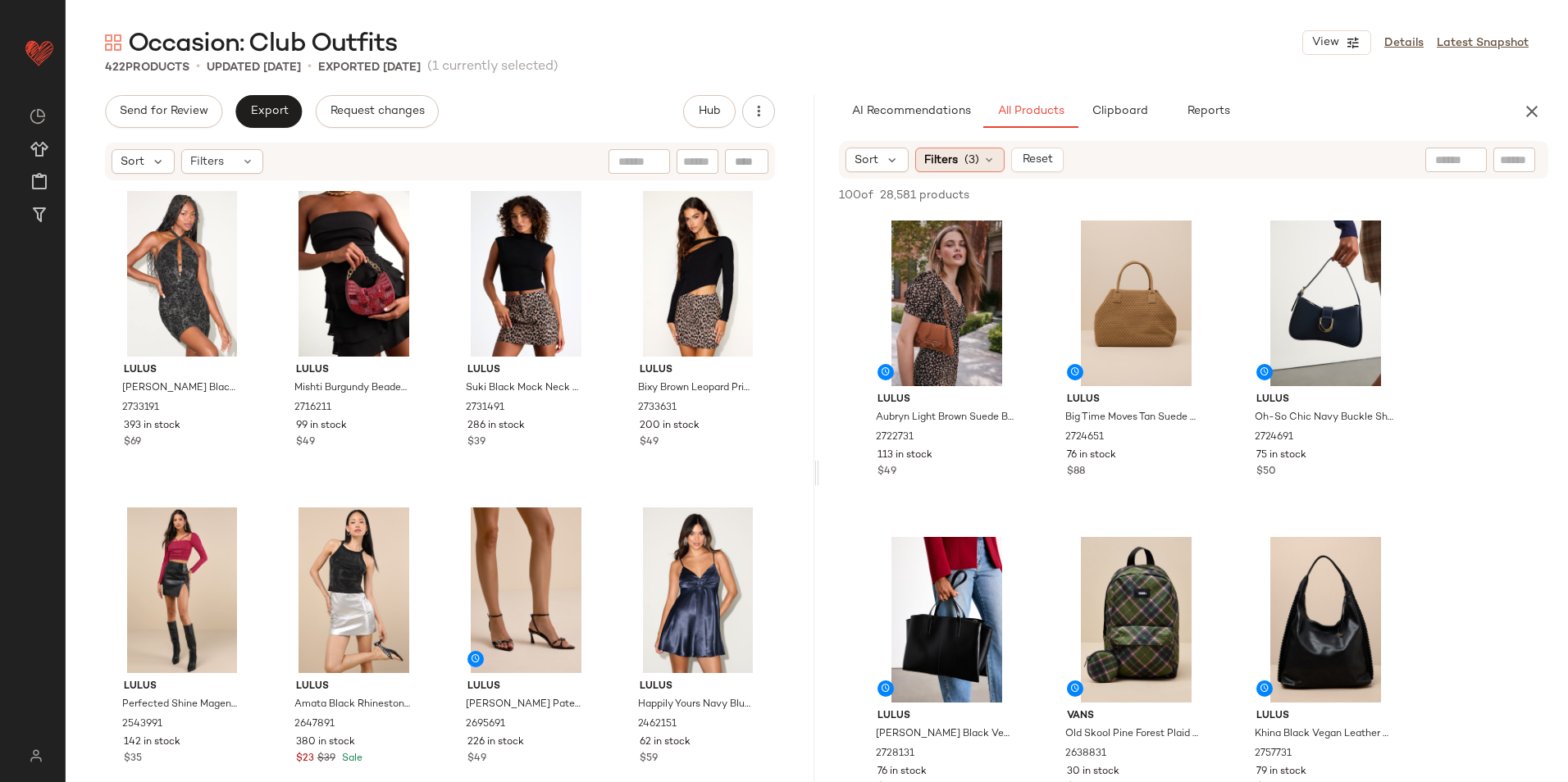
click at [954, 162] on span "Filters" at bounding box center [941, 161] width 34 height 18
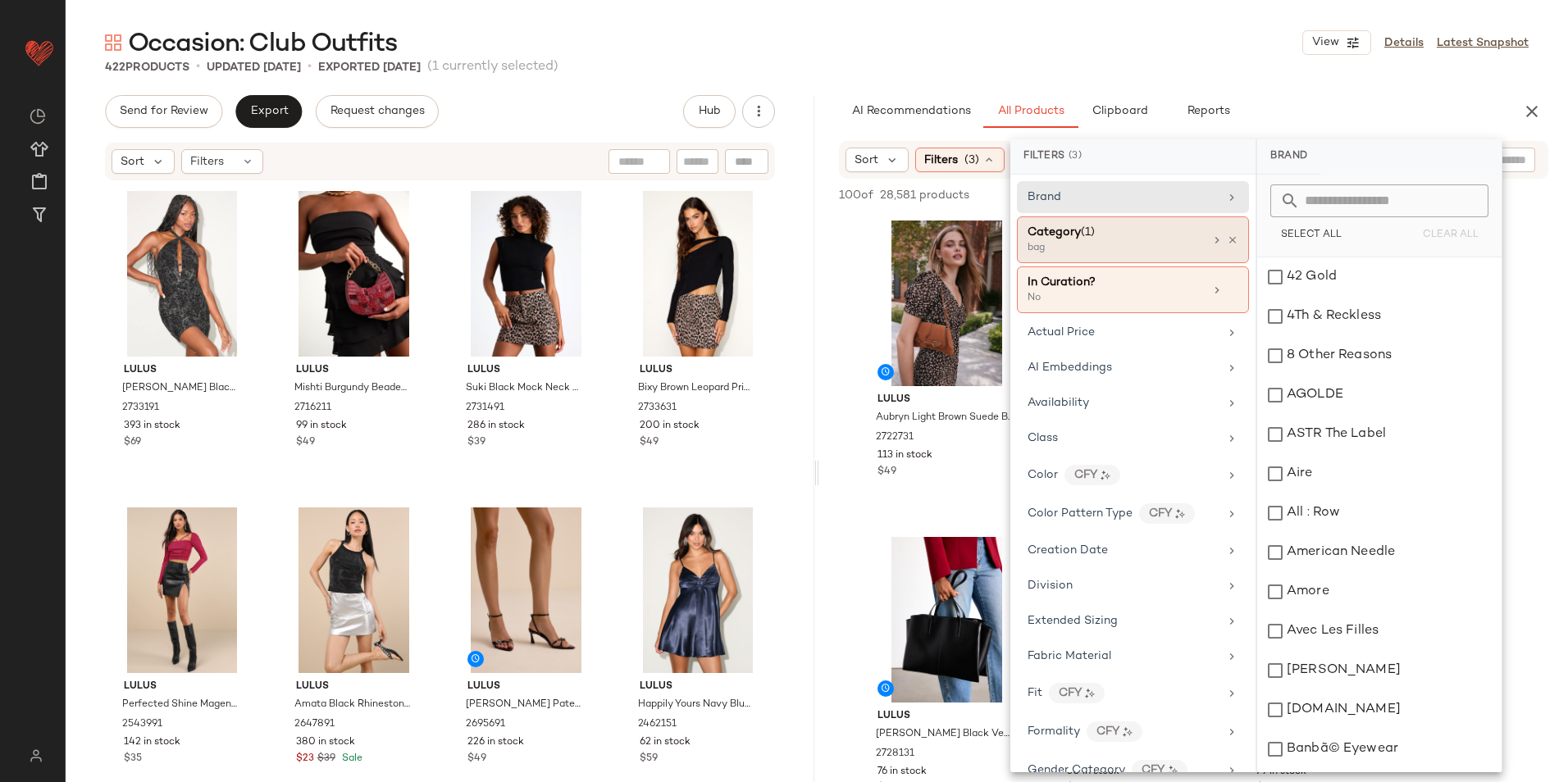
click at [1093, 239] on div "Category (1)" at bounding box center [1061, 233] width 67 height 18
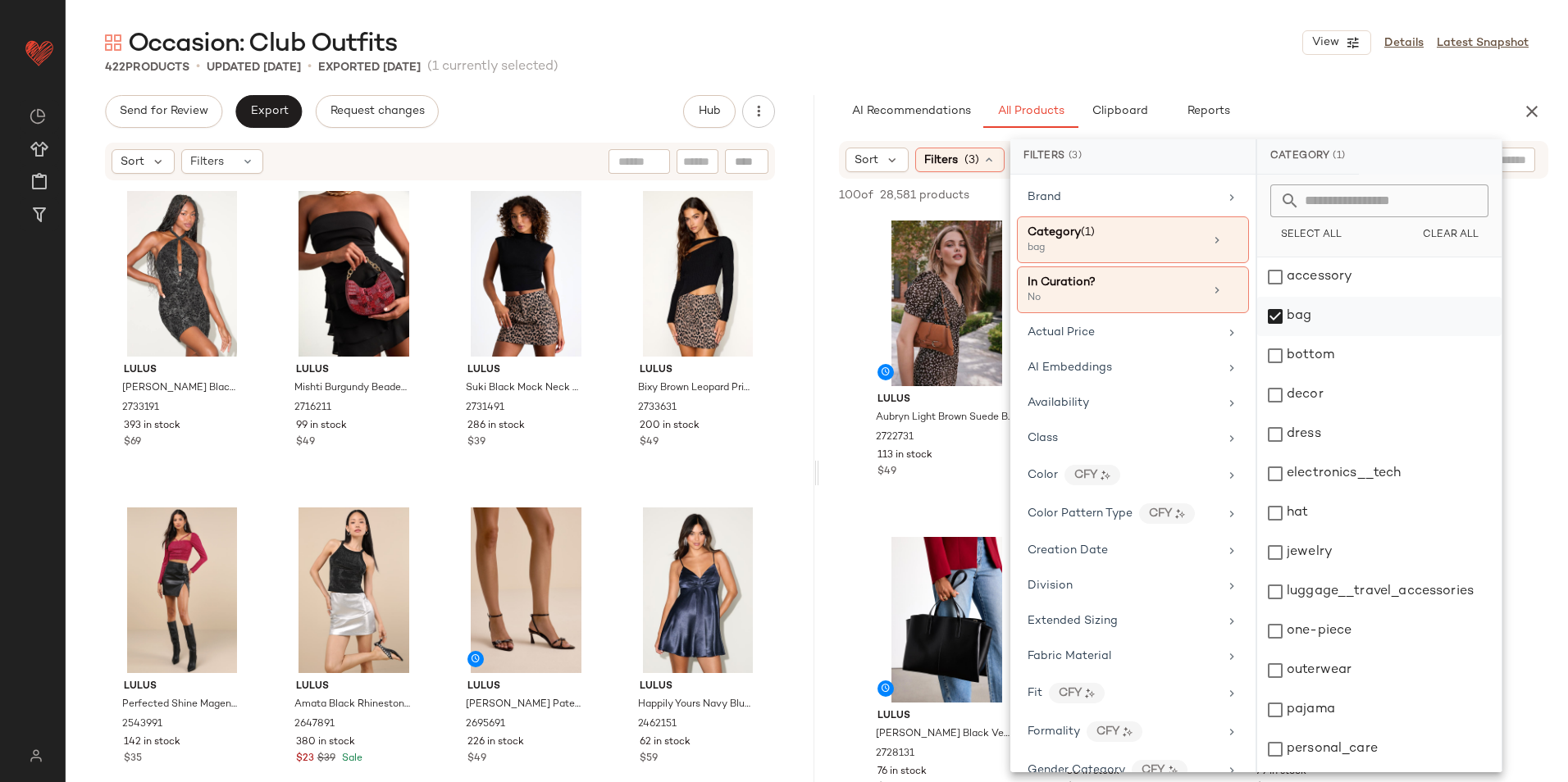
click at [1289, 313] on div "bag" at bounding box center [1379, 316] width 245 height 40
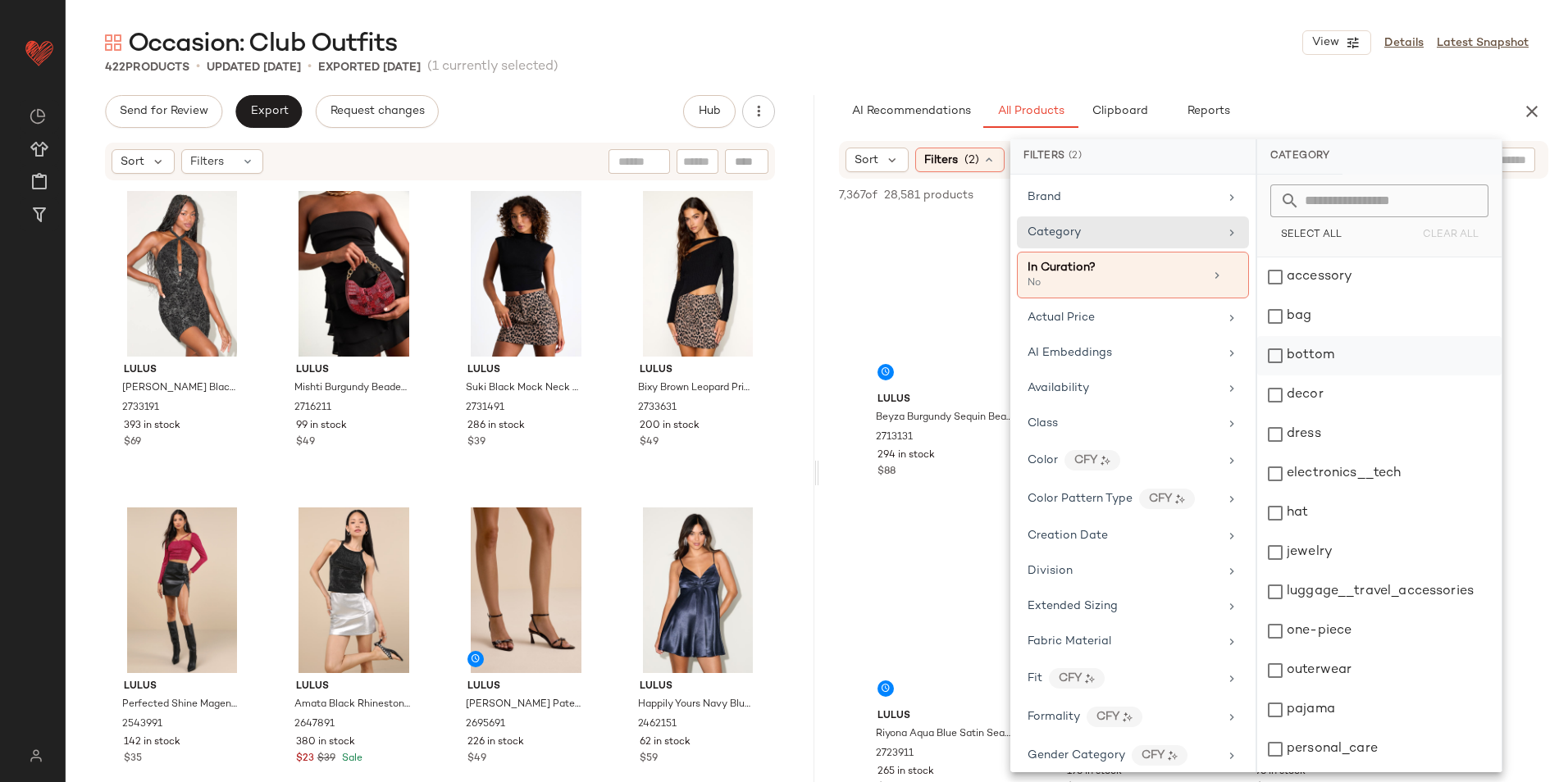
click at [1322, 357] on div "bottom" at bounding box center [1379, 356] width 245 height 40
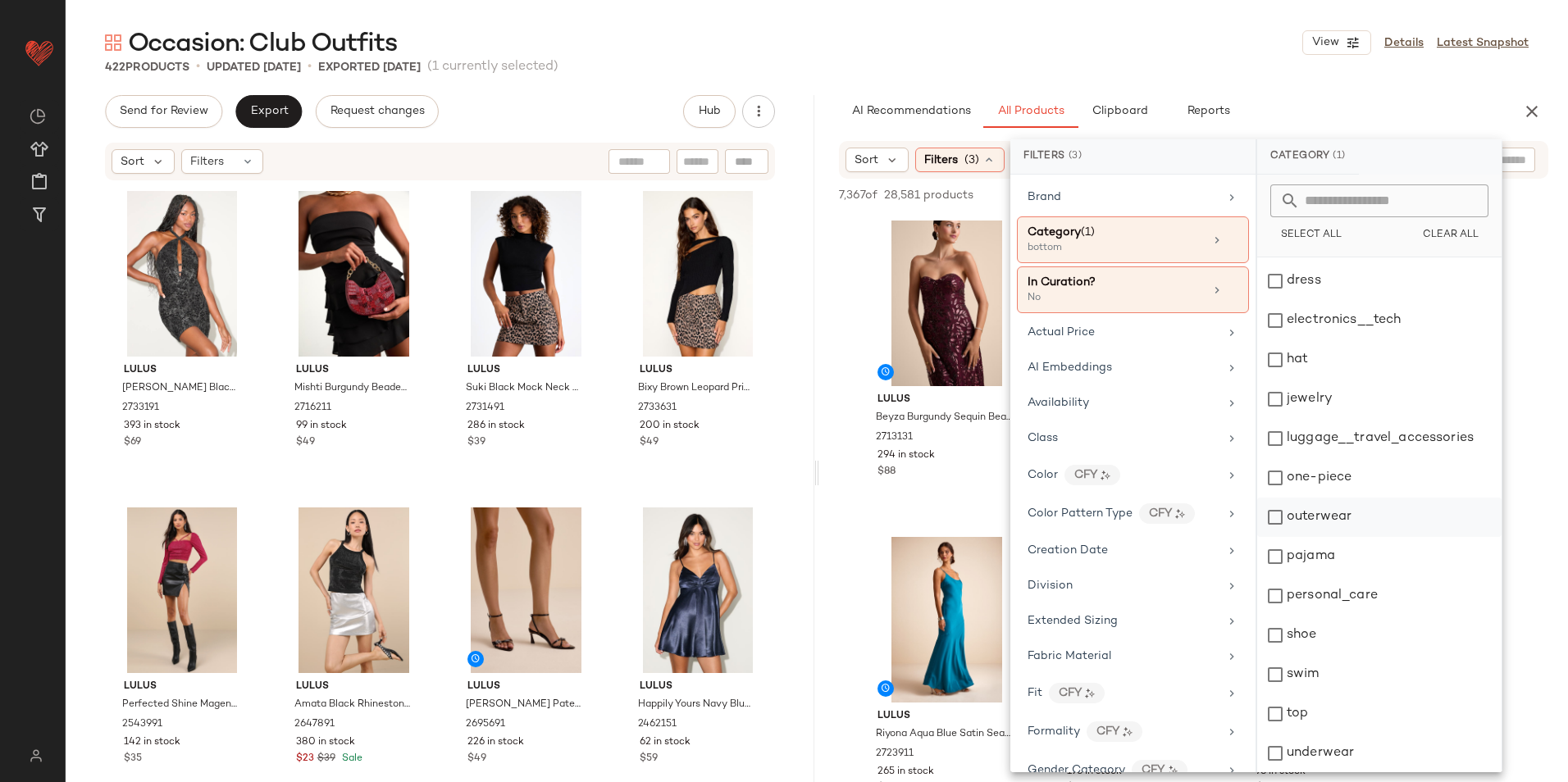
scroll to position [154, 0]
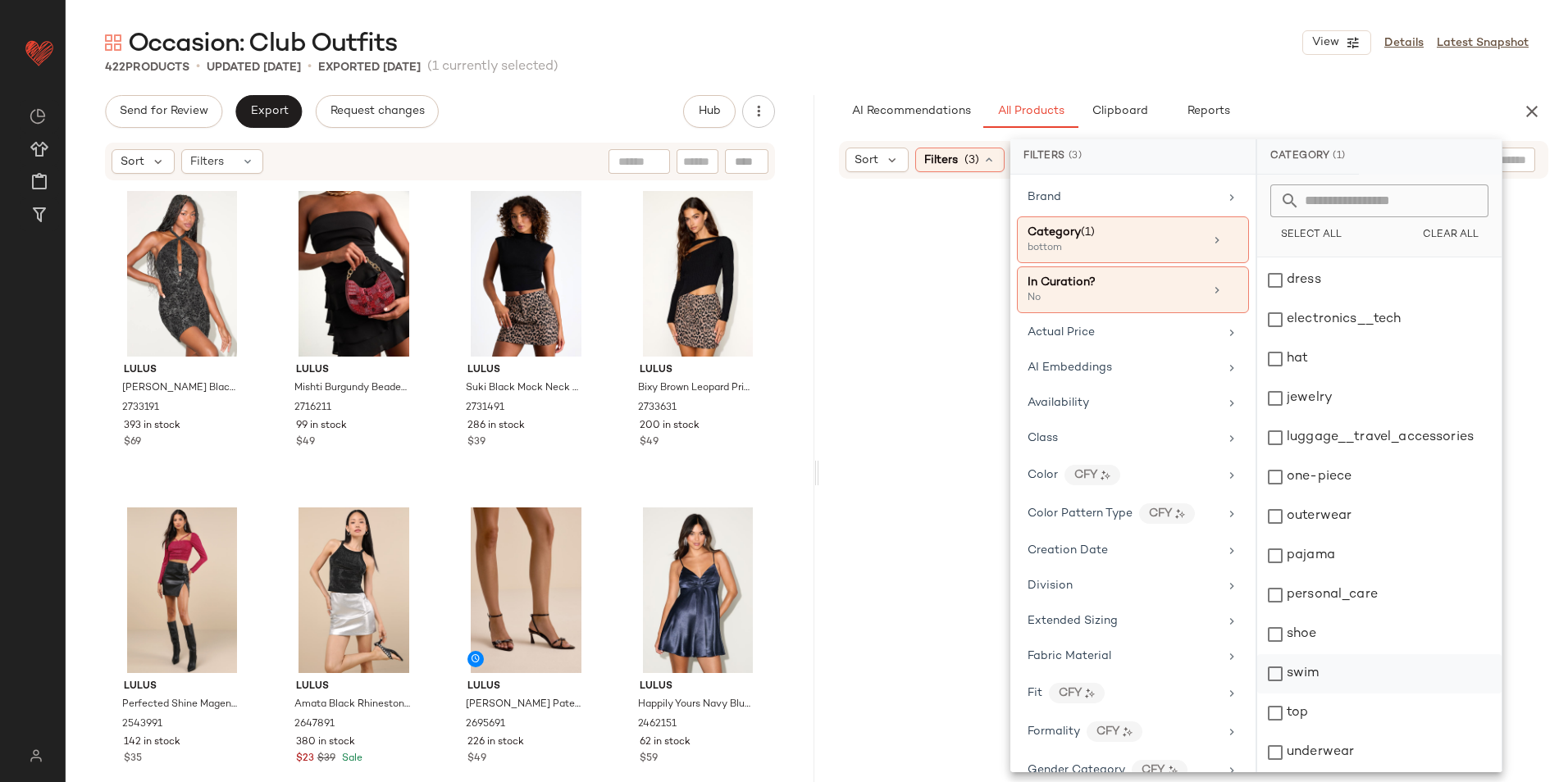
click at [1319, 711] on div "top" at bounding box center [1379, 713] width 245 height 40
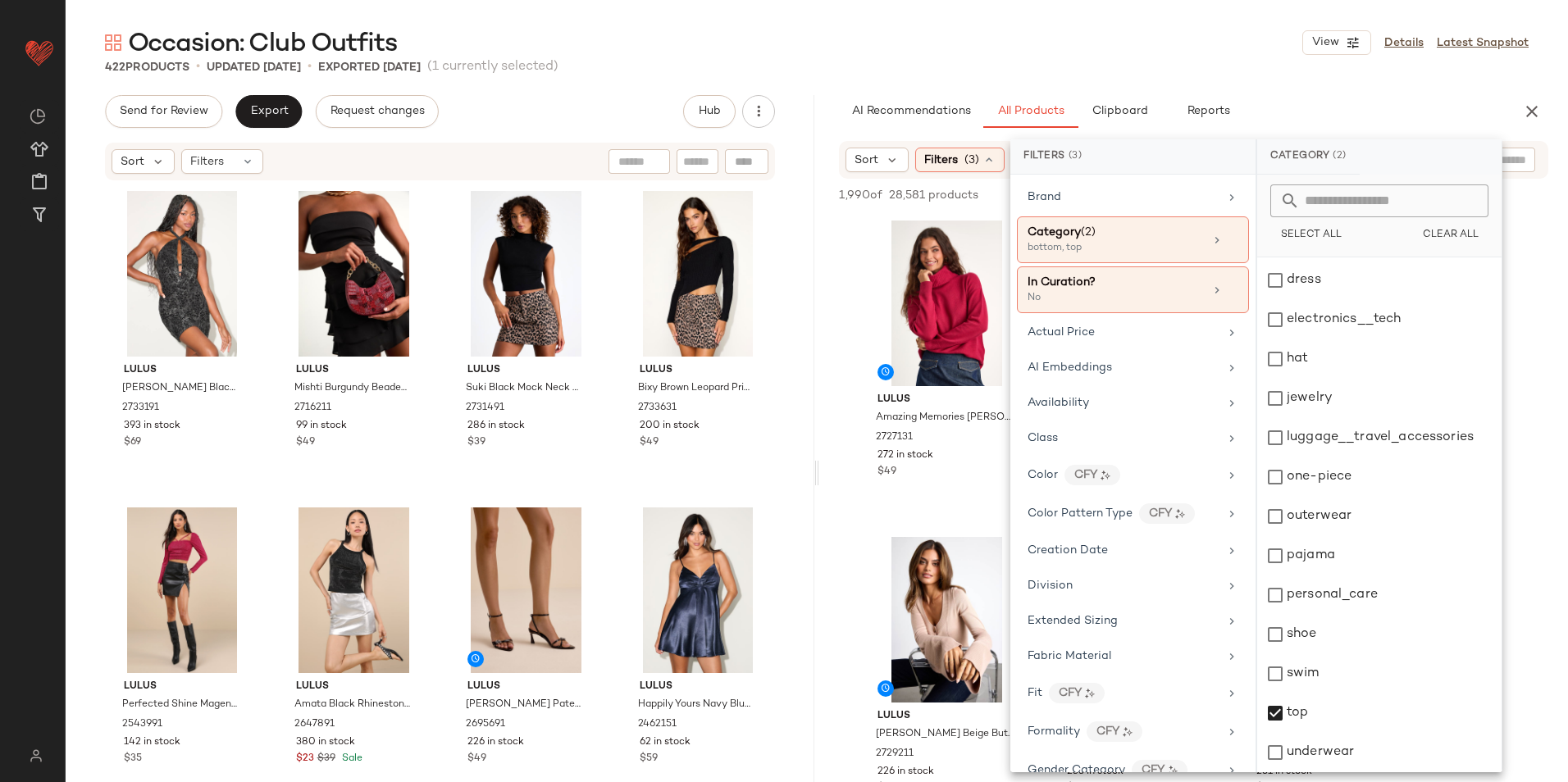
click at [899, 26] on div "Occasion: Club Outfits View Details Latest Snapshot" at bounding box center [816, 42] width 1502 height 33
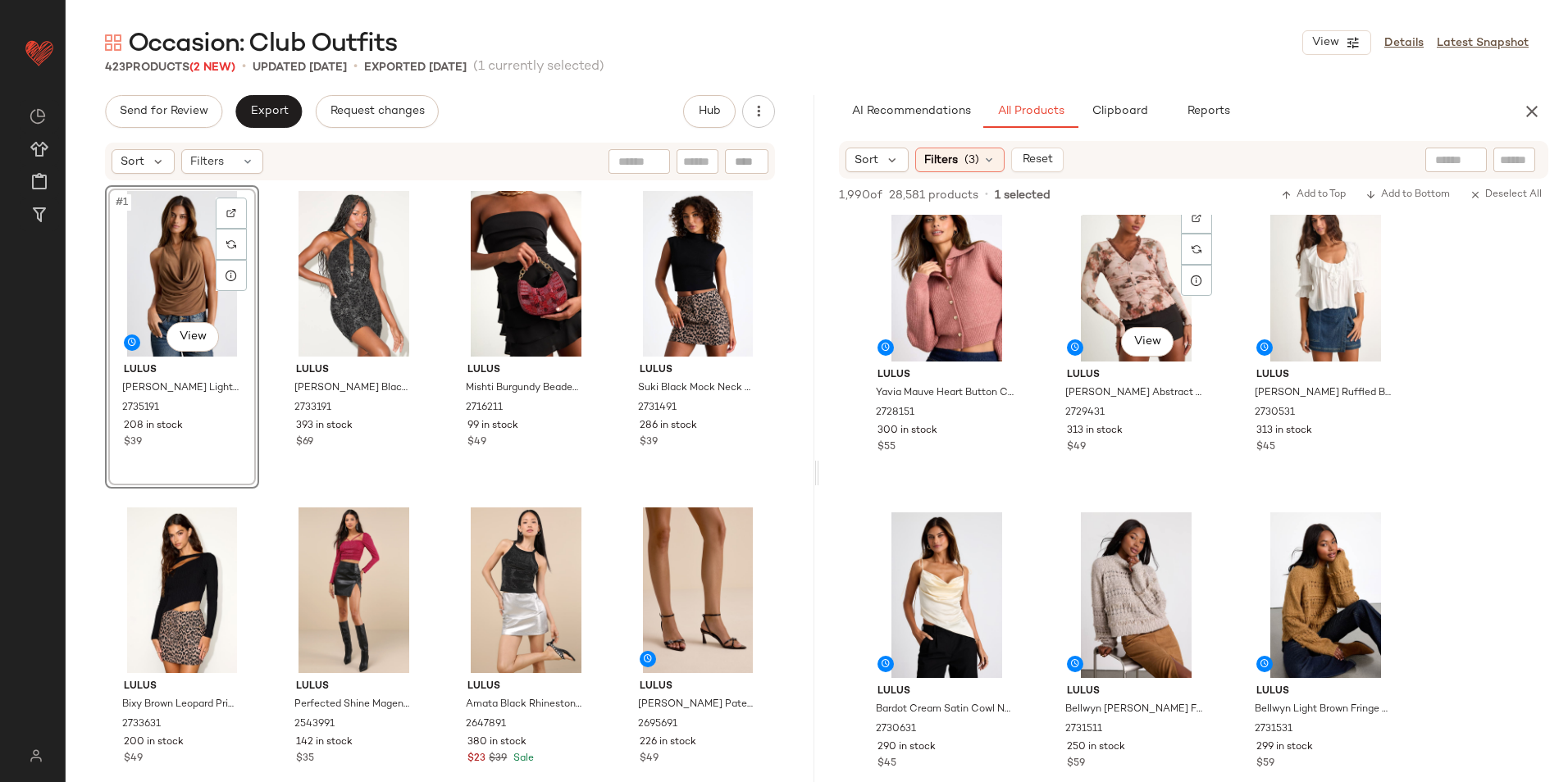
scroll to position [2049, 0]
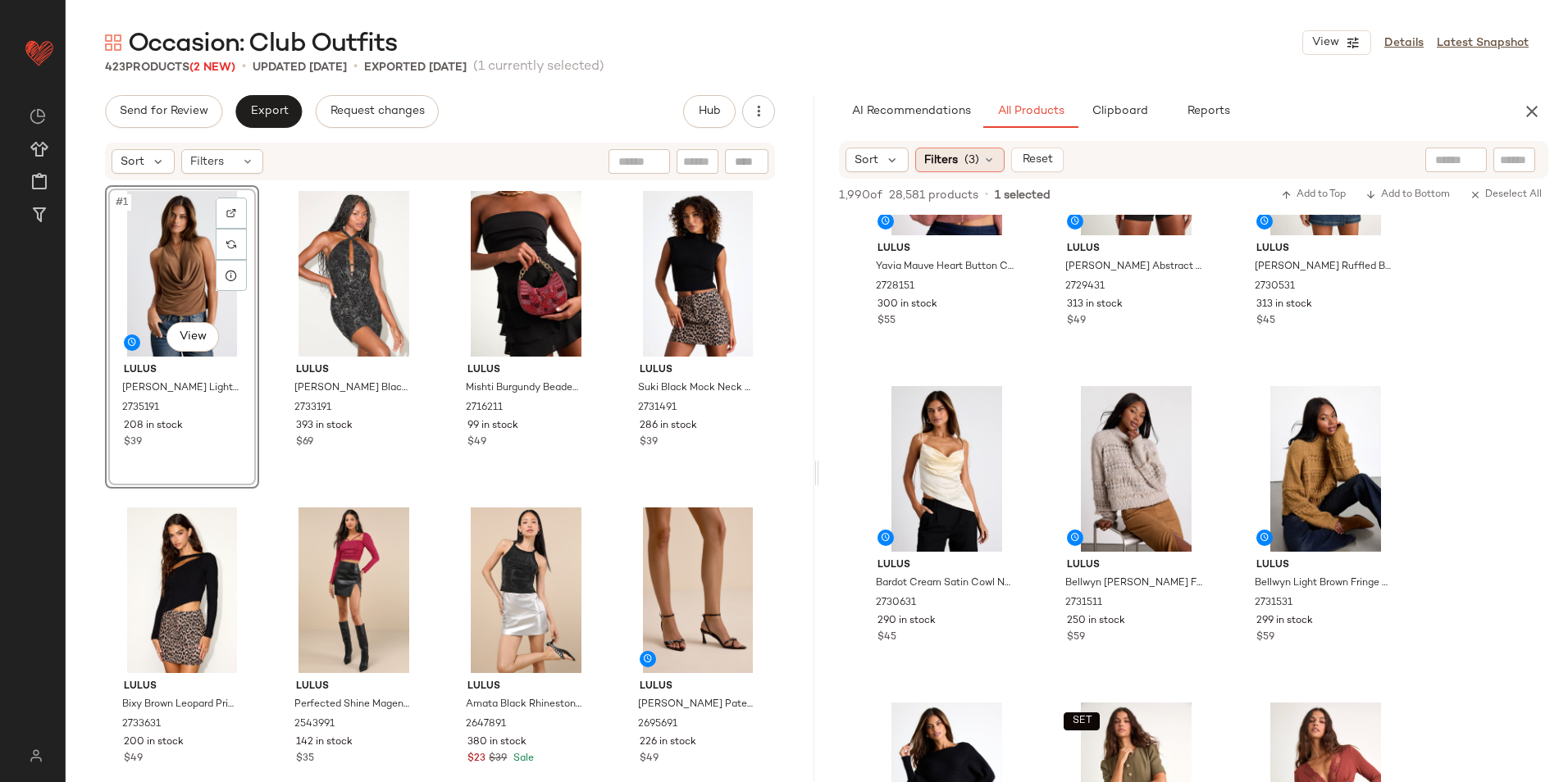
click at [971, 162] on span "(3)" at bounding box center [971, 161] width 15 height 18
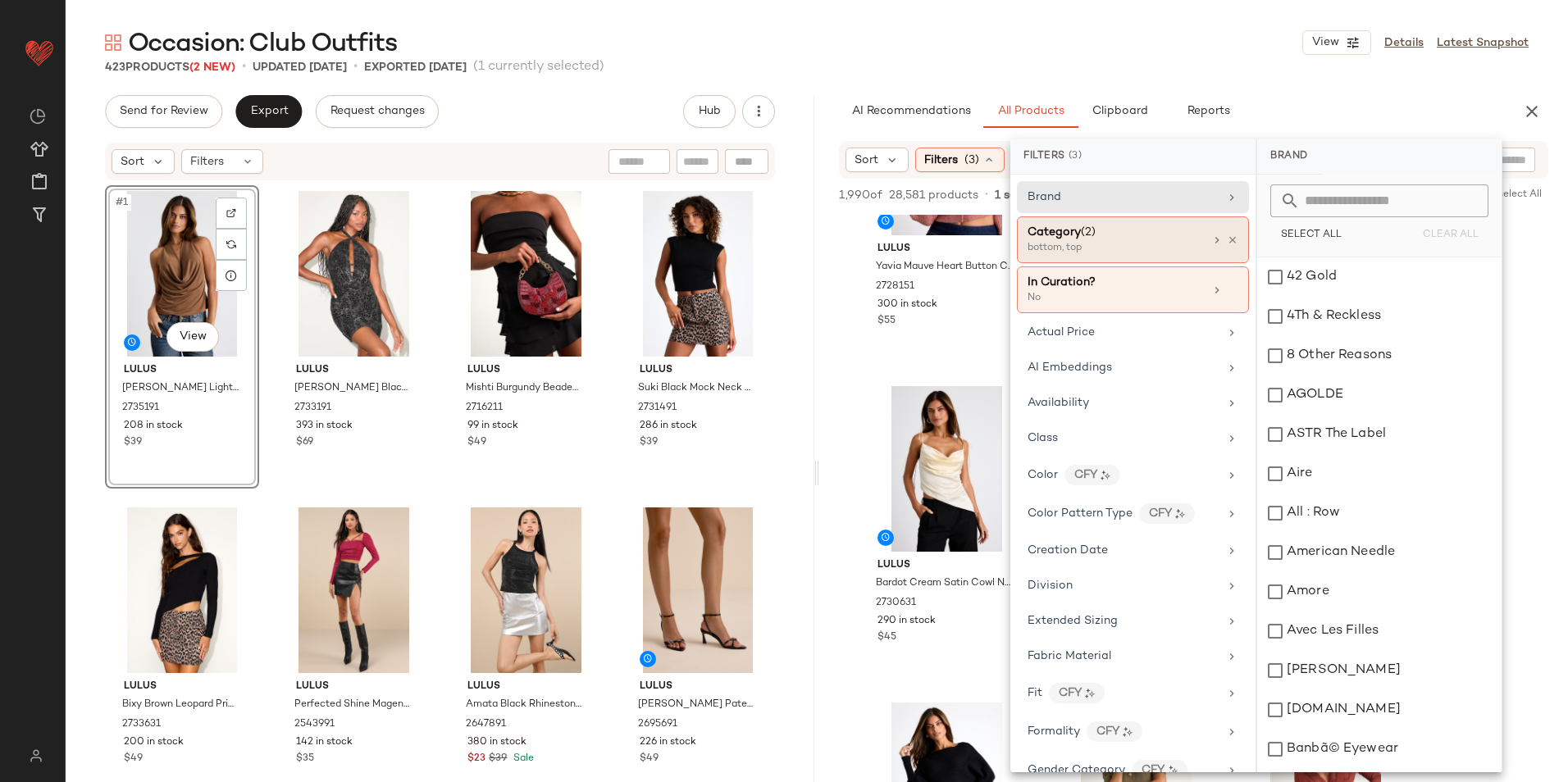
click at [1117, 242] on div "Category (2) bottom, top" at bounding box center [1116, 240] width 177 height 32
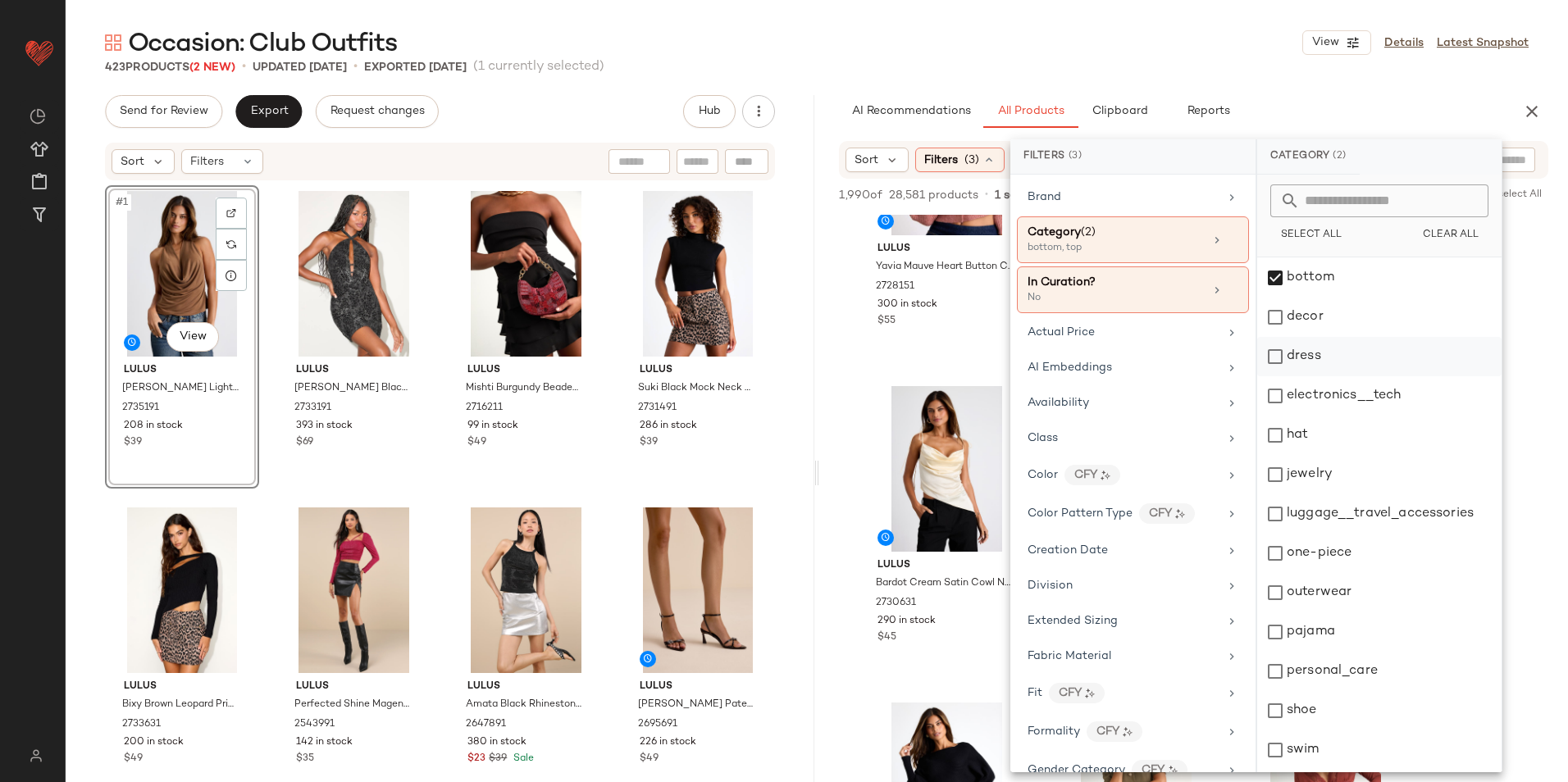
scroll to position [154, 0]
click at [1315, 721] on div "top" at bounding box center [1379, 713] width 245 height 40
click at [1071, 39] on div "Occasion: Club Outfits View Details Latest Snapshot" at bounding box center [816, 42] width 1502 height 33
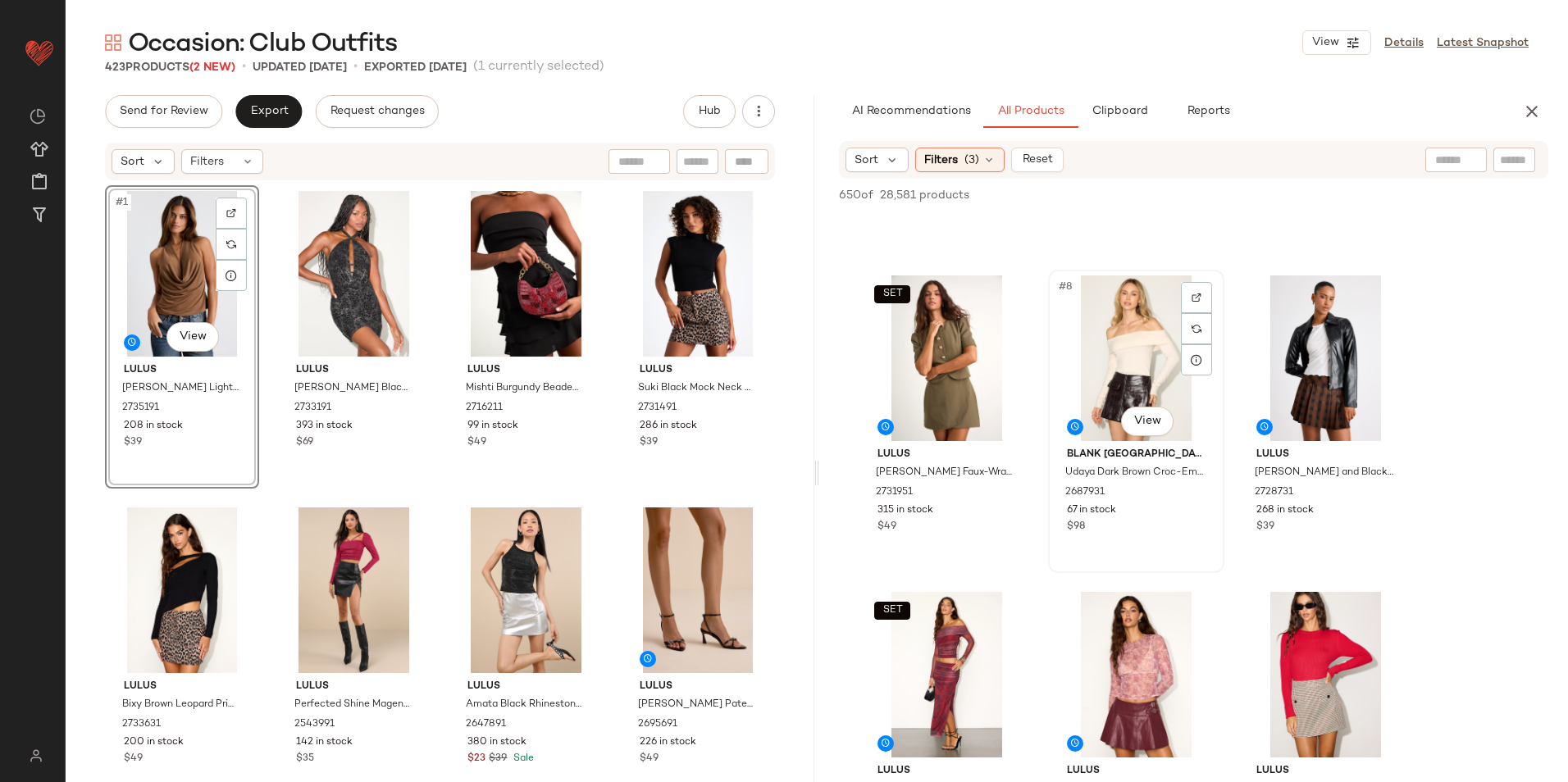
scroll to position [574, 0]
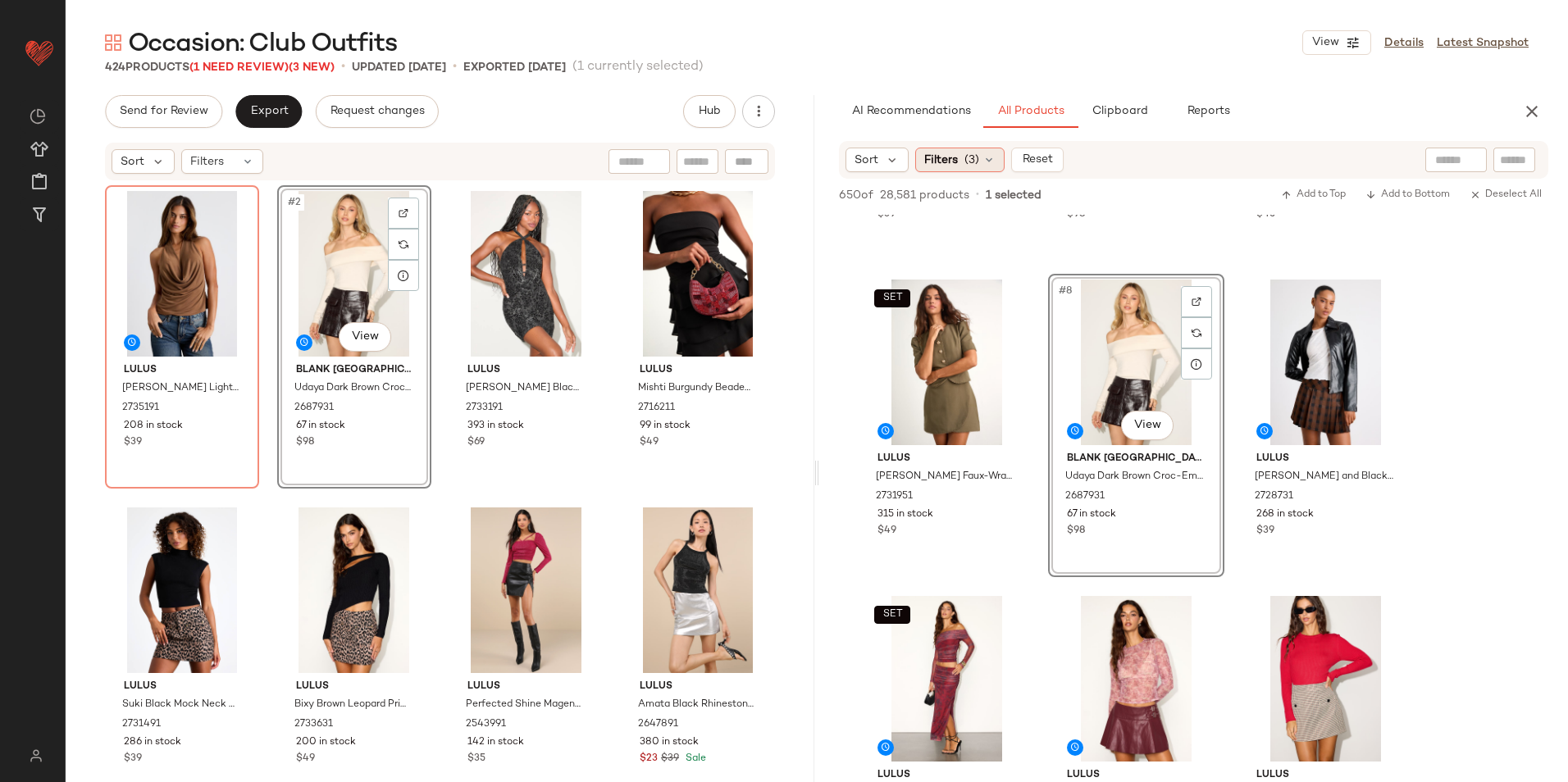
click at [957, 156] on span "Filters" at bounding box center [941, 161] width 34 height 18
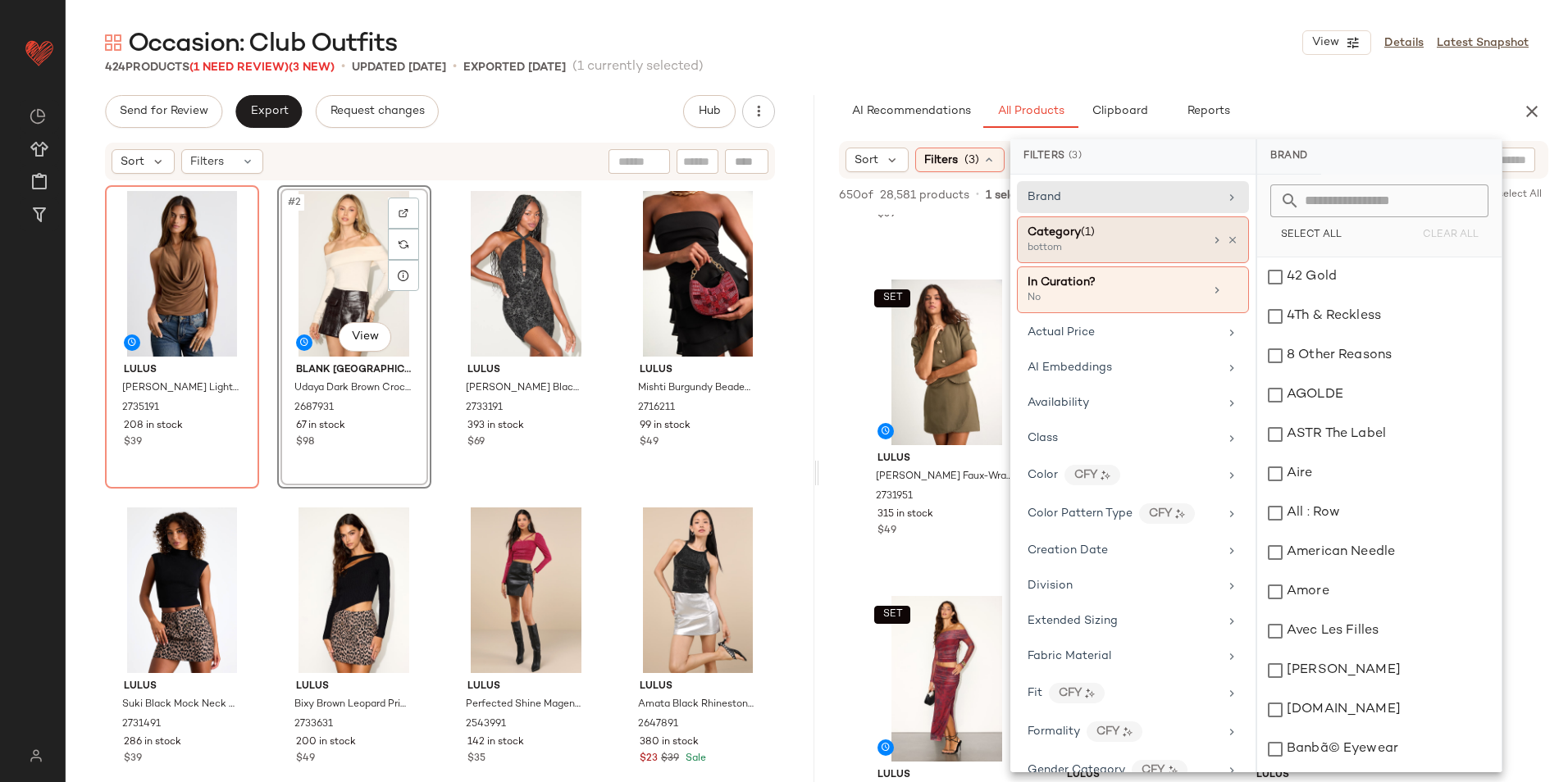
click at [1051, 236] on span "Category" at bounding box center [1054, 232] width 53 height 12
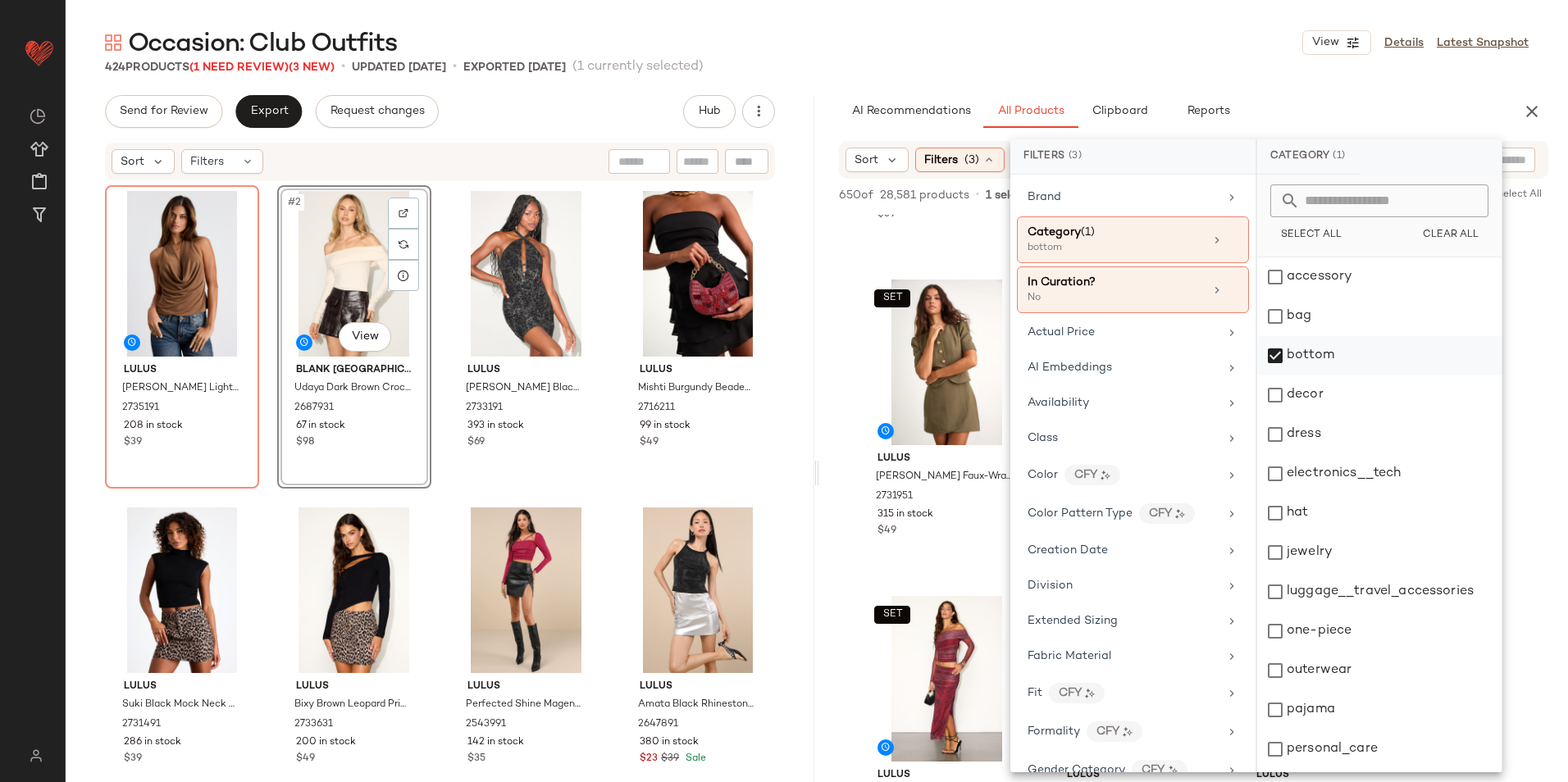
click at [1312, 340] on div "bottom" at bounding box center [1379, 356] width 245 height 40
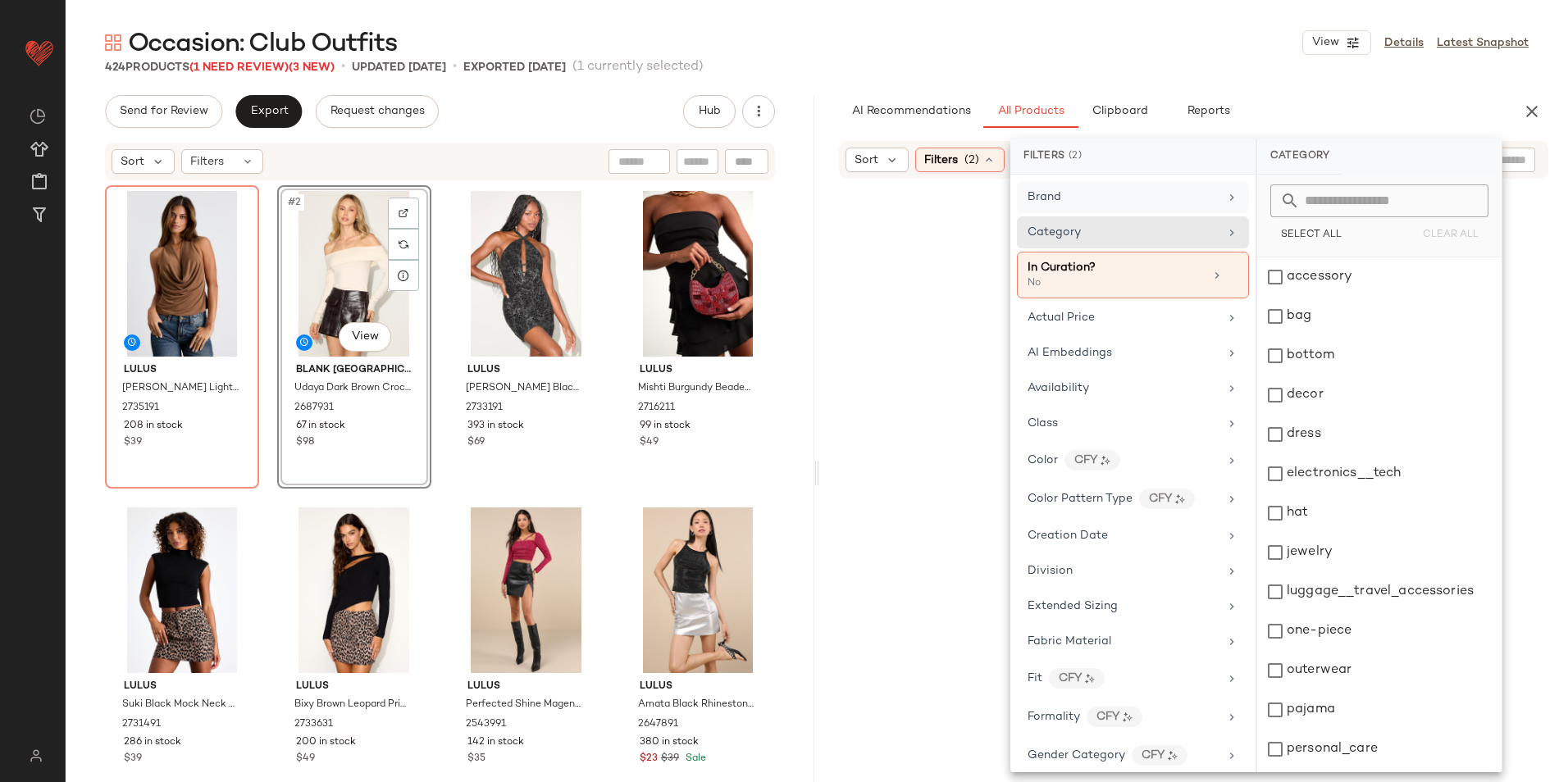
click at [1353, 432] on div "dress" at bounding box center [1379, 434] width 245 height 40
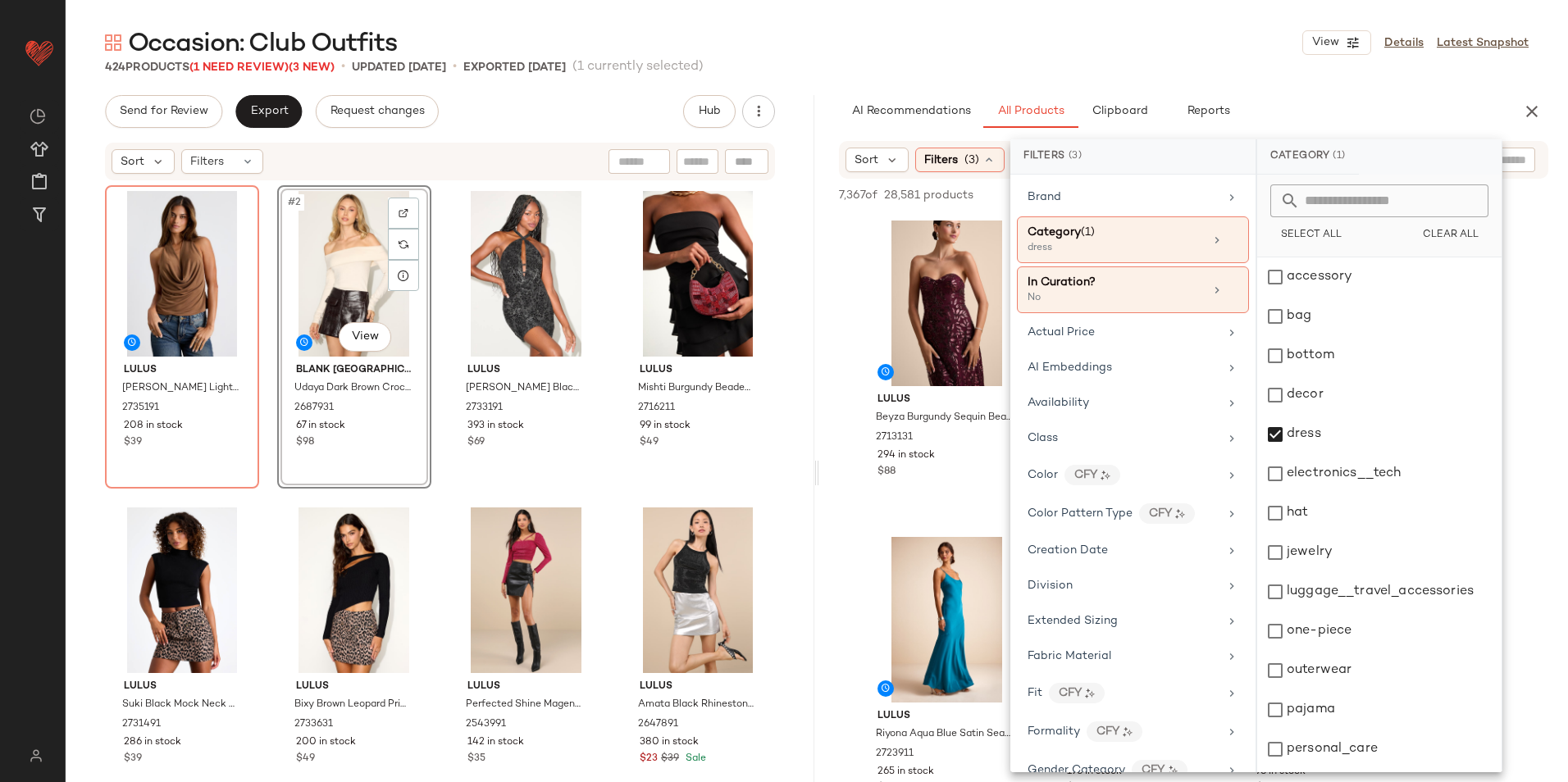
click at [1157, 70] on div "424 Products (1 Need Review) (3 New) • updated Oct 1st • Exported Sep 29th (1 c…" at bounding box center [816, 67] width 1502 height 17
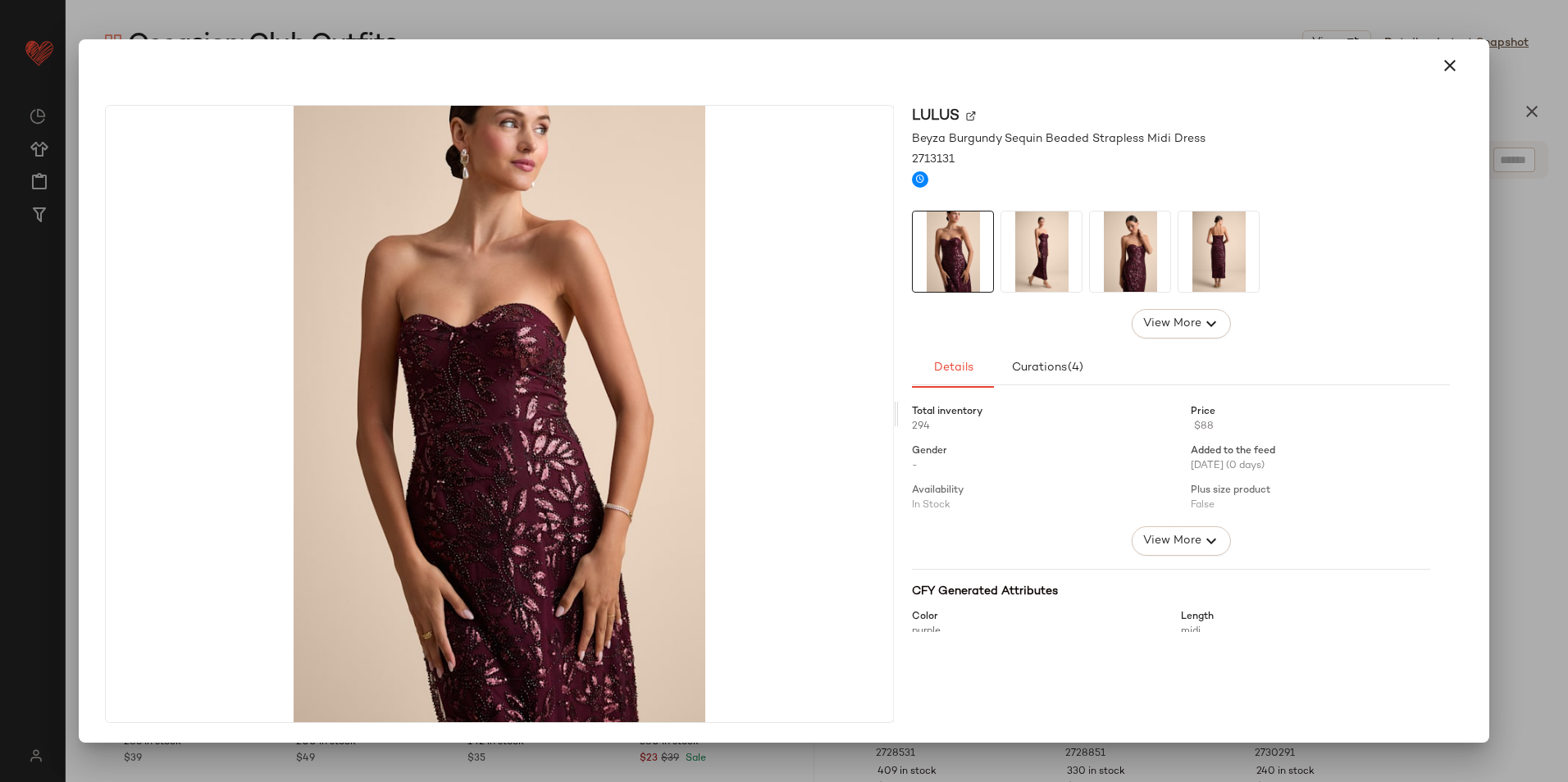
click at [1051, 236] on img at bounding box center [1041, 252] width 80 height 80
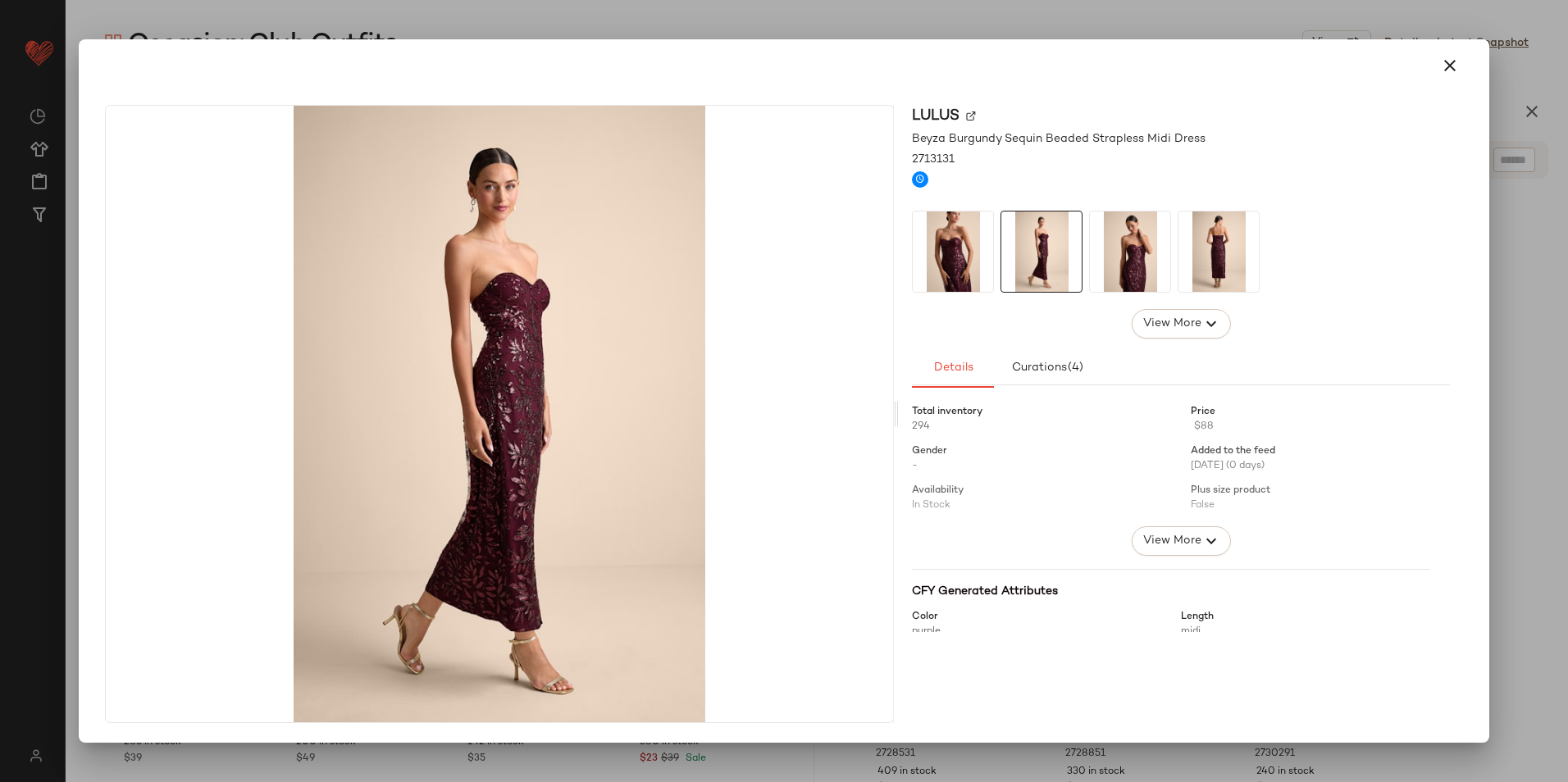
click at [1126, 237] on img at bounding box center [1129, 252] width 80 height 80
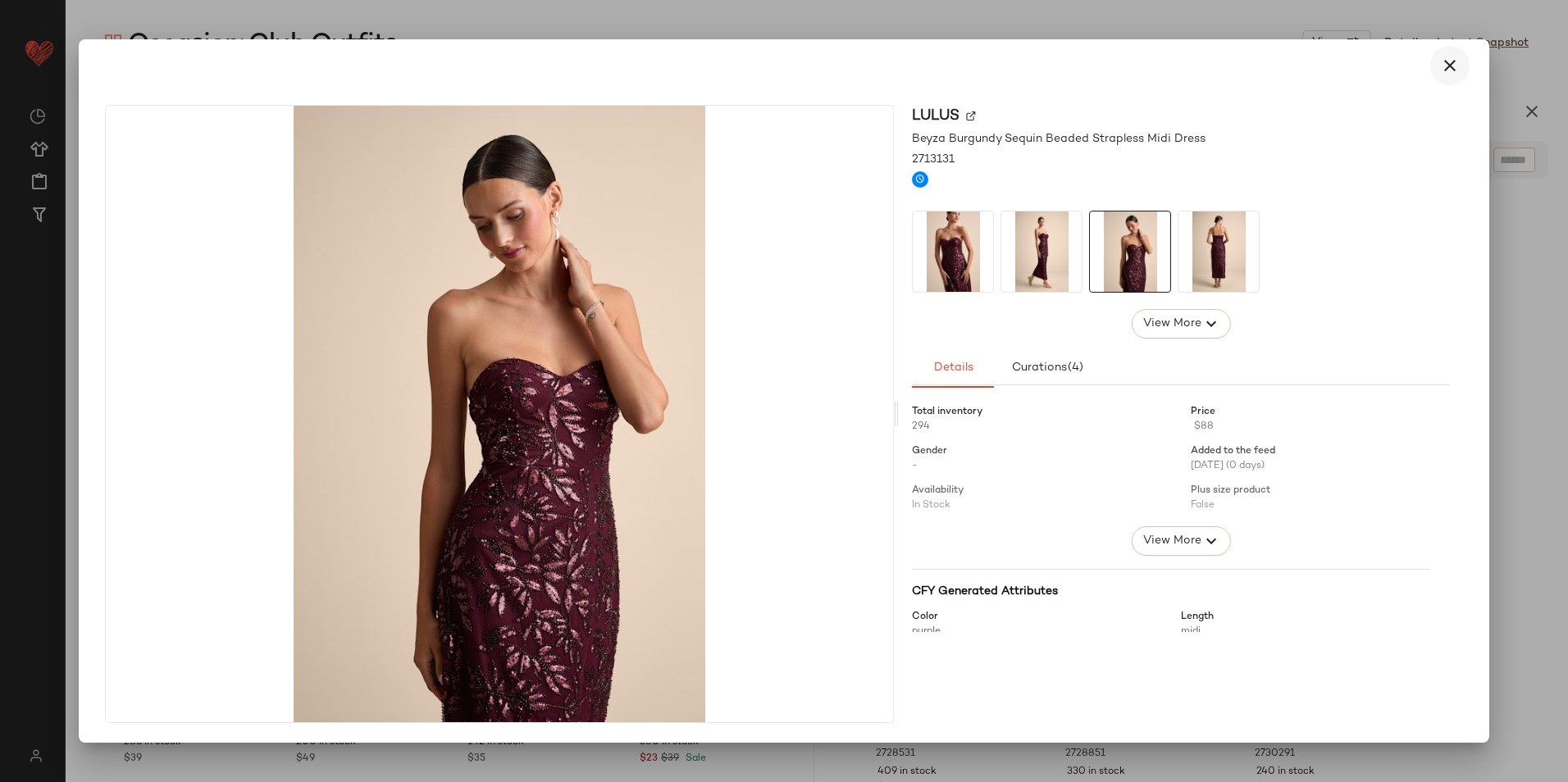
click at [1451, 63] on icon "button" at bounding box center [1450, 65] width 19 height 19
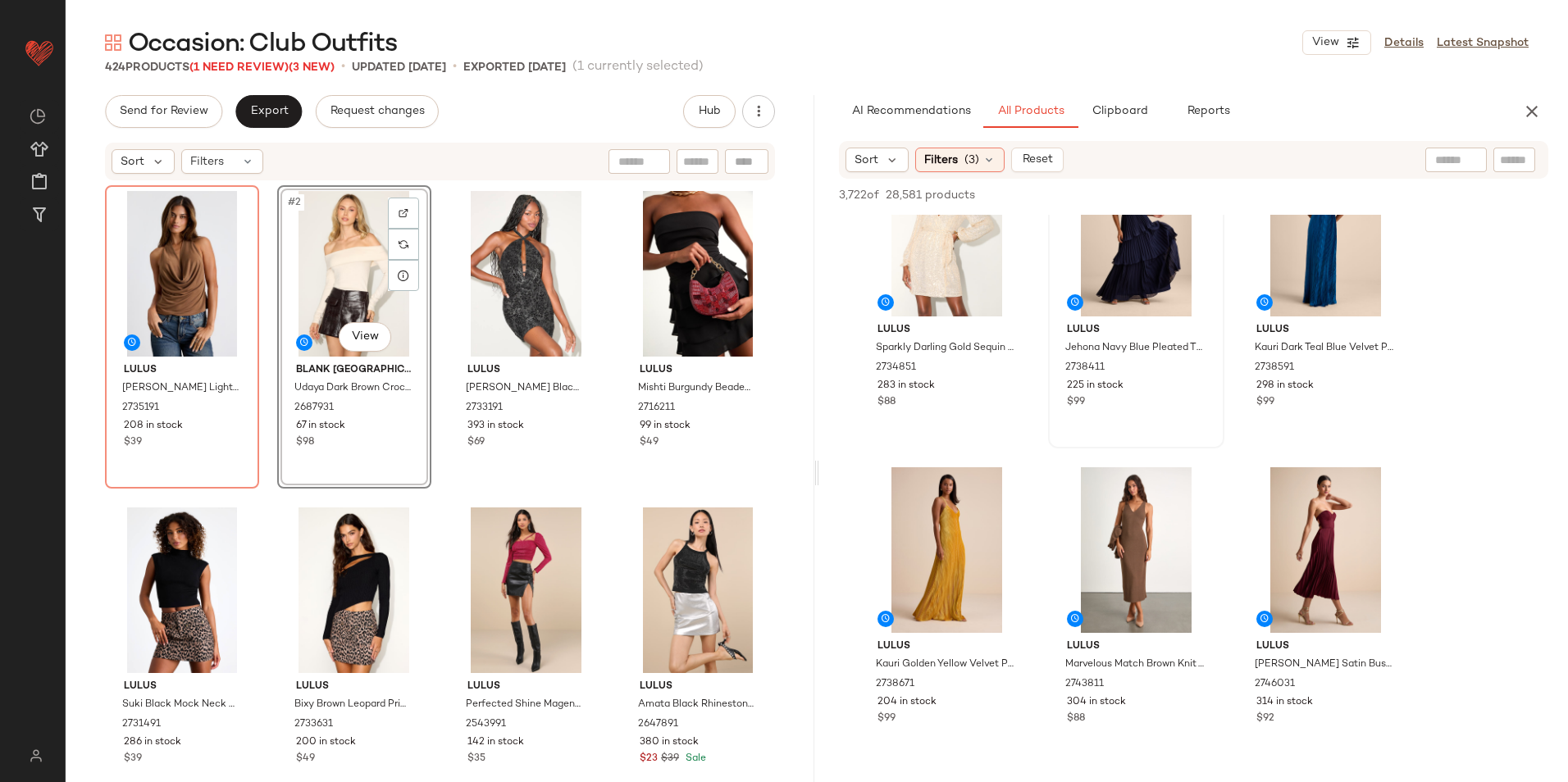
scroll to position [1065, 0]
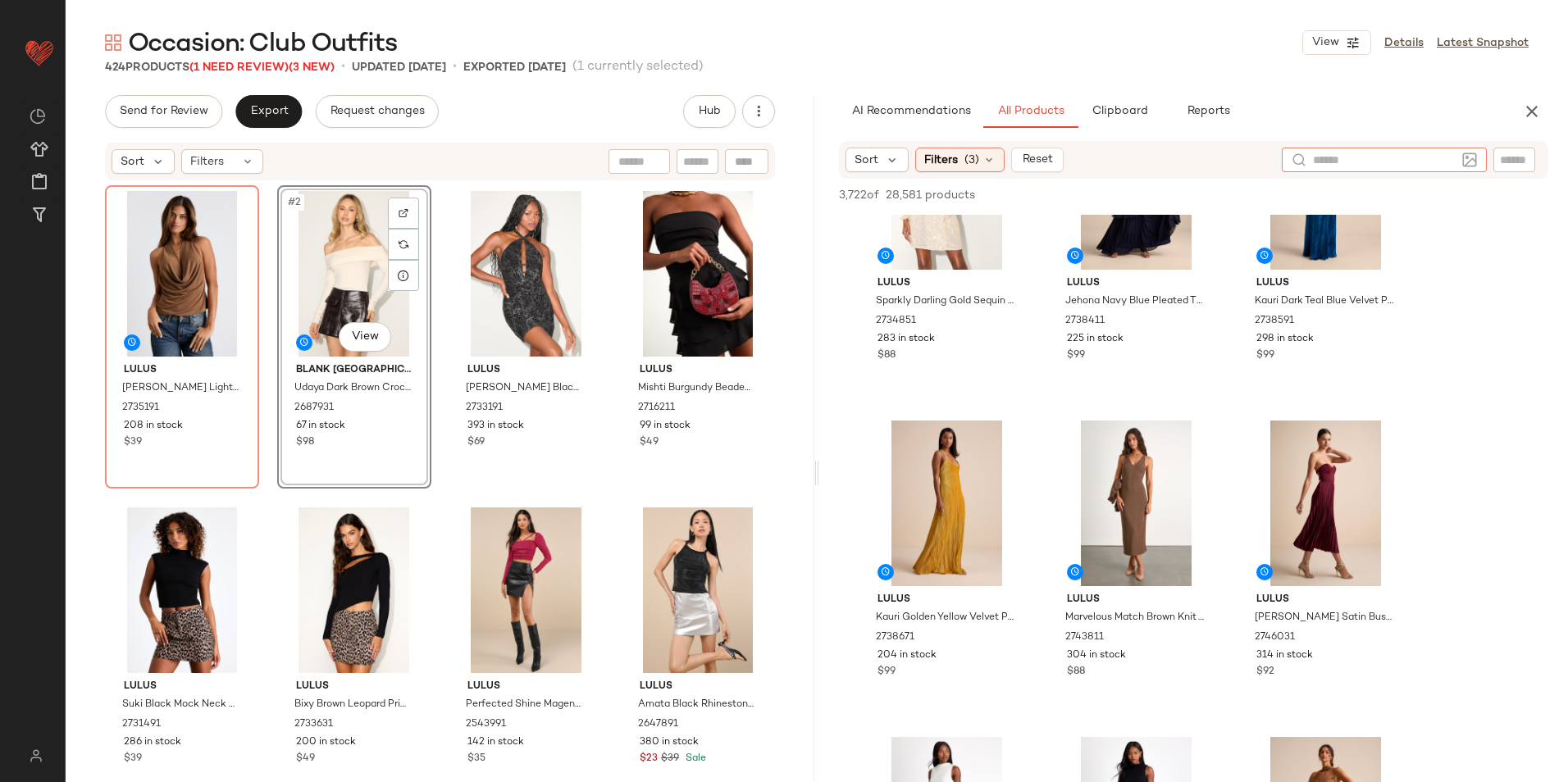
click at [1457, 156] on div at bounding box center [1384, 160] width 205 height 25
type input "****"
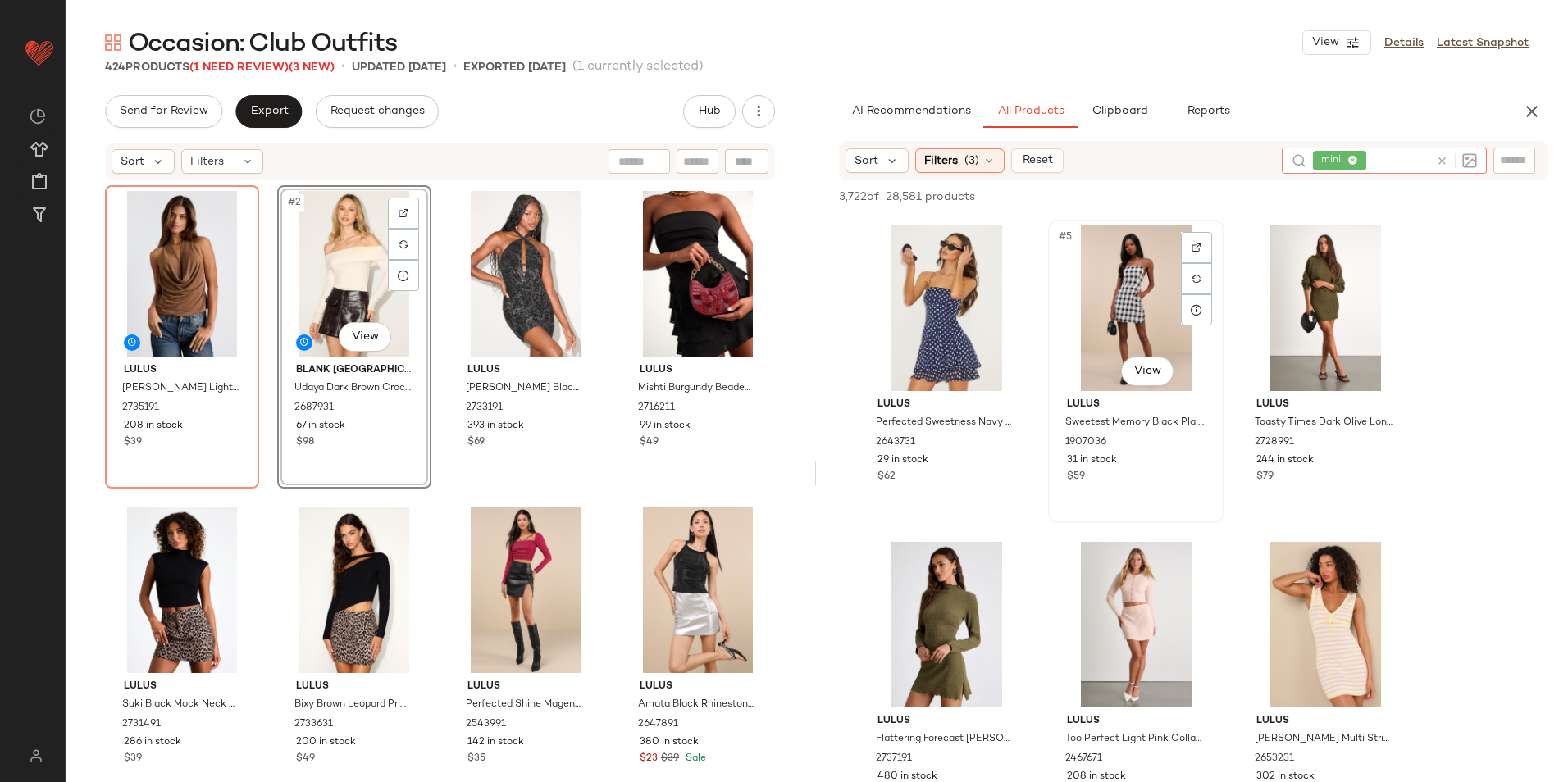
scroll to position [410, 0]
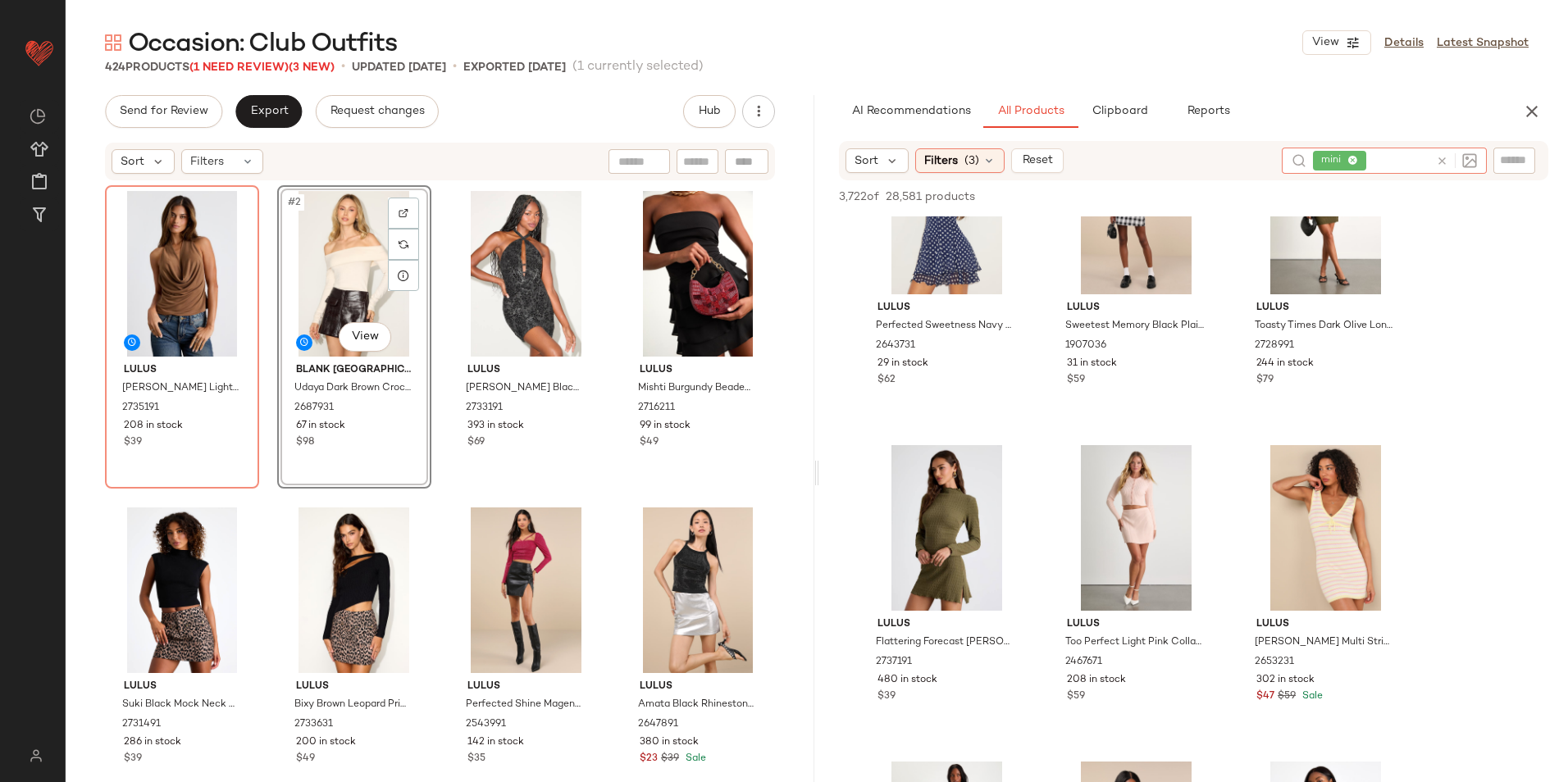
click at [1352, 157] on icon at bounding box center [1353, 161] width 11 height 11
click at [953, 156] on span "Filters" at bounding box center [941, 161] width 34 height 18
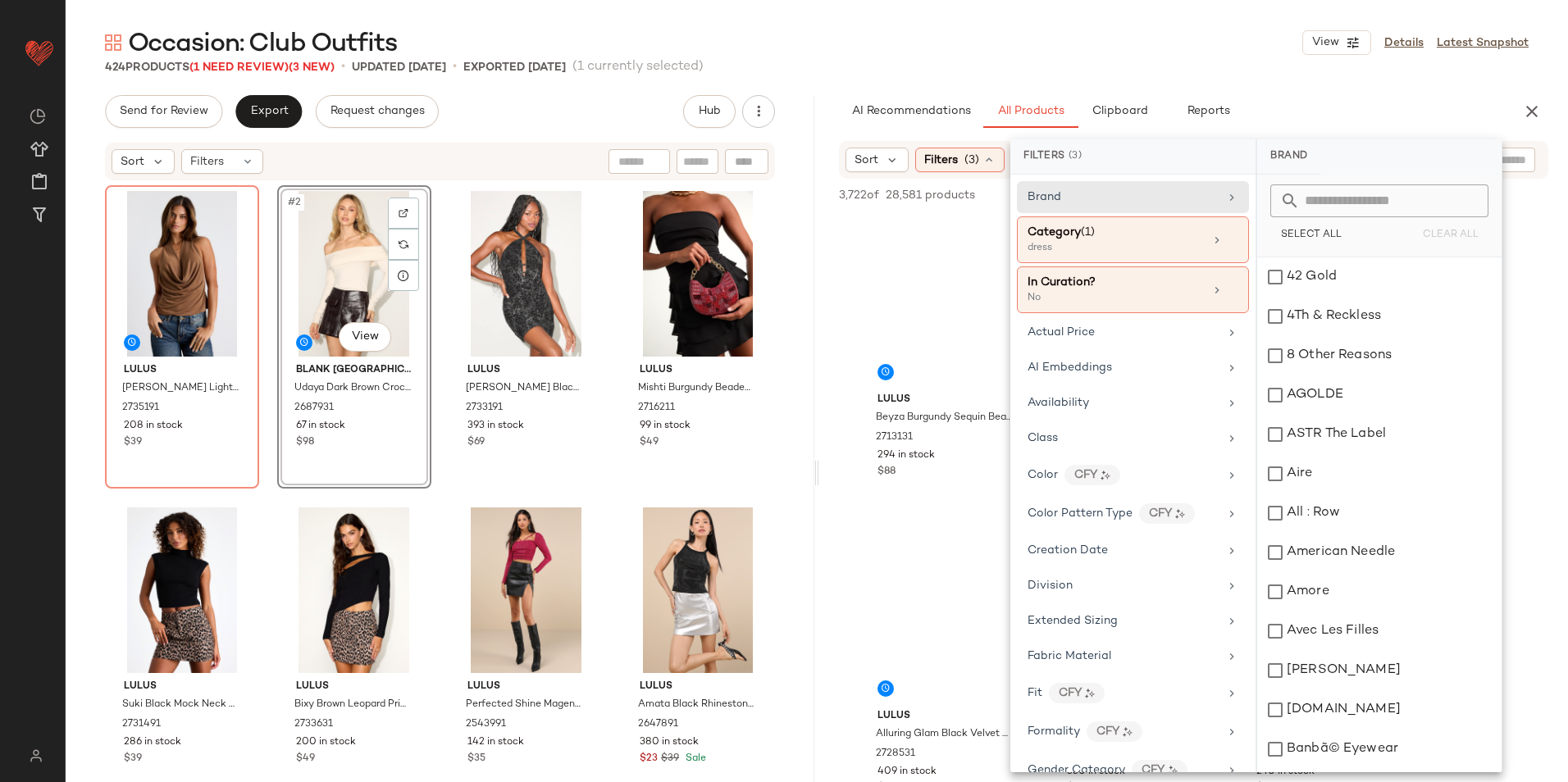
scroll to position [492, 0]
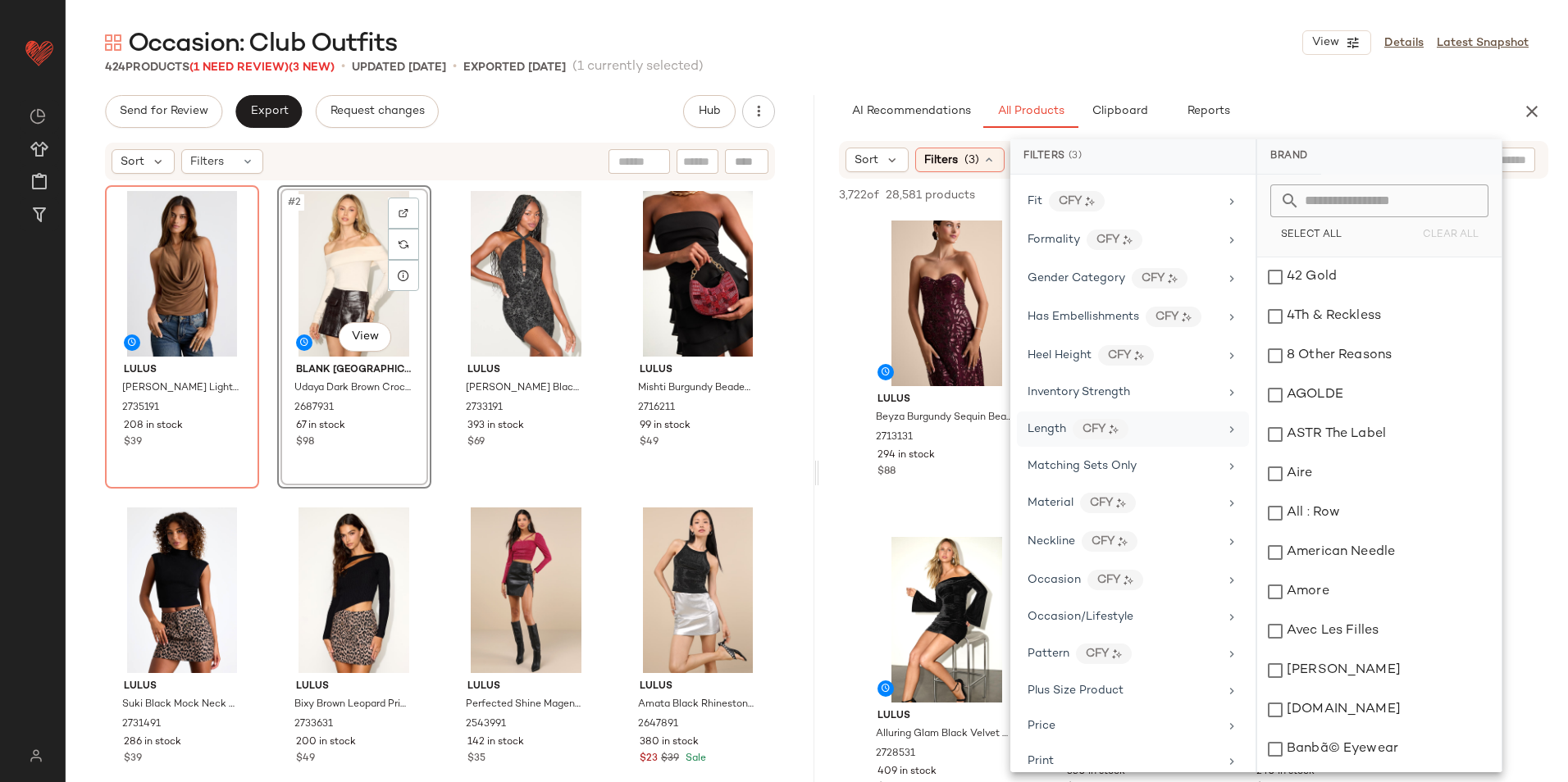
click at [1059, 418] on div "Length CFY" at bounding box center [1133, 429] width 232 height 35
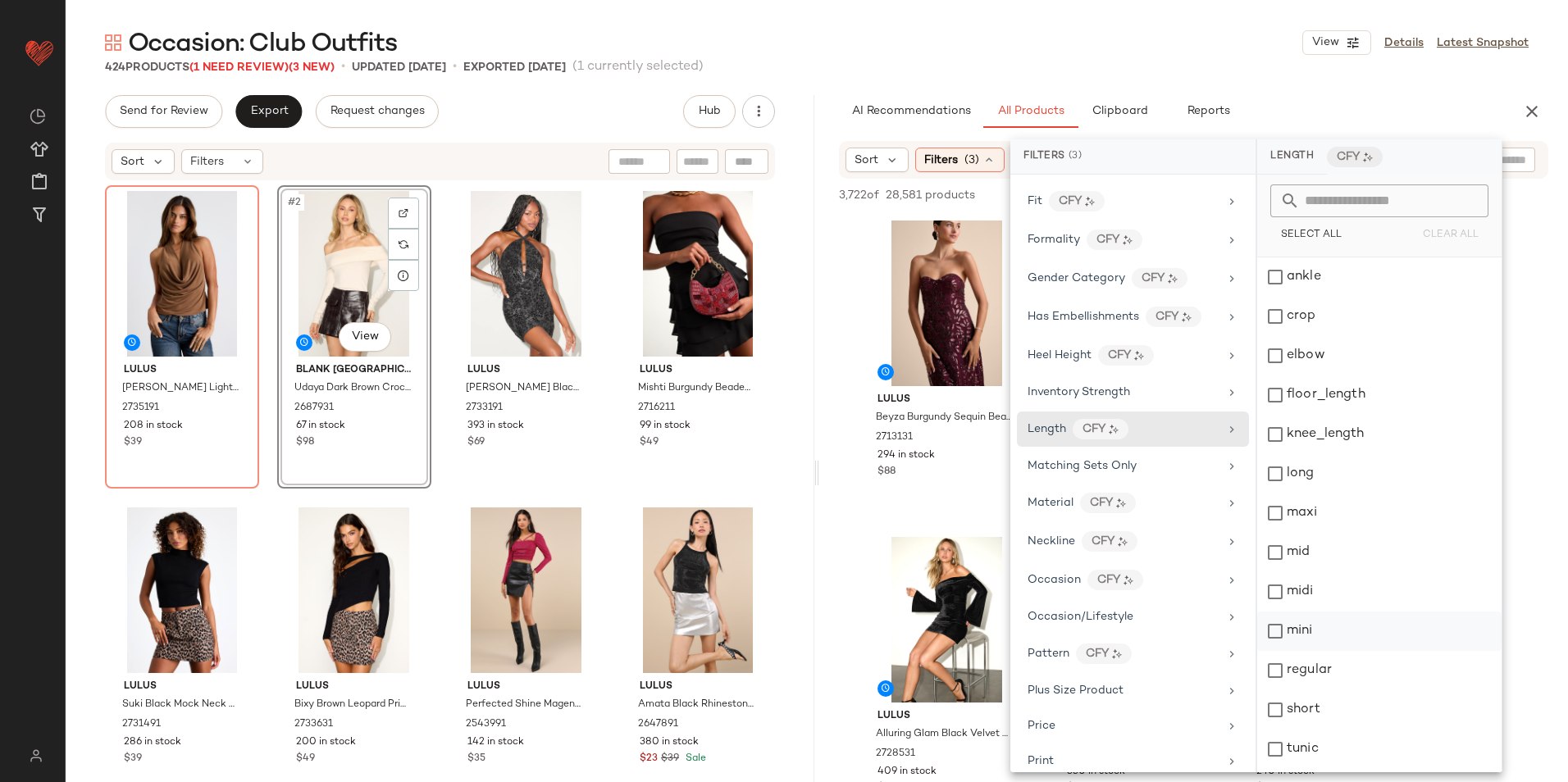
click at [1320, 628] on div "mini" at bounding box center [1379, 631] width 245 height 40
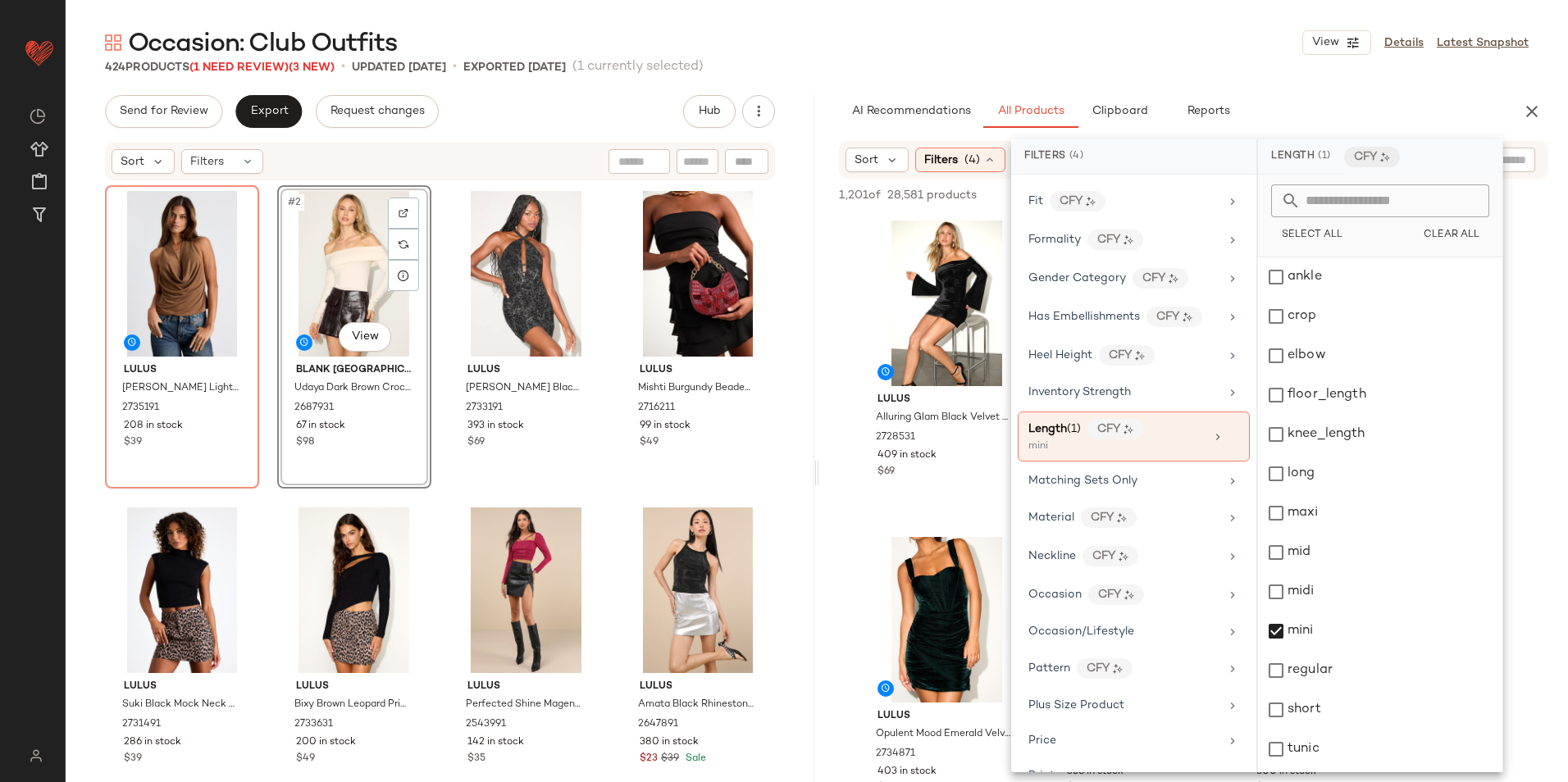
click at [1051, 47] on div "Occasion: Club Outfits View Details Latest Snapshot" at bounding box center [816, 42] width 1502 height 33
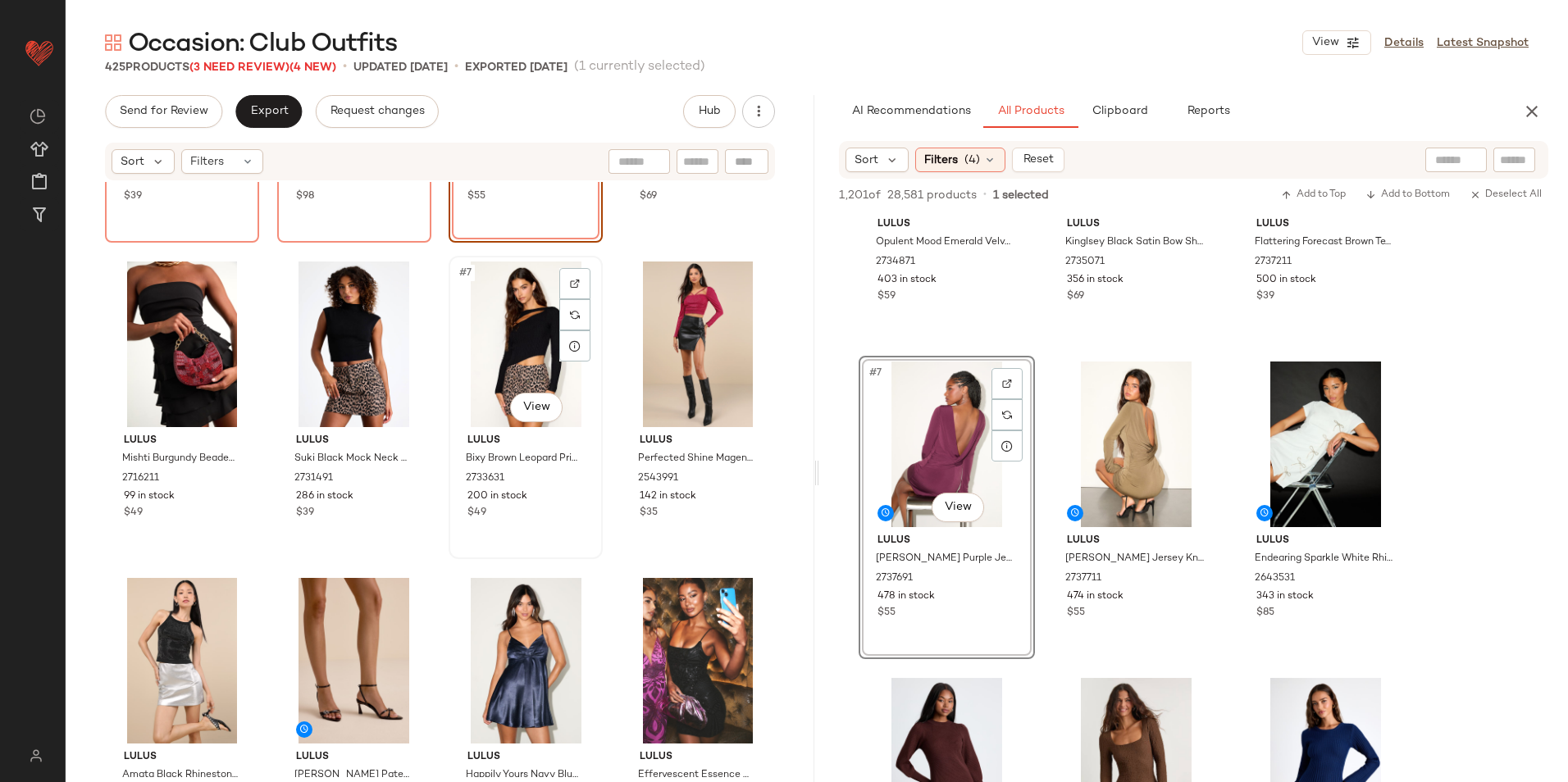
scroll to position [327, 0]
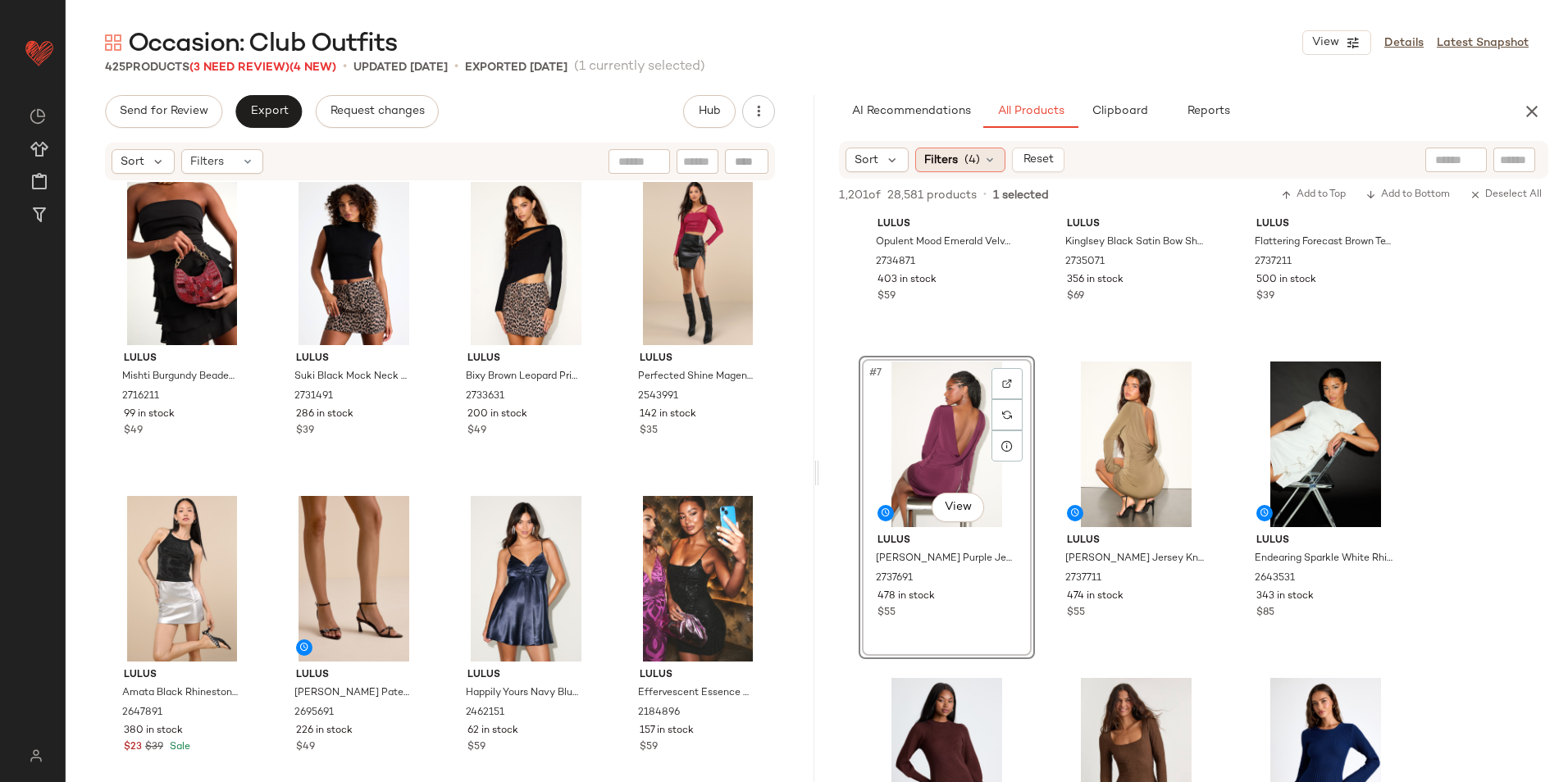
click at [982, 169] on div "Filters (4)" at bounding box center [960, 160] width 90 height 25
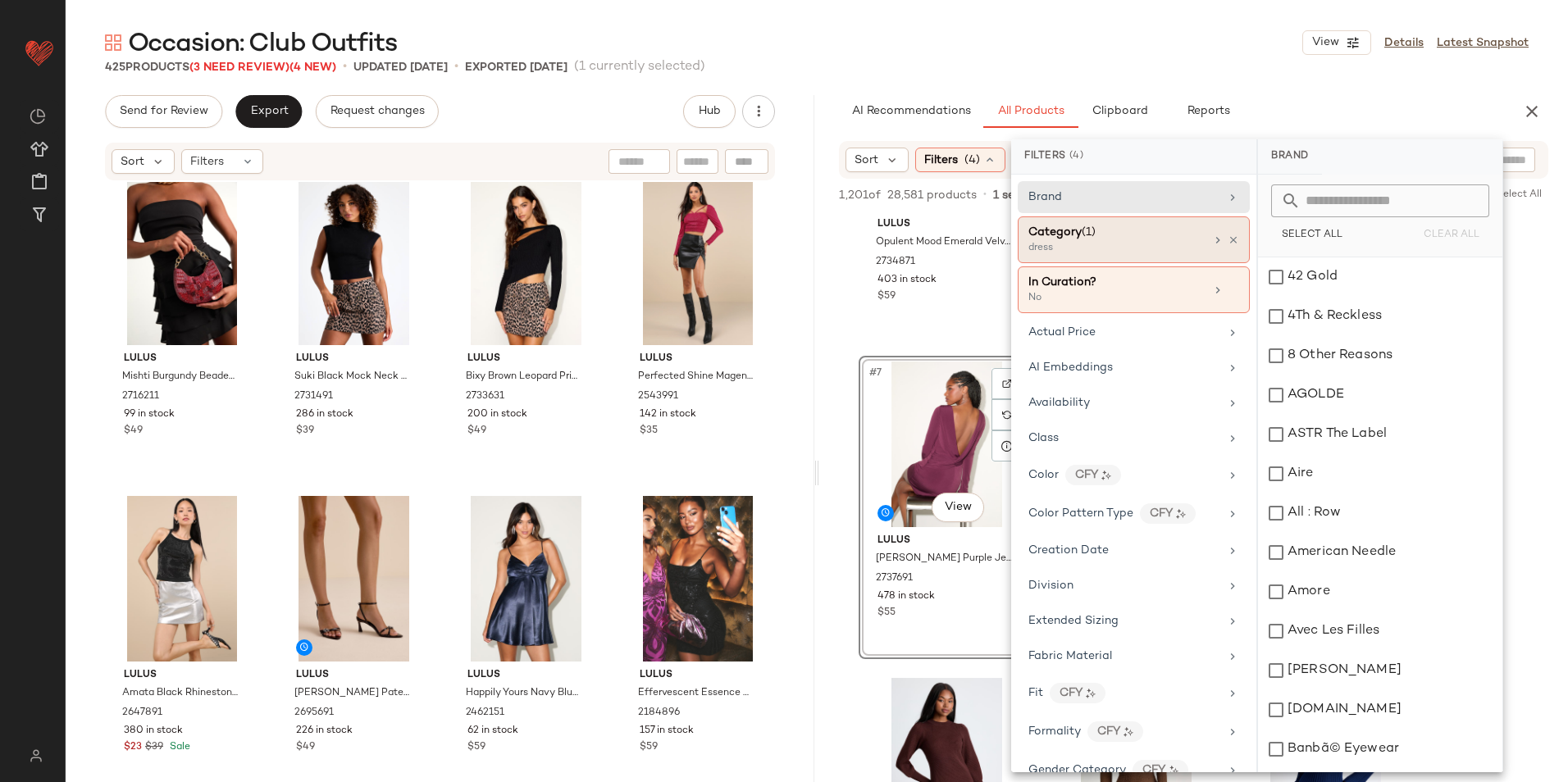
click at [1103, 249] on div "dress" at bounding box center [1111, 248] width 164 height 15
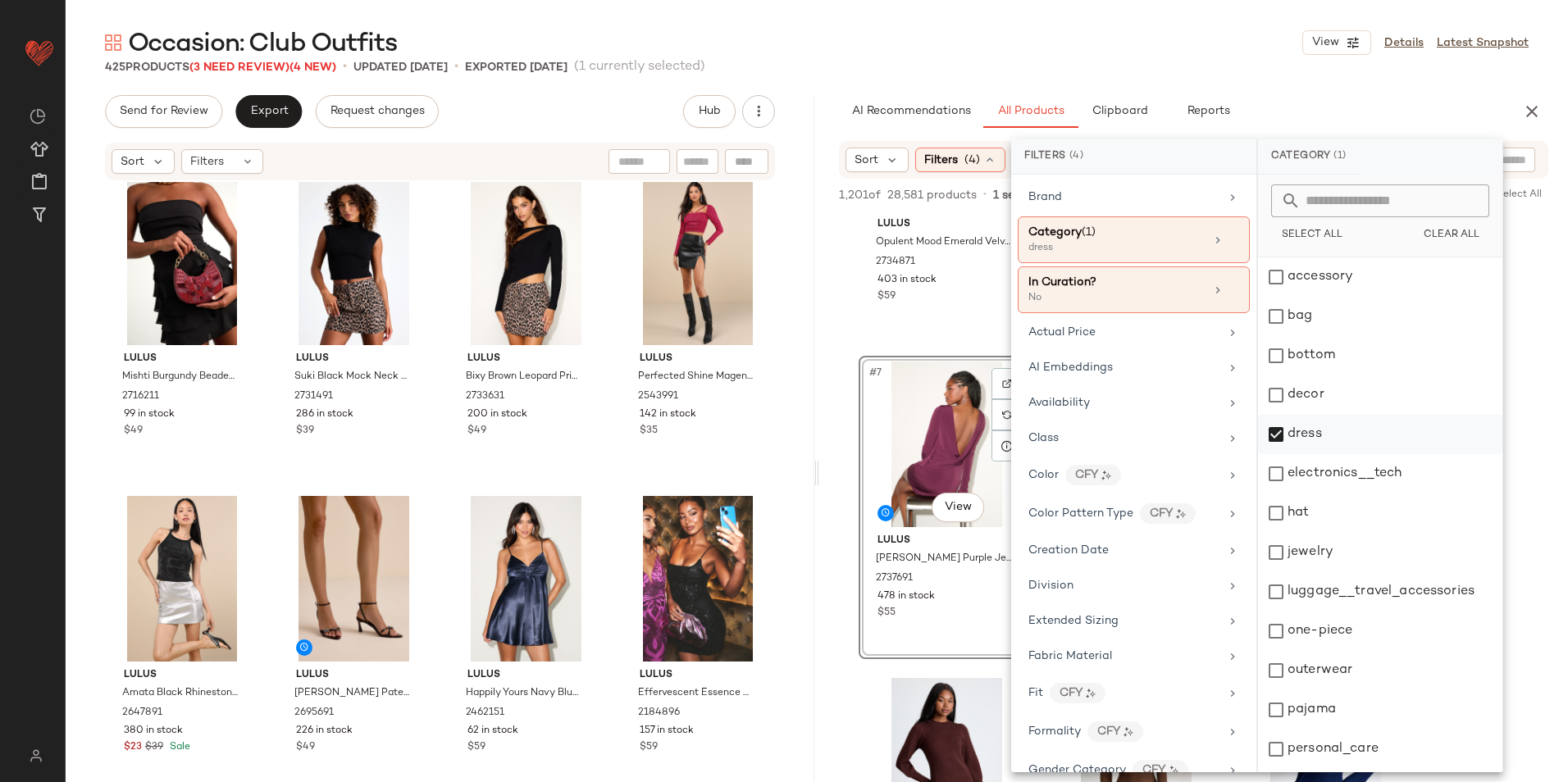
click at [1306, 425] on div "dress" at bounding box center [1380, 434] width 245 height 40
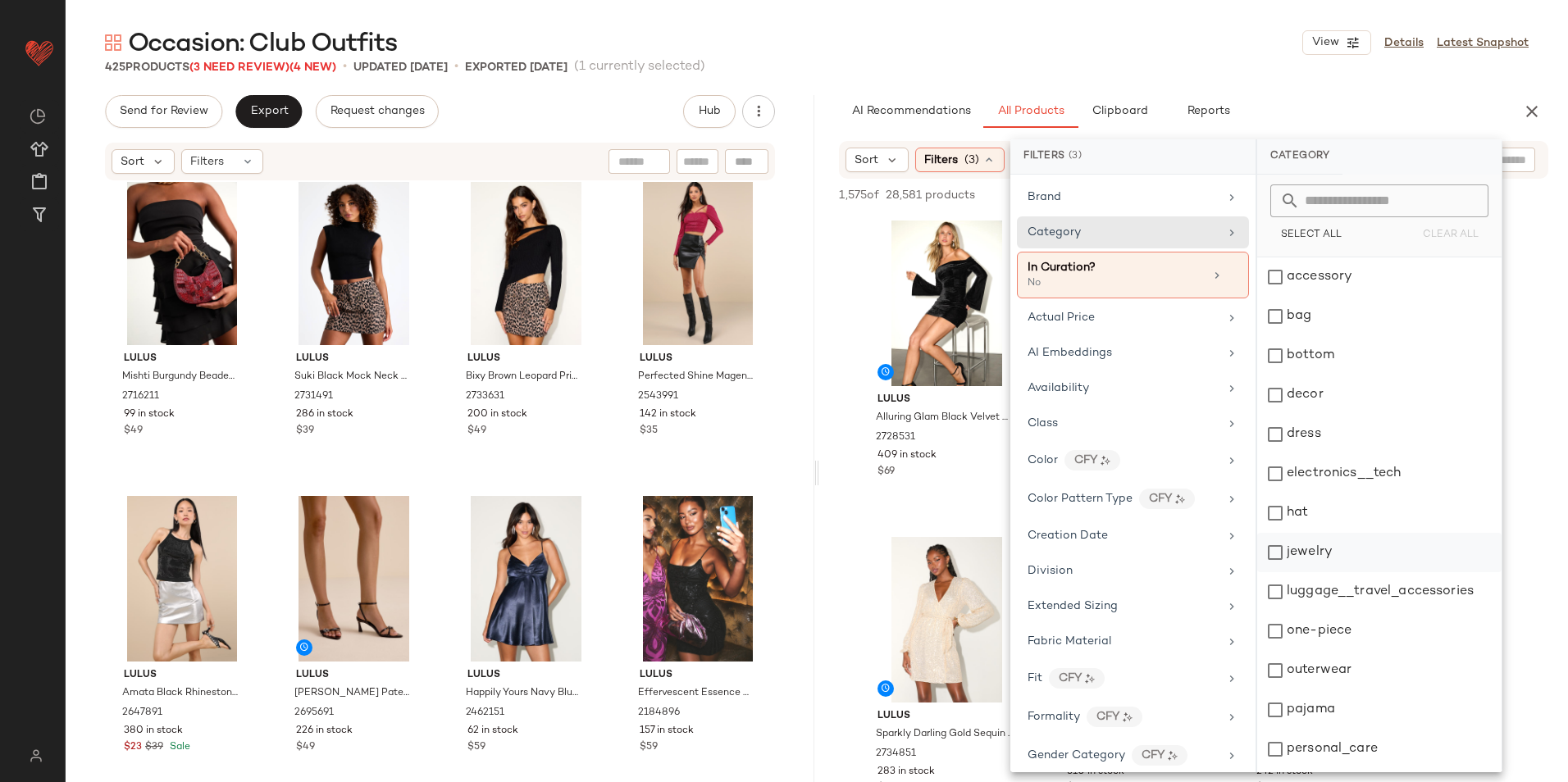
click at [1315, 546] on div "jewelry" at bounding box center [1379, 553] width 245 height 40
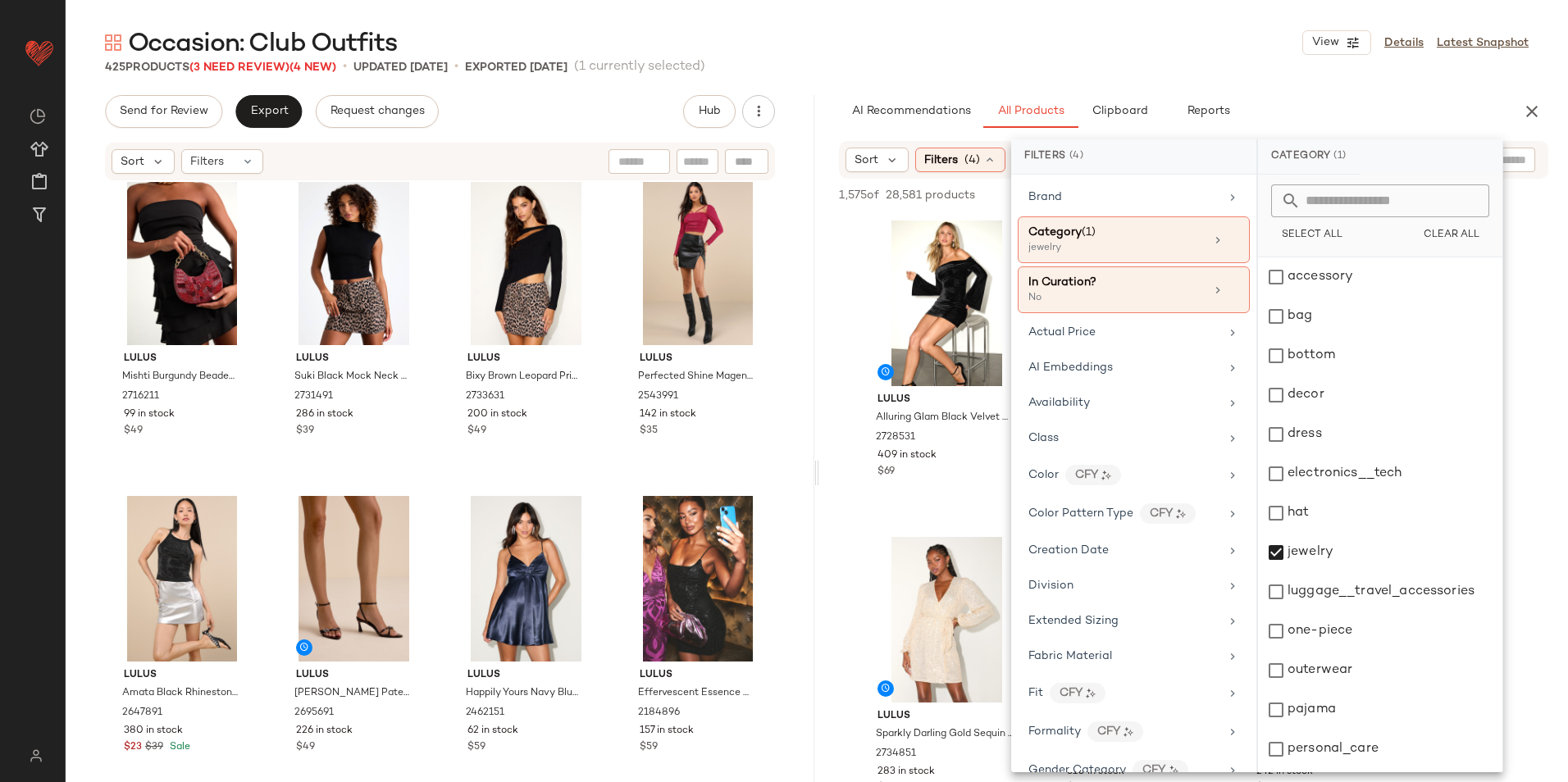
click at [931, 22] on main "Occasion: Club Outfits View Details Latest Snapshot 425 Products (3 Need Review…" at bounding box center [784, 391] width 1568 height 782
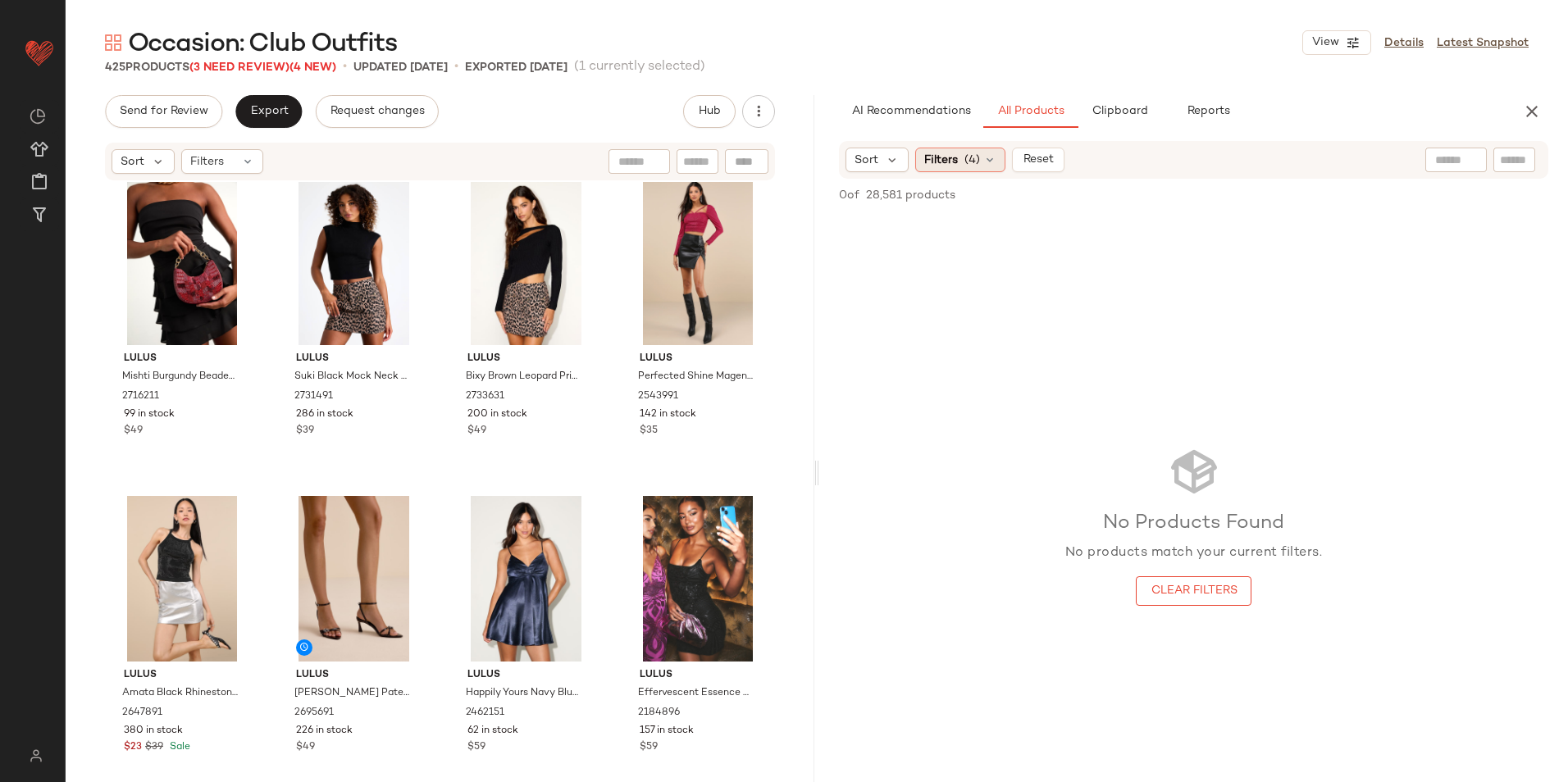
click at [982, 167] on div "Filters (4)" at bounding box center [960, 160] width 90 height 25
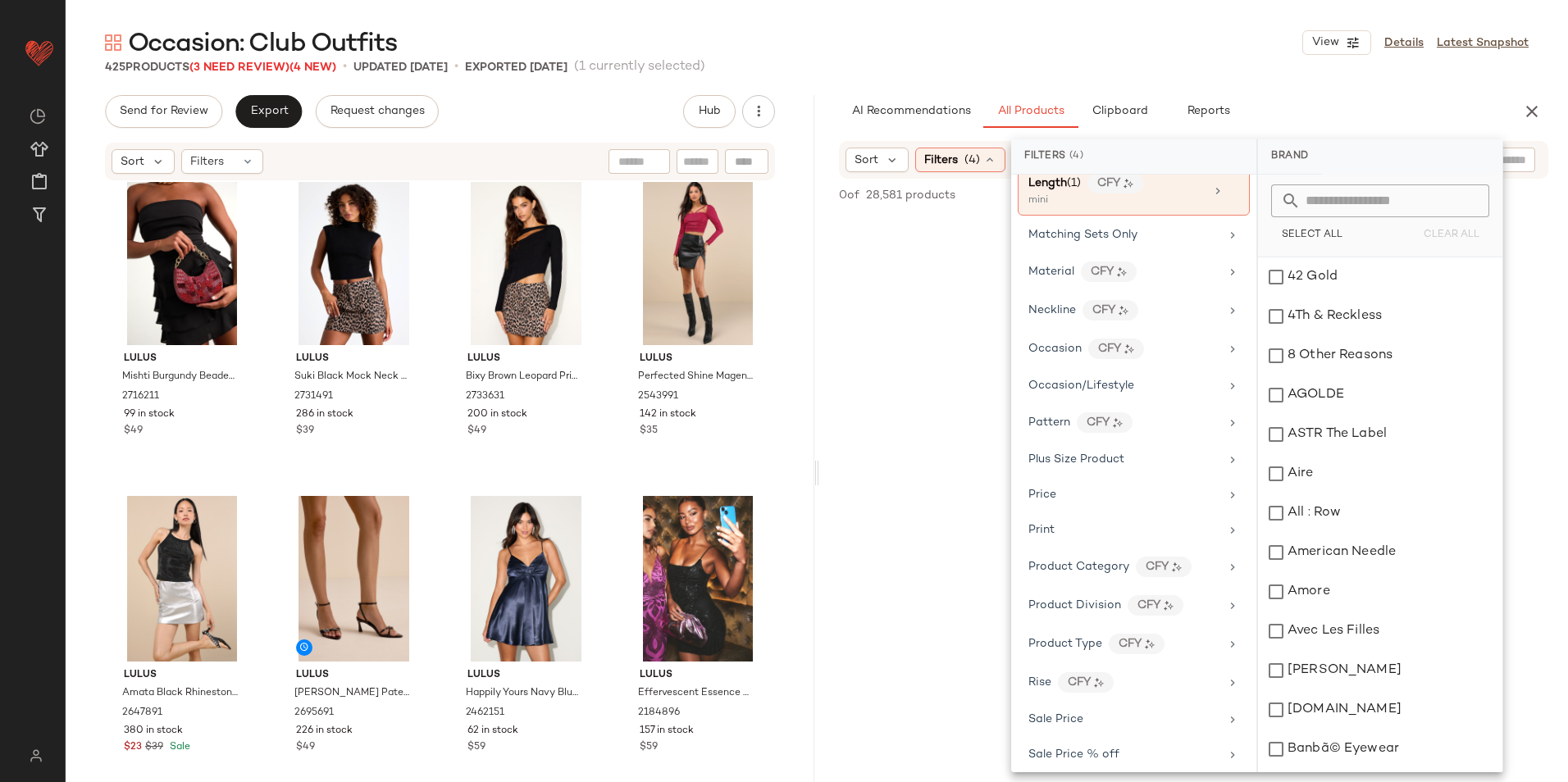
scroll to position [574, 0]
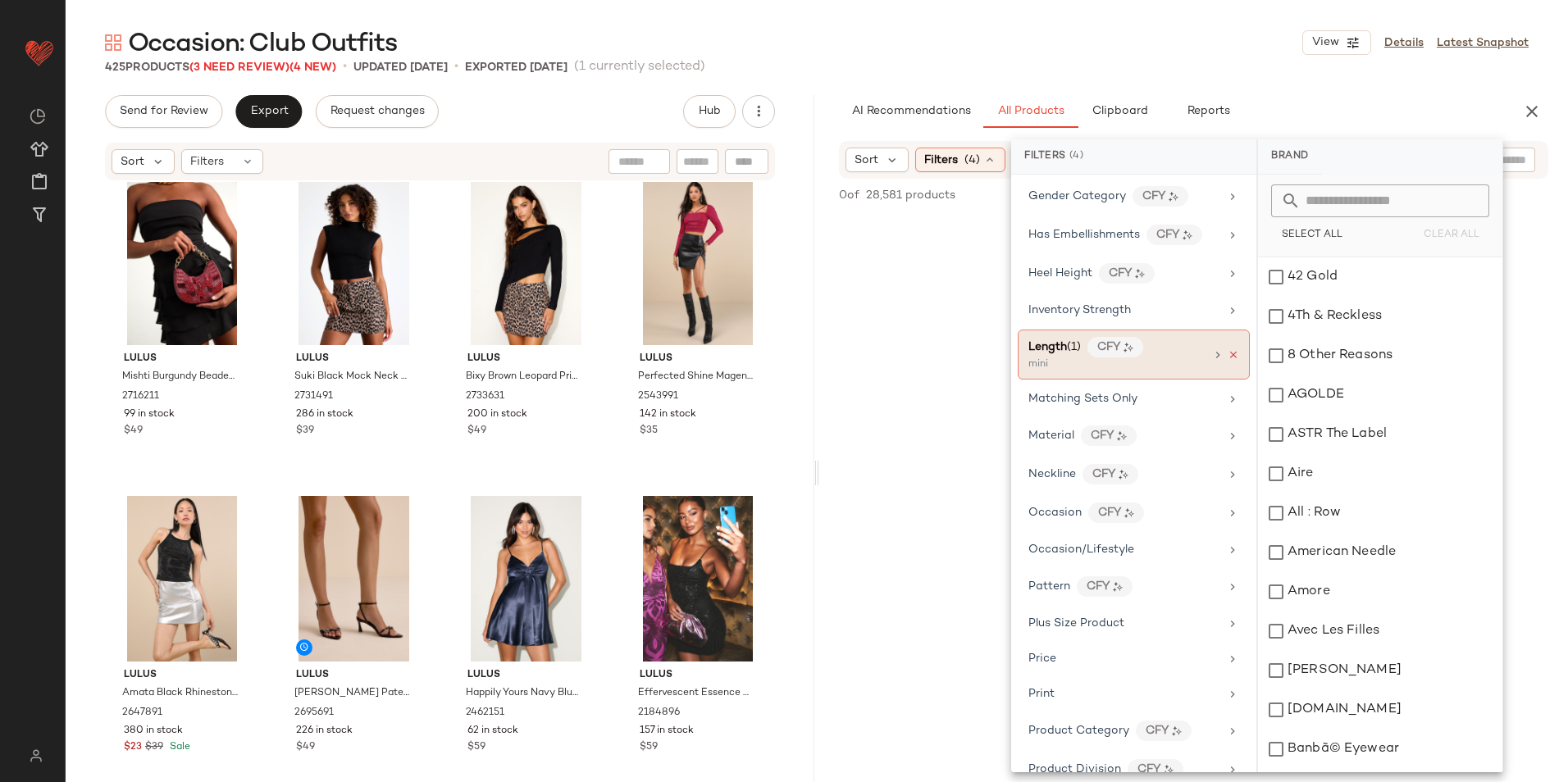
click at [1227, 350] on icon at bounding box center [1233, 355] width 11 height 11
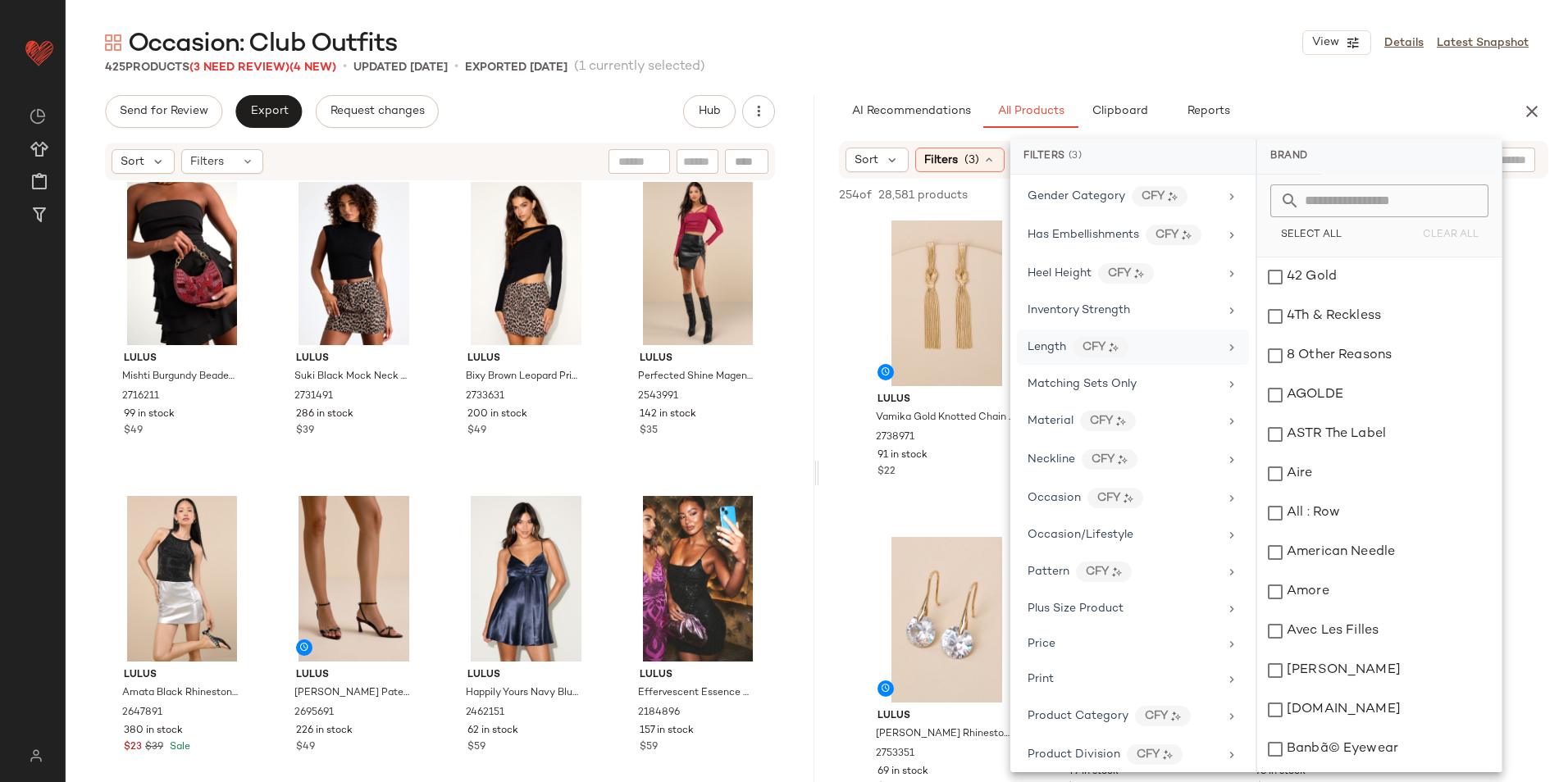
click at [1144, 40] on div "Occasion: Club Outfits View Details Latest Snapshot" at bounding box center [816, 42] width 1502 height 33
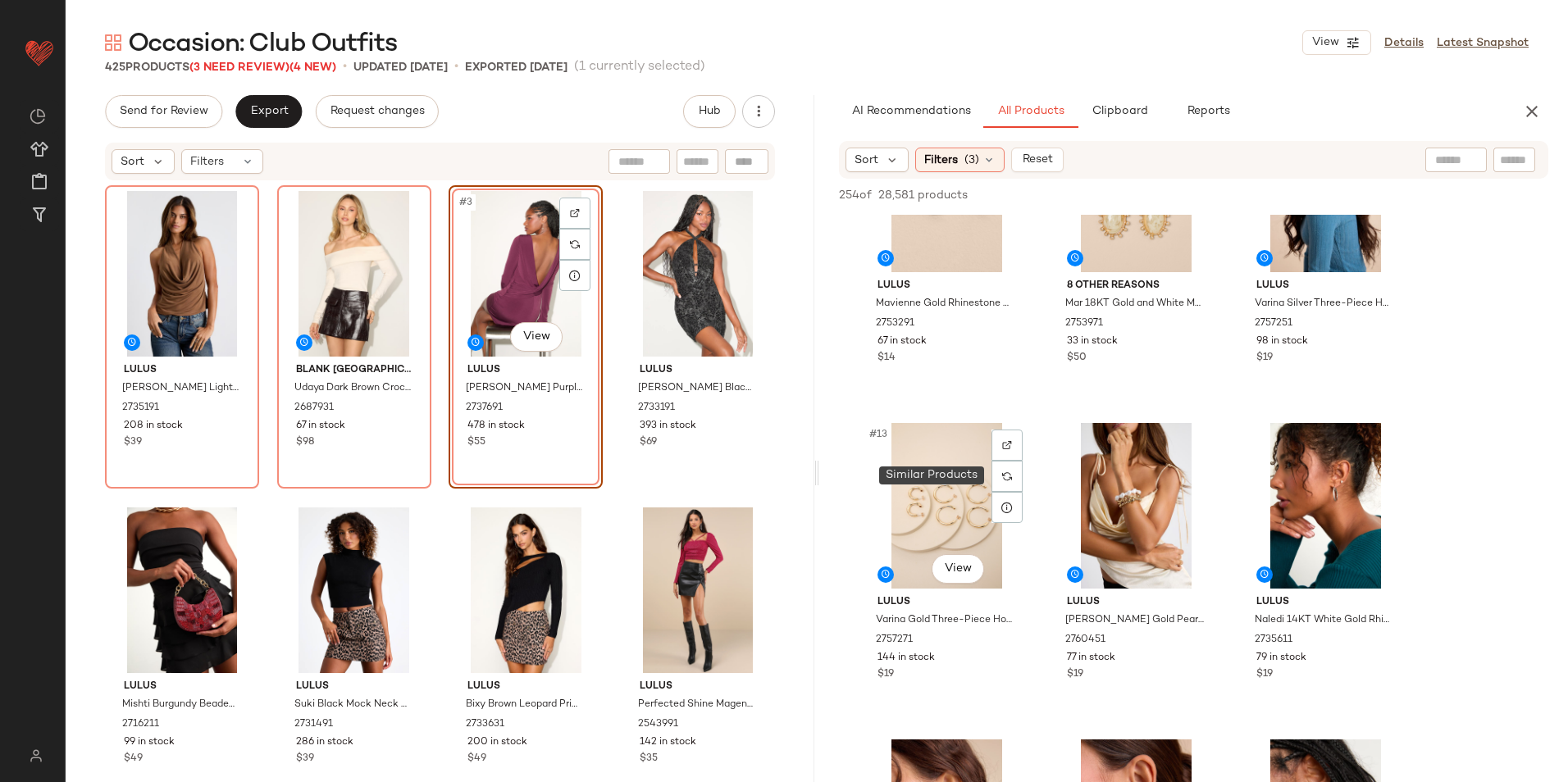
scroll to position [1065, 0]
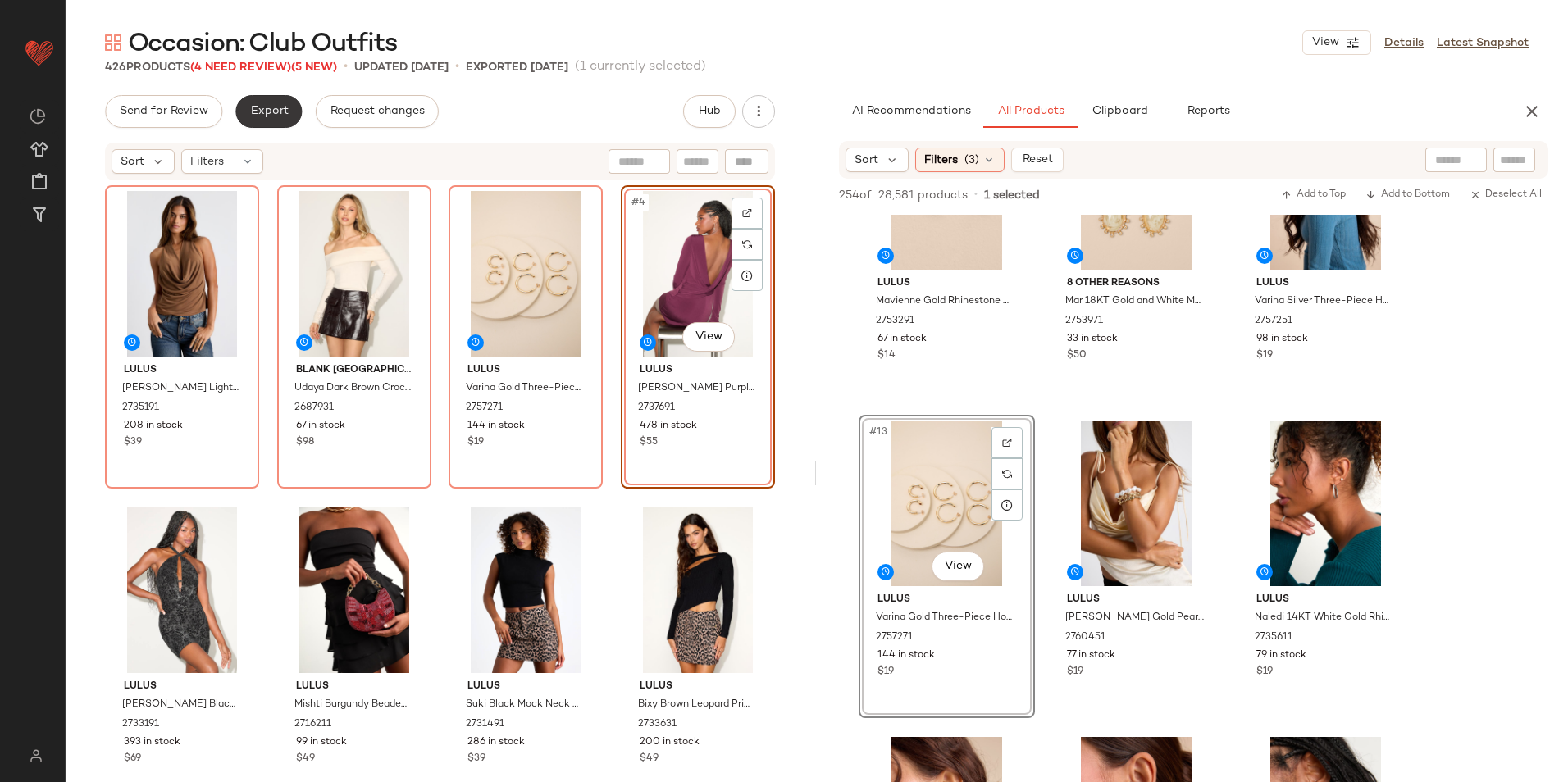
click at [271, 115] on span "Export" at bounding box center [268, 111] width 39 height 13
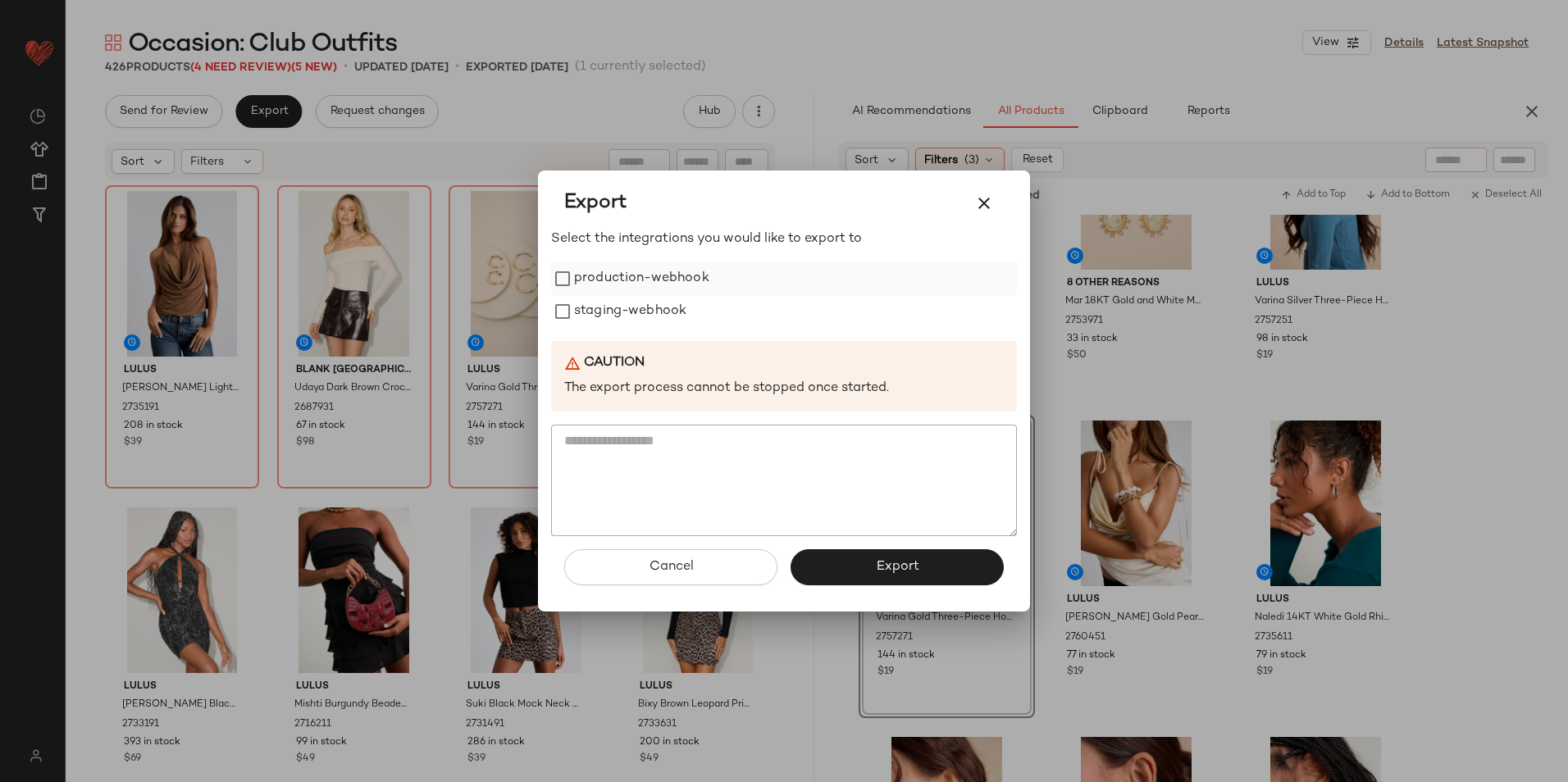
click at [610, 280] on label "production-webhook" at bounding box center [641, 278] width 135 height 33
drag, startPoint x: 620, startPoint y: 315, endPoint x: 650, endPoint y: 346, distance: 43.1
click at [621, 315] on label "staging-webhook" at bounding box center [629, 311] width 112 height 33
click at [924, 566] on button "Export" at bounding box center [896, 567] width 213 height 36
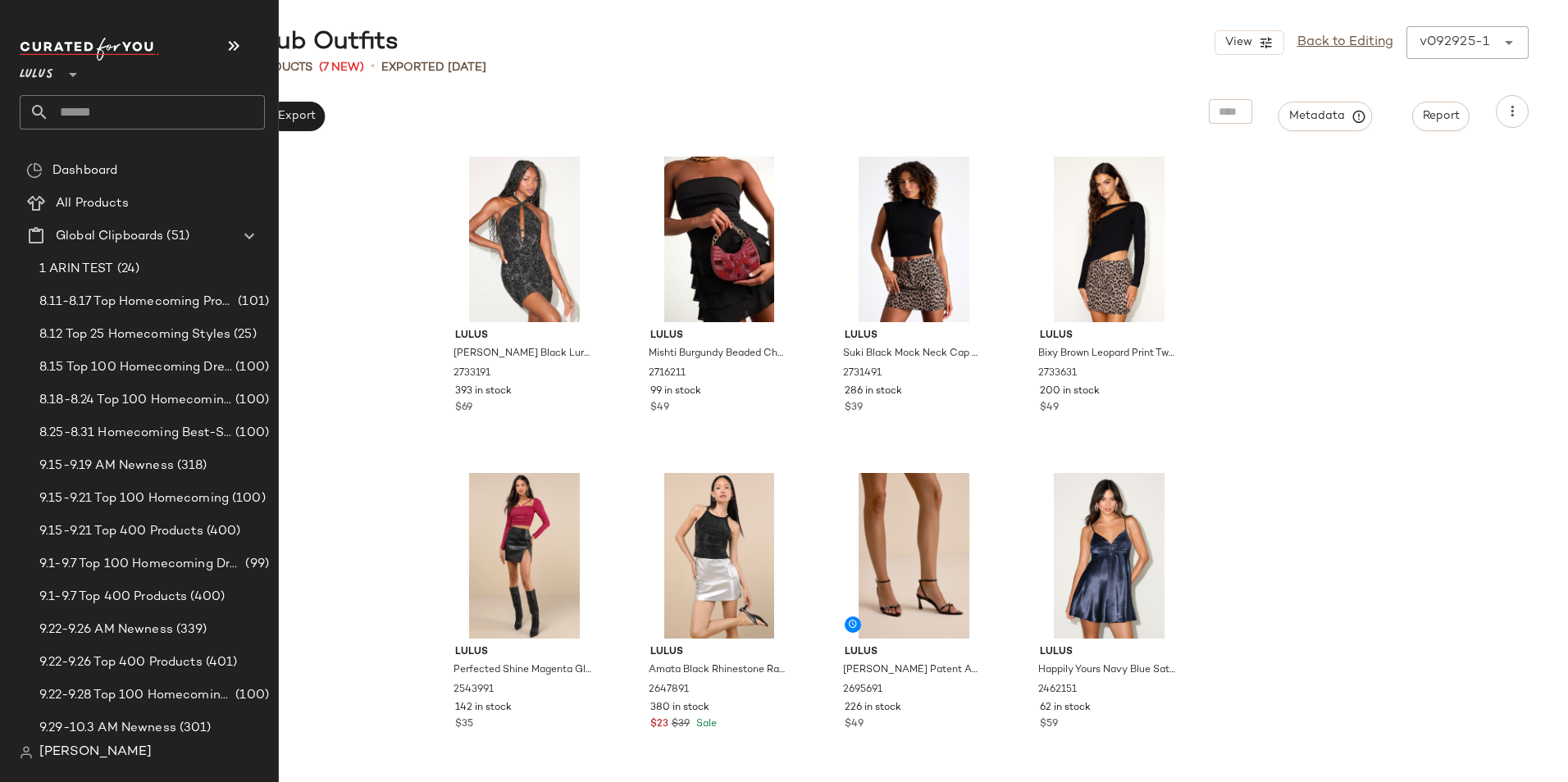
click at [72, 118] on input "text" at bounding box center [157, 112] width 215 height 34
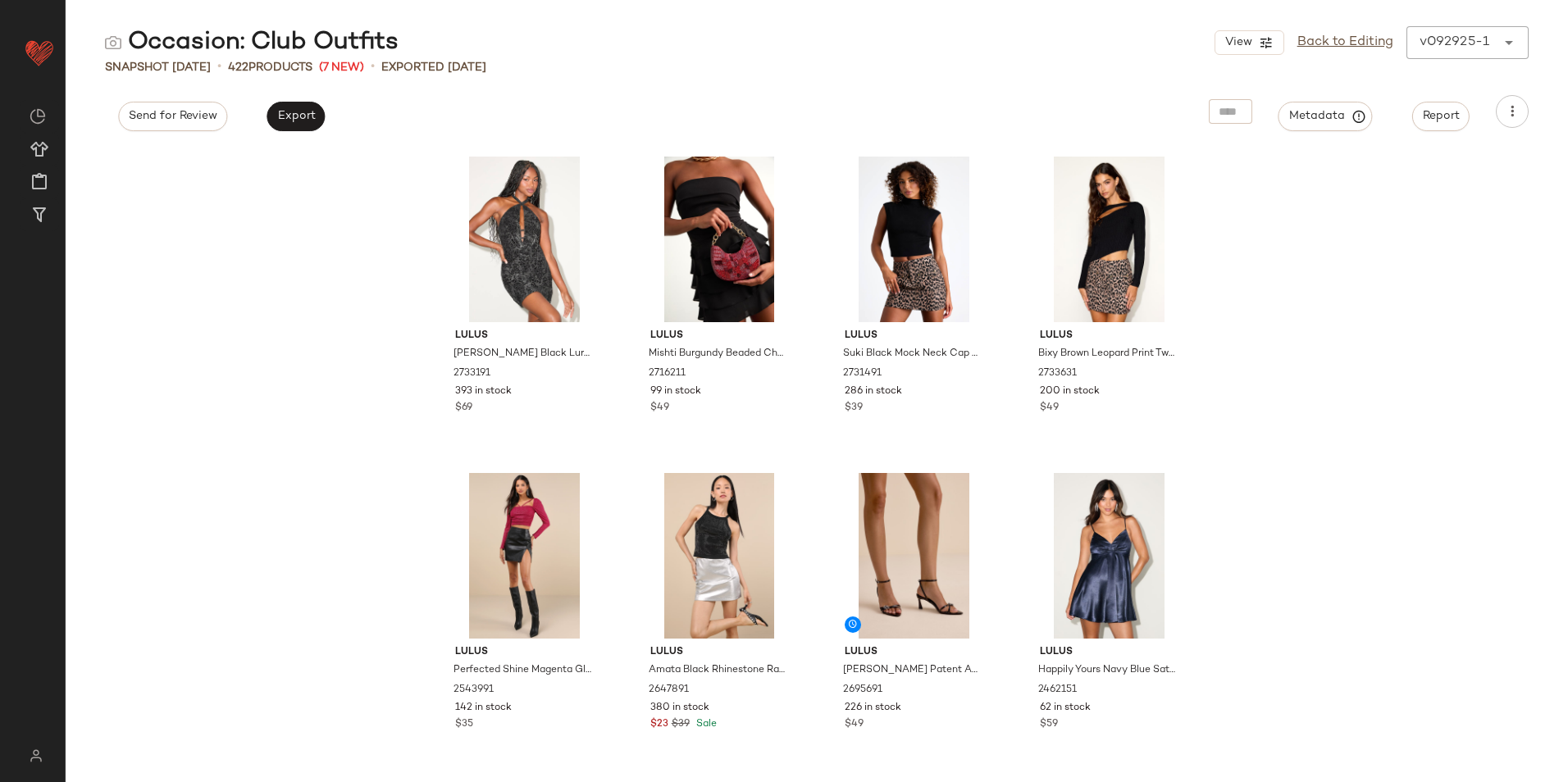
drag, startPoint x: 883, startPoint y: 61, endPoint x: 1020, endPoint y: 72, distance: 137.4
click at [889, 64] on div "Snapshot Sep 29th • 422 Products (7 New) • Exported Sep 29th" at bounding box center [816, 67] width 1502 height 17
click at [1346, 44] on link "Back to Editing" at bounding box center [1345, 42] width 96 height 19
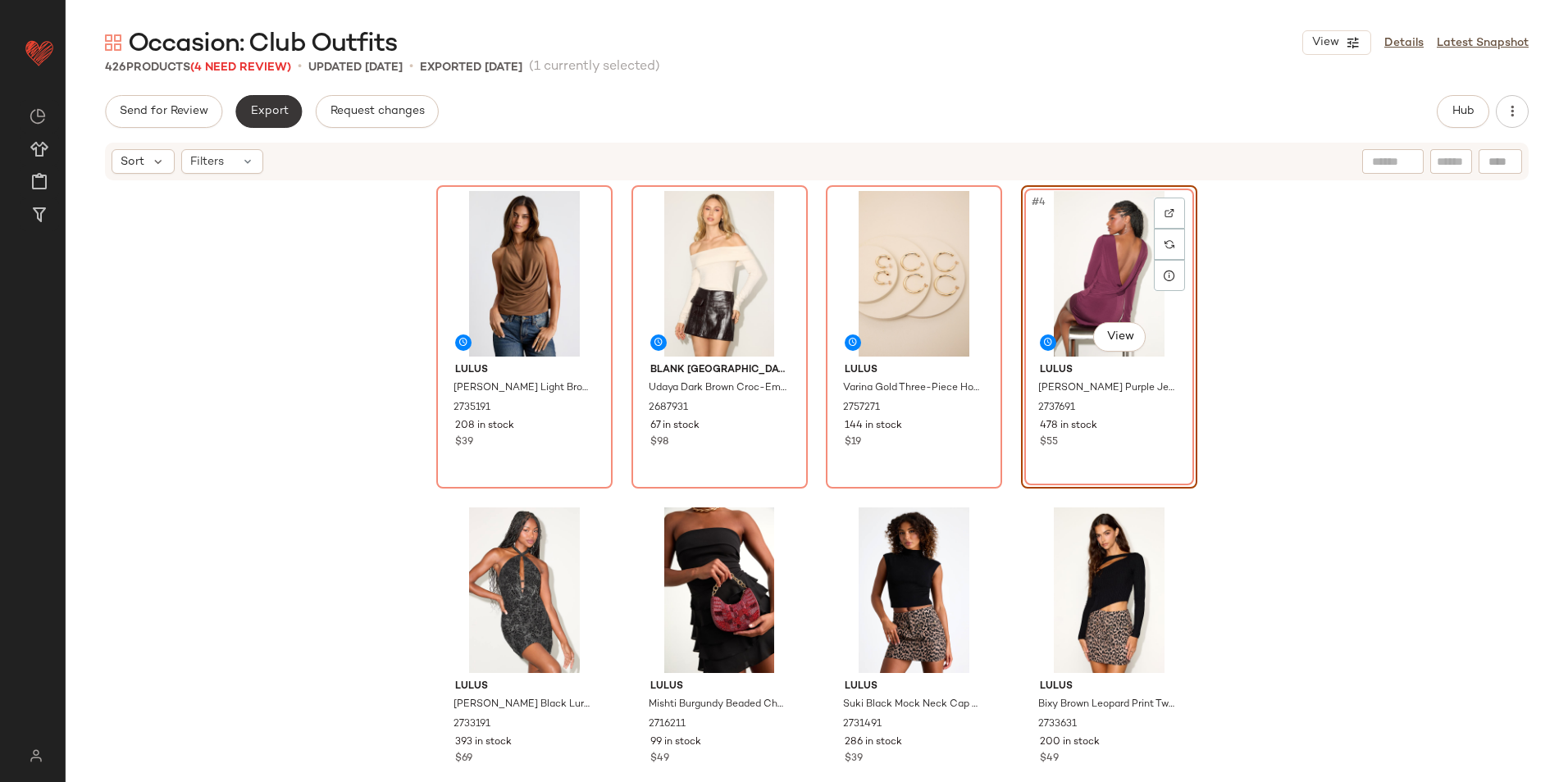
click at [271, 110] on span "Export" at bounding box center [268, 111] width 39 height 13
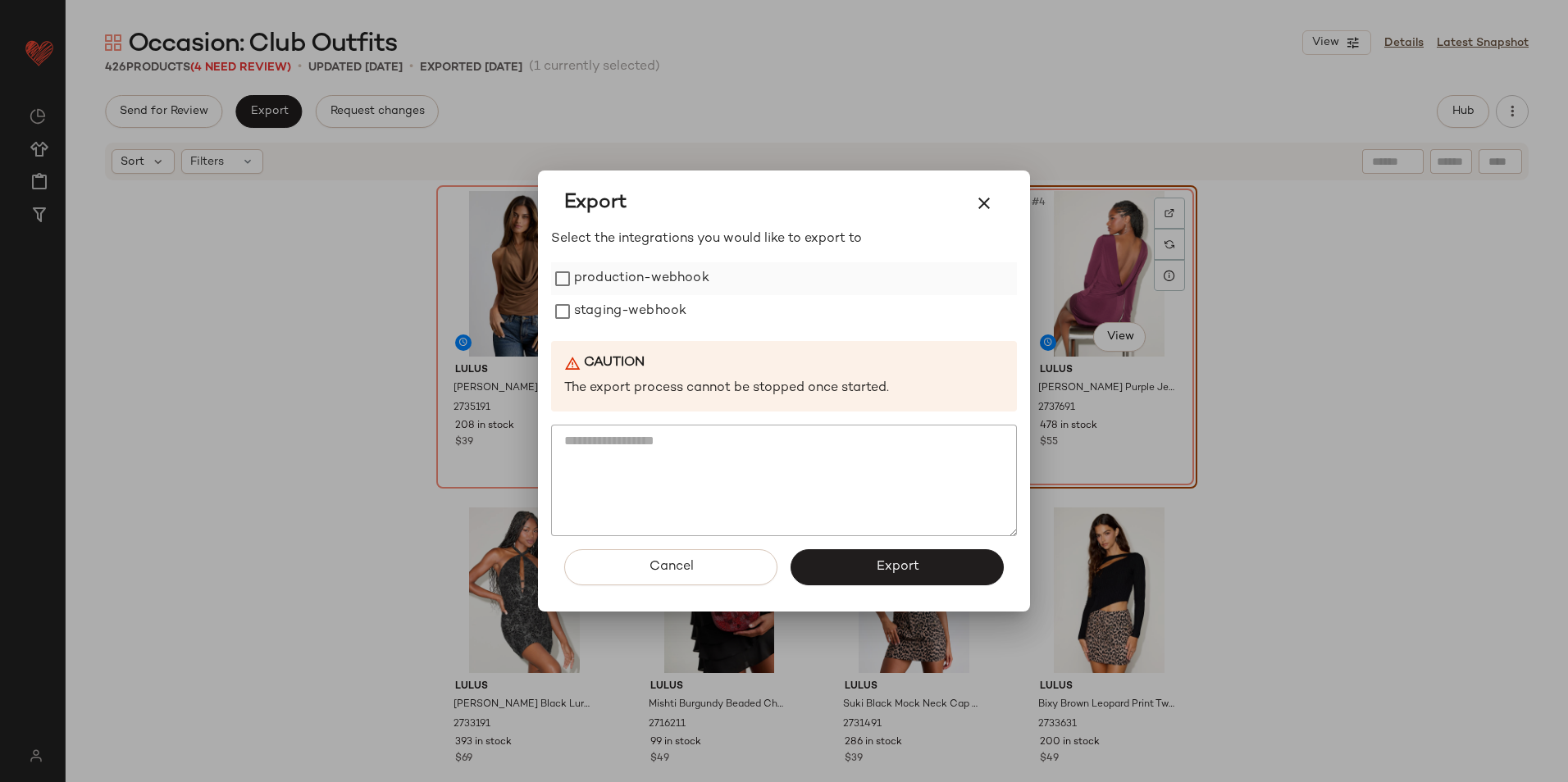
click at [613, 263] on label "production-webhook" at bounding box center [641, 278] width 135 height 33
click at [594, 303] on label "staging-webhook" at bounding box center [629, 311] width 112 height 33
click at [870, 558] on button "Export" at bounding box center [896, 567] width 213 height 36
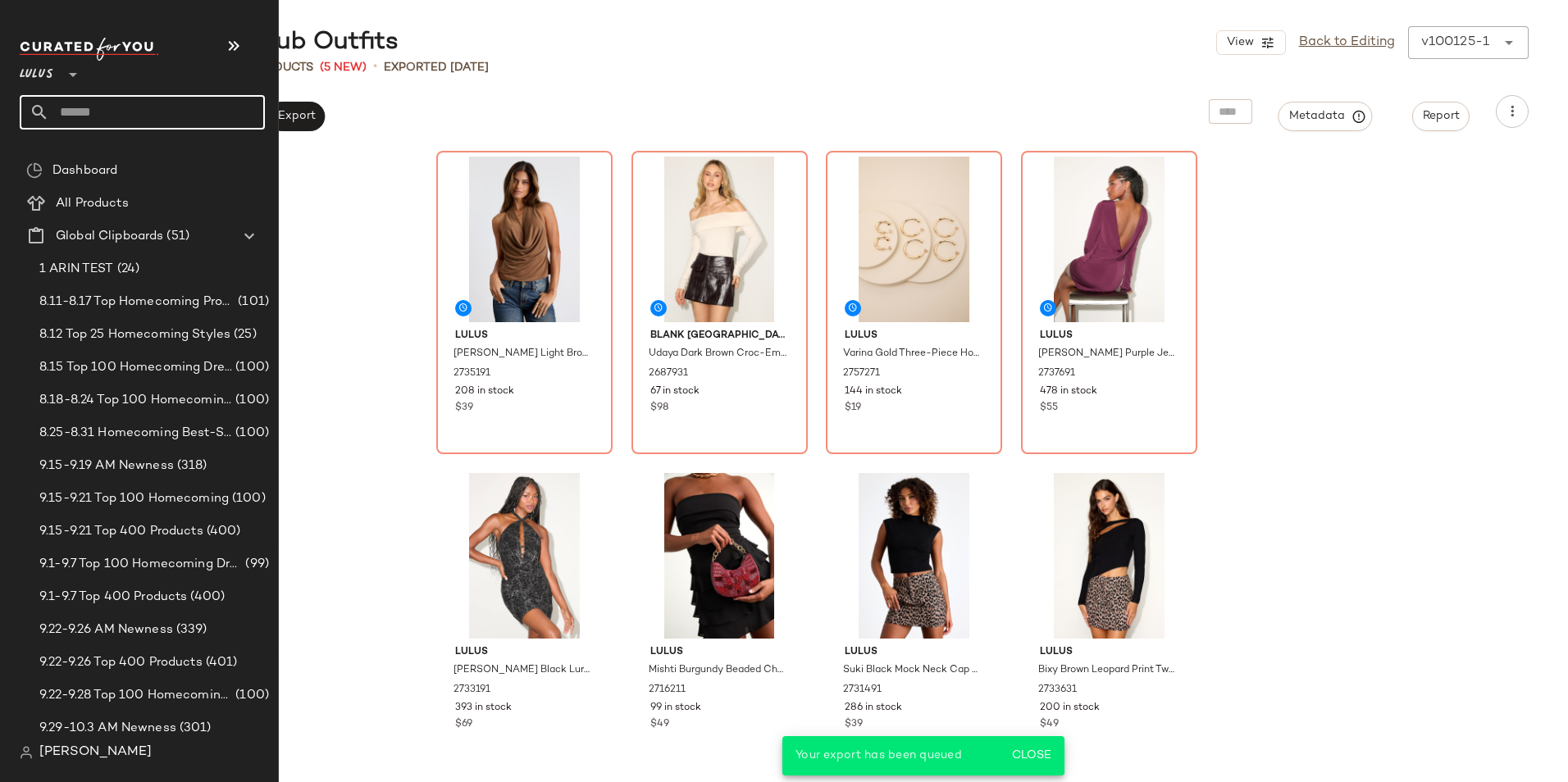
click at [81, 111] on input "text" at bounding box center [157, 112] width 215 height 34
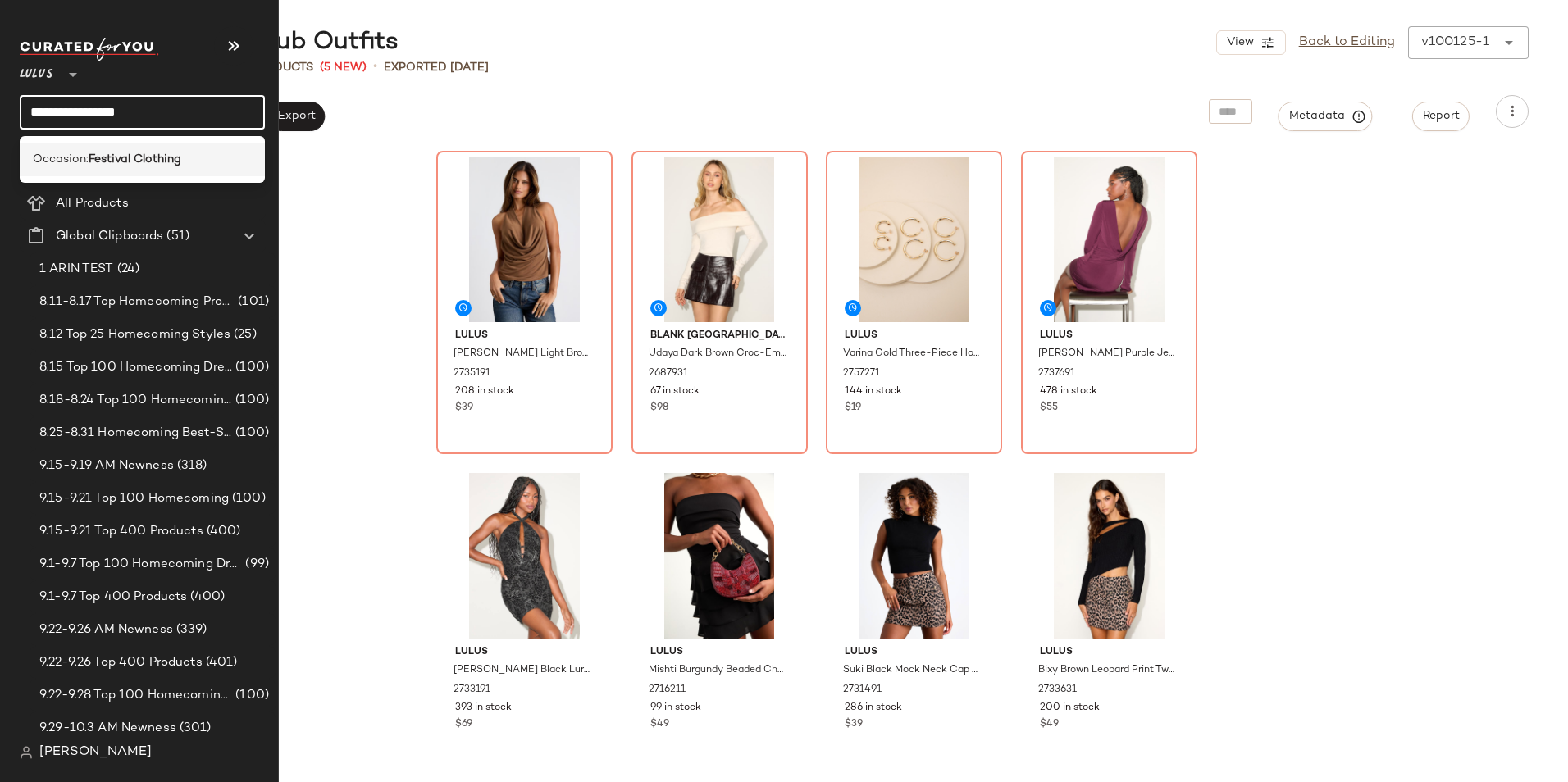
type input "**********"
click at [98, 155] on b "Festival Clothing" at bounding box center [134, 160] width 93 height 18
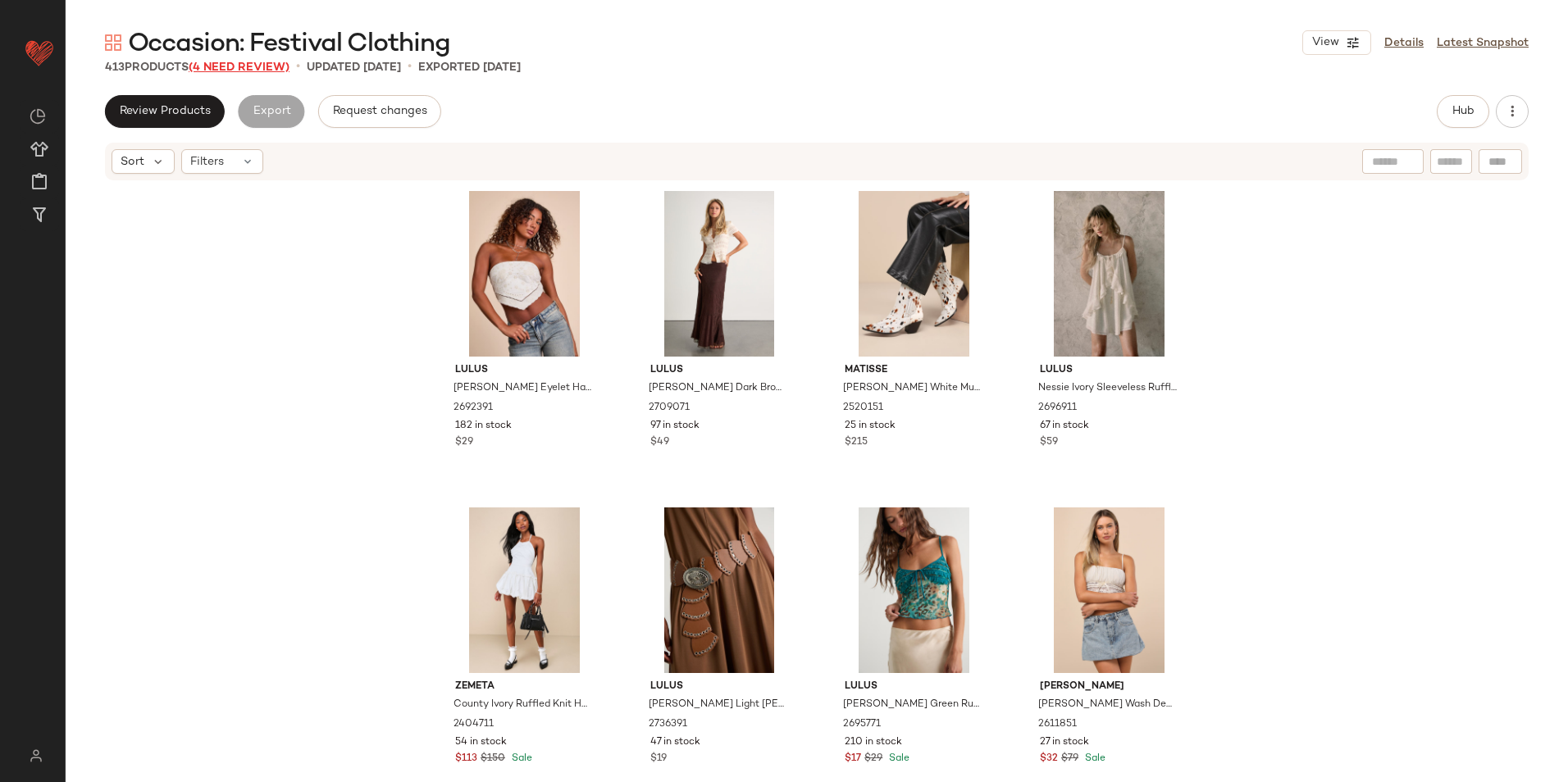
click at [248, 68] on span "(4 Need Review)" at bounding box center [239, 68] width 101 height 12
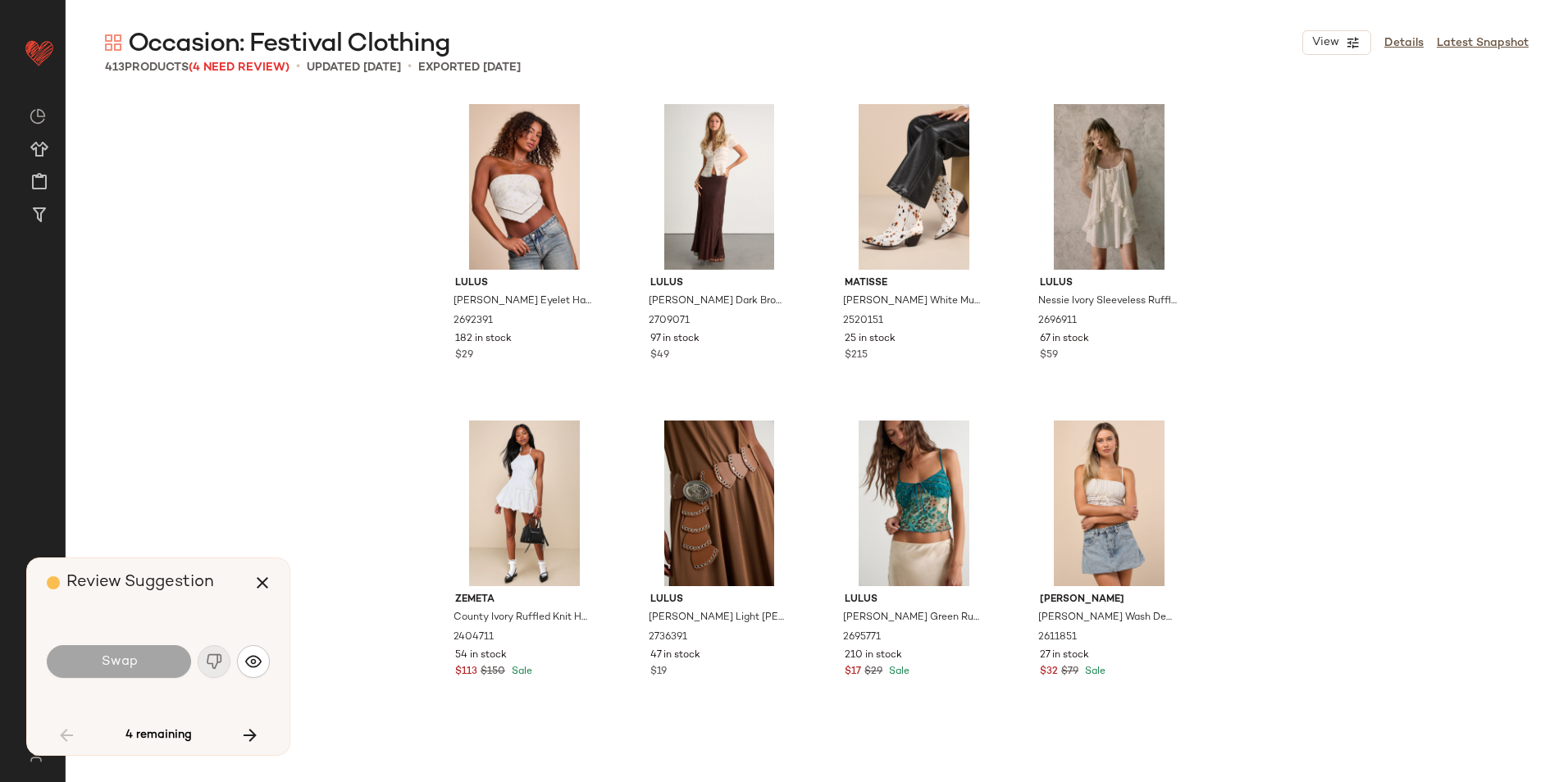
scroll to position [5379, 0]
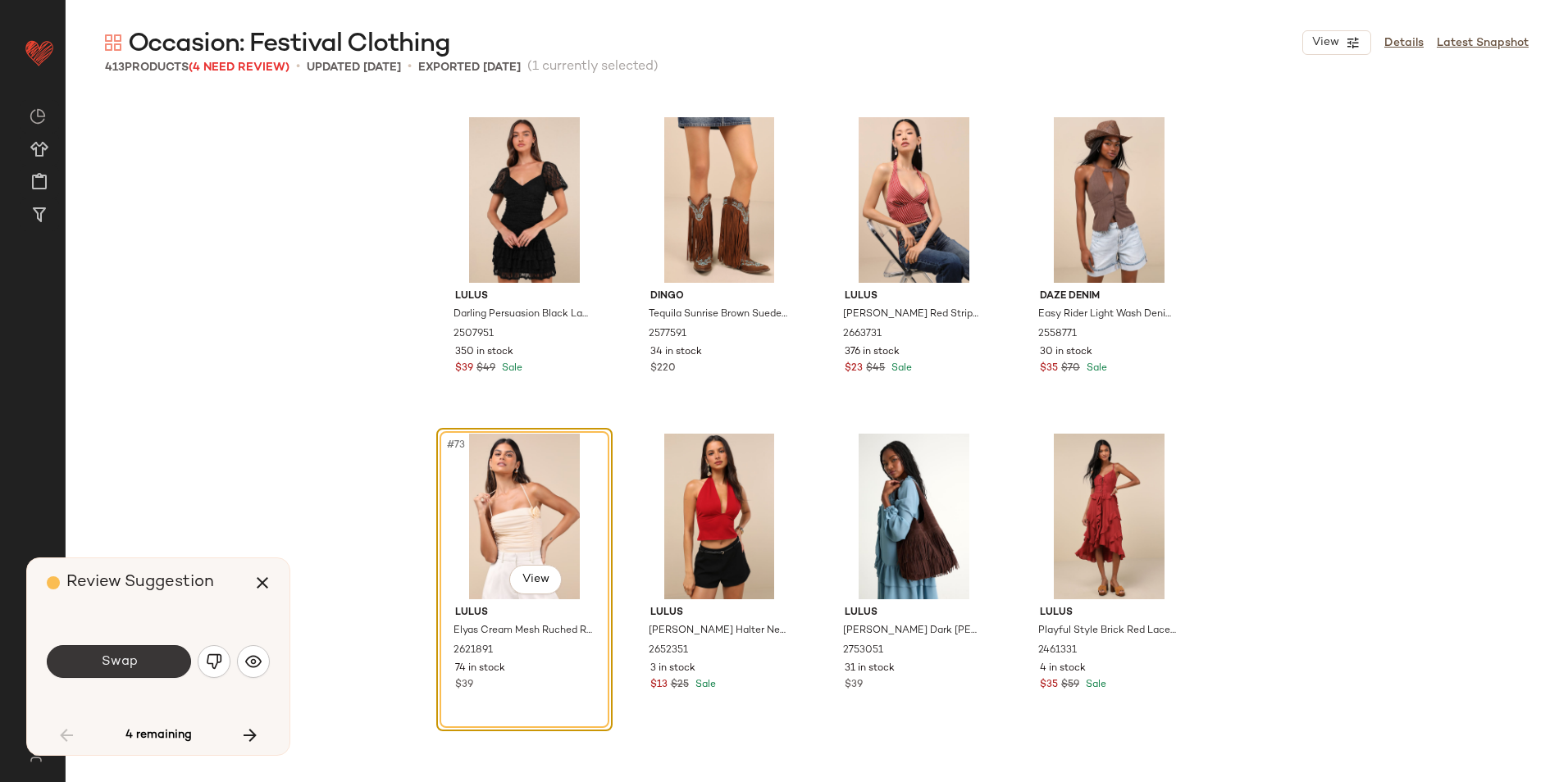
click at [148, 668] on button "Swap" at bounding box center [118, 661] width 144 height 33
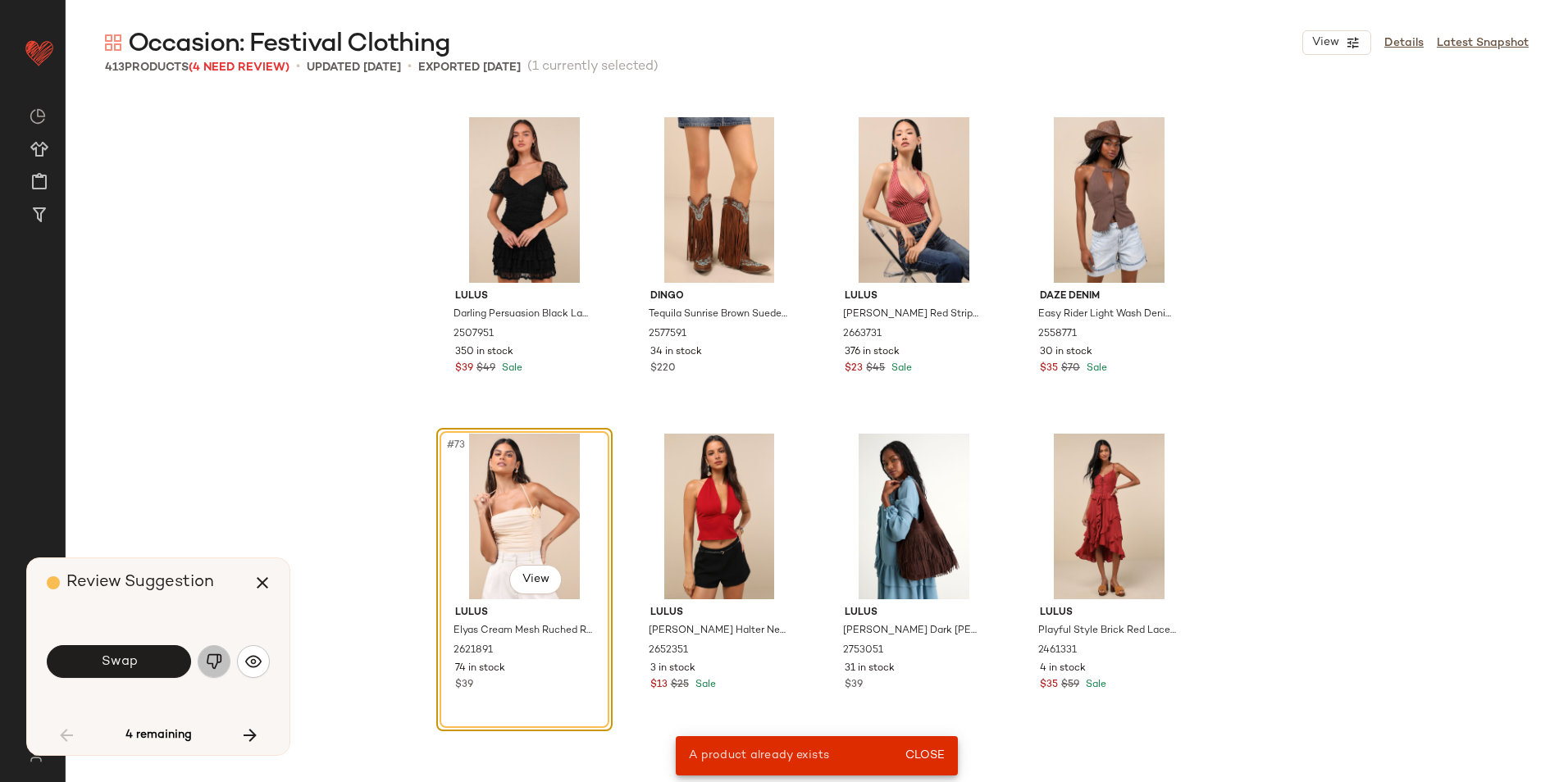
click at [221, 665] on img "button" at bounding box center [214, 661] width 17 height 17
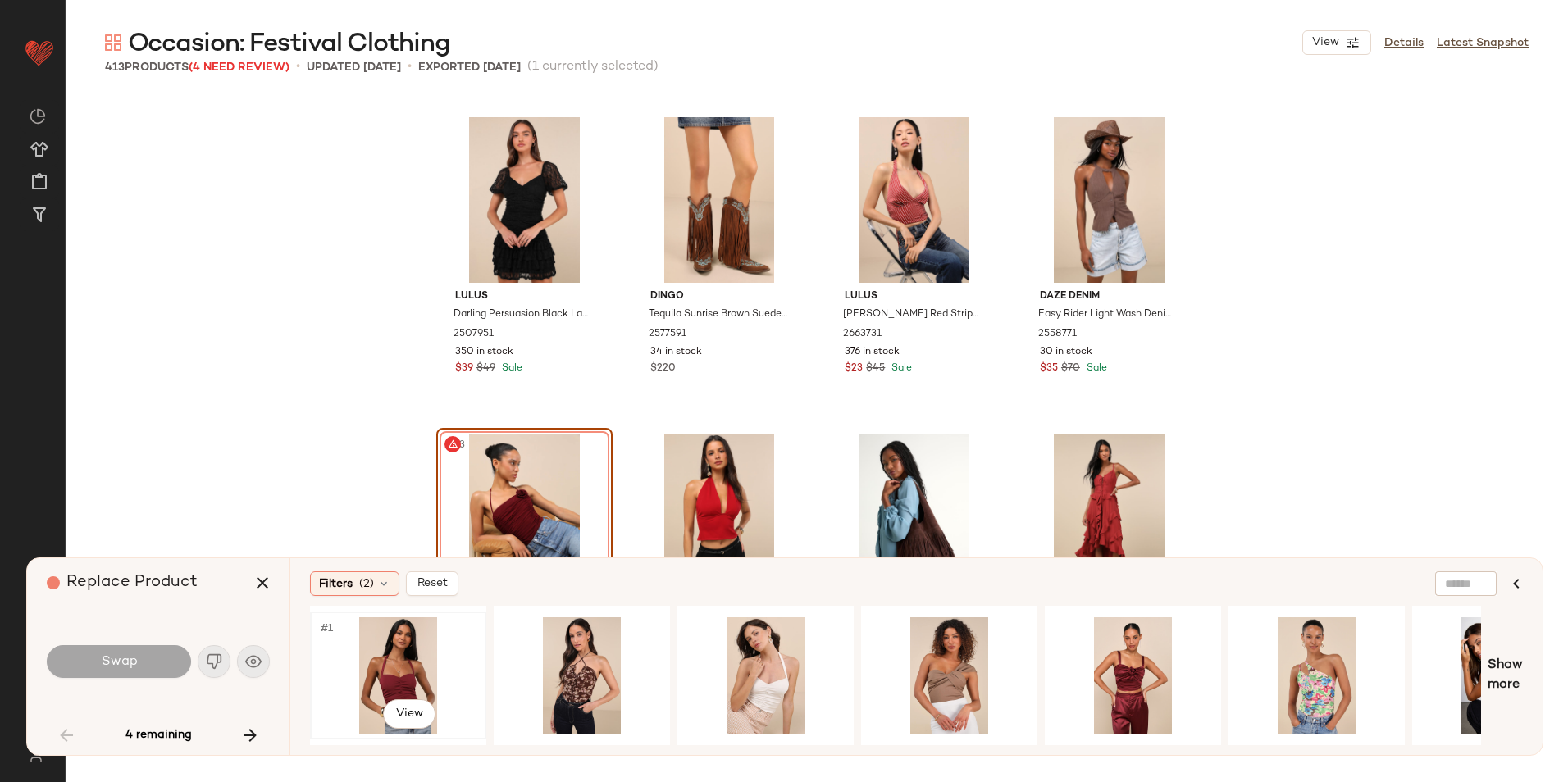
click at [387, 658] on div "#1 View" at bounding box center [398, 675] width 165 height 117
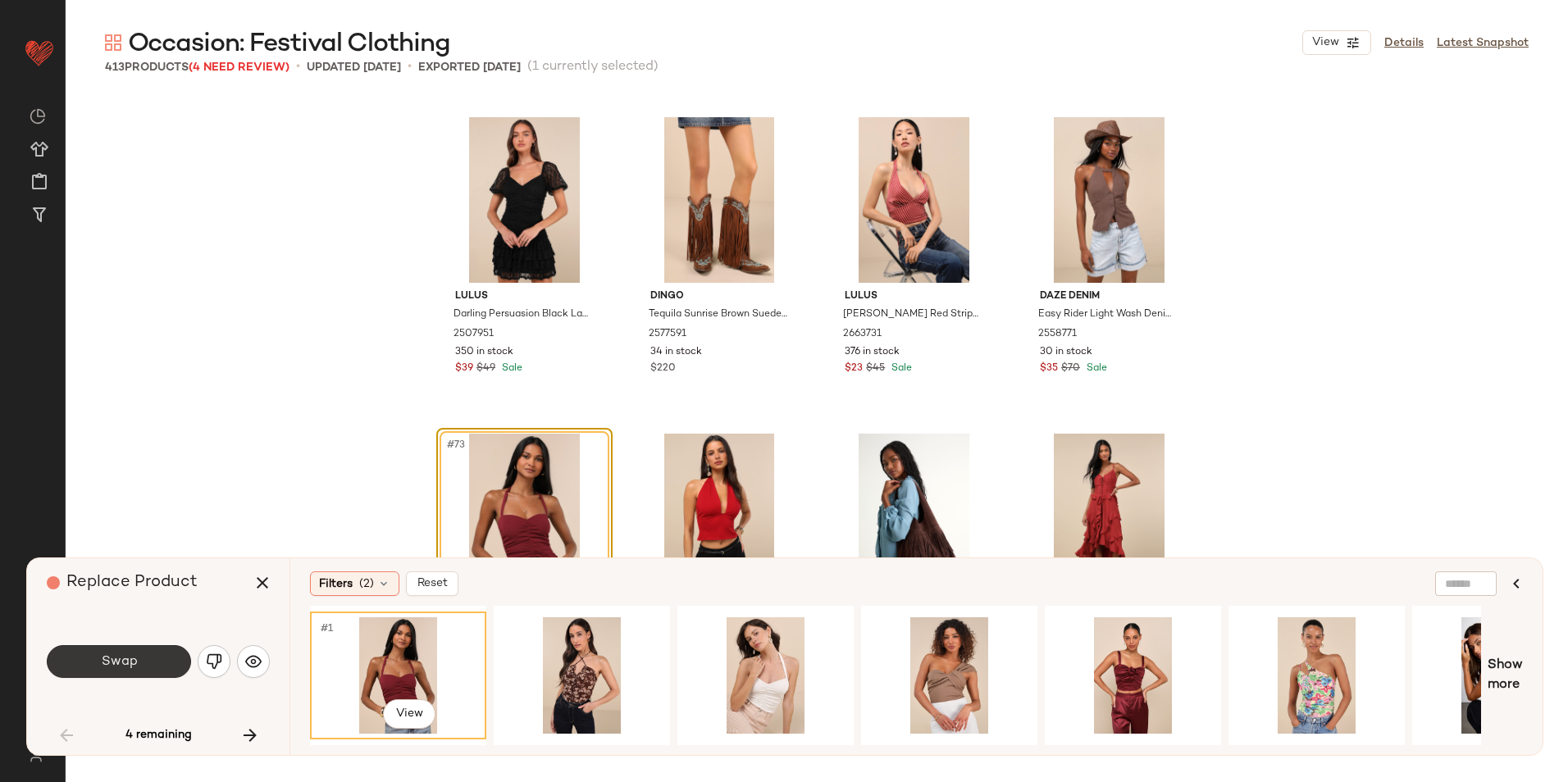
click at [164, 654] on button "Swap" at bounding box center [118, 661] width 144 height 33
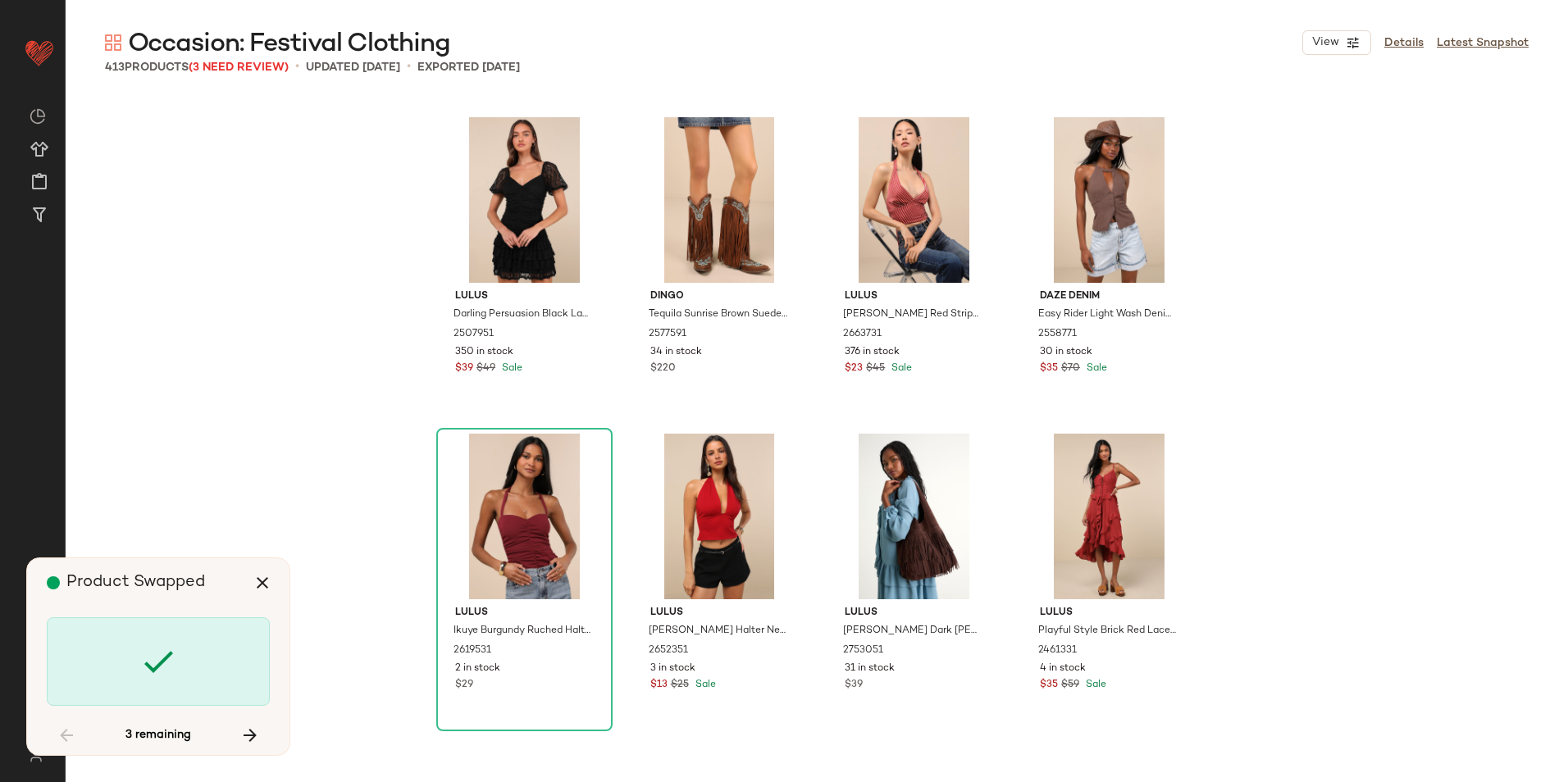
scroll to position [24996, 0]
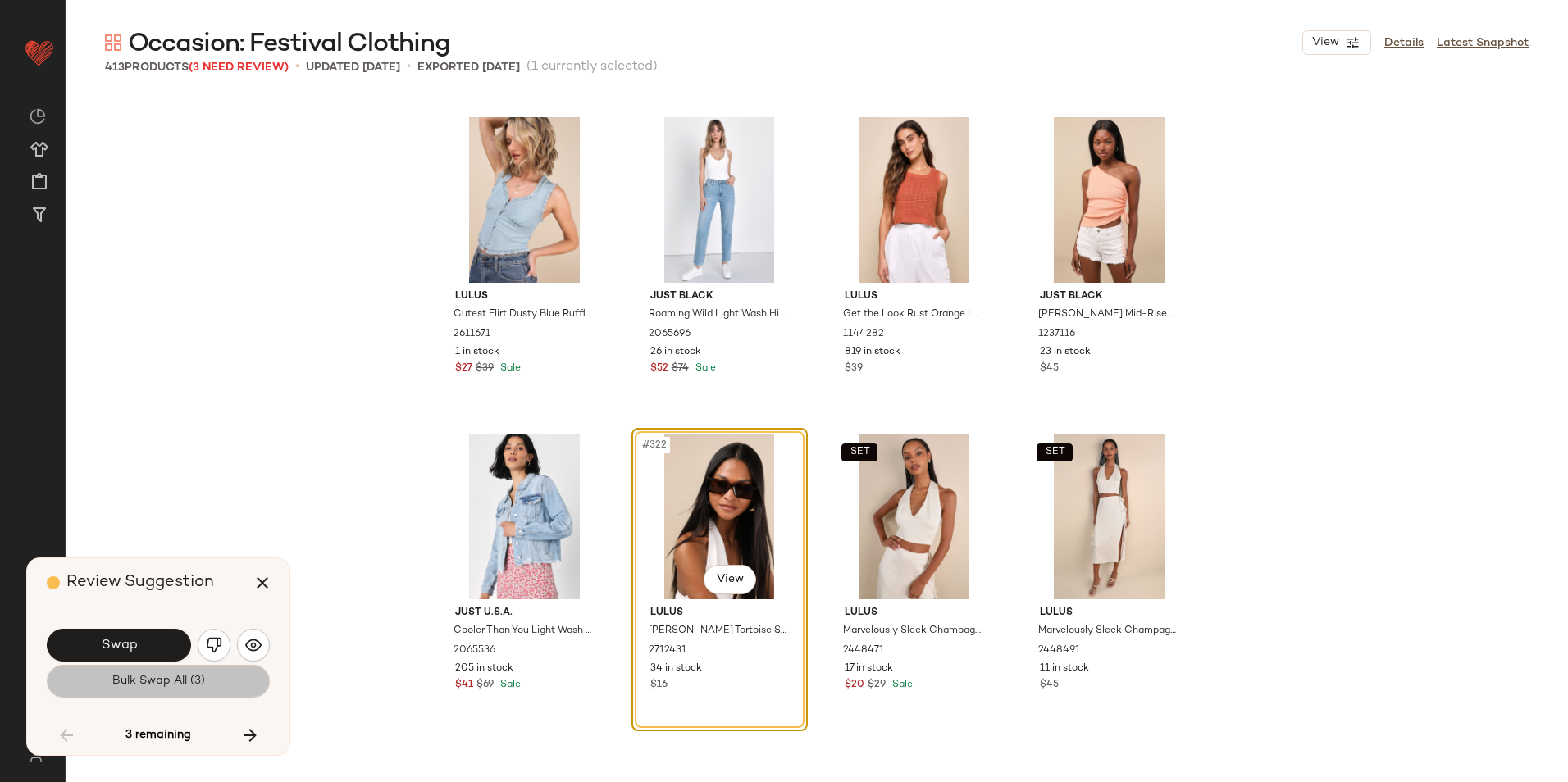
click at [124, 683] on span "Bulk Swap All (3)" at bounding box center [158, 680] width 94 height 13
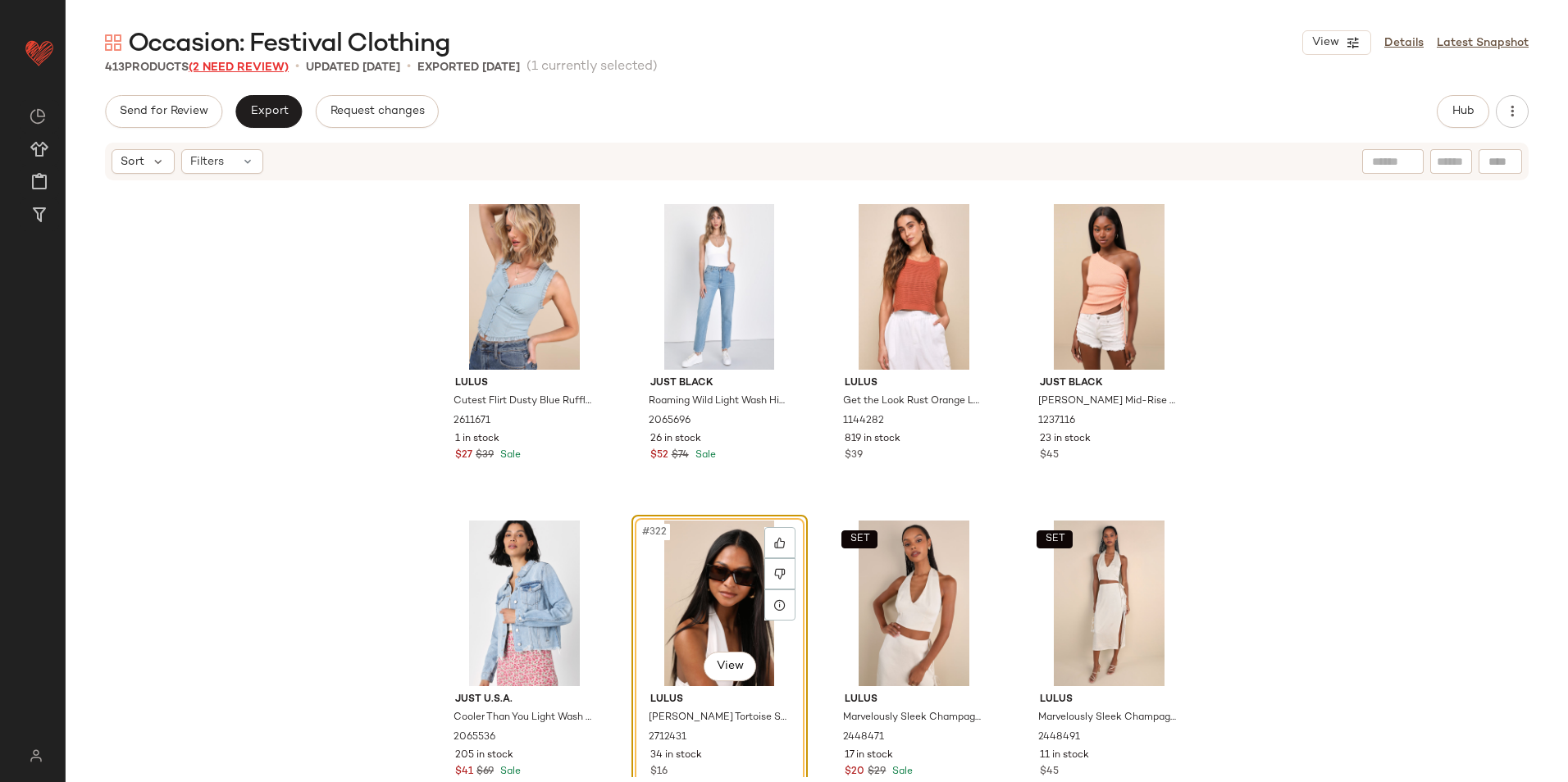
click at [254, 73] on span "(2 Need Review)" at bounding box center [238, 68] width 100 height 12
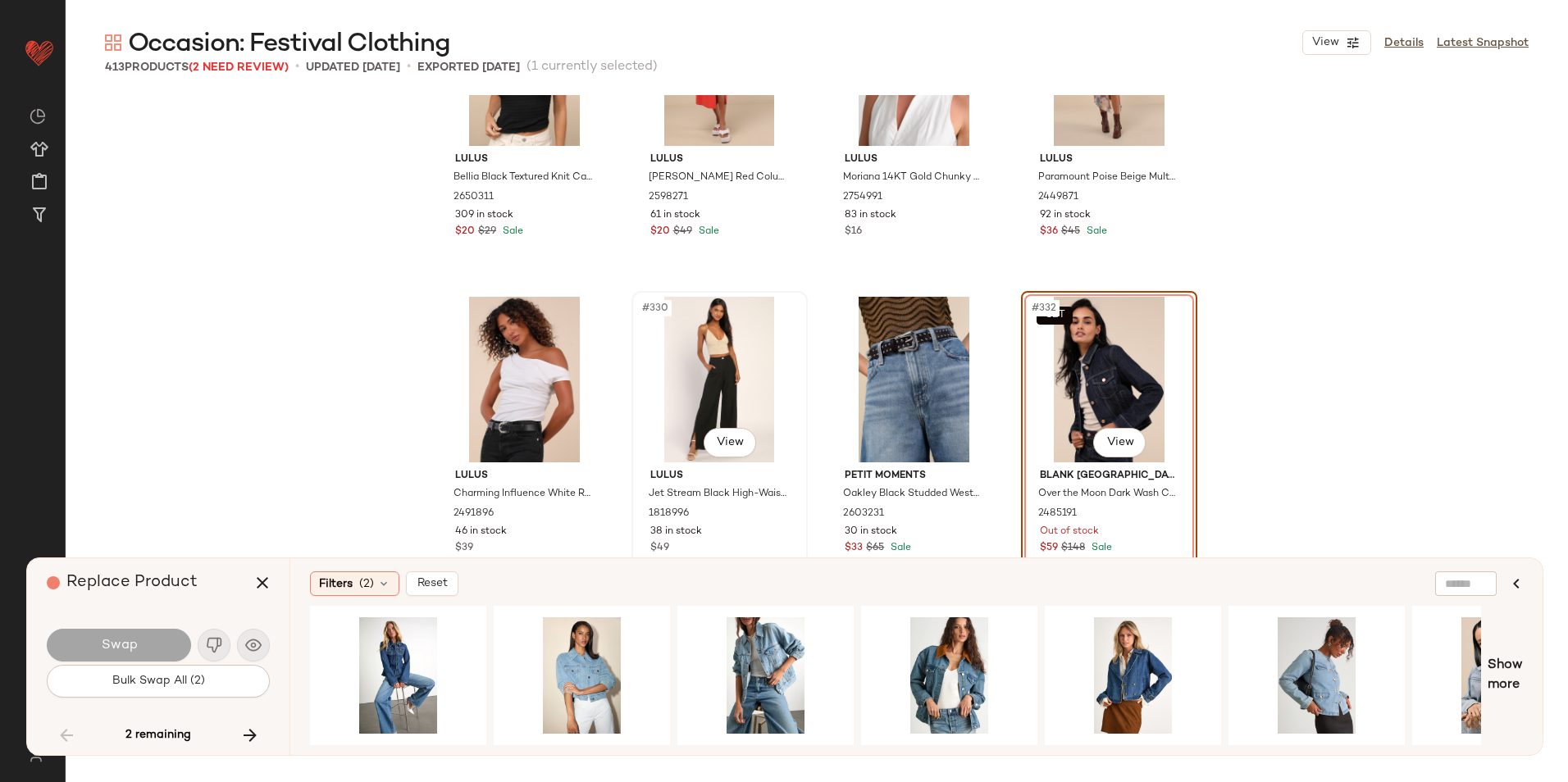
scroll to position [25793, 0]
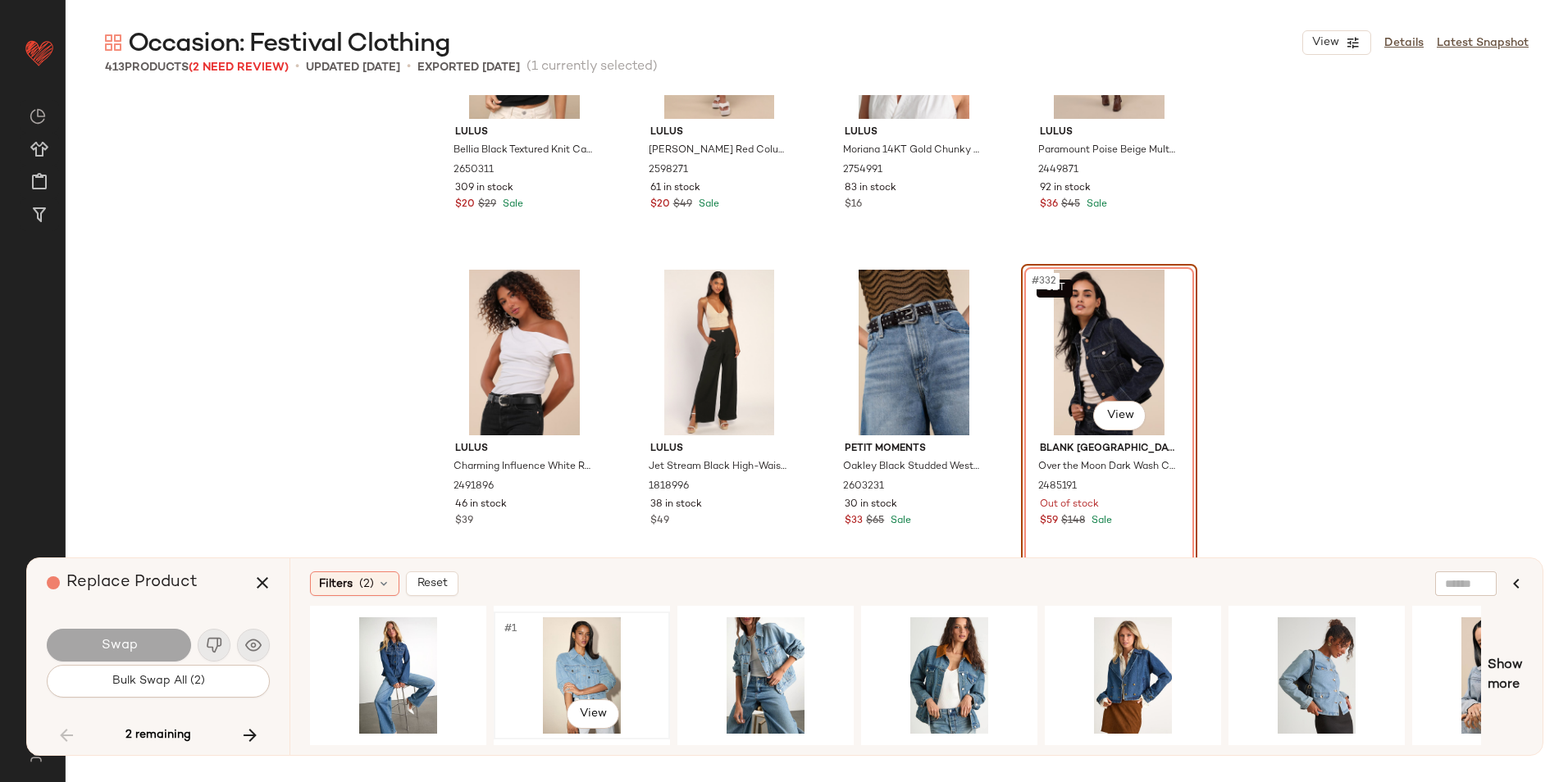
click at [588, 664] on div "#1 View" at bounding box center [582, 675] width 165 height 117
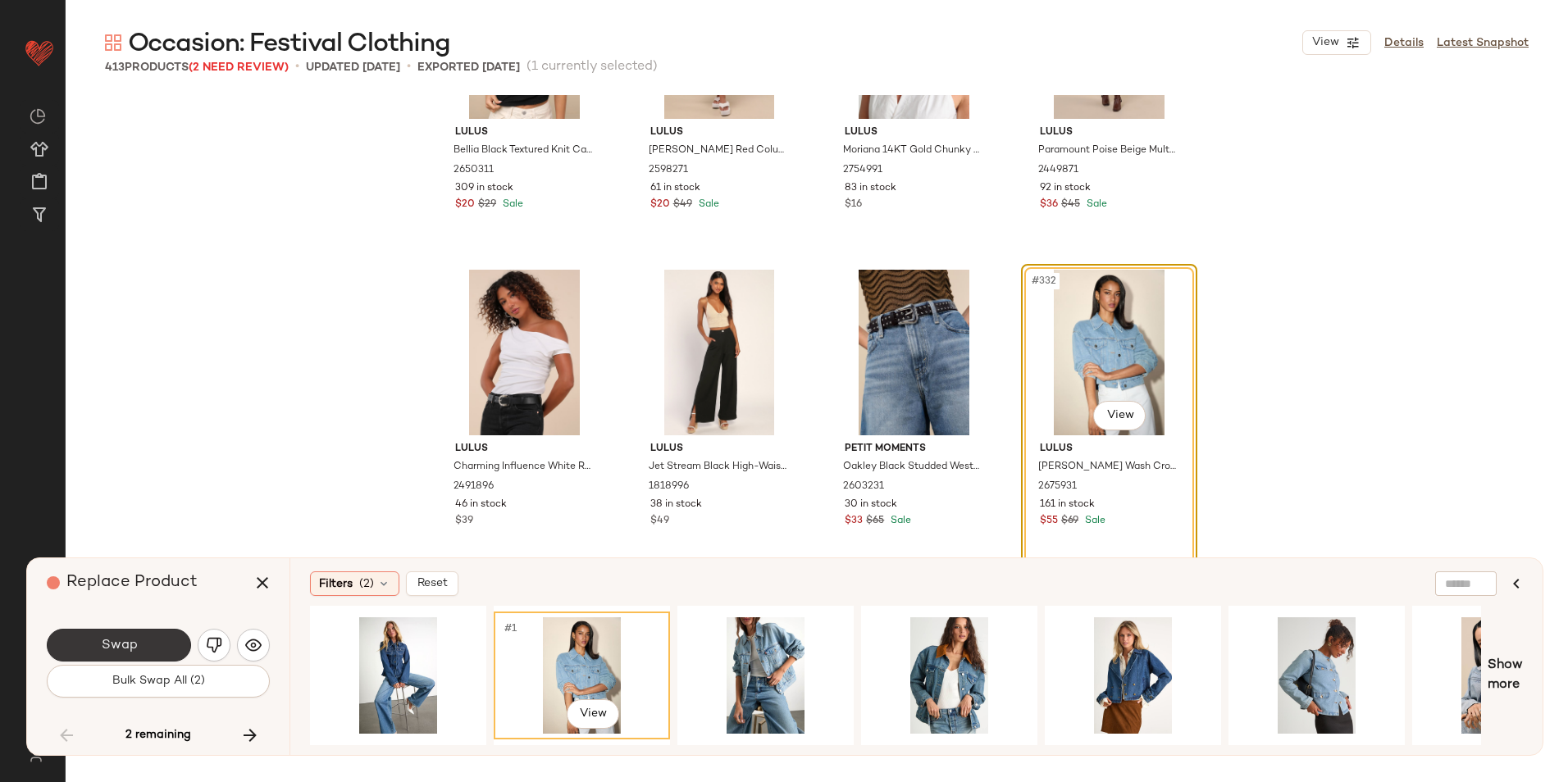
click at [129, 639] on span "Swap" at bounding box center [118, 646] width 37 height 16
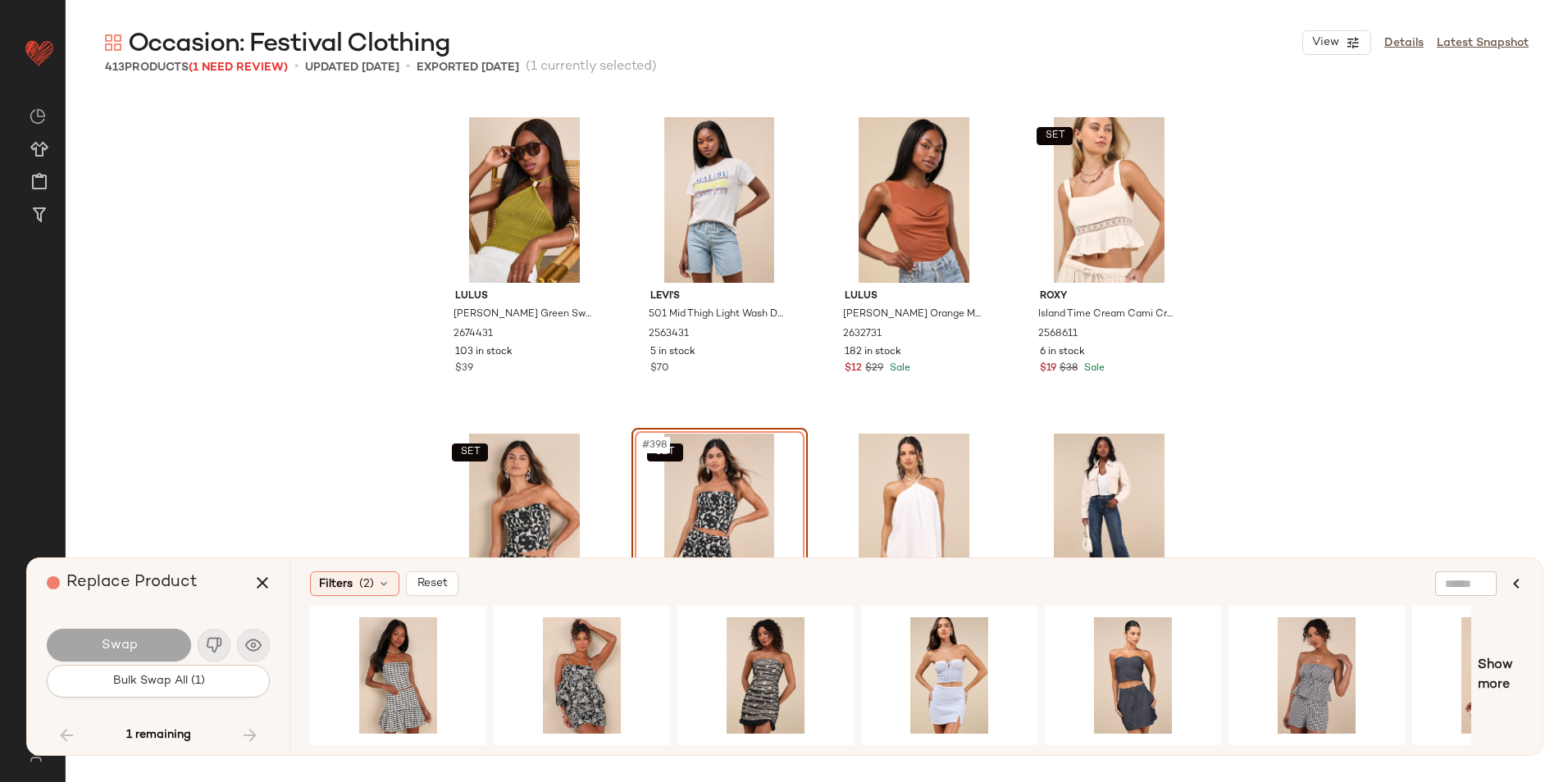
scroll to position [31089, 0]
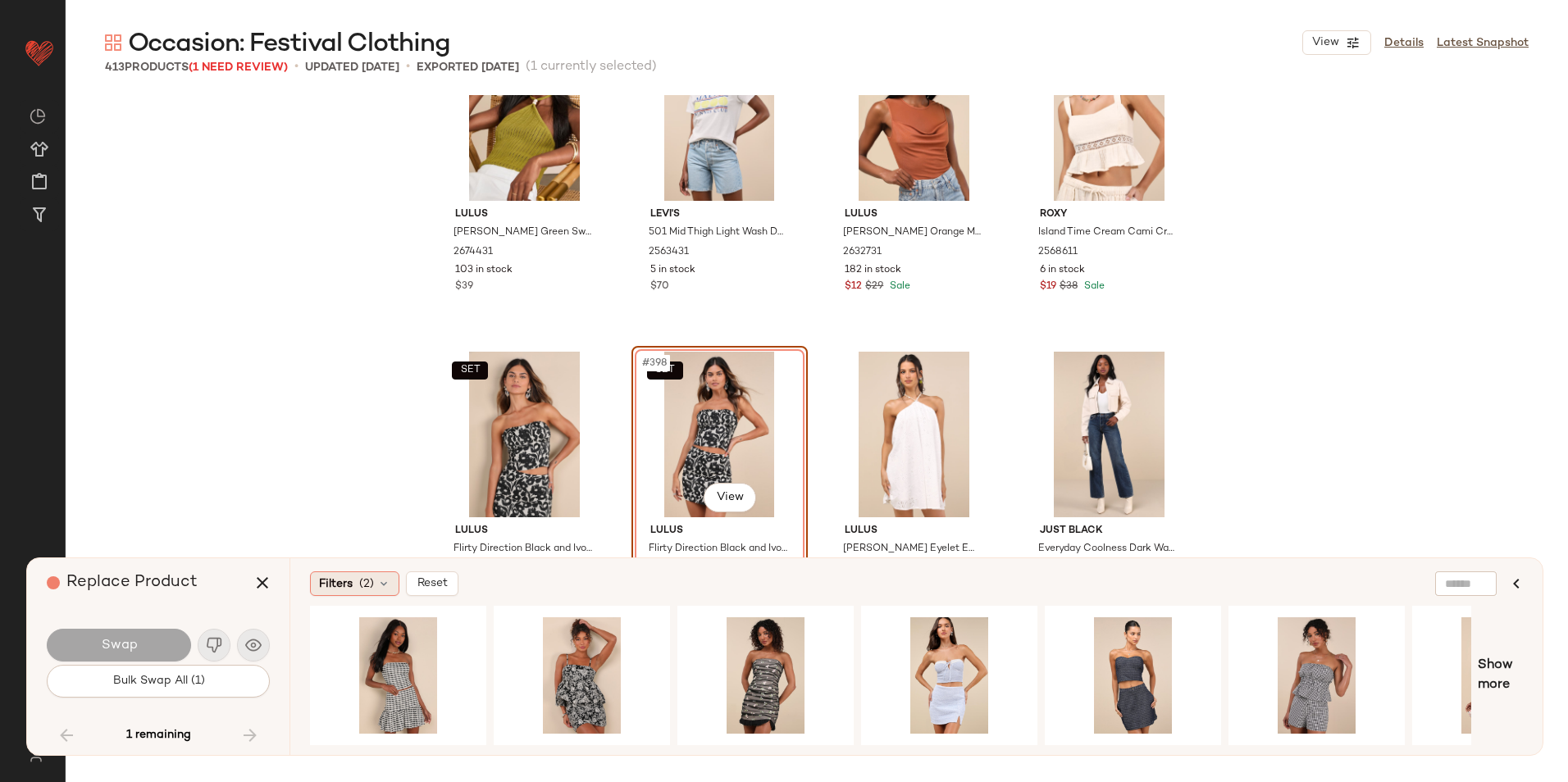
click at [333, 590] on span "Filters" at bounding box center [335, 584] width 34 height 18
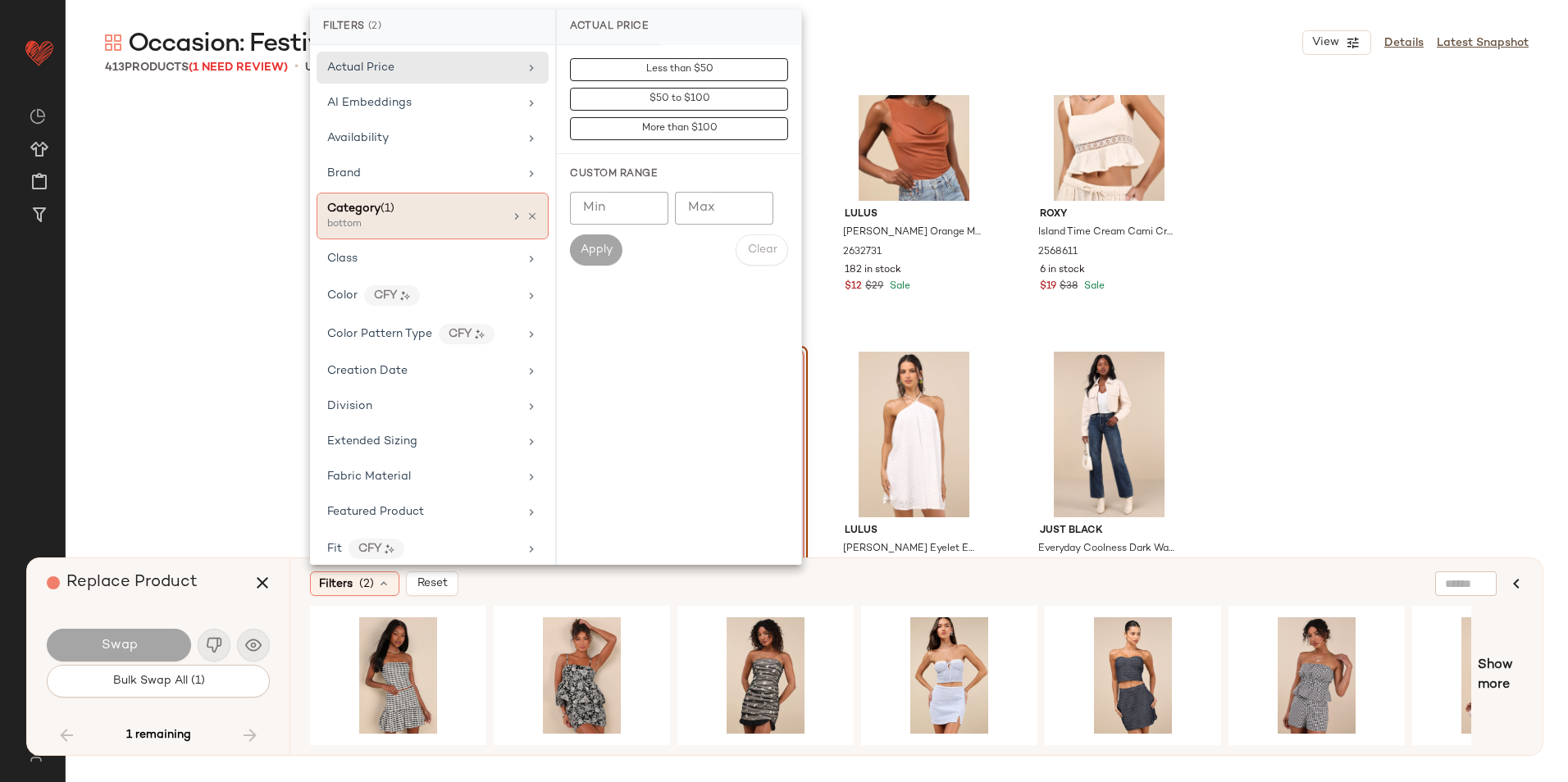
click at [383, 214] on span "(1)" at bounding box center [388, 208] width 14 height 12
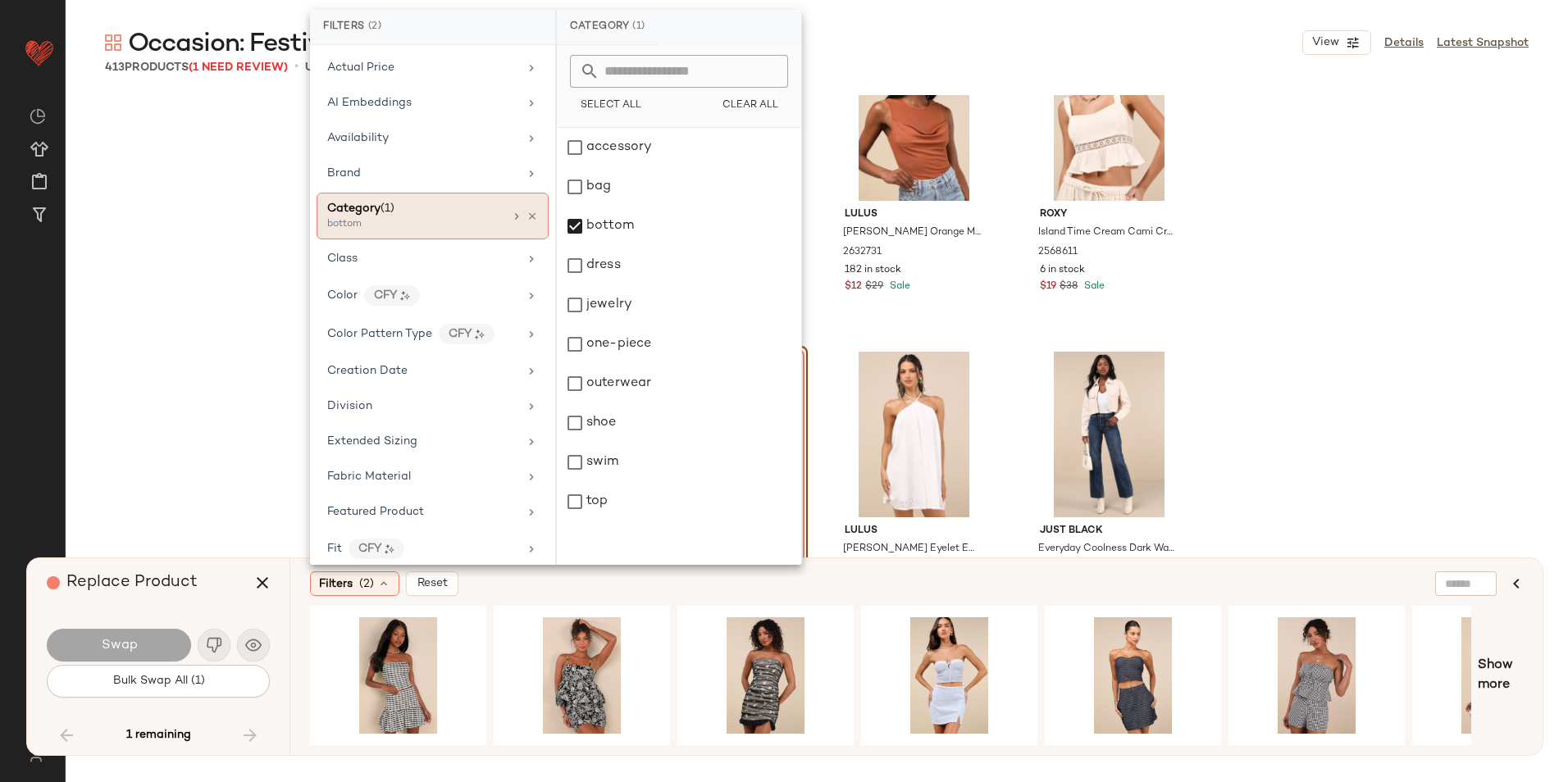
click at [358, 224] on div "bottom" at bounding box center [410, 224] width 164 height 15
click at [185, 313] on div "Lulus Serena Olive Green Sweater Knit Halter Top 2674431 103 in stock $39 Levi'…" at bounding box center [816, 416] width 1502 height 641
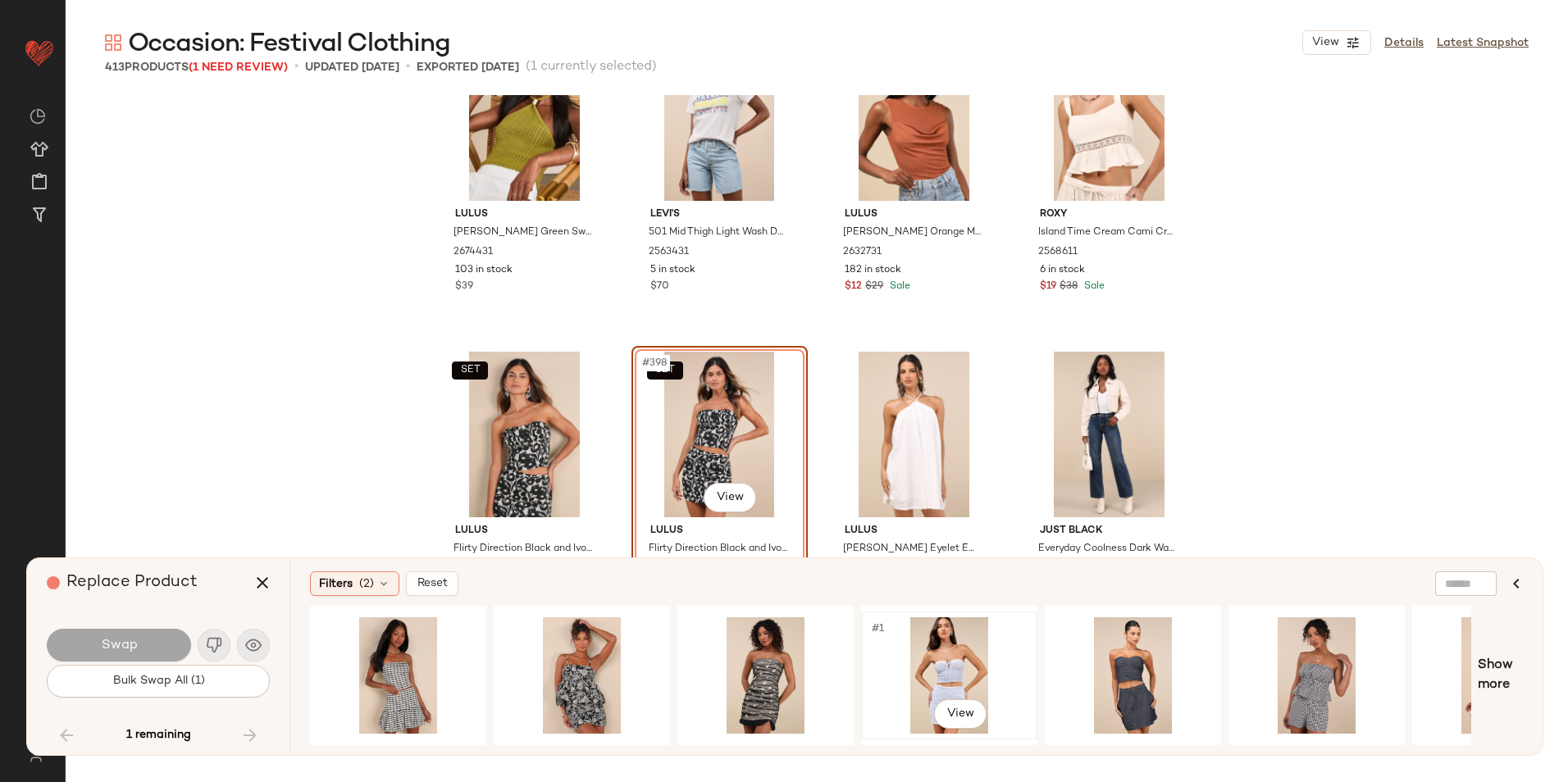
click at [948, 666] on div "#1 View" at bounding box center [949, 675] width 165 height 117
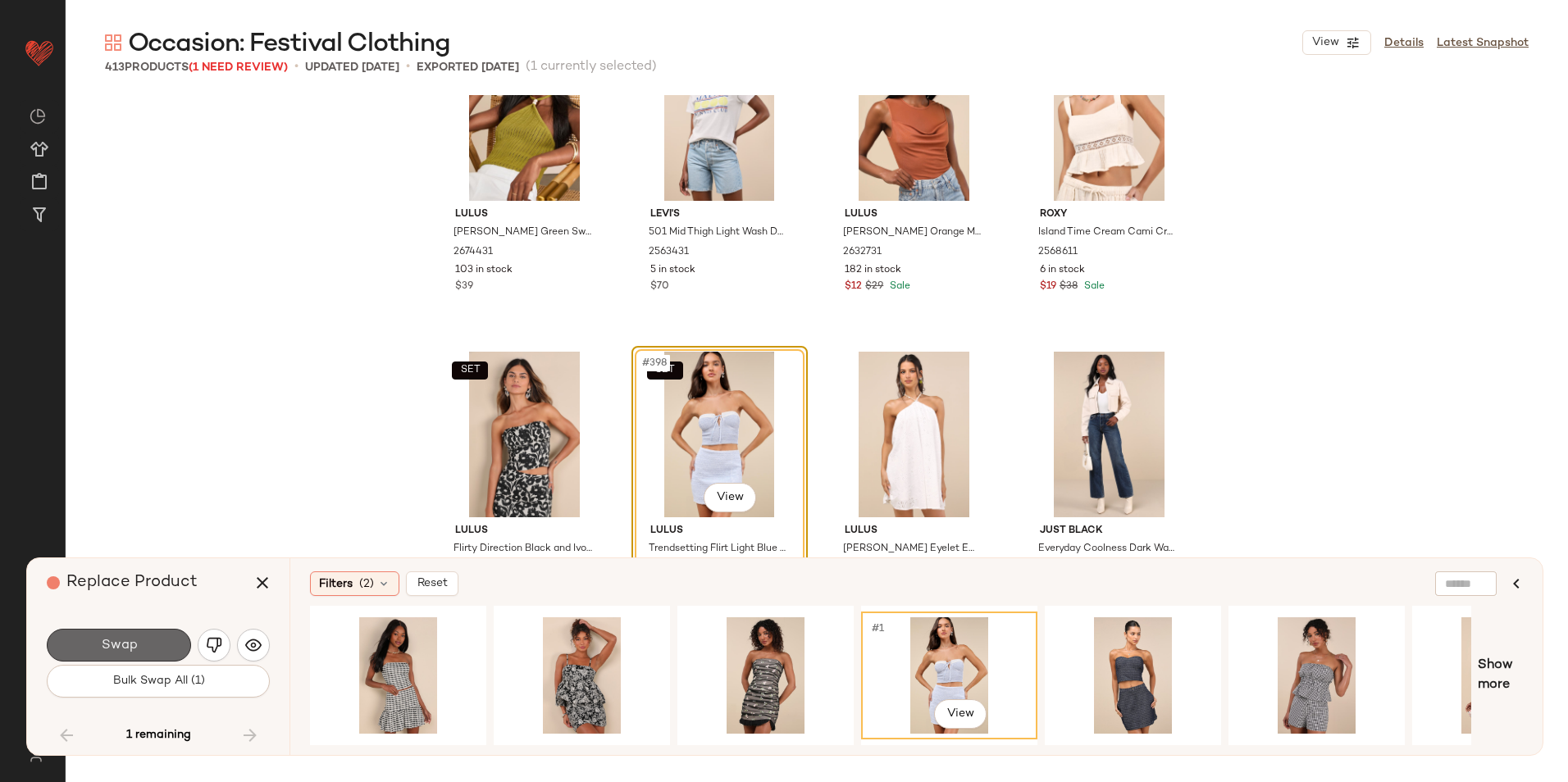
click at [169, 641] on button "Swap" at bounding box center [118, 644] width 144 height 33
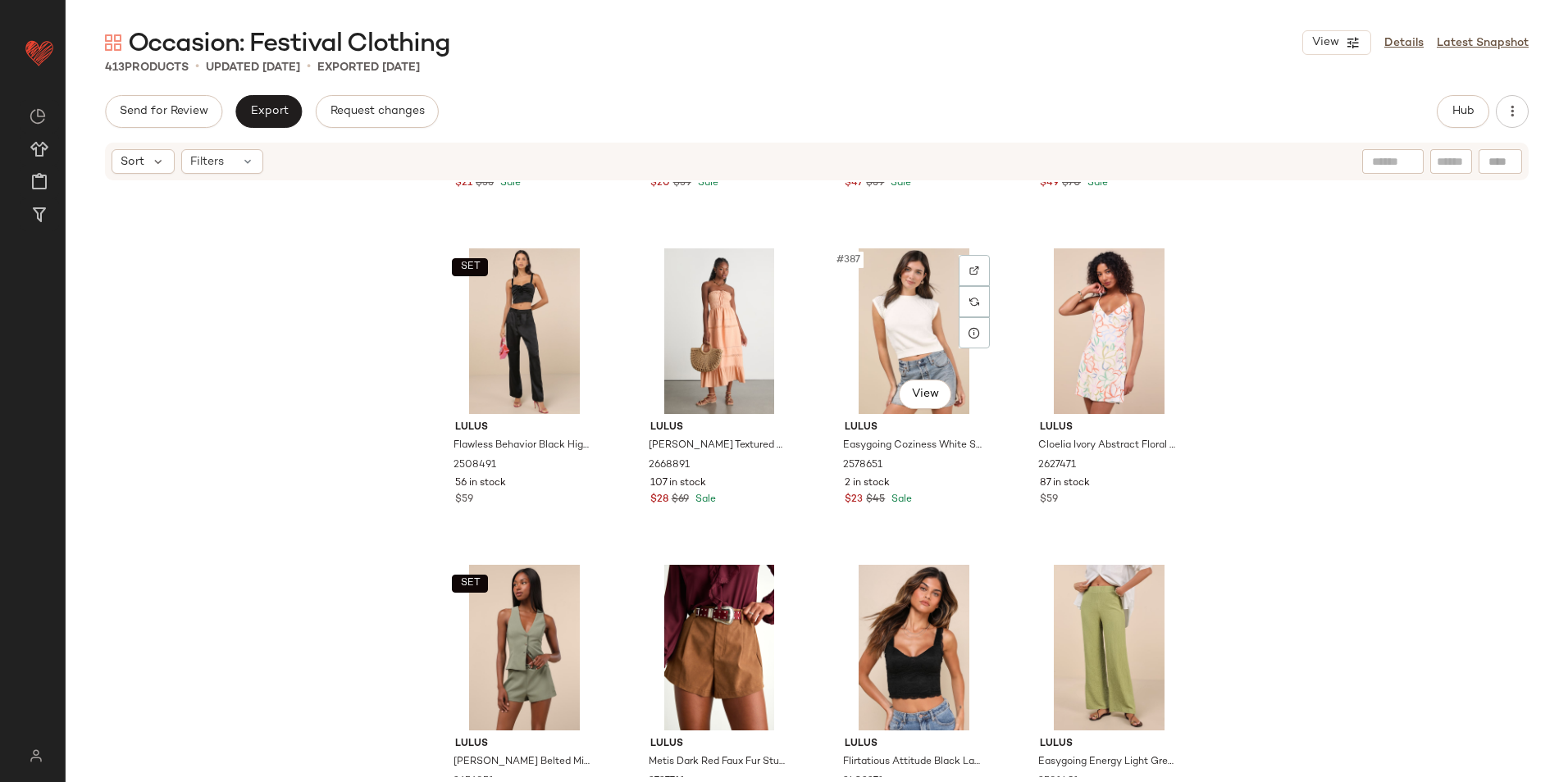
scroll to position [30188, 0]
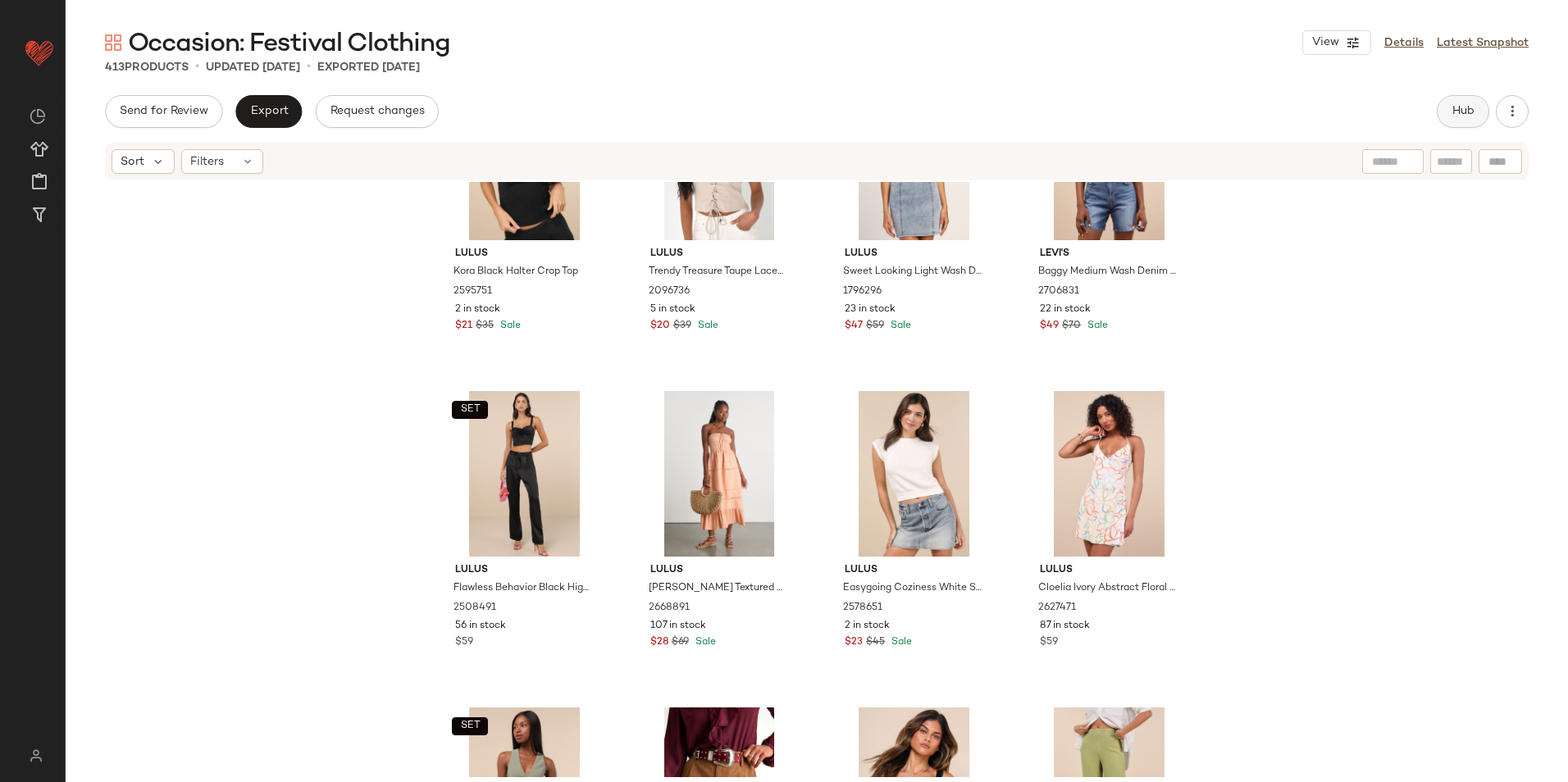
click at [1473, 108] on span "Hub" at bounding box center [1463, 111] width 23 height 13
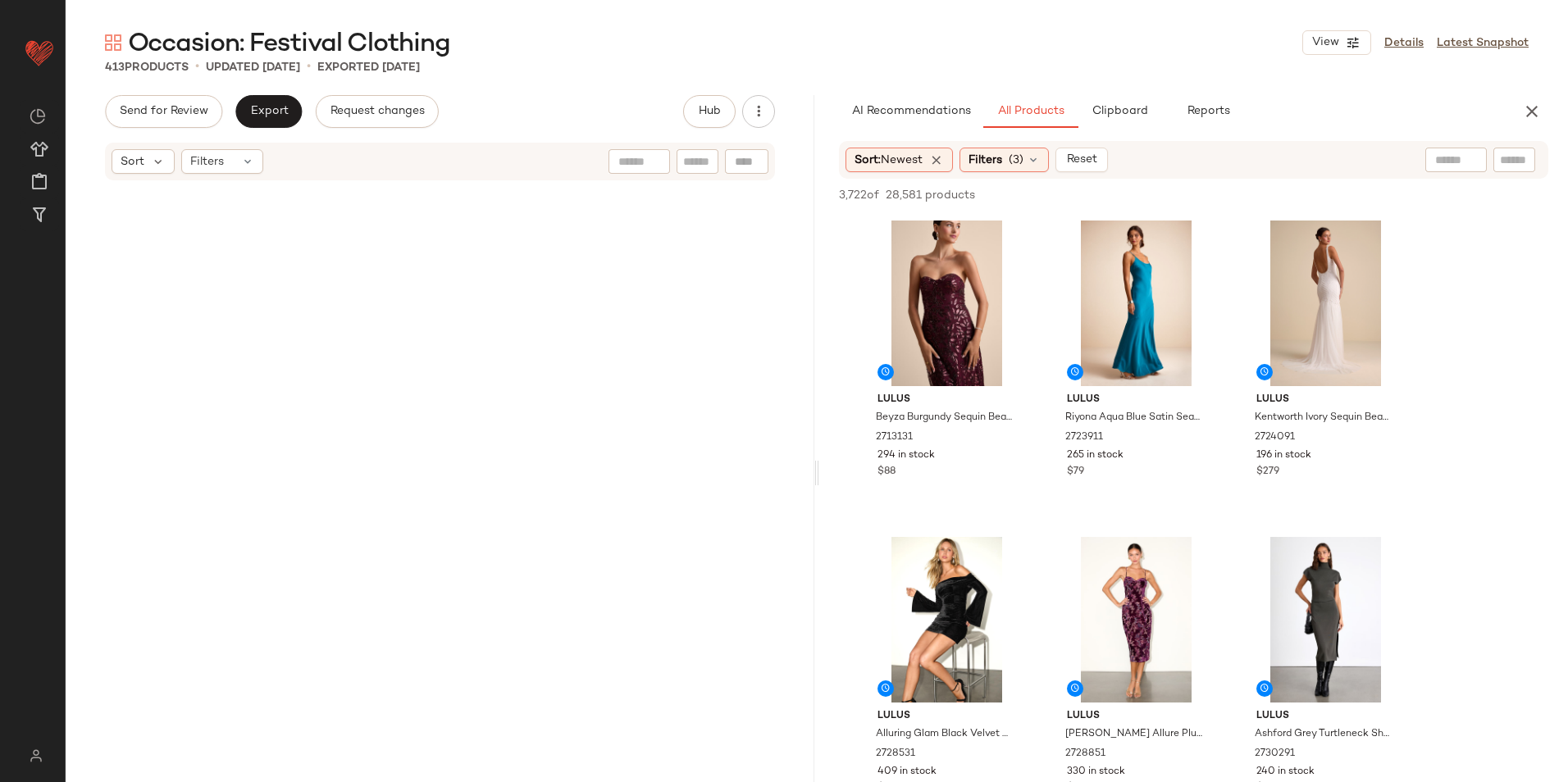
scroll to position [0, 0]
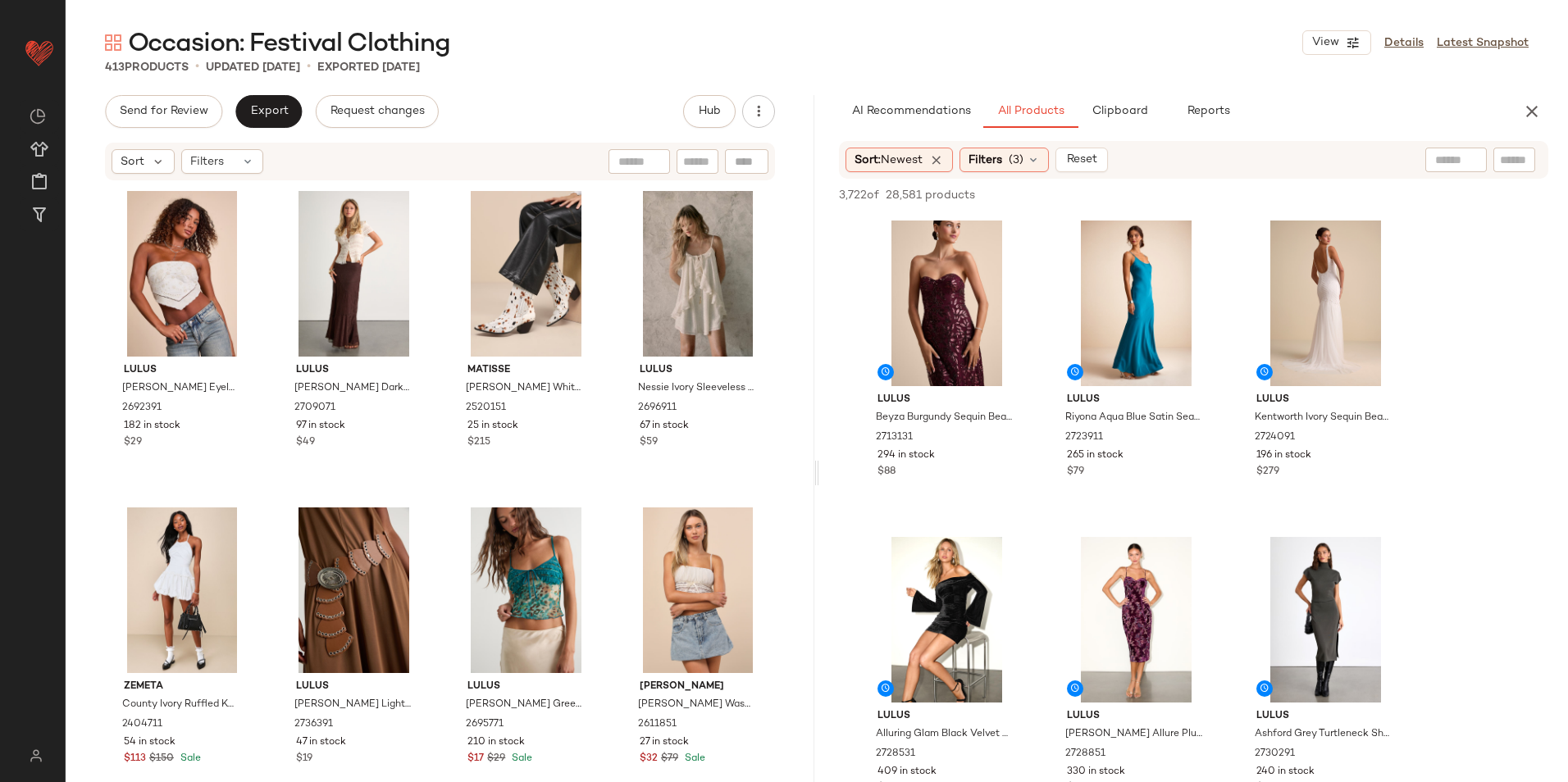
click at [1449, 159] on input "text" at bounding box center [1455, 161] width 41 height 18
click at [1466, 159] on img at bounding box center [1469, 160] width 15 height 15
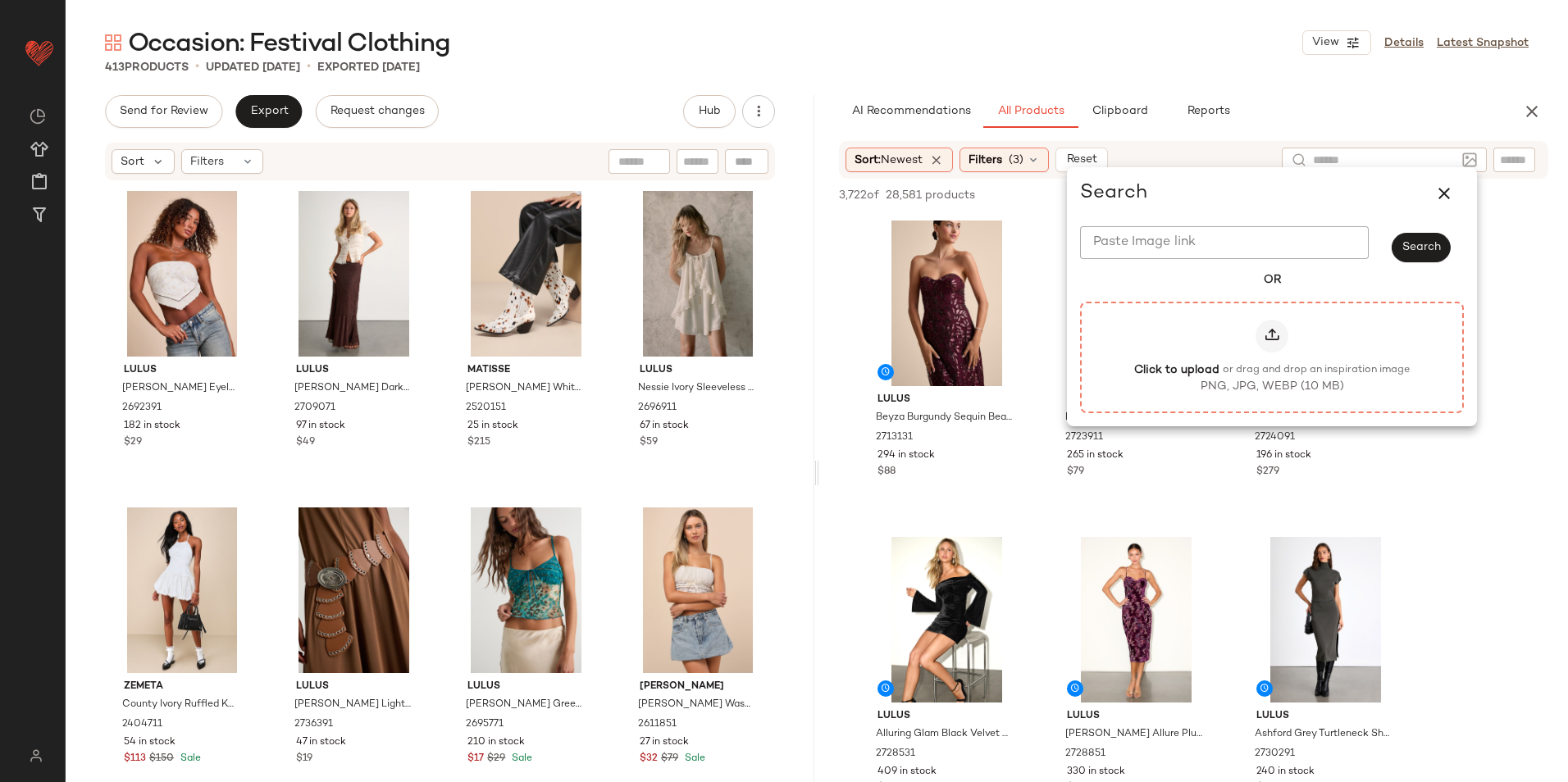
click at [1270, 340] on icon at bounding box center [1271, 335] width 17 height 17
click at [1271, 357] on input "Click to upload or drag and drop an inspiration image PNG, JPG, WEBP (10 MB)" at bounding box center [1271, 357] width 1 height 1
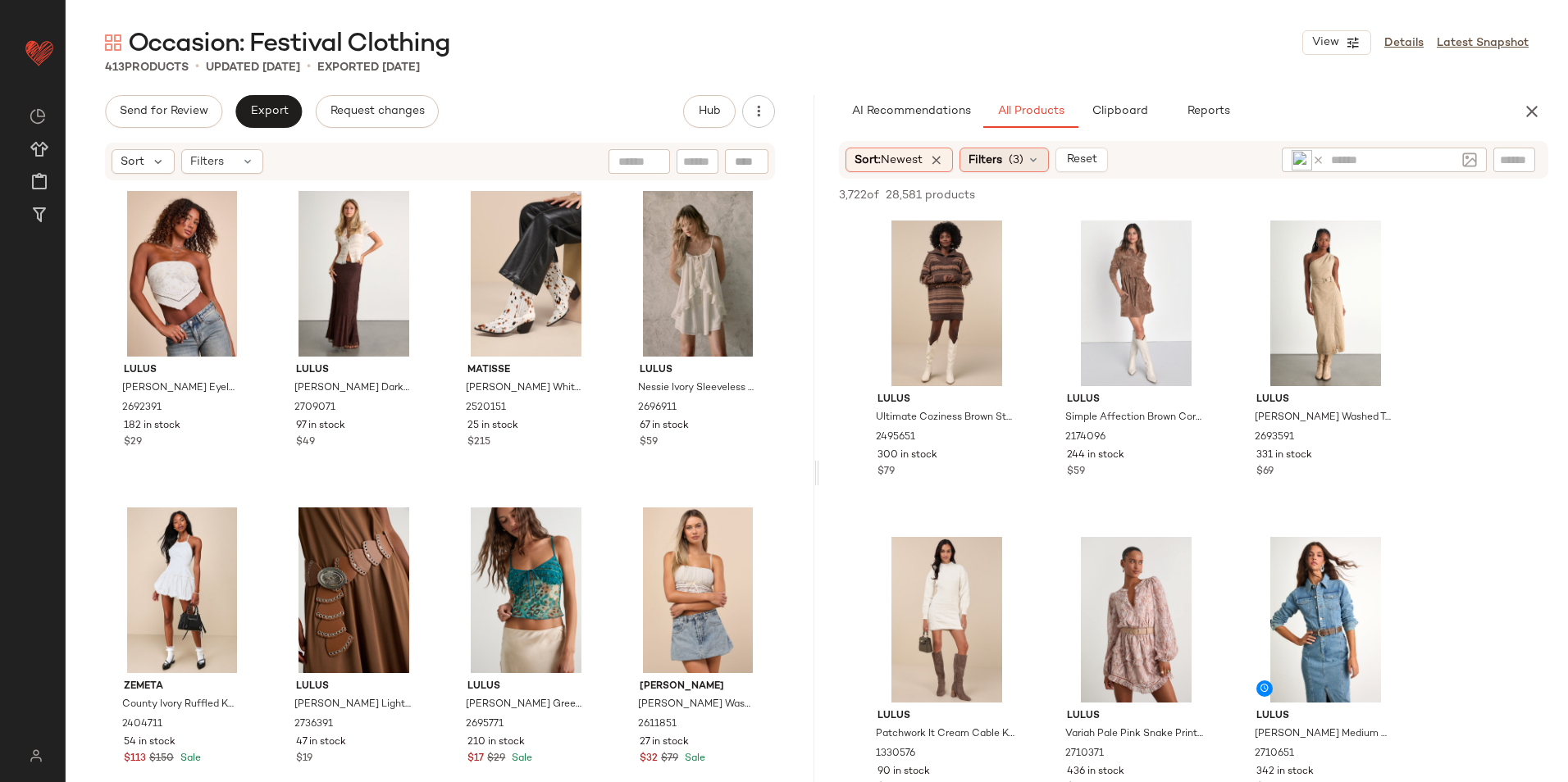
click at [1016, 166] on span "(3)" at bounding box center [1015, 161] width 15 height 18
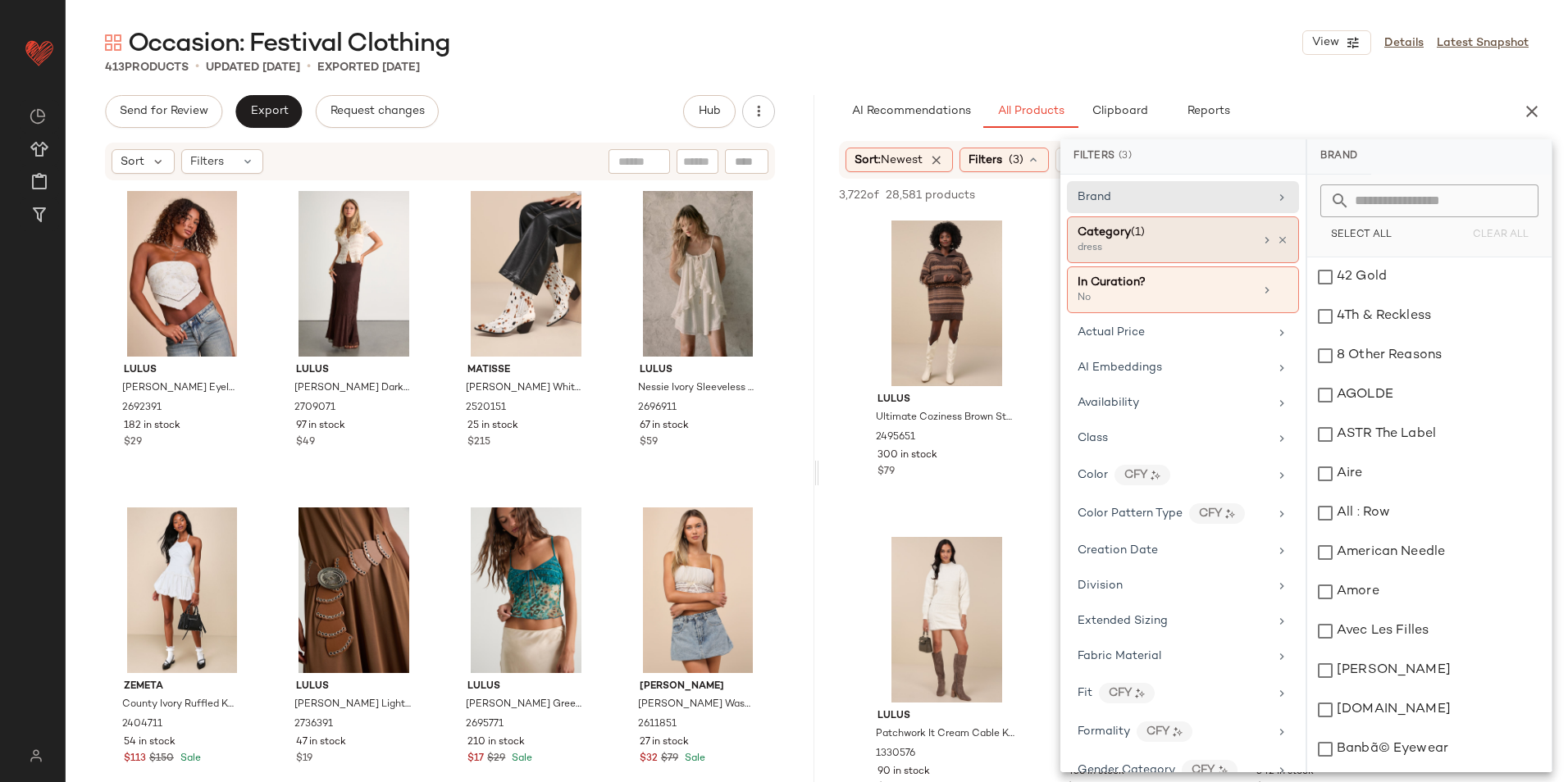
click at [1150, 236] on div "Category (1)" at bounding box center [1165, 233] width 177 height 18
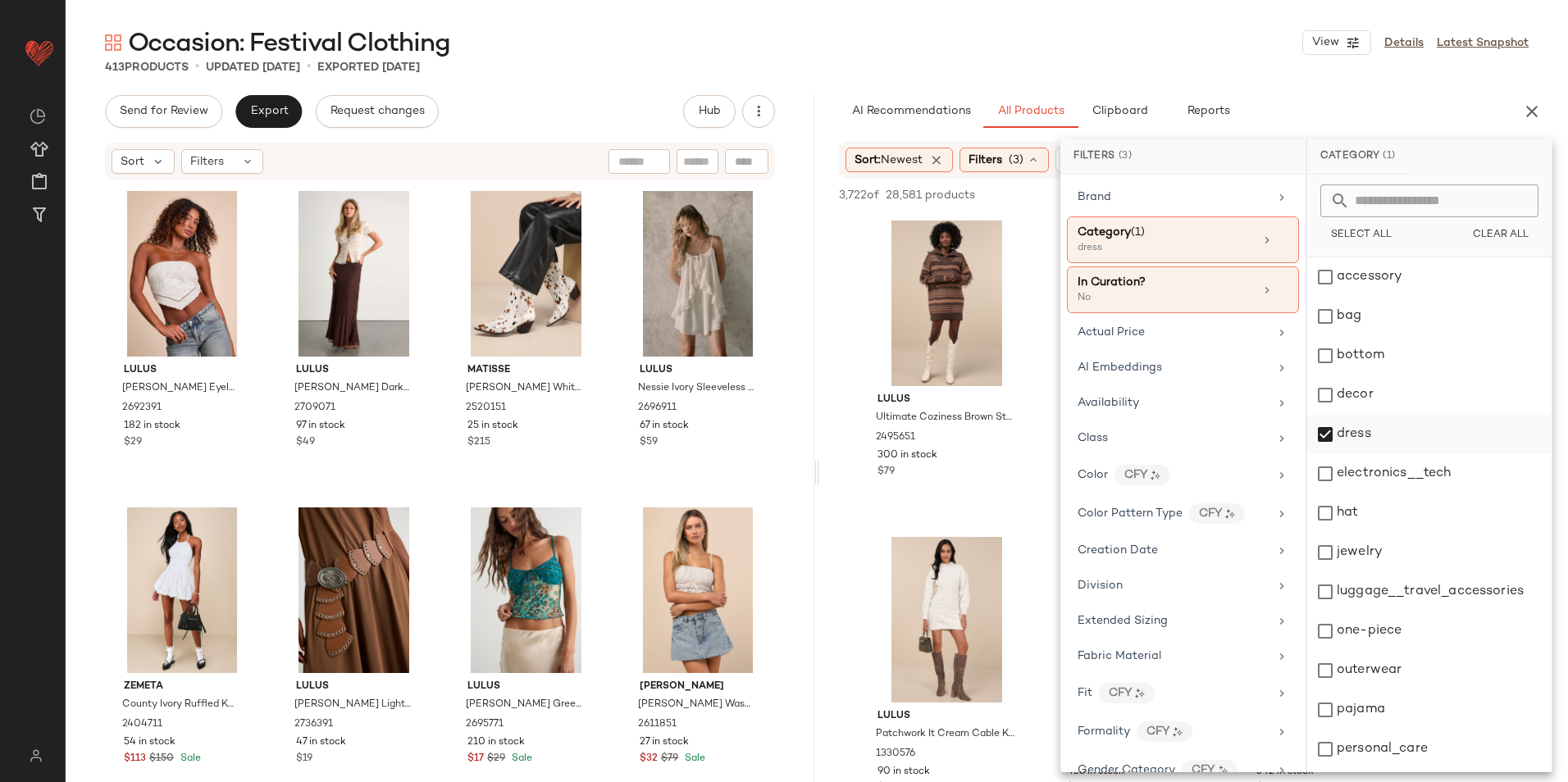
click at [1340, 425] on div "dress" at bounding box center [1429, 434] width 245 height 40
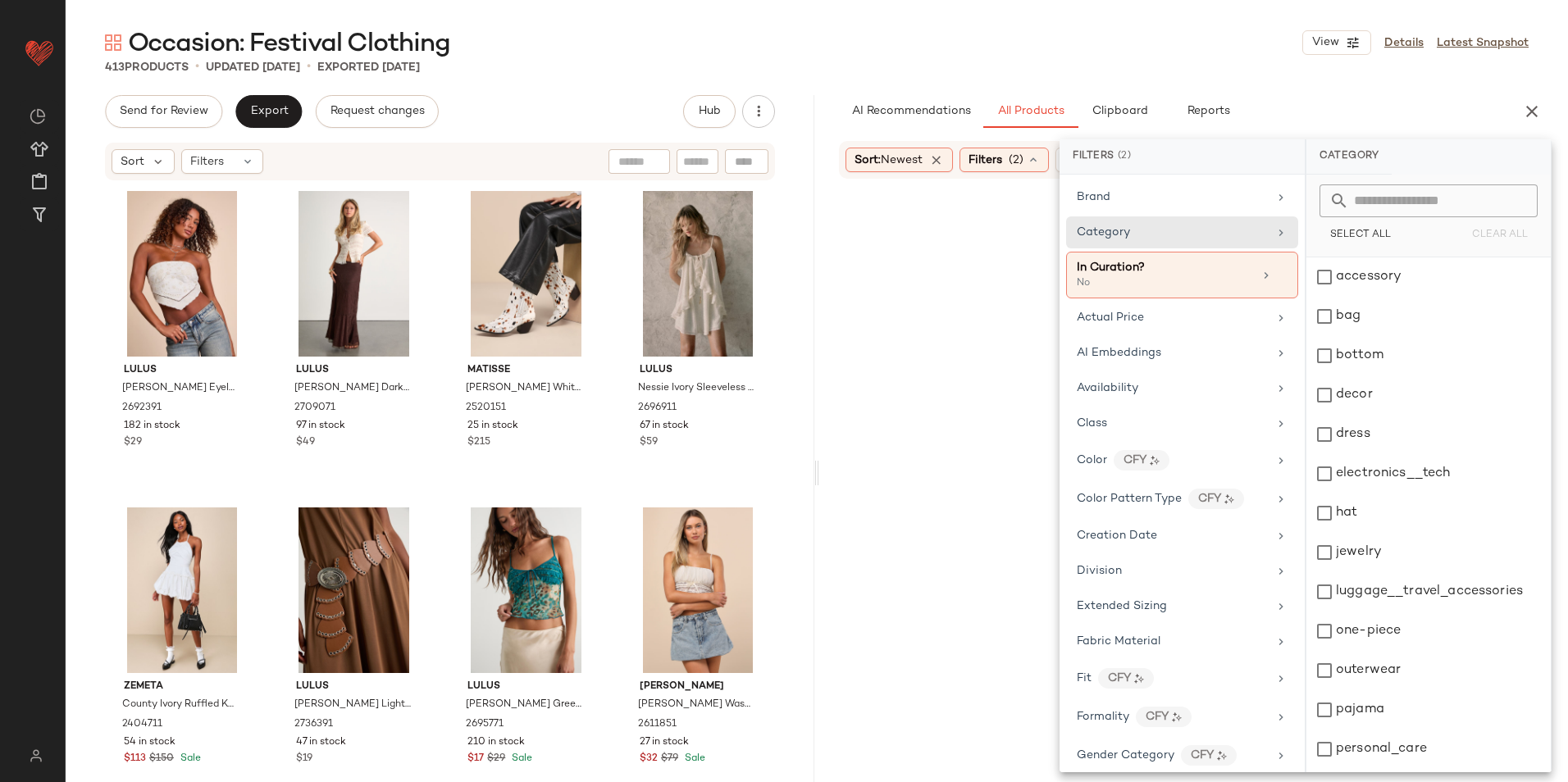
click at [1136, 34] on div "Occasion: Festival Clothing View Details Latest Snapshot" at bounding box center [816, 42] width 1502 height 33
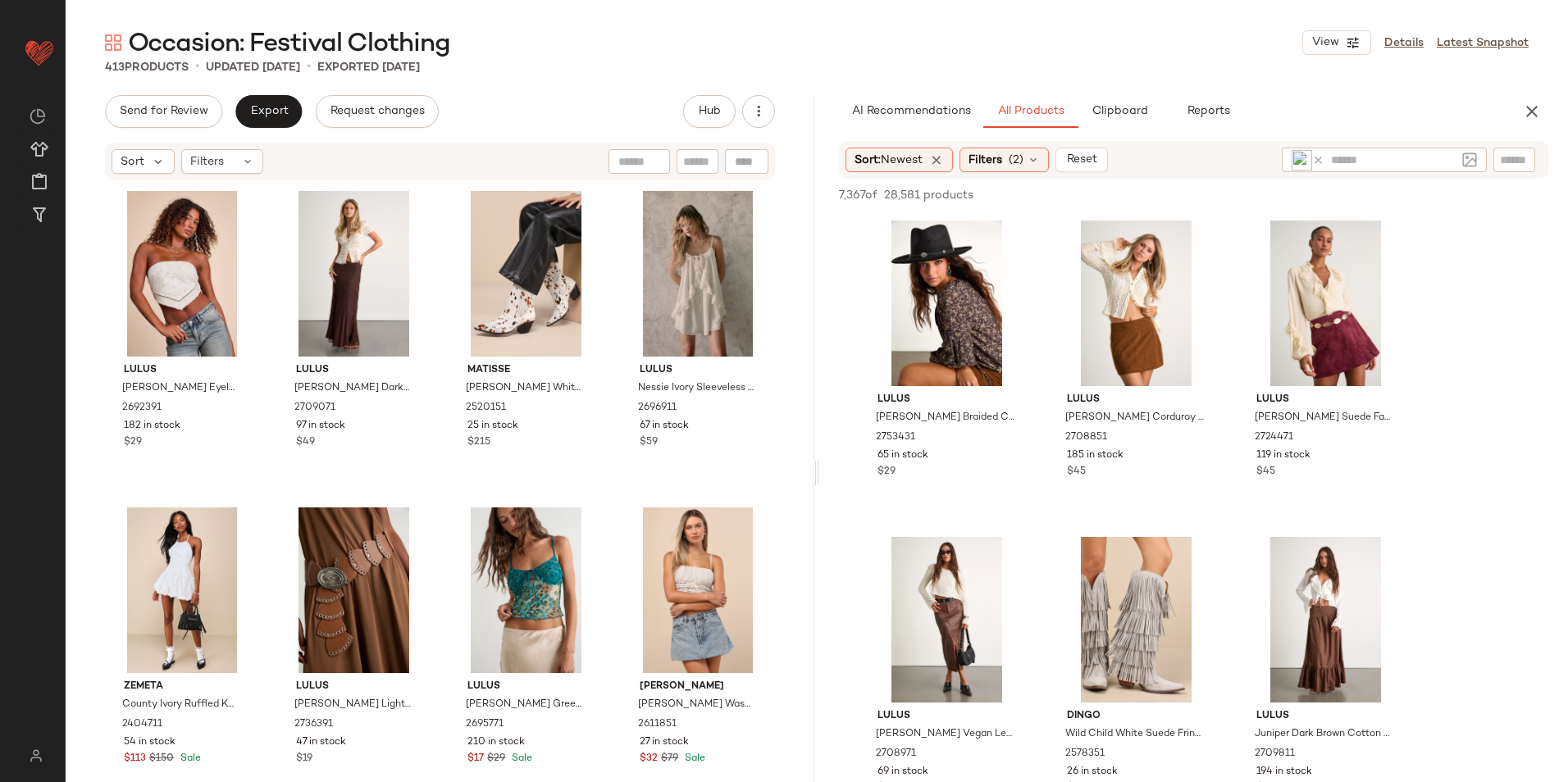
click at [1061, 12] on main "Occasion: Festival Clothing View Details Latest Snapshot 413 Products • updated…" at bounding box center [784, 391] width 1568 height 782
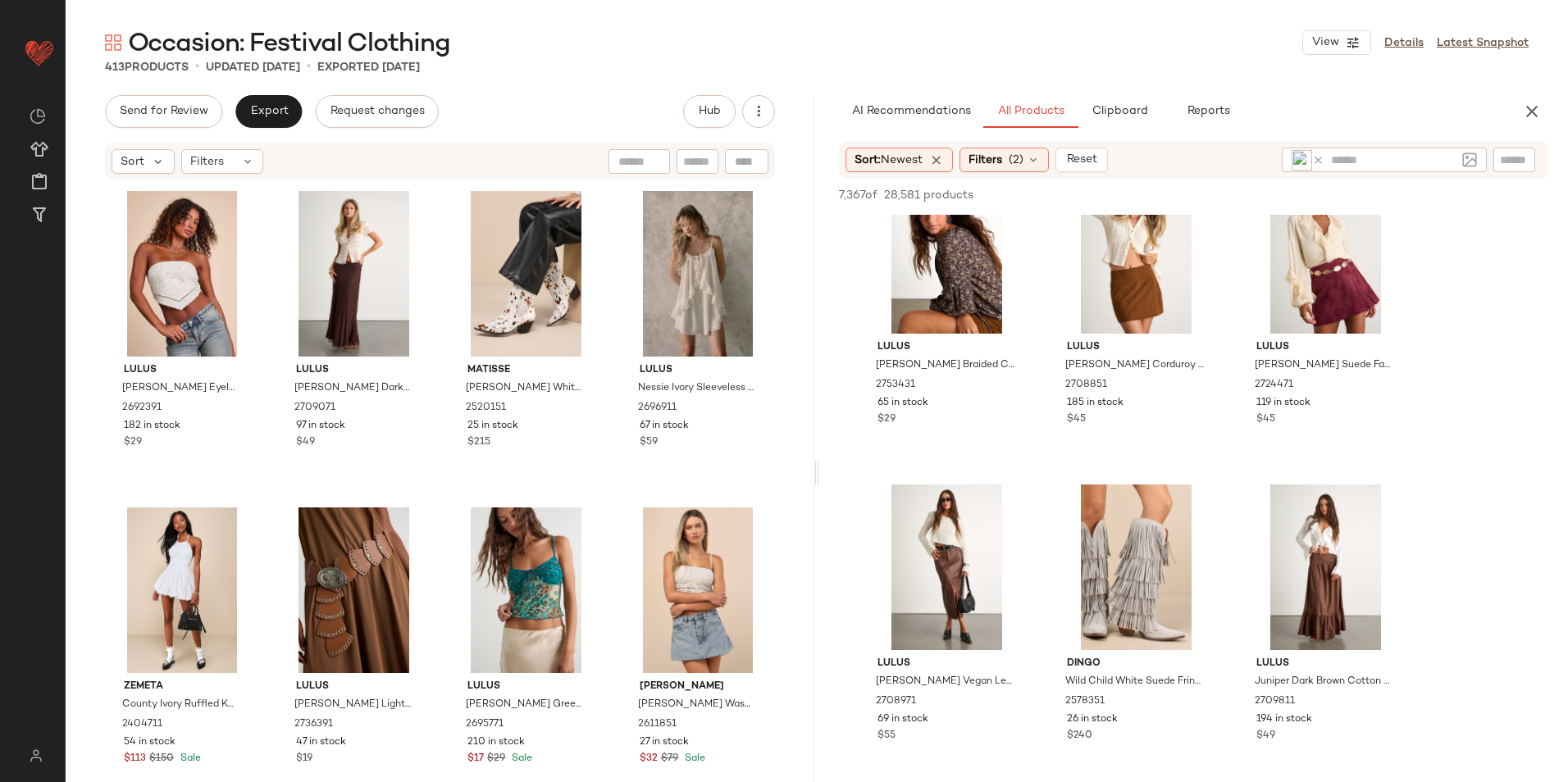
scroll to position [82, 0]
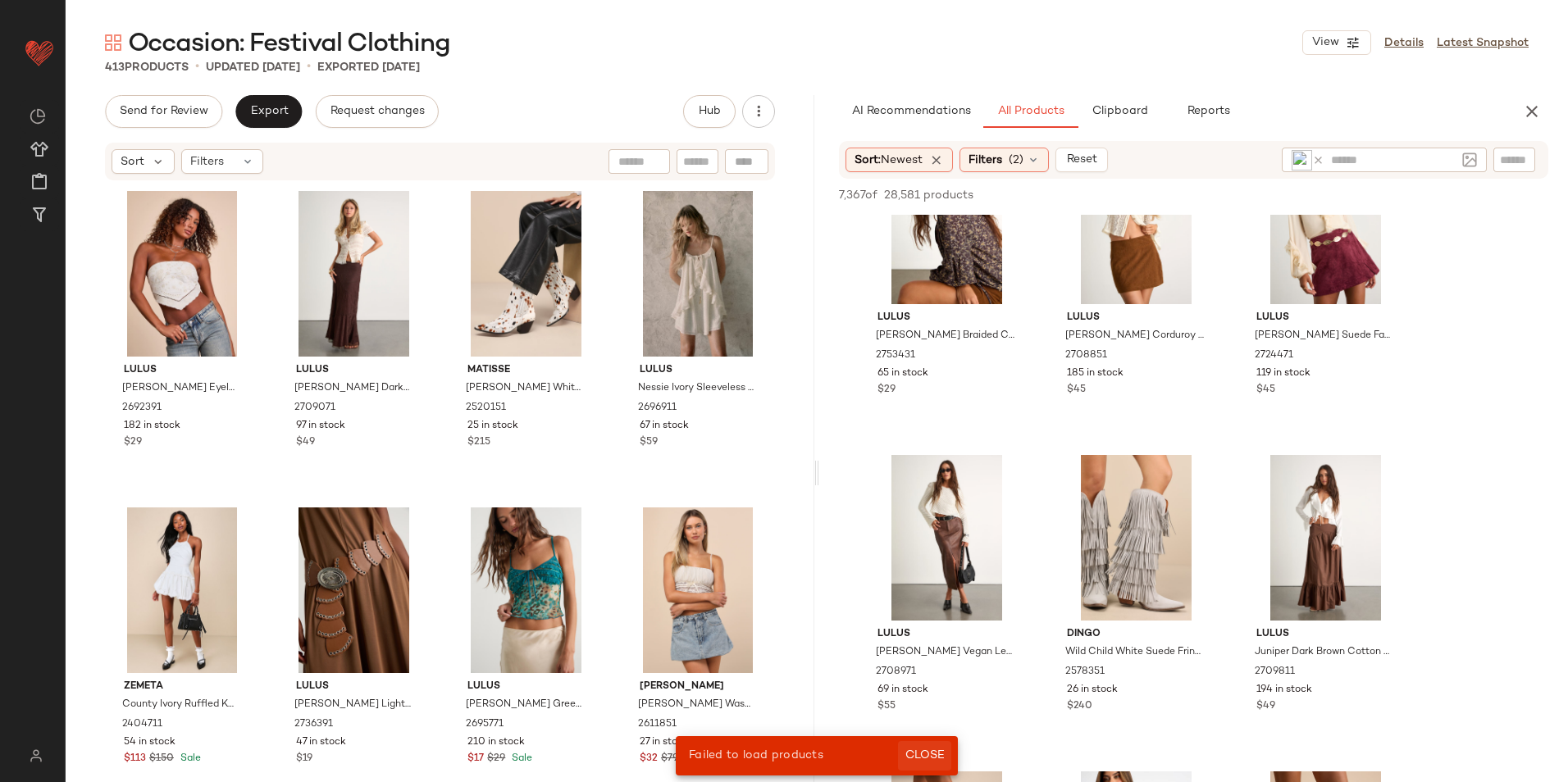
click at [940, 763] on span "Close" at bounding box center [924, 756] width 41 height 13
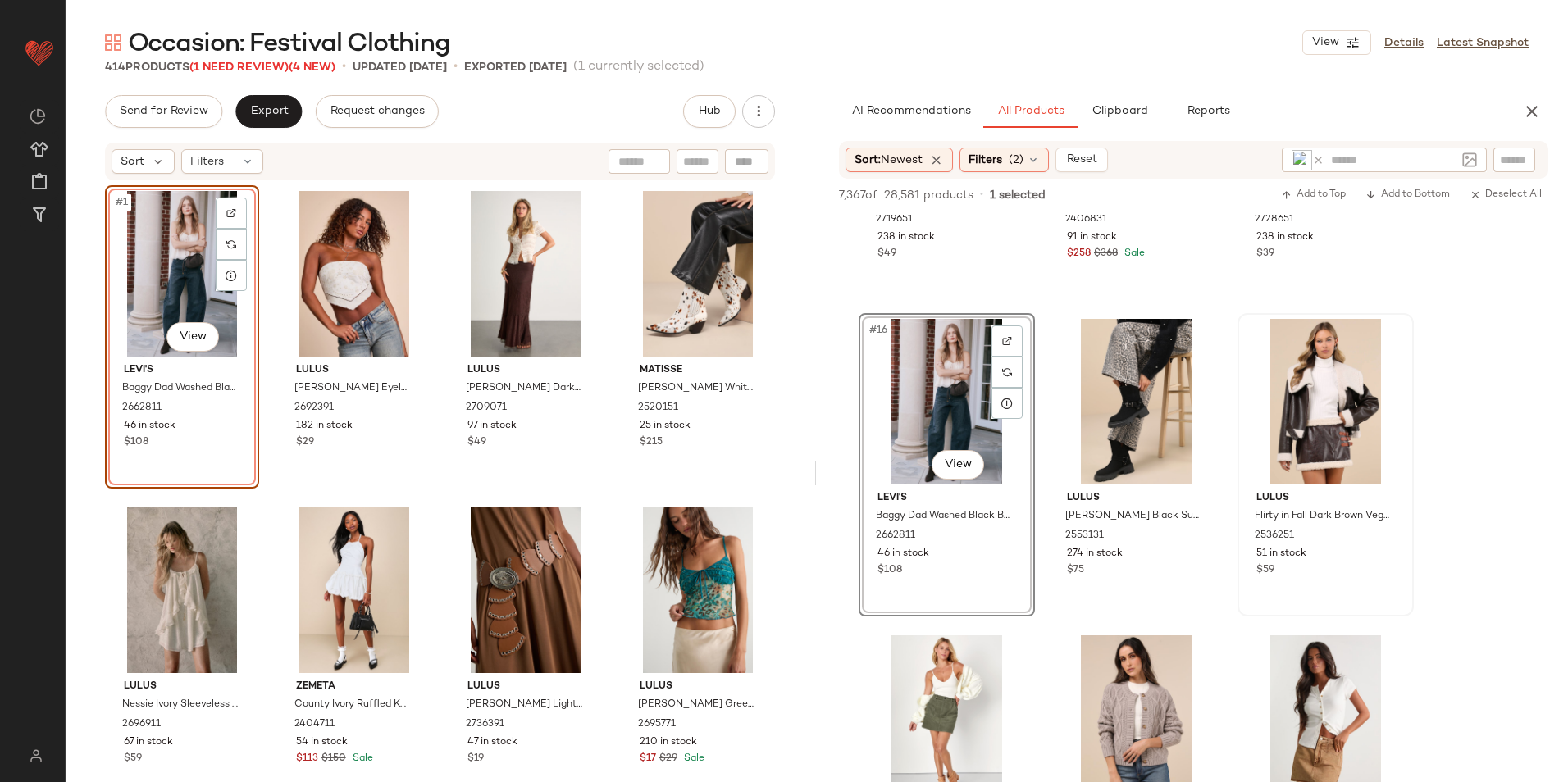
scroll to position [1558, 0]
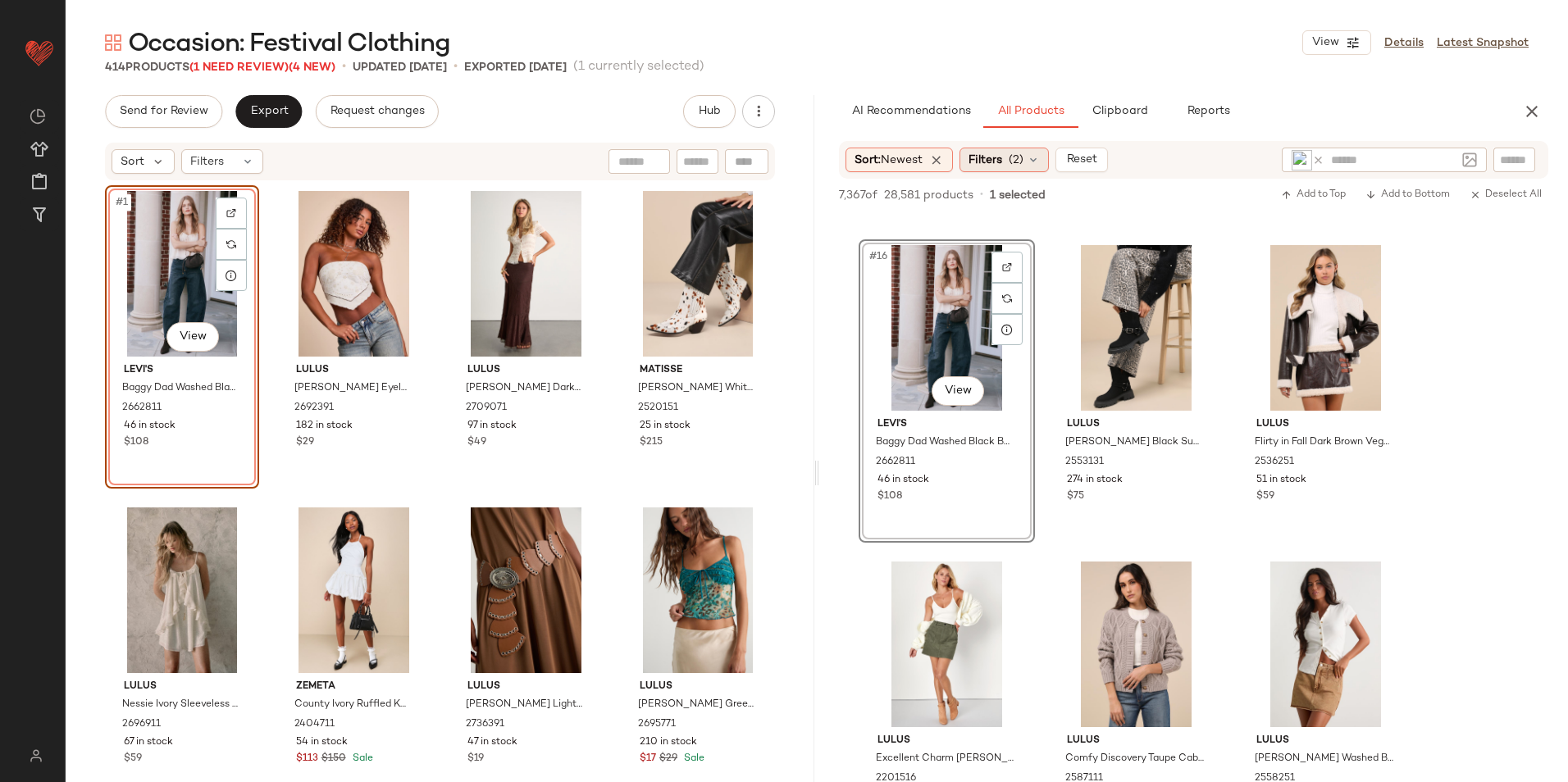
click at [1014, 160] on span "(2)" at bounding box center [1015, 161] width 15 height 18
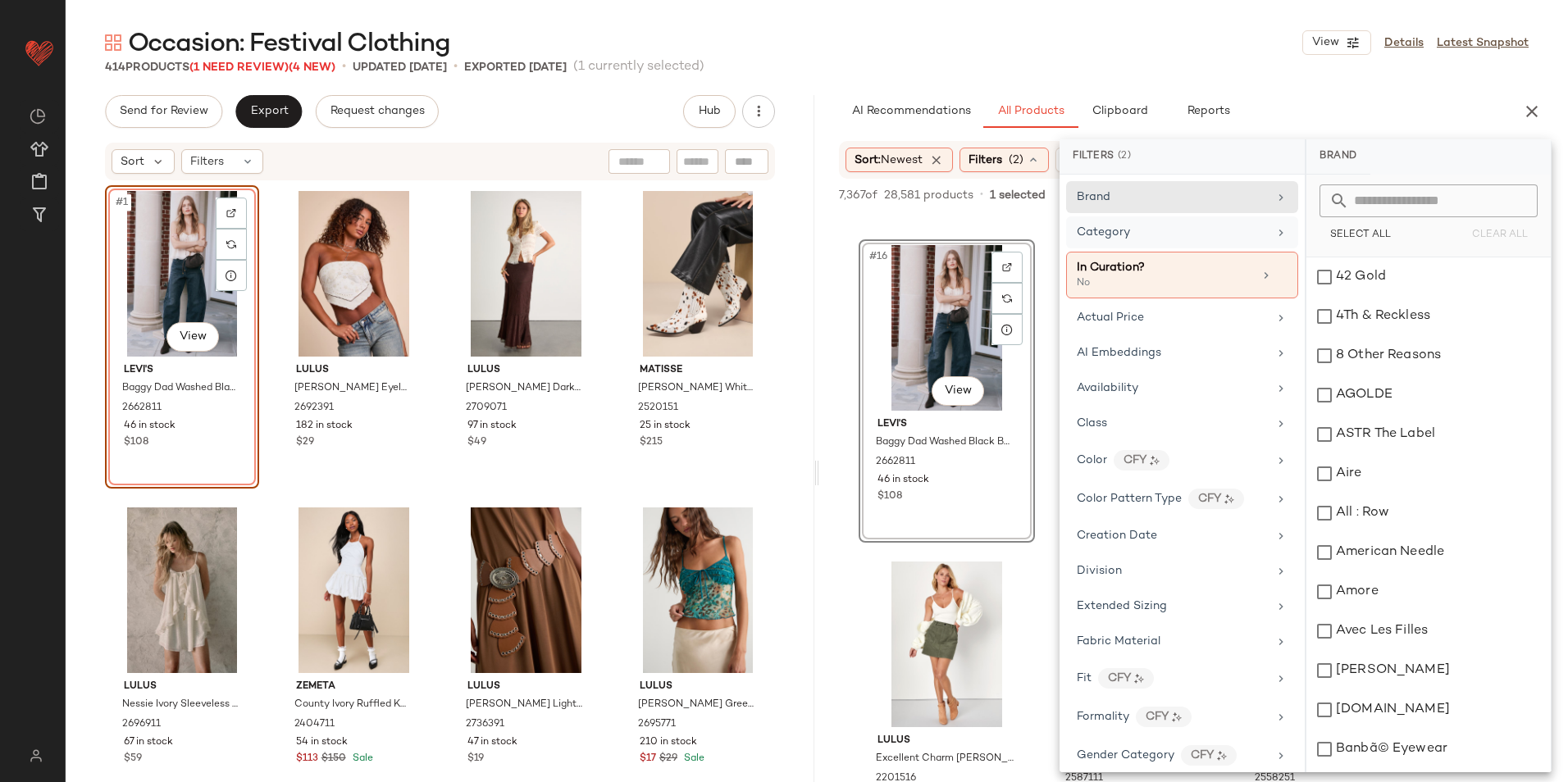
click at [1141, 237] on div "Category" at bounding box center [1172, 233] width 191 height 18
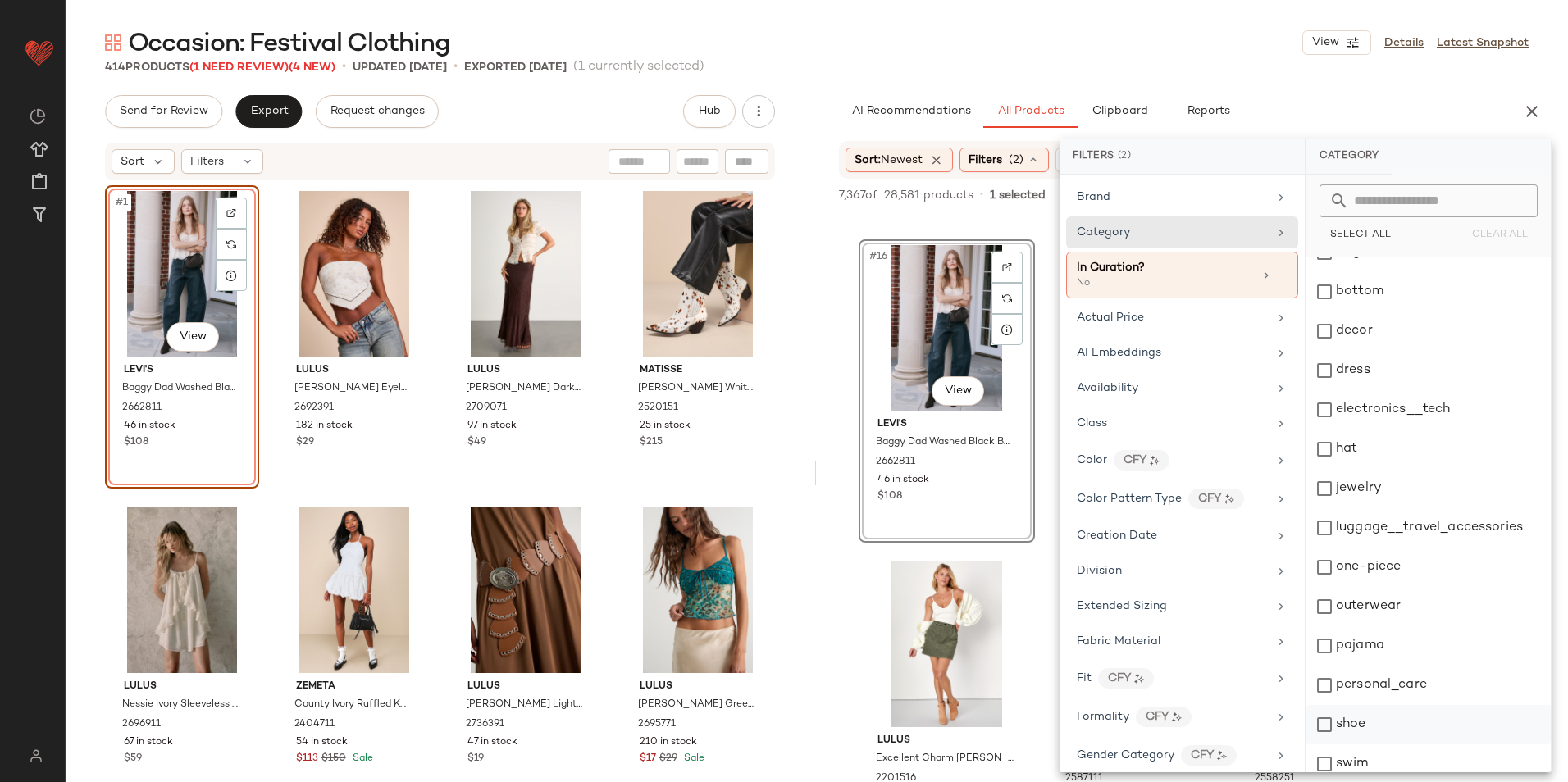
scroll to position [154, 0]
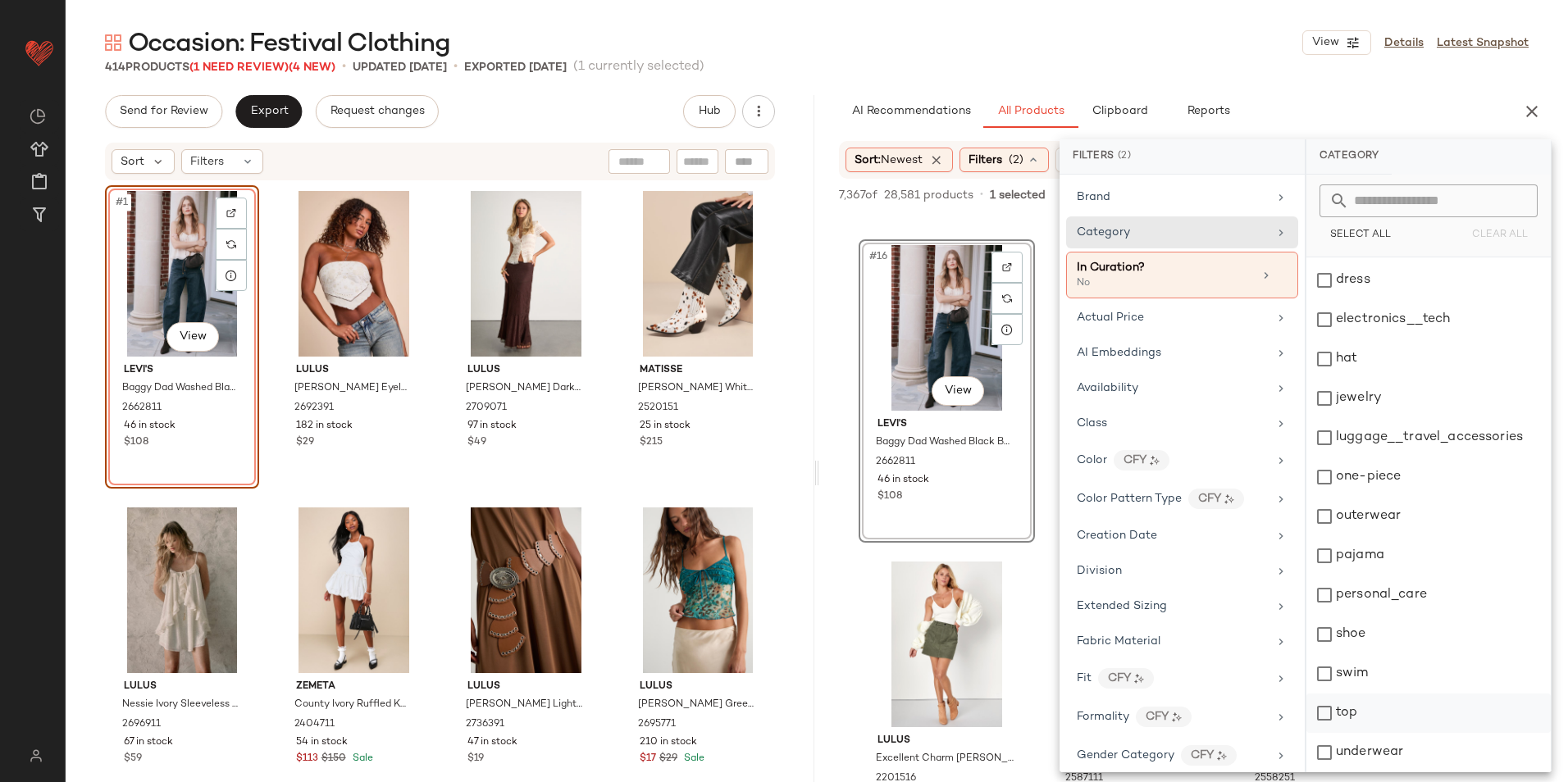
click at [1368, 706] on div "top" at bounding box center [1428, 713] width 245 height 40
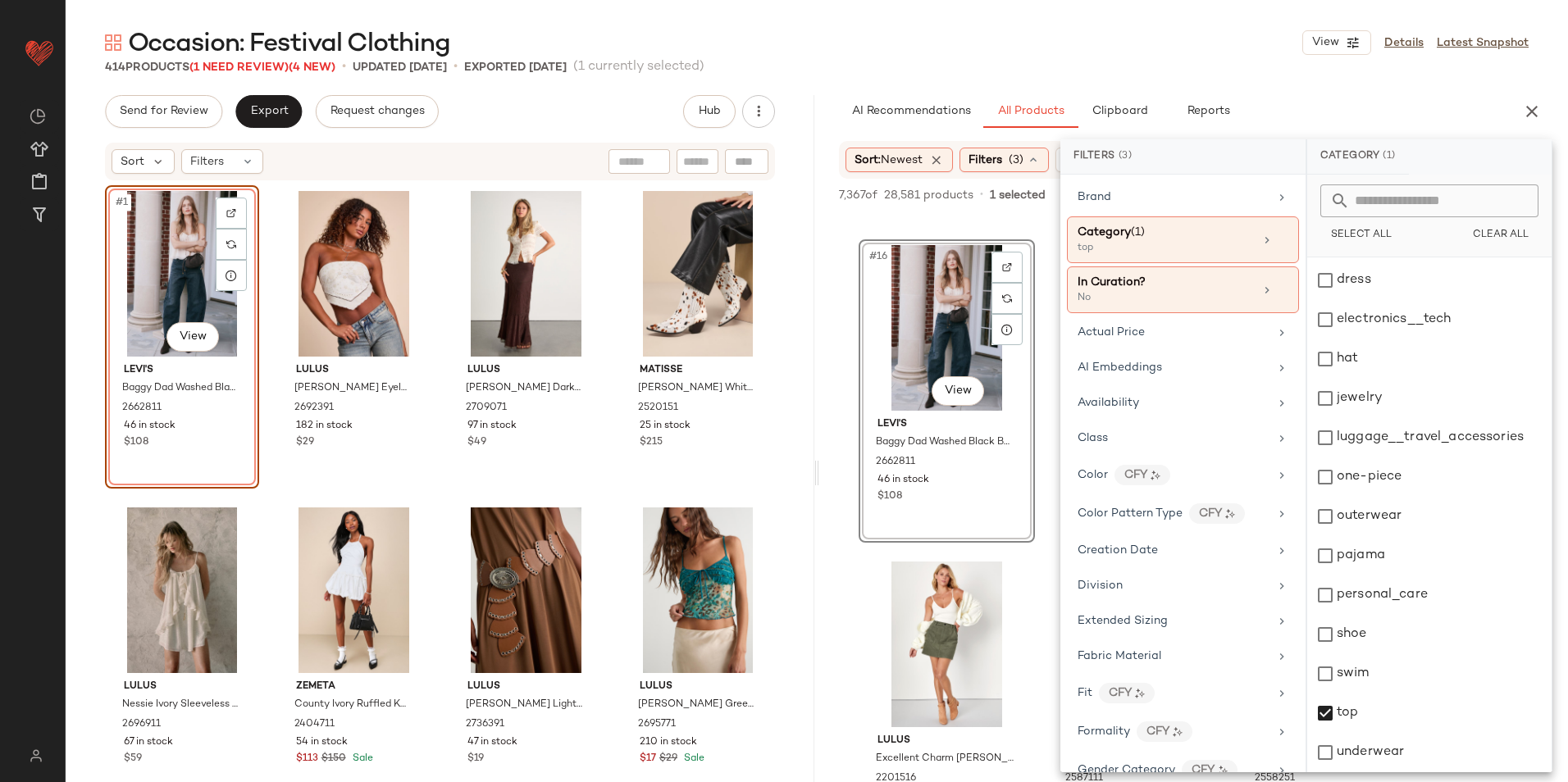
drag, startPoint x: 1081, startPoint y: 34, endPoint x: 1079, endPoint y: 23, distance: 11.2
click at [1079, 23] on main "Occasion: Festival Clothing View Details Latest Snapshot 414 Products (1 Need R…" at bounding box center [784, 391] width 1568 height 782
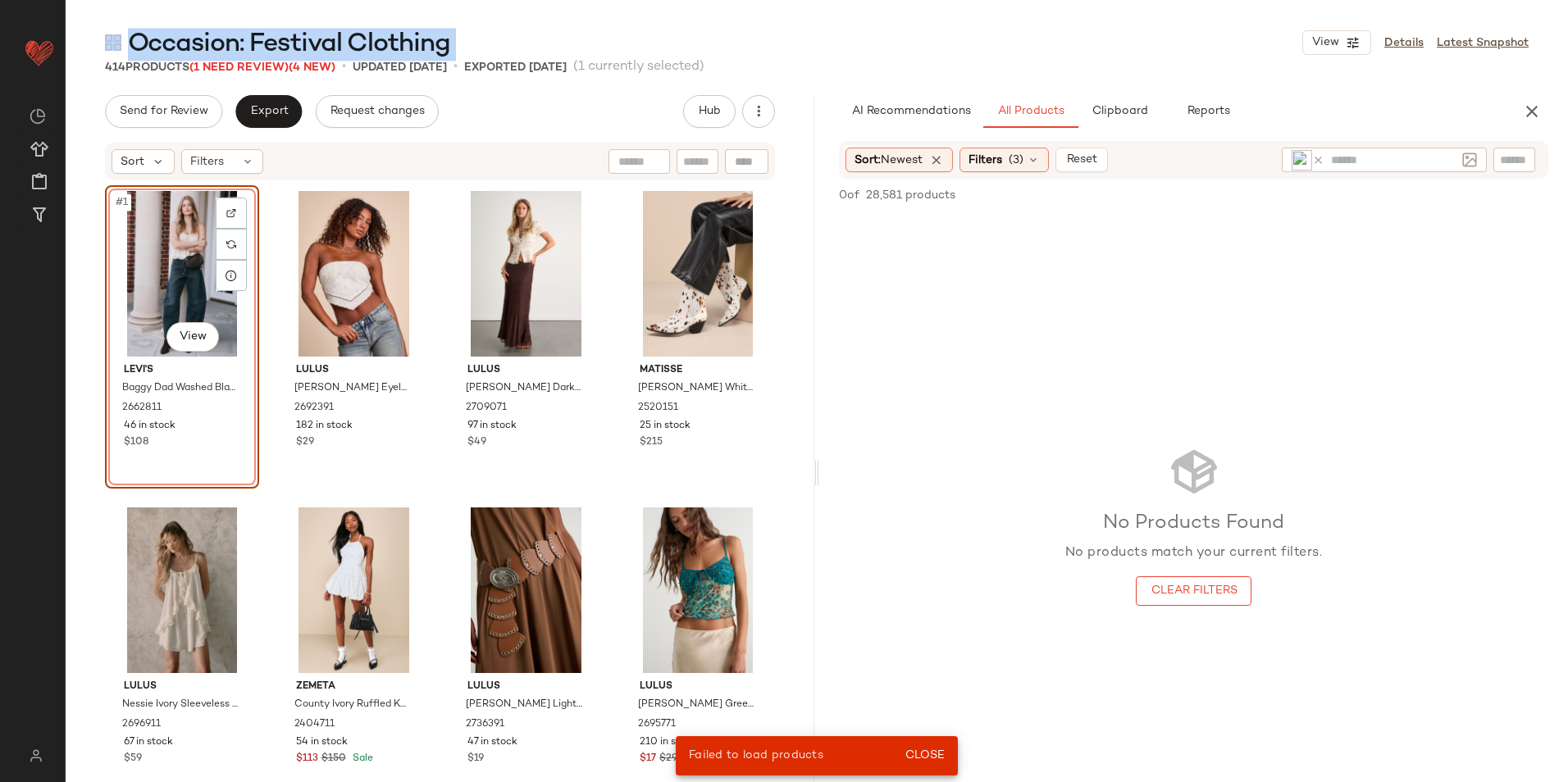
drag, startPoint x: 1079, startPoint y: 23, endPoint x: 916, endPoint y: 32, distance: 163.2
click at [916, 39] on div "Occasion: Festival Clothing View Details Latest Snapshot" at bounding box center [816, 42] width 1502 height 33
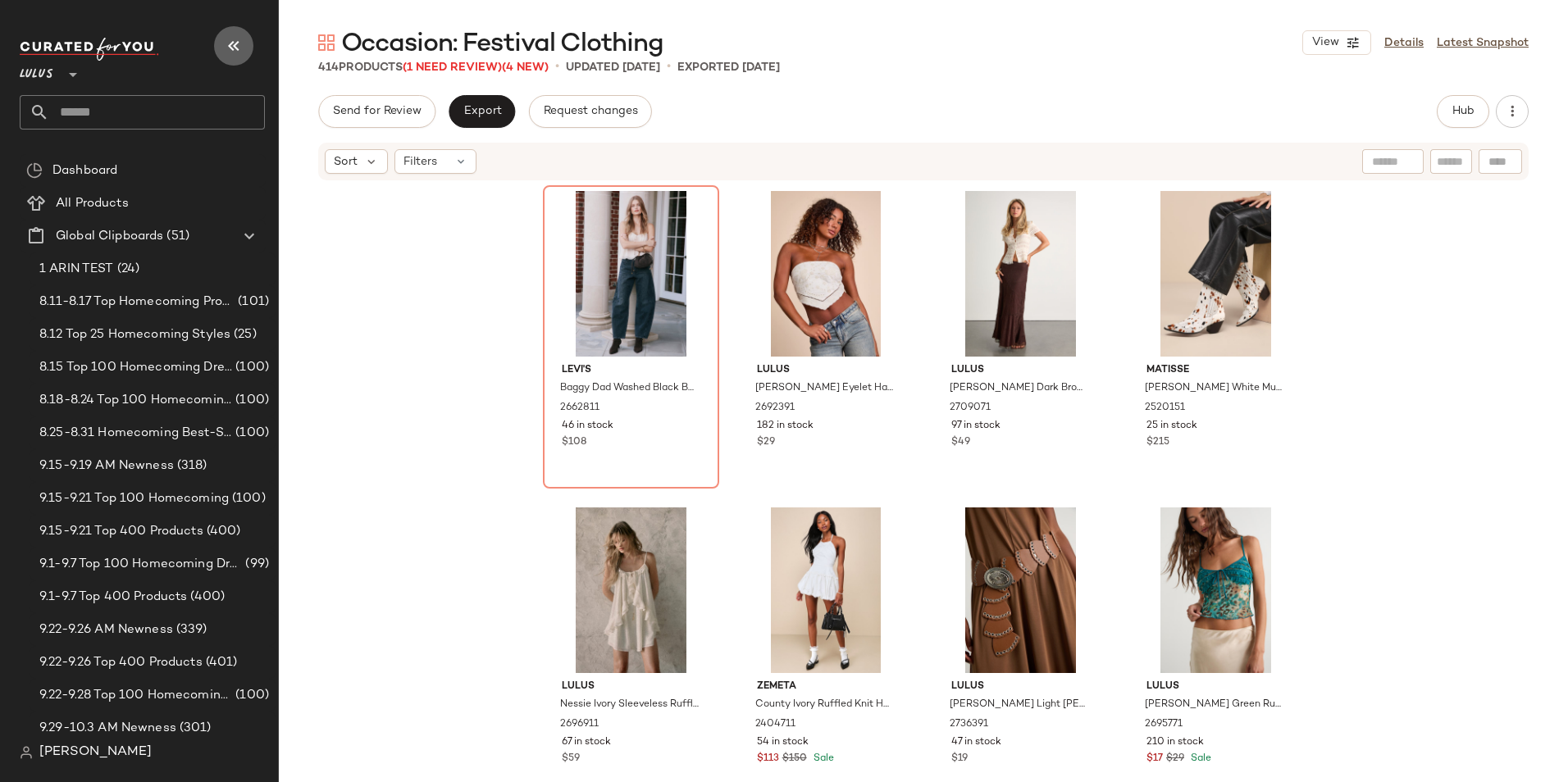
click at [238, 48] on icon "button" at bounding box center [234, 46] width 19 height 19
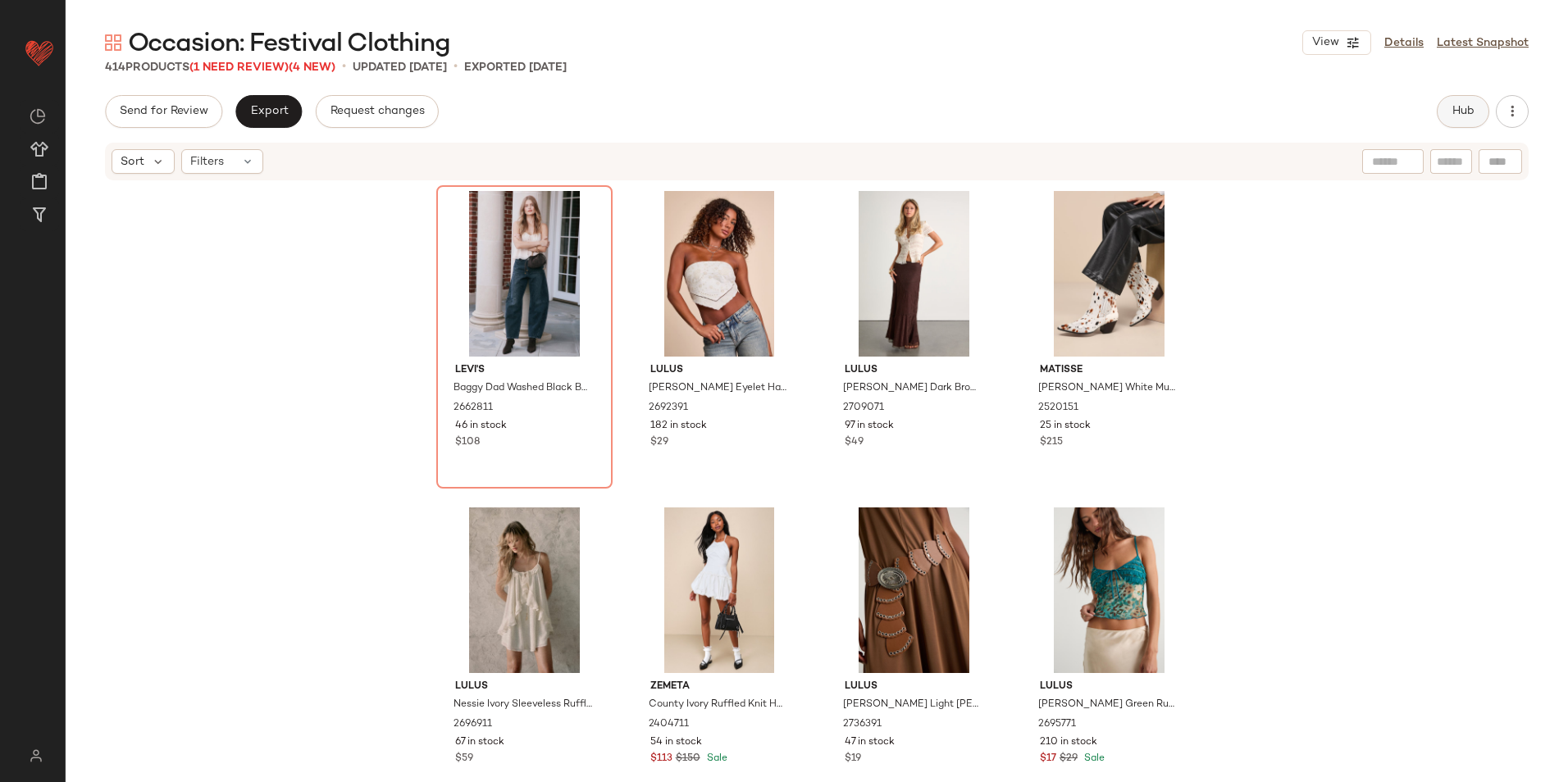
click at [1445, 118] on button "Hub" at bounding box center [1462, 111] width 52 height 33
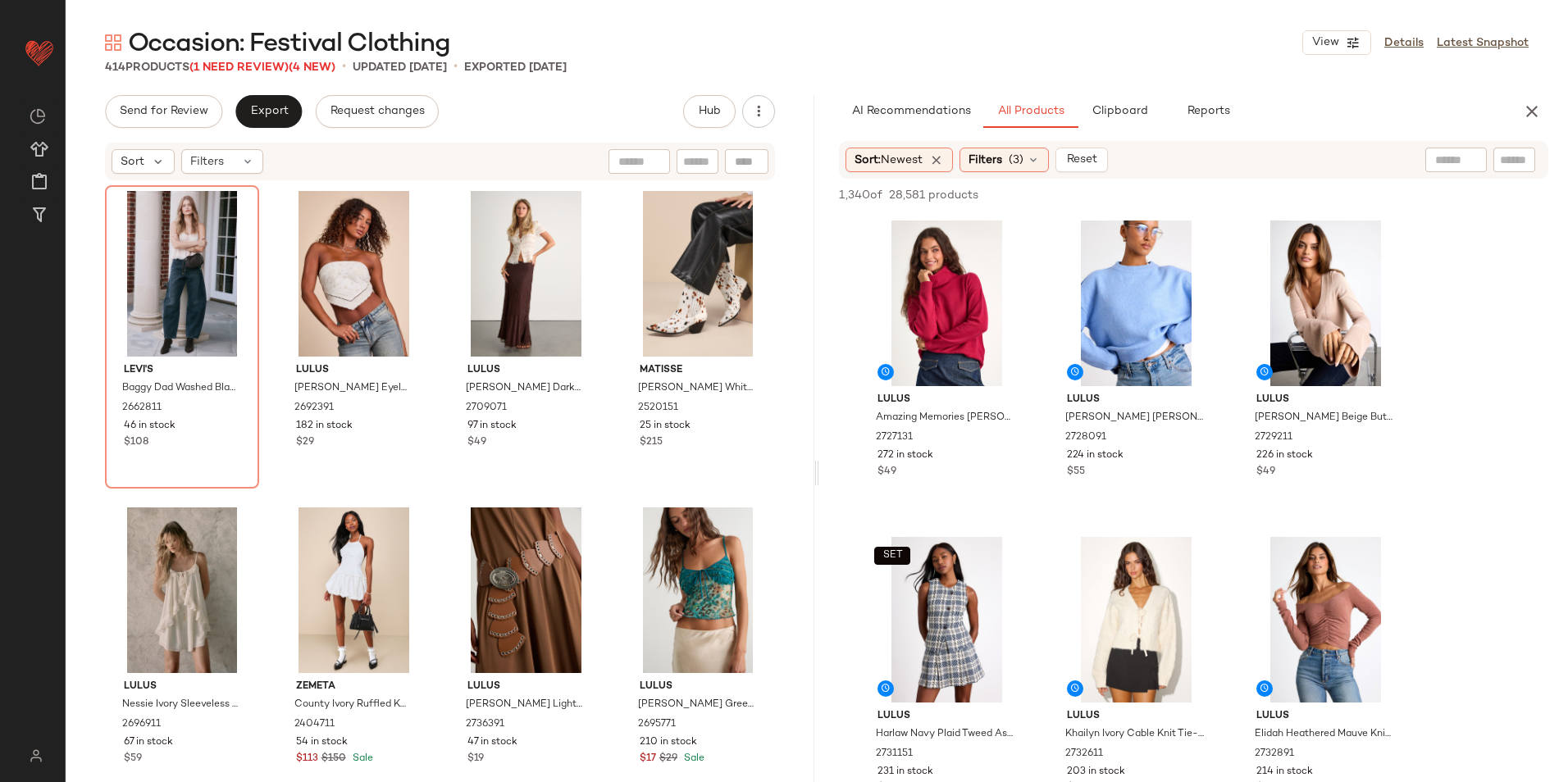
drag, startPoint x: 815, startPoint y: 477, endPoint x: 962, endPoint y: 480, distance: 147.0
click at [956, 481] on div "Occasion: Festival Clothing View Details Latest Snapshot 414 Products (1 Need R…" at bounding box center [816, 404] width 1502 height 756
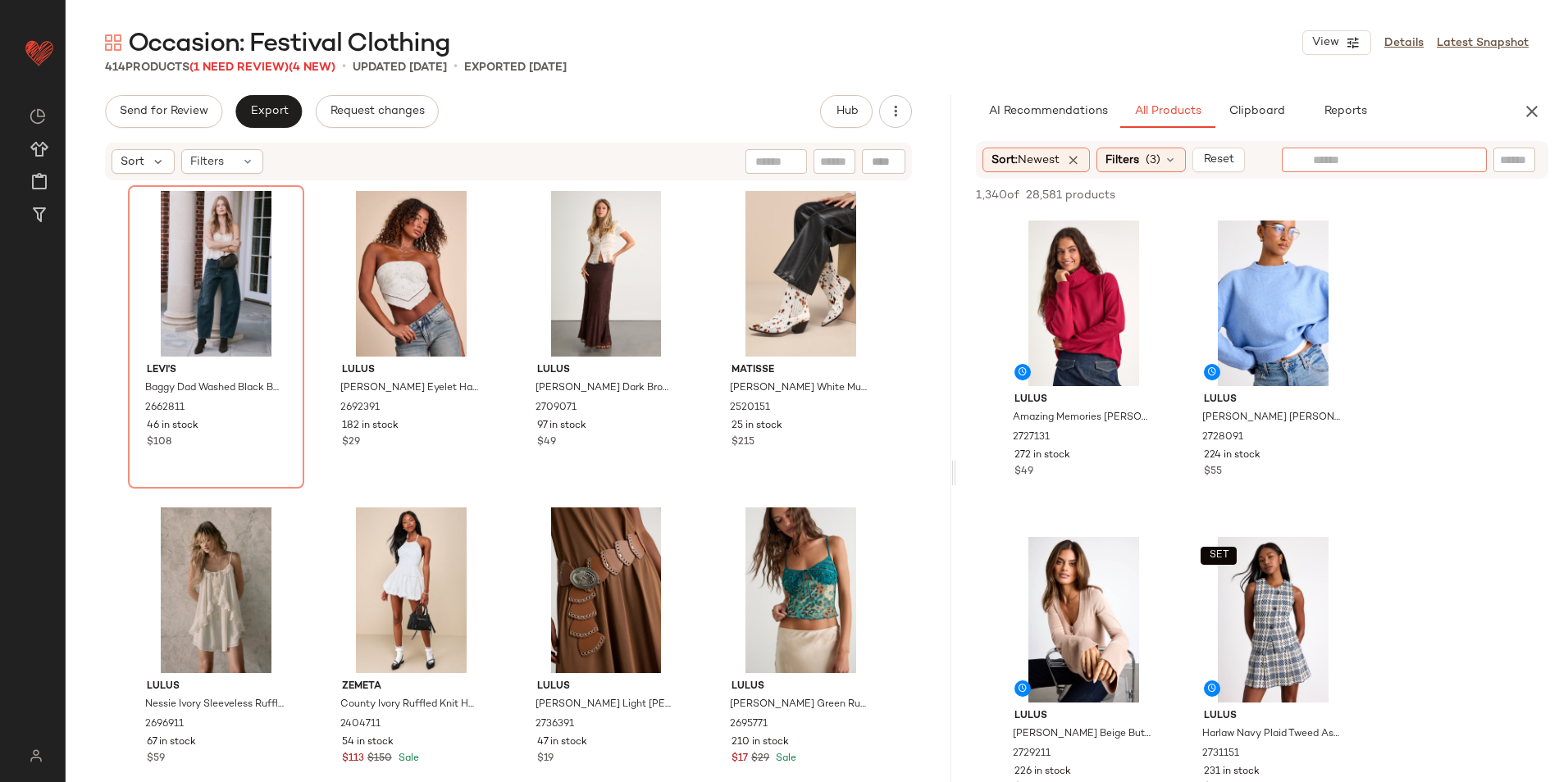
click at [1466, 165] on div at bounding box center [1384, 160] width 205 height 25
click at [1466, 163] on img at bounding box center [1469, 160] width 15 height 15
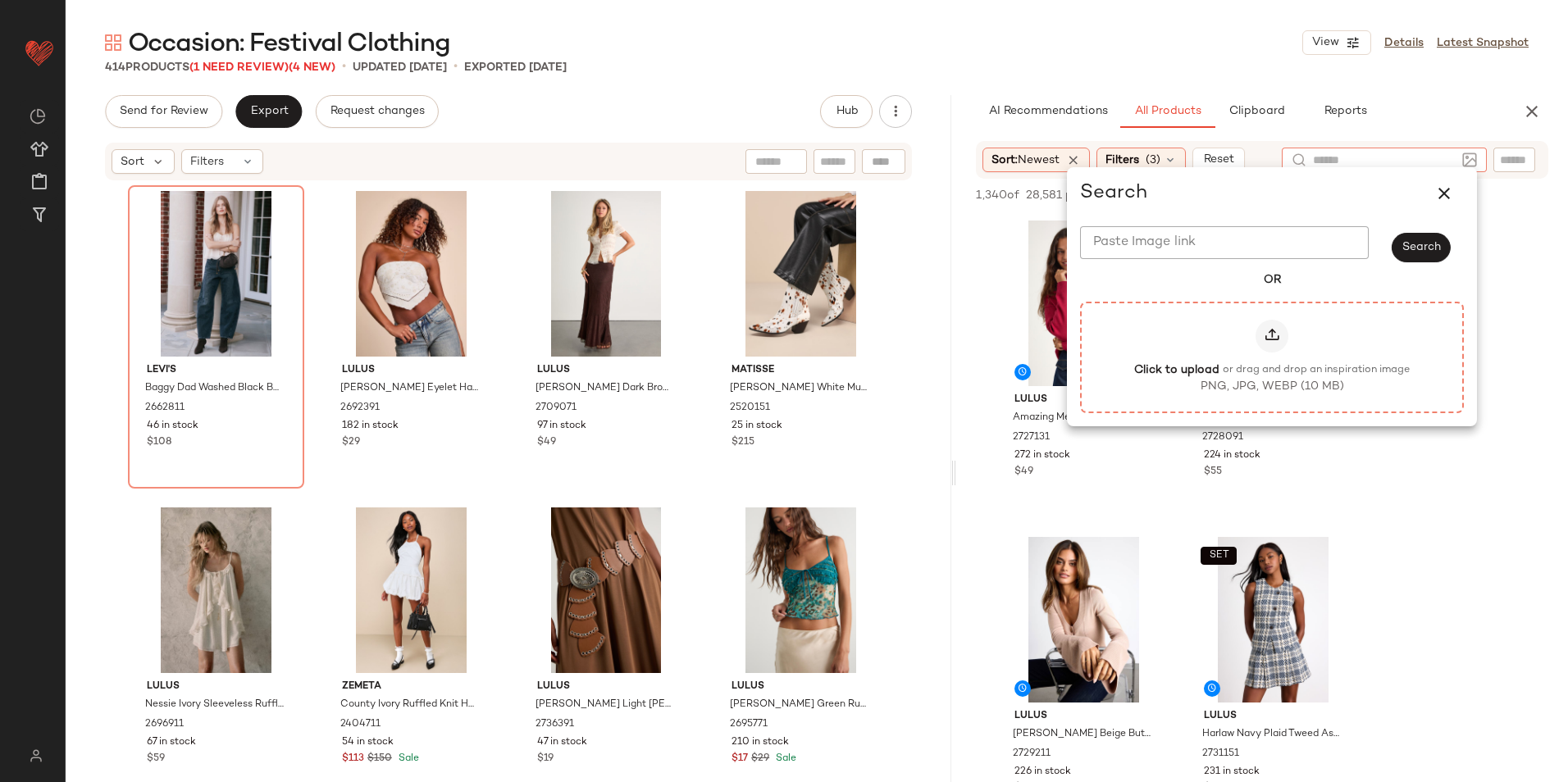
click at [1252, 351] on label "Click to upload or drag and drop an inspiration image PNG, JPG, WEBP (10 MB)" at bounding box center [1272, 357] width 348 height 75
click at [1271, 357] on input "Click to upload or drag and drop an inspiration image PNG, JPG, WEBP (10 MB)" at bounding box center [1271, 357] width 1 height 1
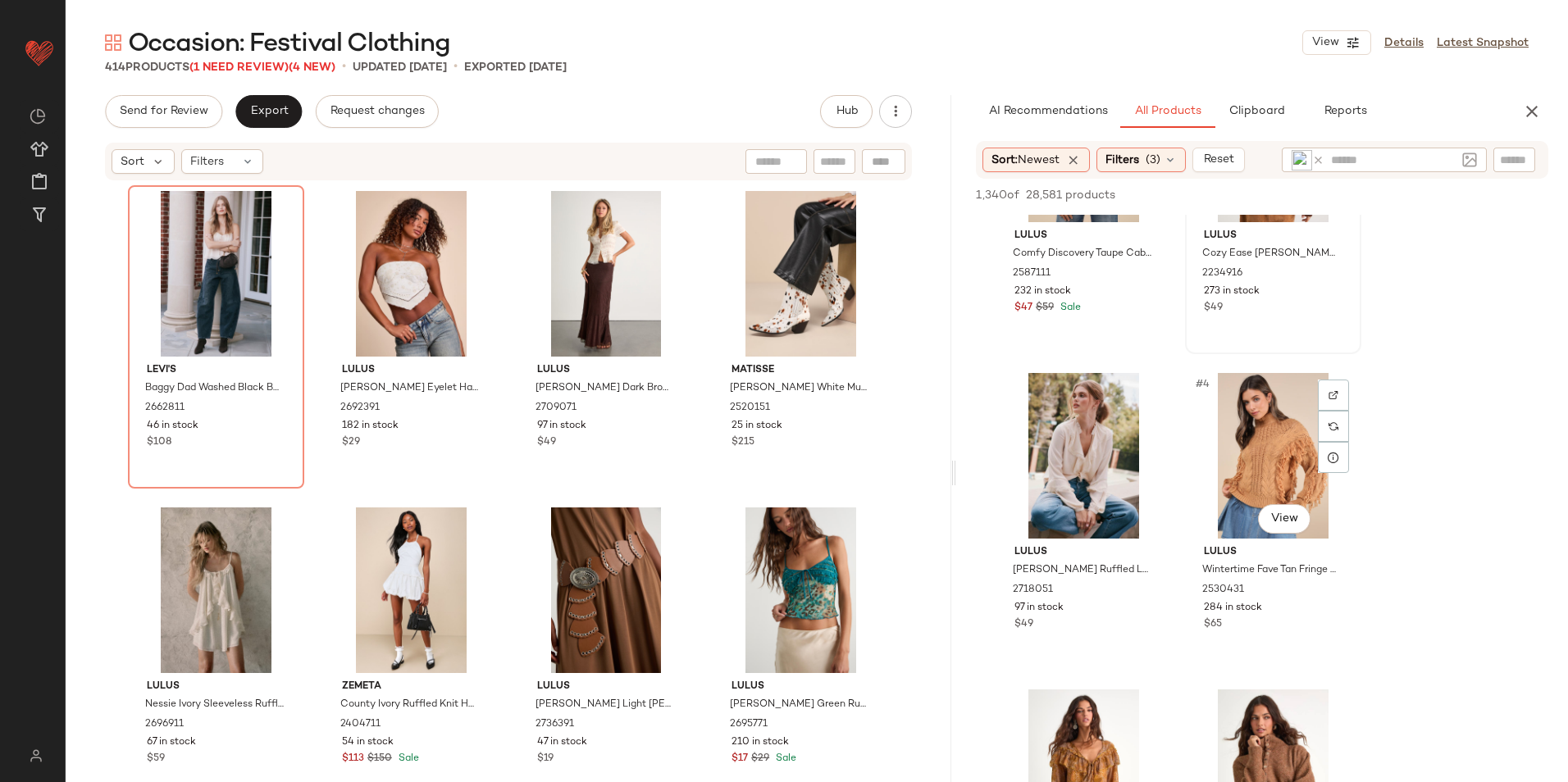
scroll to position [410, 0]
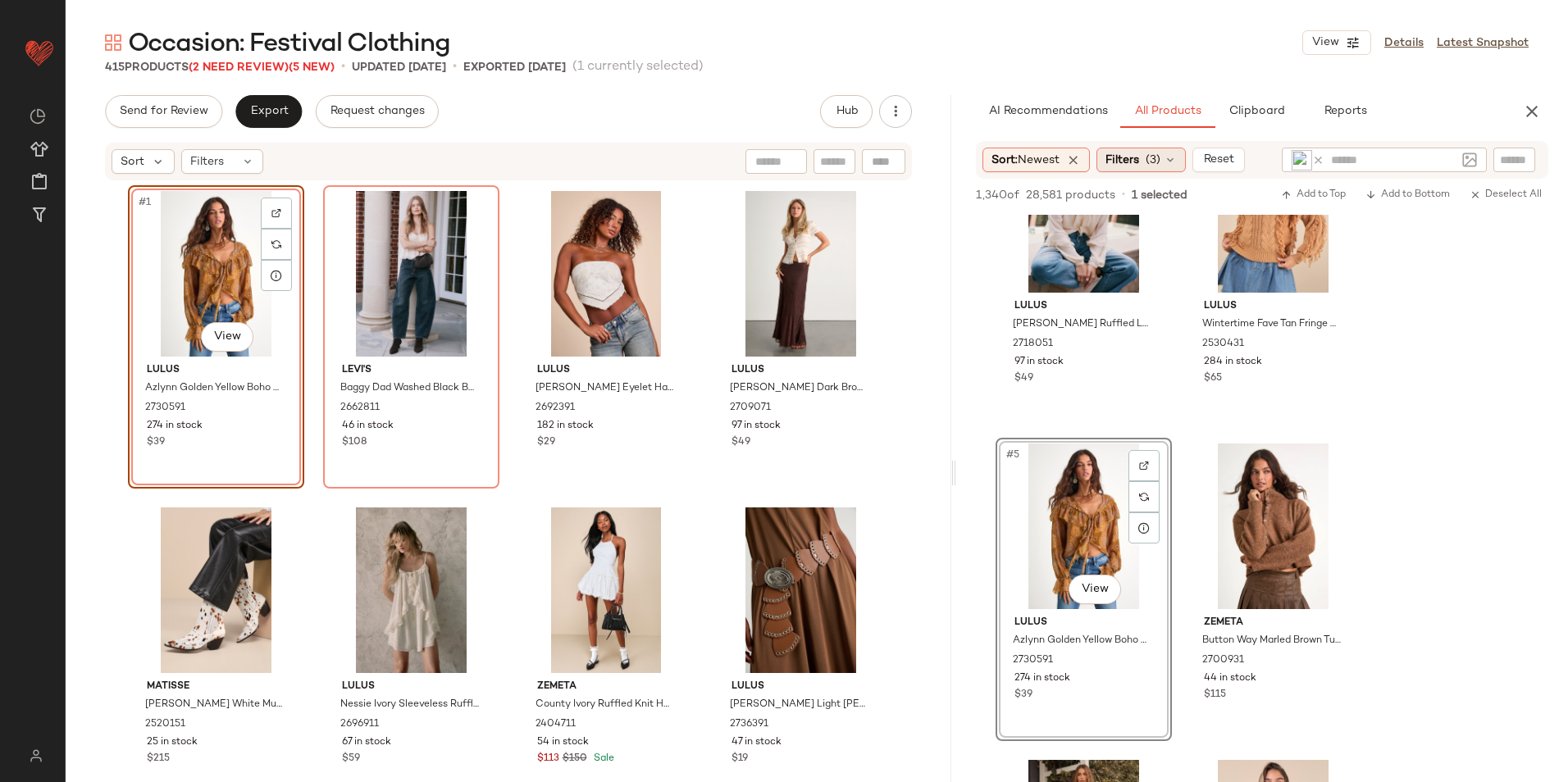
click at [1135, 159] on span "Filters" at bounding box center [1122, 161] width 34 height 18
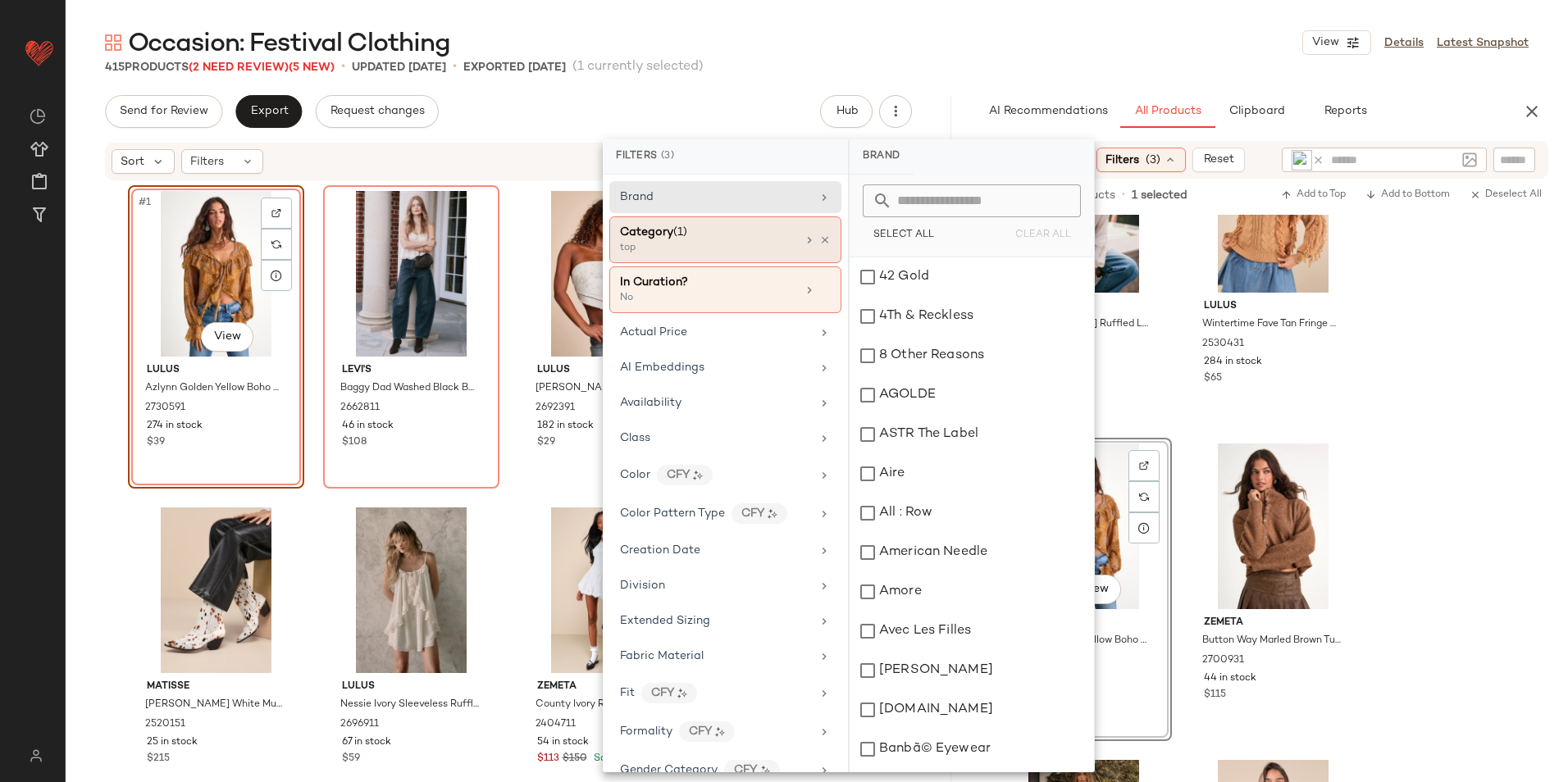
click at [693, 244] on div "top" at bounding box center [702, 248] width 164 height 15
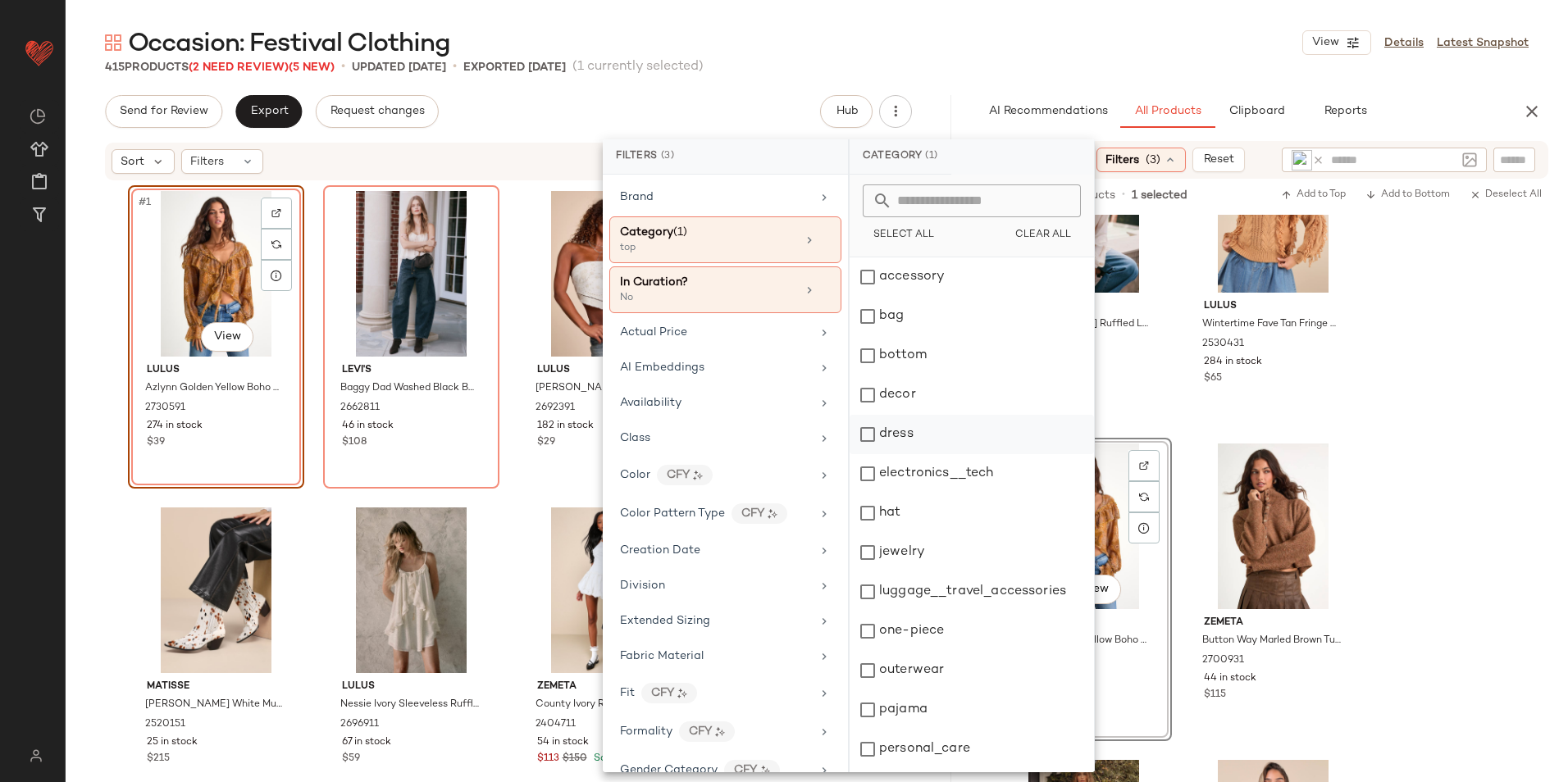
click at [915, 441] on div "dress" at bounding box center [971, 434] width 245 height 40
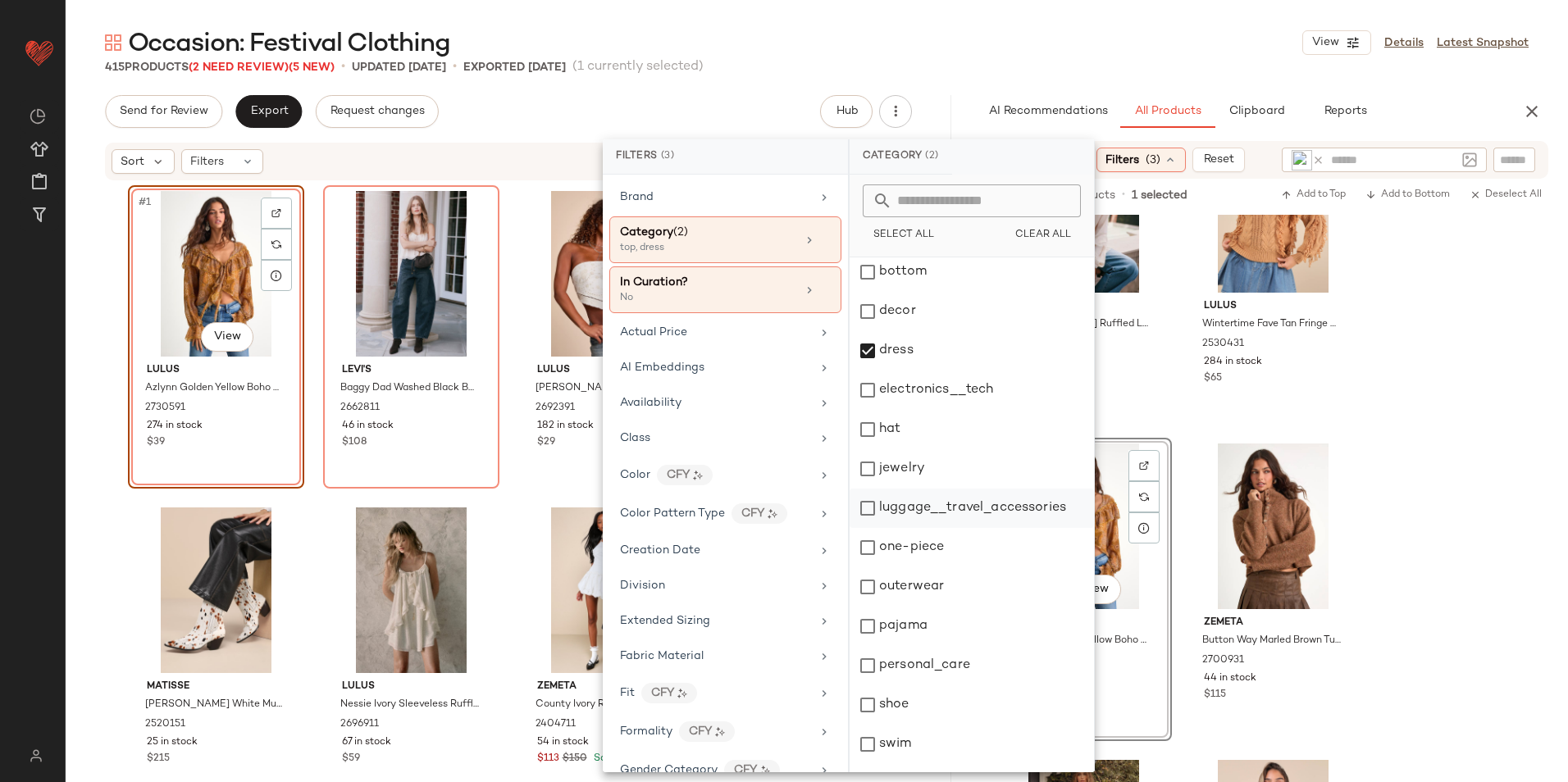
scroll to position [154, 0]
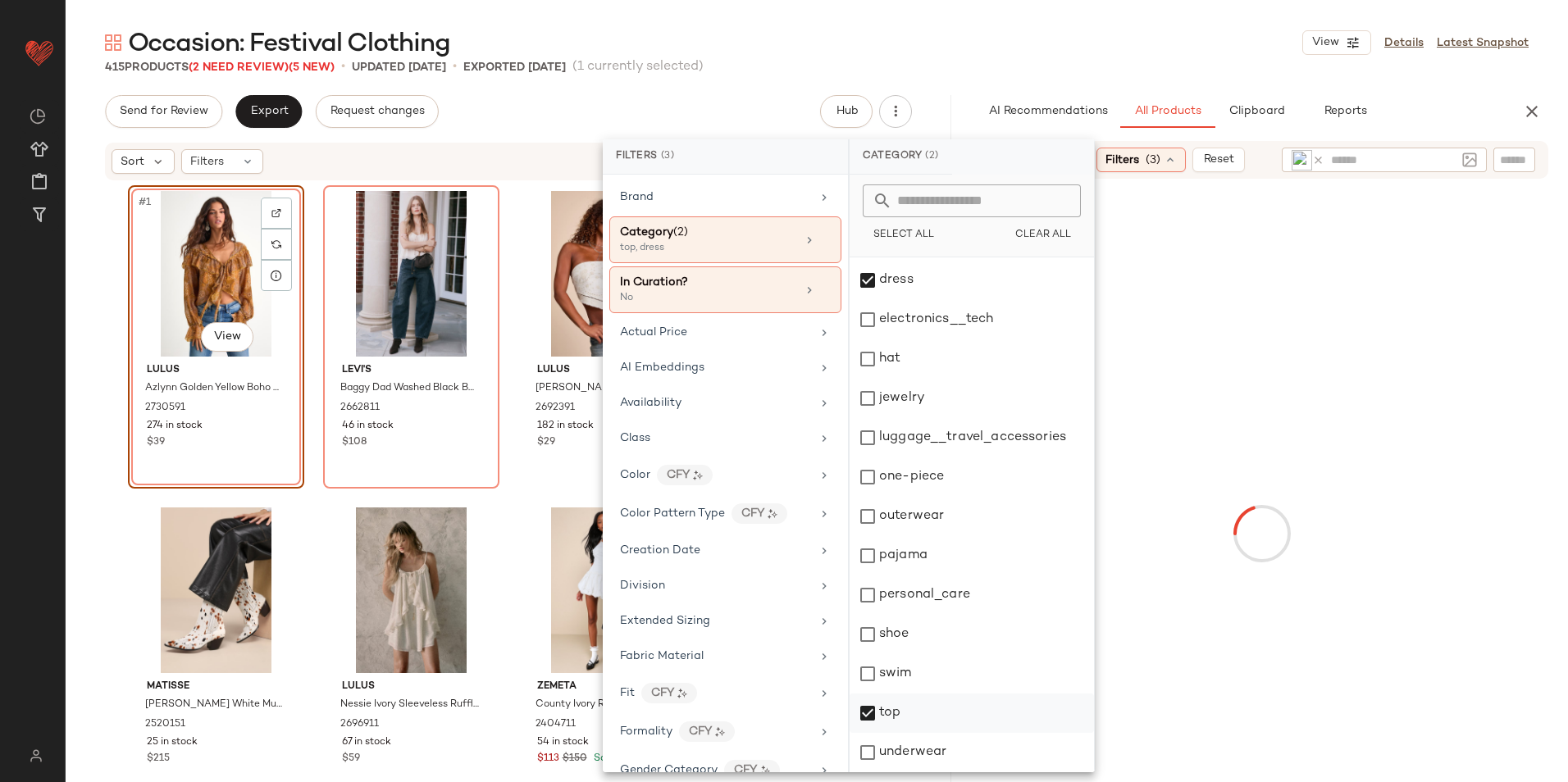
click at [890, 704] on div "top" at bounding box center [971, 713] width 245 height 40
click at [946, 41] on div "Occasion: Festival Clothing View Details Latest Snapshot" at bounding box center [816, 42] width 1502 height 33
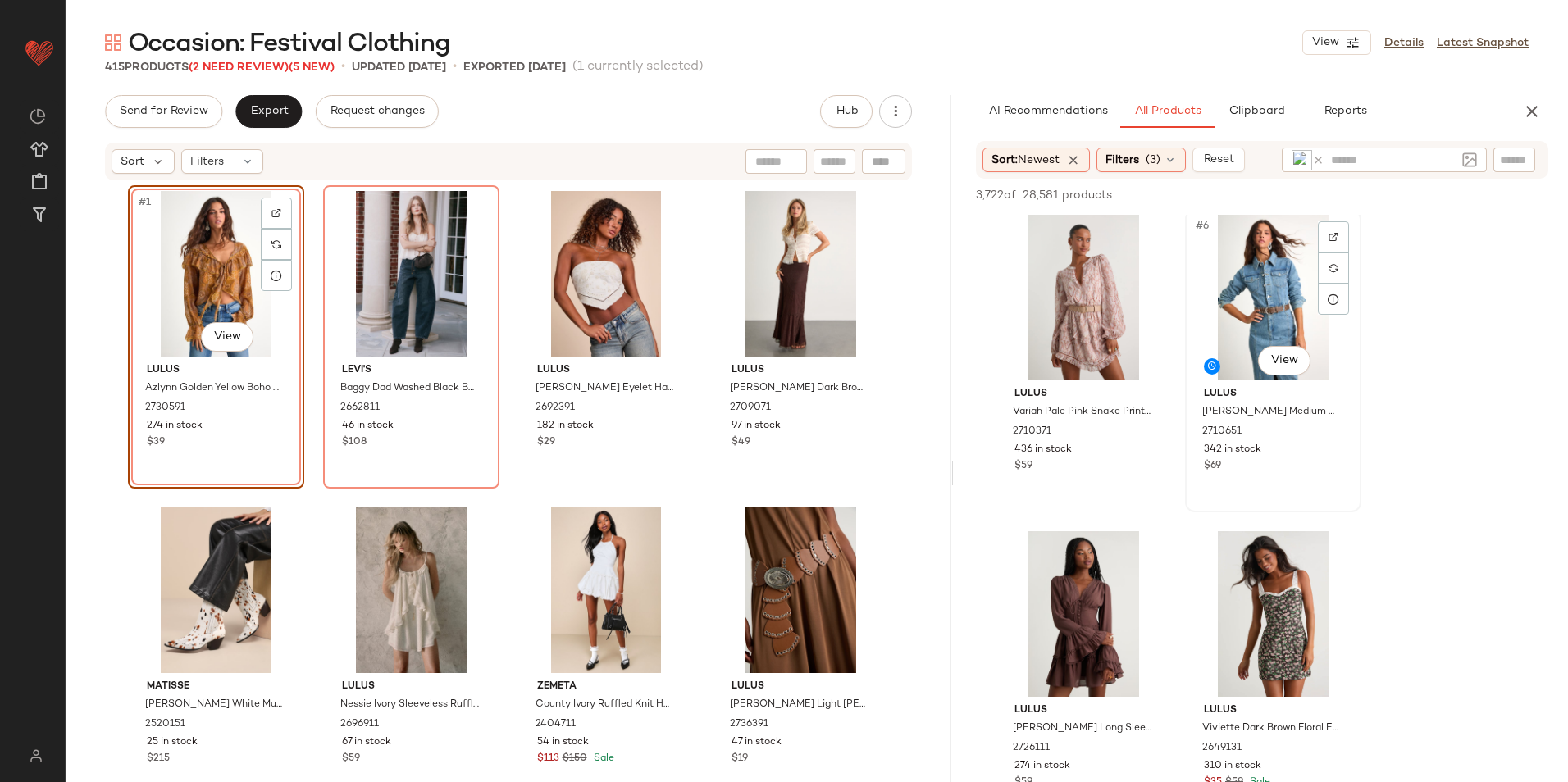
scroll to position [738, 0]
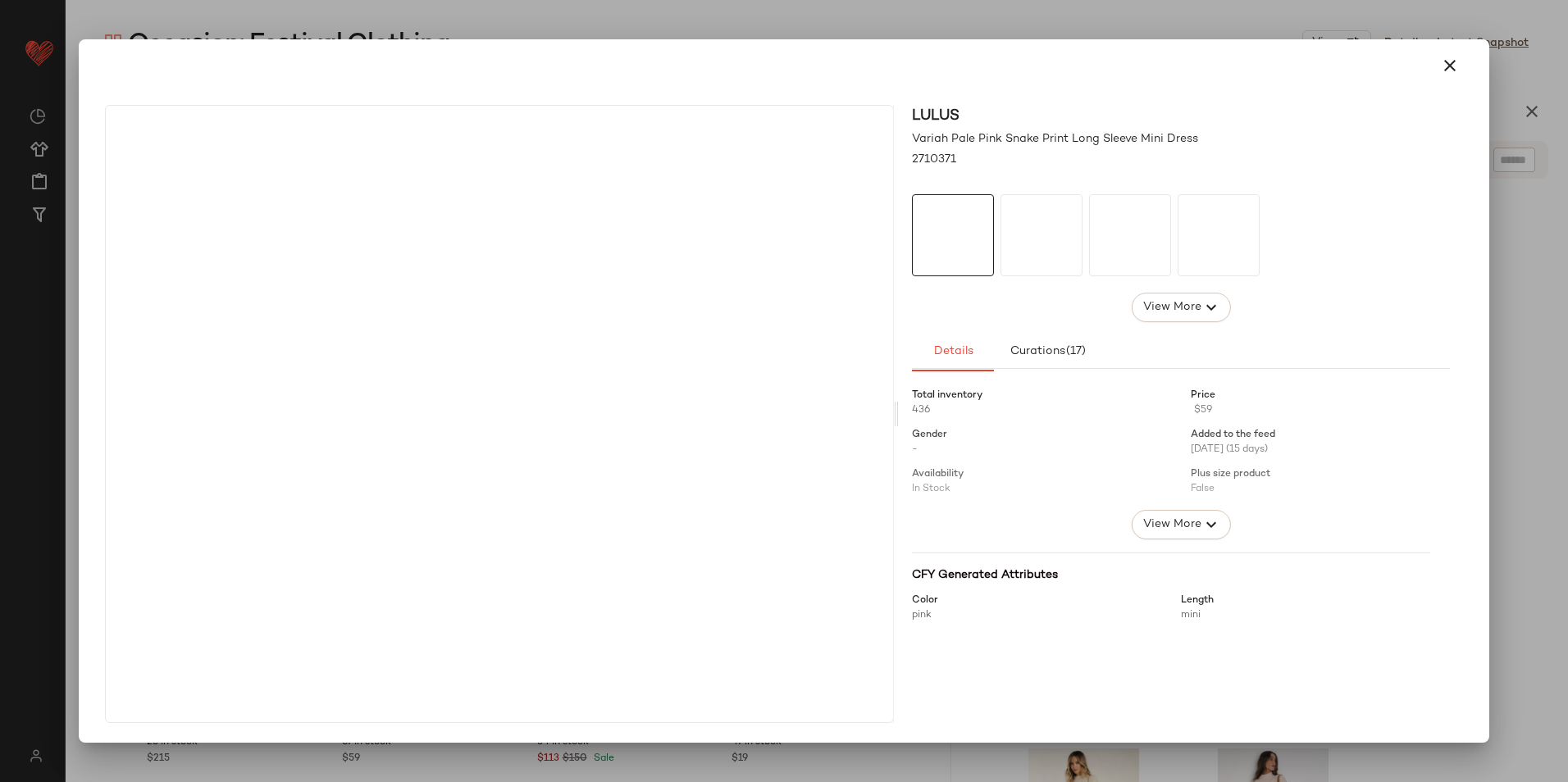
drag, startPoint x: 1081, startPoint y: 240, endPoint x: 518, endPoint y: 360, distance: 575.6
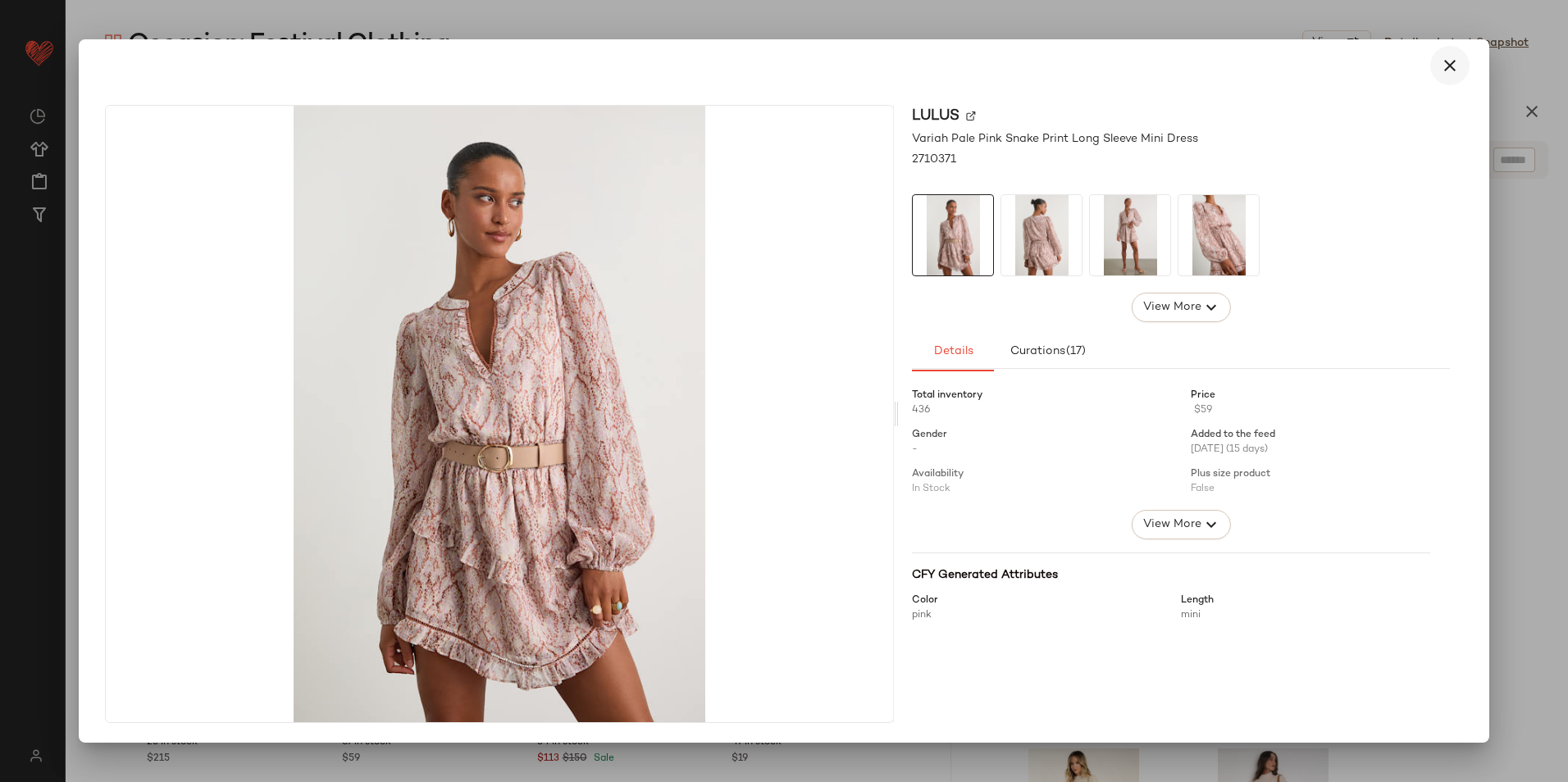
click at [1445, 63] on icon "button" at bounding box center [1450, 65] width 19 height 19
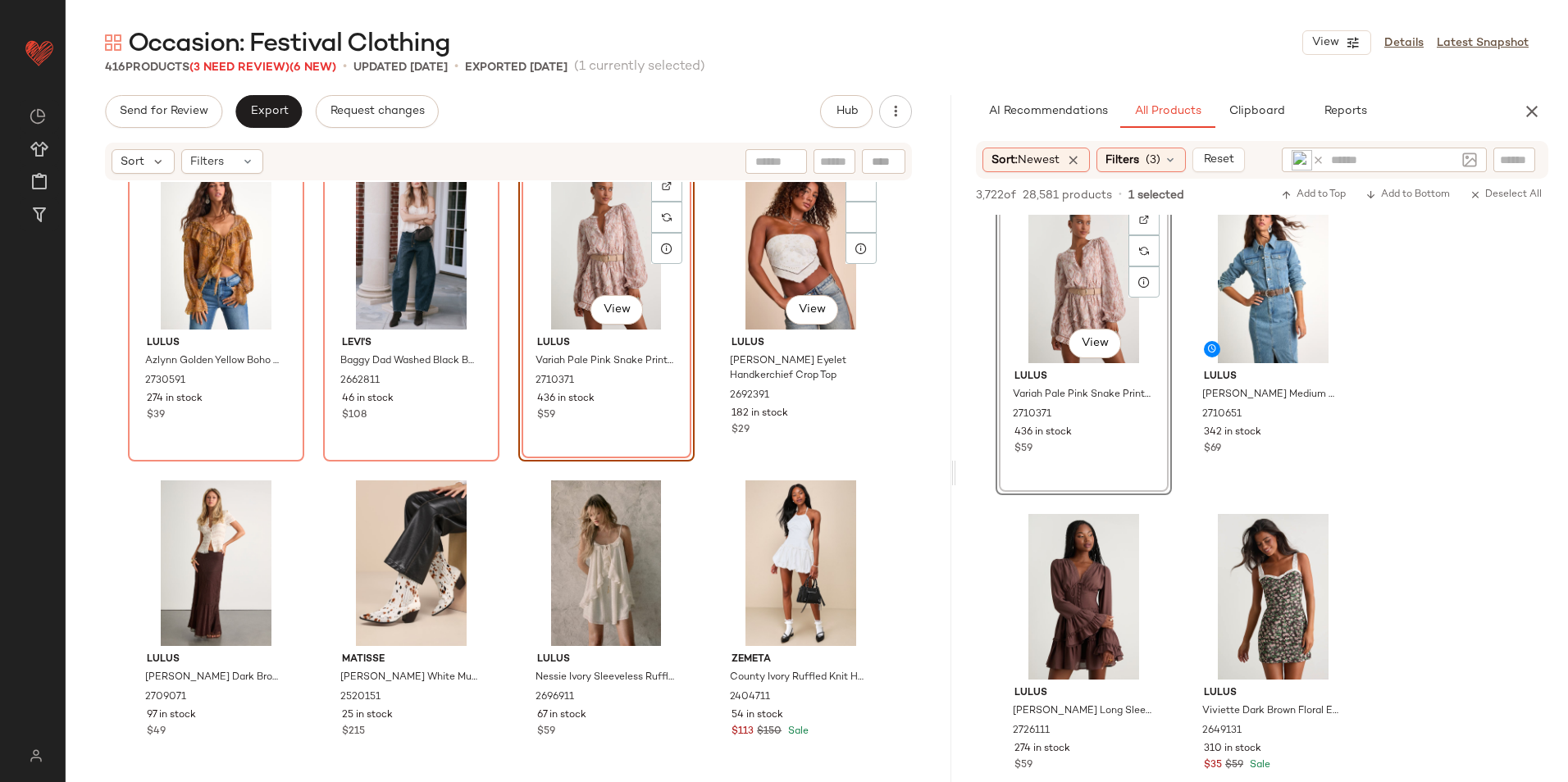
scroll to position [0, 0]
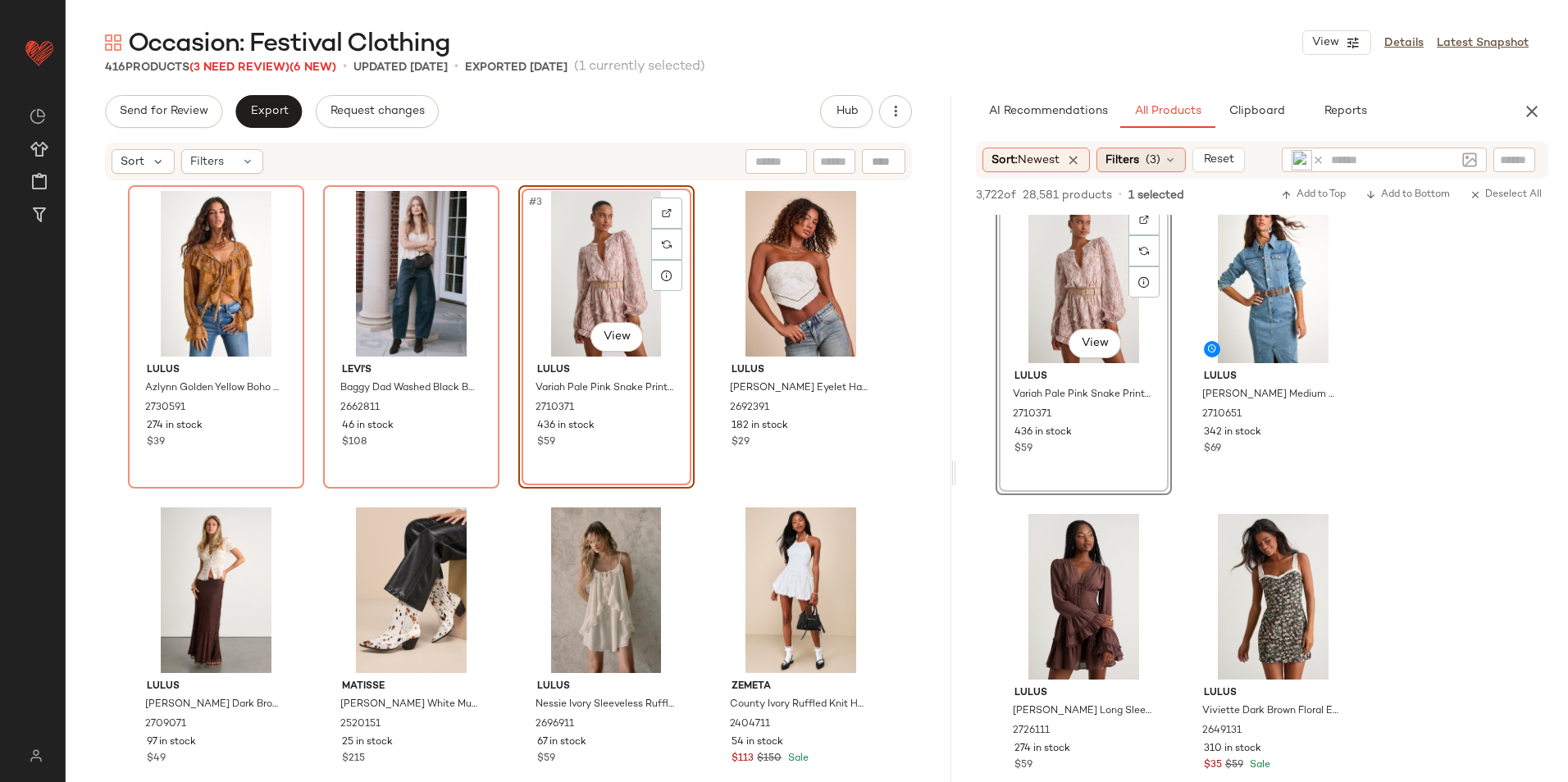
click at [1148, 160] on div "Filters (3)" at bounding box center [1141, 160] width 89 height 25
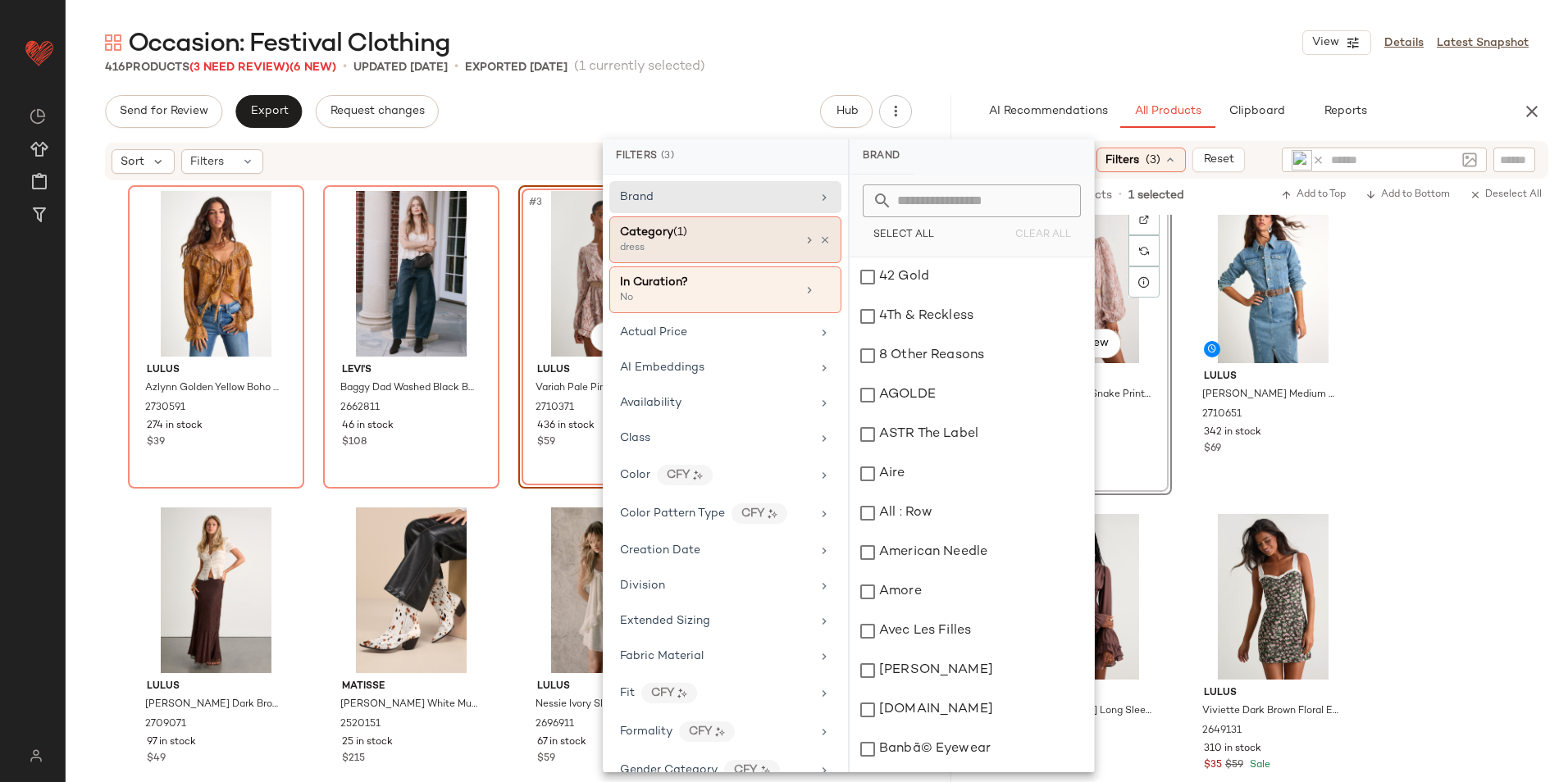
click at [652, 227] on span "Category" at bounding box center [646, 232] width 53 height 12
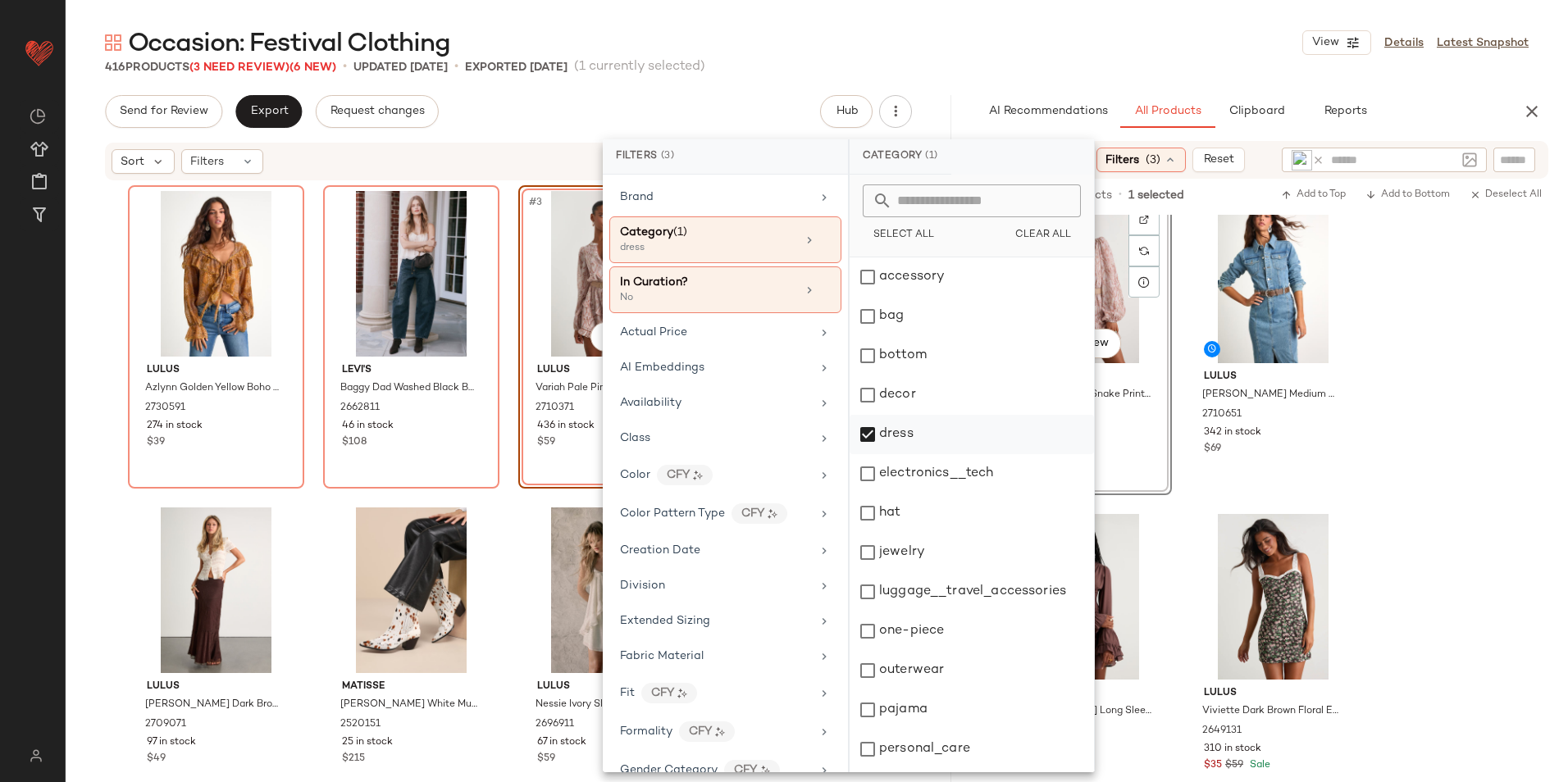
click at [904, 435] on div "dress" at bounding box center [971, 434] width 245 height 40
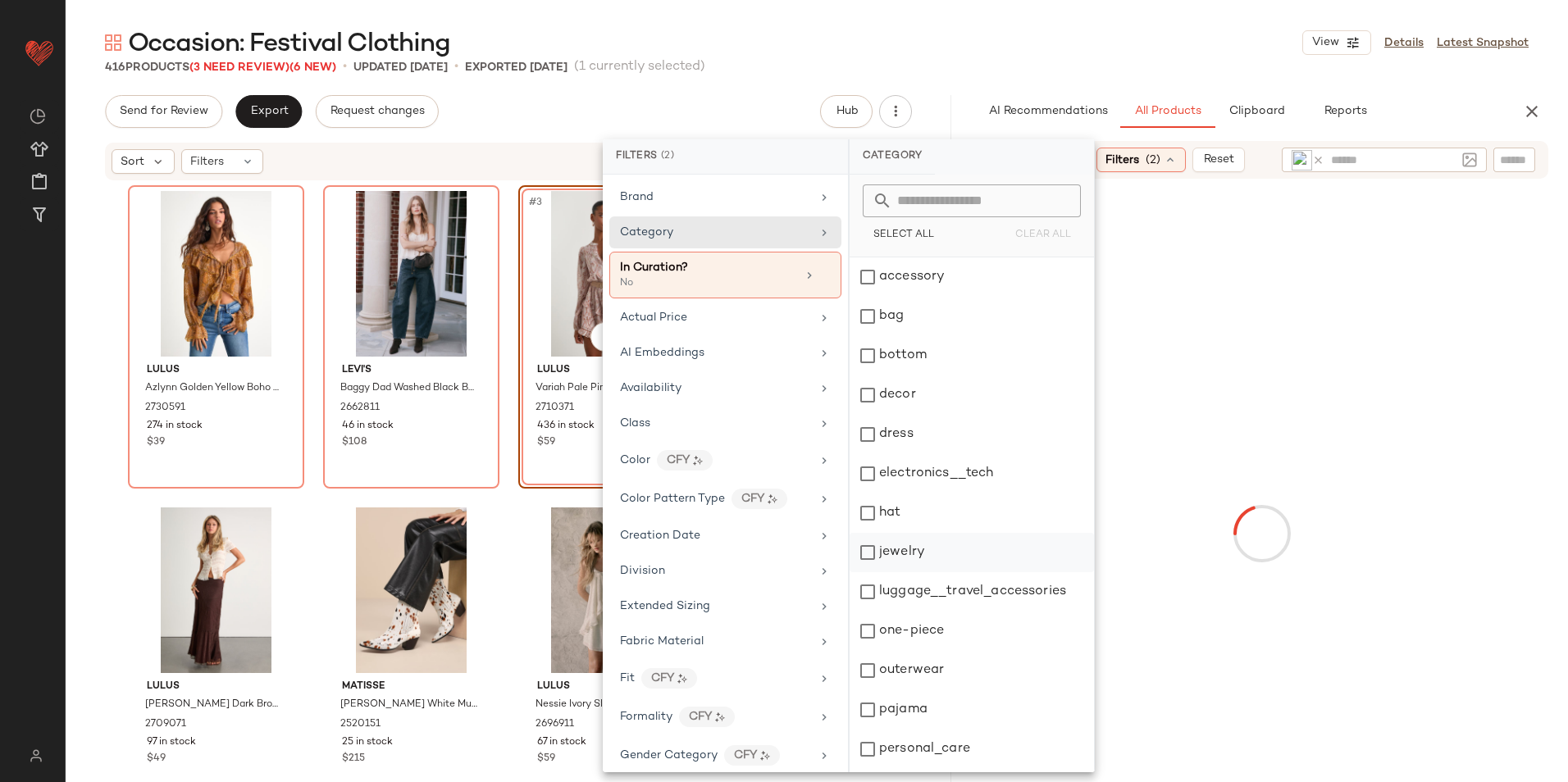
click at [925, 548] on div "jewelry" at bounding box center [971, 553] width 245 height 40
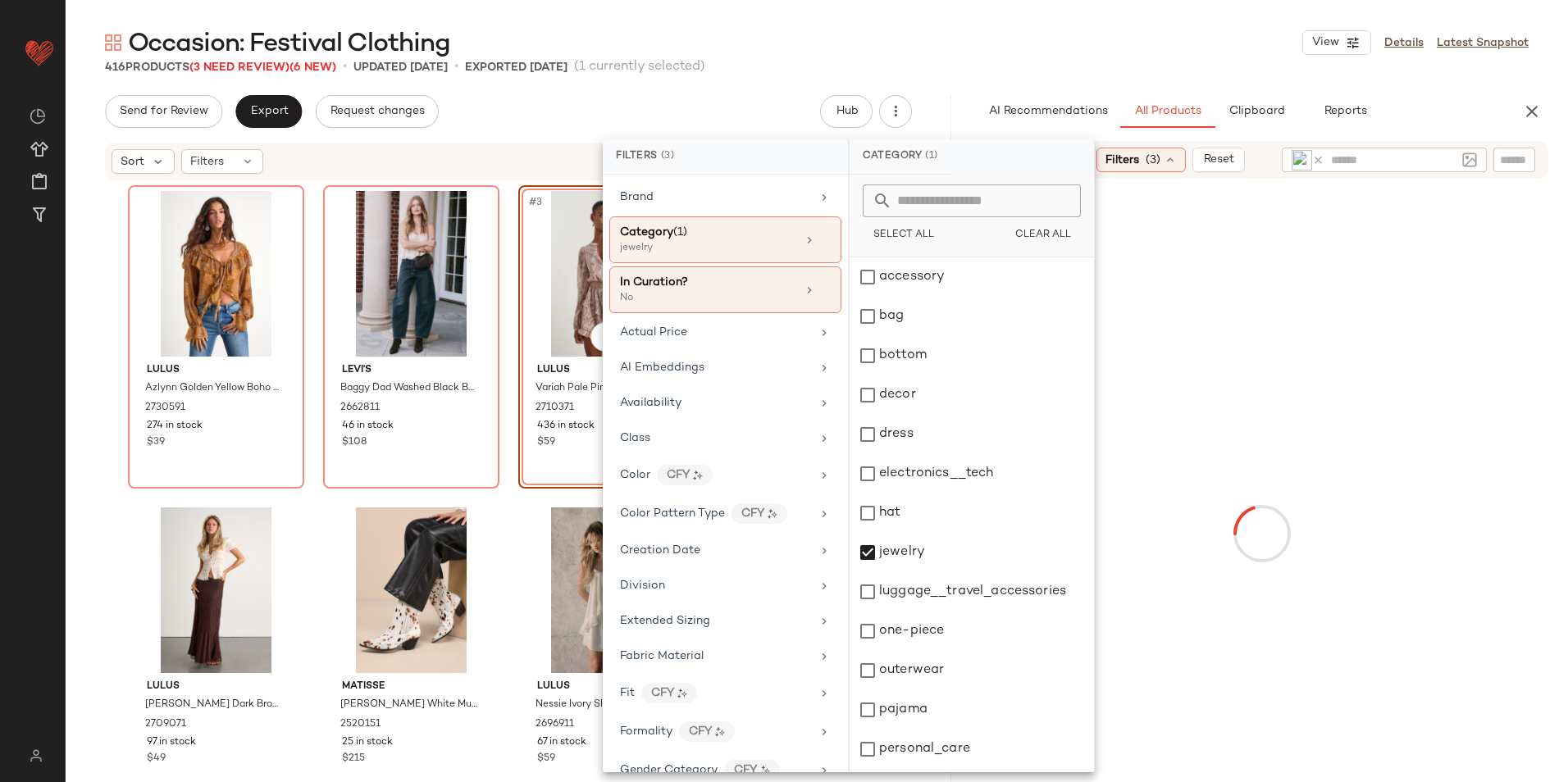
click at [1000, 42] on div "Occasion: Festival Clothing View Details Latest Snapshot" at bounding box center [816, 42] width 1502 height 33
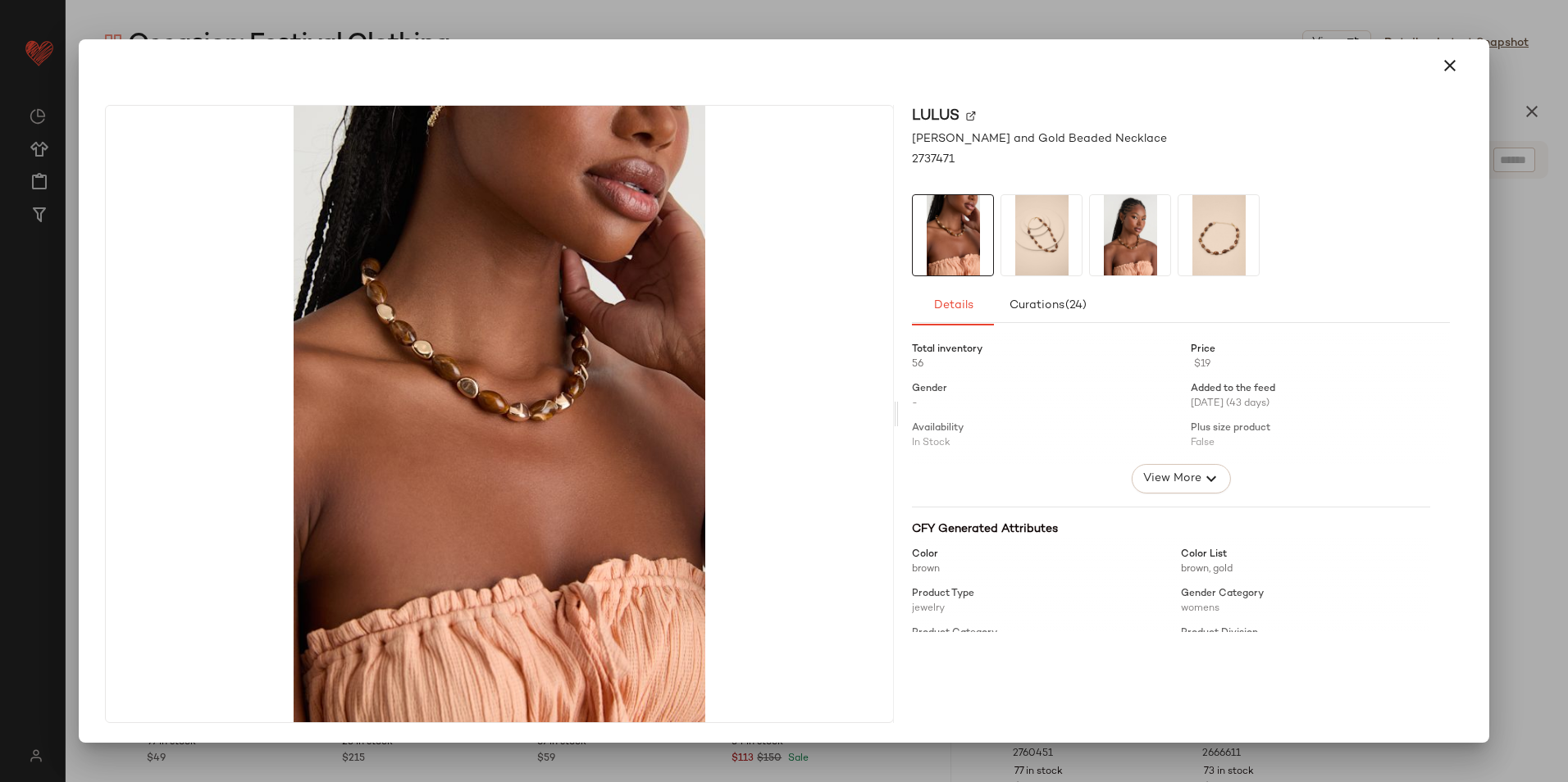
click at [1447, 70] on icon "button" at bounding box center [1450, 65] width 19 height 19
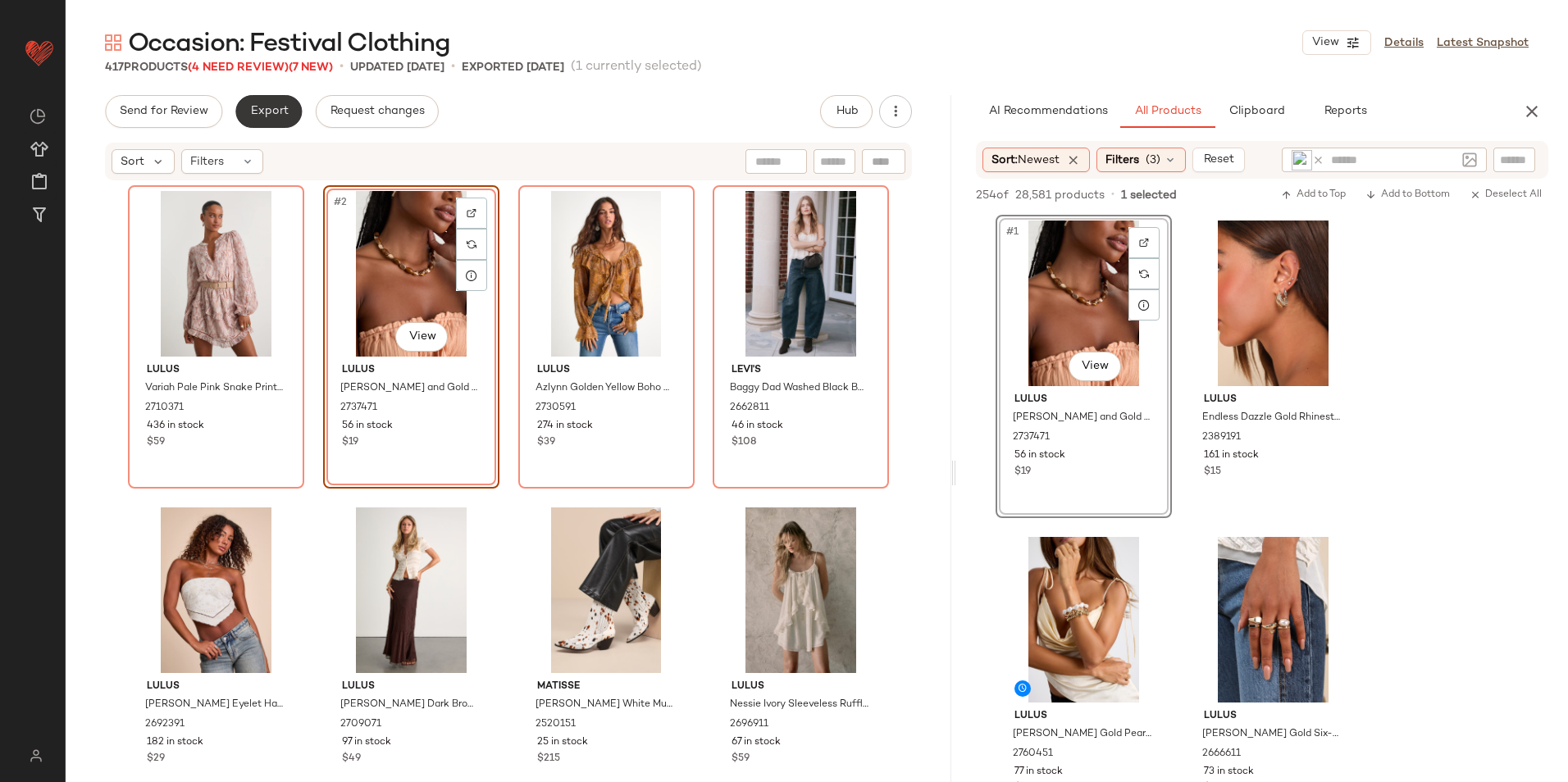
click at [271, 110] on span "Export" at bounding box center [268, 111] width 39 height 13
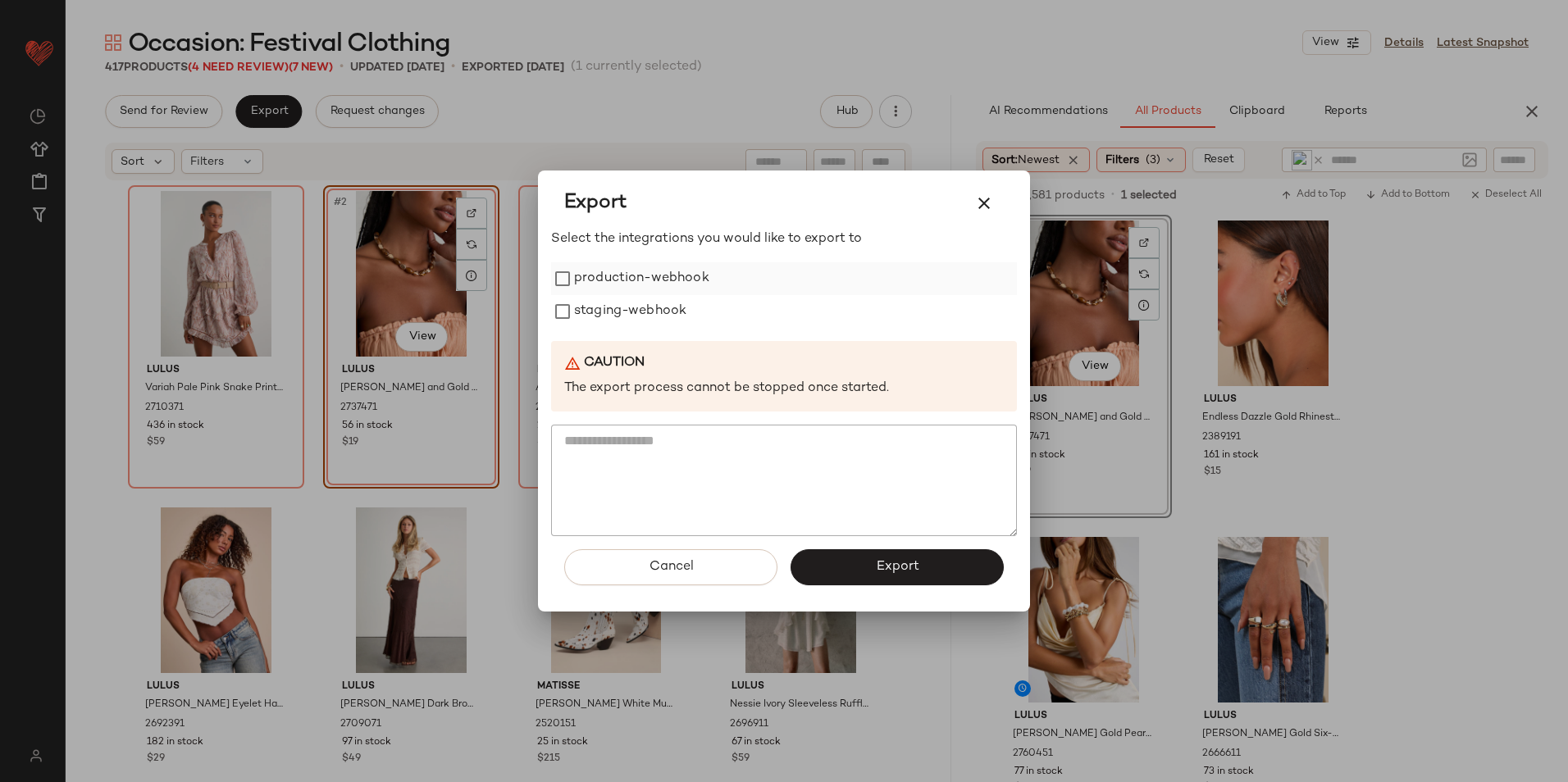
click at [584, 284] on label "production-webhook" at bounding box center [641, 278] width 135 height 33
click at [584, 312] on label "staging-webhook" at bounding box center [629, 311] width 112 height 33
click at [883, 560] on span "Export" at bounding box center [896, 567] width 43 height 16
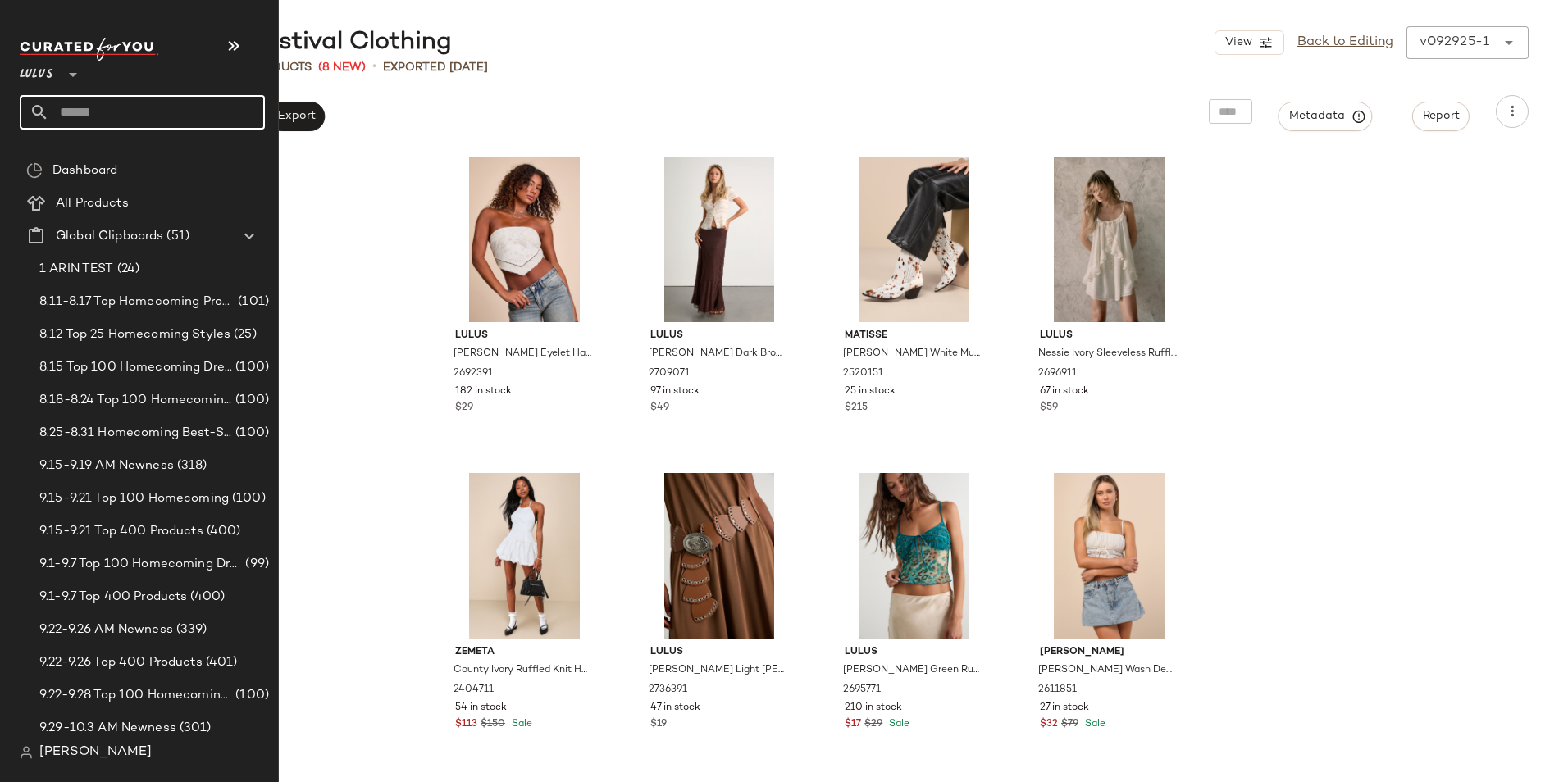
click at [98, 119] on input "text" at bounding box center [157, 112] width 215 height 34
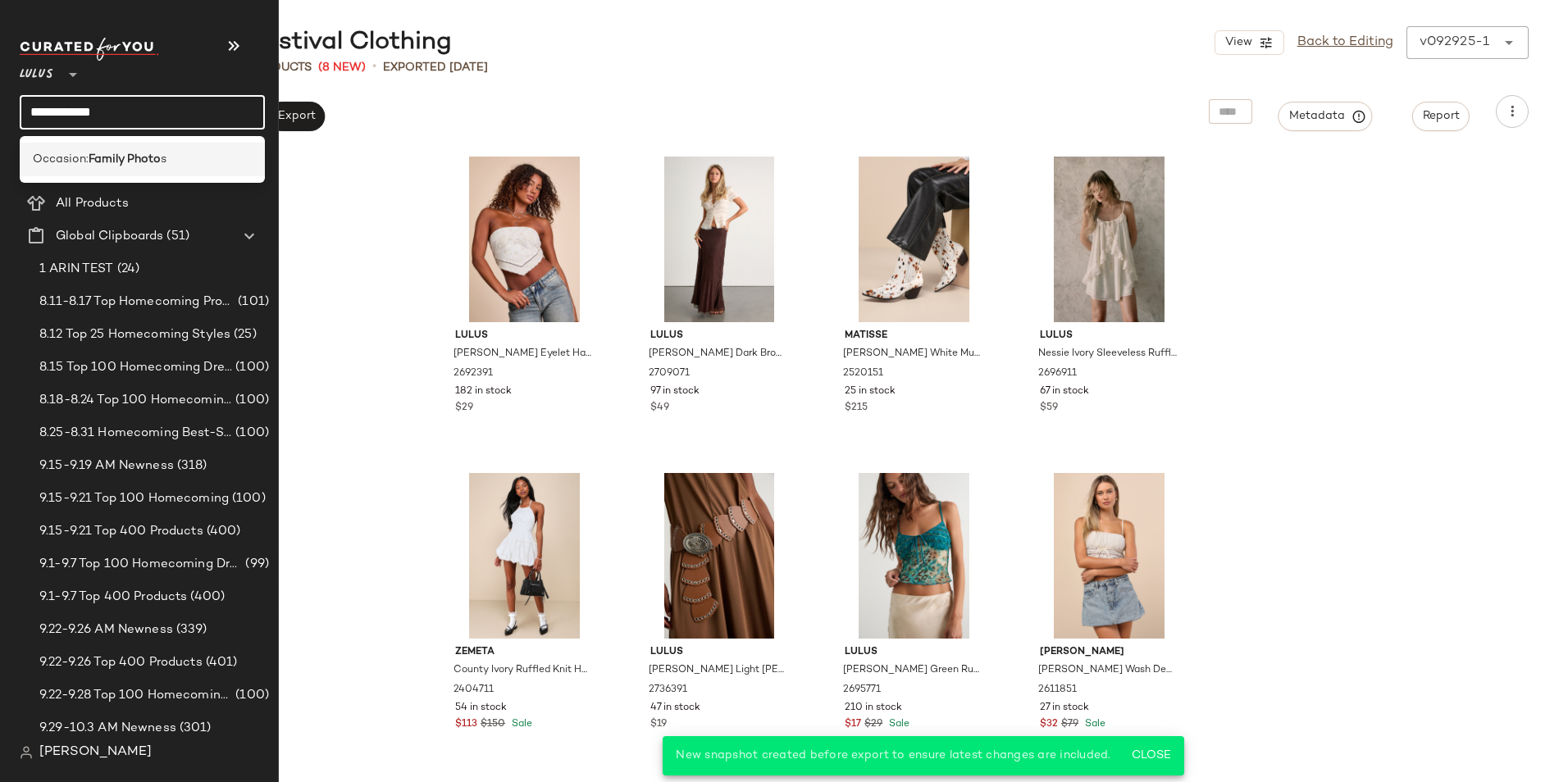
type input "**********"
click at [91, 162] on b "Family Photo" at bounding box center [124, 160] width 72 height 18
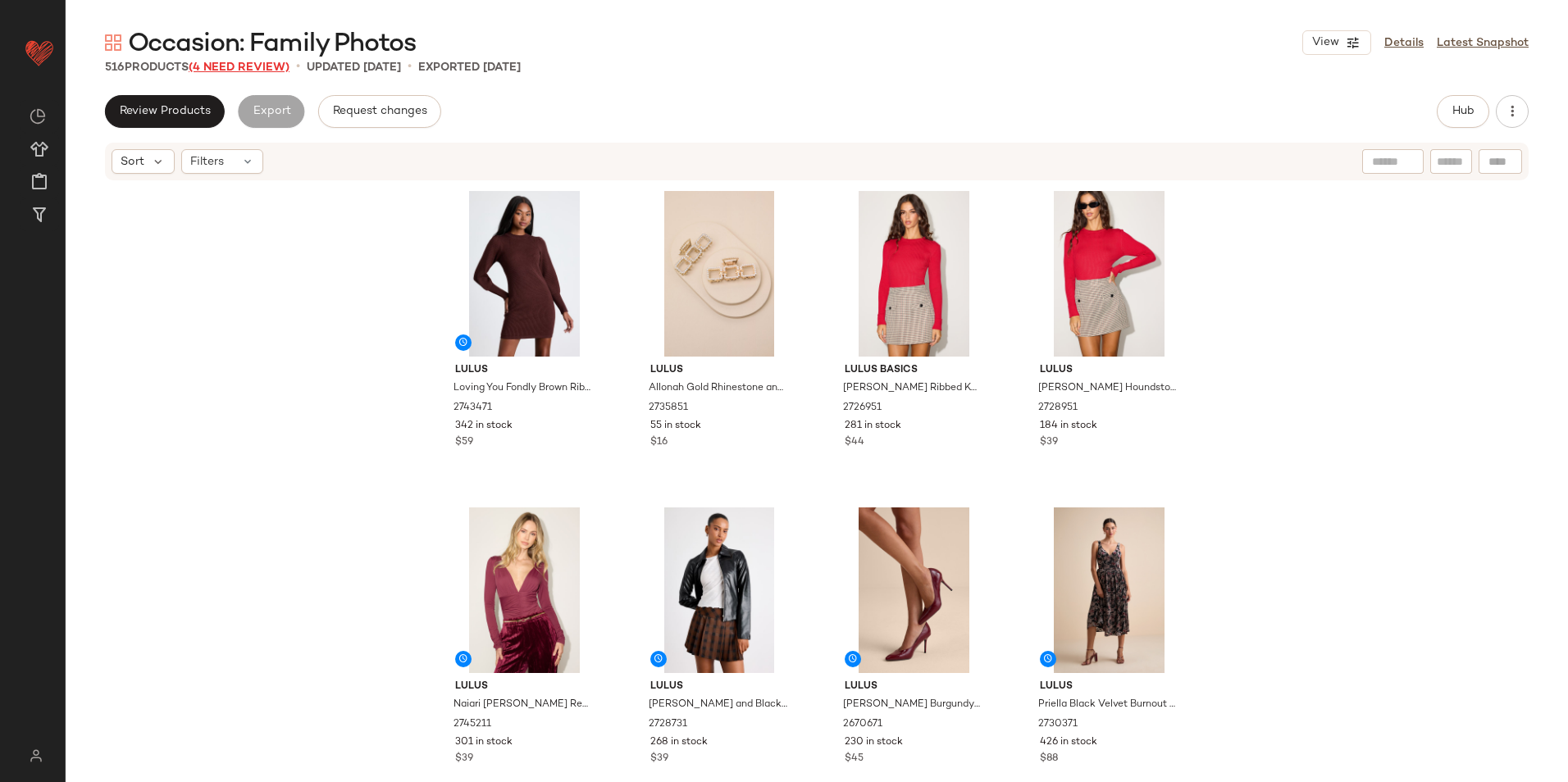
click at [258, 71] on span "(4 Need Review)" at bounding box center [239, 68] width 101 height 12
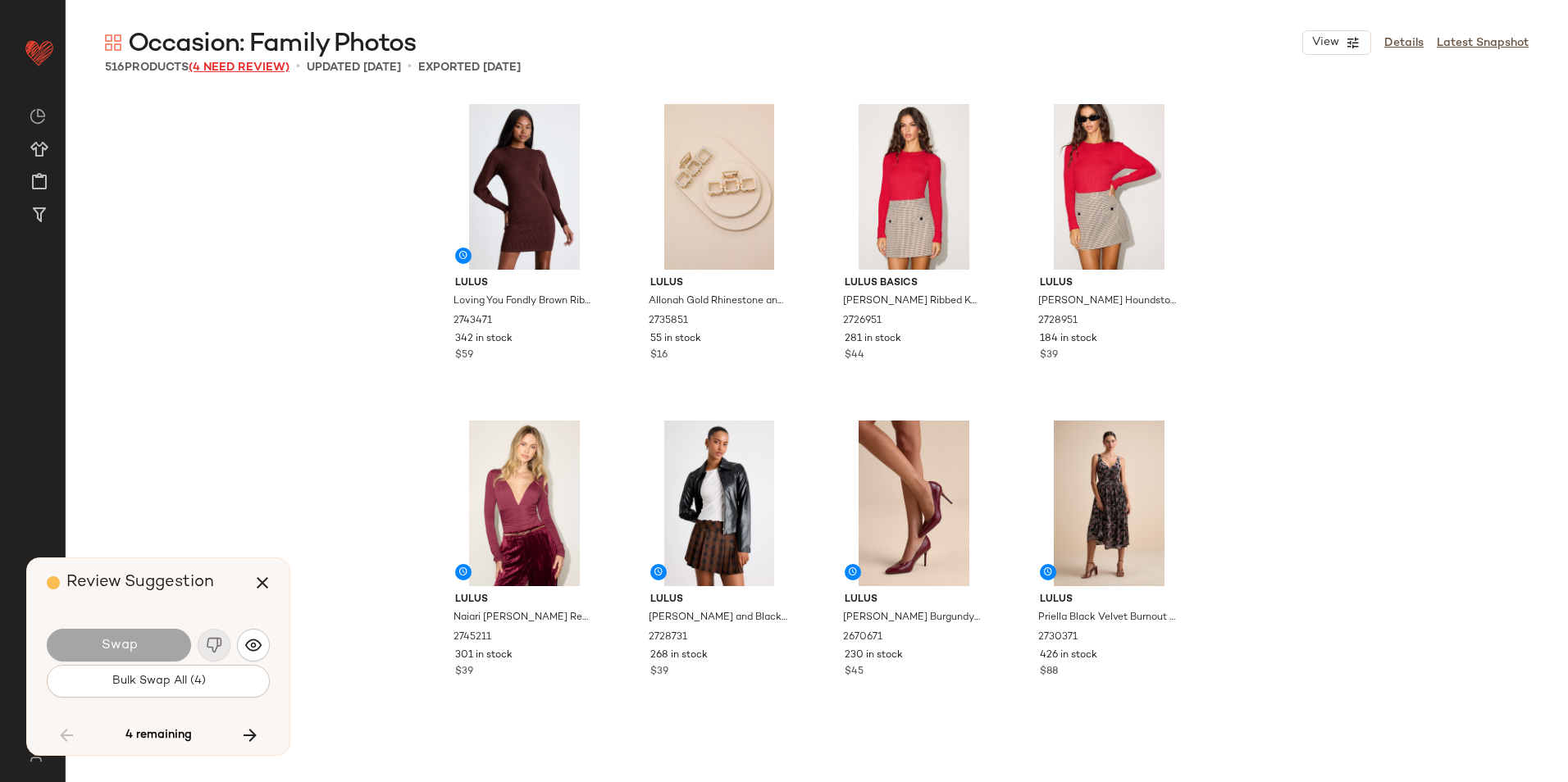
scroll to position [11390, 0]
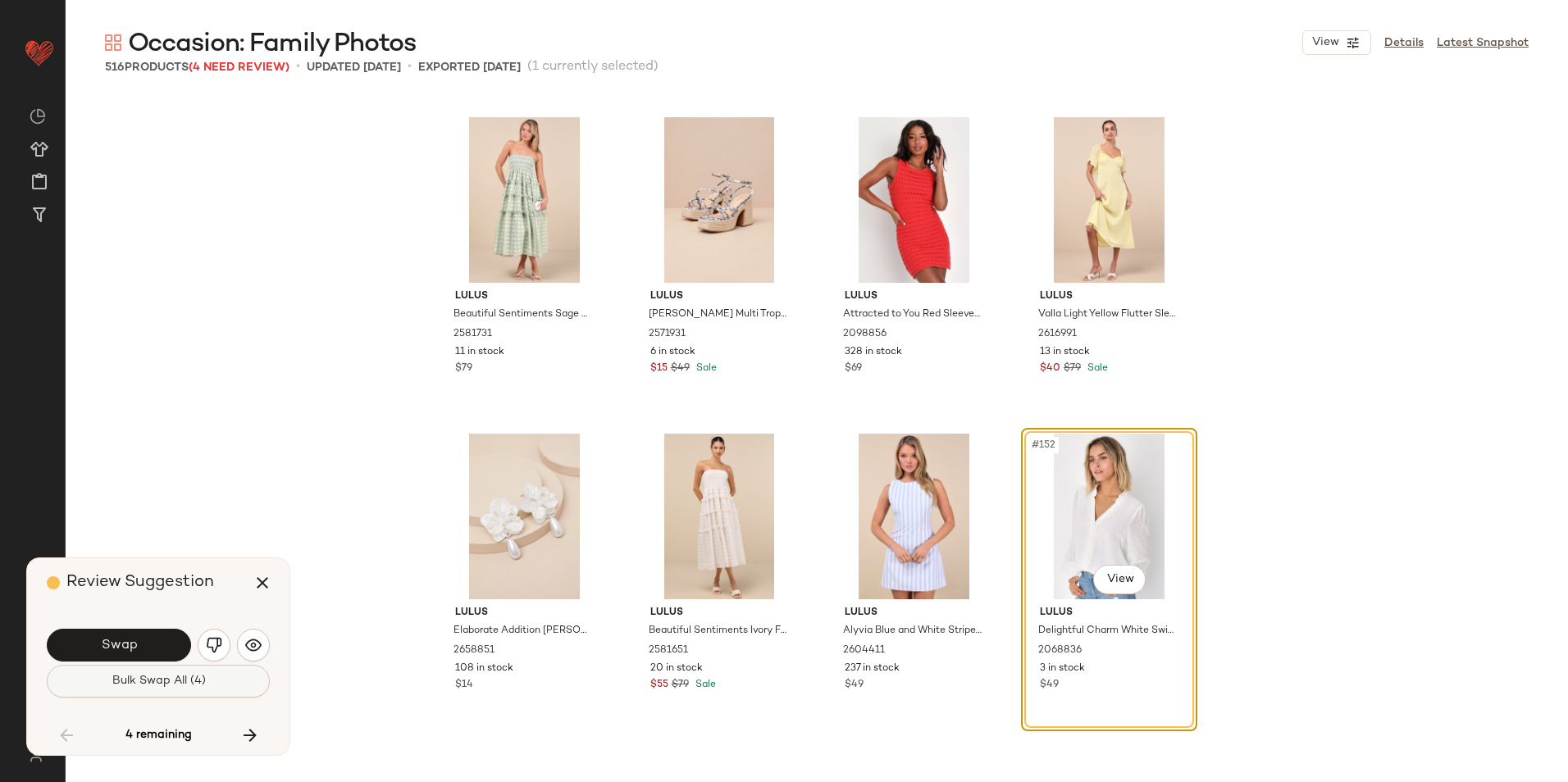
click at [154, 682] on span "Bulk Swap All (4)" at bounding box center [157, 680] width 94 height 13
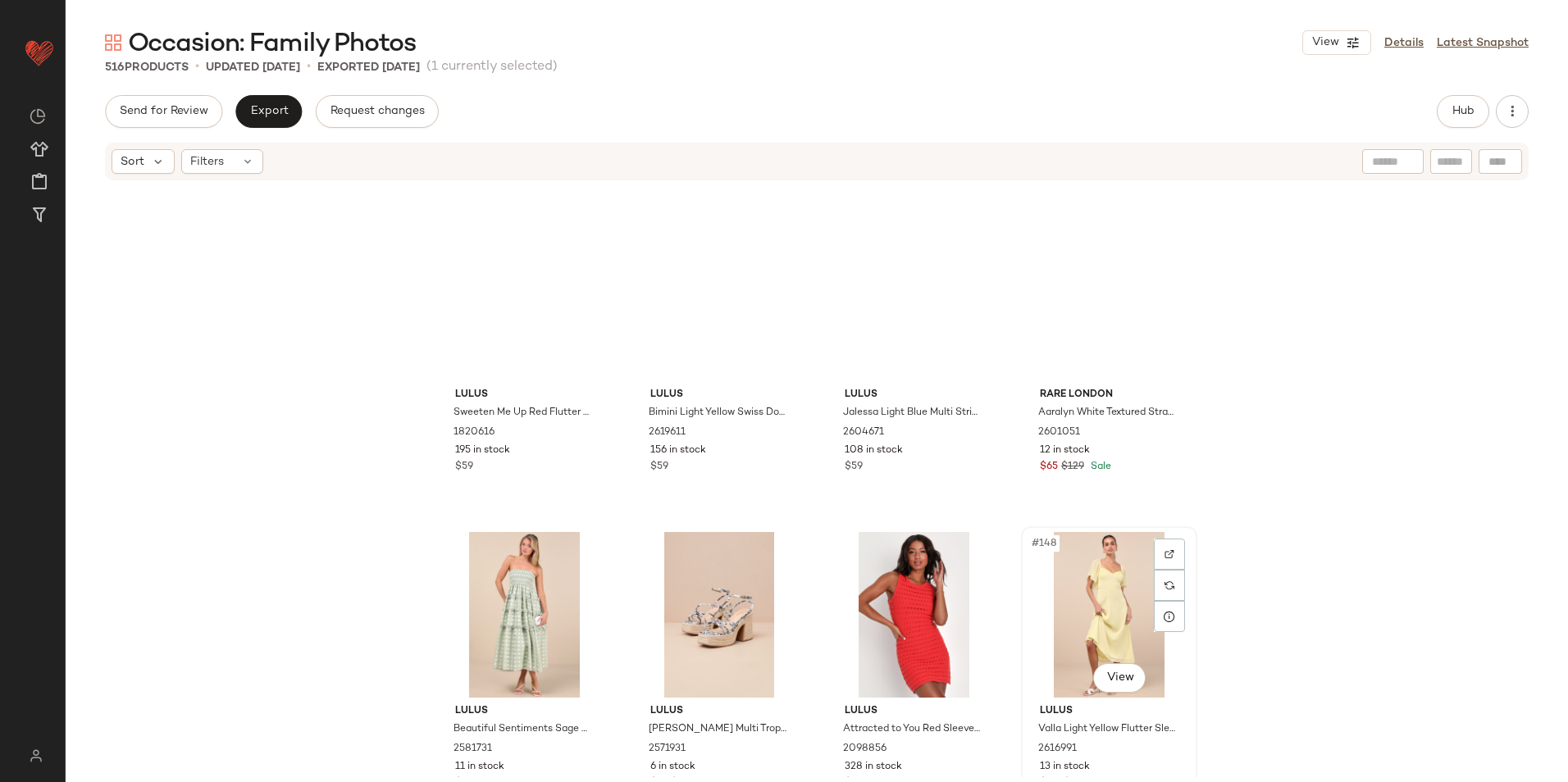
scroll to position [10571, 0]
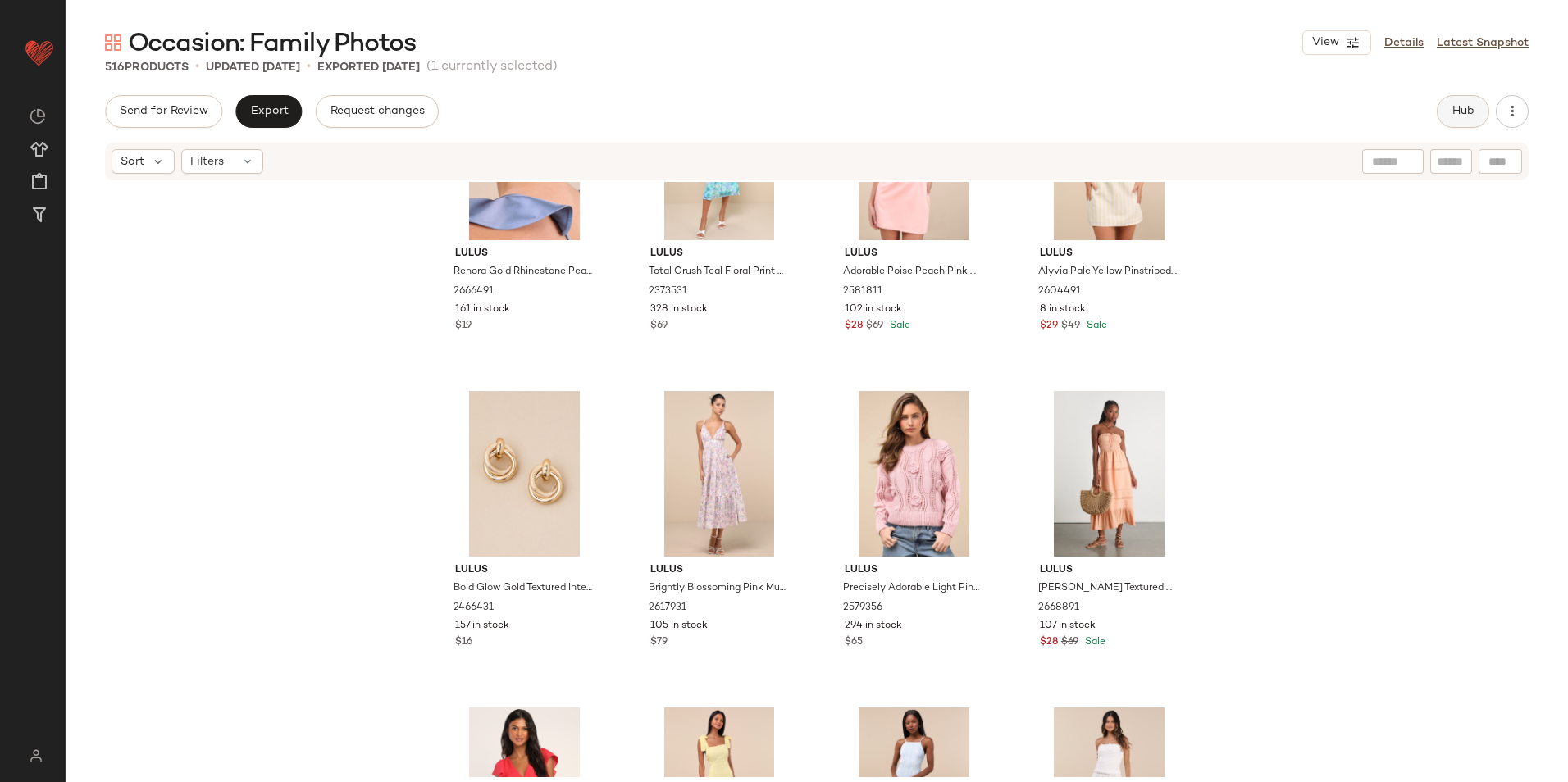
click at [1471, 103] on button "Hub" at bounding box center [1462, 111] width 52 height 33
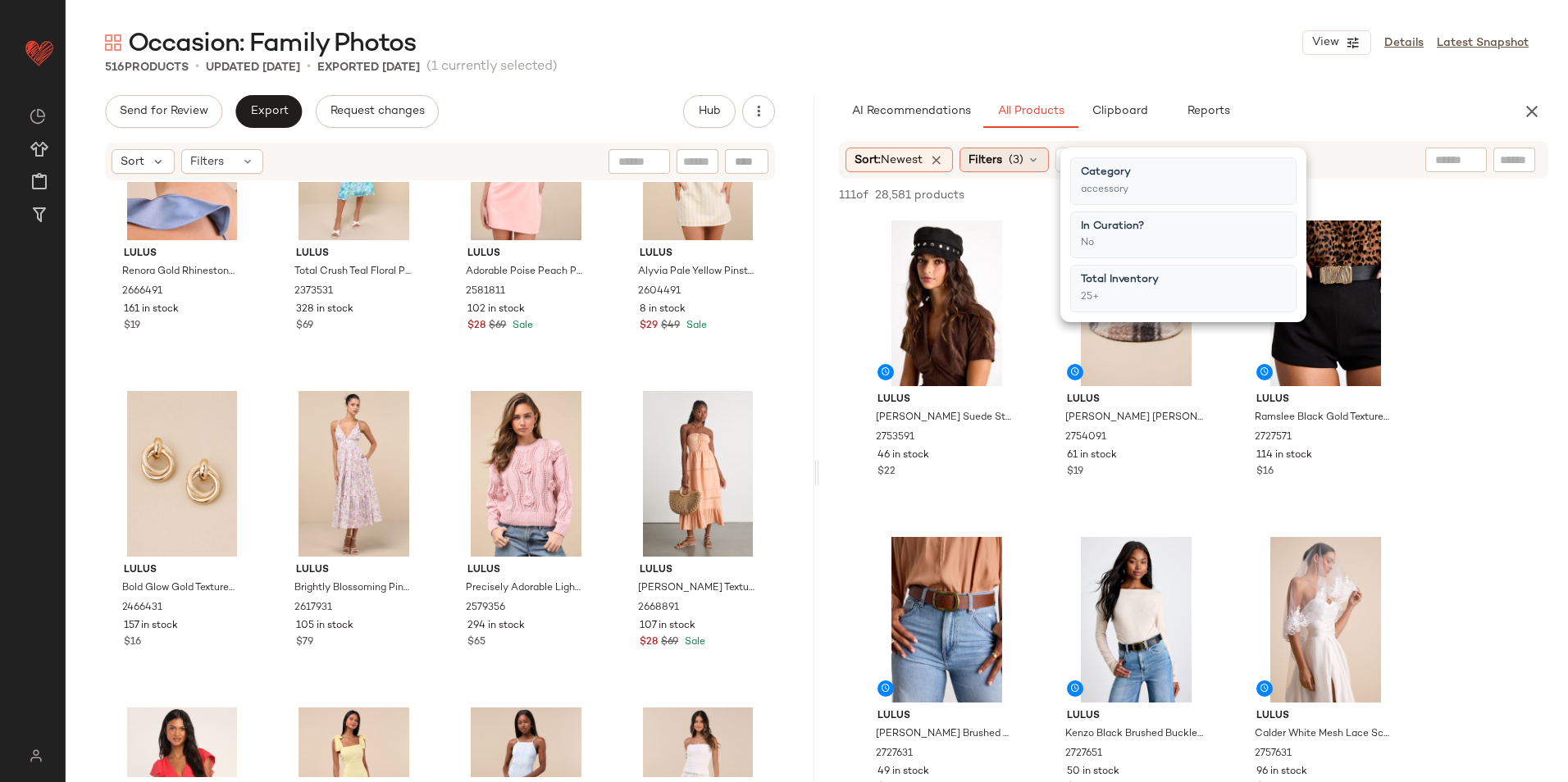
click at [1039, 165] on icon at bounding box center [1033, 160] width 13 height 13
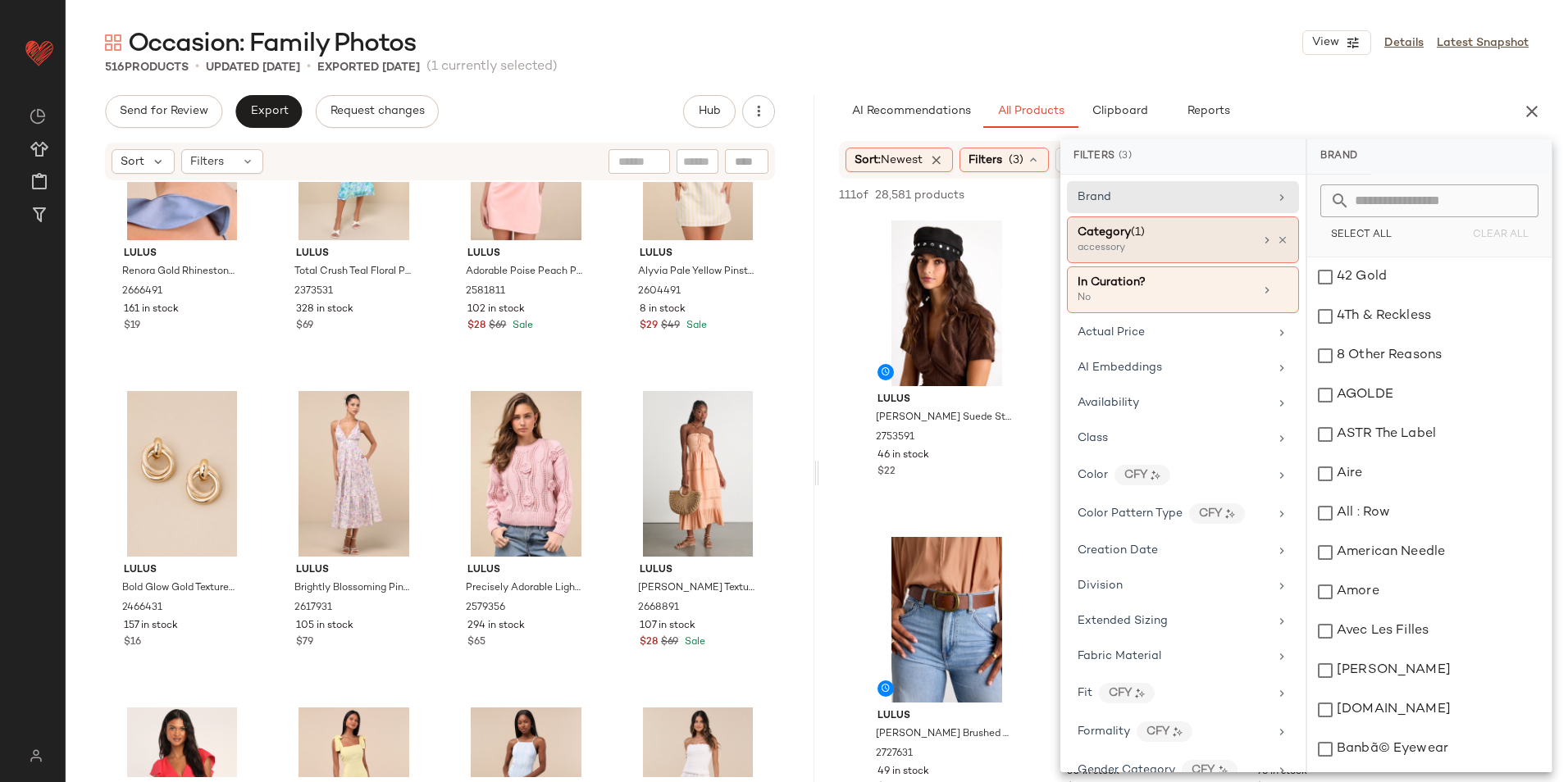
drag, startPoint x: 1114, startPoint y: 244, endPoint x: 1142, endPoint y: 258, distance: 31.3
click at [1116, 245] on div "accessory" at bounding box center [1159, 248] width 164 height 15
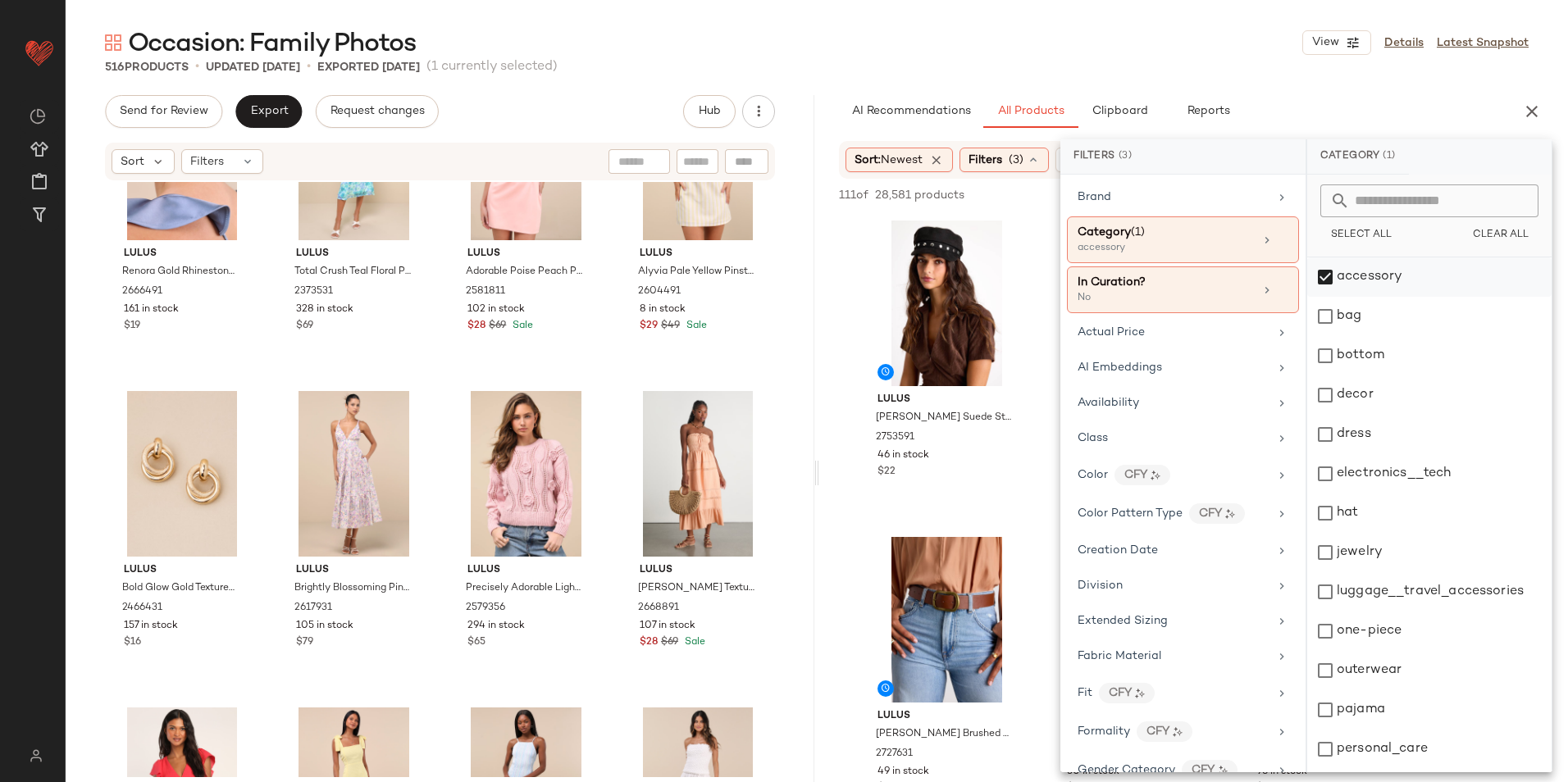
click at [1354, 279] on div "accessory" at bounding box center [1429, 277] width 245 height 40
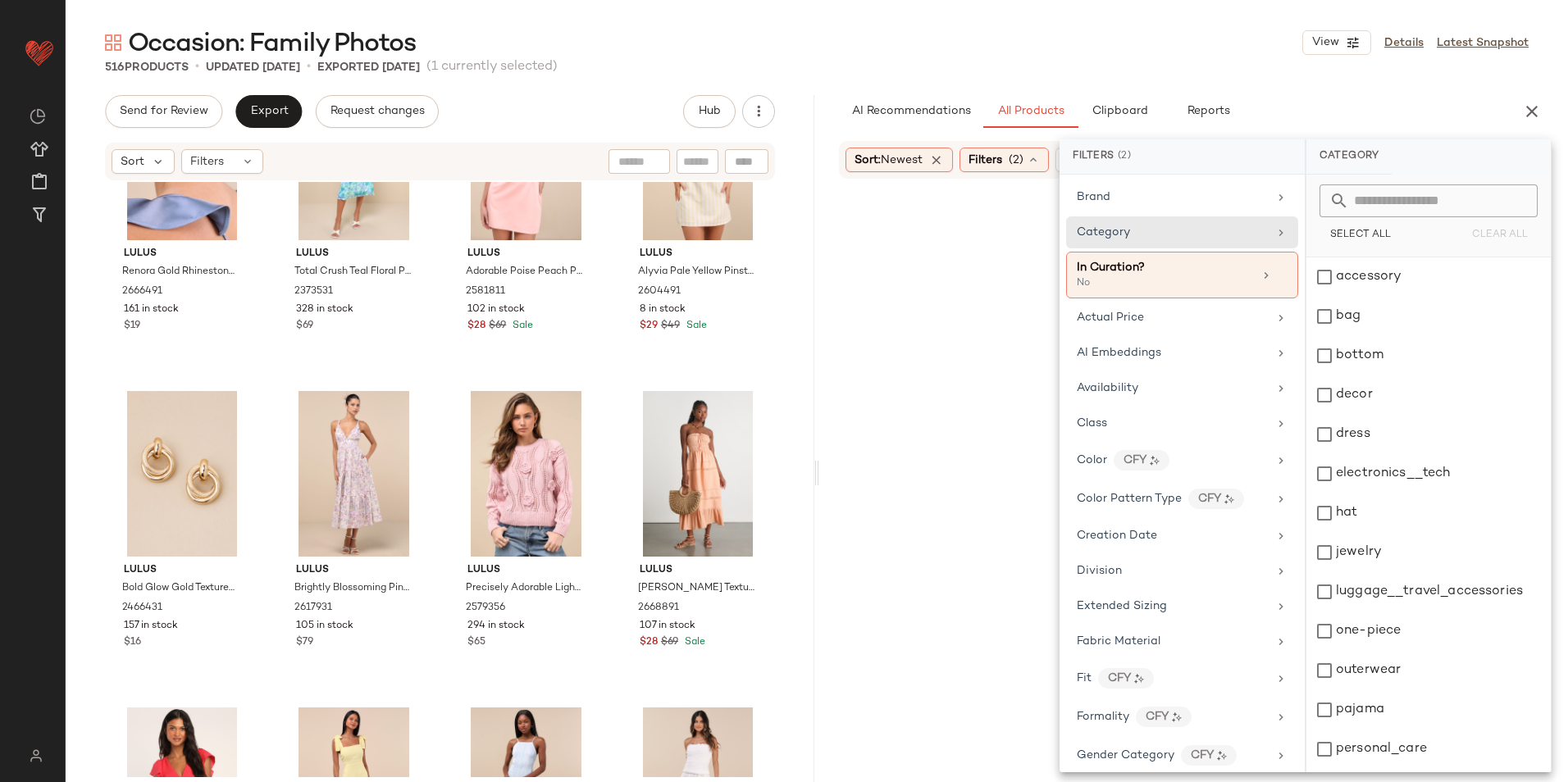
click at [1114, 64] on div "516 Products • updated [DATE] • Exported [DATE] (1 currently selected)" at bounding box center [816, 67] width 1502 height 17
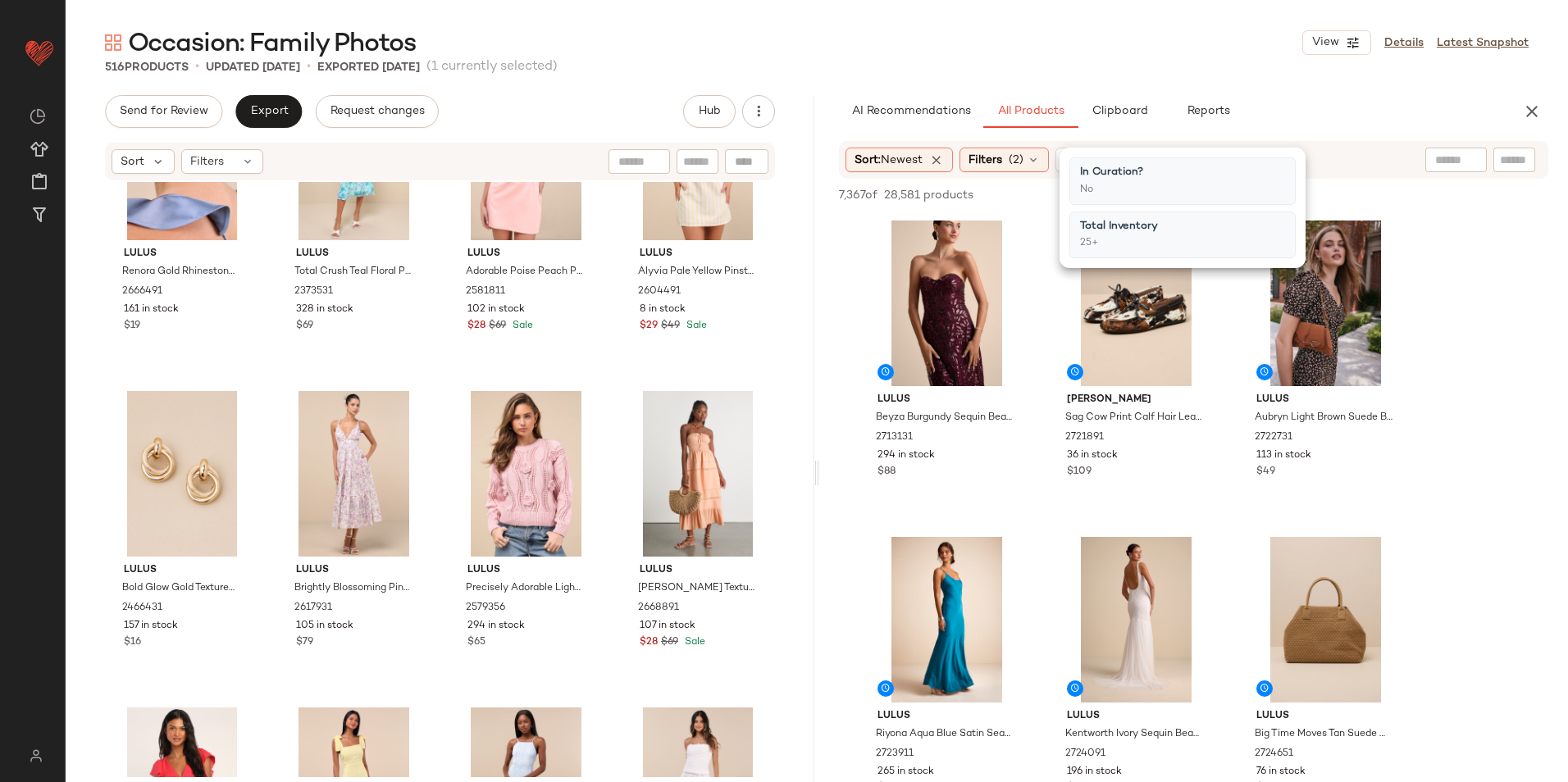
click at [1217, 41] on div "Occasion: Family Photos View Details Latest Snapshot" at bounding box center [816, 42] width 1502 height 33
click at [1451, 160] on input "text" at bounding box center [1455, 161] width 41 height 18
click at [1470, 156] on img at bounding box center [1469, 160] width 15 height 15
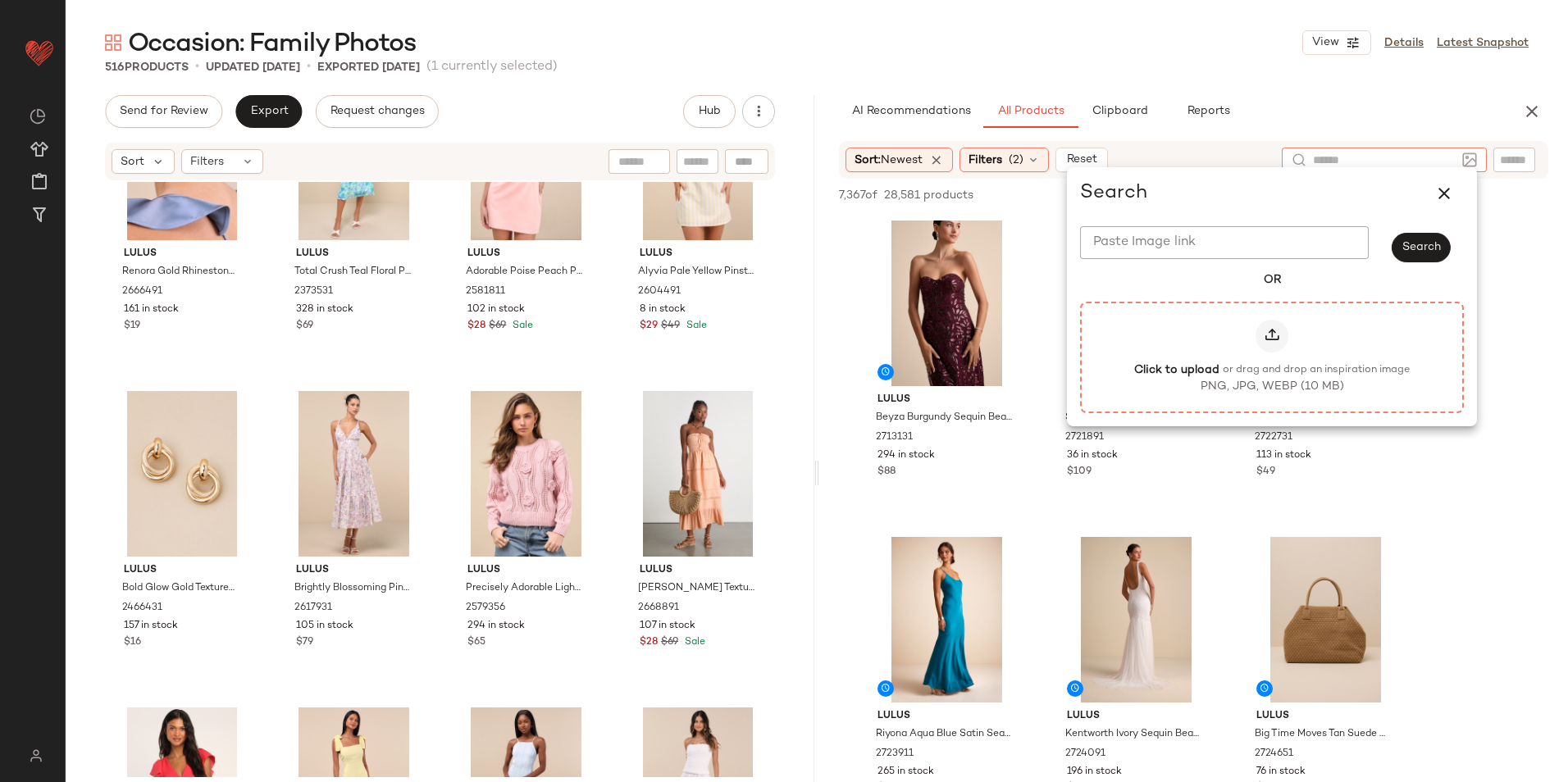
click at [1255, 338] on label "Click to upload or drag and drop an inspiration image PNG, JPG, WEBP (10 MB)" at bounding box center [1272, 357] width 348 height 75
click at [1271, 357] on input "Click to upload or drag and drop an inspiration image PNG, JPG, WEBP (10 MB)" at bounding box center [1271, 357] width 1 height 1
click at [1285, 332] on div at bounding box center [1271, 335] width 33 height 33
click at [1272, 357] on input "Click to upload or drag and drop an inspiration image PNG, JPG, WEBP (10 MB)" at bounding box center [1271, 357] width 1 height 1
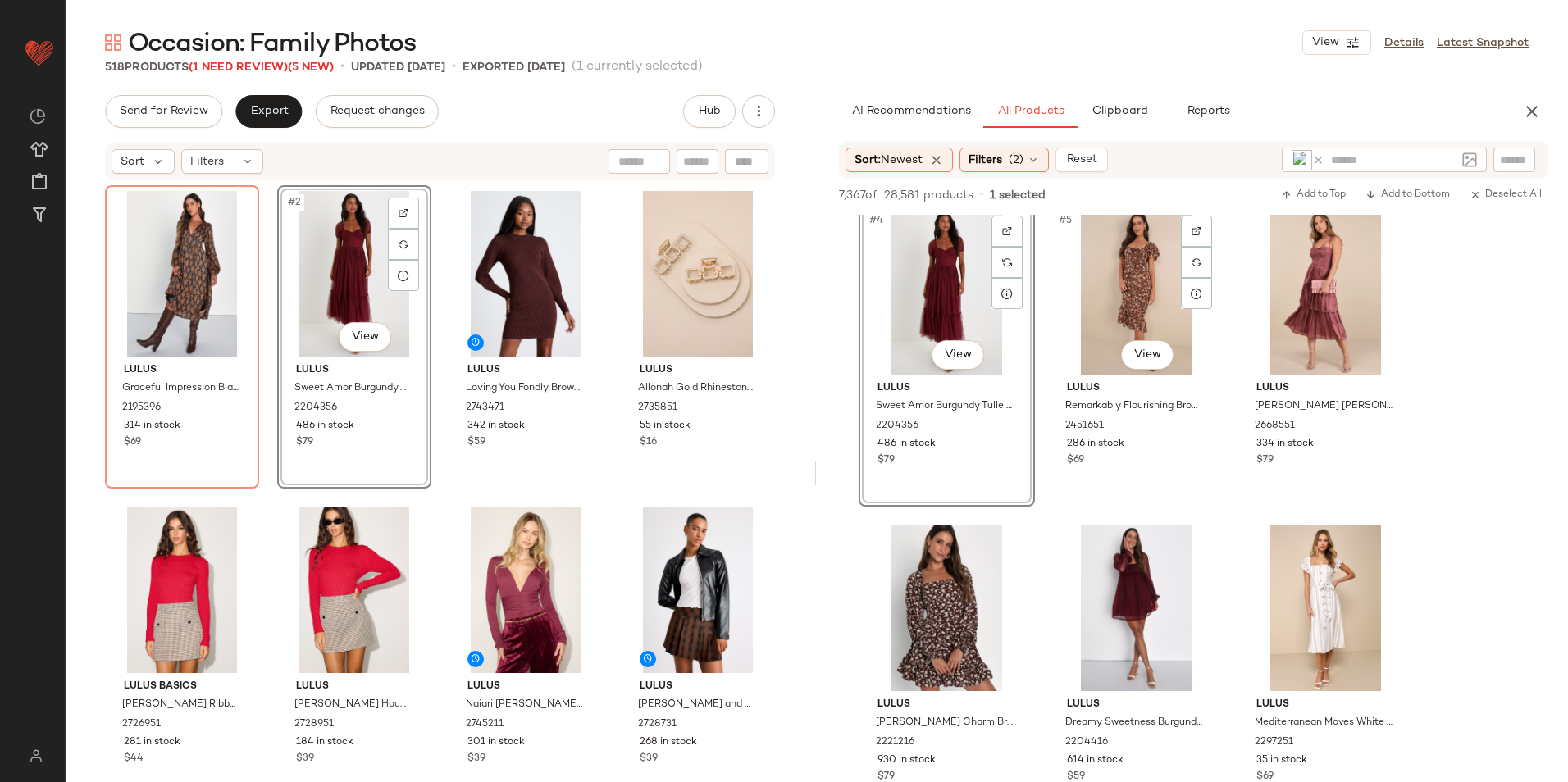
scroll to position [410, 0]
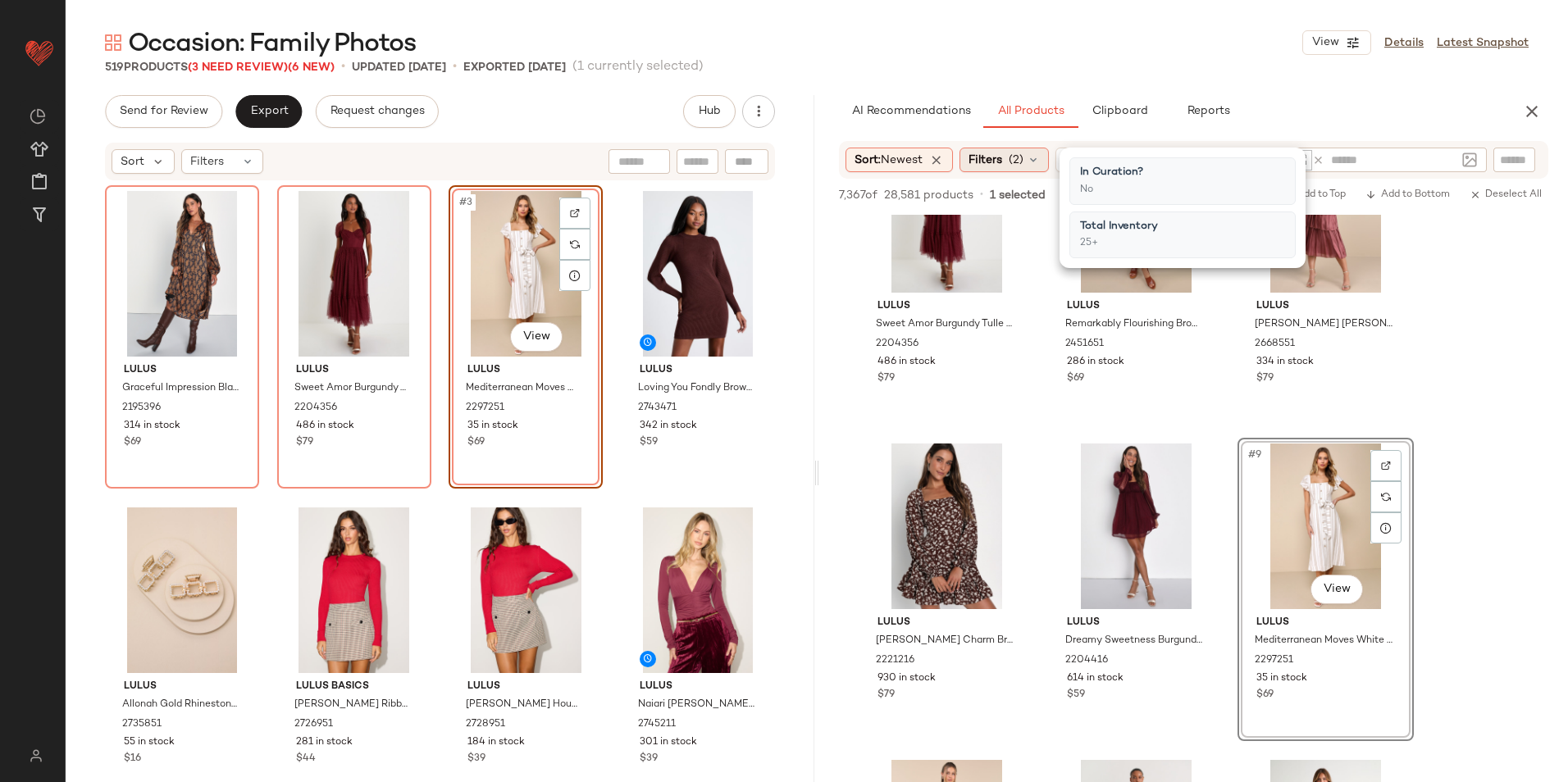
click at [989, 157] on span "Filters" at bounding box center [985, 161] width 34 height 18
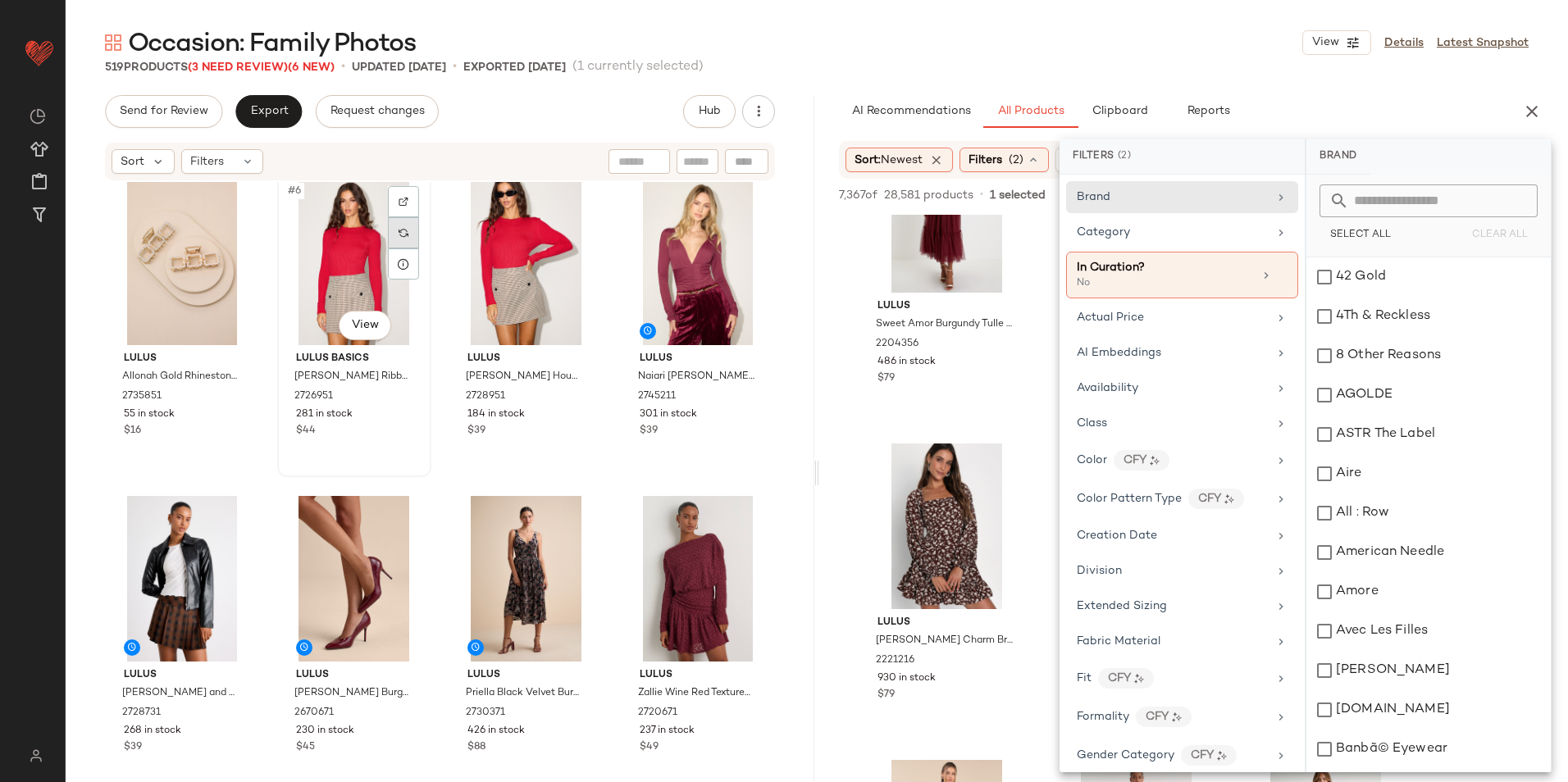
scroll to position [0, 0]
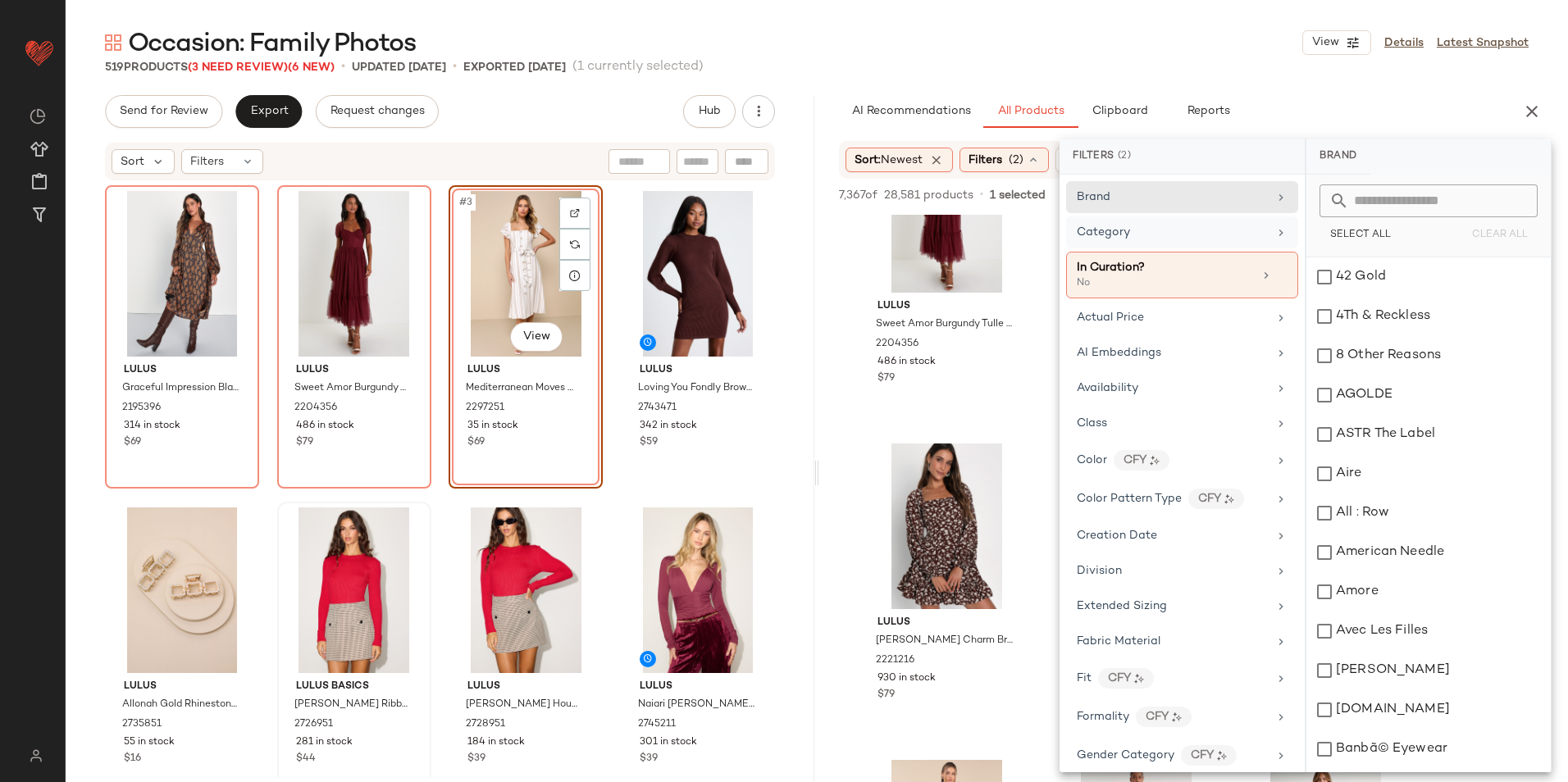
click at [1138, 236] on div "Category" at bounding box center [1172, 233] width 191 height 18
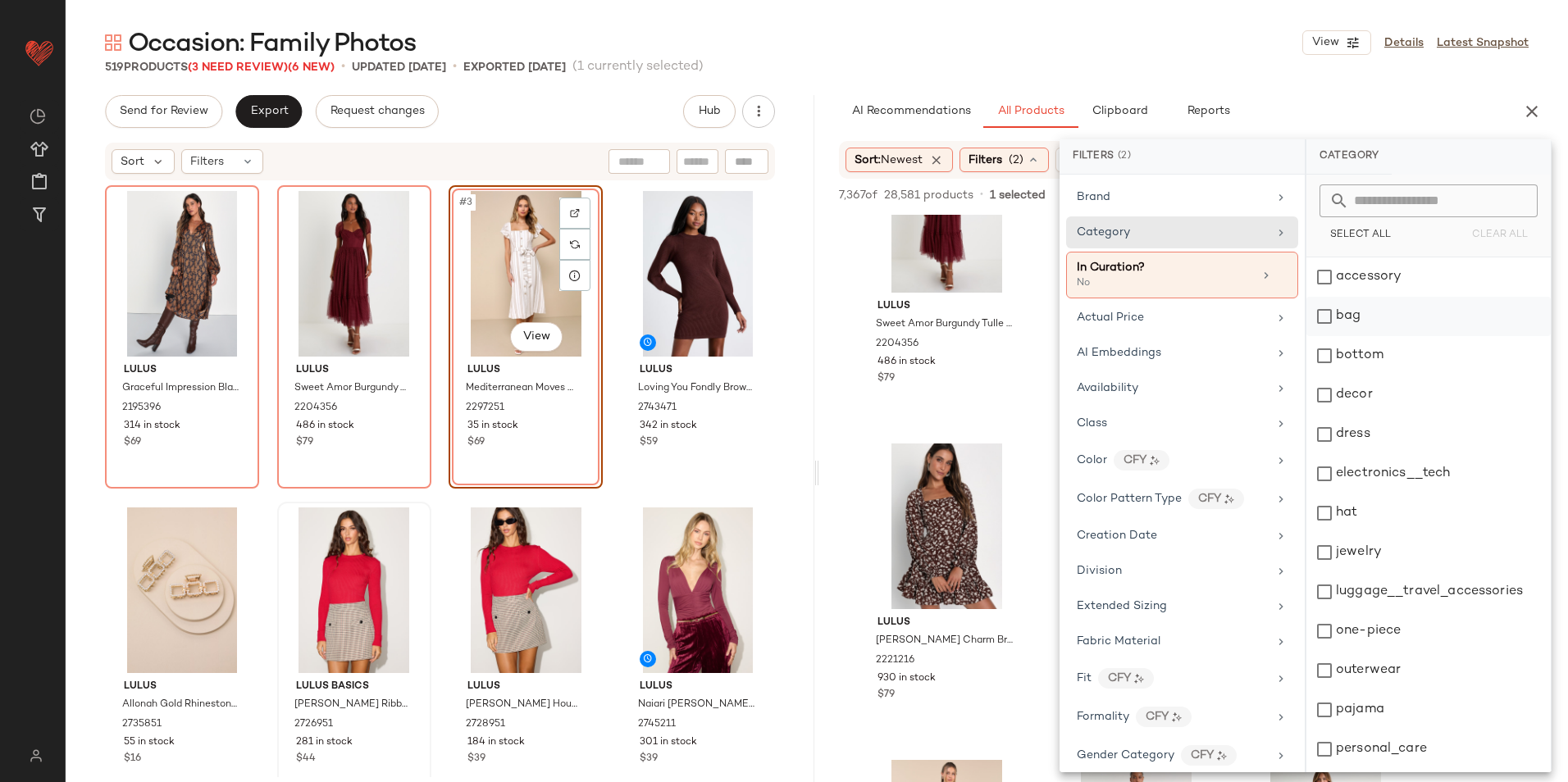
click at [1354, 322] on div "bag" at bounding box center [1428, 316] width 245 height 40
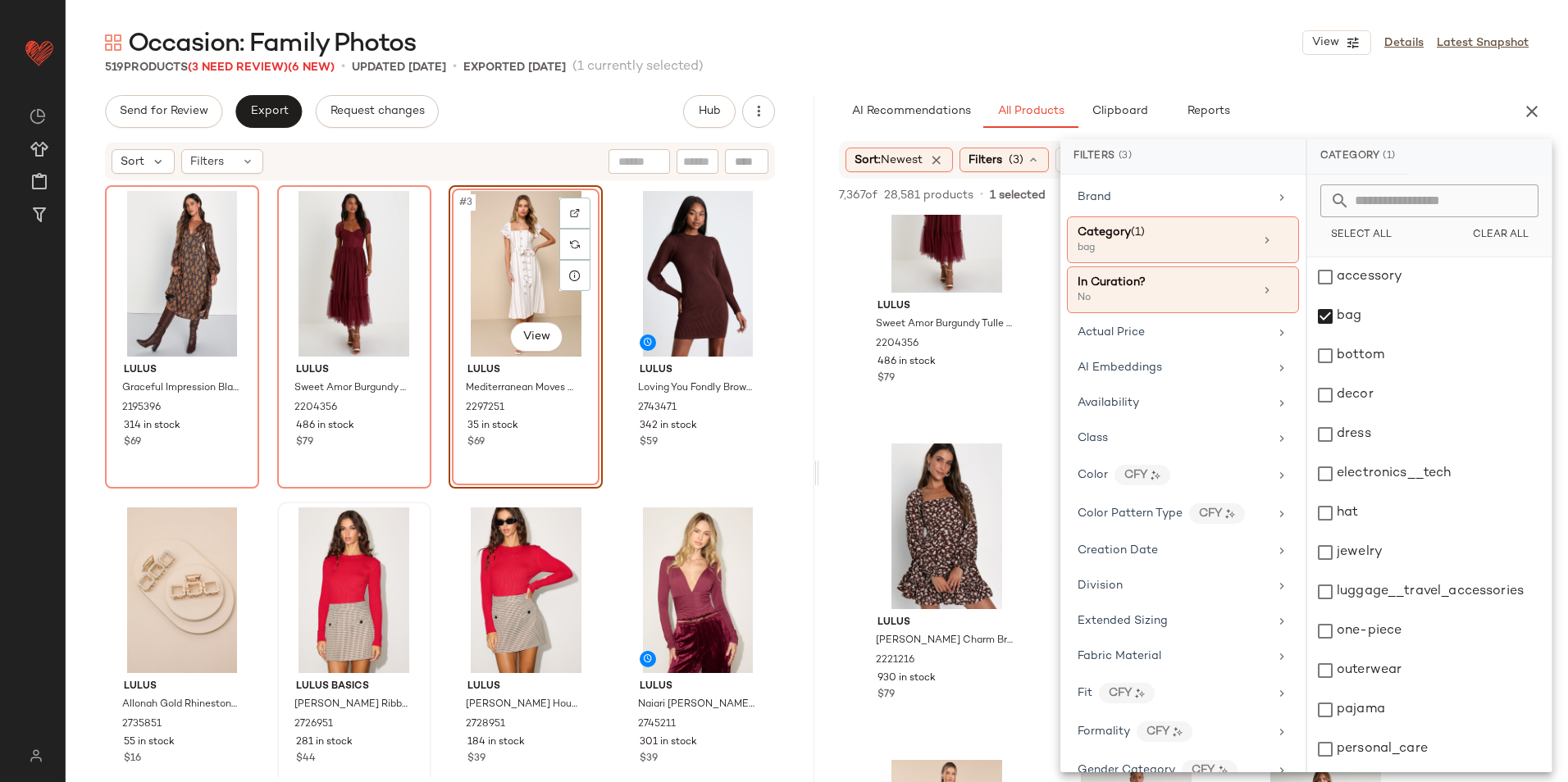
click at [1131, 73] on div "519 Products (3 Need Review) (6 New) • updated [DATE] • Exported [DATE] (1 curr…" at bounding box center [816, 67] width 1502 height 17
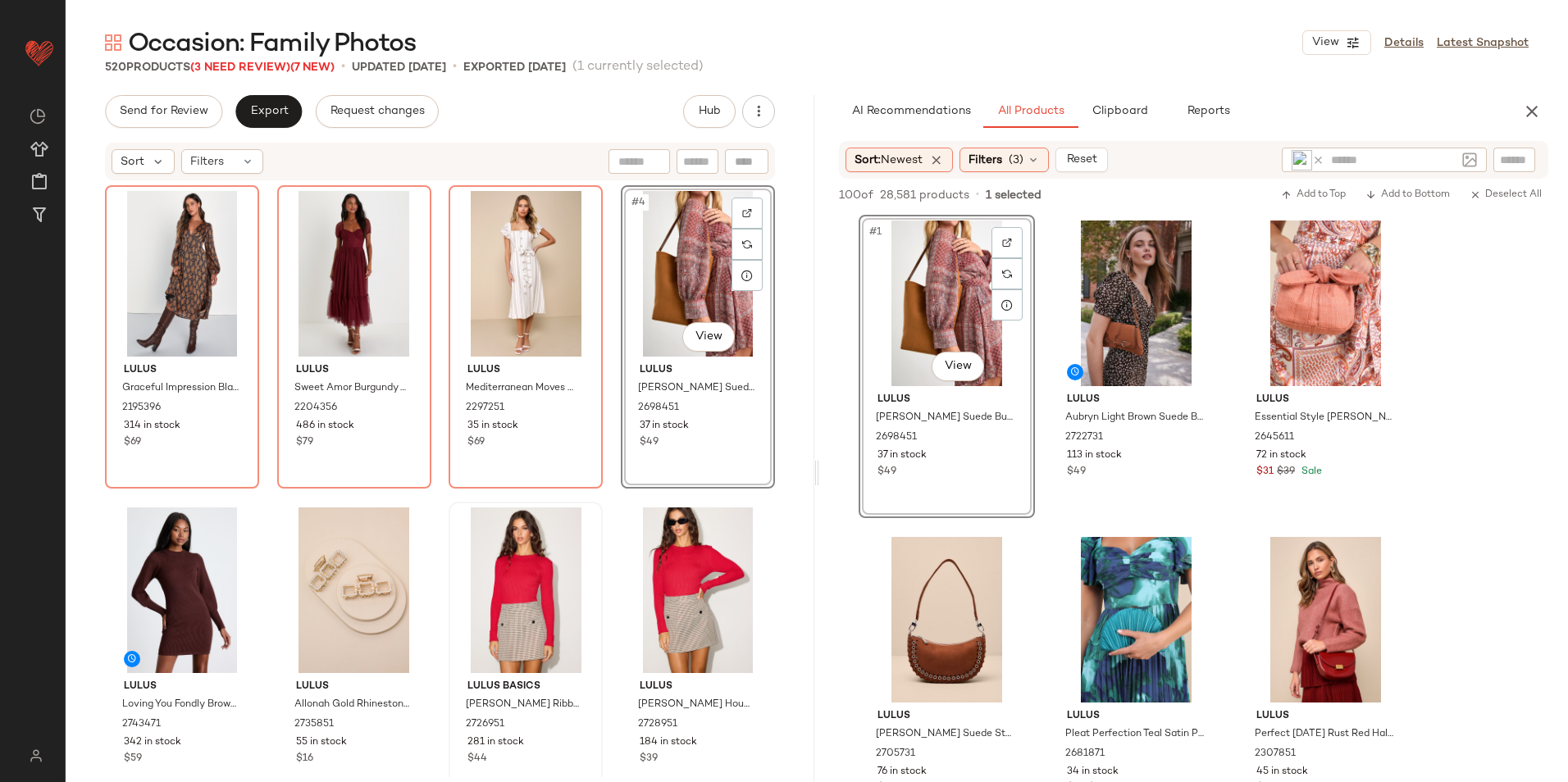
click at [676, 284] on div "#4 View" at bounding box center [698, 274] width 143 height 166
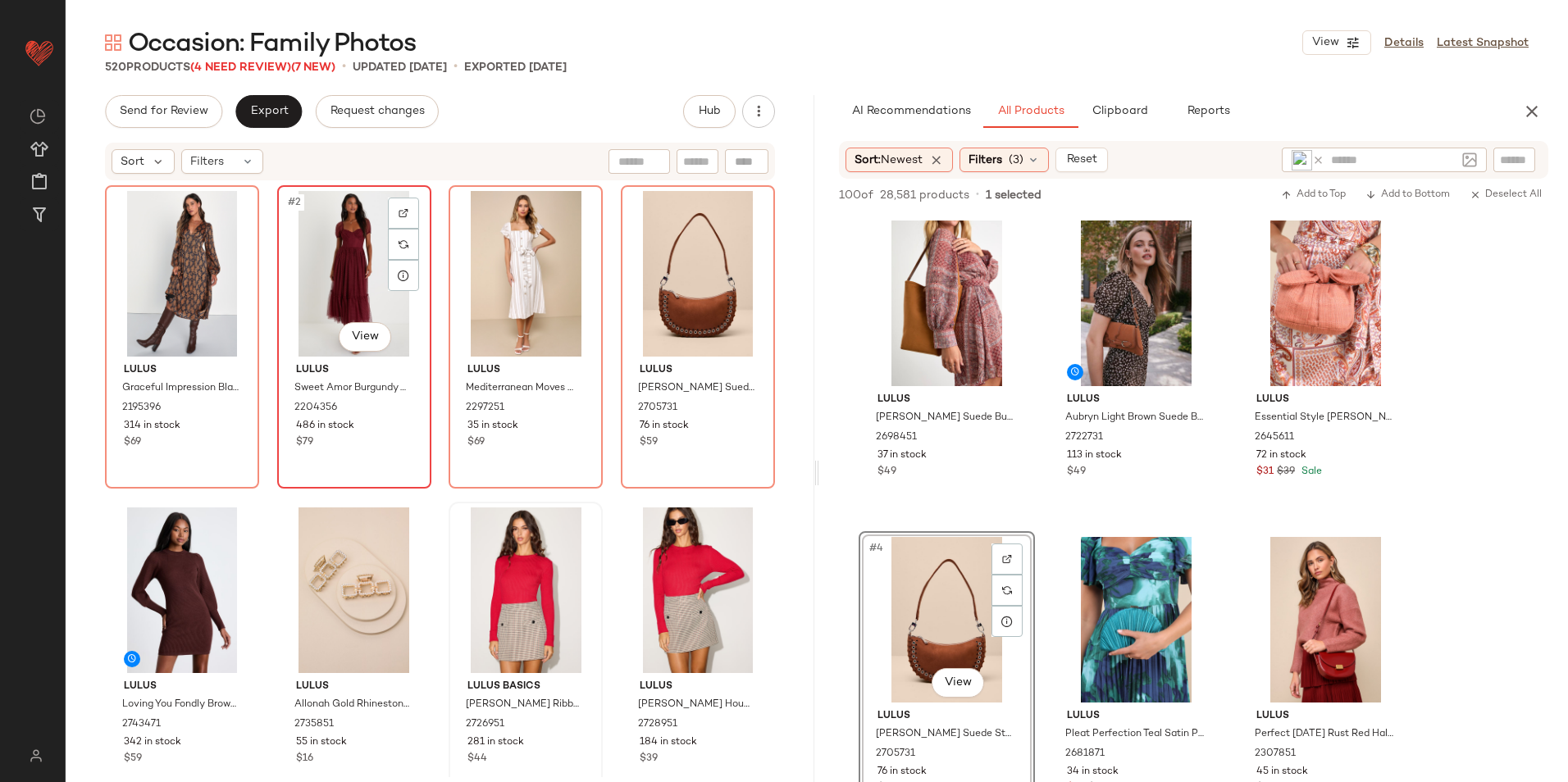
click at [337, 282] on div "#2 View" at bounding box center [354, 274] width 143 height 166
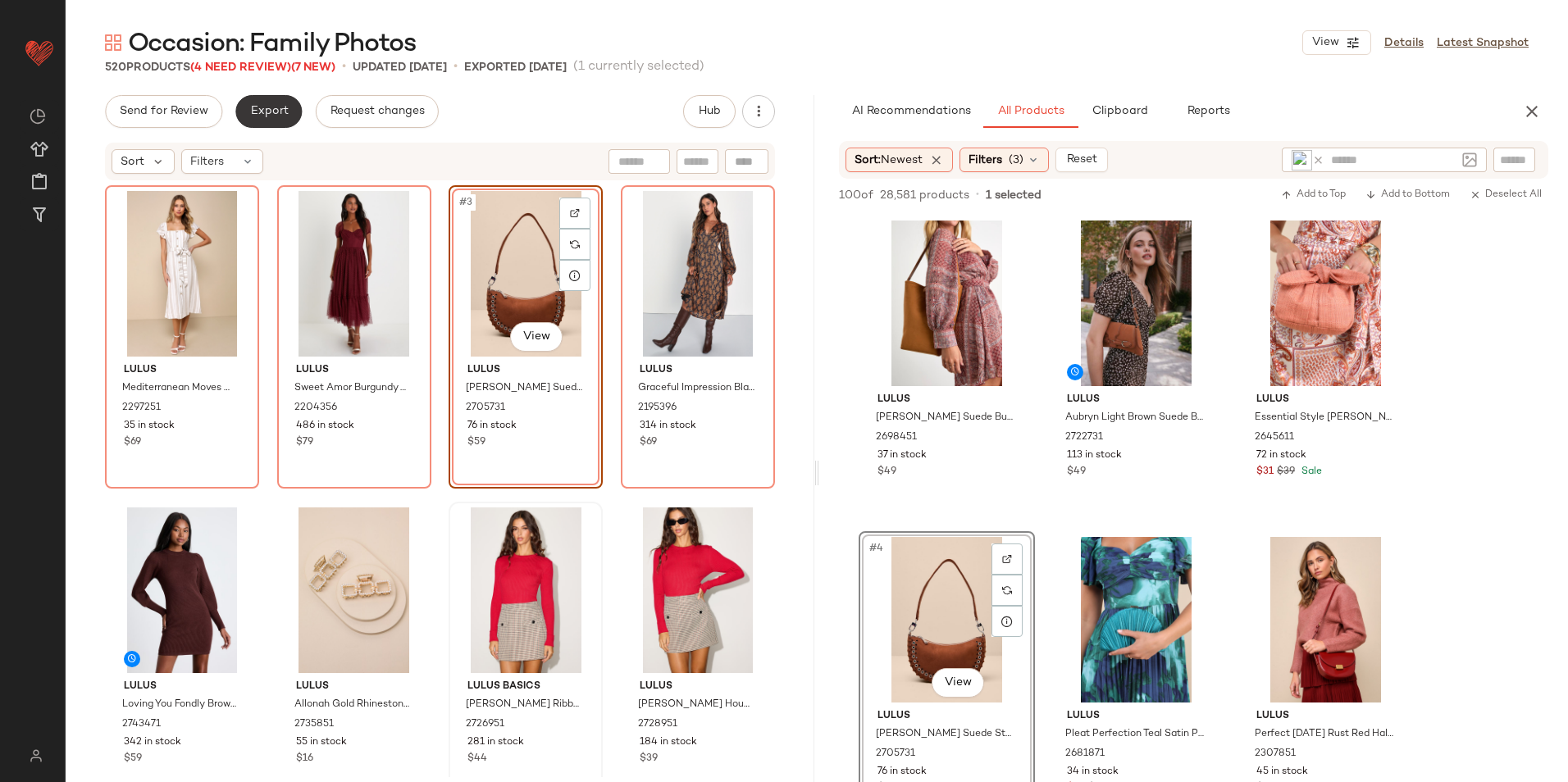
click at [280, 100] on button "Export" at bounding box center [268, 111] width 66 height 33
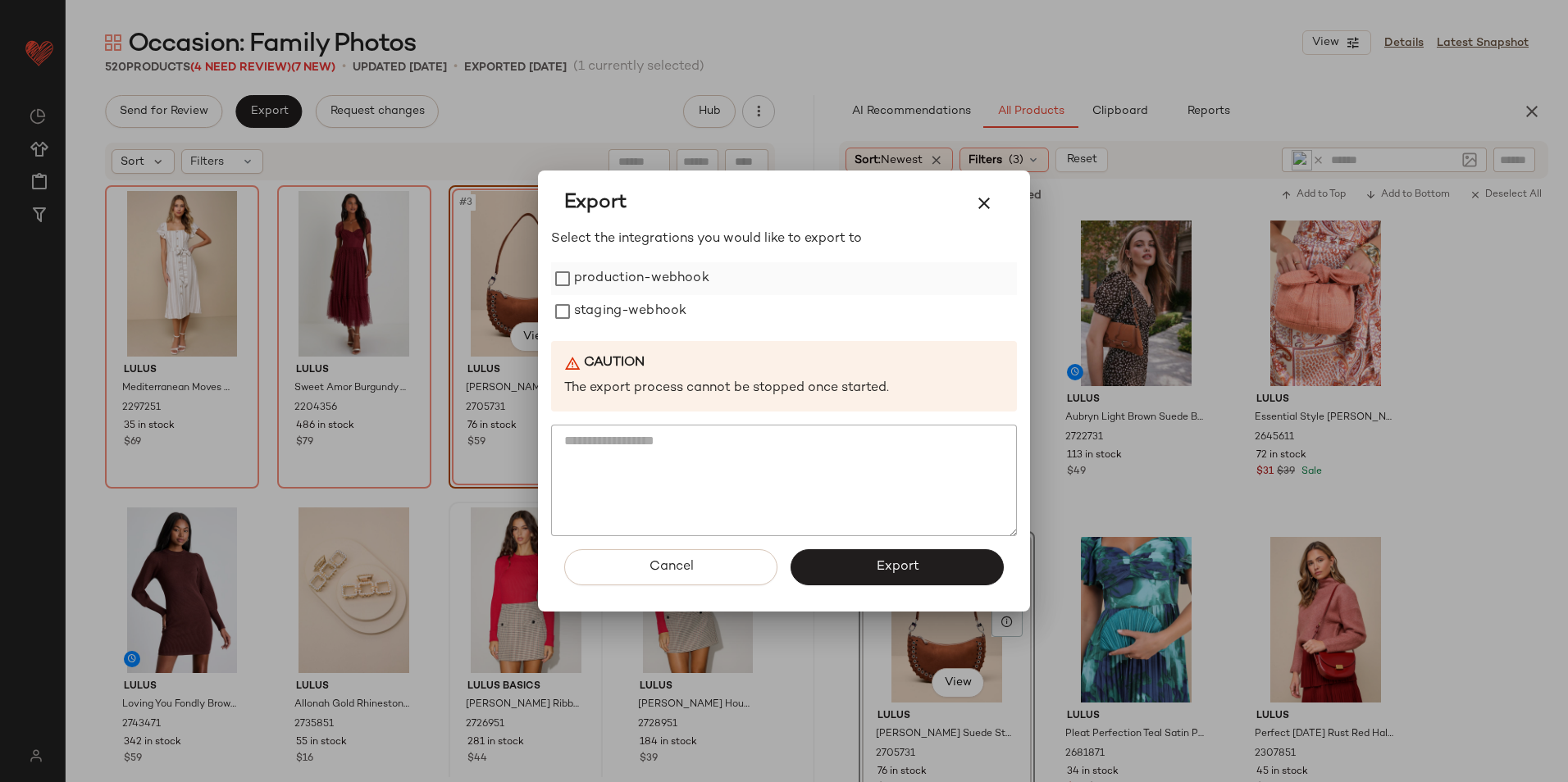
click at [607, 279] on label "production-webhook" at bounding box center [641, 278] width 135 height 33
click at [607, 305] on label "staging-webhook" at bounding box center [629, 311] width 112 height 33
click at [854, 572] on button "Export" at bounding box center [896, 567] width 213 height 36
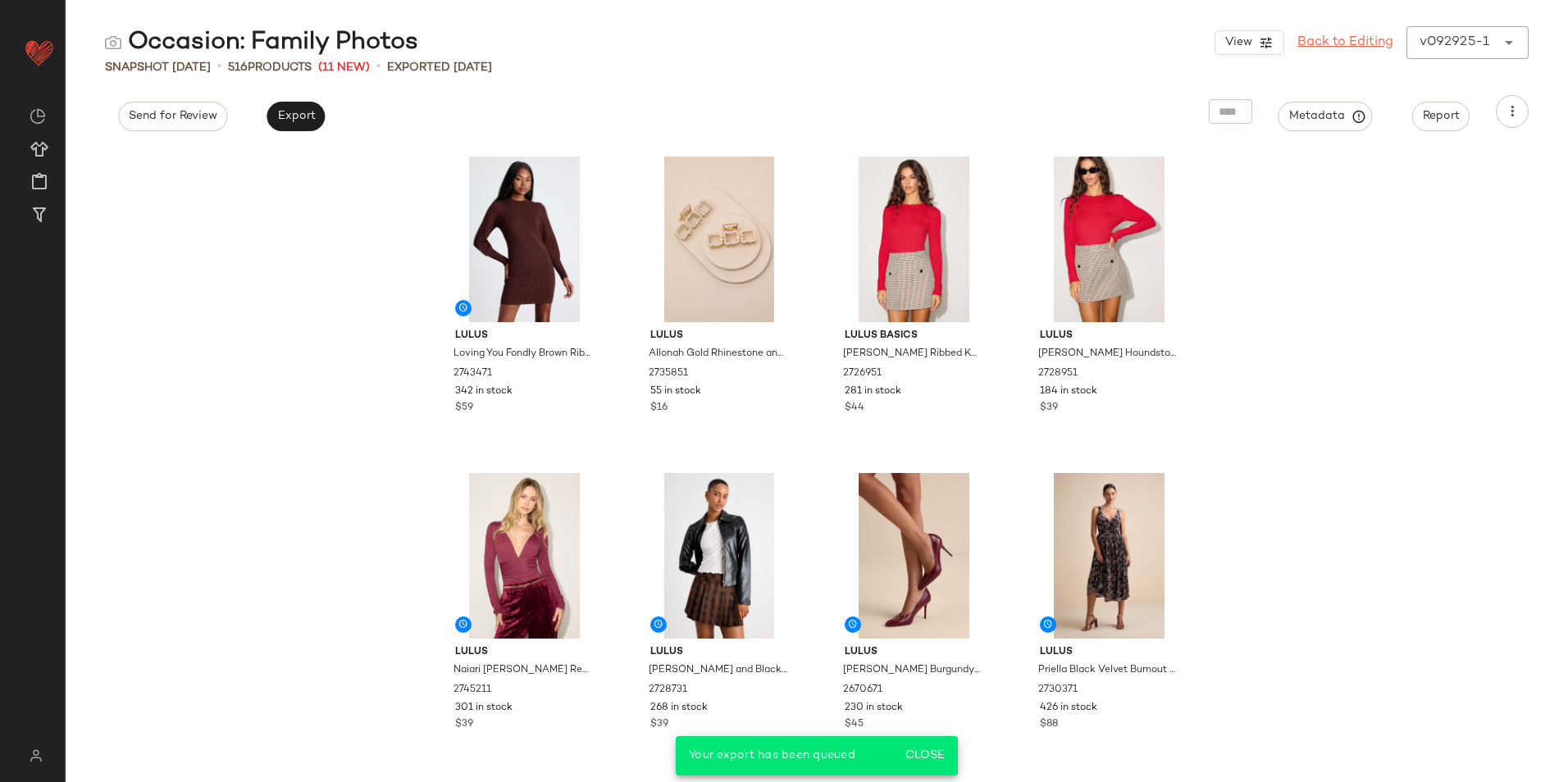
click at [1363, 44] on link "Back to Editing" at bounding box center [1345, 42] width 96 height 19
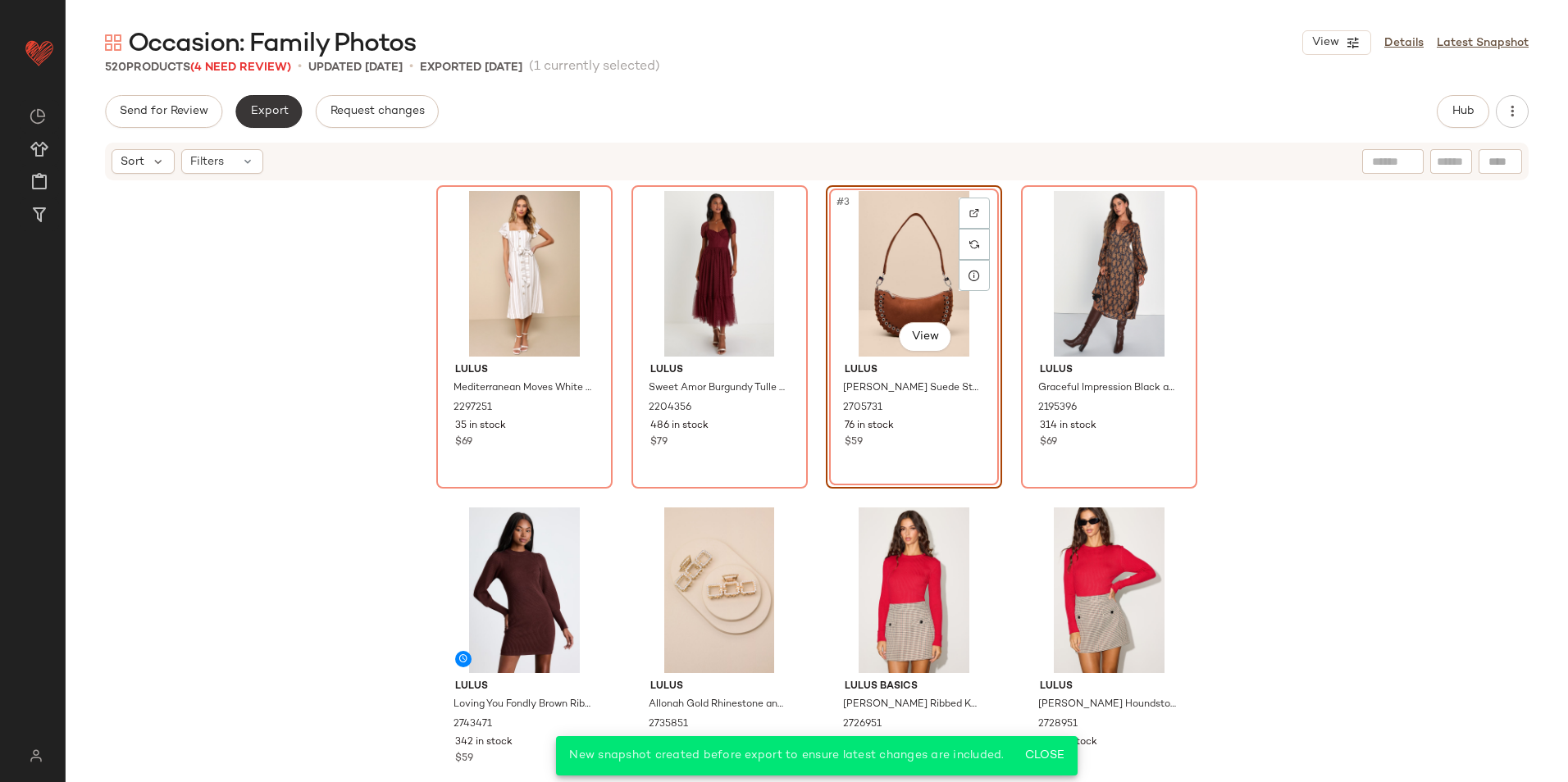
click at [253, 120] on button "Export" at bounding box center [268, 111] width 66 height 33
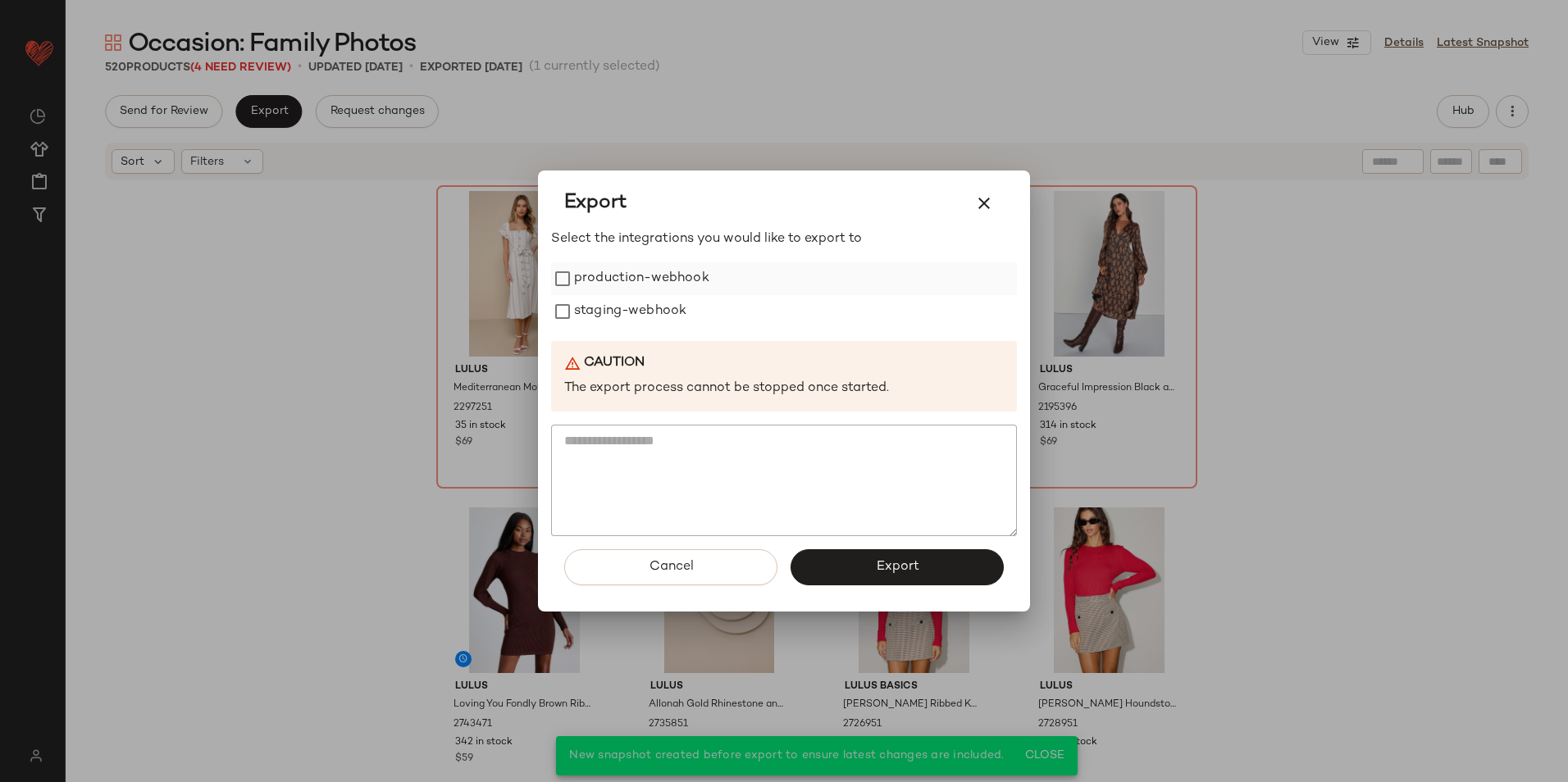
click at [603, 290] on label "production-webhook" at bounding box center [641, 278] width 135 height 33
click at [607, 304] on label "staging-webhook" at bounding box center [629, 311] width 112 height 33
click at [857, 564] on button "Export" at bounding box center [896, 567] width 213 height 36
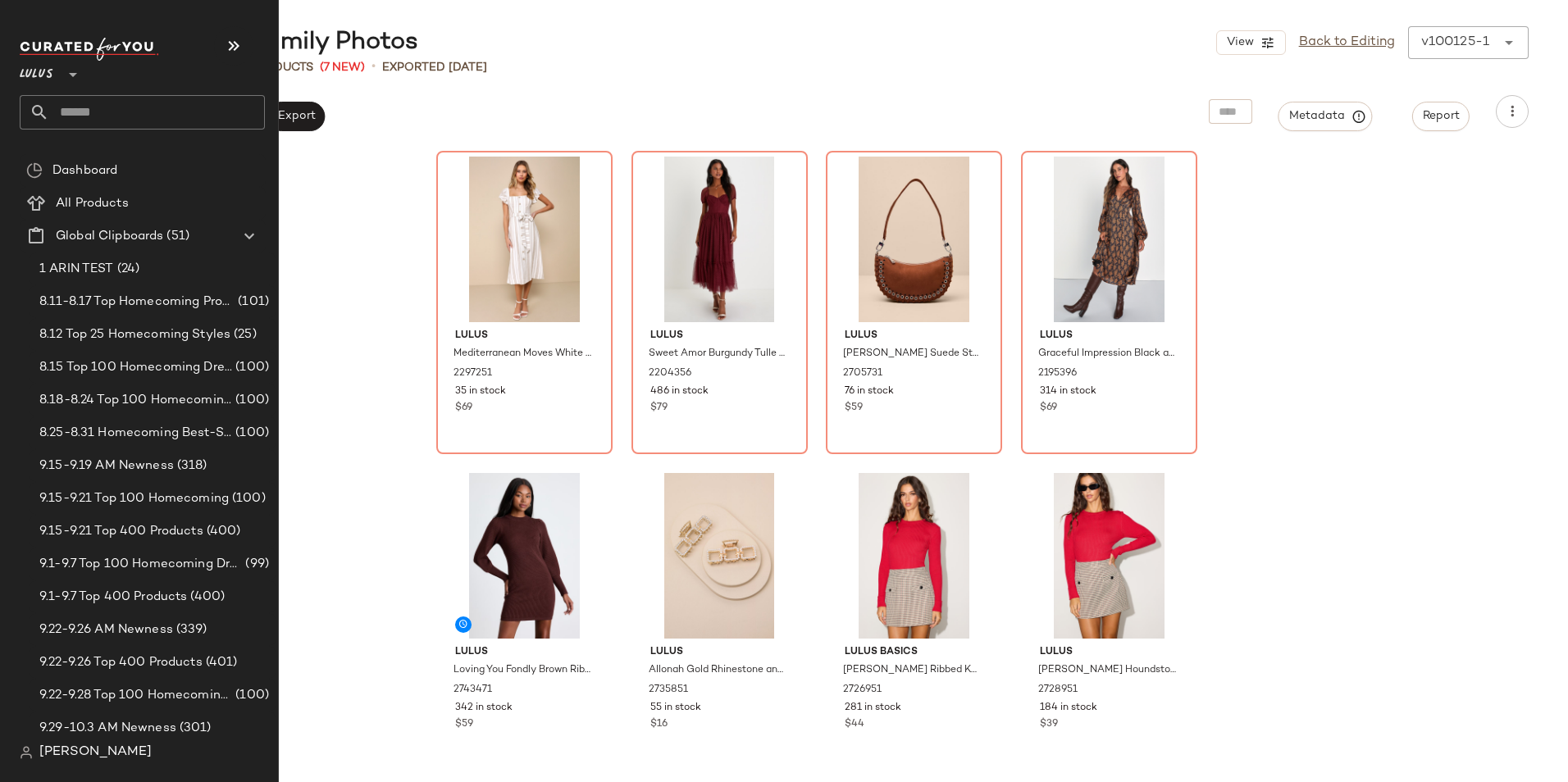
click at [101, 102] on input "text" at bounding box center [157, 112] width 215 height 34
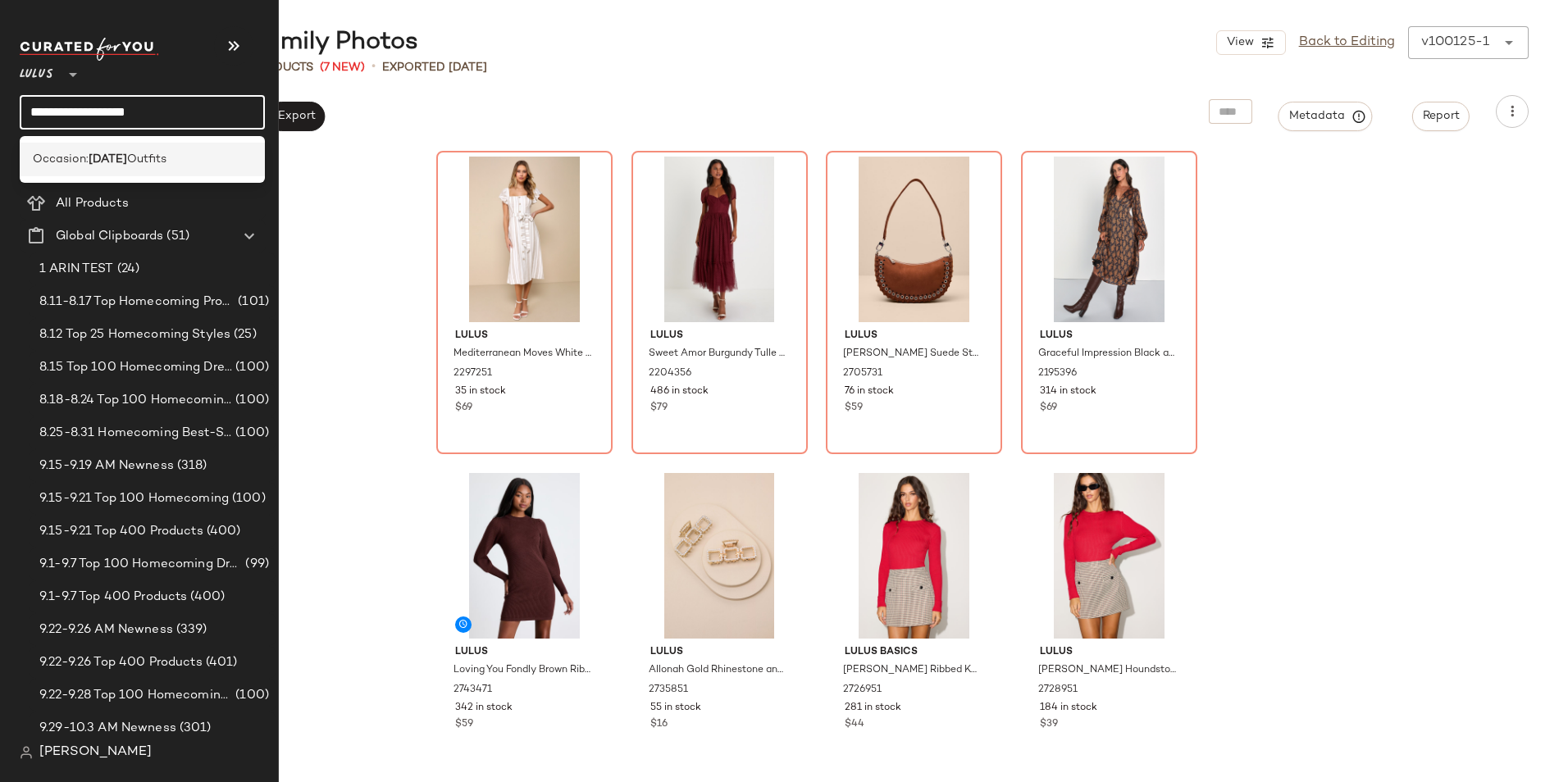
type input "**********"
click at [95, 153] on b "[DATE]" at bounding box center [108, 160] width 39 height 18
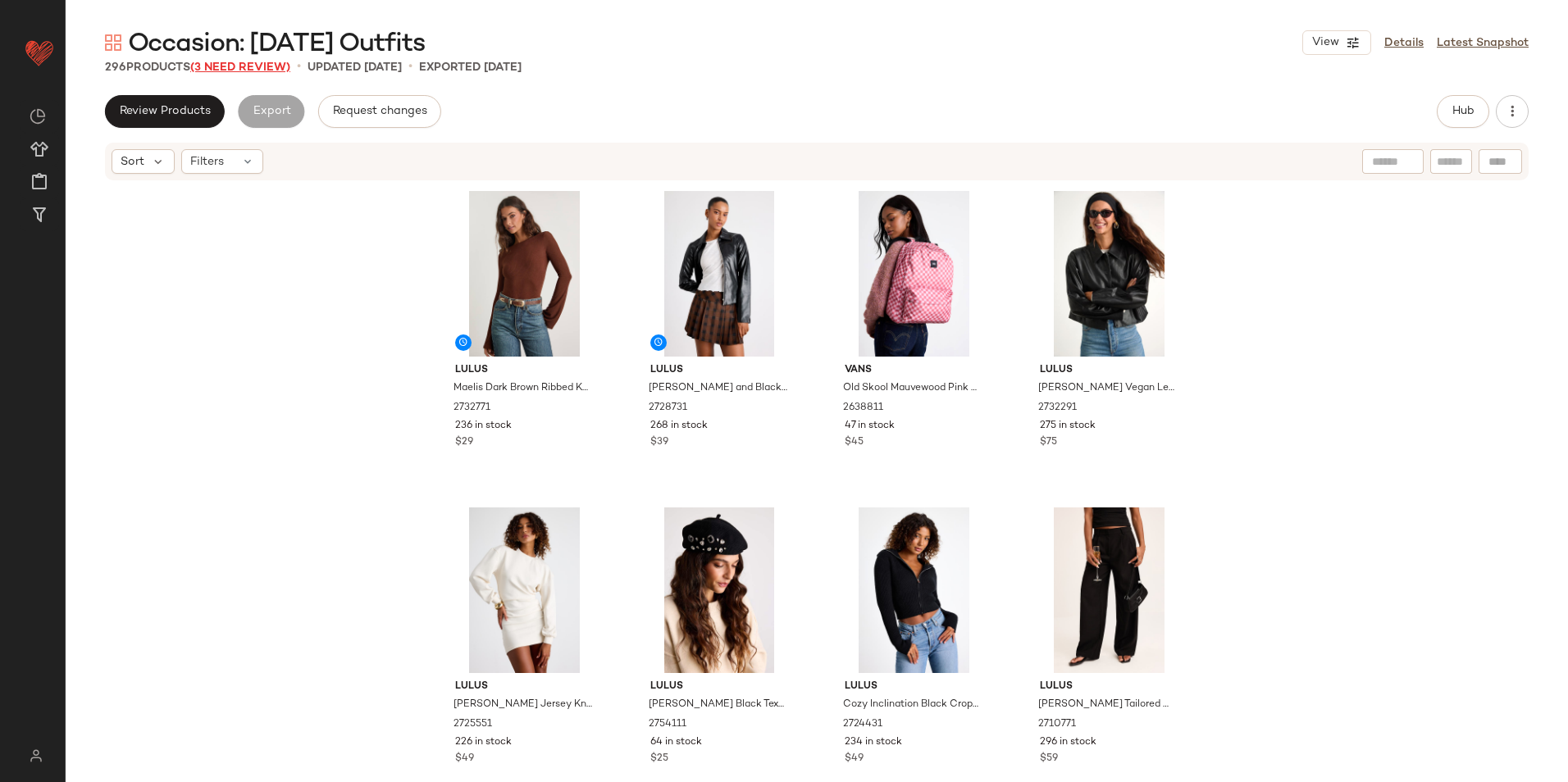
click at [228, 71] on span "(3 Need Review)" at bounding box center [239, 68] width 100 height 12
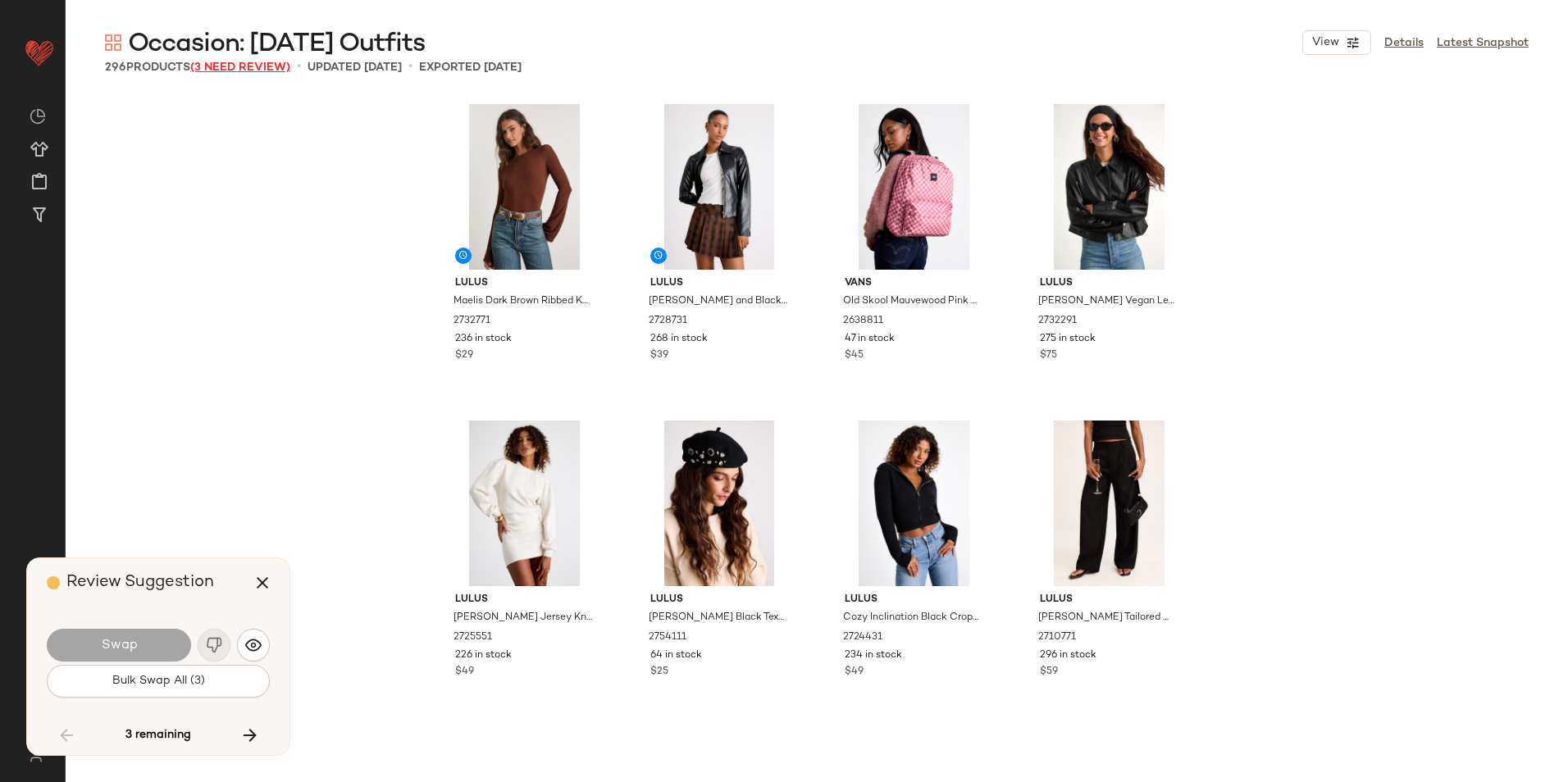
scroll to position [5379, 0]
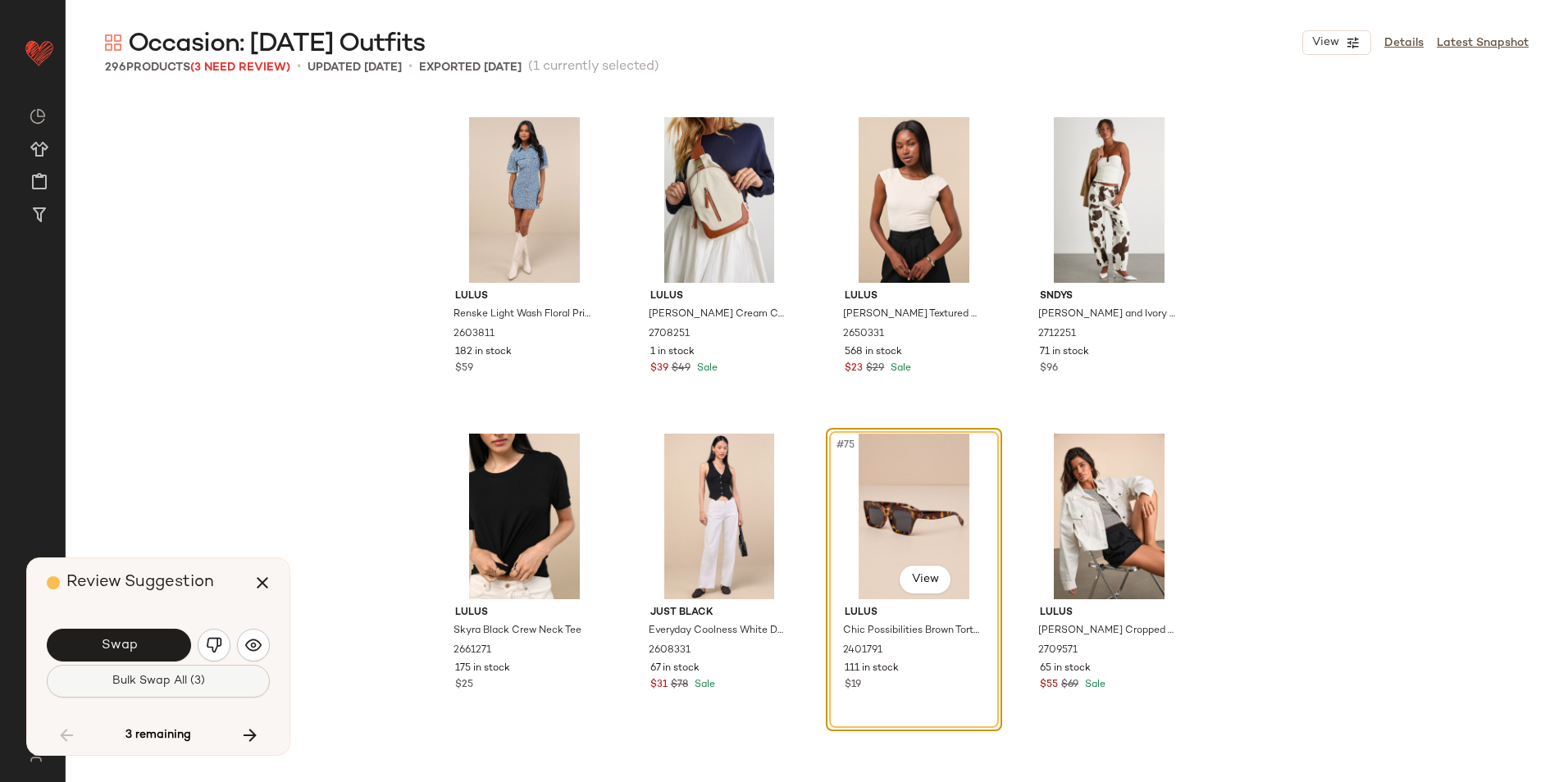
click at [165, 674] on span "Bulk Swap All (3)" at bounding box center [158, 680] width 94 height 13
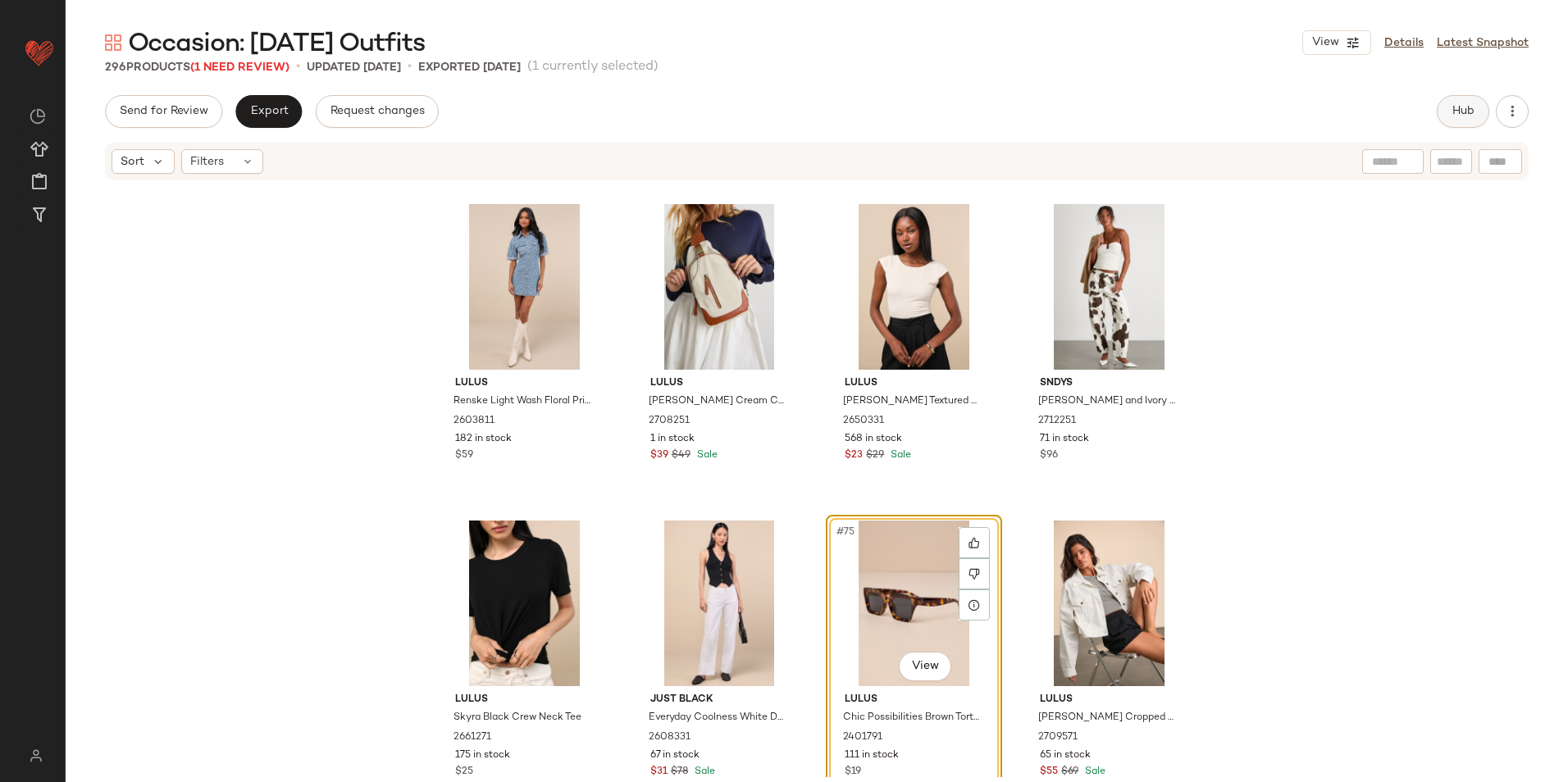
click at [1457, 106] on span "Hub" at bounding box center [1463, 111] width 23 height 13
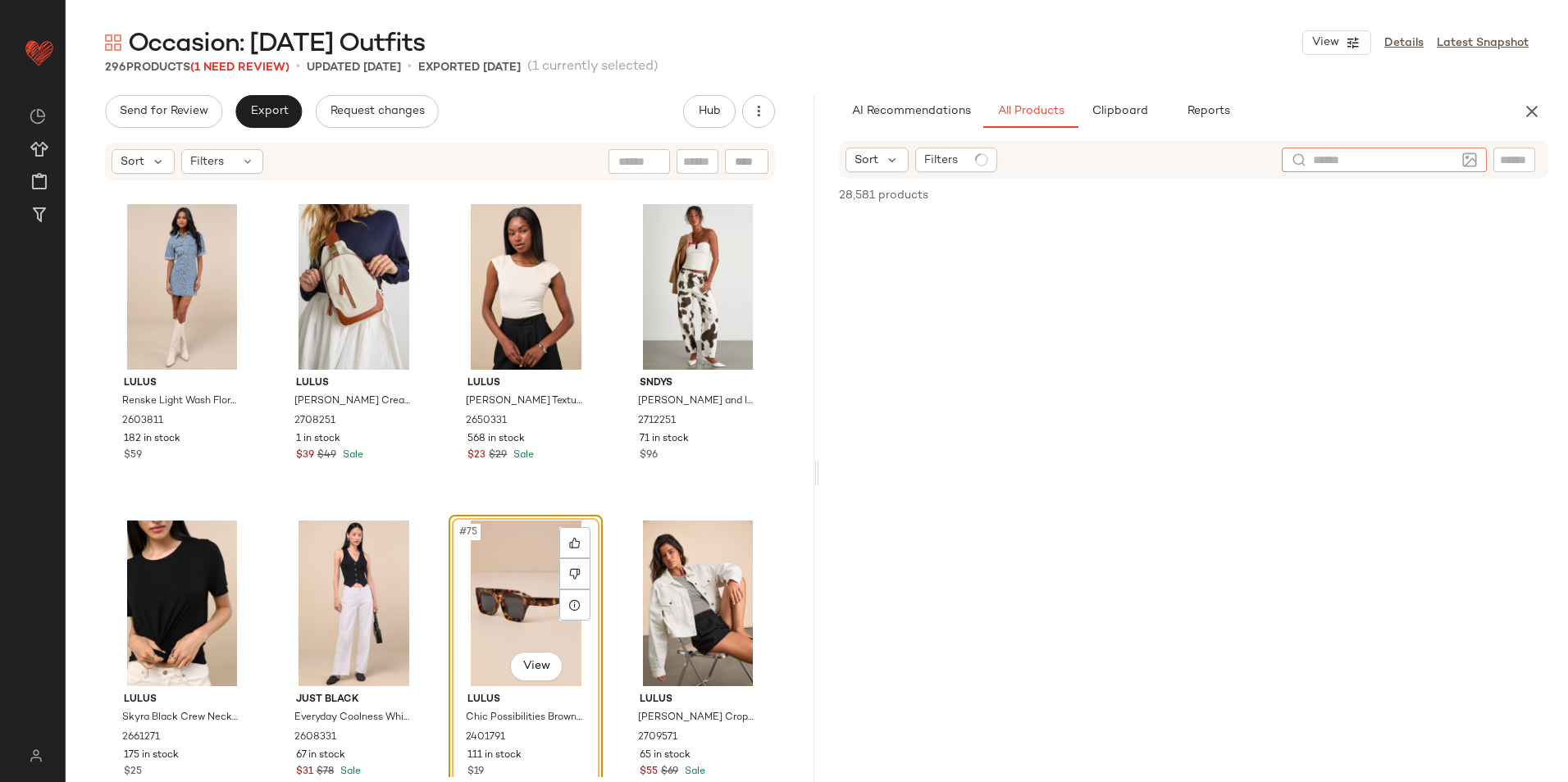
click at [1454, 162] on input "text" at bounding box center [1384, 161] width 143 height 18
click at [1467, 159] on img at bounding box center [1469, 160] width 15 height 15
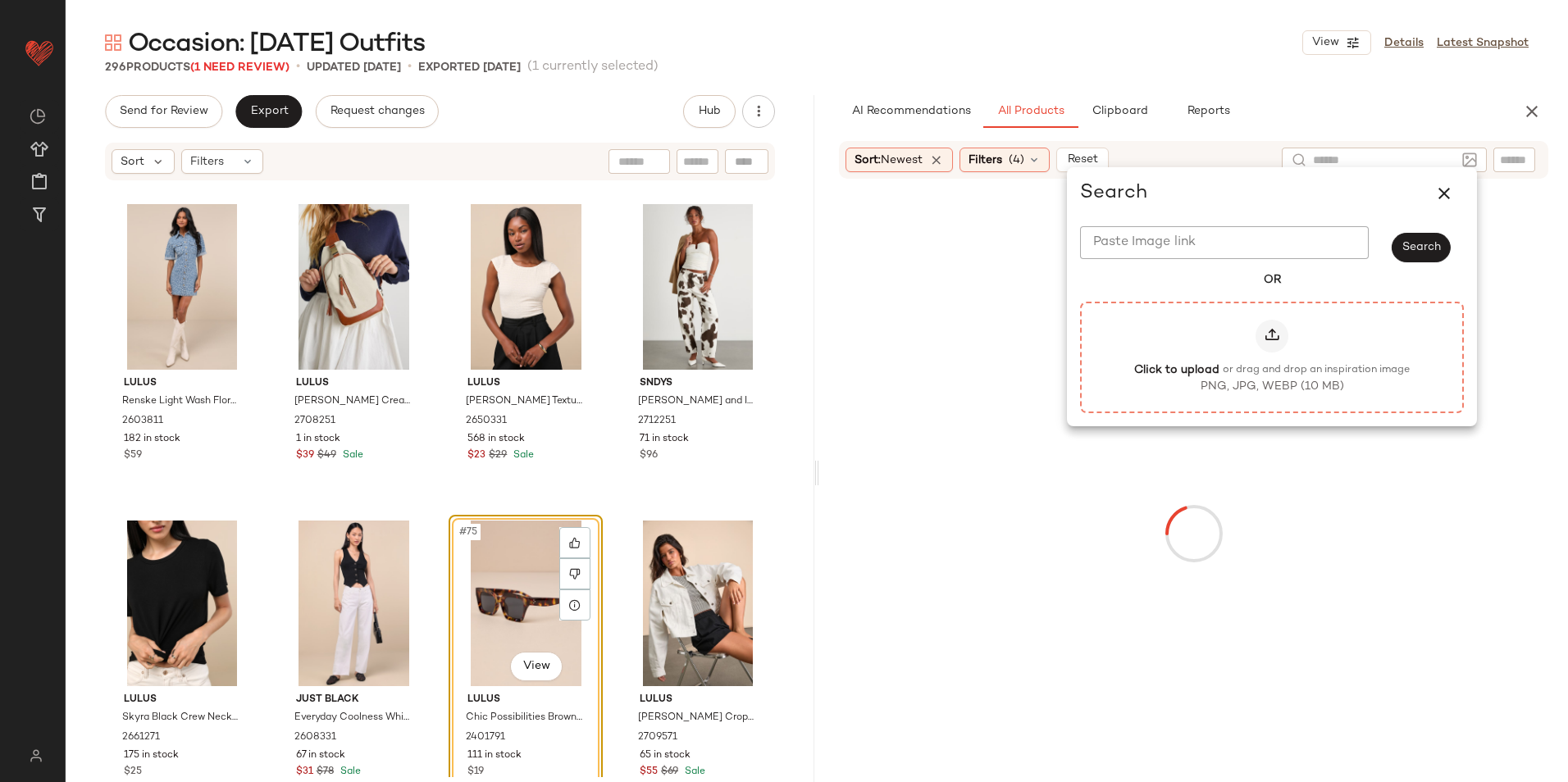
click at [1279, 328] on icon at bounding box center [1271, 335] width 17 height 17
click at [1272, 357] on input "Click to upload or drag and drop an inspiration image PNG, JPG, WEBP (10 MB)" at bounding box center [1271, 357] width 1 height 1
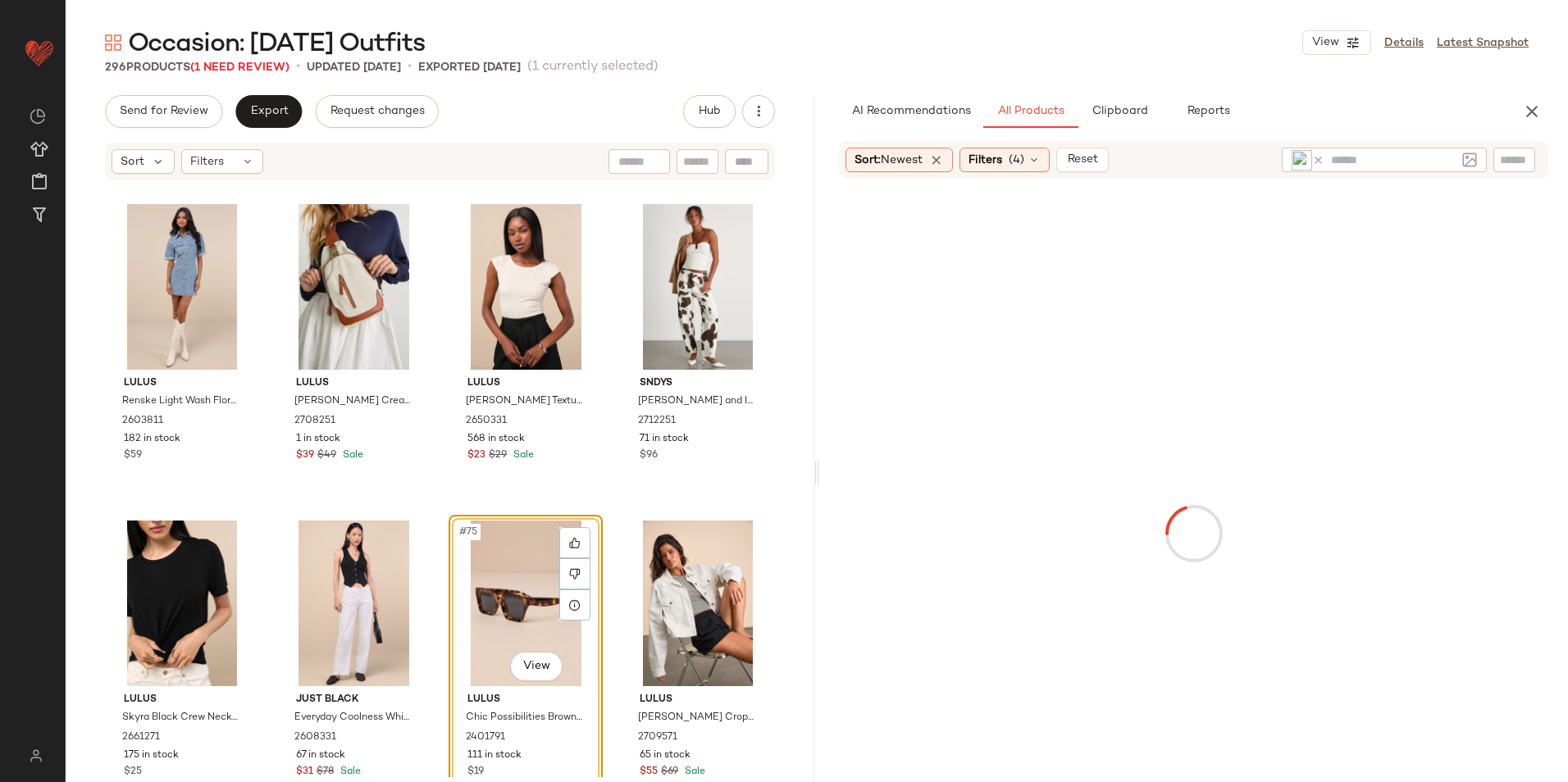
click at [987, 51] on div "Occasion: [DATE] Outfits View Details Latest Snapshot" at bounding box center [816, 42] width 1502 height 33
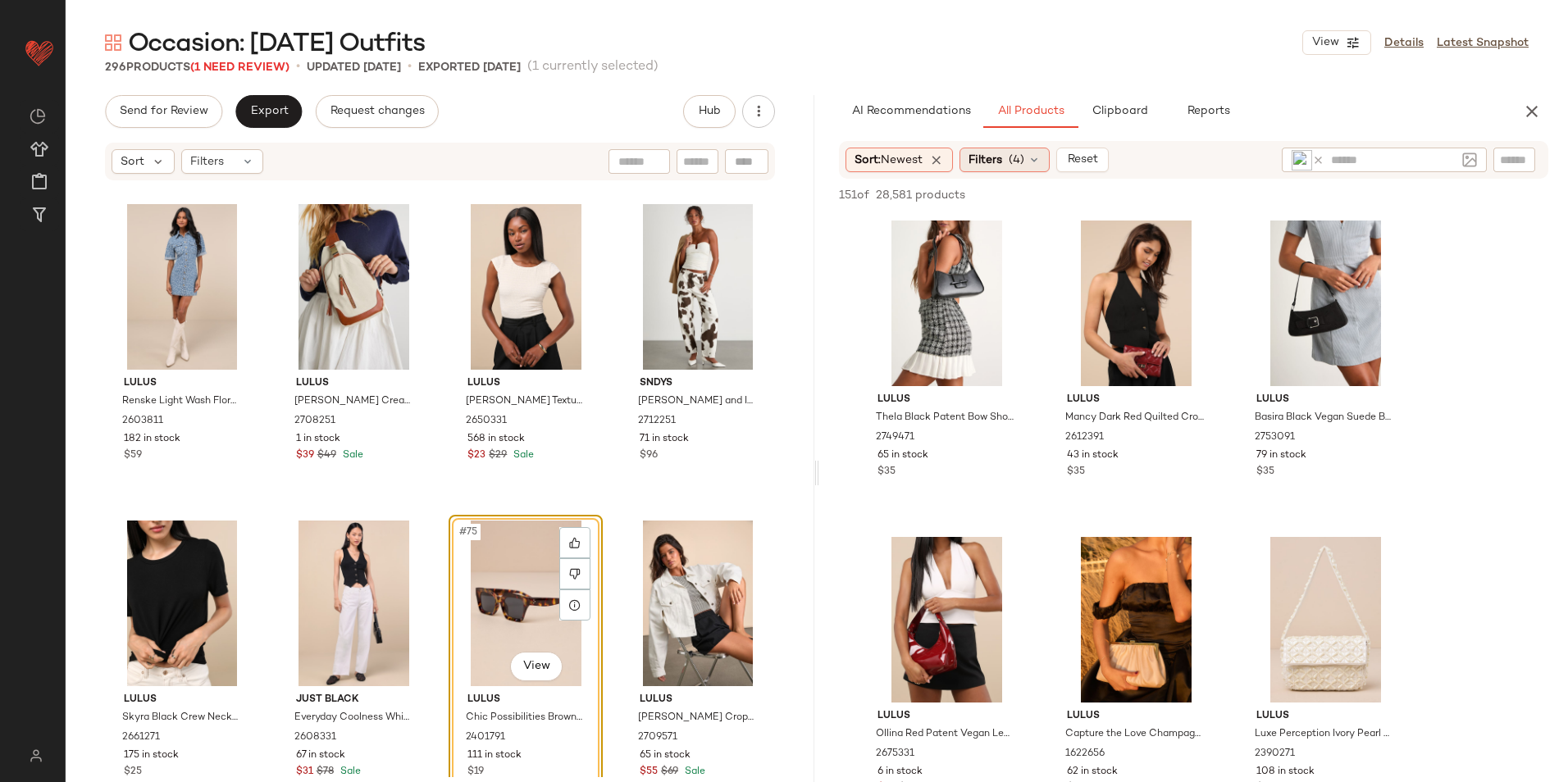
click at [1014, 157] on span "(4)" at bounding box center [1016, 161] width 16 height 18
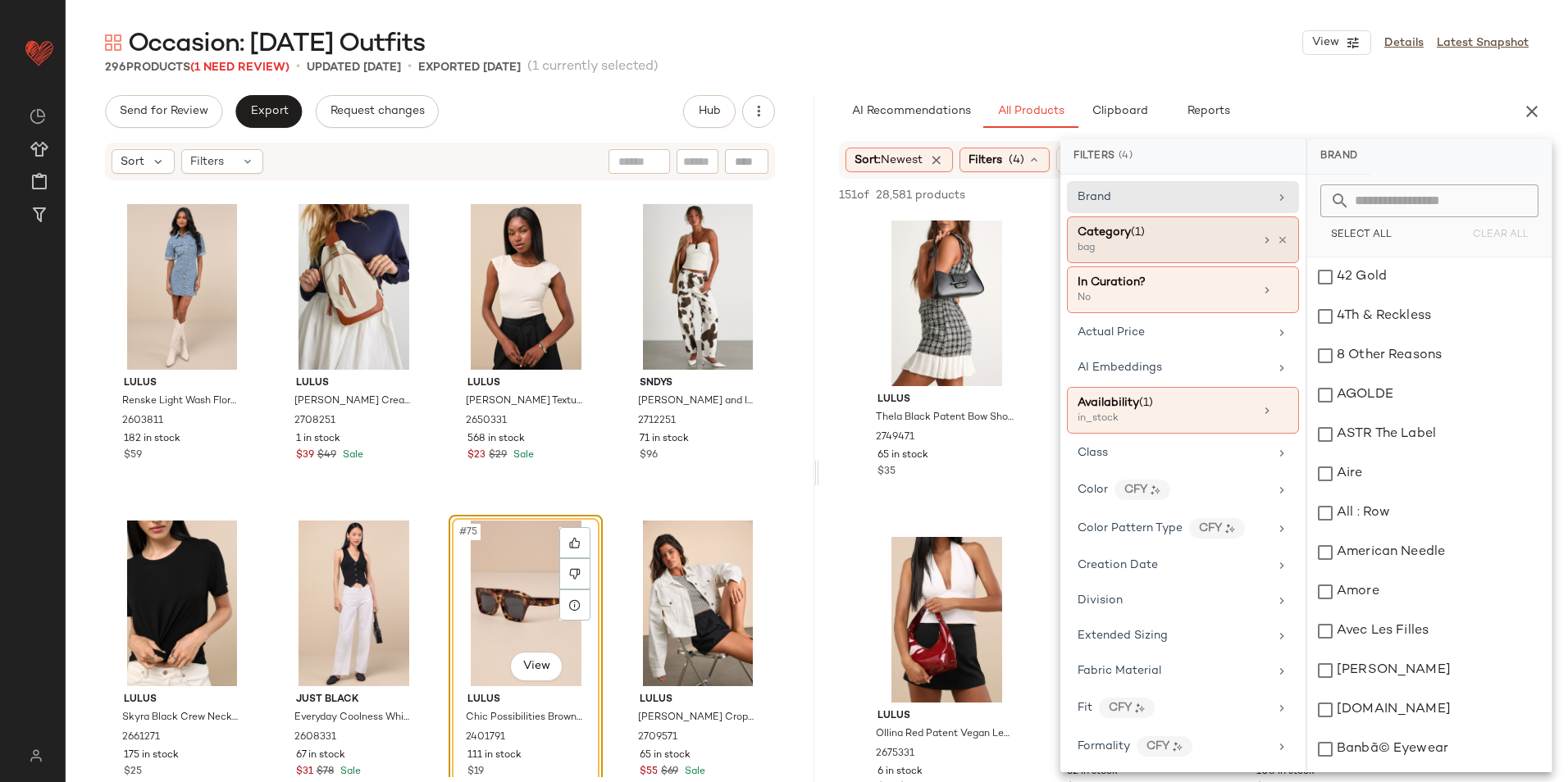
click at [1111, 235] on span "Category" at bounding box center [1104, 232] width 53 height 12
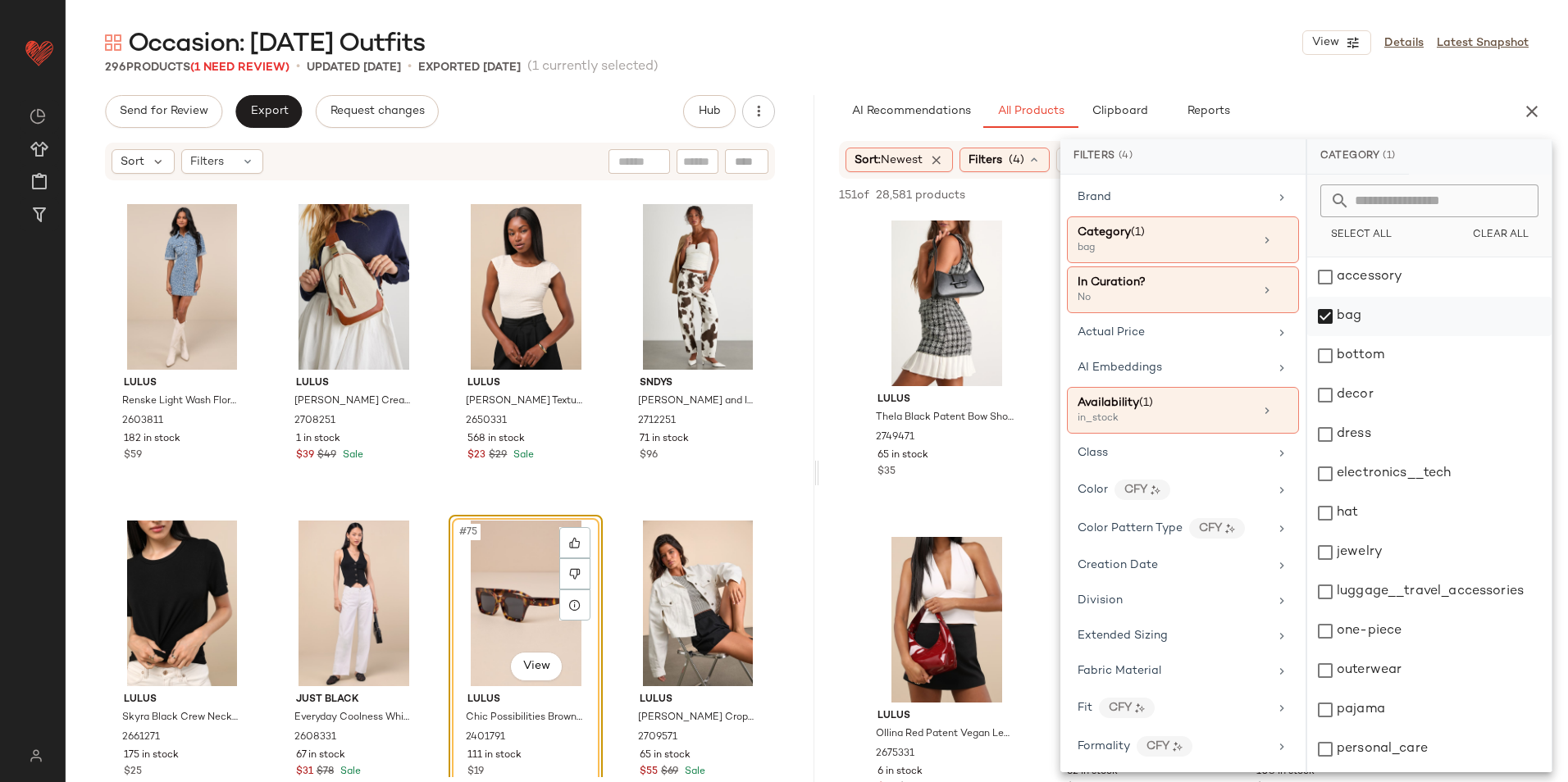
click at [1340, 321] on div "bag" at bounding box center [1429, 316] width 245 height 40
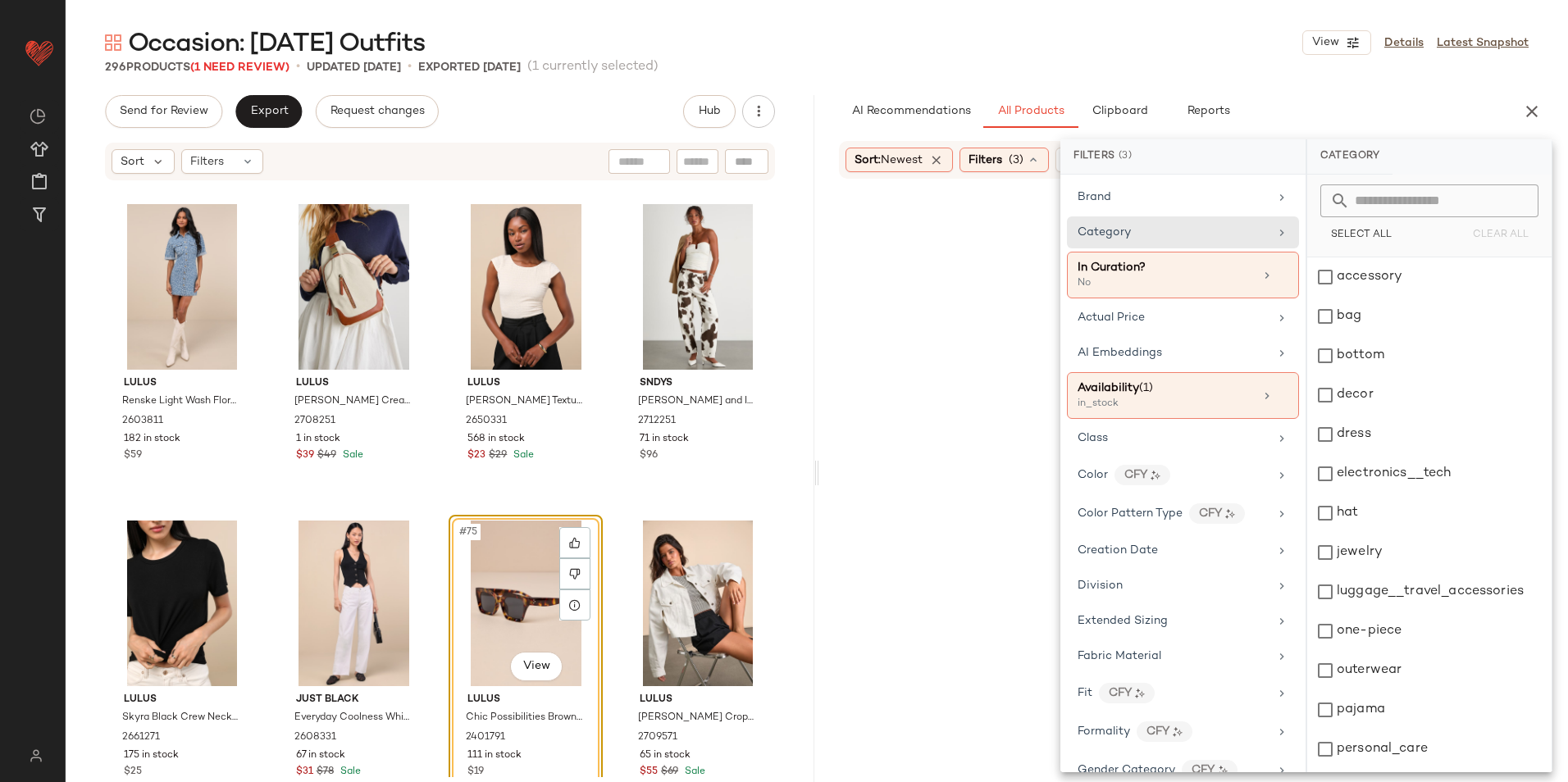
click at [1074, 47] on div "Occasion: [DATE] Outfits View Details Latest Snapshot" at bounding box center [816, 42] width 1502 height 33
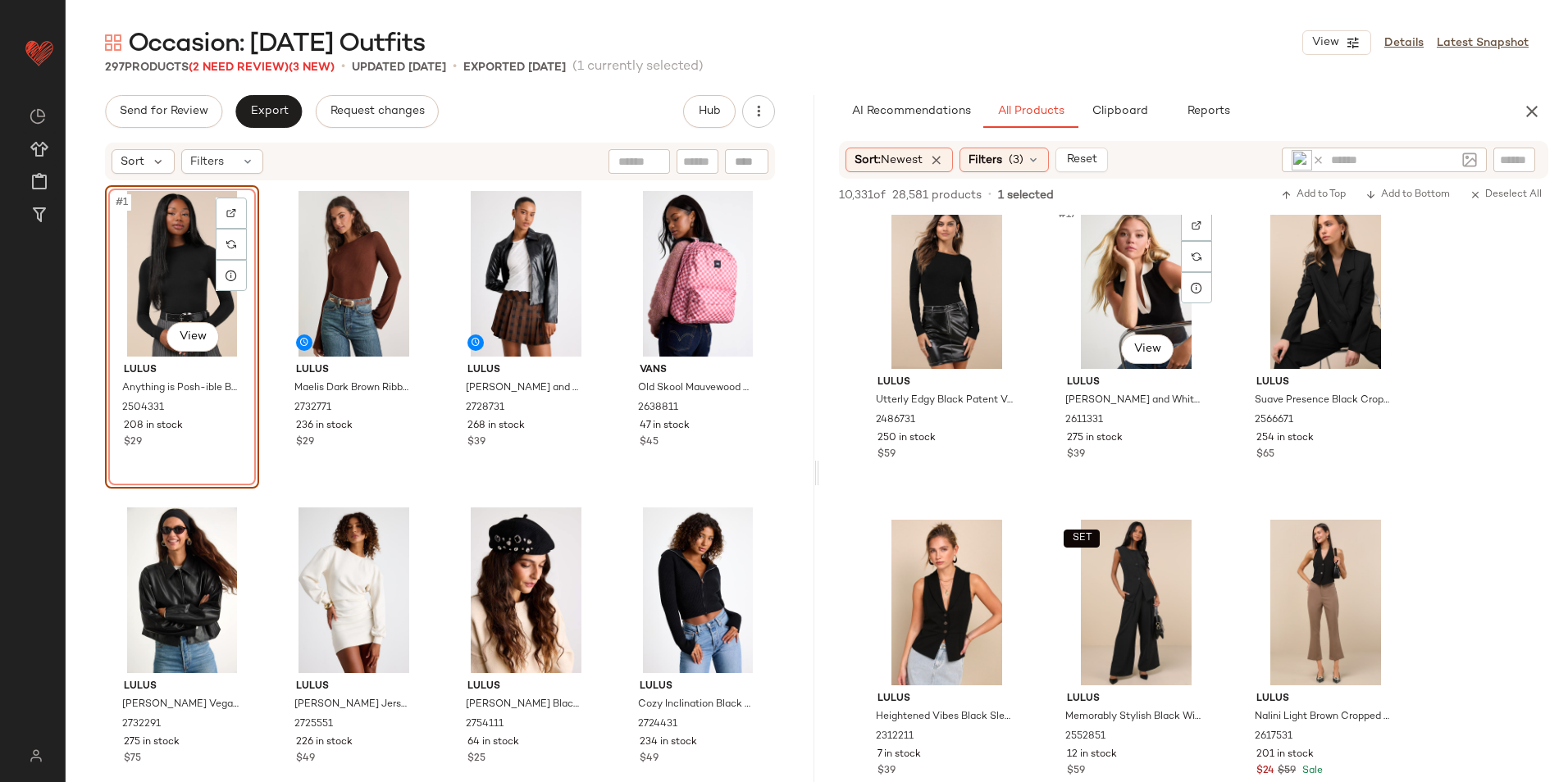
scroll to position [1639, 0]
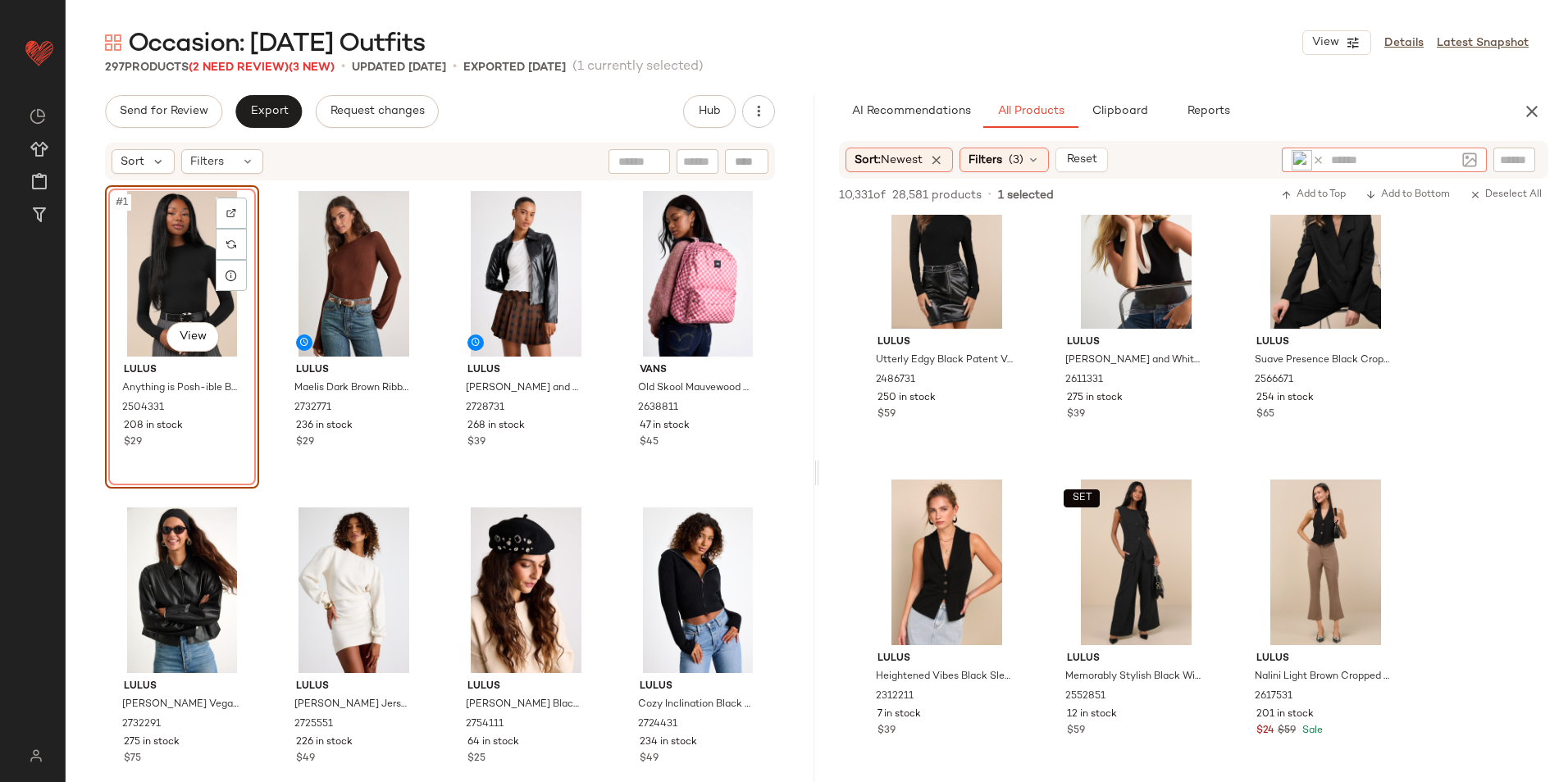
click at [1342, 160] on input "text" at bounding box center [1392, 161] width 124 height 18
type input "*****"
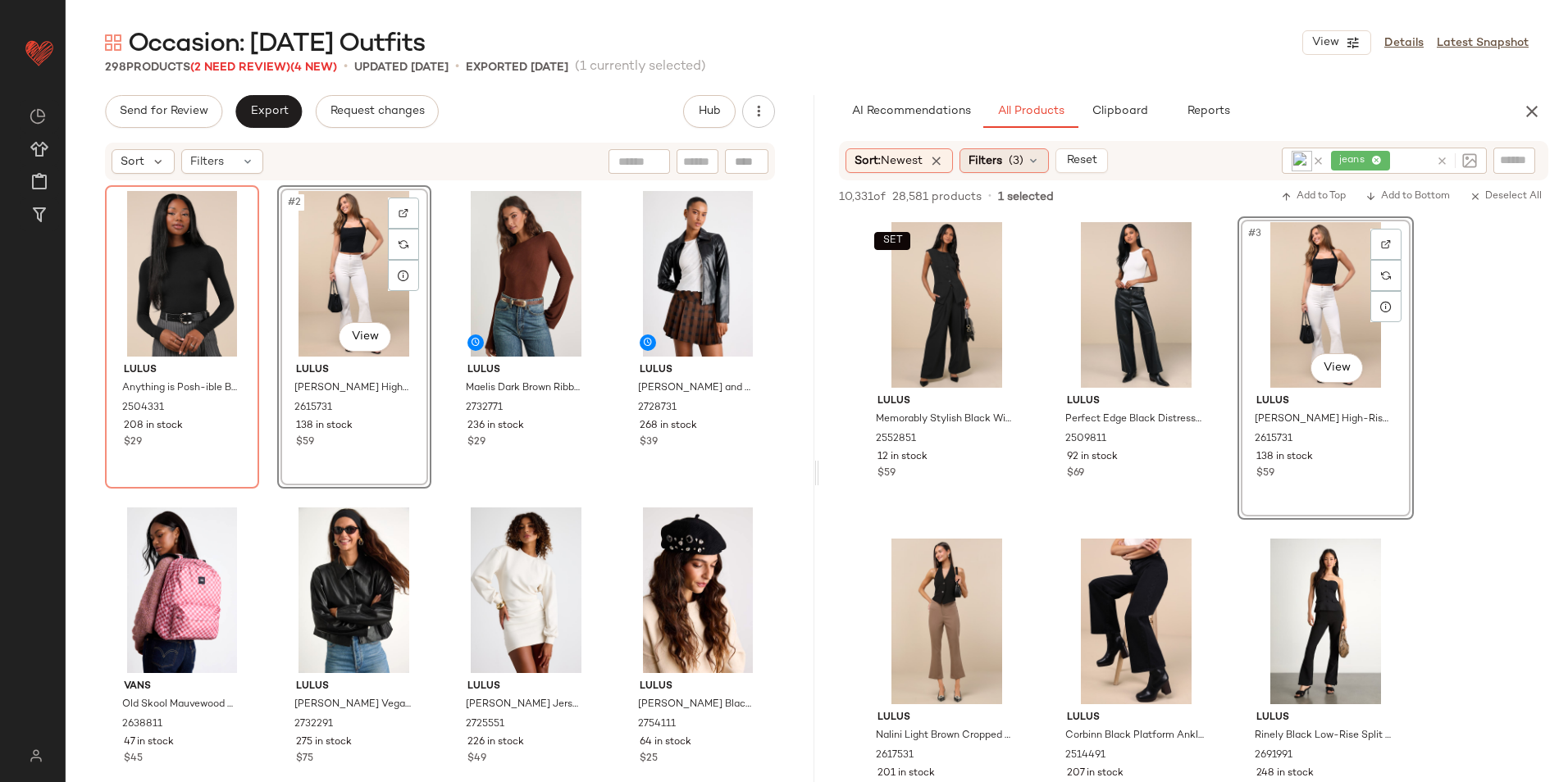
click at [1020, 169] on div "Filters (3)" at bounding box center [1004, 161] width 89 height 25
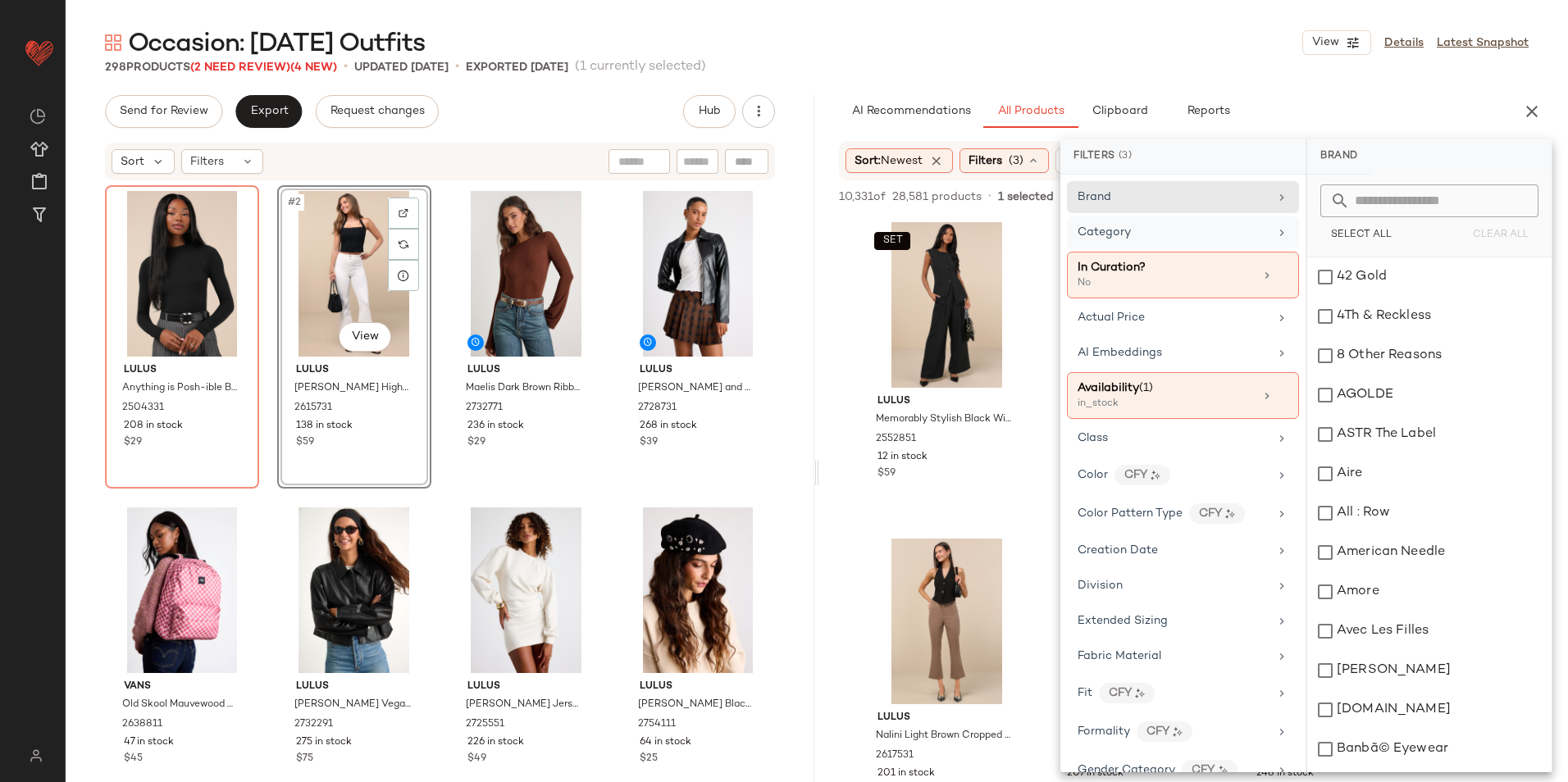
click at [1150, 237] on div "Category" at bounding box center [1172, 233] width 191 height 18
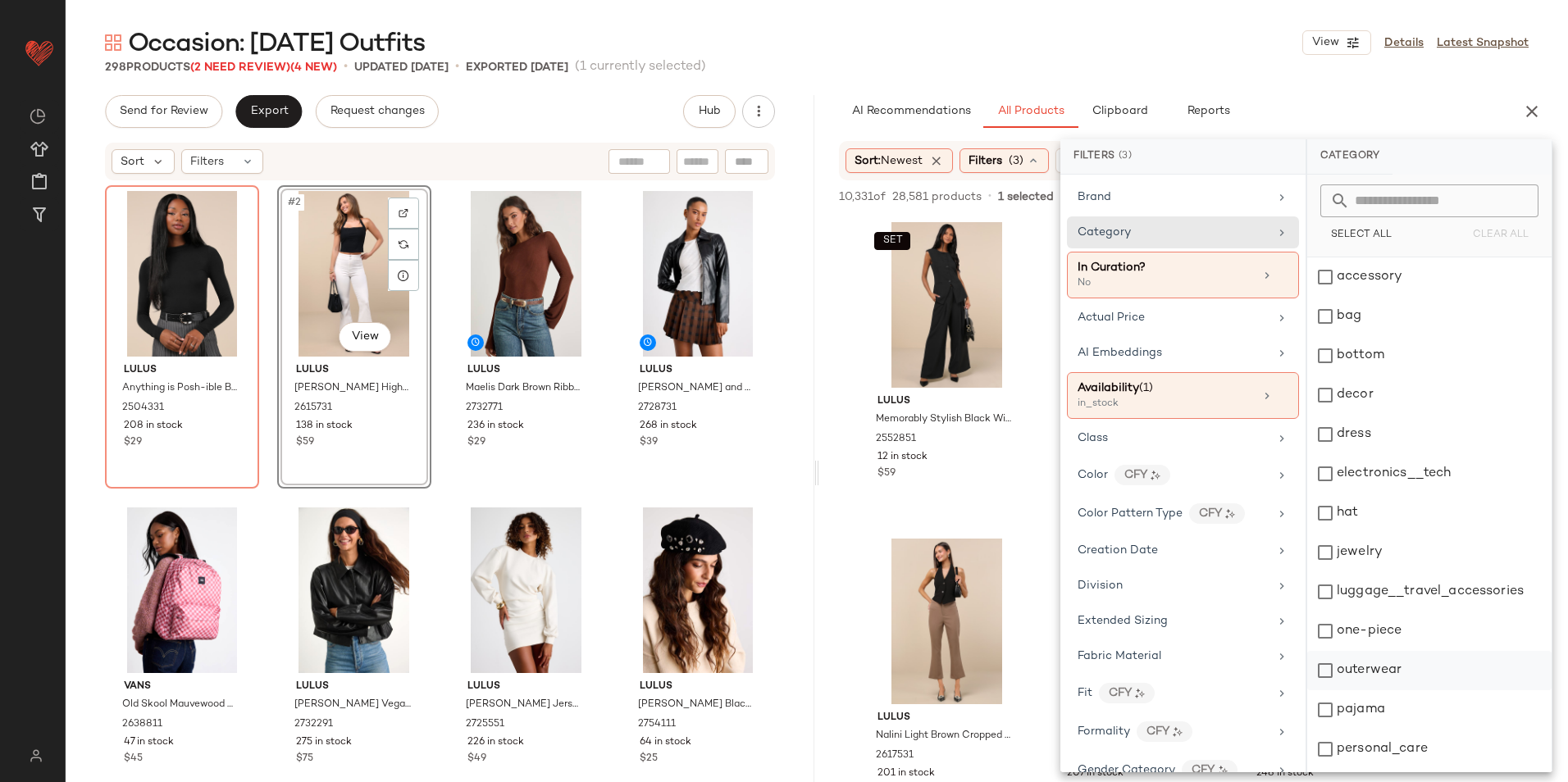
click at [1346, 661] on div "outerwear" at bounding box center [1429, 670] width 245 height 40
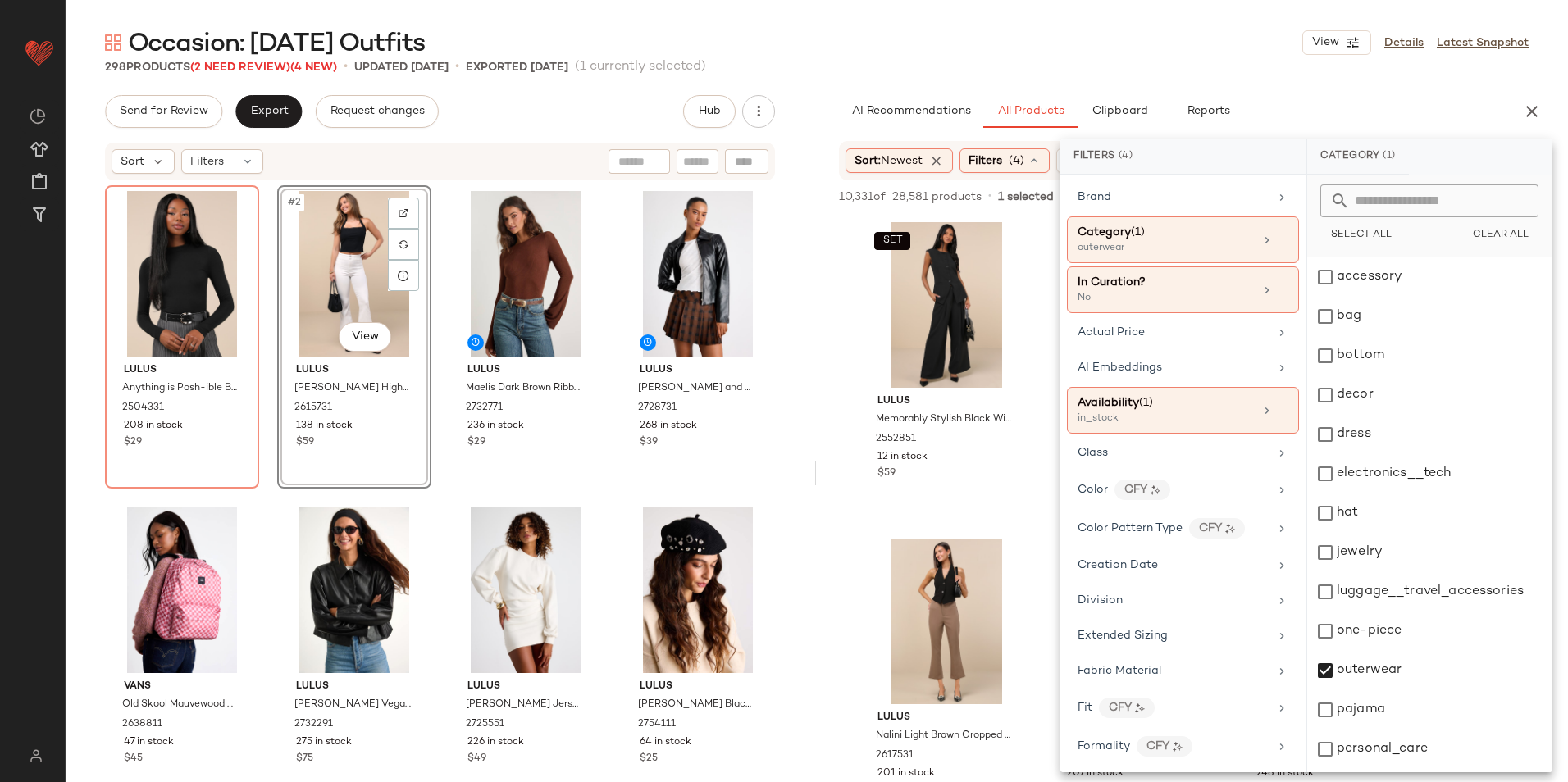
click at [1135, 42] on div "Occasion: [DATE] Outfits View Details Latest Snapshot" at bounding box center [816, 42] width 1502 height 33
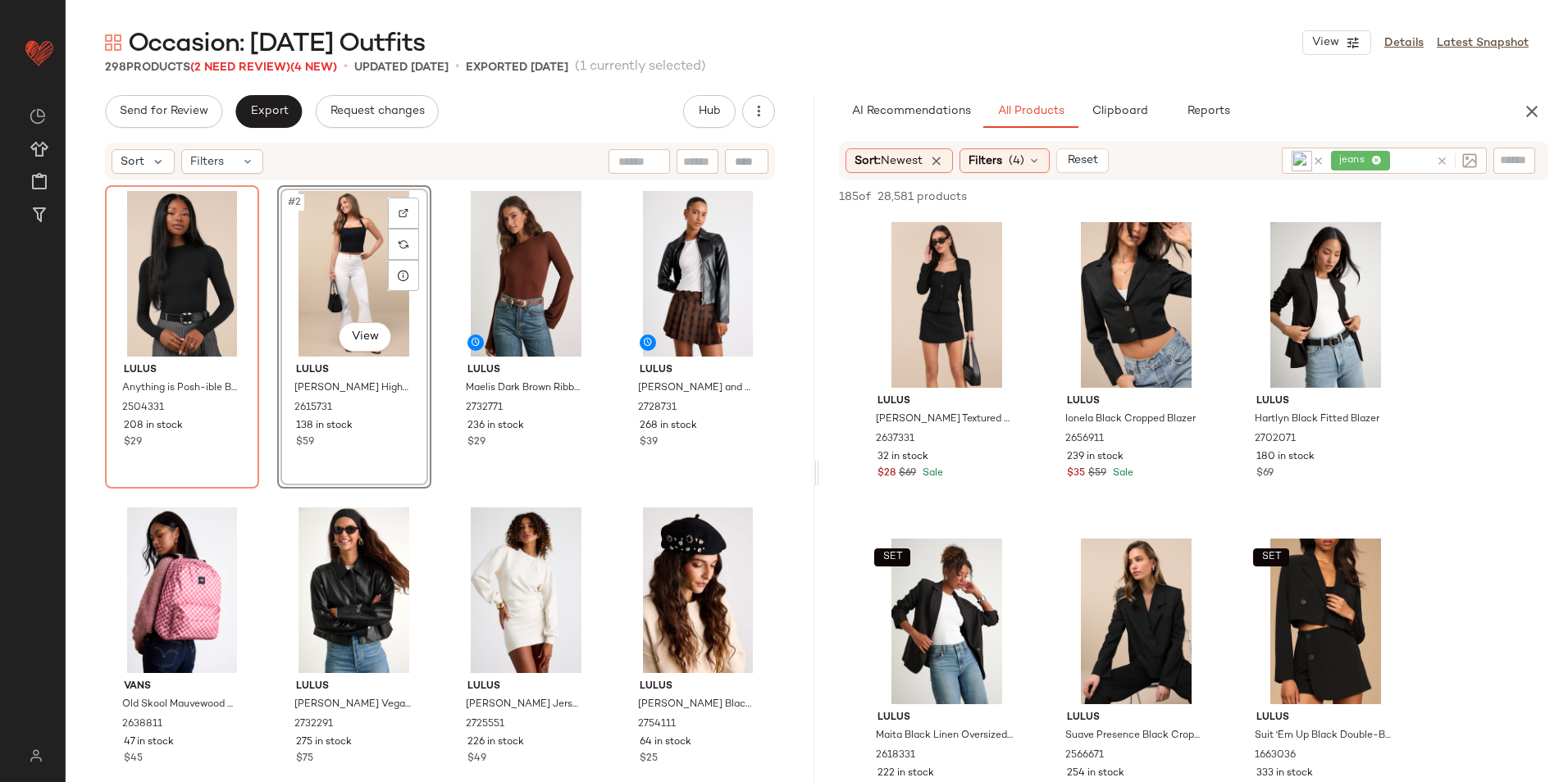
click at [1376, 159] on div "jeans" at bounding box center [1379, 161] width 98 height 26
click at [1361, 162] on icon at bounding box center [1360, 161] width 11 height 11
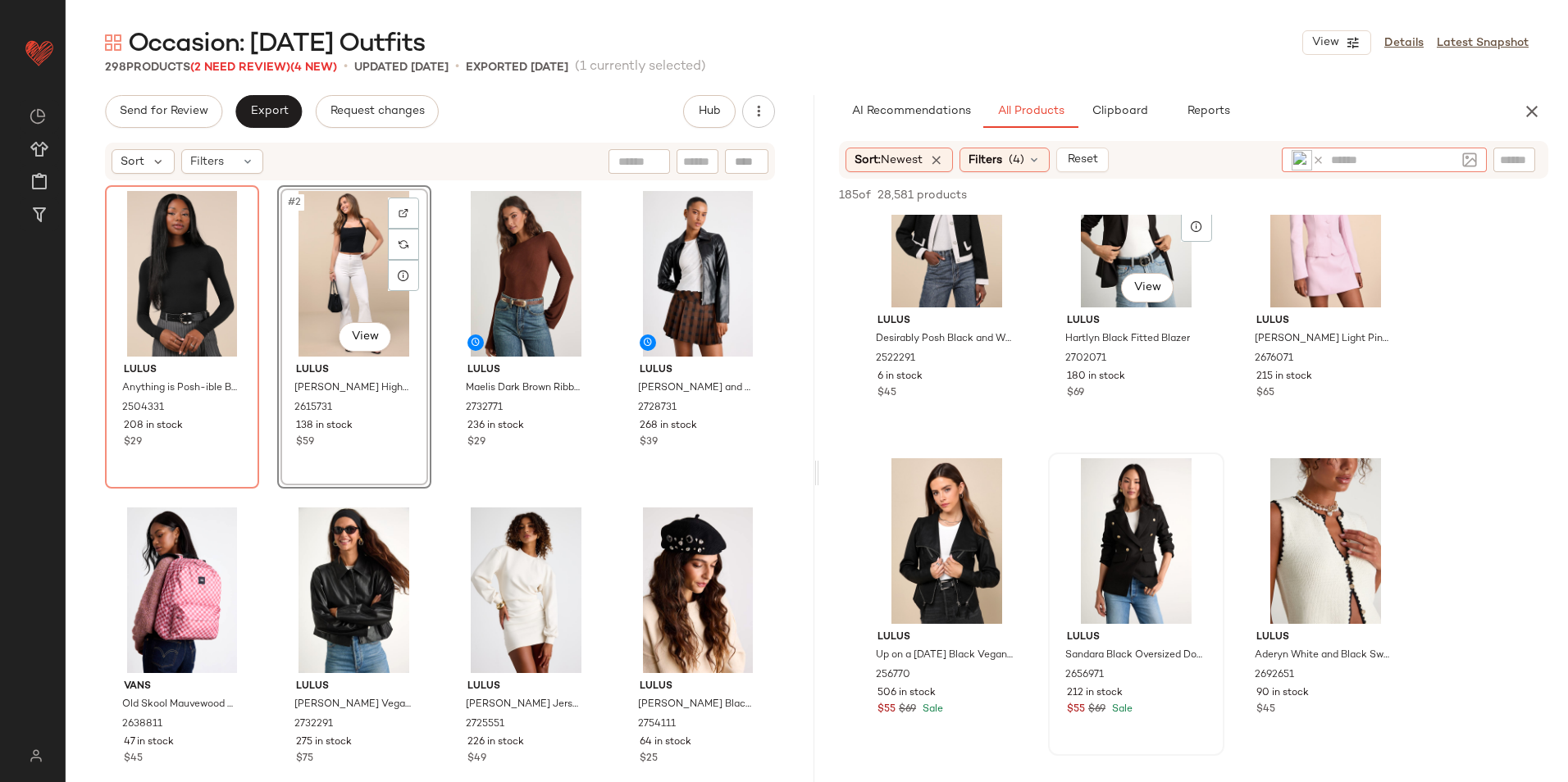
scroll to position [2295, 0]
click at [1316, 156] on icon at bounding box center [1318, 161] width 12 height 12
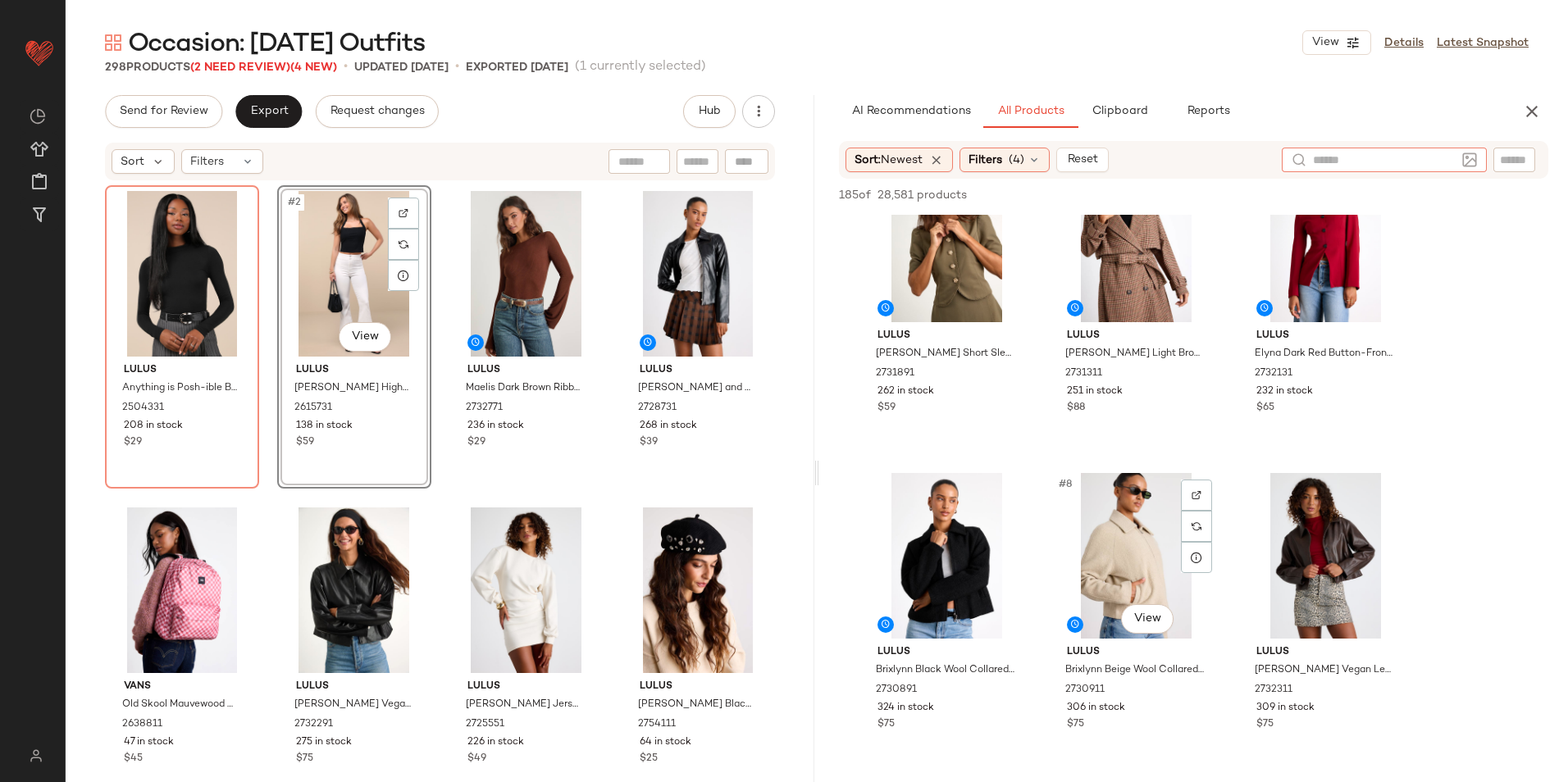
scroll to position [410, 0]
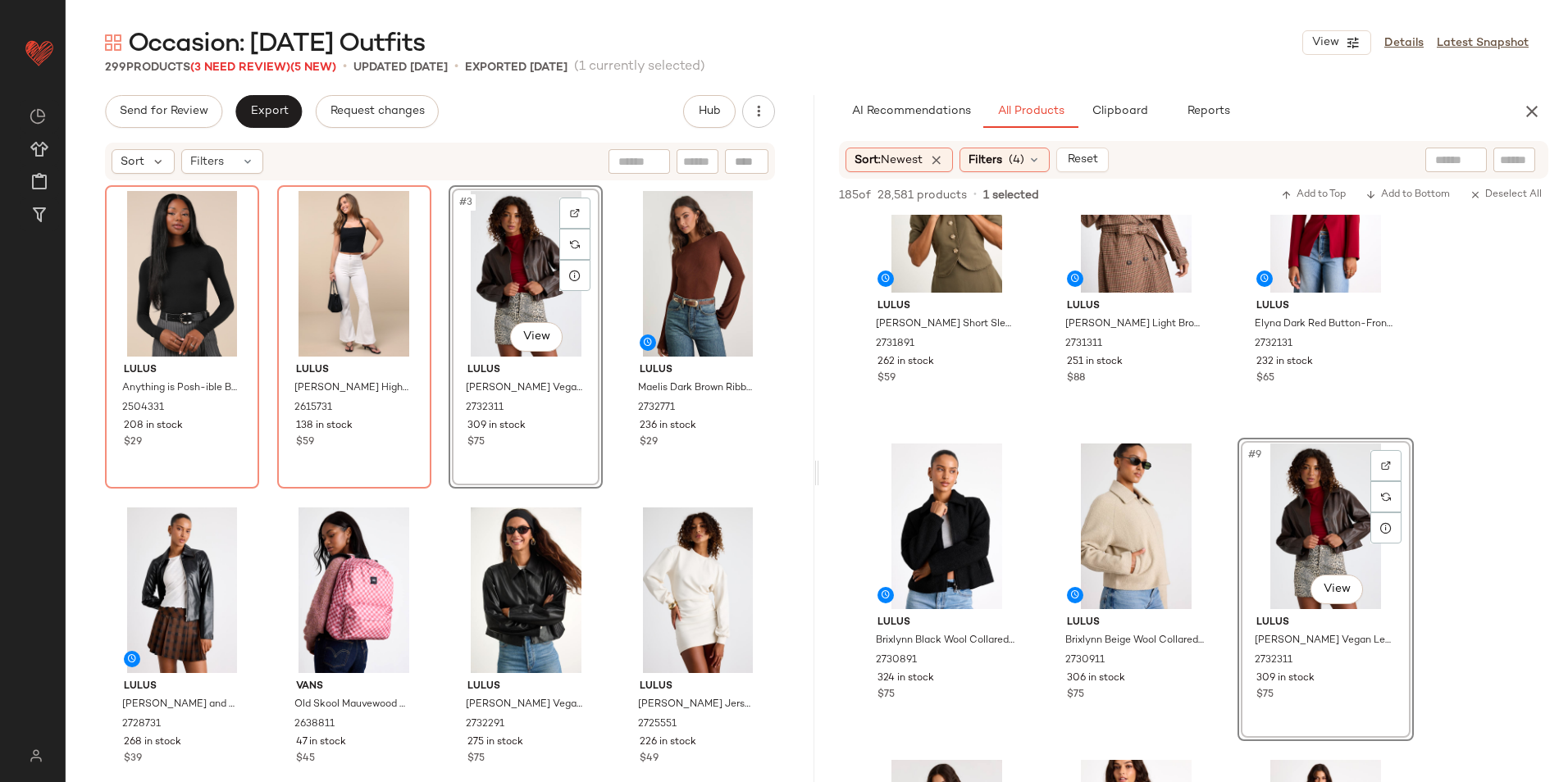
click at [513, 281] on div "#3 View" at bounding box center [526, 274] width 143 height 166
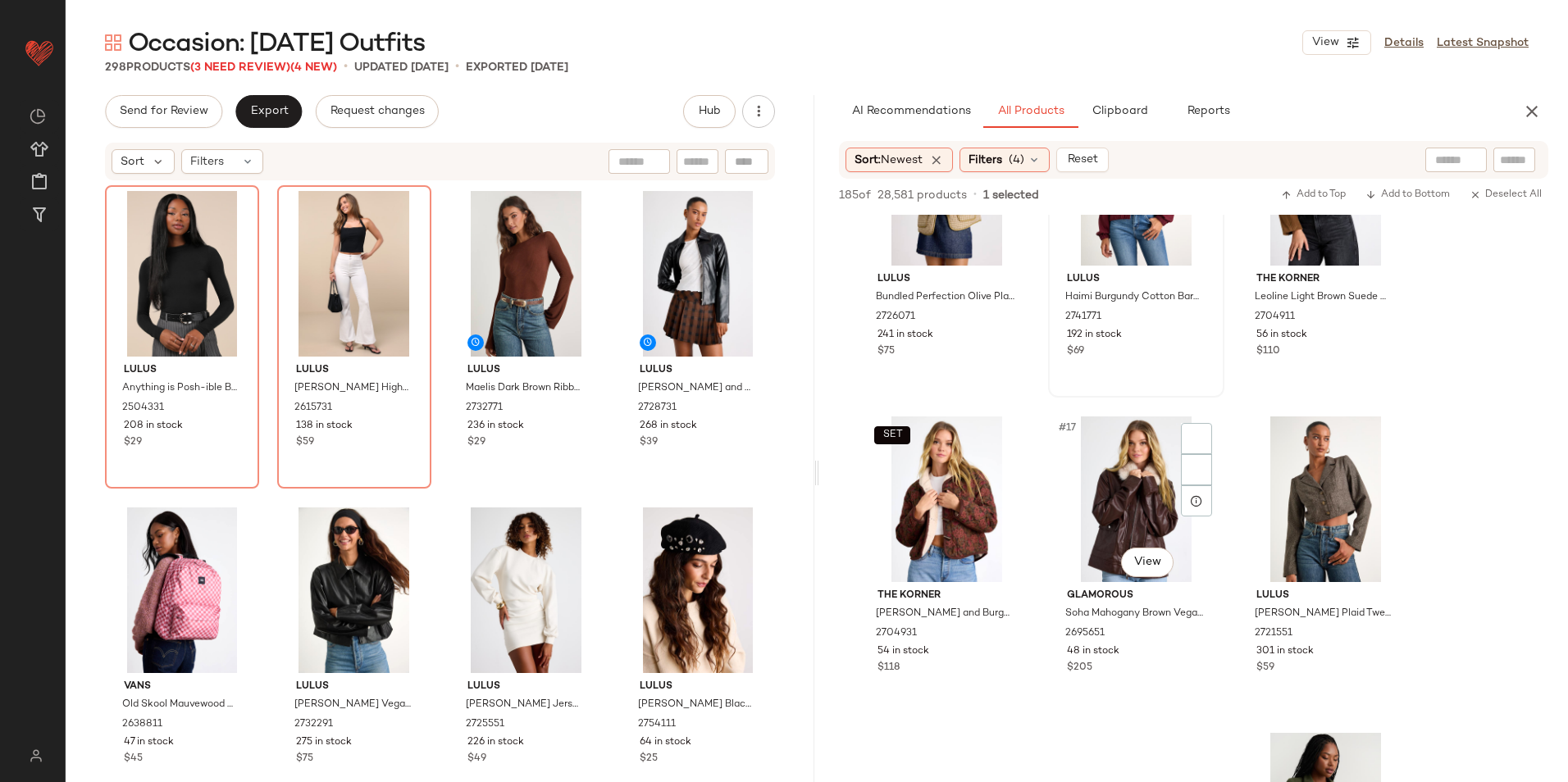
scroll to position [1394, 0]
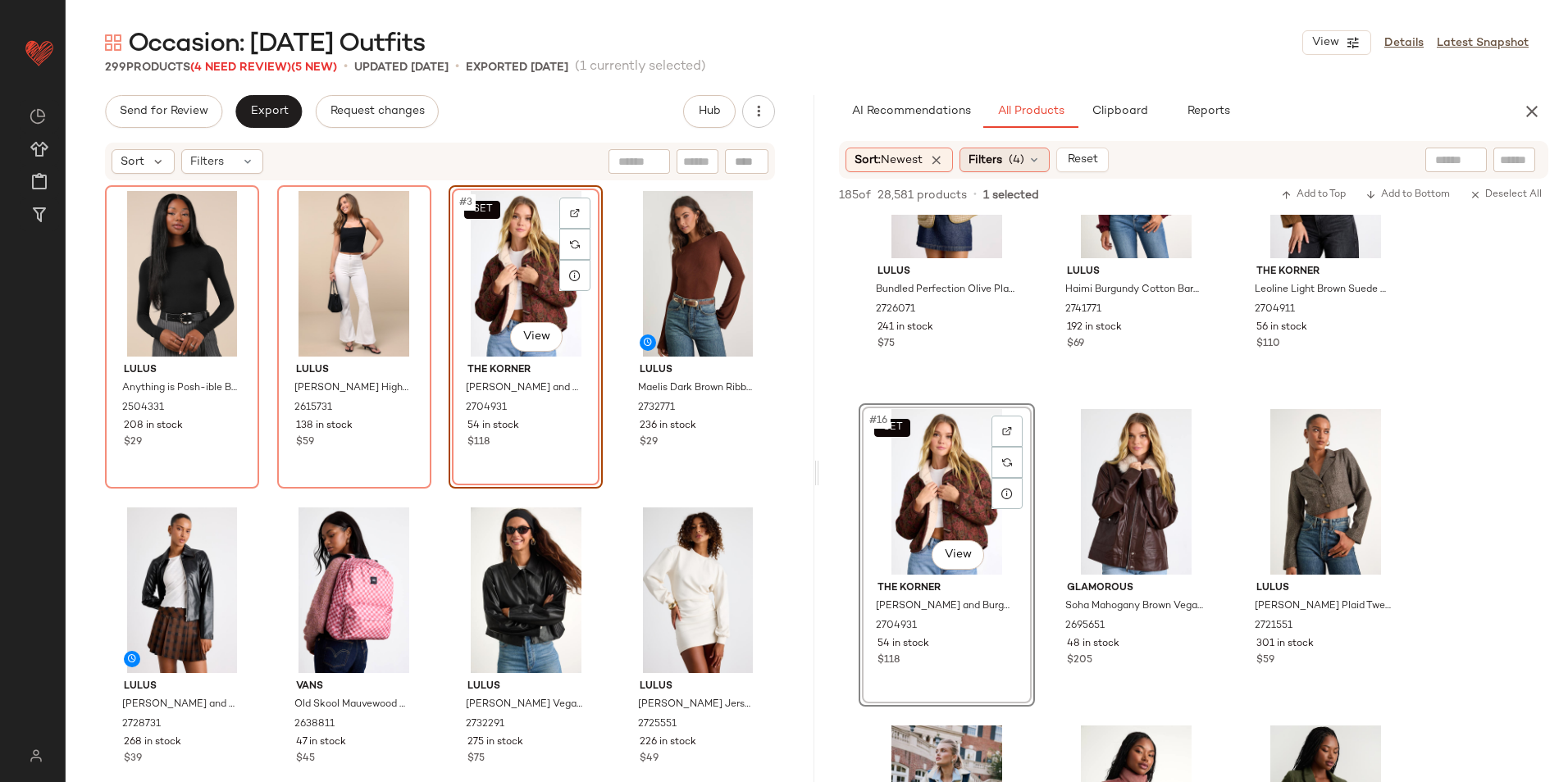
click at [1024, 155] on span "(4)" at bounding box center [1016, 161] width 16 height 18
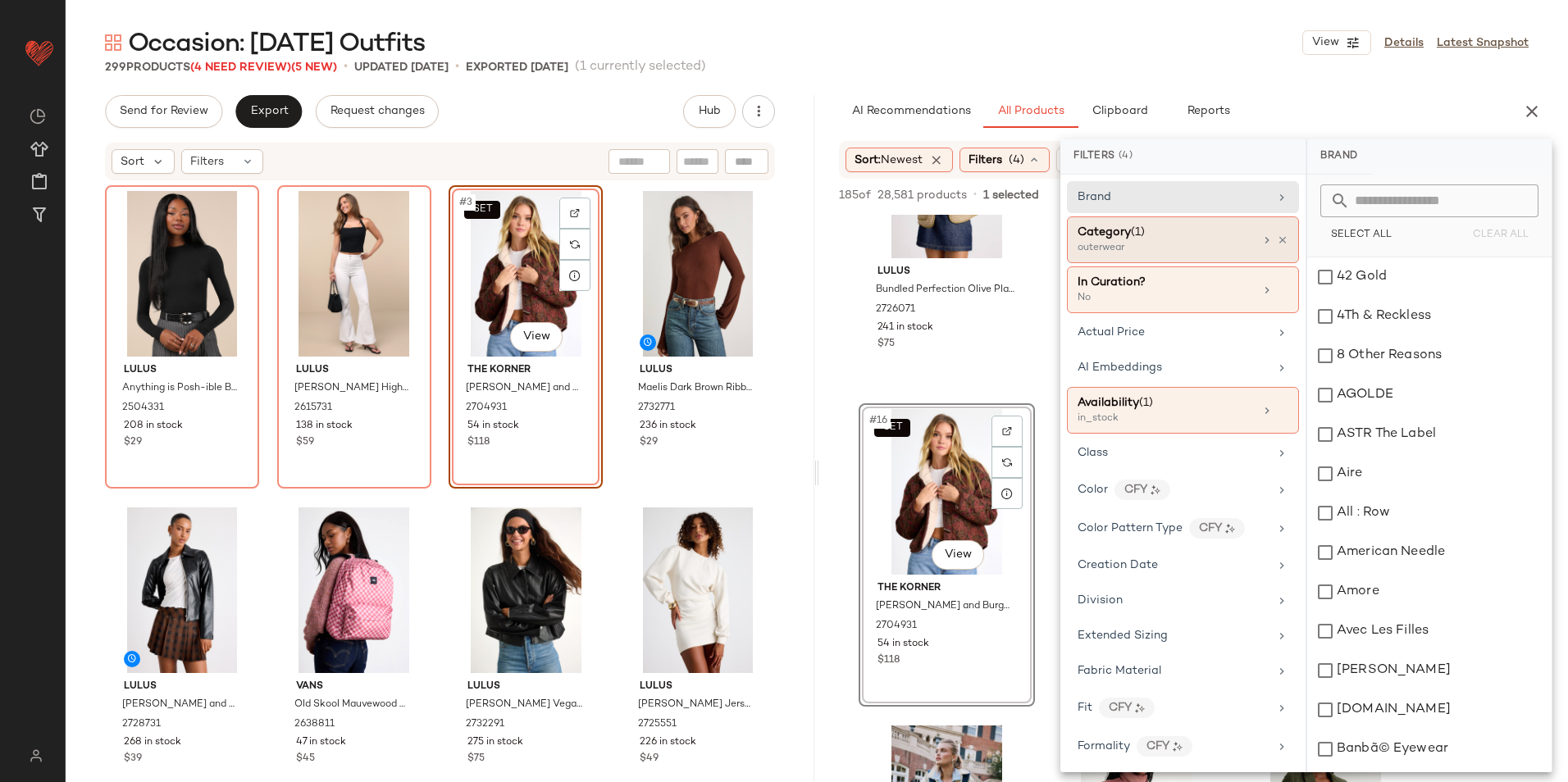
click at [1157, 232] on div "Category (1)" at bounding box center [1165, 233] width 177 height 18
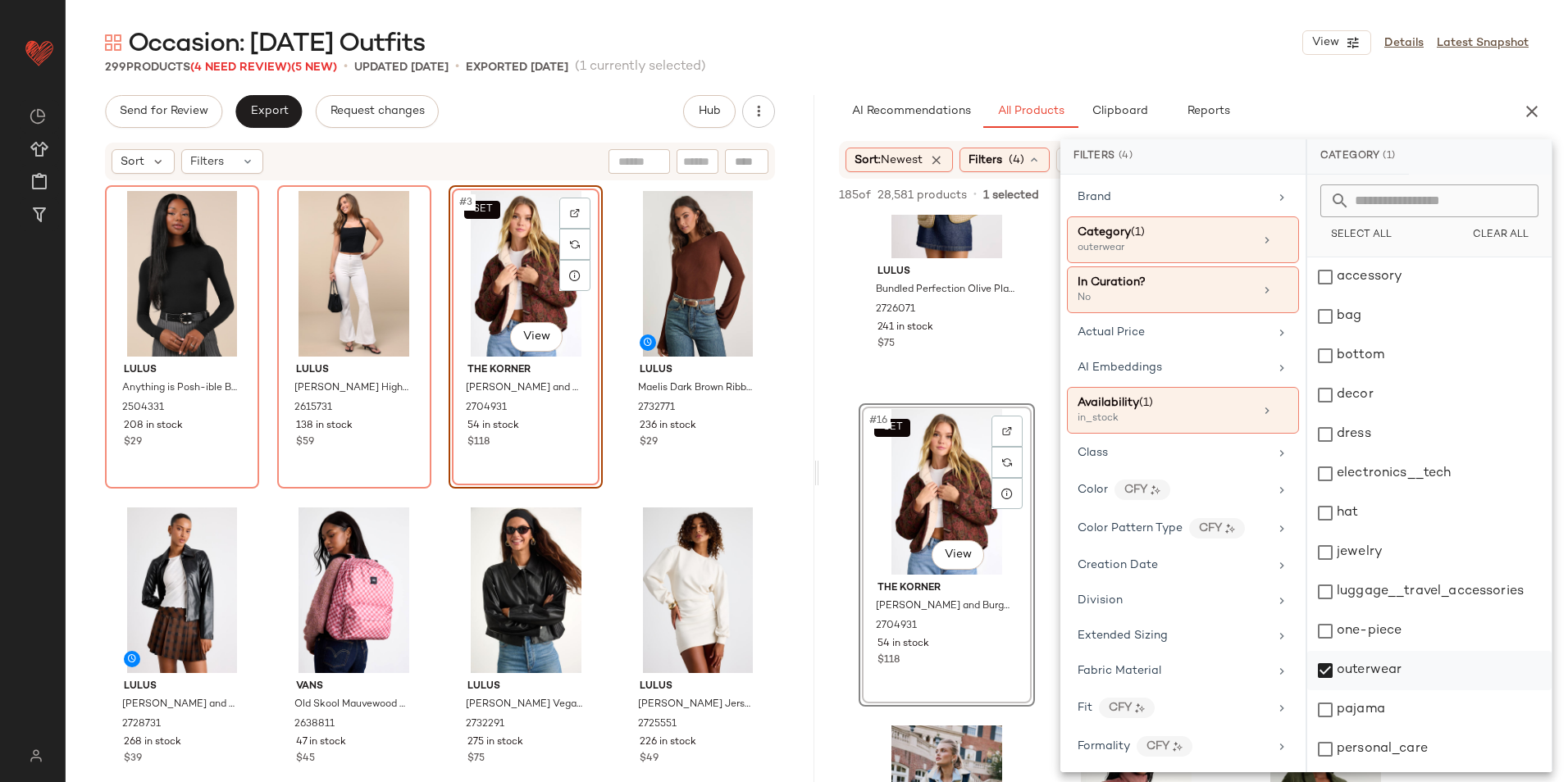
click at [1390, 673] on div "outerwear" at bounding box center [1429, 670] width 245 height 40
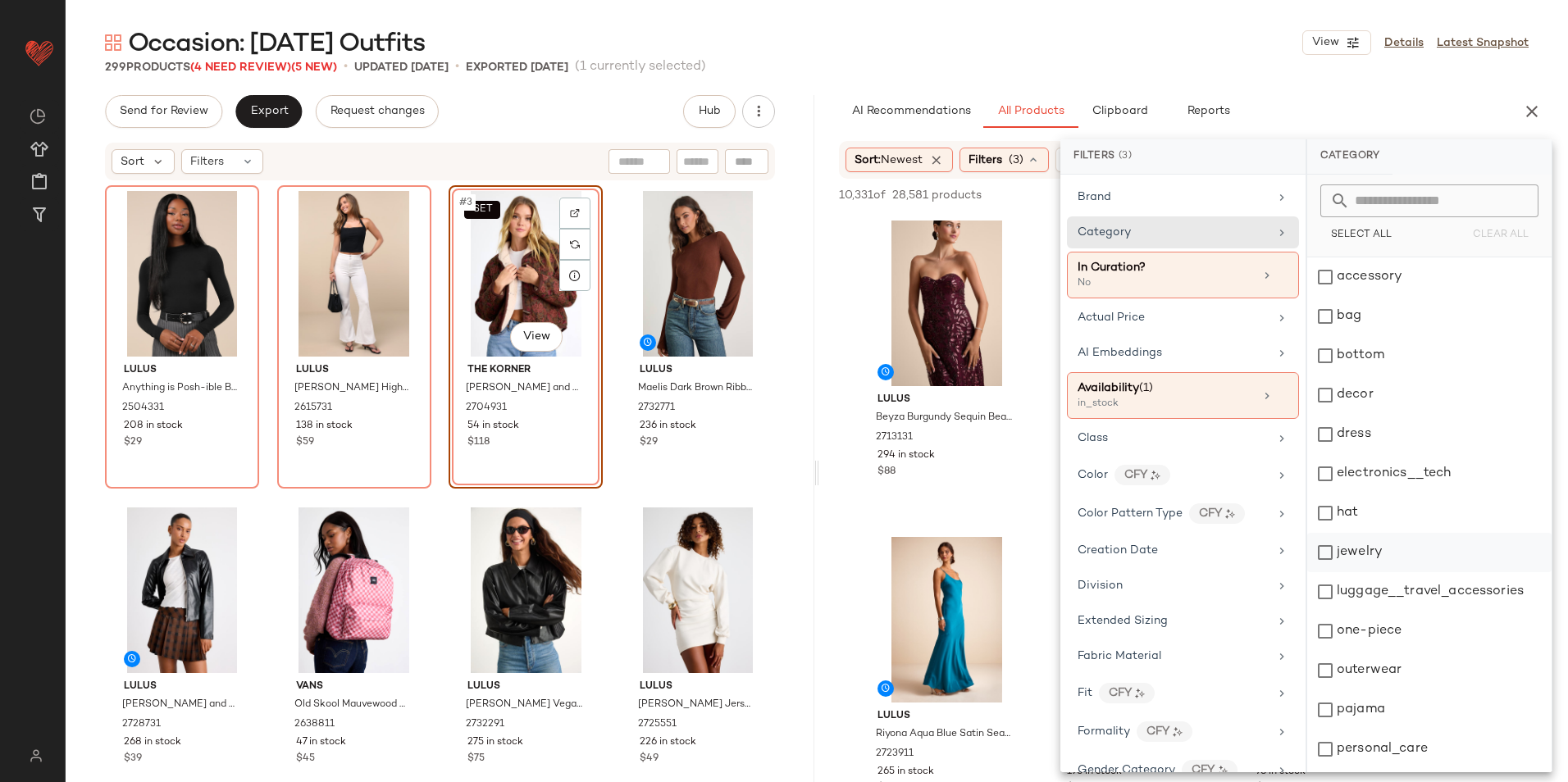
click at [1360, 550] on div "jewelry" at bounding box center [1429, 553] width 245 height 40
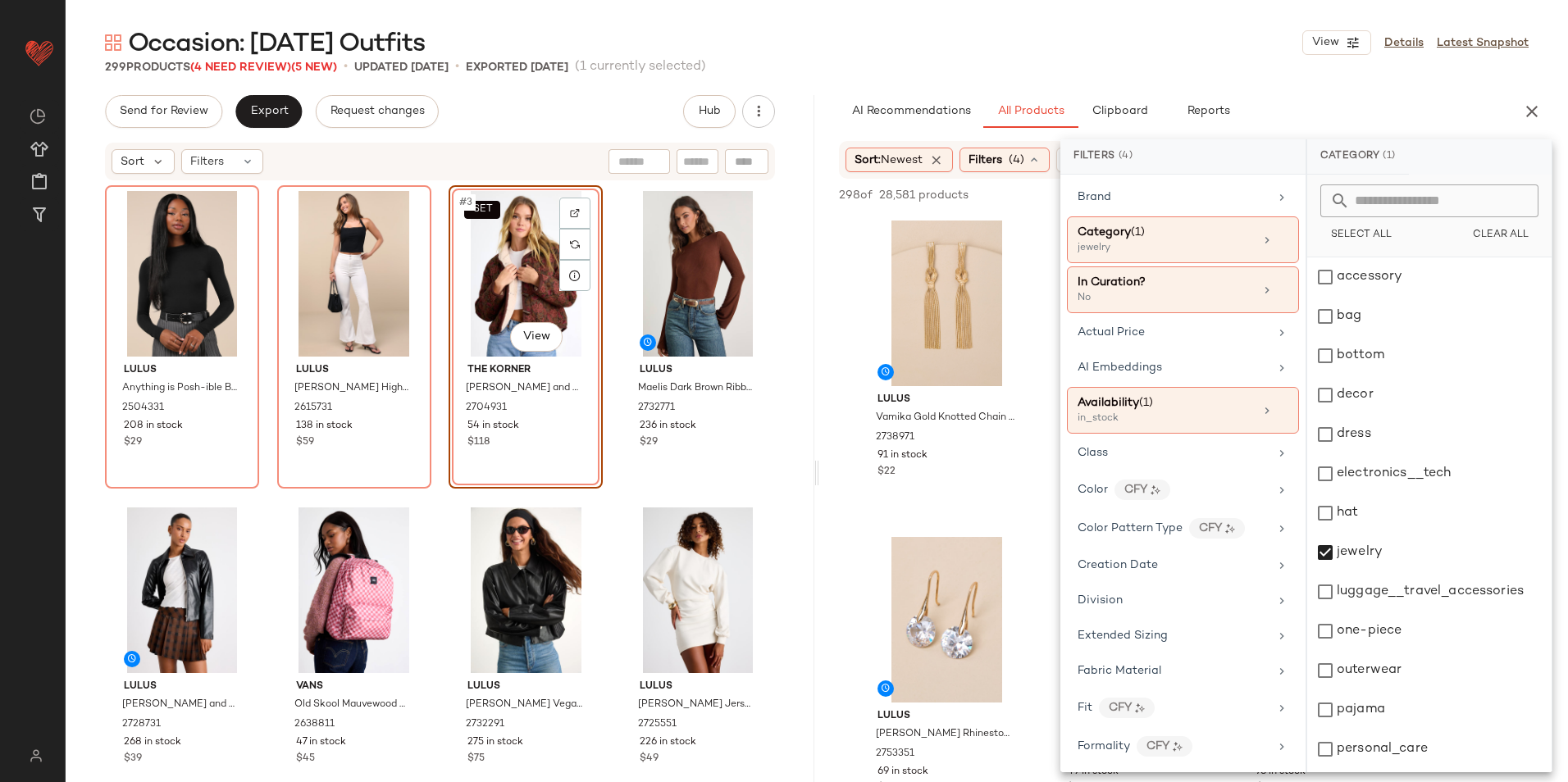
click at [942, 40] on div "Occasion: [DATE] Outfits View Details Latest Snapshot" at bounding box center [816, 42] width 1502 height 33
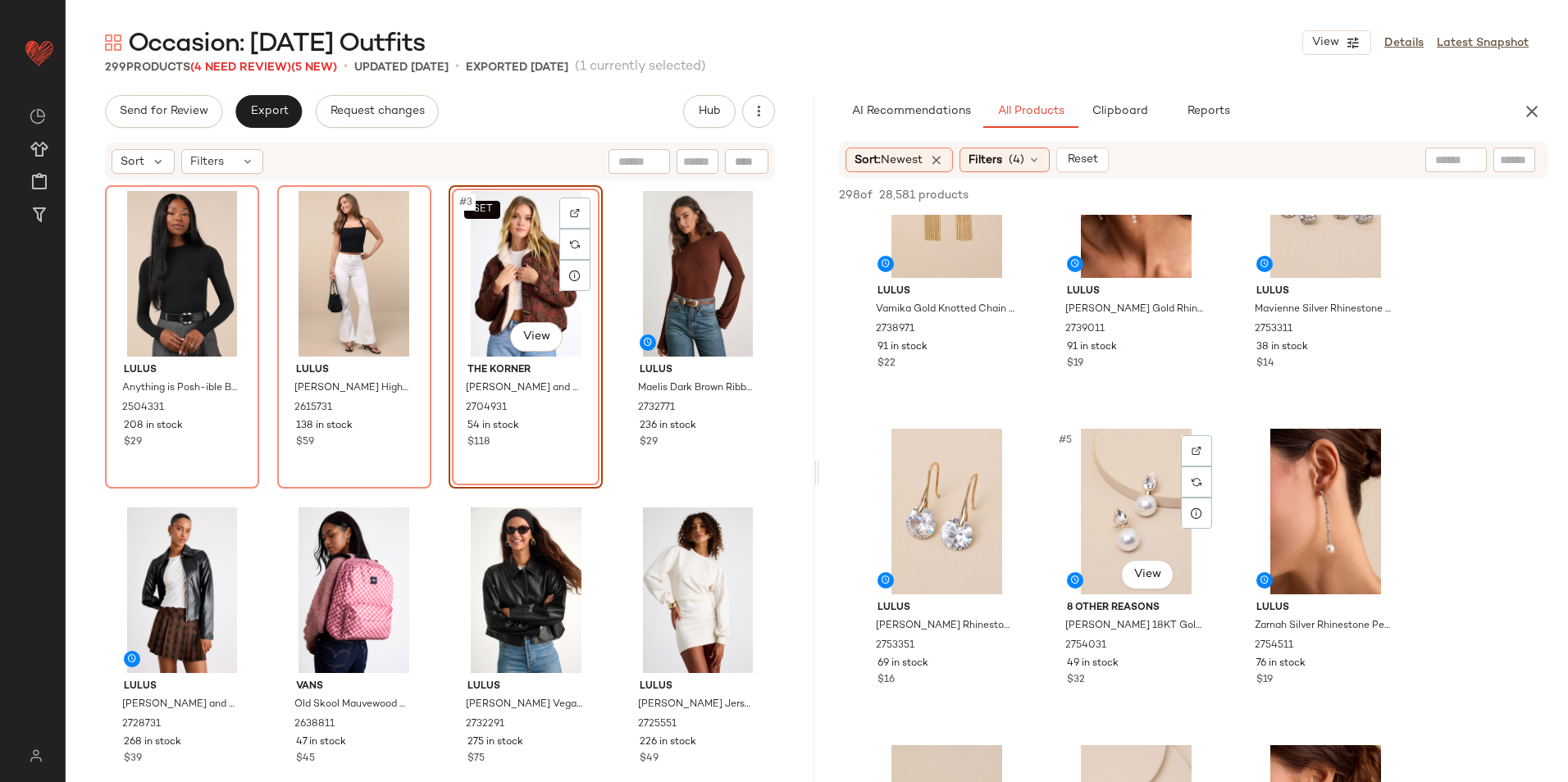
scroll to position [164, 0]
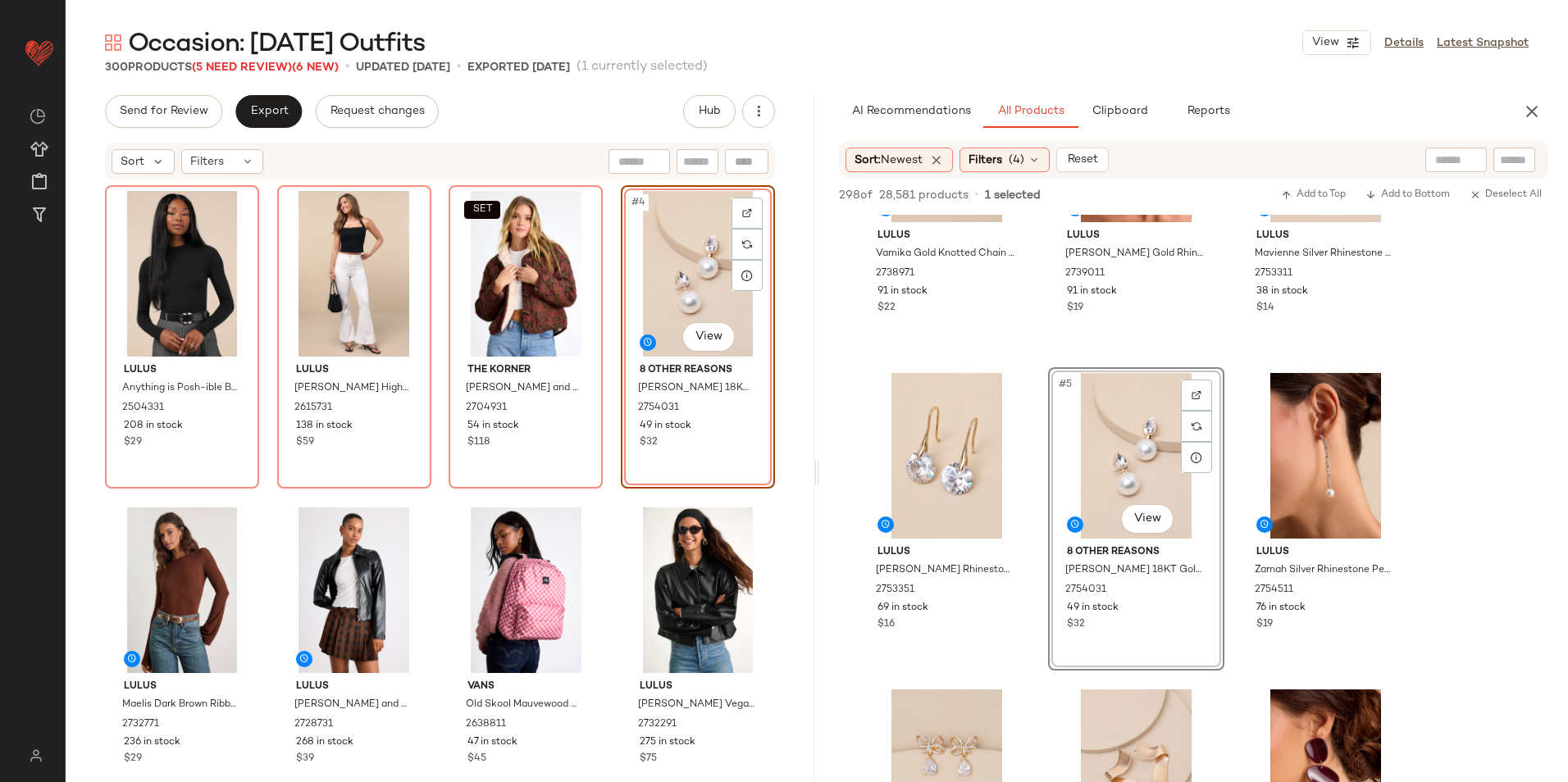
click at [677, 259] on div "#4 View" at bounding box center [698, 274] width 143 height 166
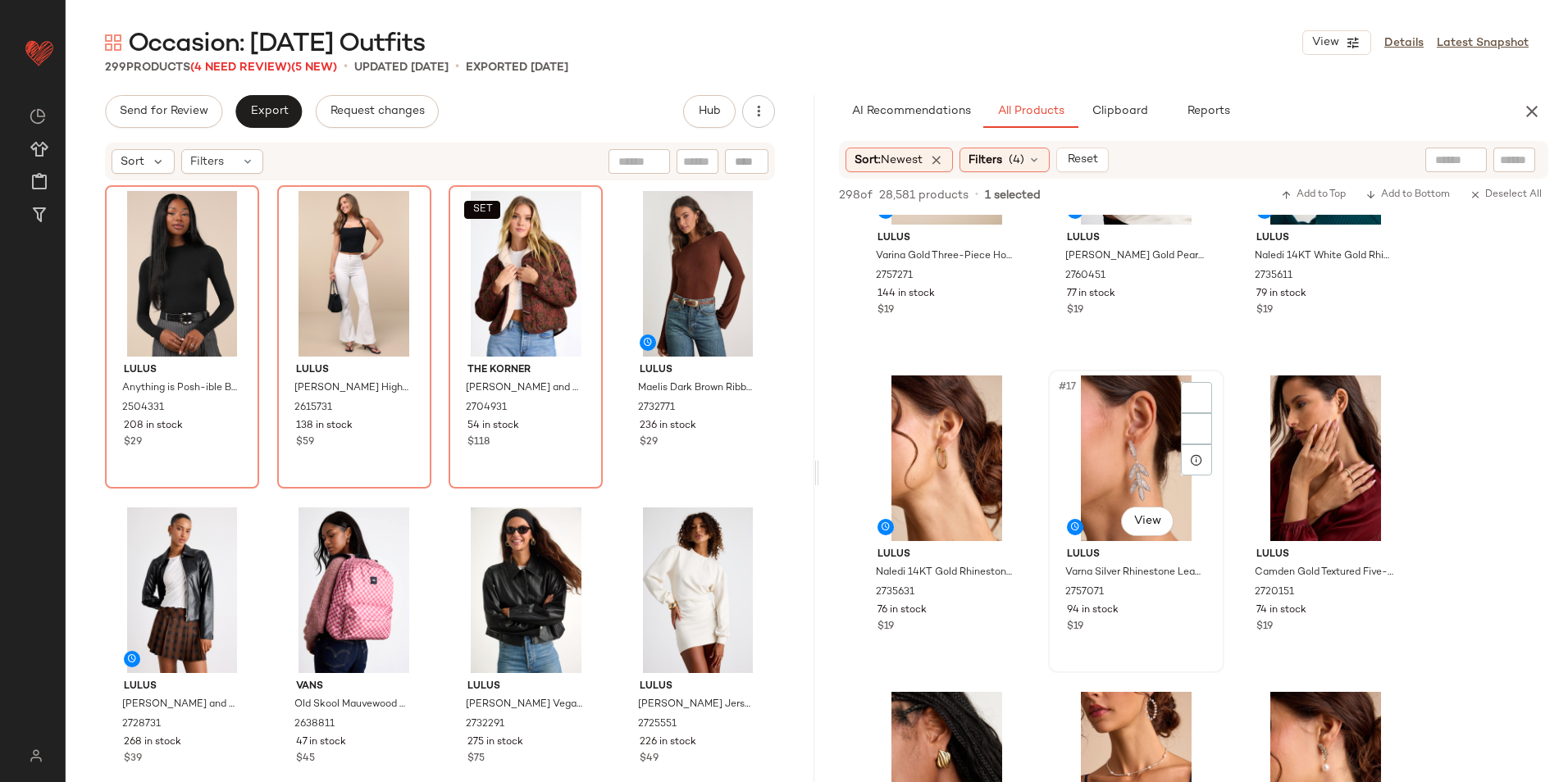
scroll to position [1394, 0]
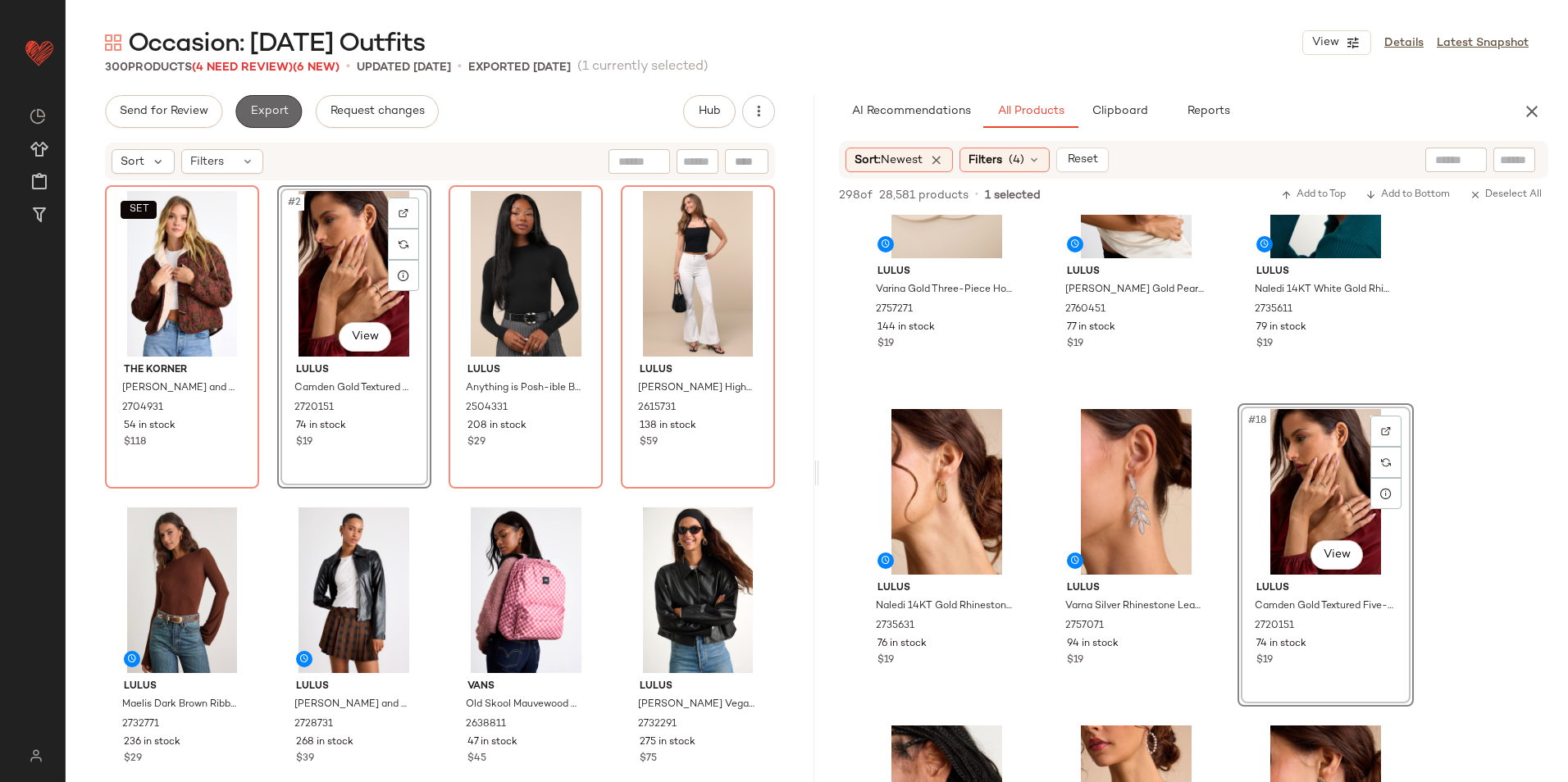
click at [275, 107] on span "Export" at bounding box center [268, 111] width 39 height 13
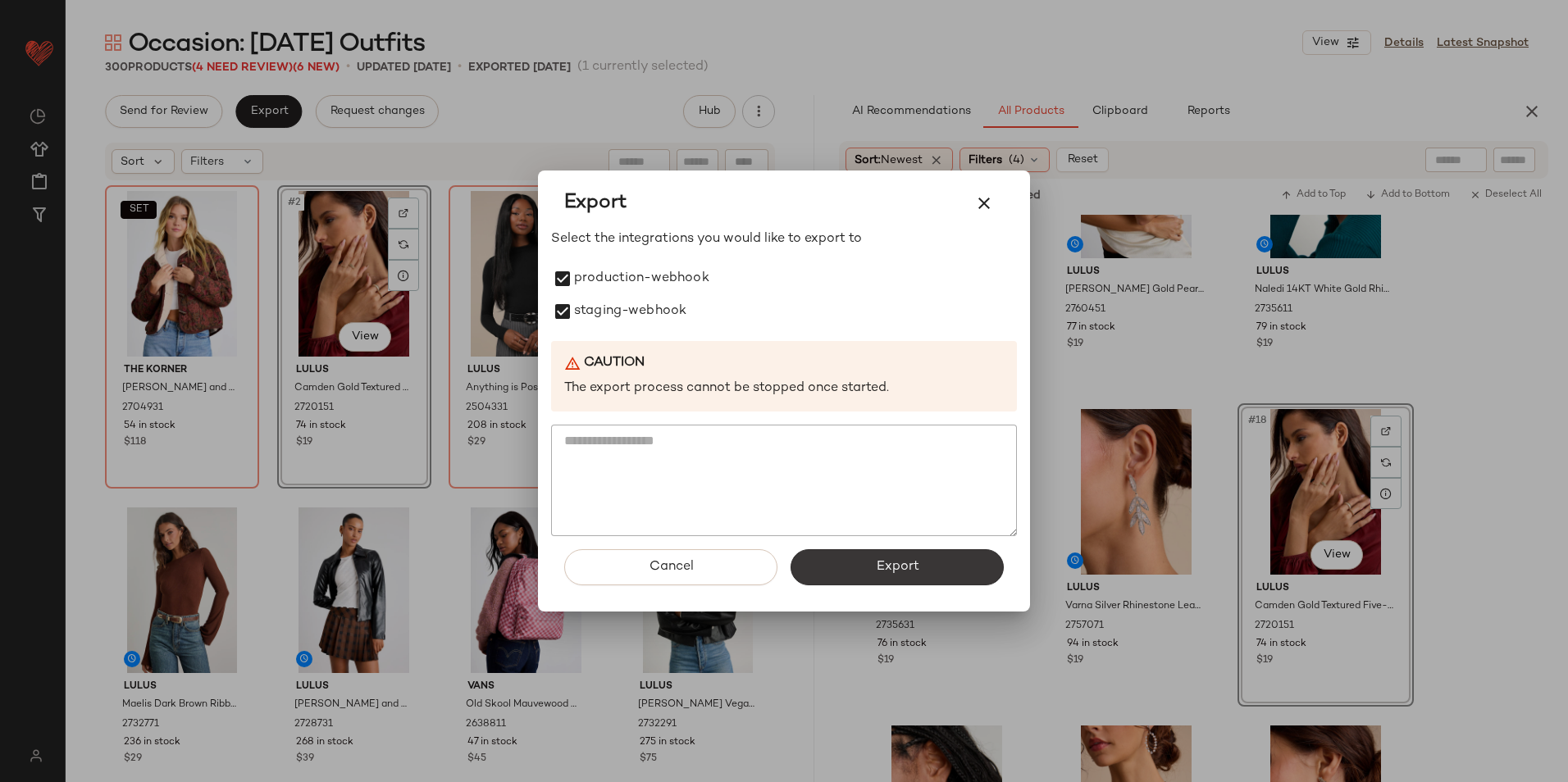
click at [880, 560] on span "Export" at bounding box center [896, 567] width 43 height 16
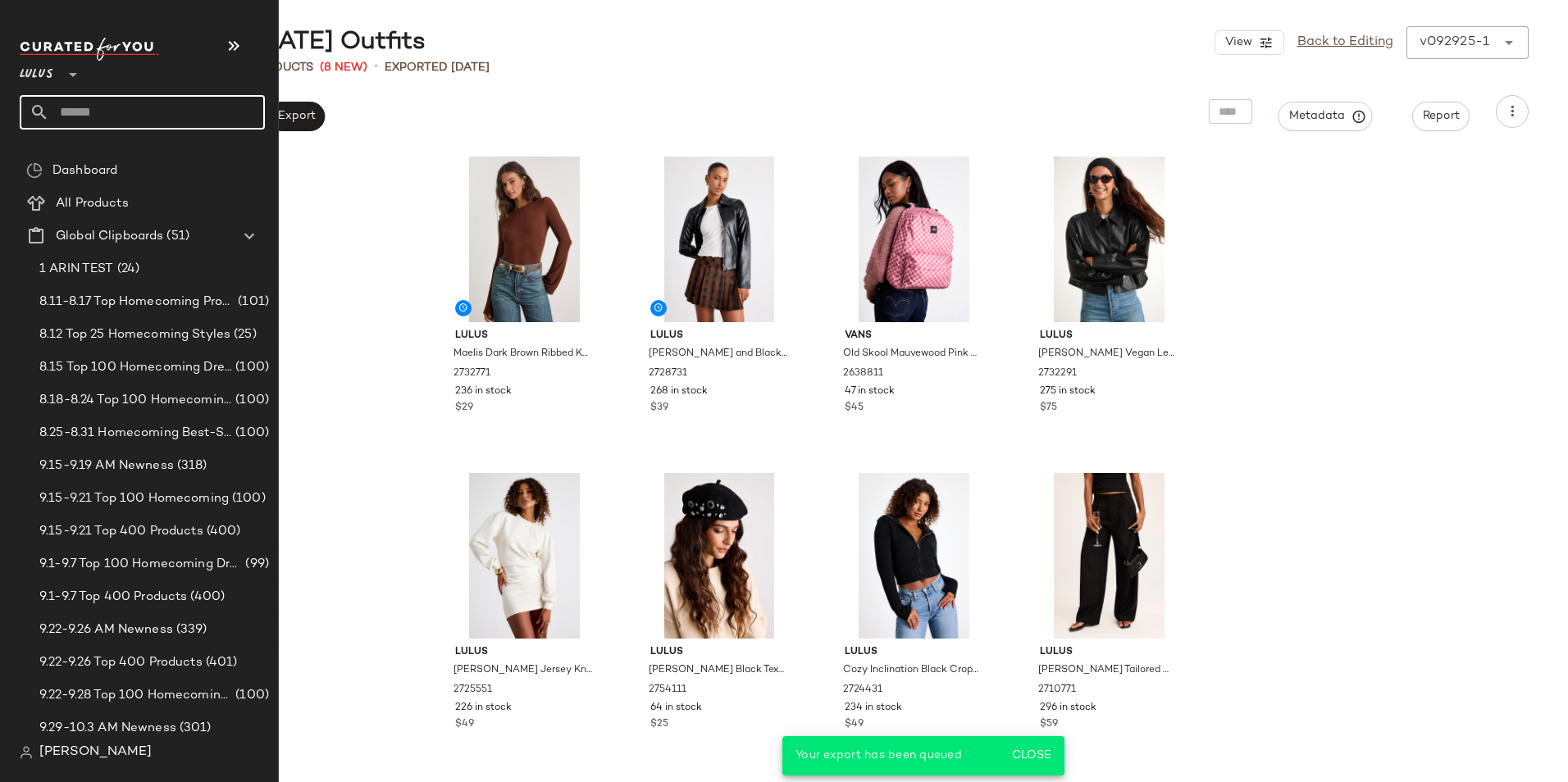
click at [121, 122] on input "text" at bounding box center [157, 112] width 215 height 34
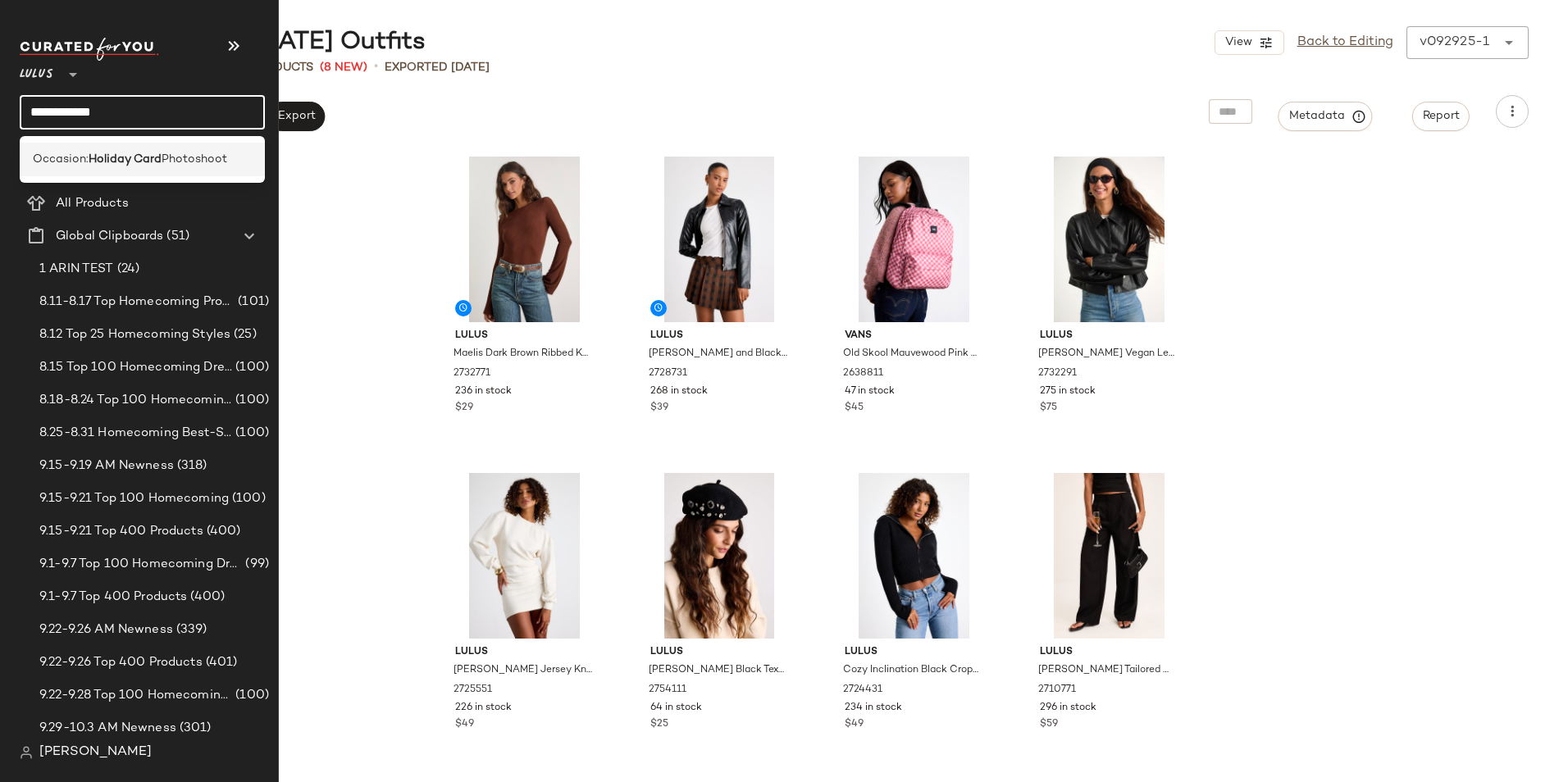
type input "**********"
click at [131, 155] on b "Holiday Card" at bounding box center [124, 160] width 73 height 18
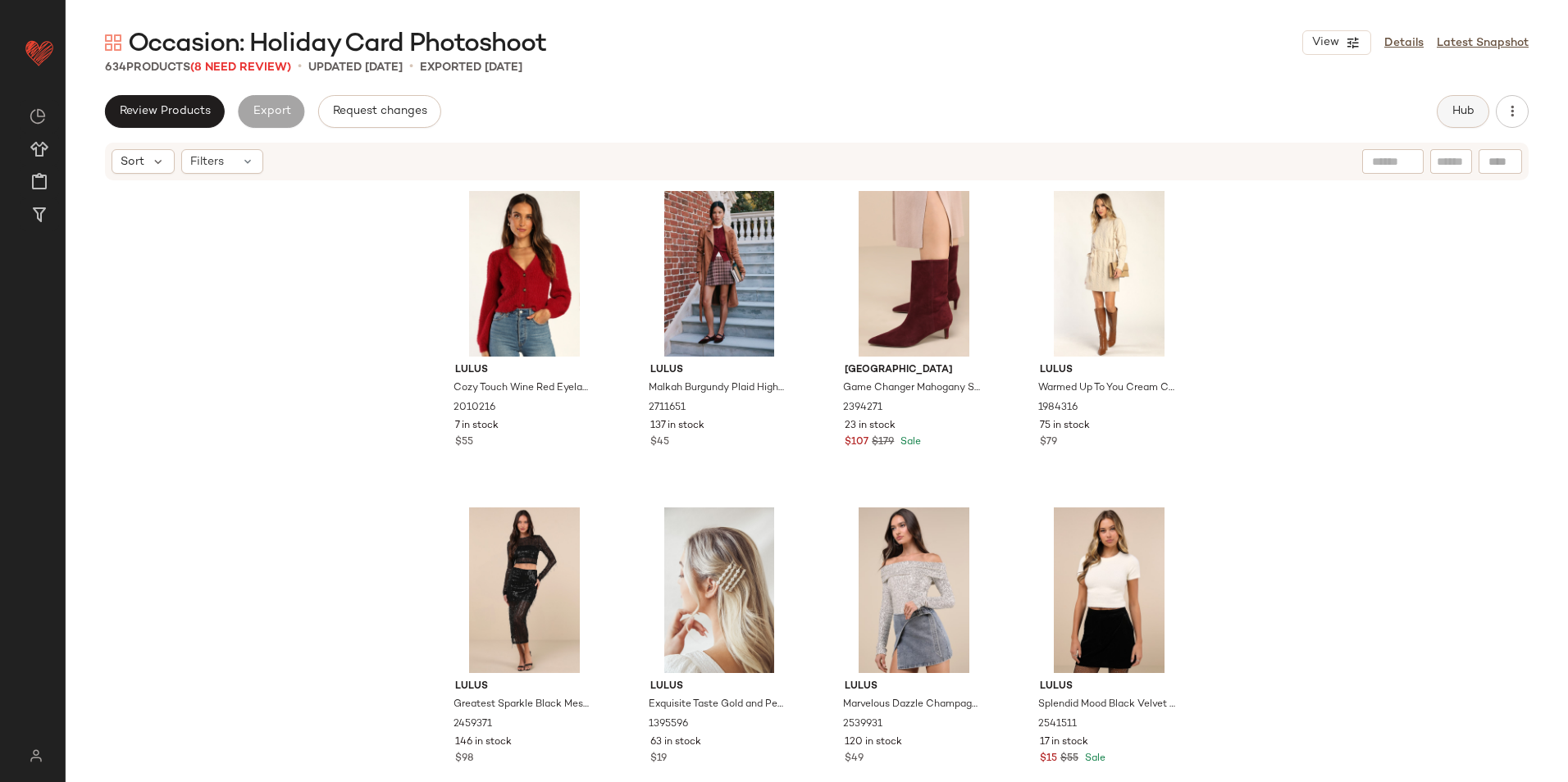
click at [1470, 108] on span "Hub" at bounding box center [1463, 111] width 23 height 13
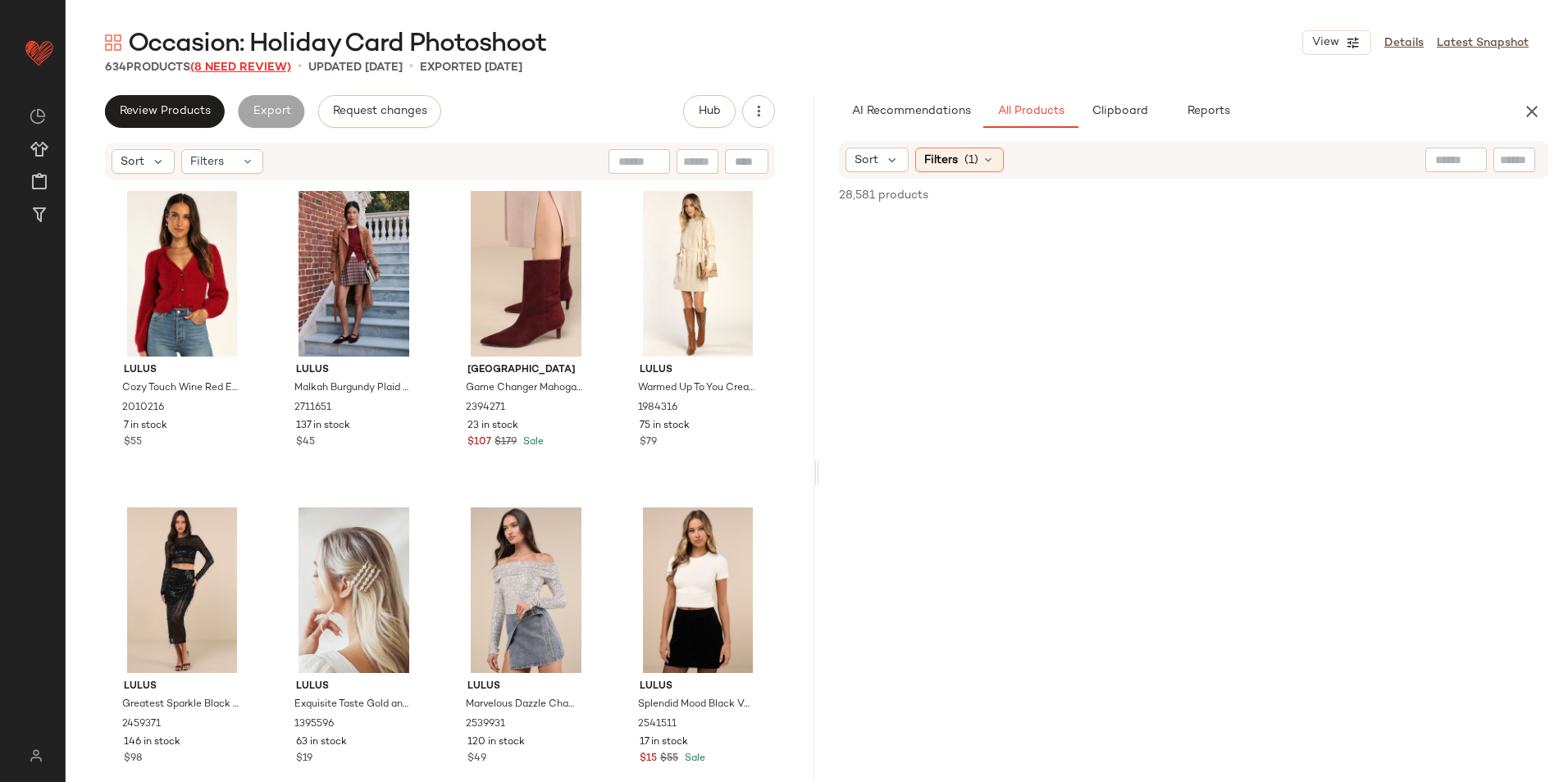
click at [245, 63] on span "(8 Need Review)" at bounding box center [240, 68] width 101 height 12
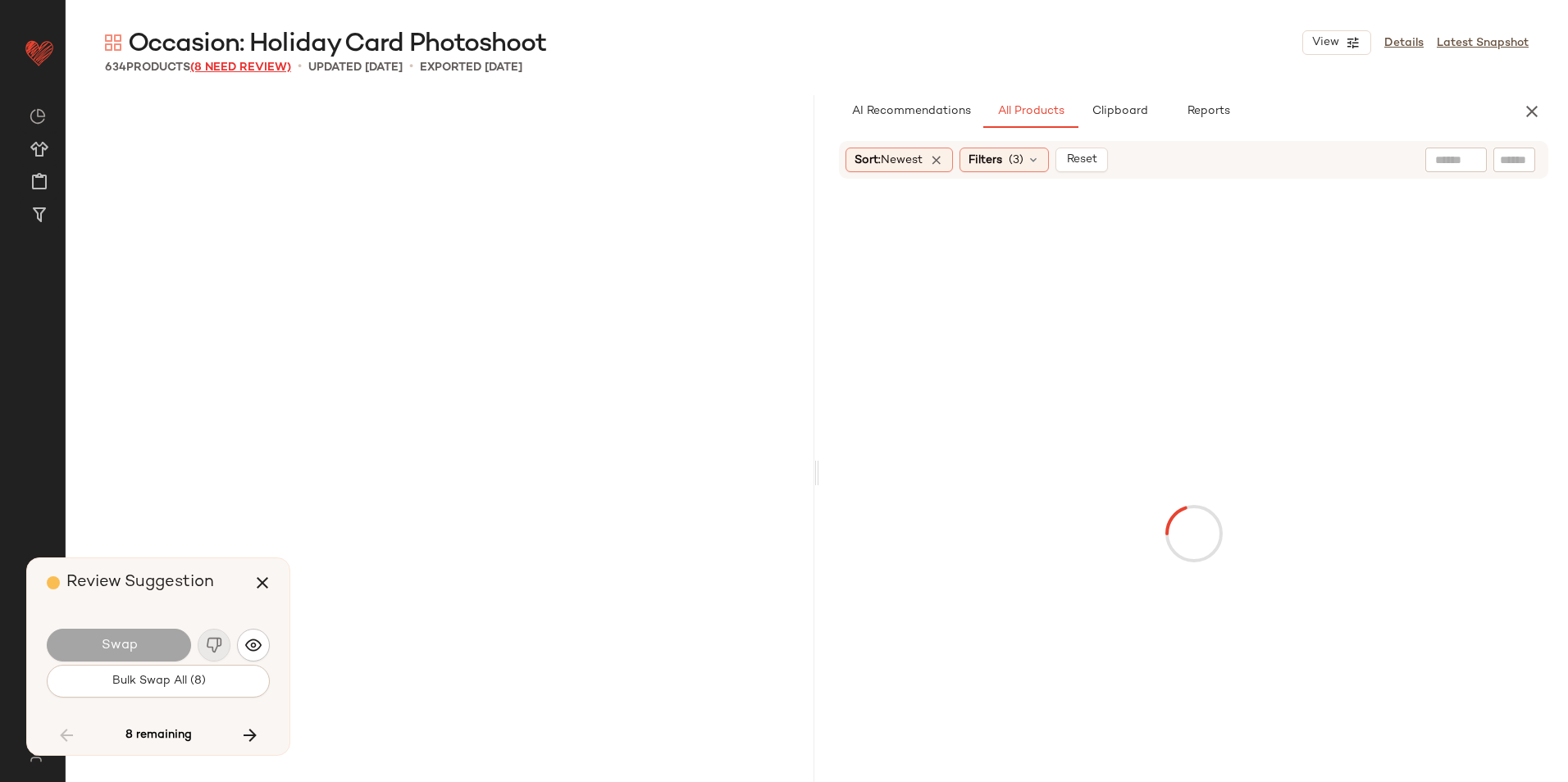
scroll to position [5696, 0]
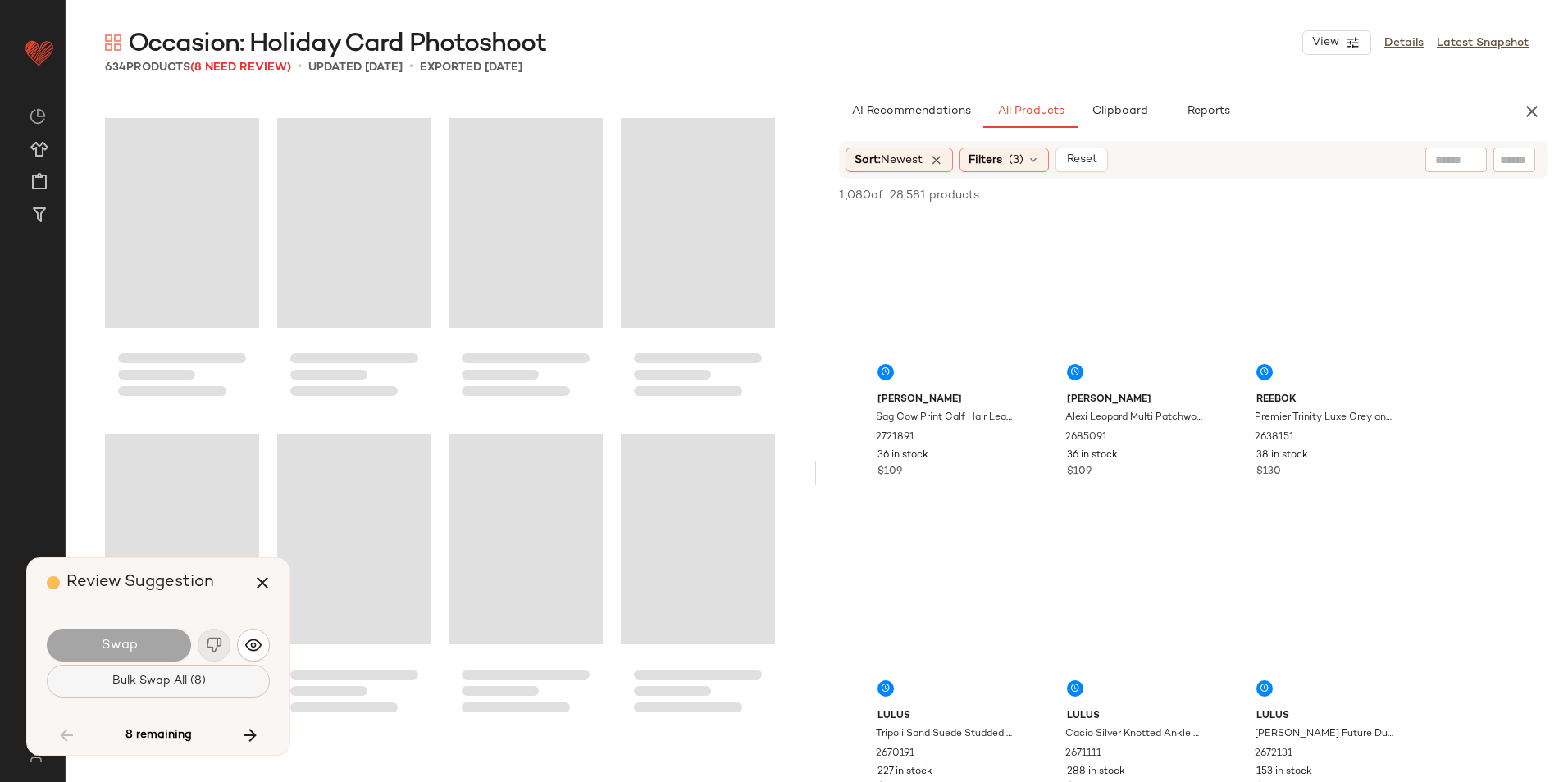
click at [193, 674] on span "Bulk Swap All (8)" at bounding box center [157, 680] width 94 height 13
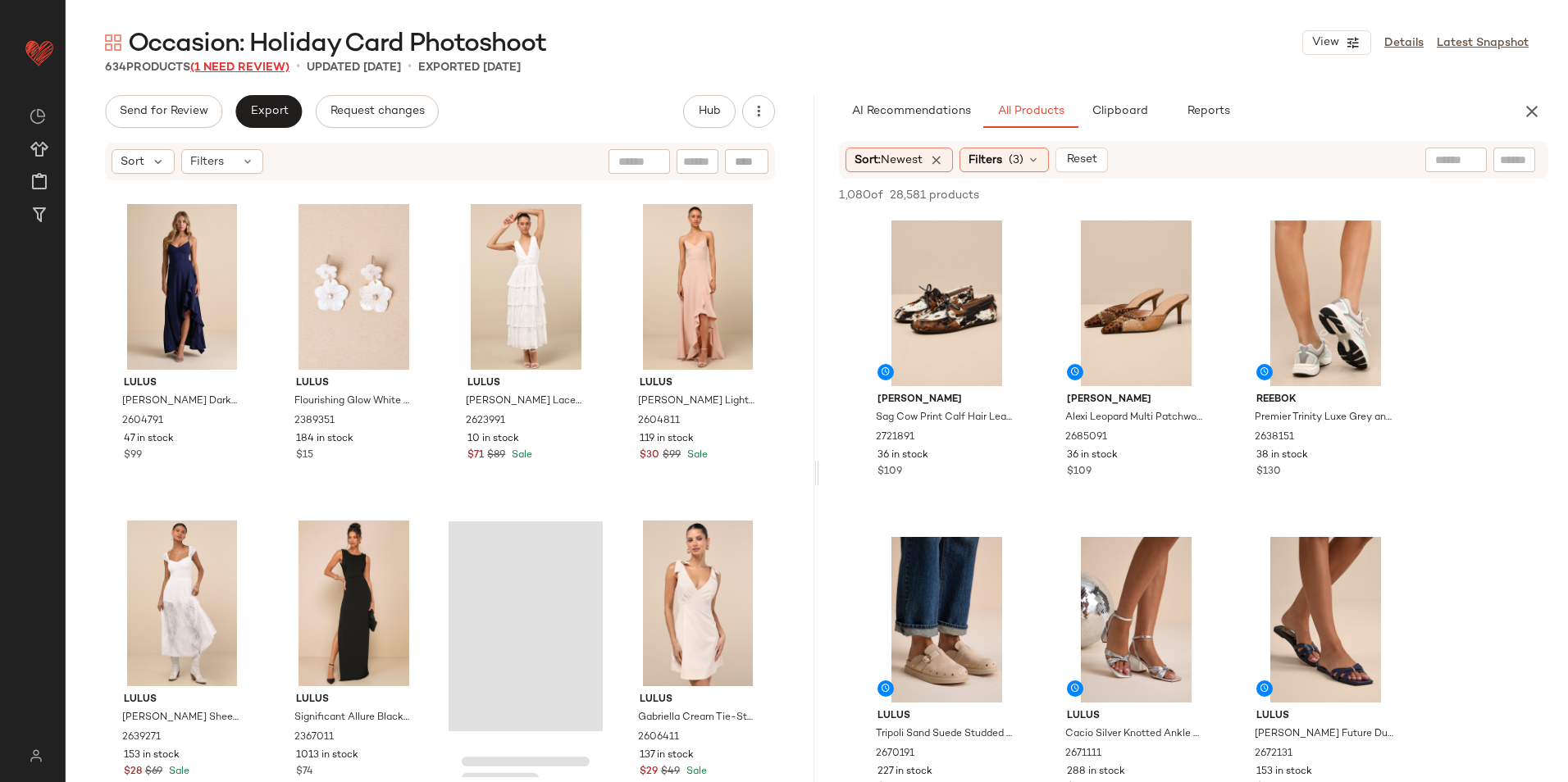
click at [260, 64] on span "(1 Need Review)" at bounding box center [239, 68] width 99 height 12
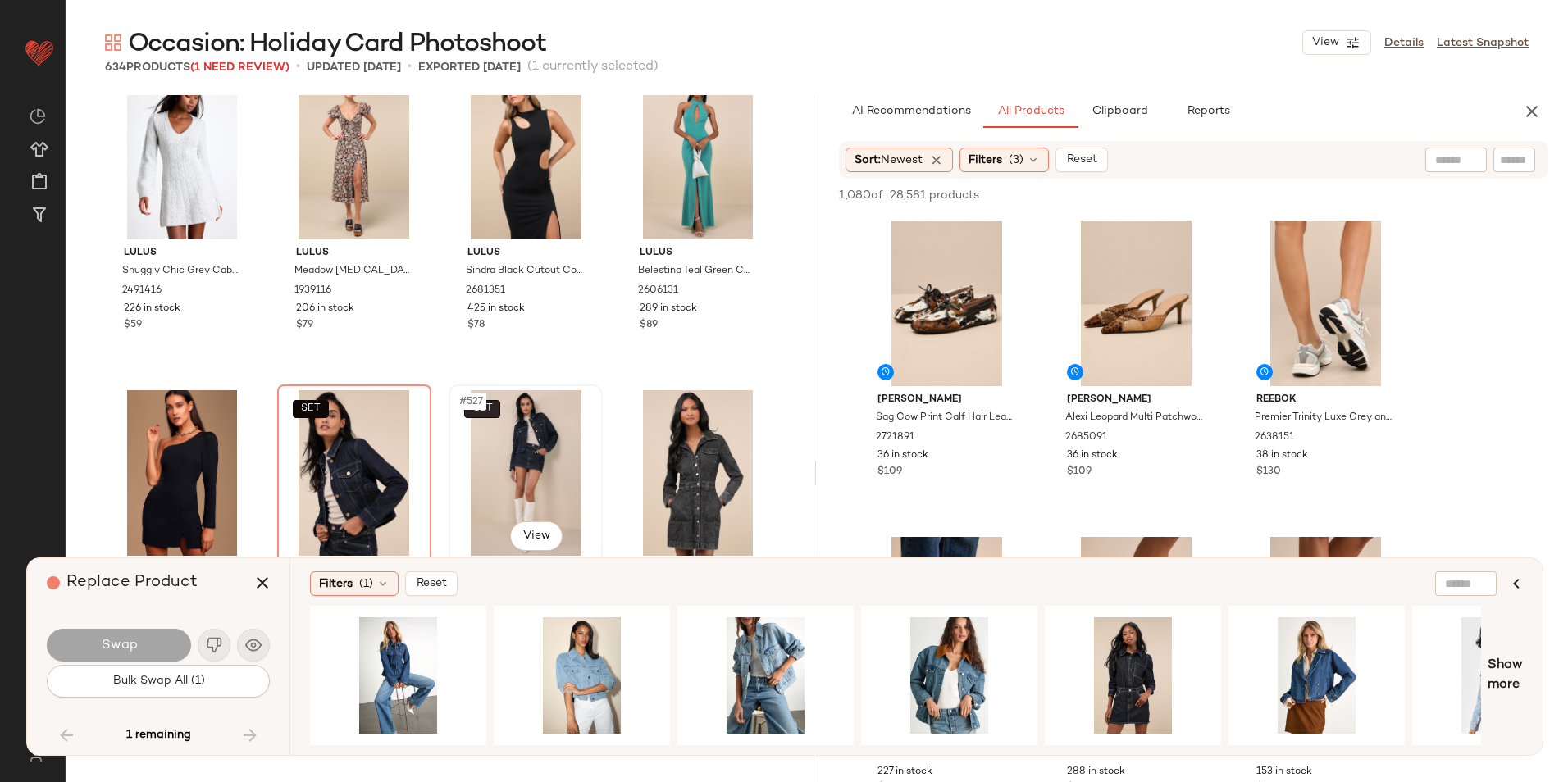
scroll to position [41215, 0]
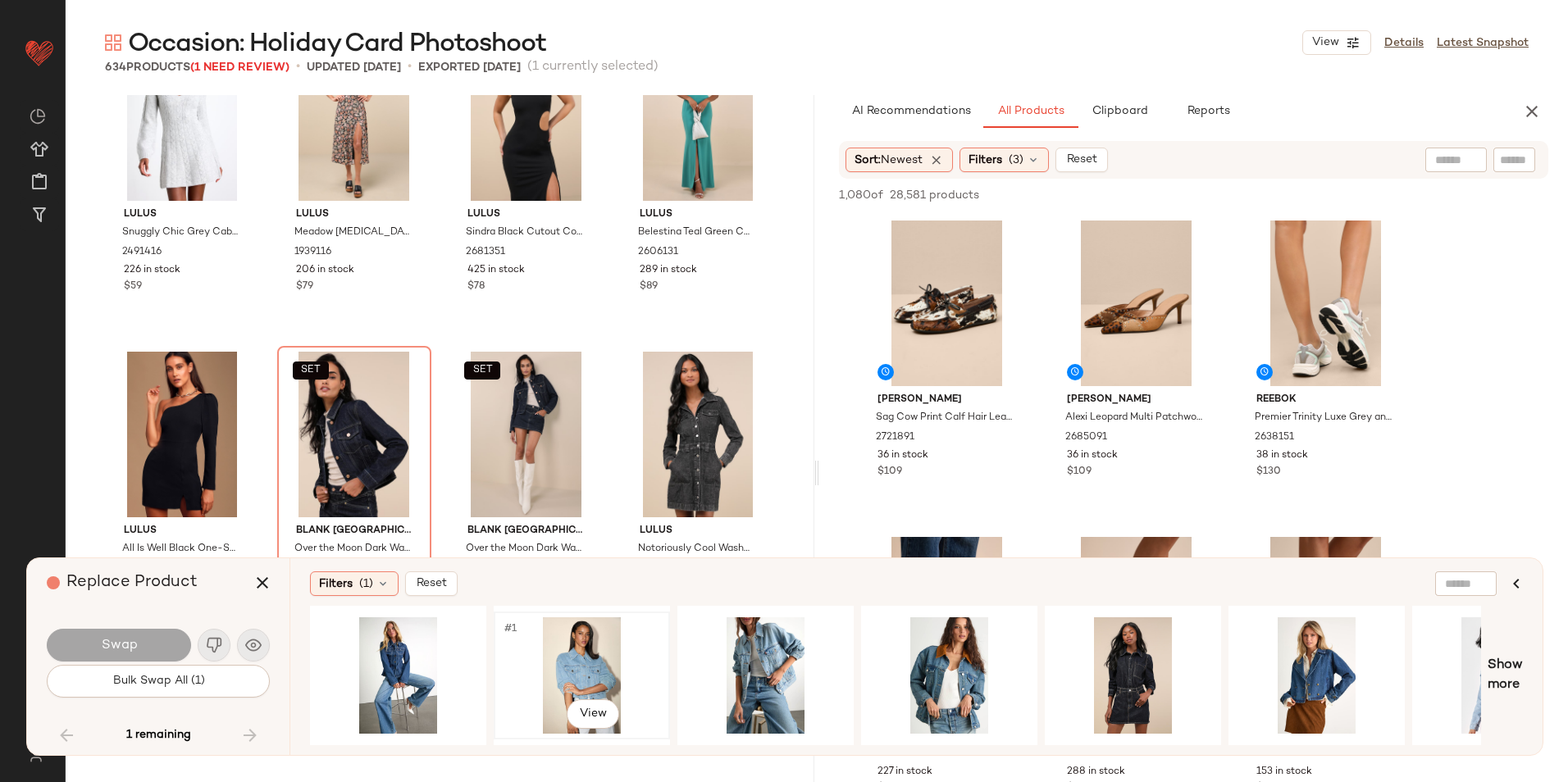
click at [556, 658] on div "#1 View" at bounding box center [582, 675] width 165 height 117
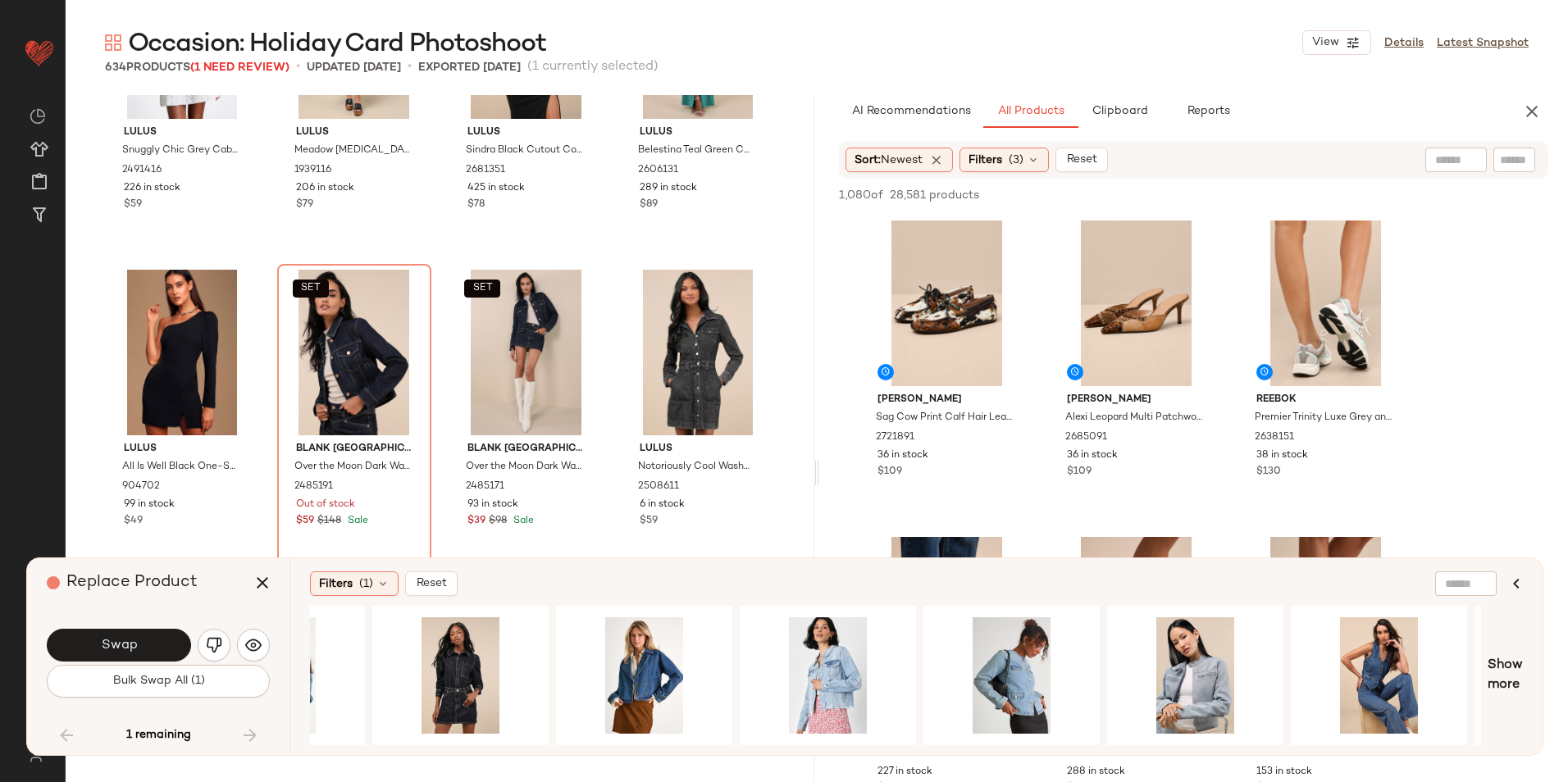
scroll to position [0, 765]
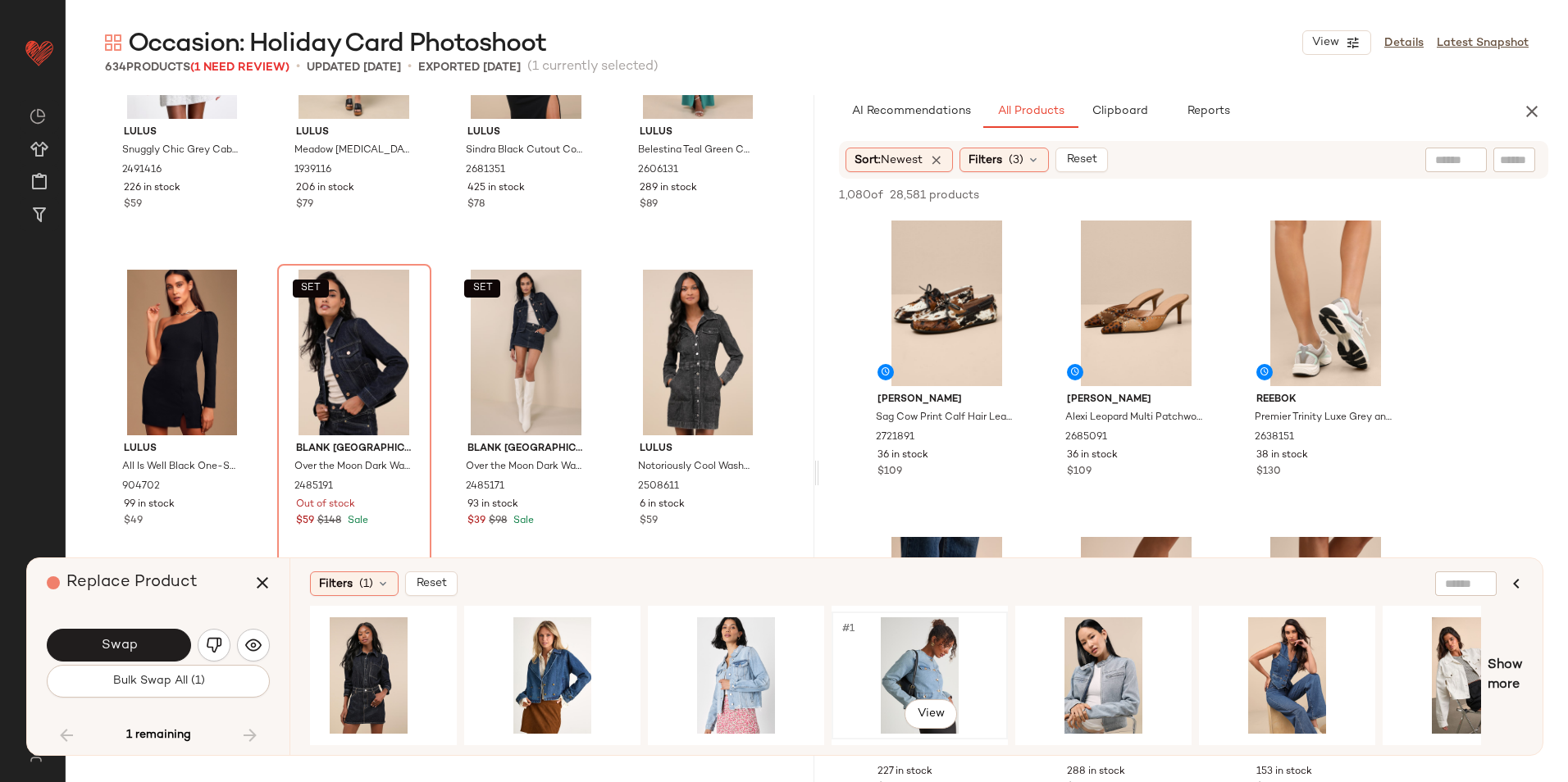
click at [914, 662] on div "#1 View" at bounding box center [919, 675] width 165 height 117
click at [154, 644] on button "Swap" at bounding box center [118, 644] width 144 height 33
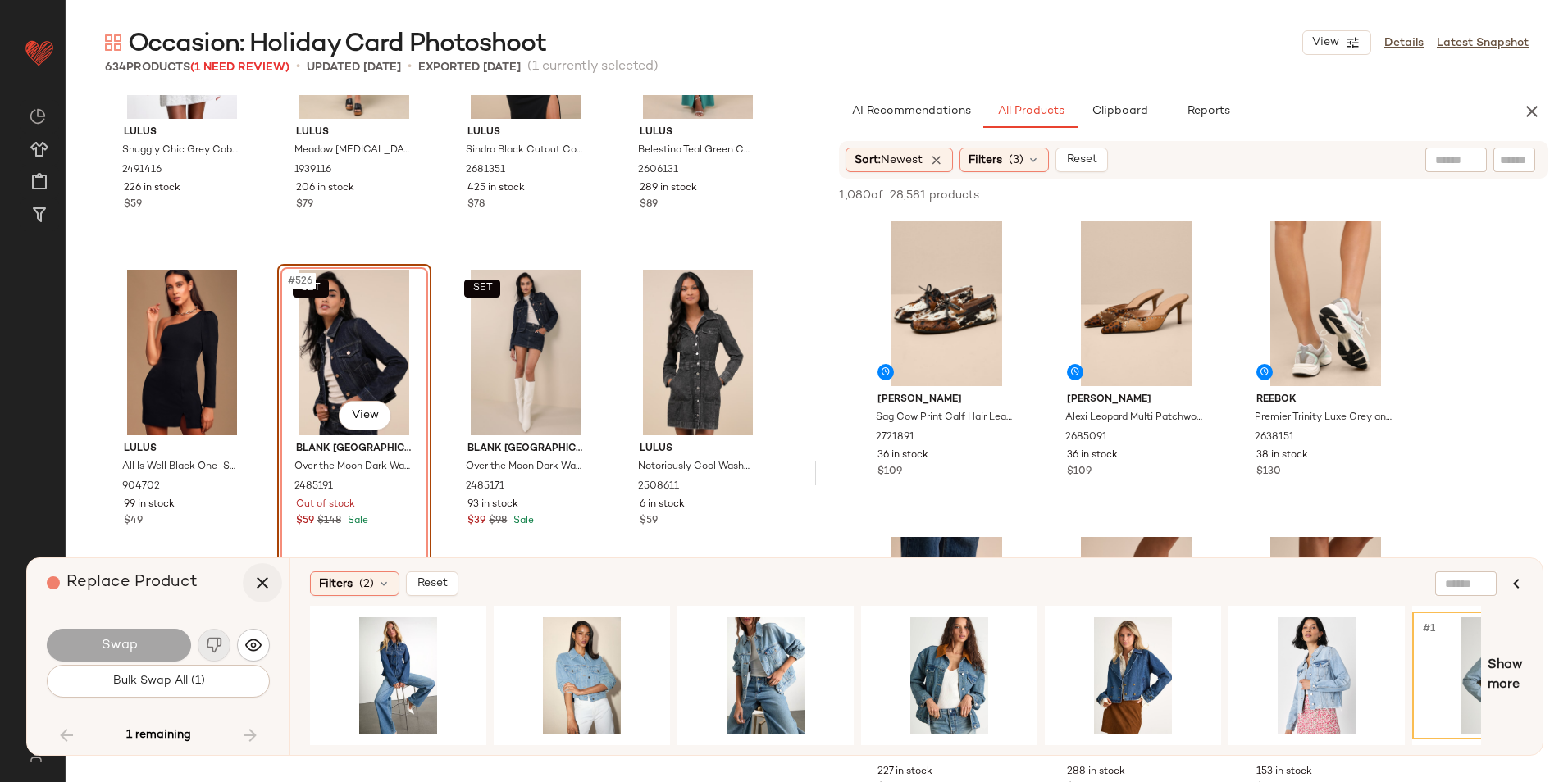
click at [267, 580] on icon "button" at bounding box center [262, 583] width 19 height 19
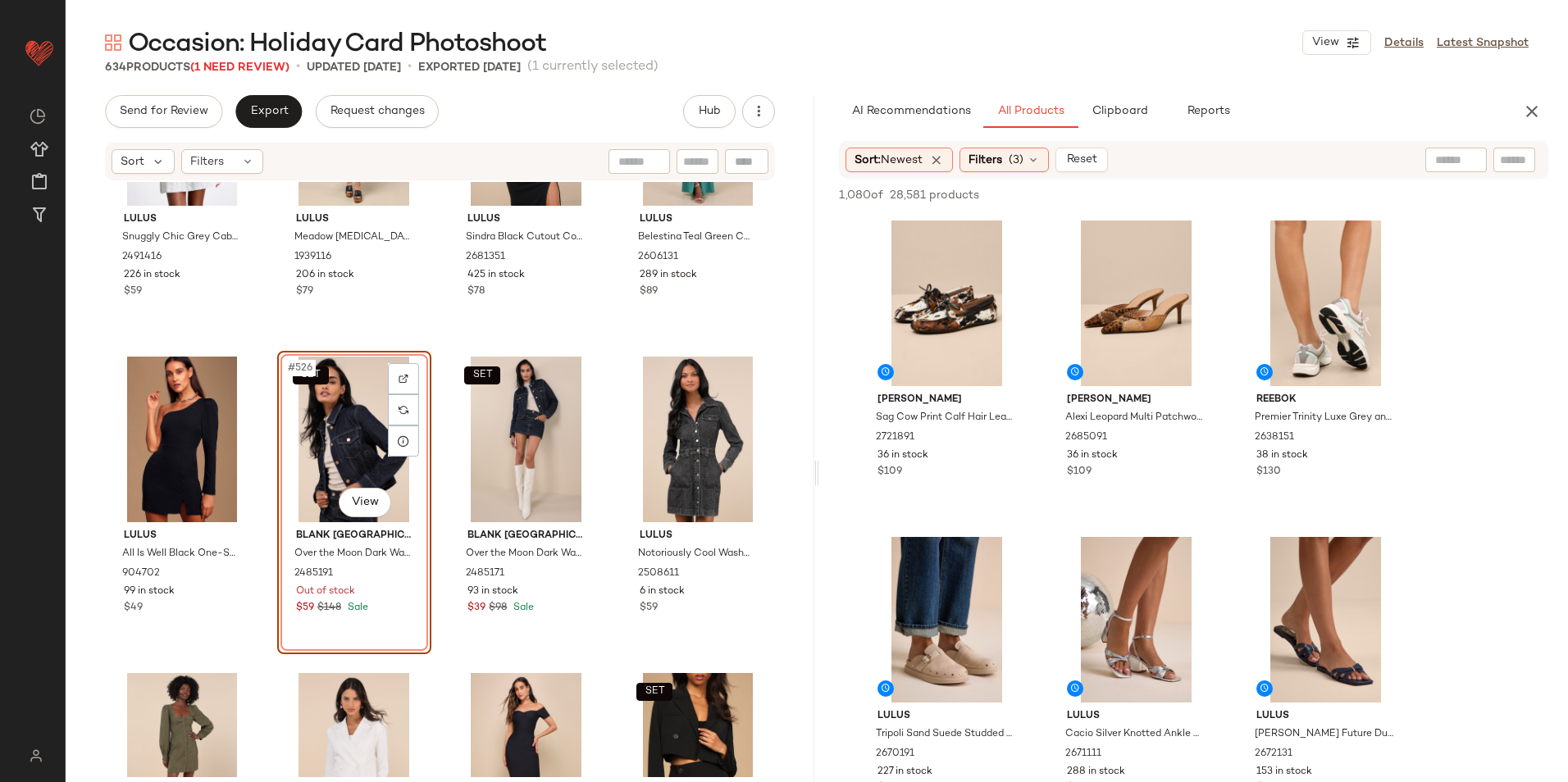
click at [348, 455] on div "SET #526 View" at bounding box center [354, 440] width 143 height 166
click at [520, 419] on div "SET #527 View" at bounding box center [526, 440] width 143 height 166
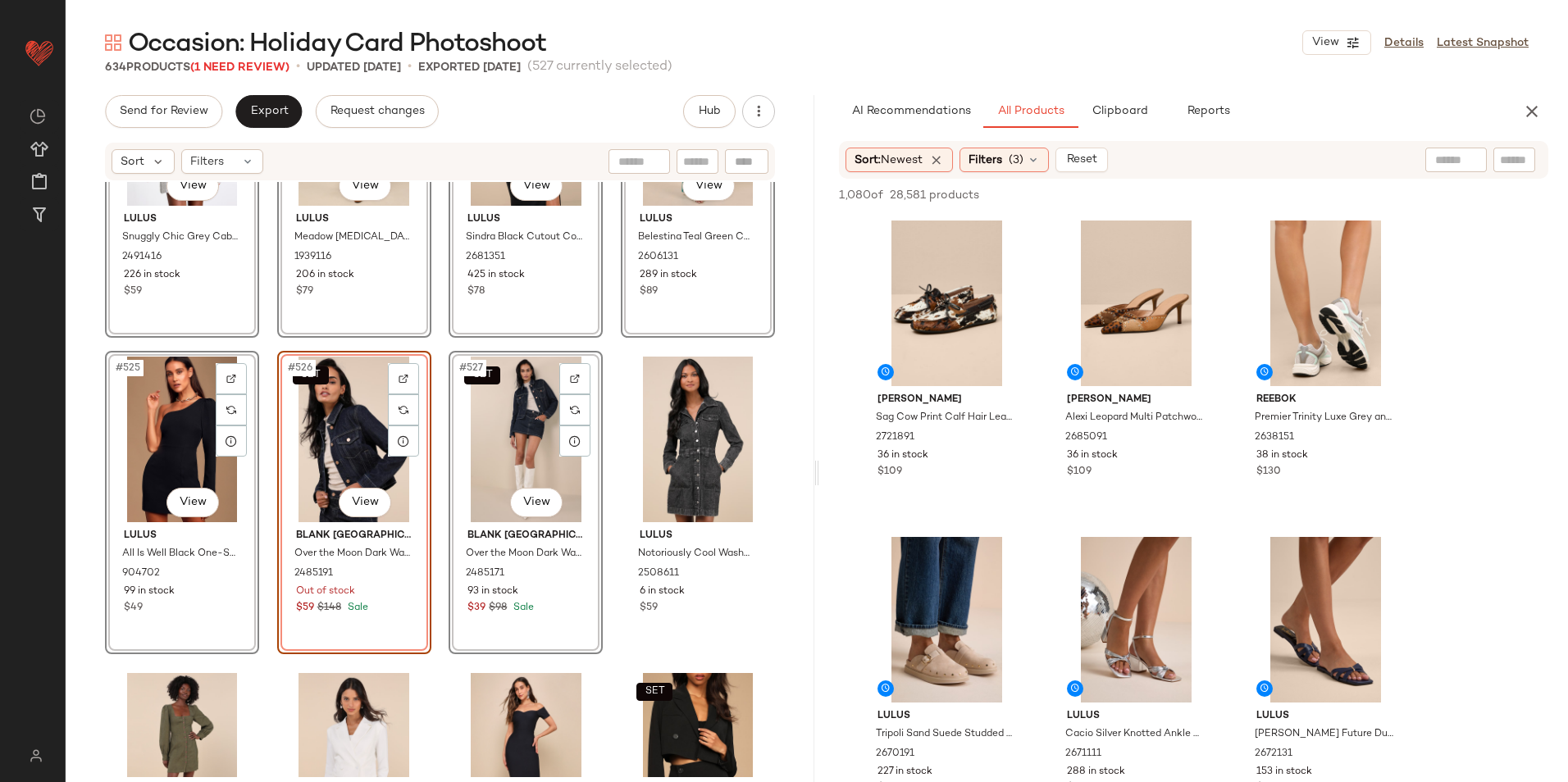
click at [514, 453] on div "SET #527 View" at bounding box center [526, 440] width 143 height 166
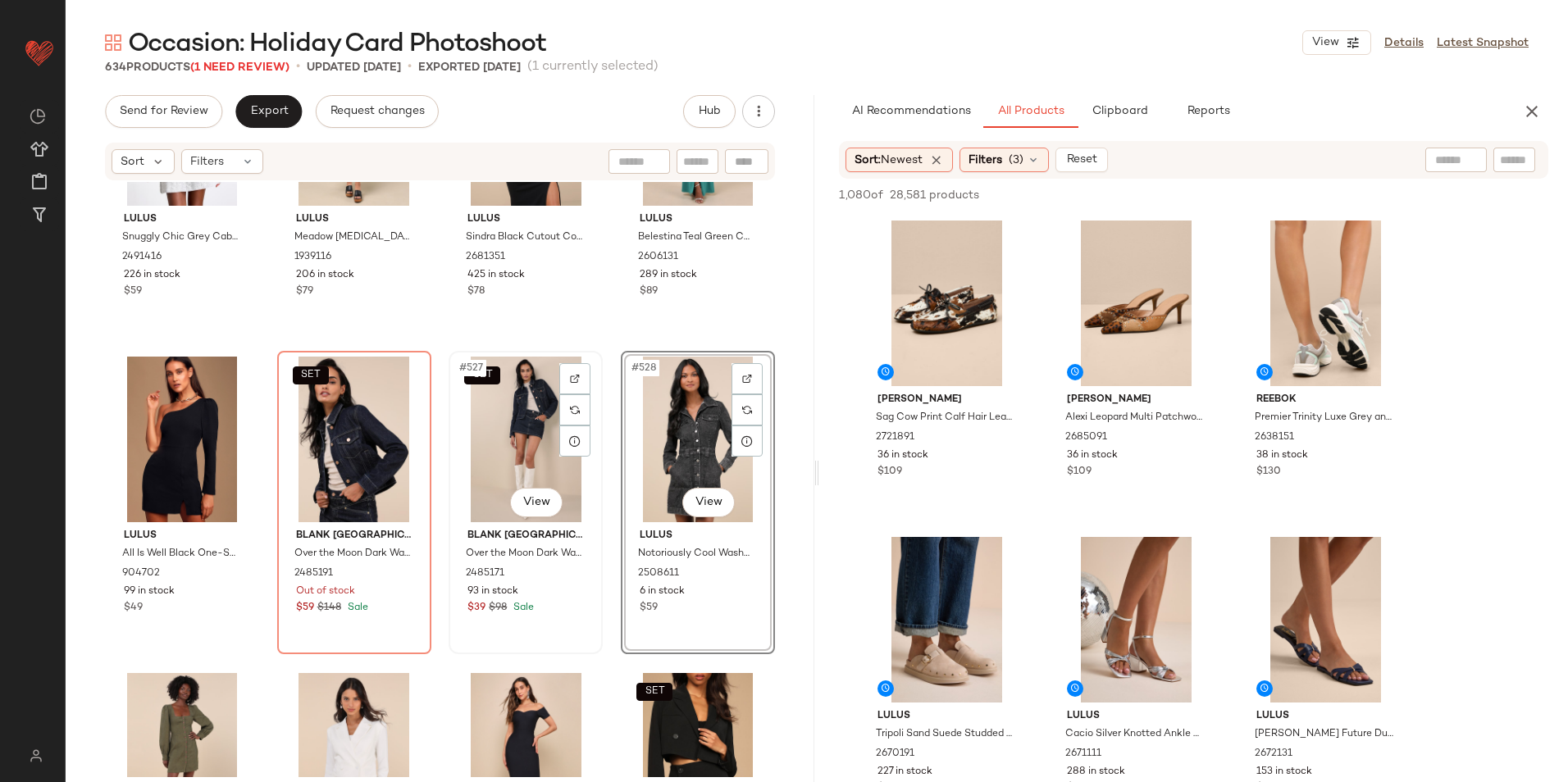
click at [503, 452] on div "SET #527 View" at bounding box center [526, 440] width 143 height 166
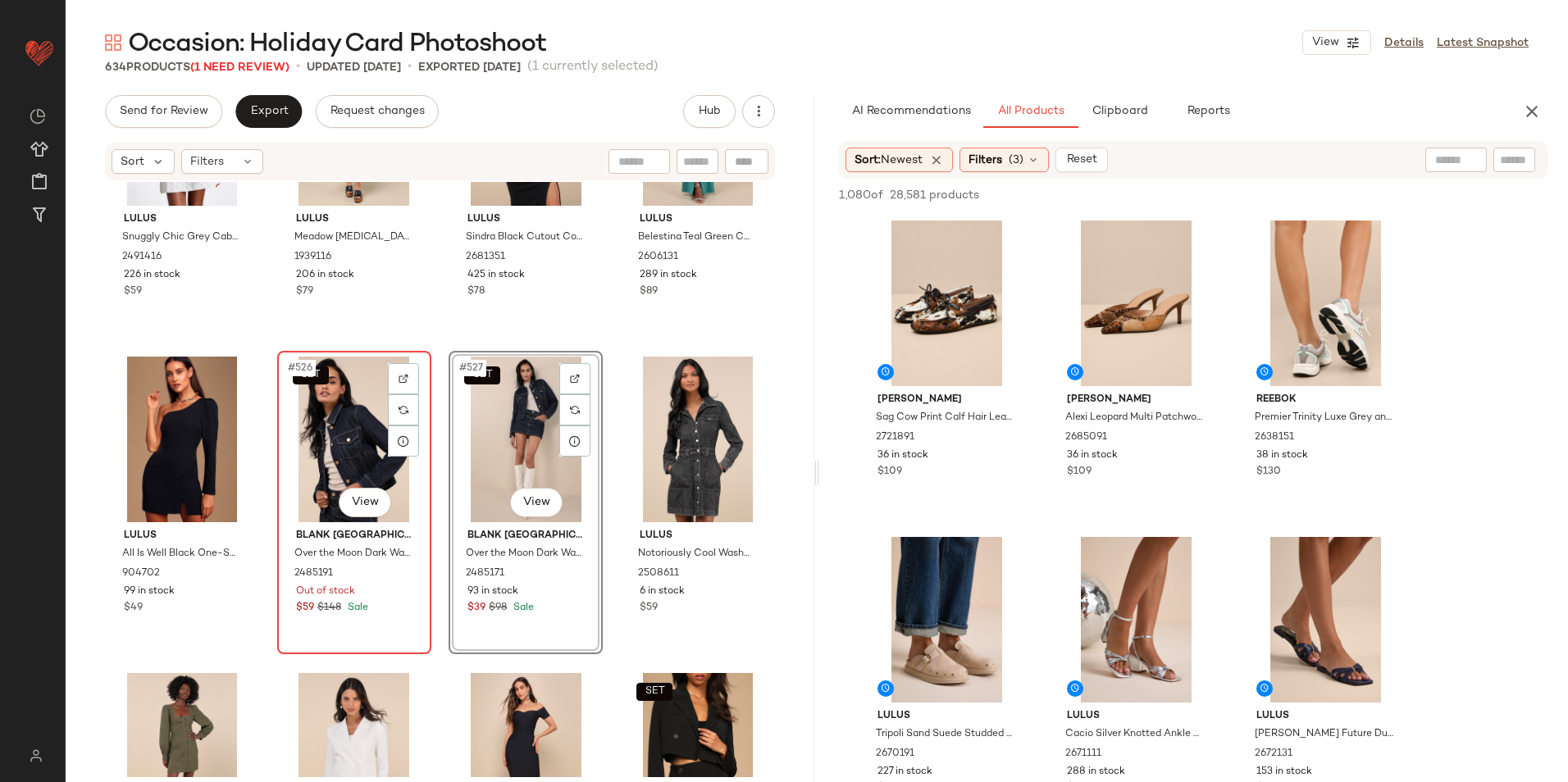
click at [354, 455] on div "SET #526 View" at bounding box center [354, 440] width 143 height 166
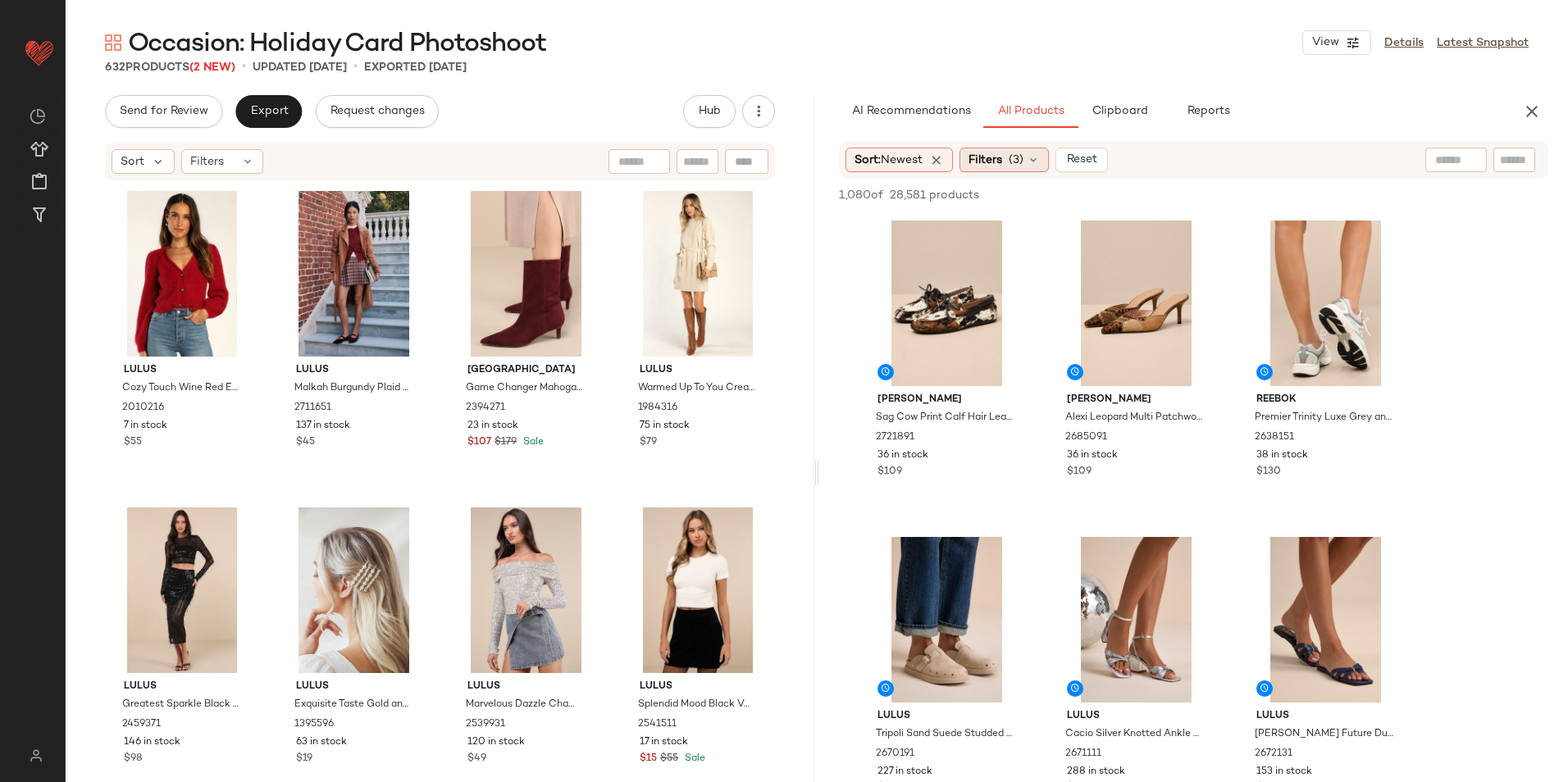
click at [1023, 167] on span "(3)" at bounding box center [1015, 161] width 15 height 18
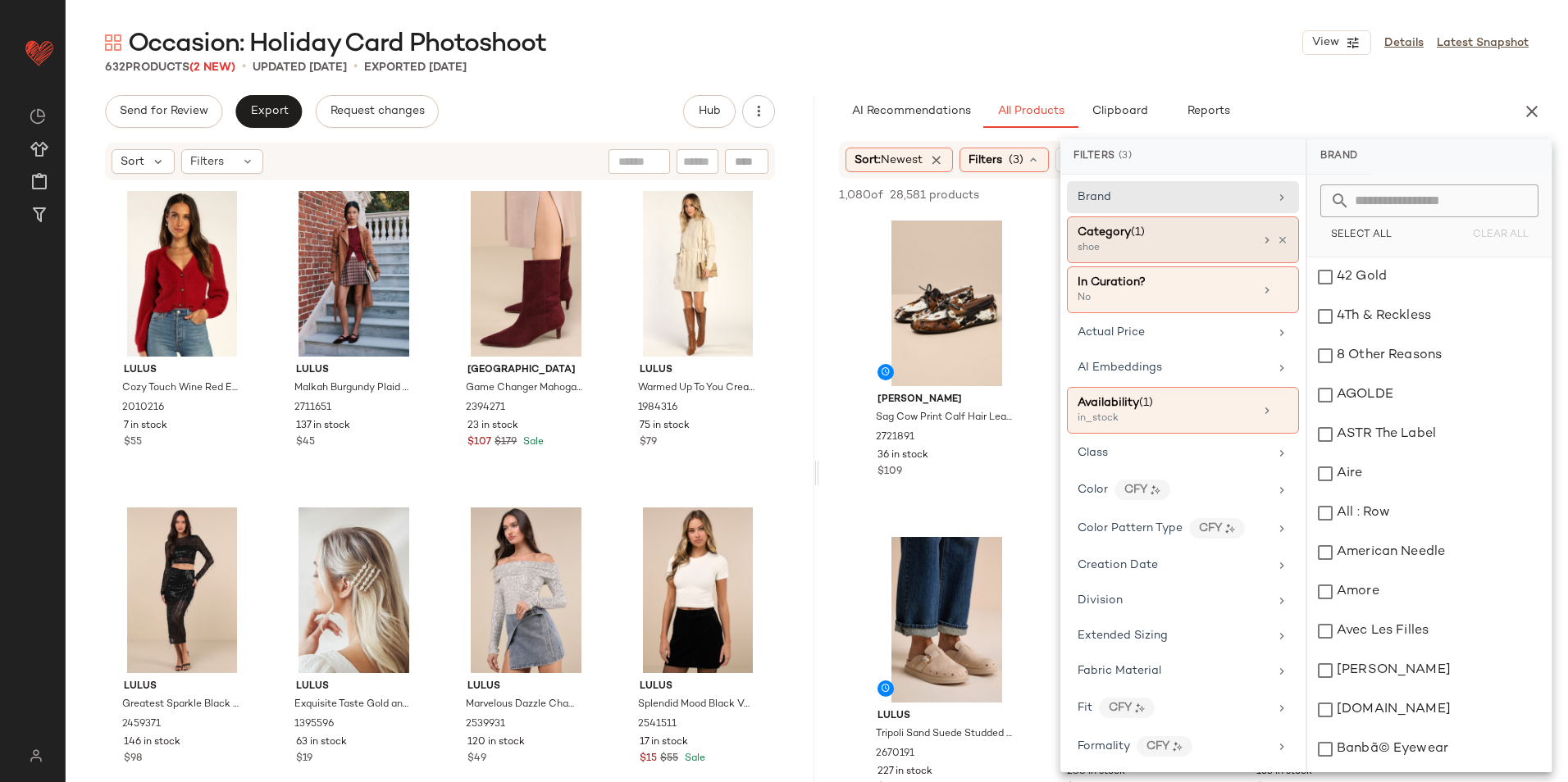
click at [1168, 234] on div "Category (1)" at bounding box center [1165, 233] width 177 height 18
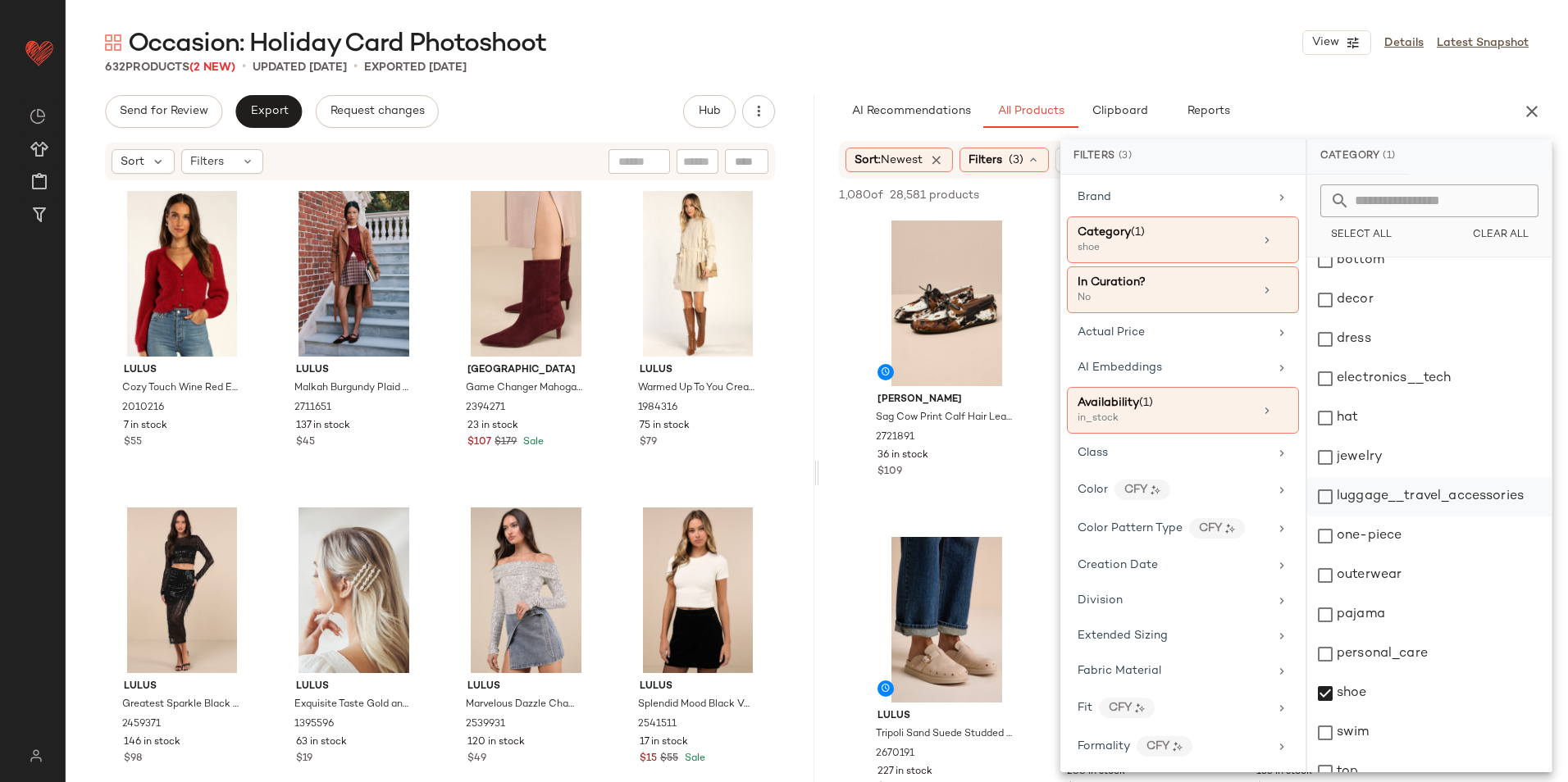
scroll to position [154, 0]
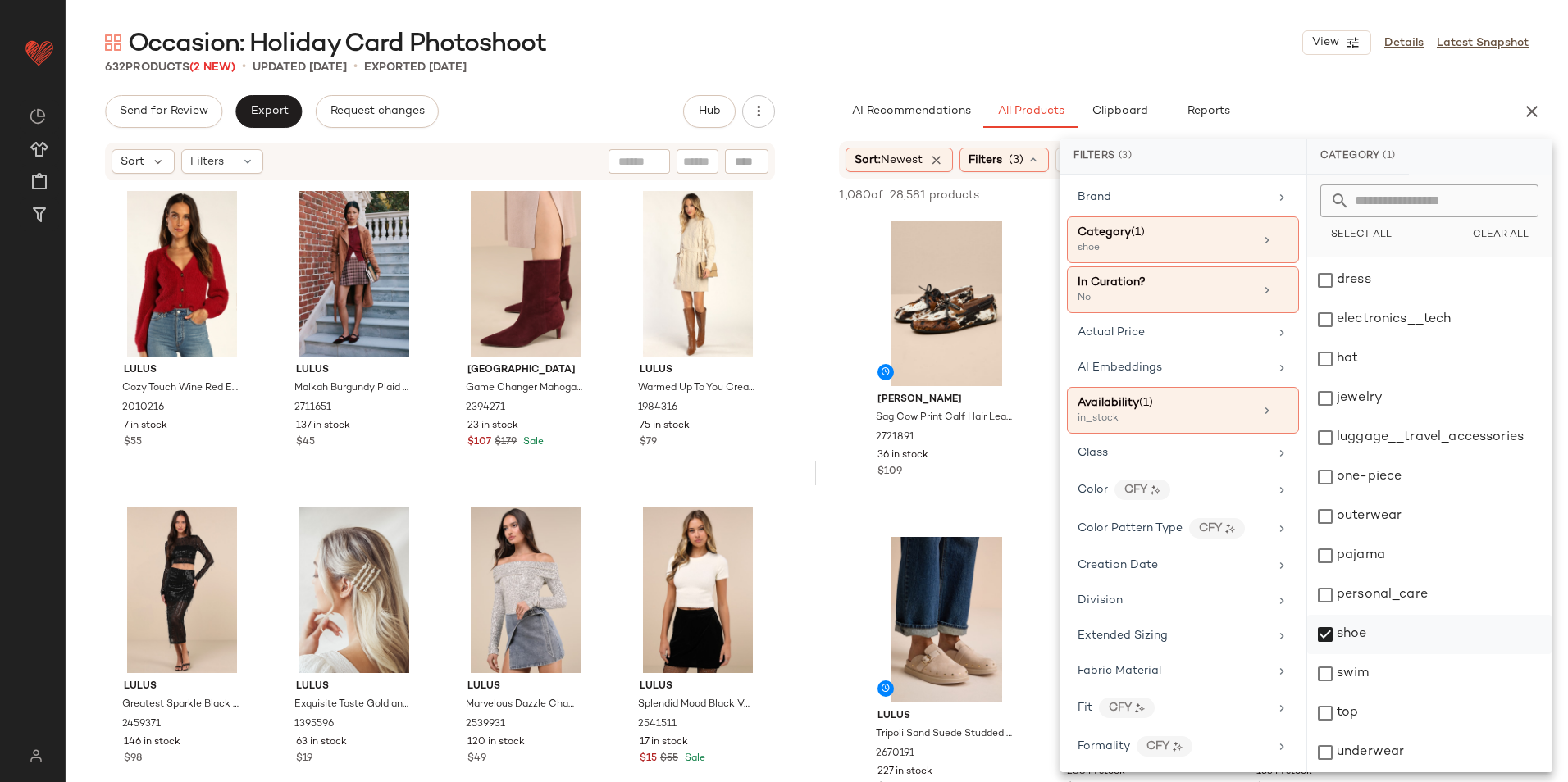
click at [1362, 626] on div "shoe" at bounding box center [1429, 635] width 245 height 40
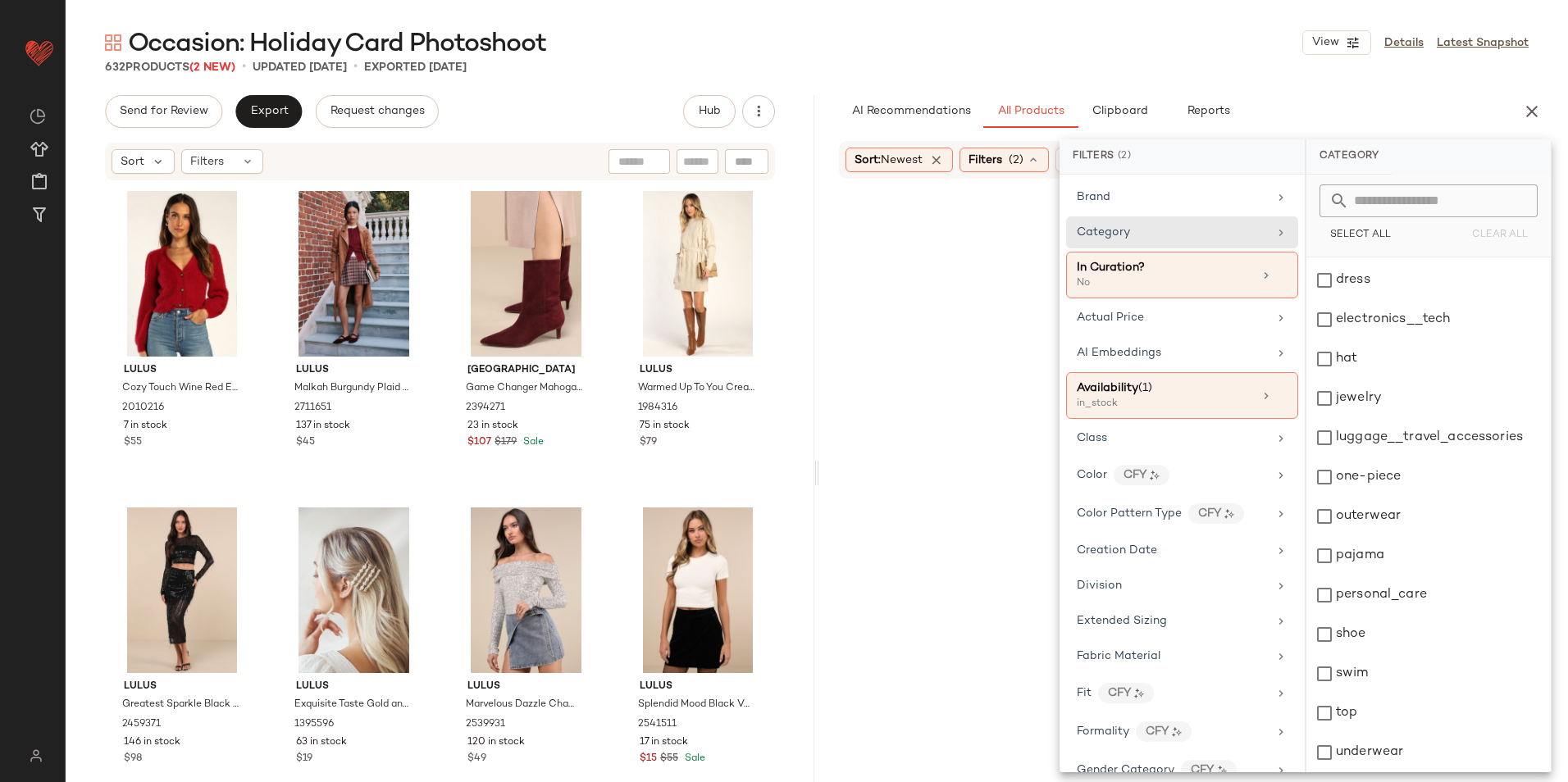
click at [1156, 33] on div "Occasion: Holiday Card Photoshoot View Details Latest Snapshot" at bounding box center [816, 42] width 1502 height 33
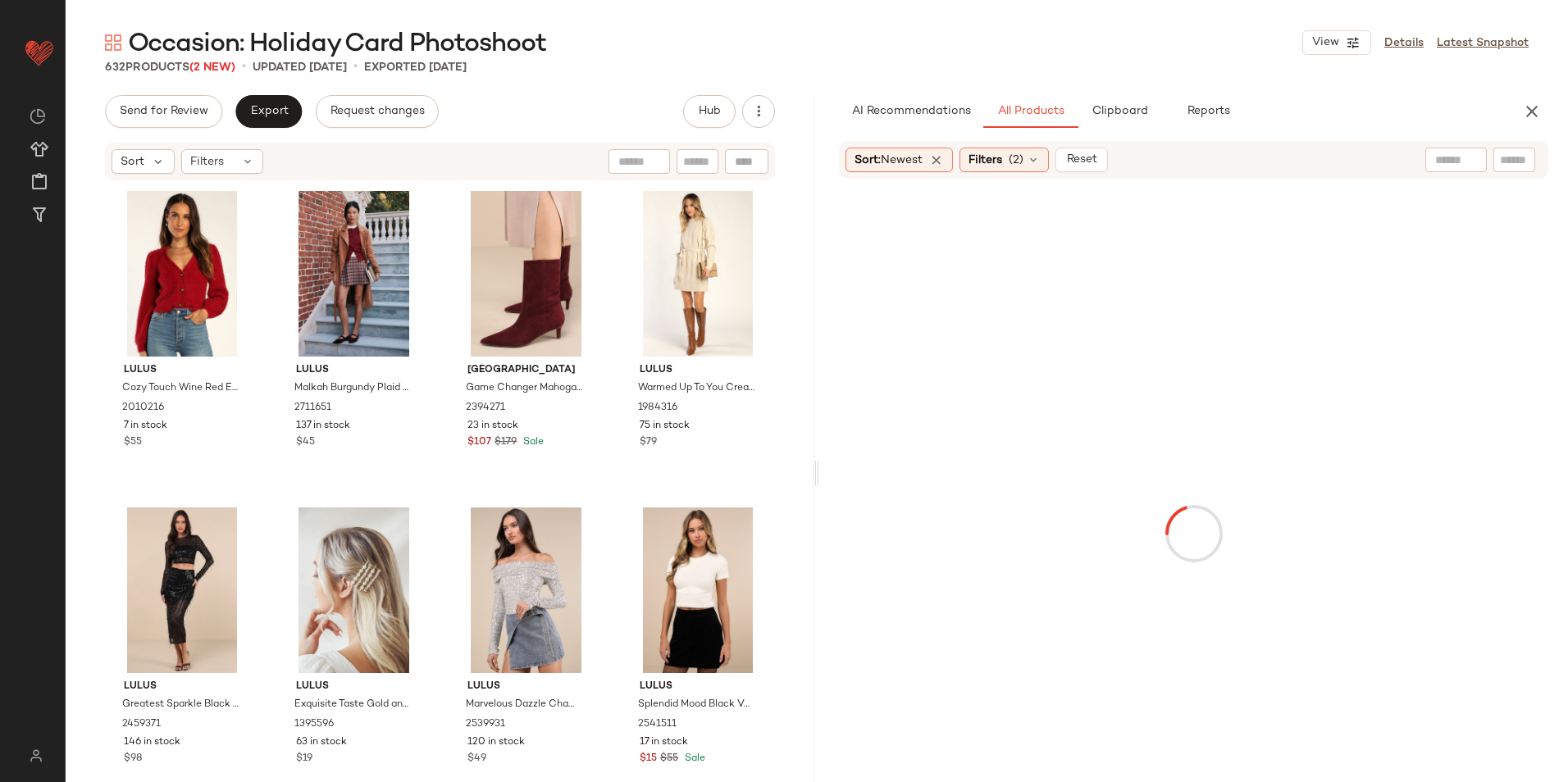
click at [1474, 156] on div at bounding box center [1456, 160] width 62 height 25
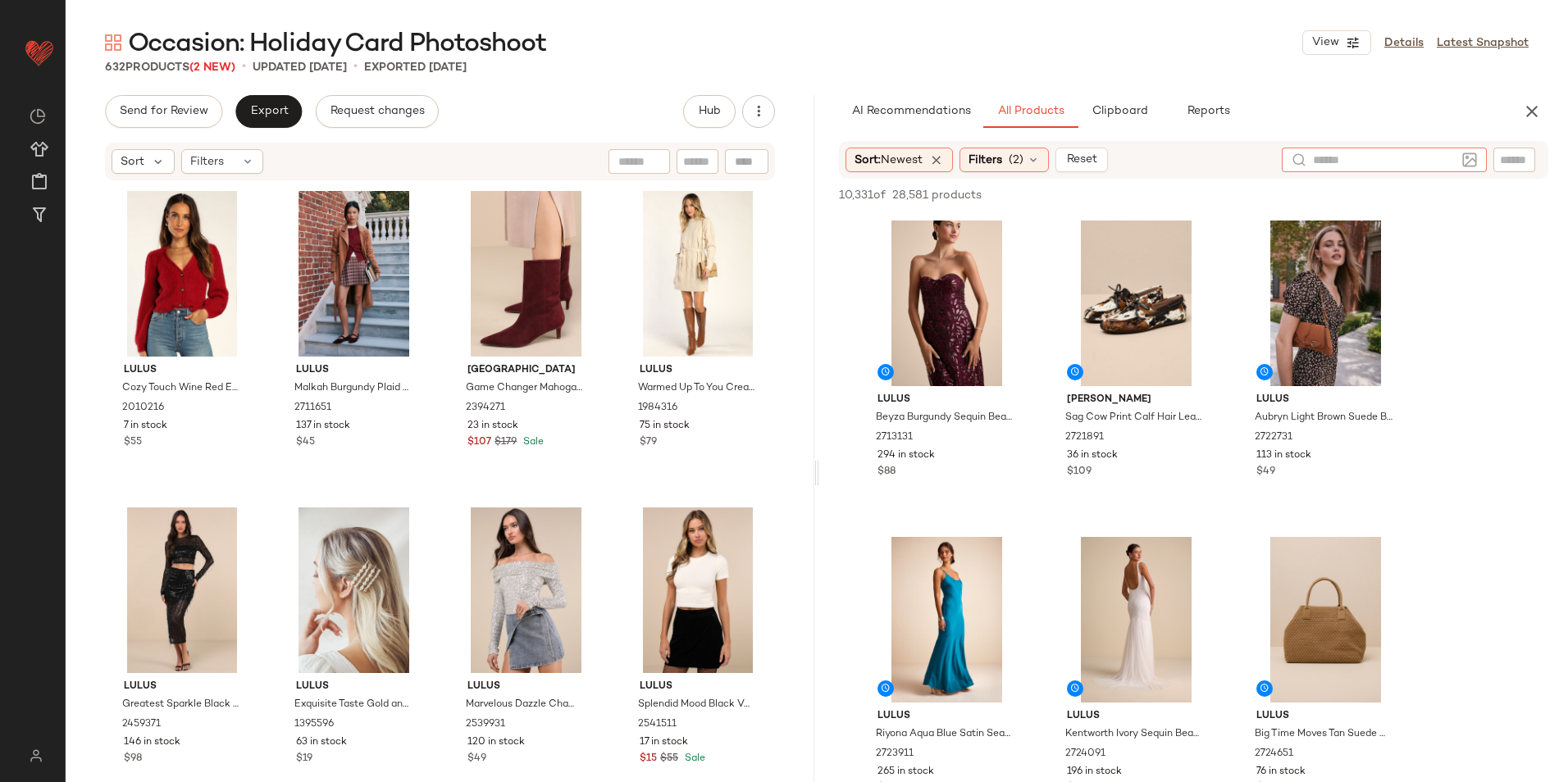
click at [1474, 157] on img at bounding box center [1469, 160] width 15 height 15
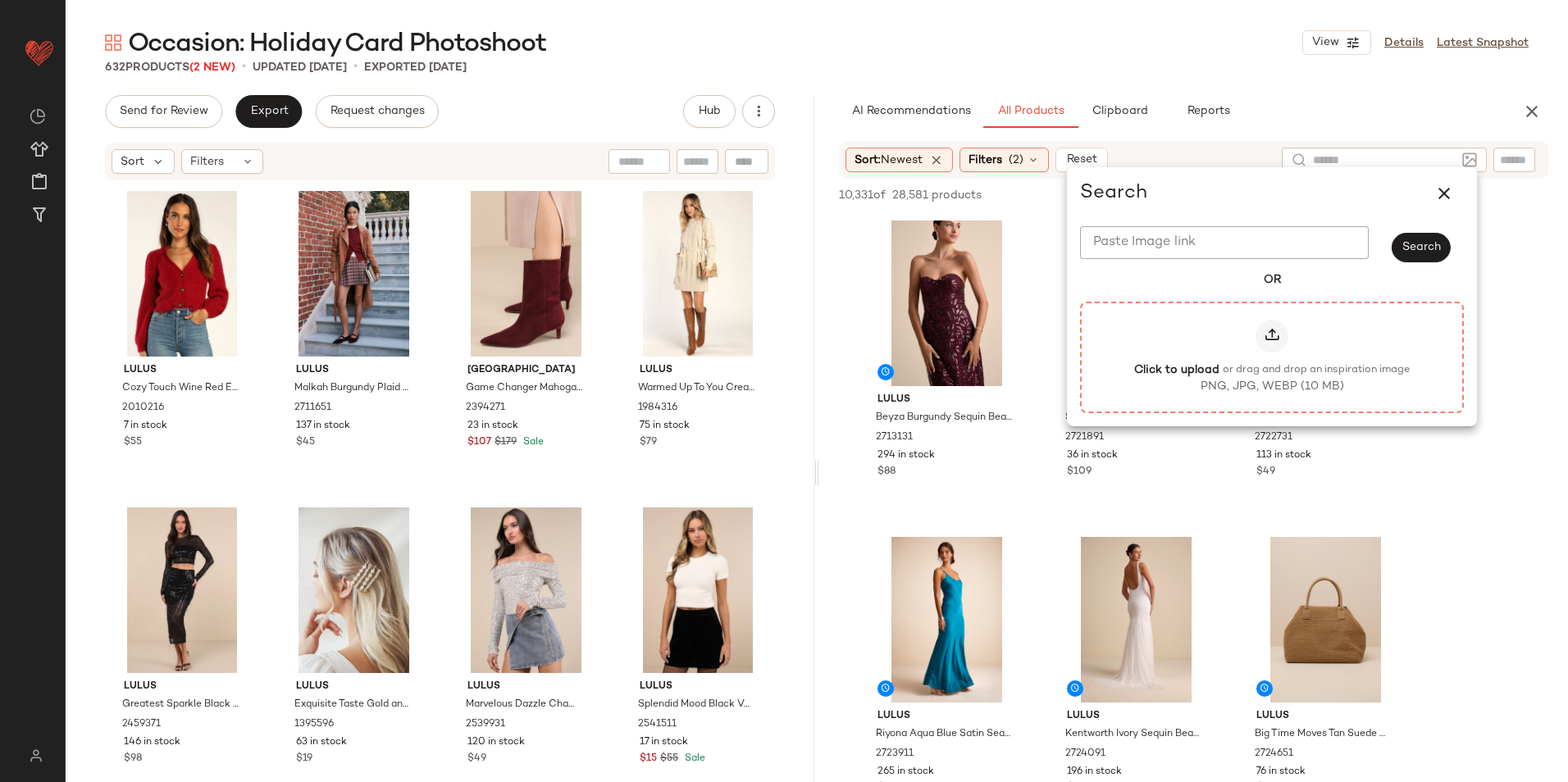
click at [1264, 340] on icon at bounding box center [1271, 335] width 17 height 17
click at [1271, 357] on input "Click to upload or drag and drop an inspiration image PNG, JPG, WEBP (10 MB)" at bounding box center [1271, 357] width 1 height 1
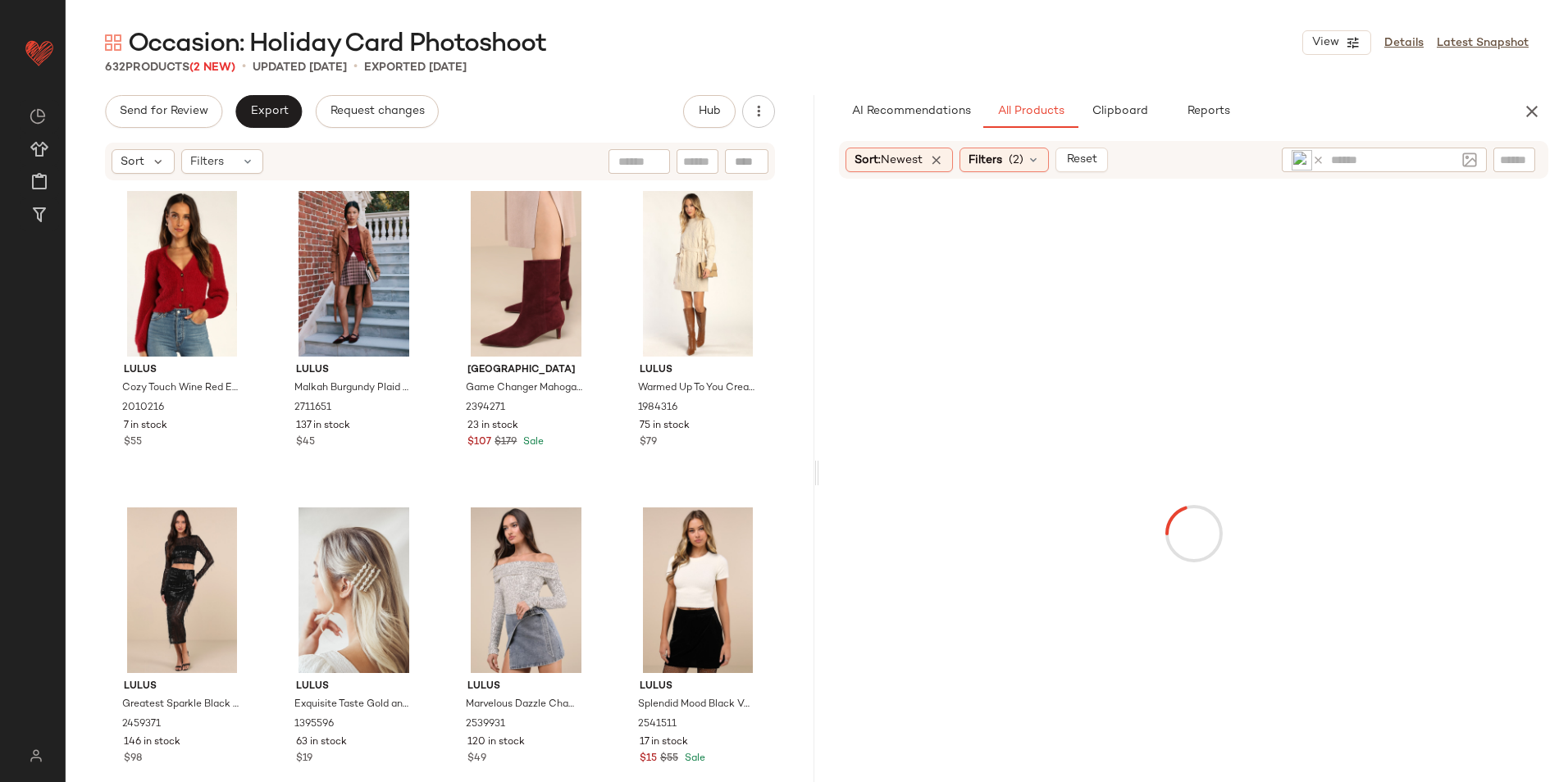
click at [1042, 24] on main "Occasion: Holiday Card Photoshoot View Details Latest Snapshot 632 Products (2 …" at bounding box center [784, 391] width 1568 height 782
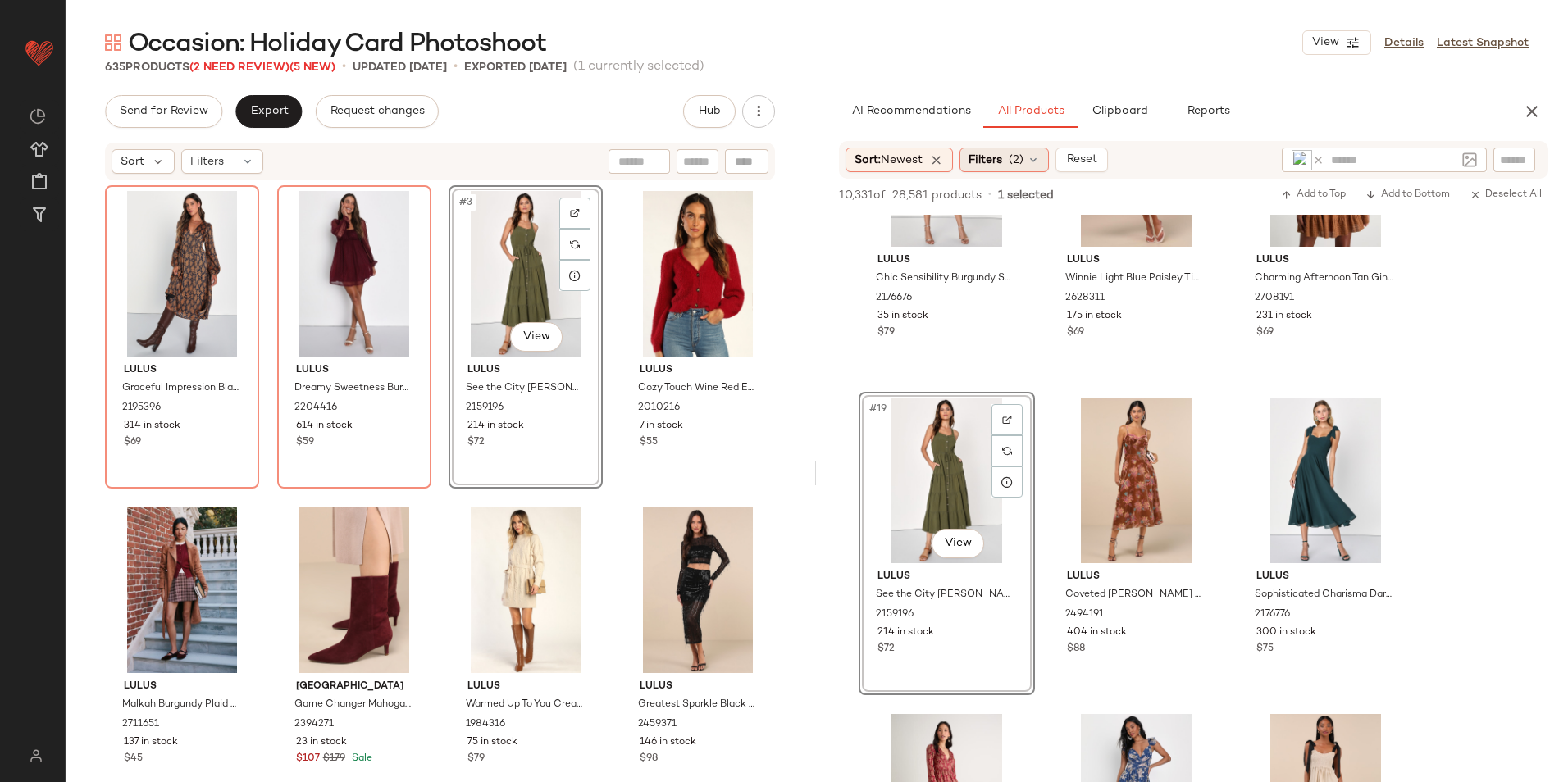
click at [1029, 159] on div "Filters (2)" at bounding box center [1004, 160] width 89 height 25
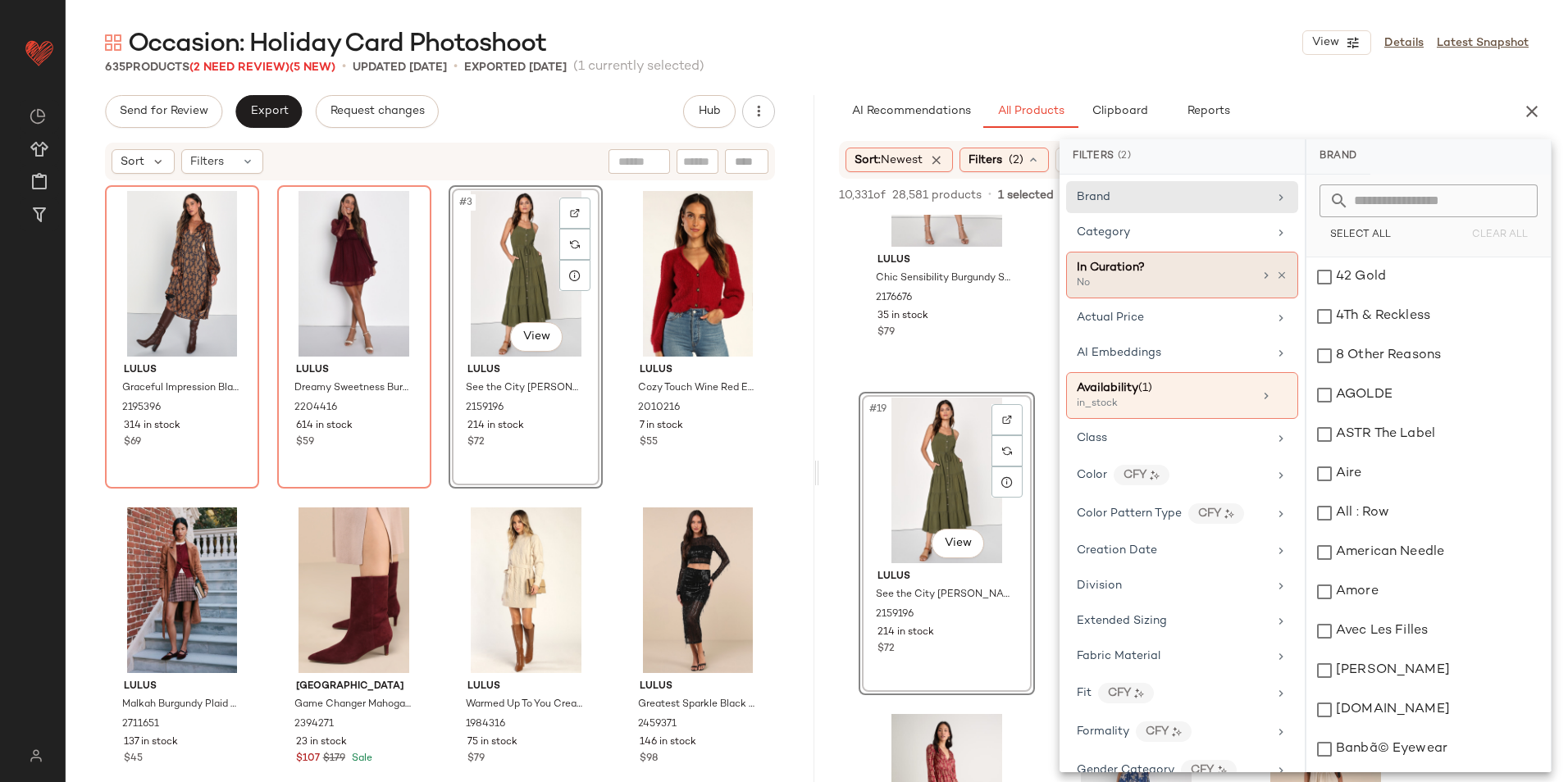
click at [1146, 274] on div "In Curation?" at bounding box center [1165, 267] width 177 height 18
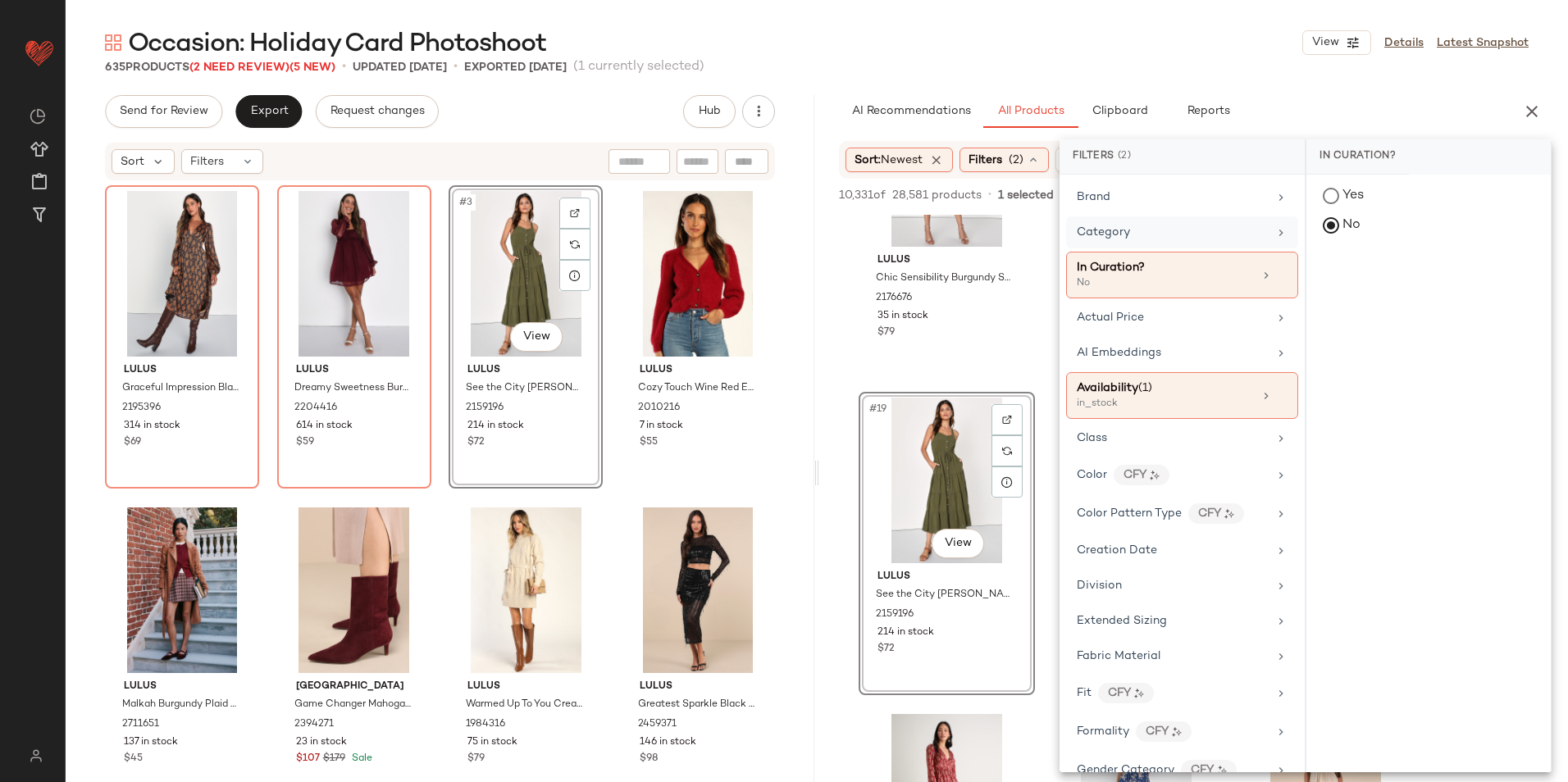
click at [1110, 227] on span "Category" at bounding box center [1103, 232] width 53 height 12
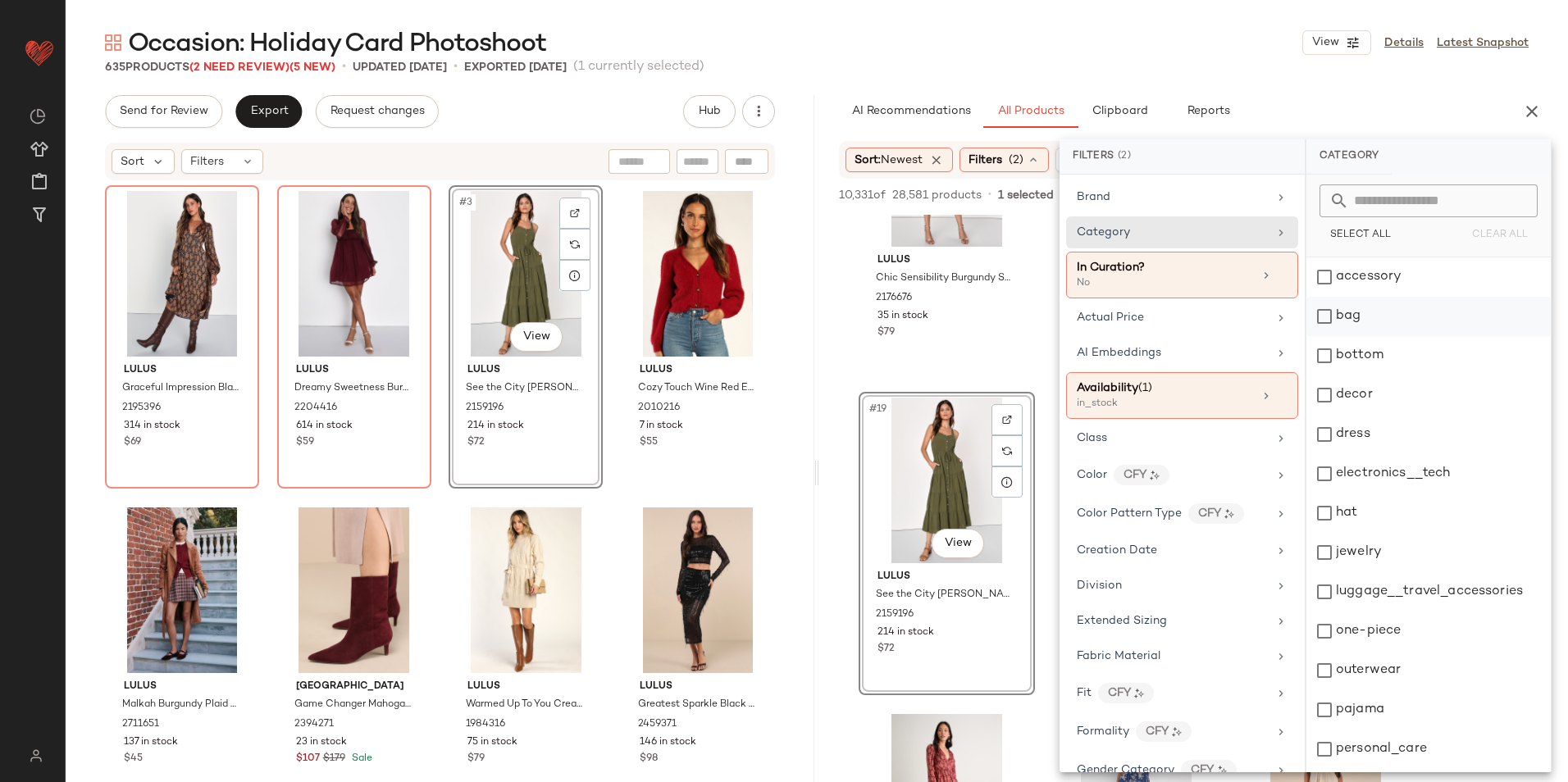
click at [1374, 319] on div "bag" at bounding box center [1428, 316] width 245 height 40
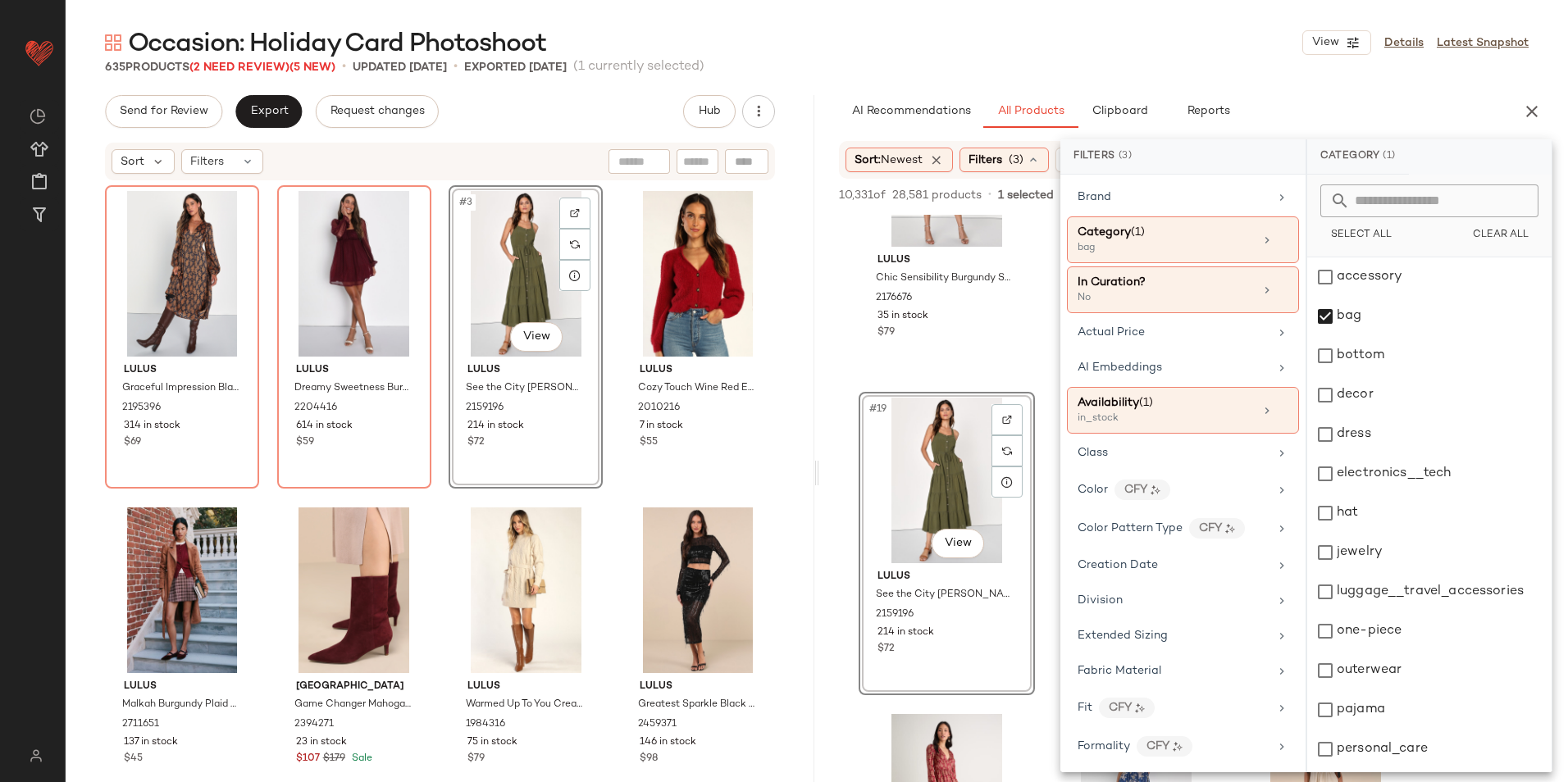
click at [1174, 25] on main "Occasion: Holiday Card Photoshoot View Details Latest Snapshot 635 Products (2 …" at bounding box center [784, 391] width 1568 height 782
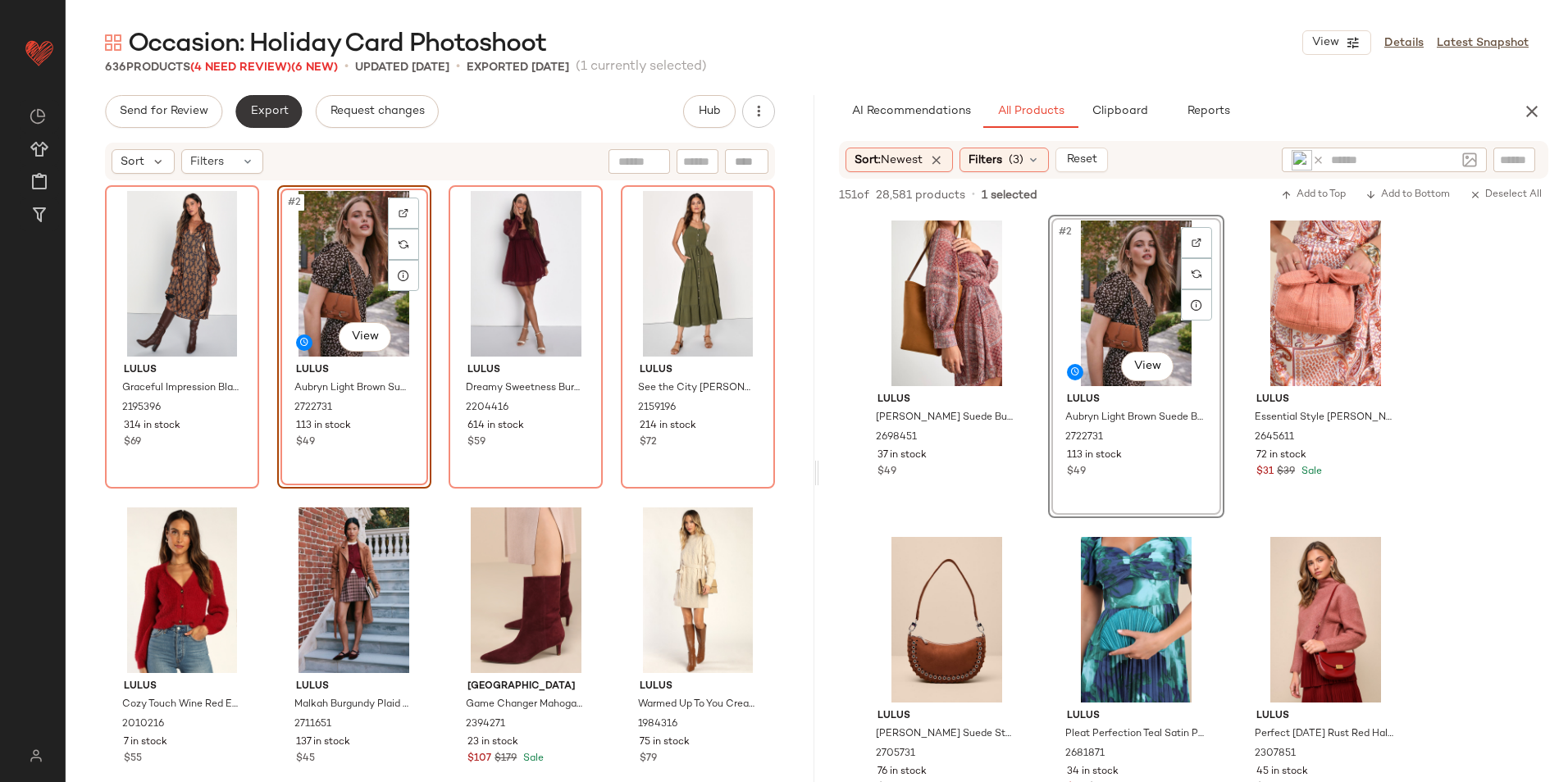
click at [264, 116] on span "Export" at bounding box center [268, 111] width 39 height 13
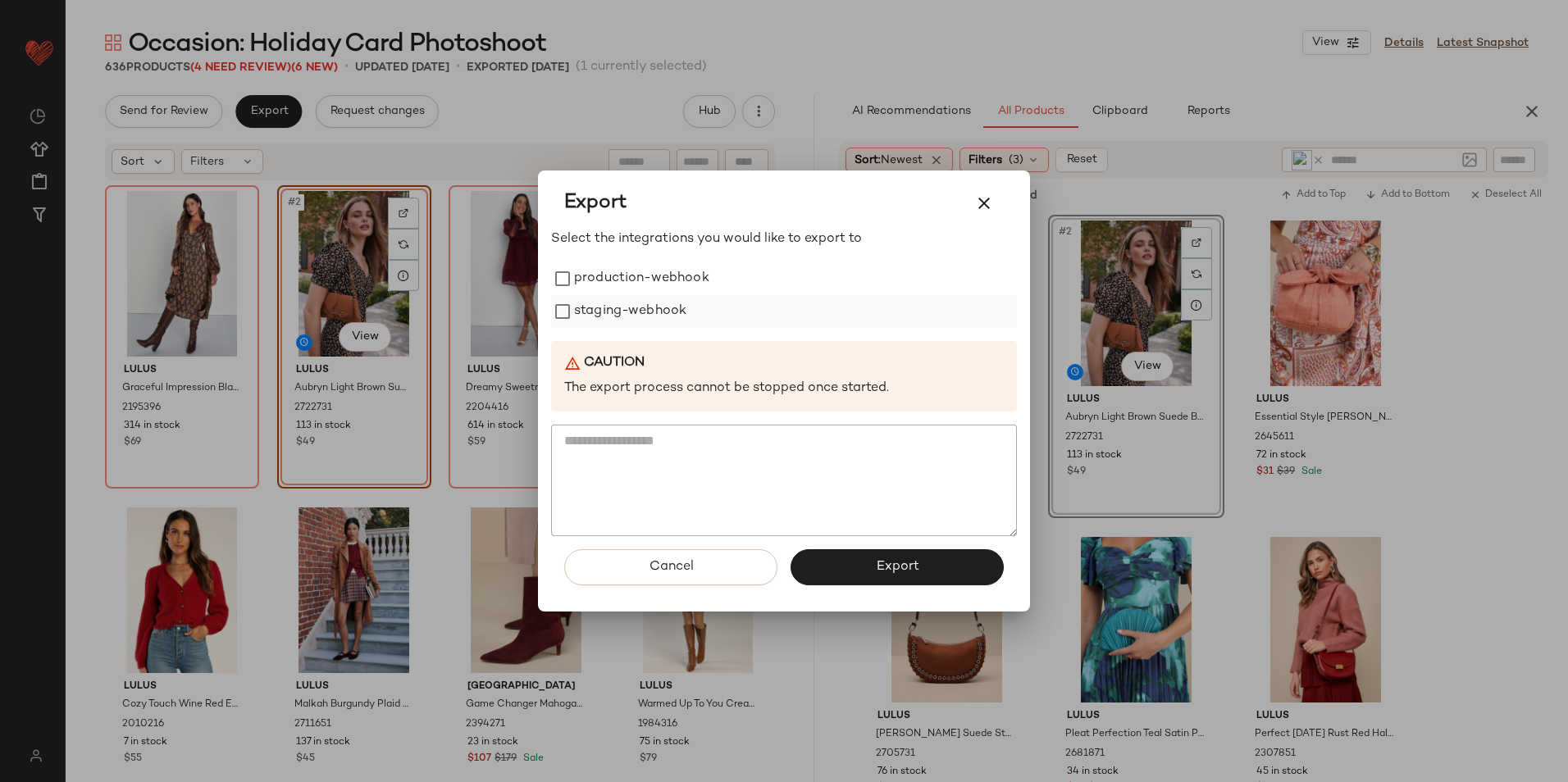
drag, startPoint x: 584, startPoint y: 282, endPoint x: 585, endPoint y: 297, distance: 15.0
click at [585, 282] on label "production-webhook" at bounding box center [641, 278] width 135 height 33
click at [588, 306] on label "staging-webhook" at bounding box center [629, 311] width 112 height 33
click at [860, 554] on button "Export" at bounding box center [896, 567] width 213 height 36
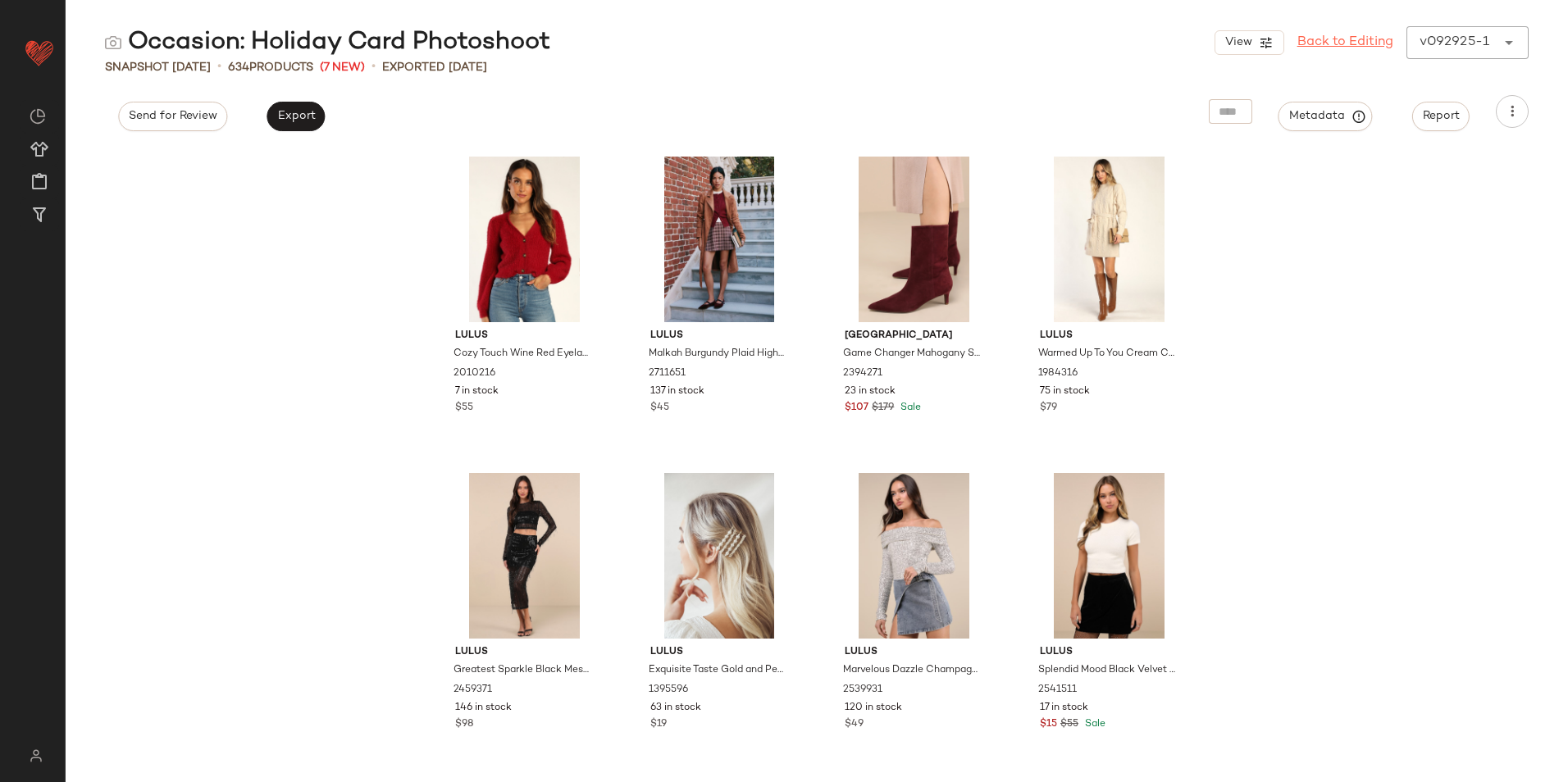
click at [1369, 33] on link "Back to Editing" at bounding box center [1345, 42] width 96 height 19
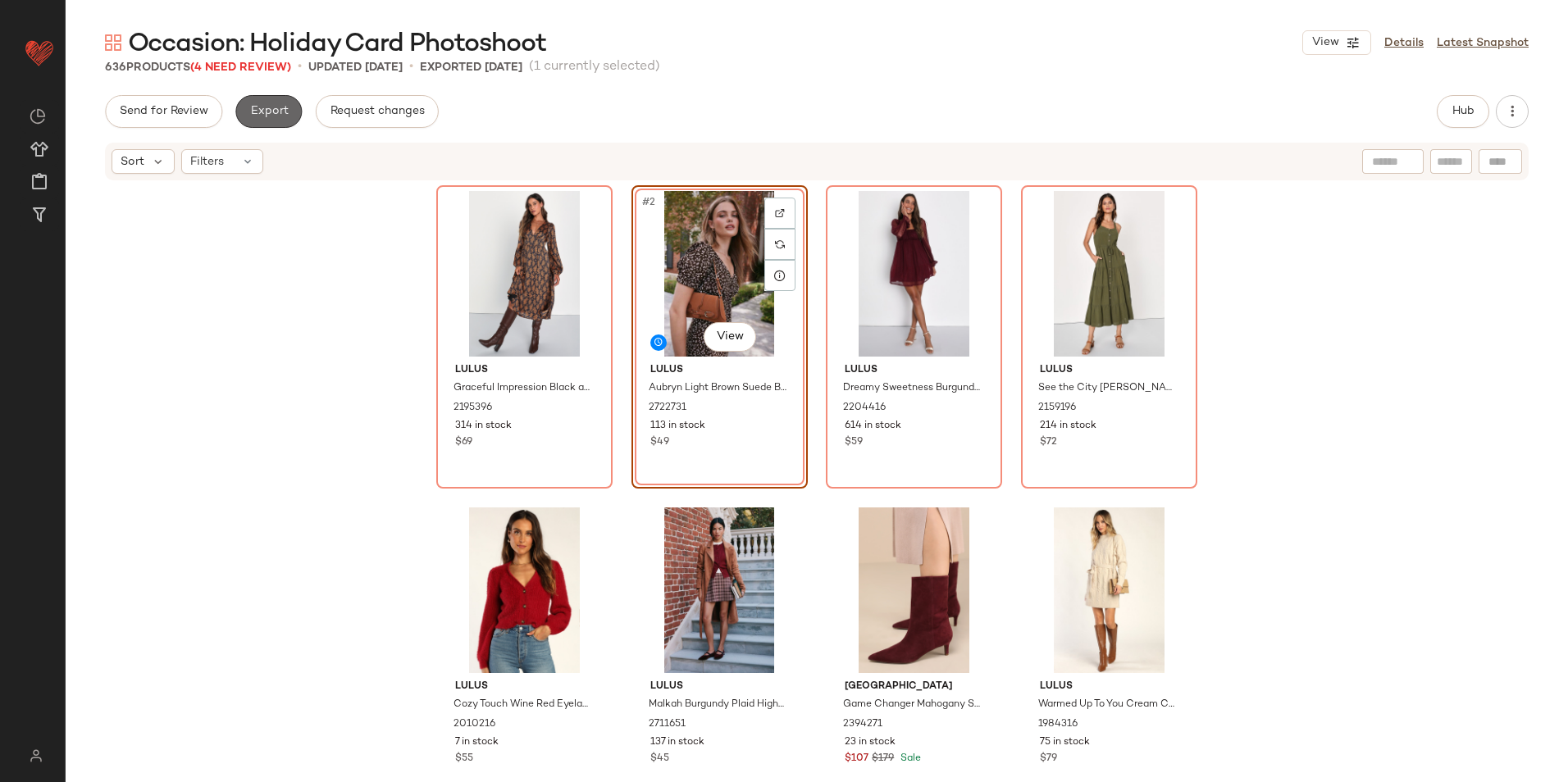
click at [259, 114] on span "Export" at bounding box center [268, 111] width 39 height 13
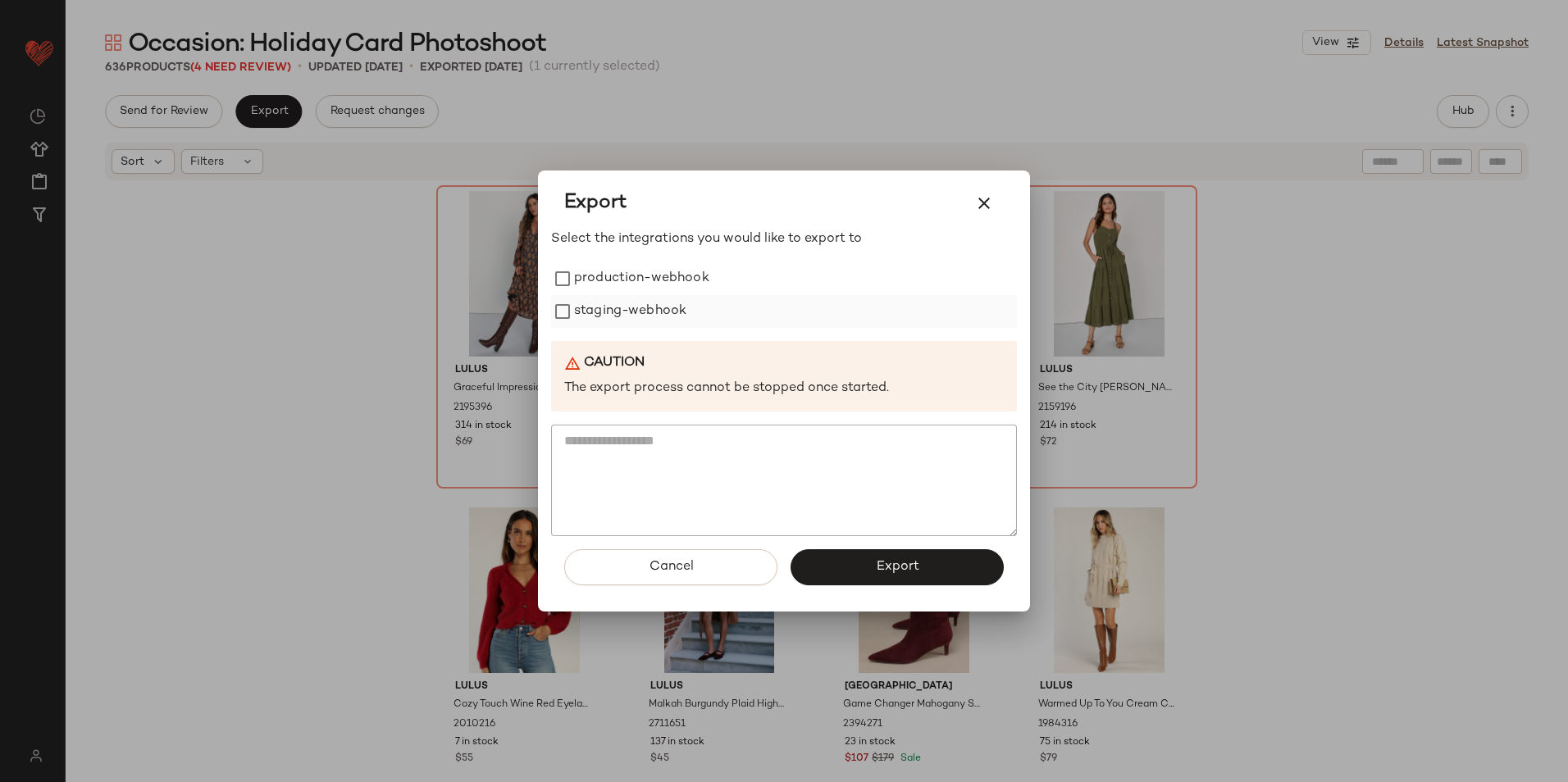
drag, startPoint x: 597, startPoint y: 274, endPoint x: 591, endPoint y: 305, distance: 31.6
click at [594, 289] on label "production-webhook" at bounding box center [641, 278] width 135 height 33
click at [590, 305] on label "staging-webhook" at bounding box center [629, 311] width 112 height 33
drag, startPoint x: 856, startPoint y: 566, endPoint x: 840, endPoint y: 541, distance: 29.7
click at [852, 563] on button "Export" at bounding box center [896, 567] width 213 height 36
